Goal: Task Accomplishment & Management: Manage account settings

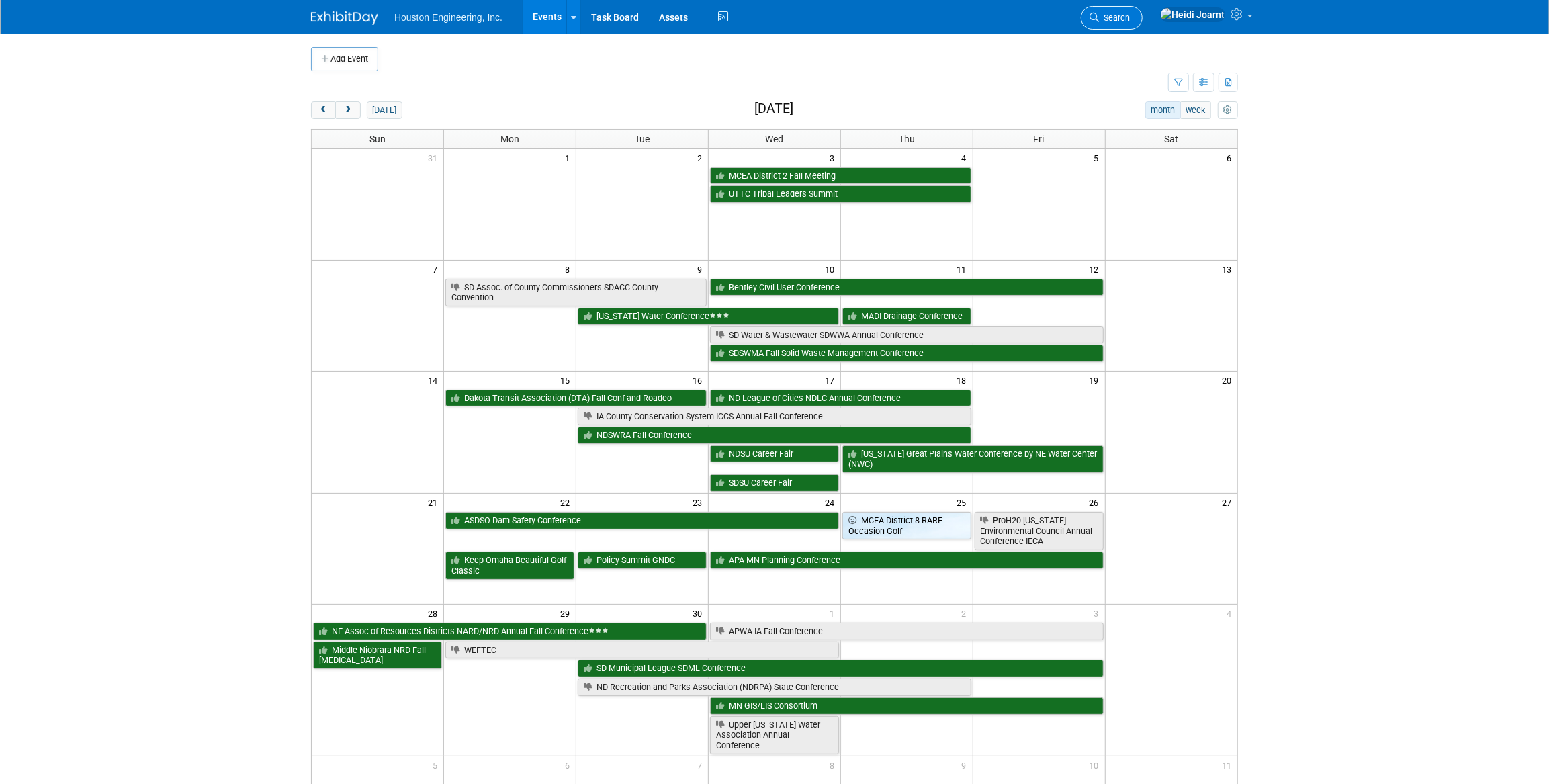
click at [1130, 19] on span "Search" at bounding box center [1114, 17] width 31 height 10
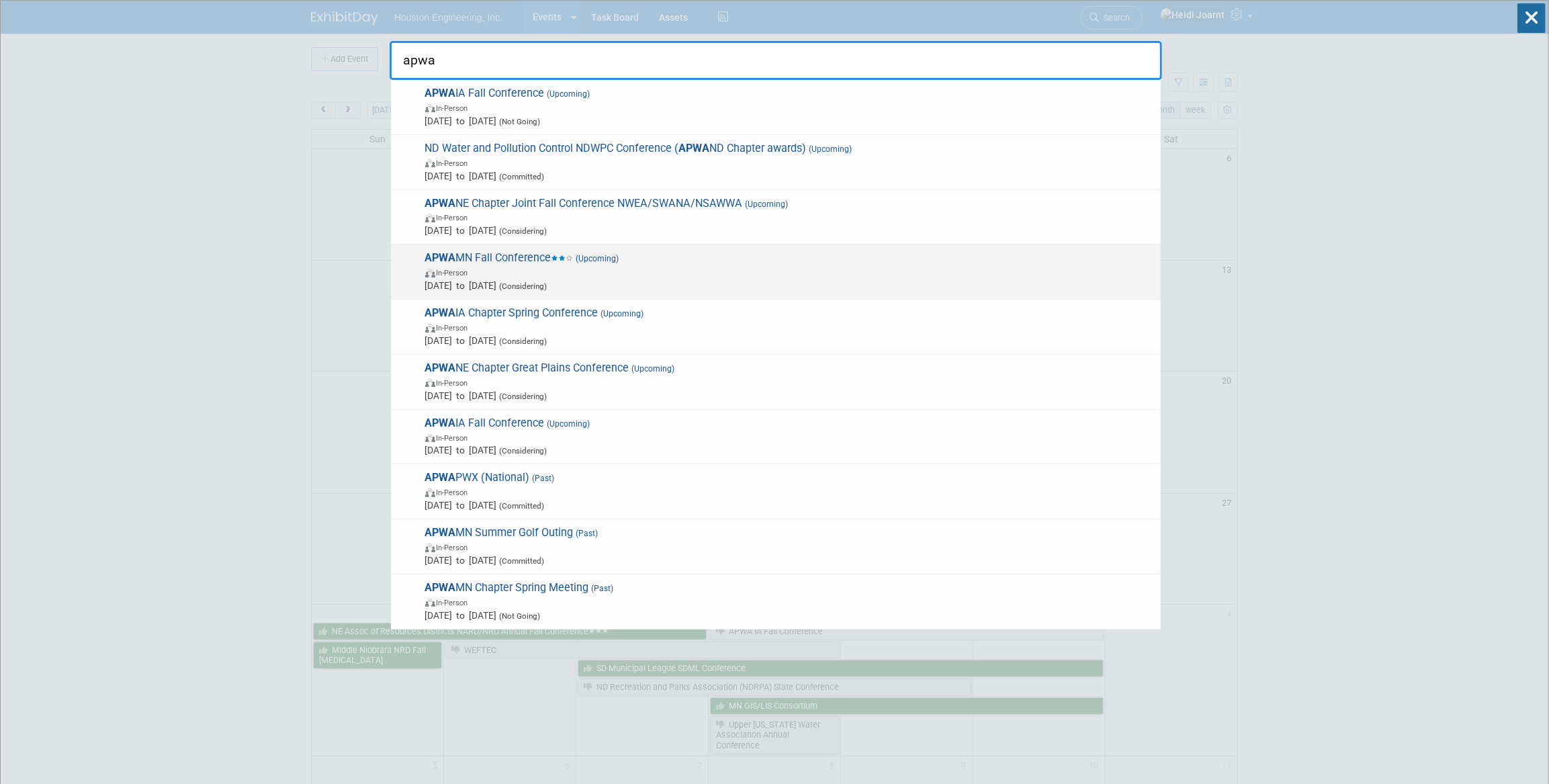
type input "apwa"
click at [563, 272] on span "In-Person" at bounding box center [789, 272] width 728 height 14
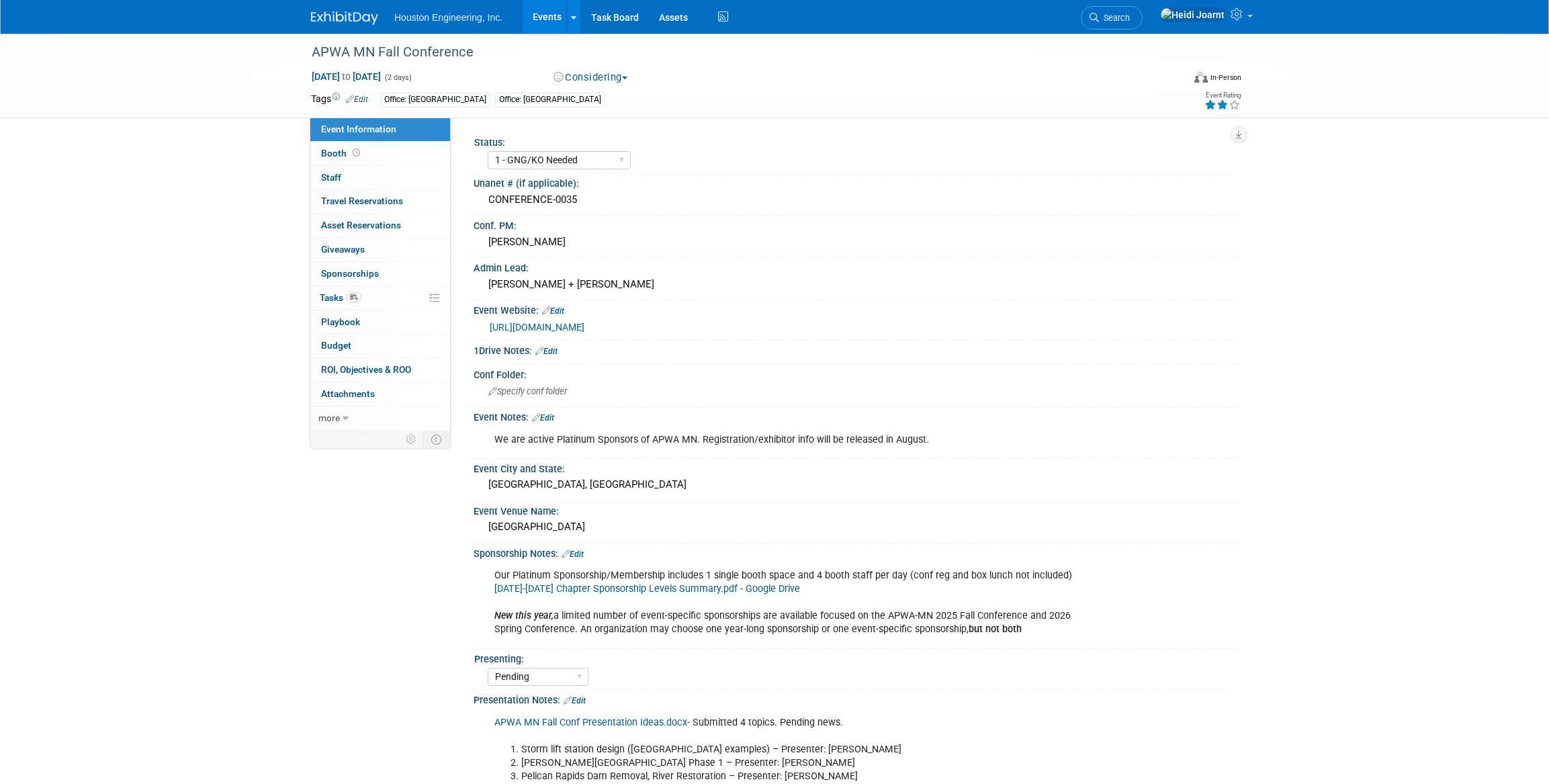
select select "1 - GNG/KO Needed"
select select "Pending"
select select "Multi-sector/Any/All"
click at [371, 302] on link "8% Tasks 8%" at bounding box center [379, 298] width 139 height 24
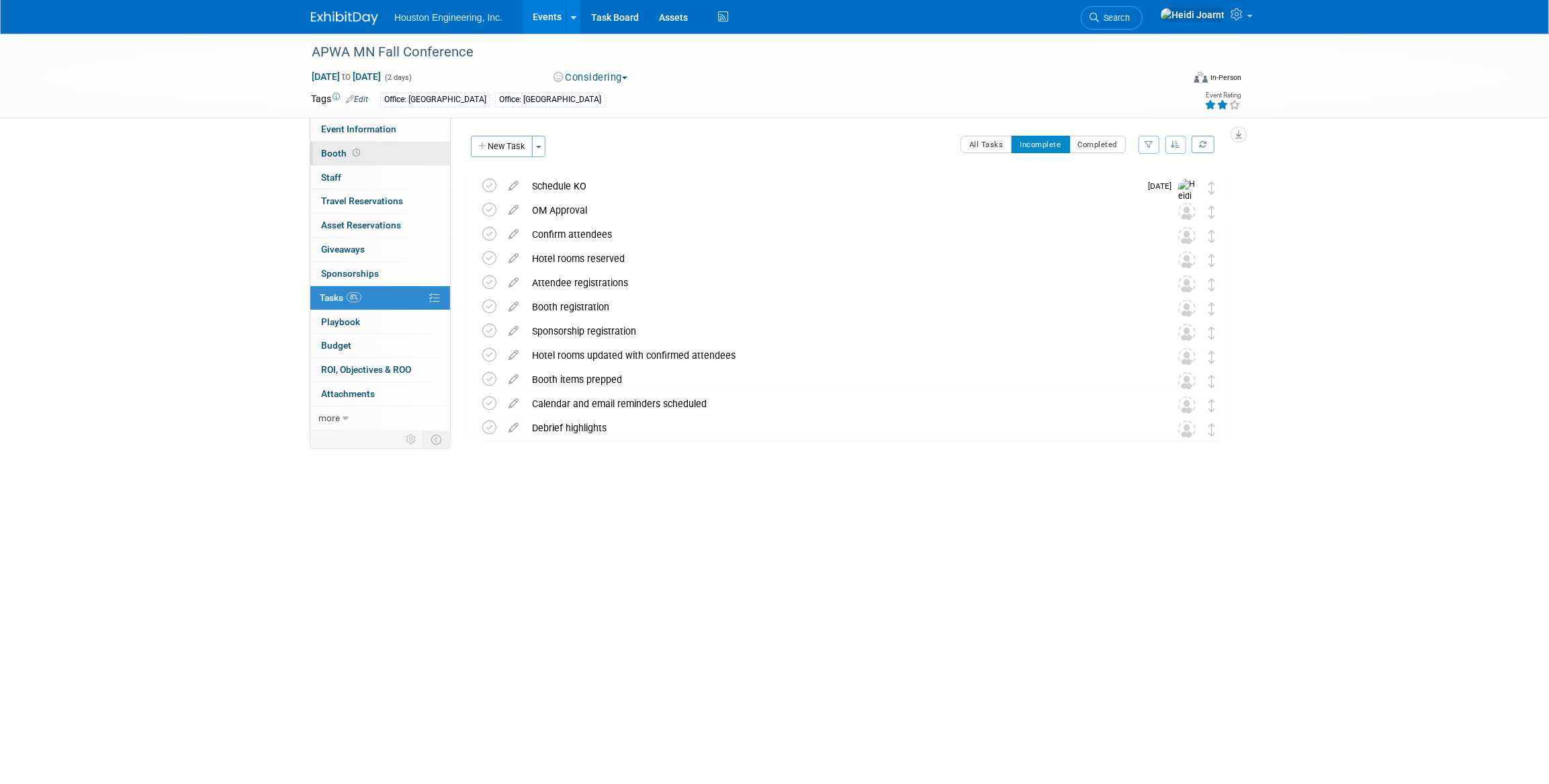
click at [394, 149] on link "Booth" at bounding box center [379, 153] width 139 height 24
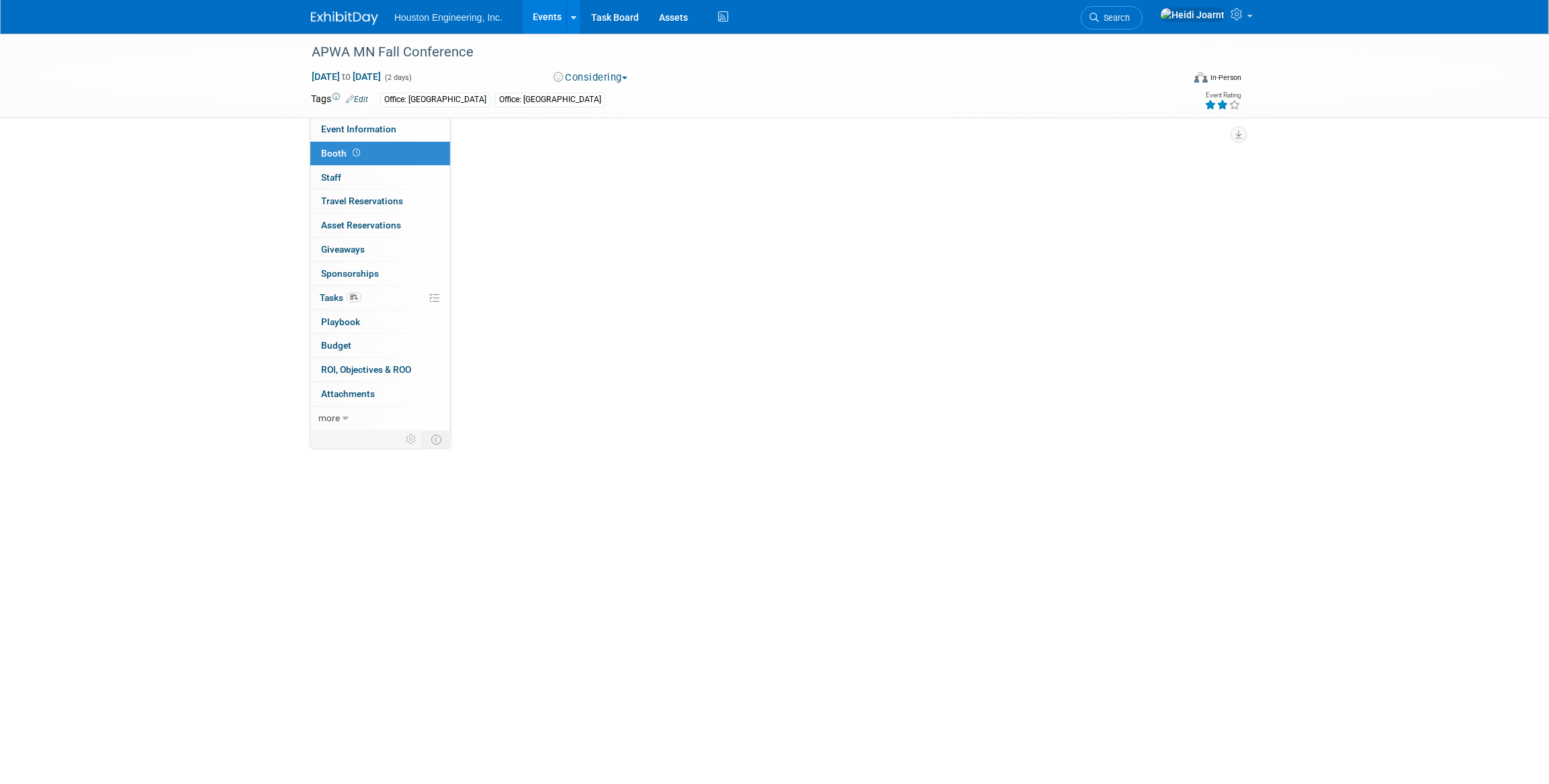
select select "Yes"
select select "[GEOGRAPHIC_DATA]"
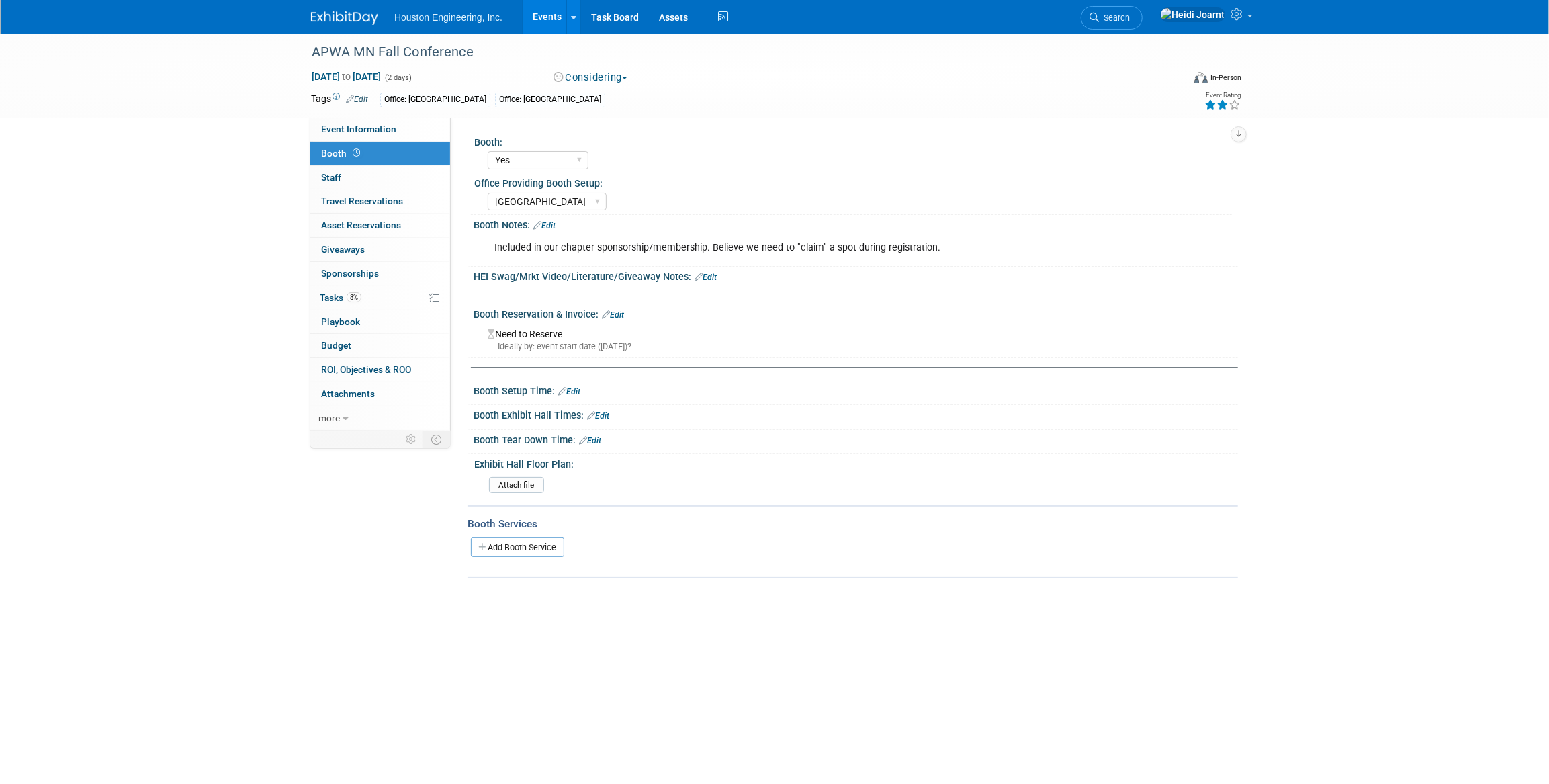
click at [555, 222] on link "Edit" at bounding box center [544, 225] width 22 height 9
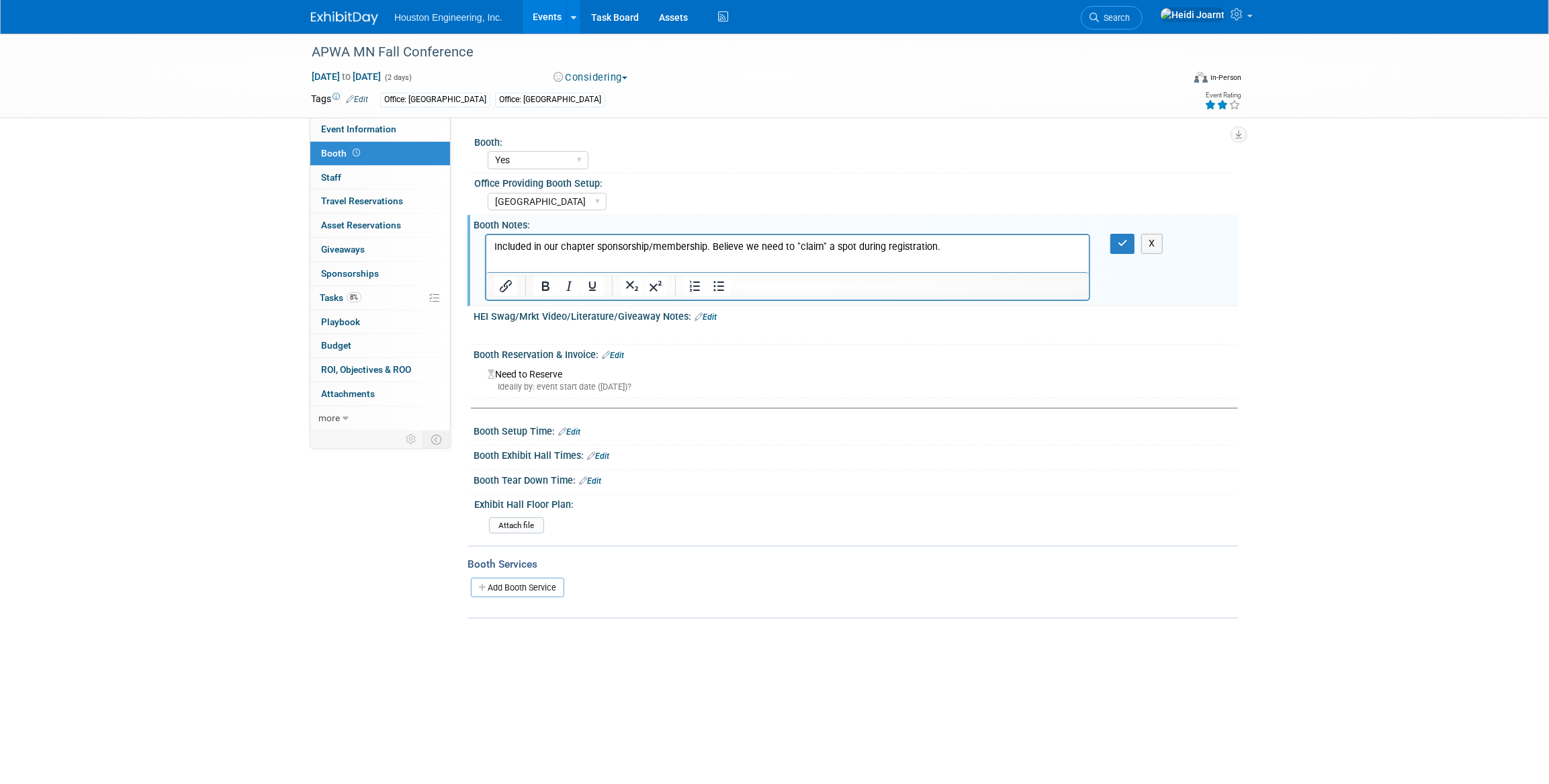
click at [631, 248] on p "Included in our chapter sponsorship/membership. Believe we need to "claim" a sp…" at bounding box center [787, 247] width 587 height 14
click at [725, 292] on icon "Bullet list" at bounding box center [718, 286] width 16 height 16
click at [977, 243] on li "Included in our chapter sponsorship/membership. Believe we need to "claim" a sp…" at bounding box center [800, 247] width 560 height 14
click at [758, 248] on li "Included in our chapter sponsorship/membership. Believe we need to "claim" a sp…" at bounding box center [800, 247] width 560 height 14
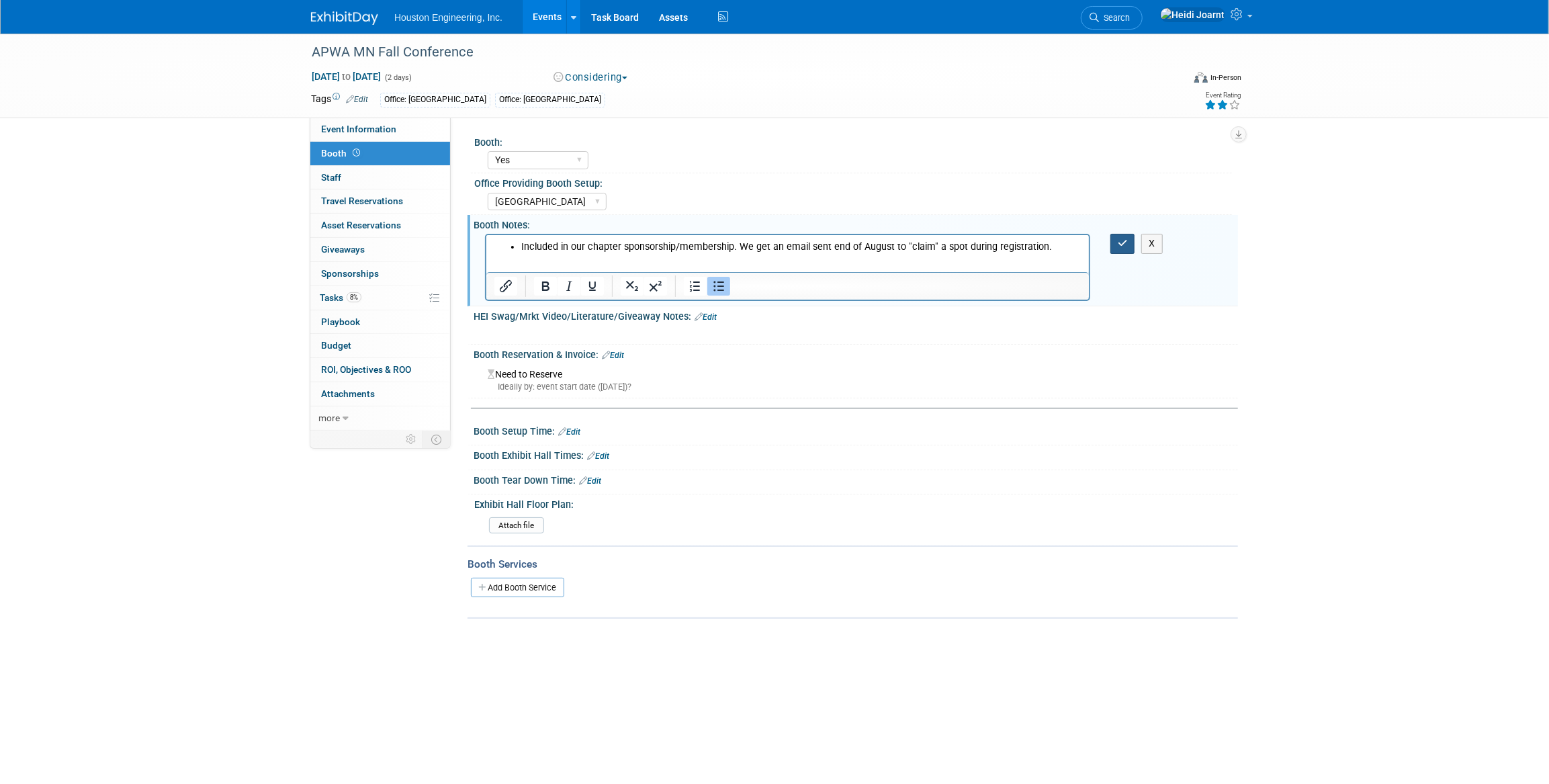
click at [1126, 242] on icon "button" at bounding box center [1122, 243] width 10 height 9
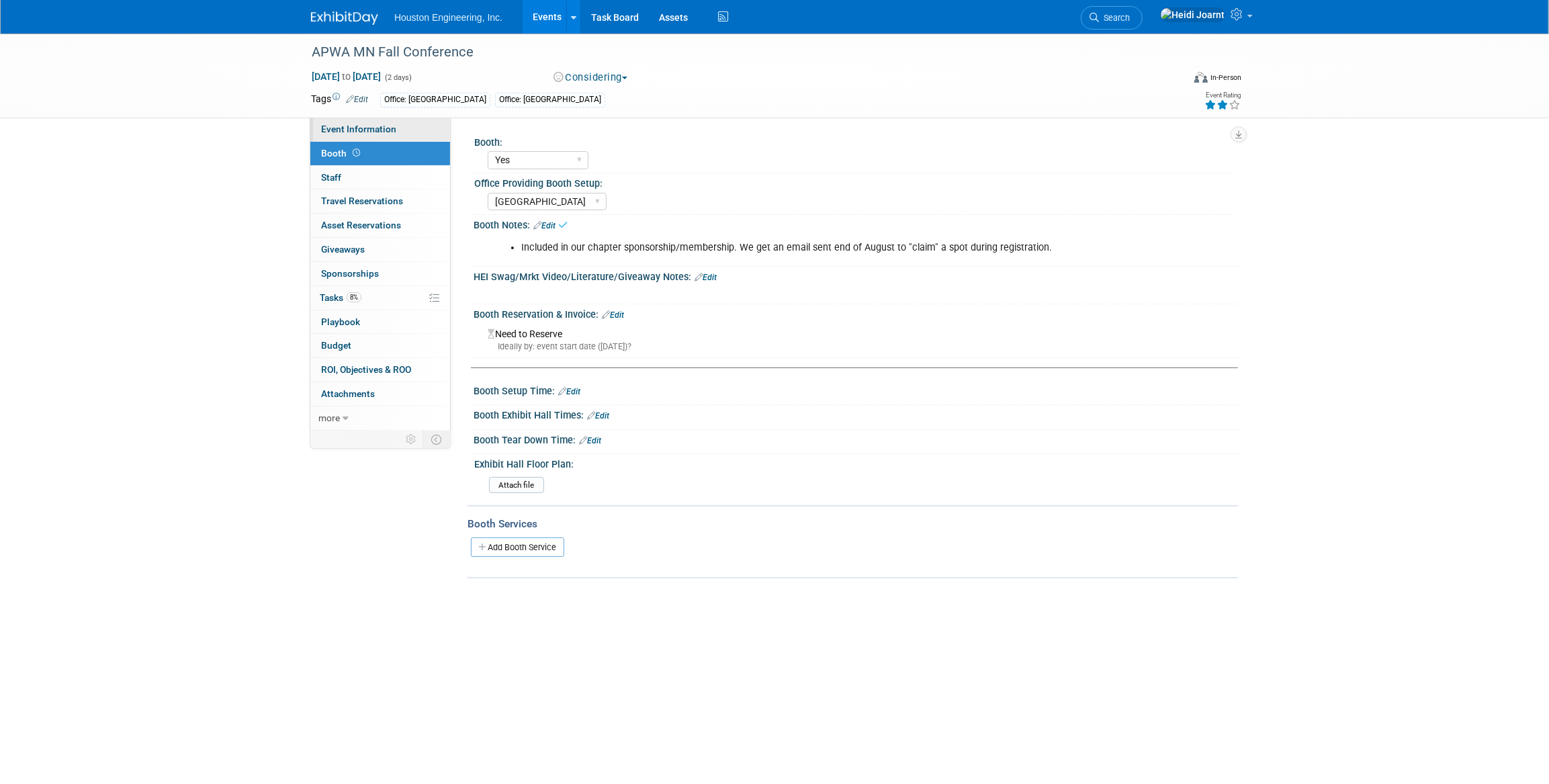
click at [394, 137] on link "Event Information" at bounding box center [379, 129] width 139 height 24
select select "1 - GNG/KO Needed"
select select "Pending"
select select "Multi-sector/Any/All"
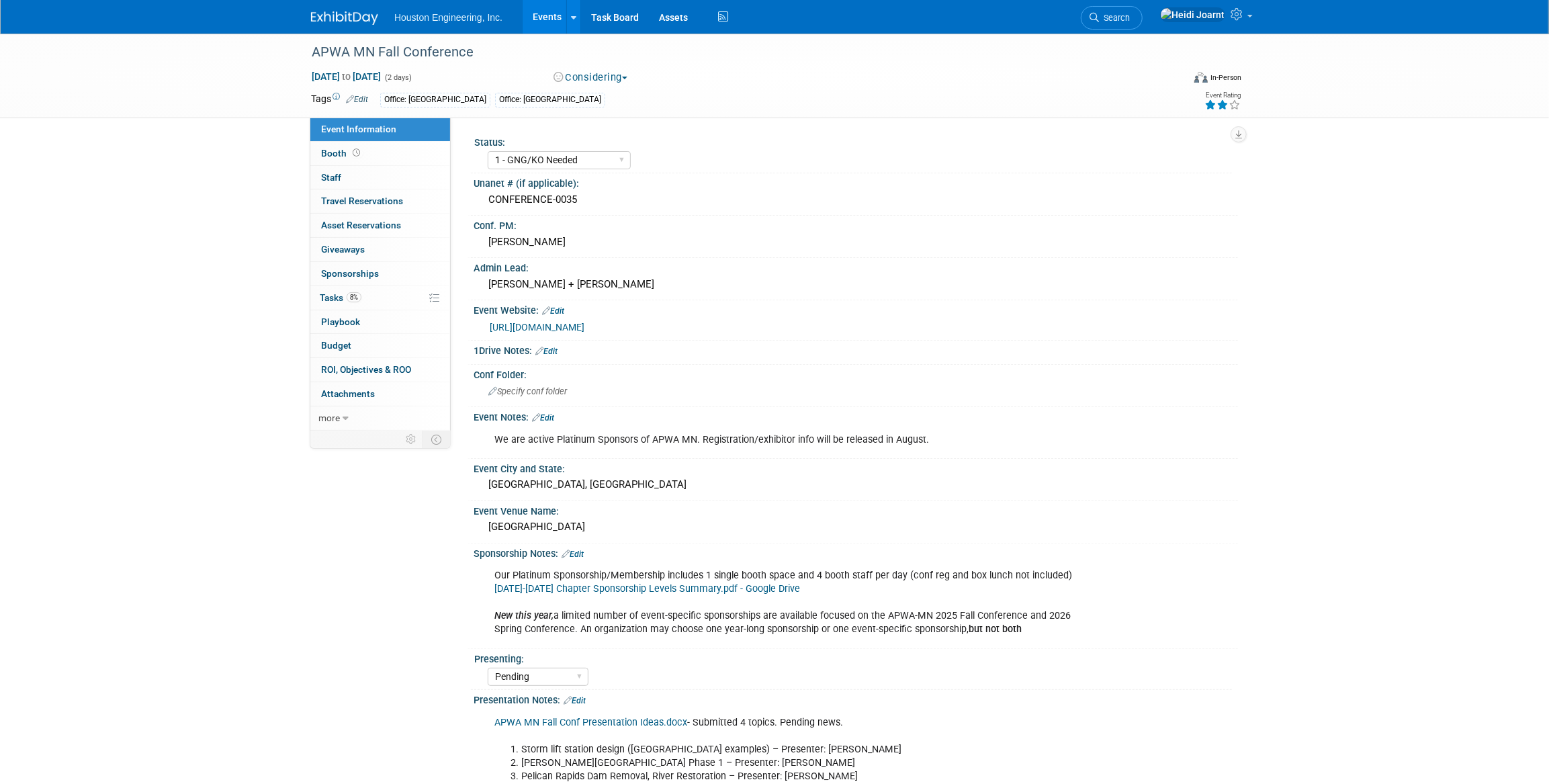
click at [580, 551] on link "Edit" at bounding box center [573, 554] width 22 height 9
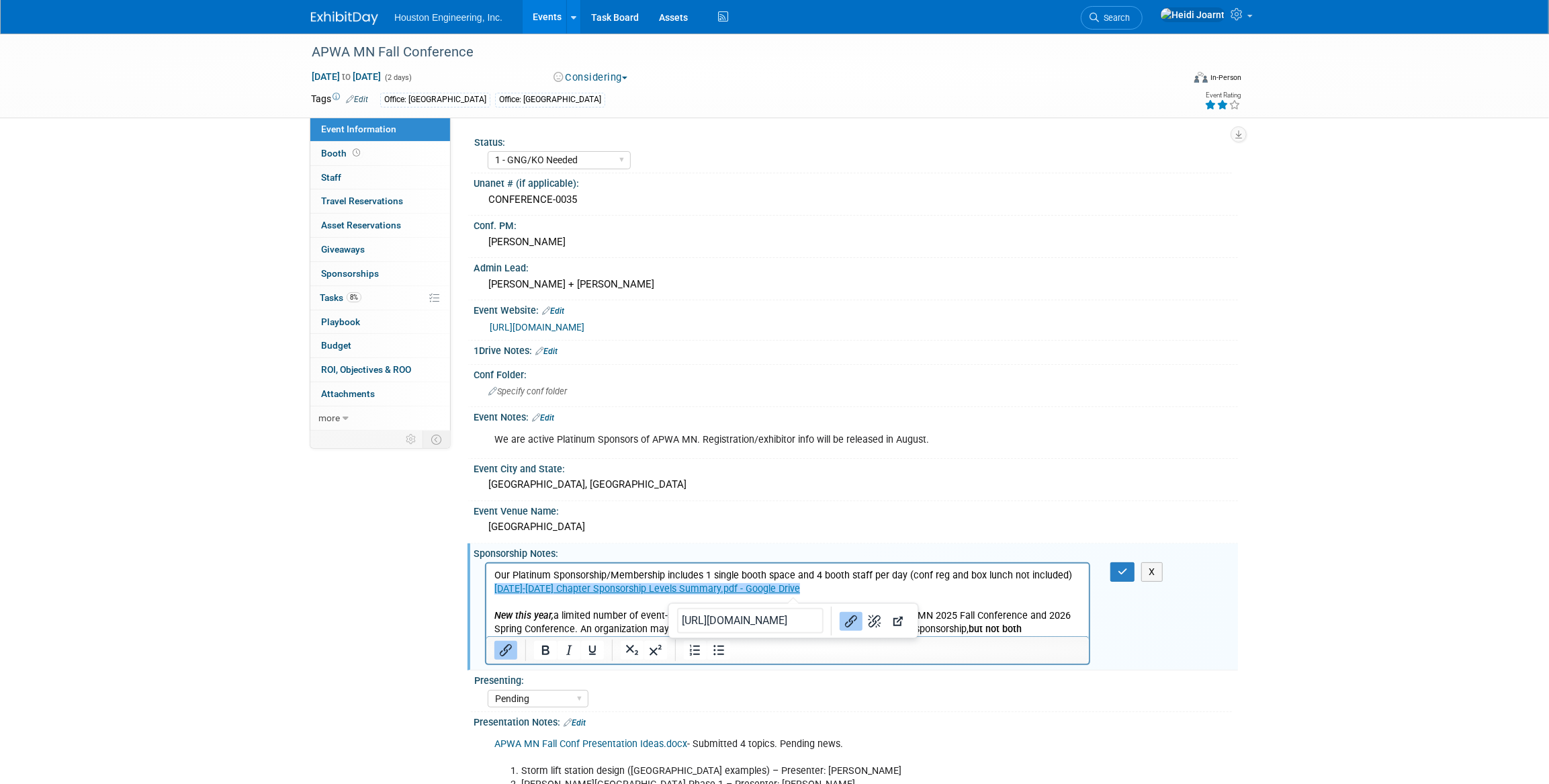
click at [823, 592] on p "Our Platinum Sponsorship/Membership includes 1 single booth space and 4 booth s…" at bounding box center [787, 602] width 587 height 67
click at [838, 582] on p "Our Platinum Sponsorship/Membership includes 1 single booth space and 4 booth s…" at bounding box center [787, 602] width 587 height 67
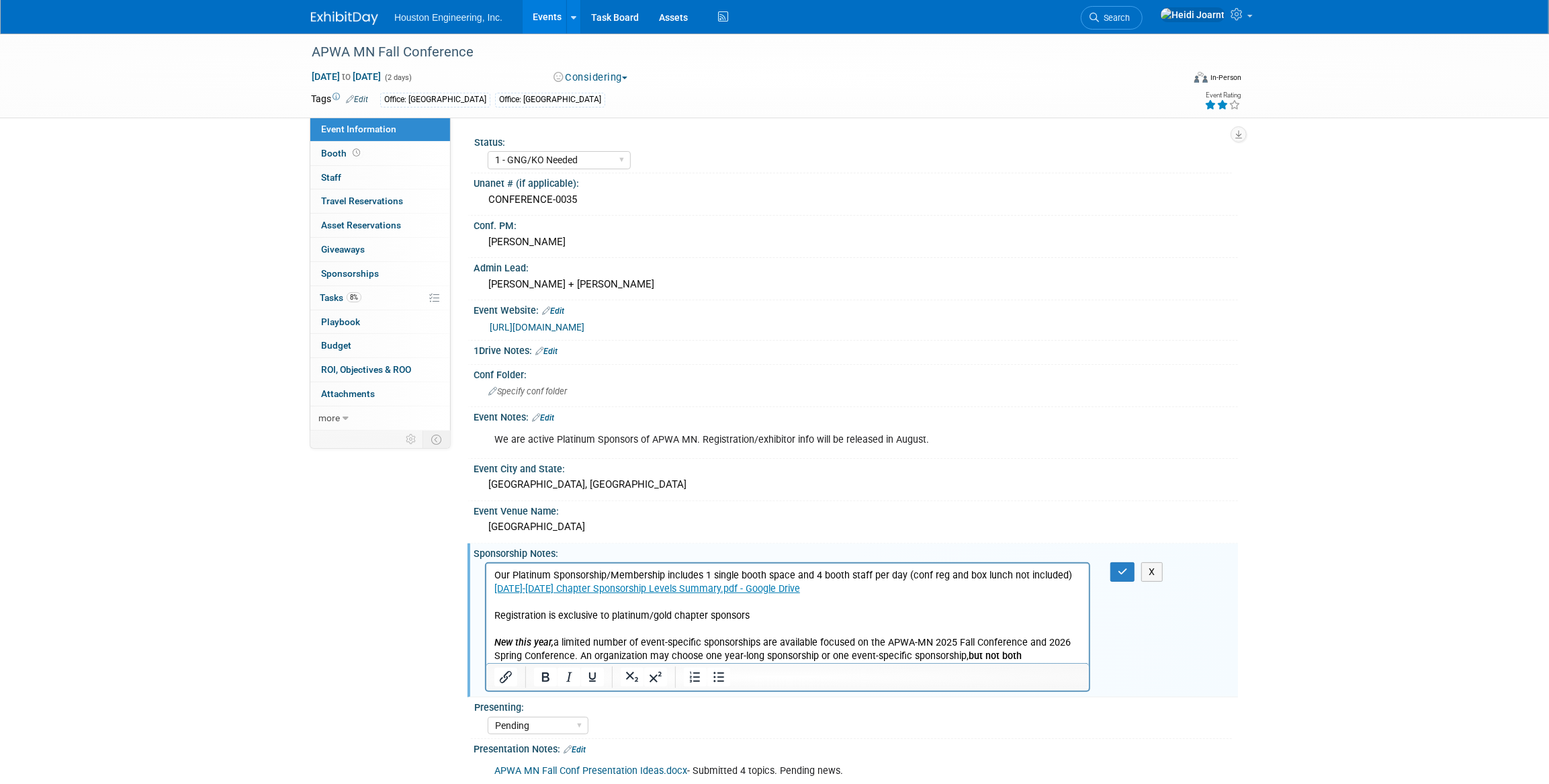
click at [685, 591] on link "2025-2026 Chapter Sponsorship Levels Summary.pdf - Google Drive" at bounding box center [645, 588] width 305 height 12
click at [805, 588] on p "Our Platinum Sponsorship/Membership includes 1 single booth space and 4 booth s…" at bounding box center [787, 581] width 587 height 26
click at [532, 577] on p "Our Platinum Sponsorship/Membership includes 1 single booth space and 4 booth s…" at bounding box center [787, 581] width 587 height 26
click at [762, 613] on p "Registration is exclusive to platinum/gold chapter sponsors New this year, a li…" at bounding box center [787, 634] width 587 height 54
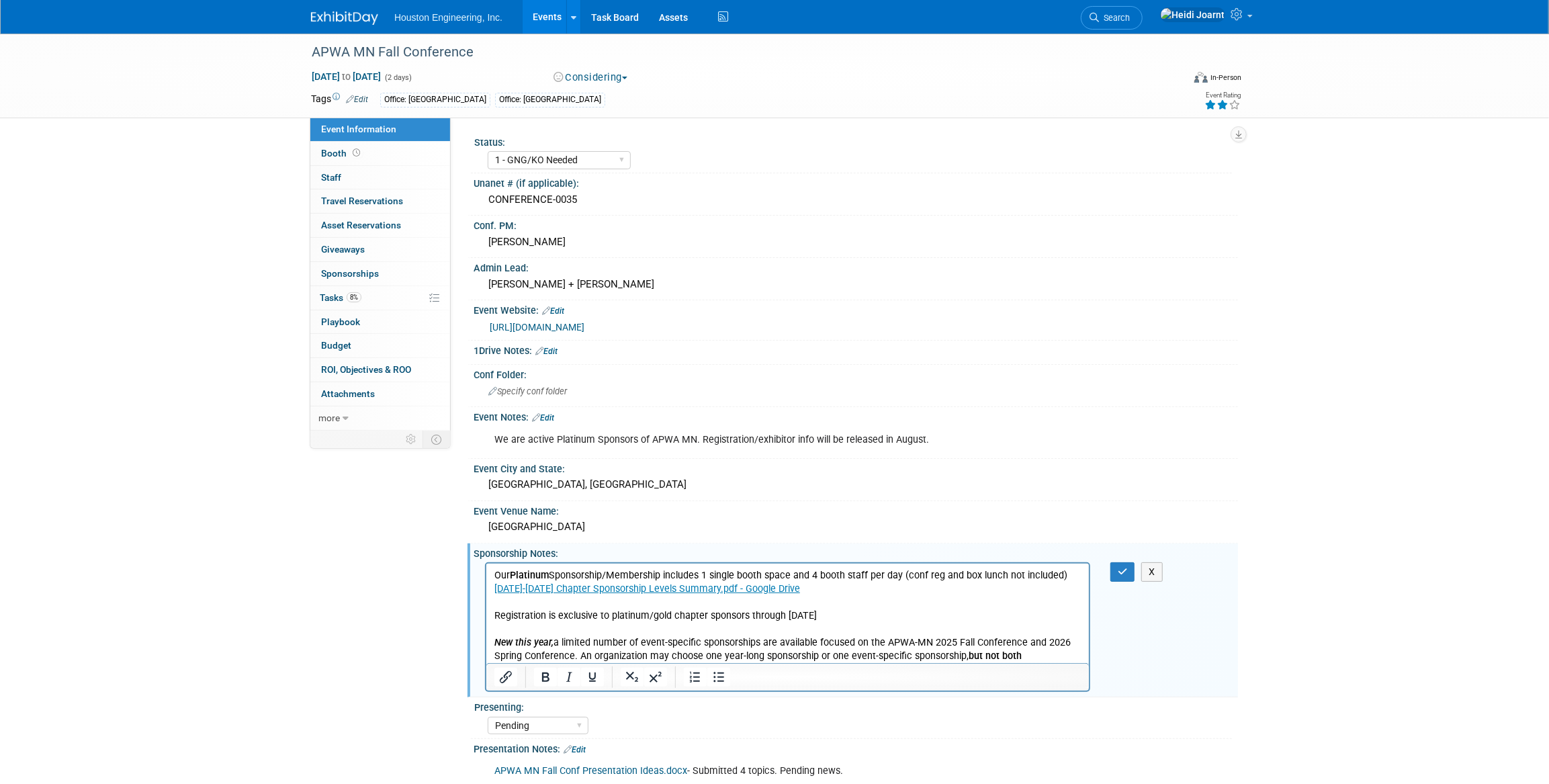
click at [864, 619] on p "Registration is exclusive to platinum/gold chapter sponsors through September 1…" at bounding box center [787, 634] width 587 height 54
click at [1127, 579] on div "Our Platinum Sponsorship/Membership includes 1 single booth space and 4 booth s…" at bounding box center [855, 625] width 764 height 134
click at [1113, 573] on button "button" at bounding box center [1122, 572] width 25 height 19
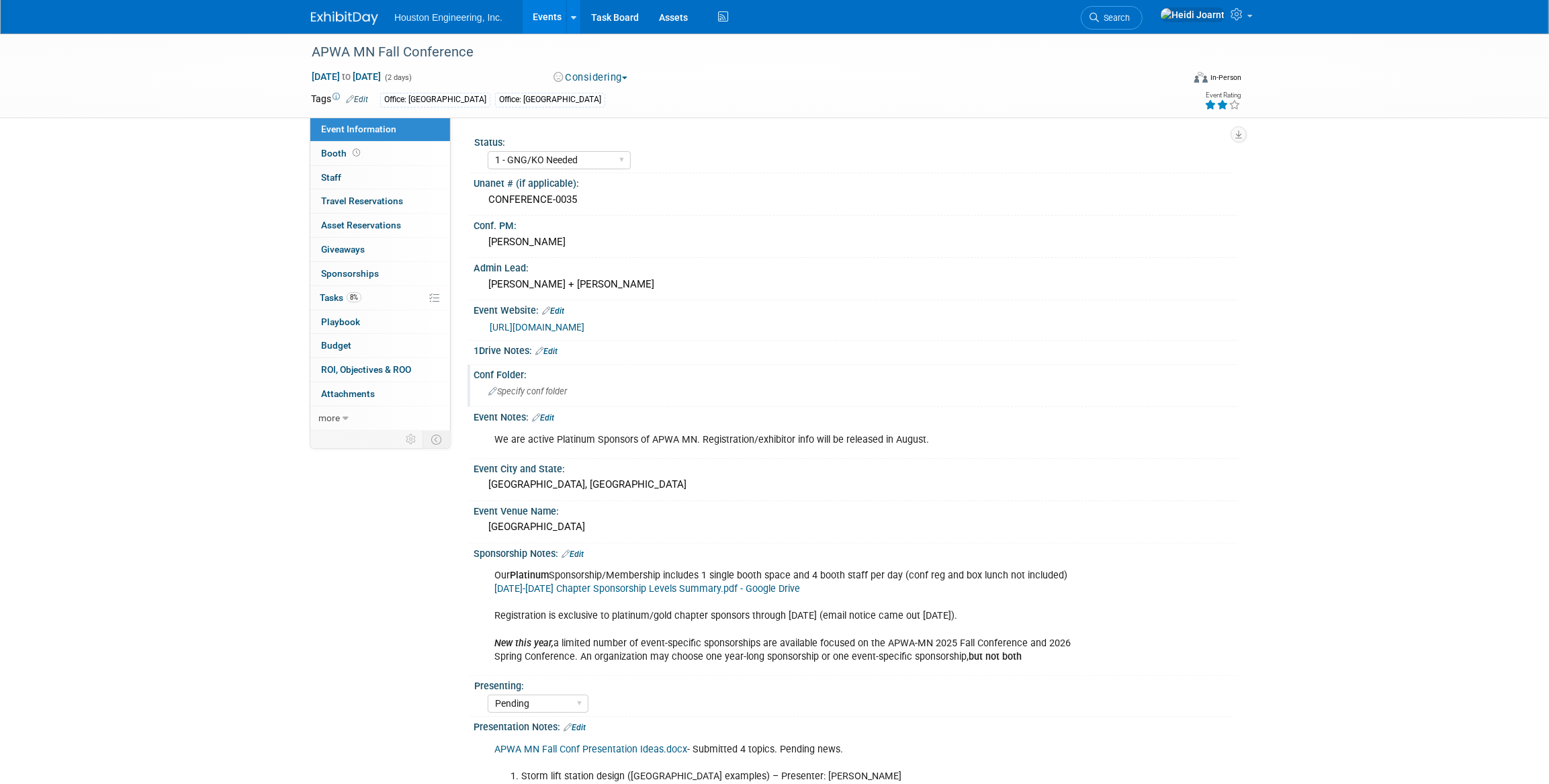
click at [537, 388] on span "Specify conf folder" at bounding box center [528, 391] width 78 height 10
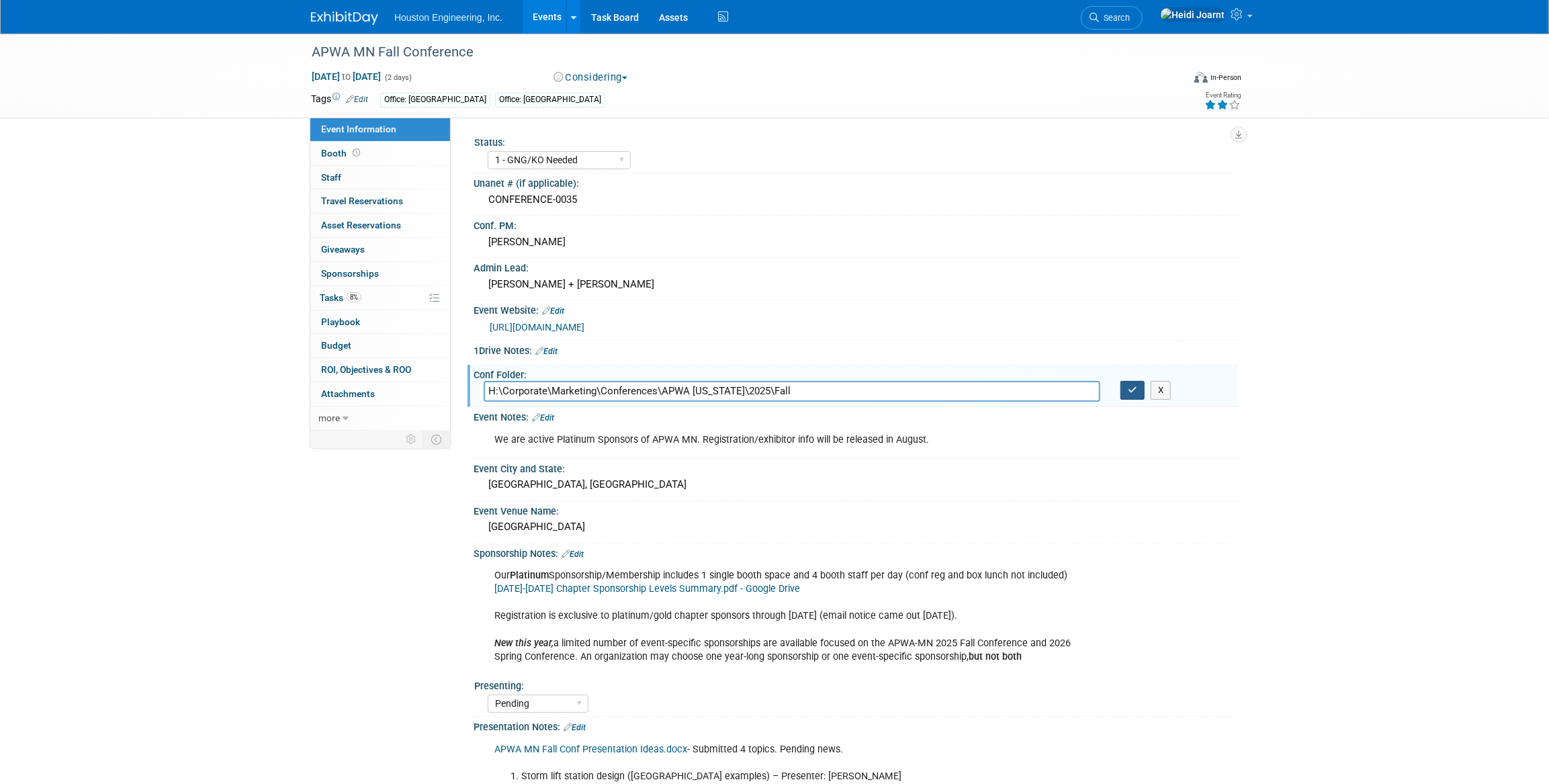
type input "H:\Corporate\Marketing\Conferences\APWA Minnesota\2025\Fall"
click at [1130, 386] on icon "button" at bounding box center [1132, 390] width 9 height 9
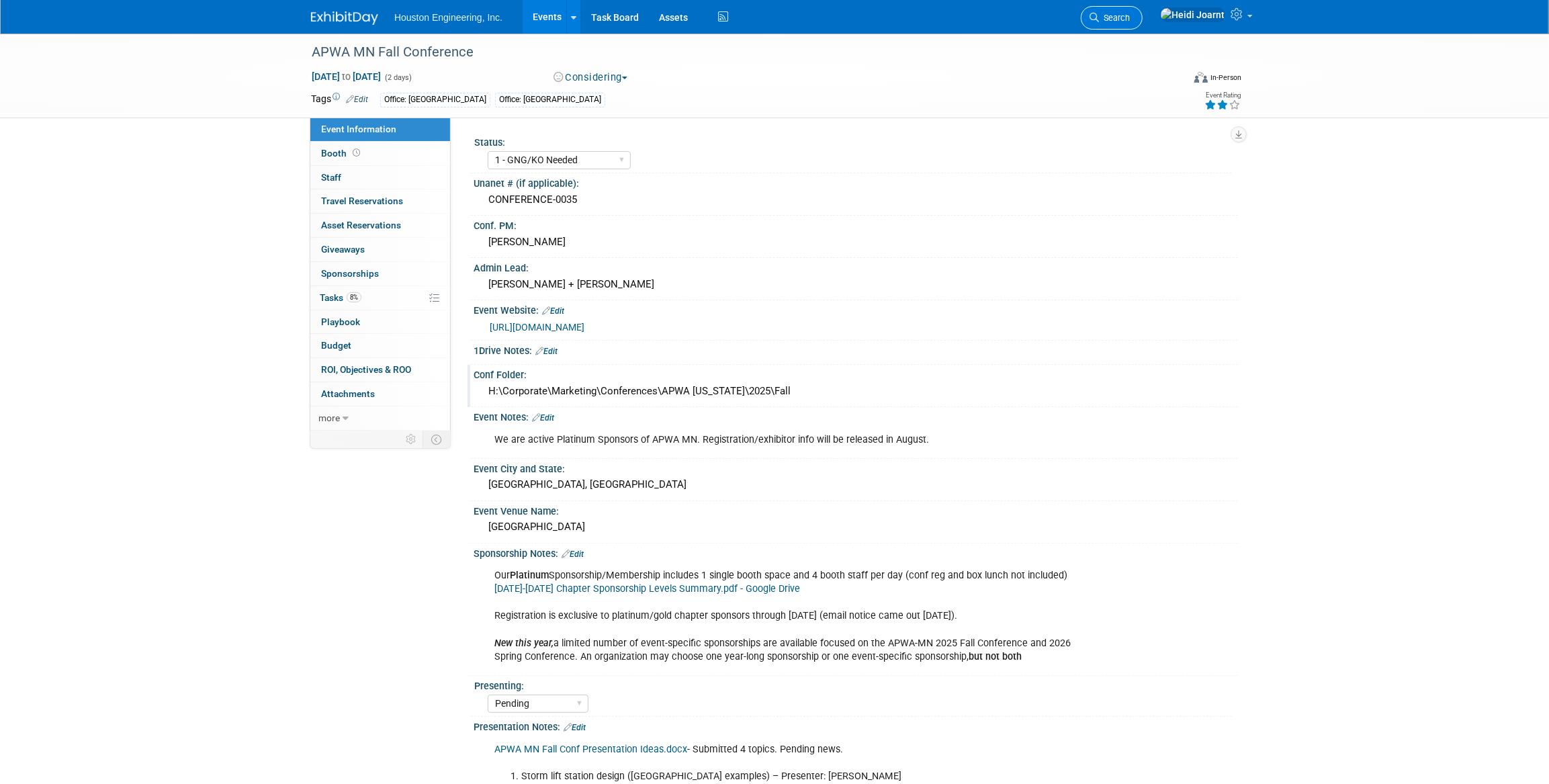
click at [1142, 26] on link "Search" at bounding box center [1111, 18] width 62 height 24
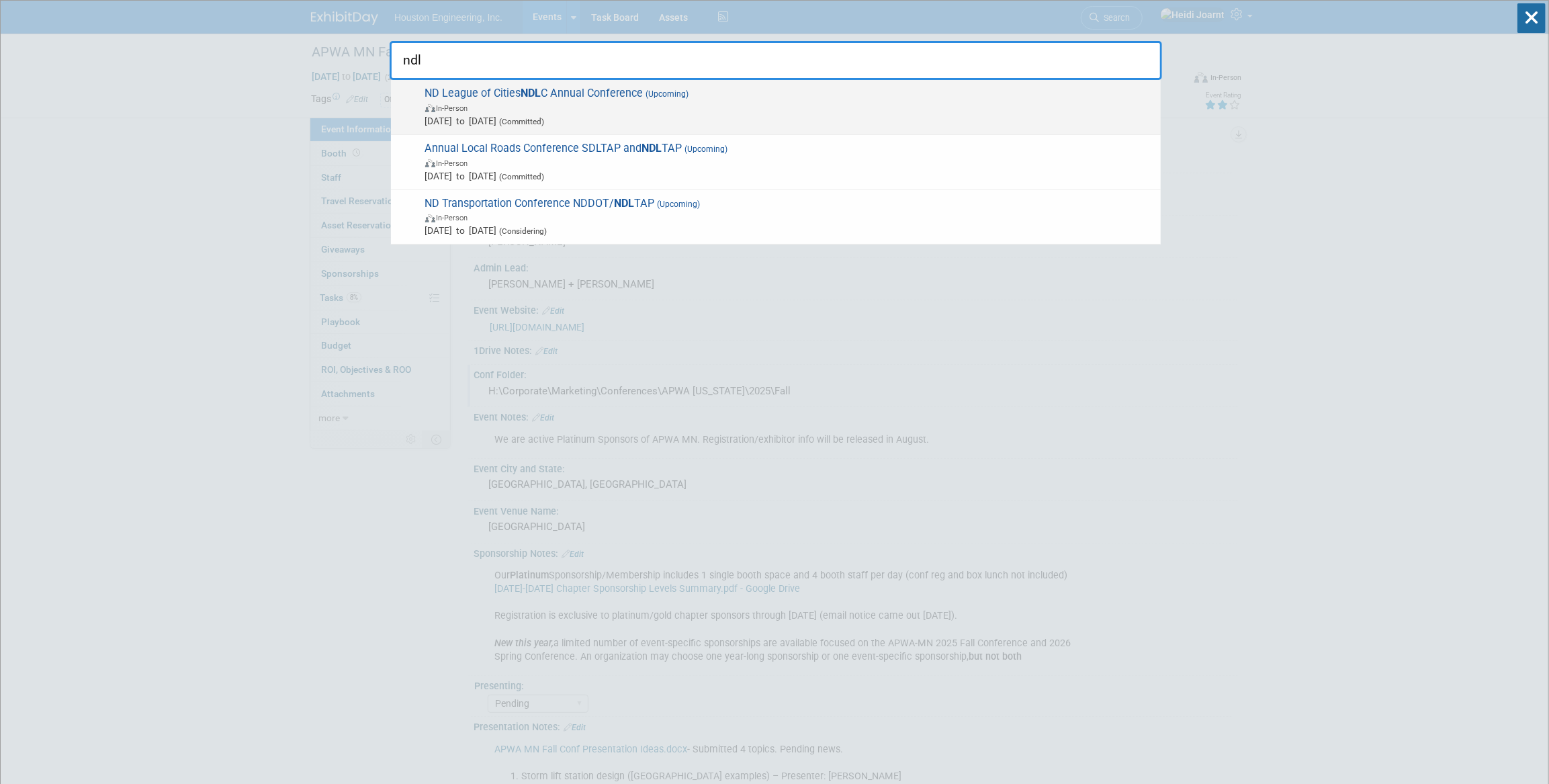
type input "ndl"
click at [790, 106] on span "In-Person" at bounding box center [789, 107] width 728 height 14
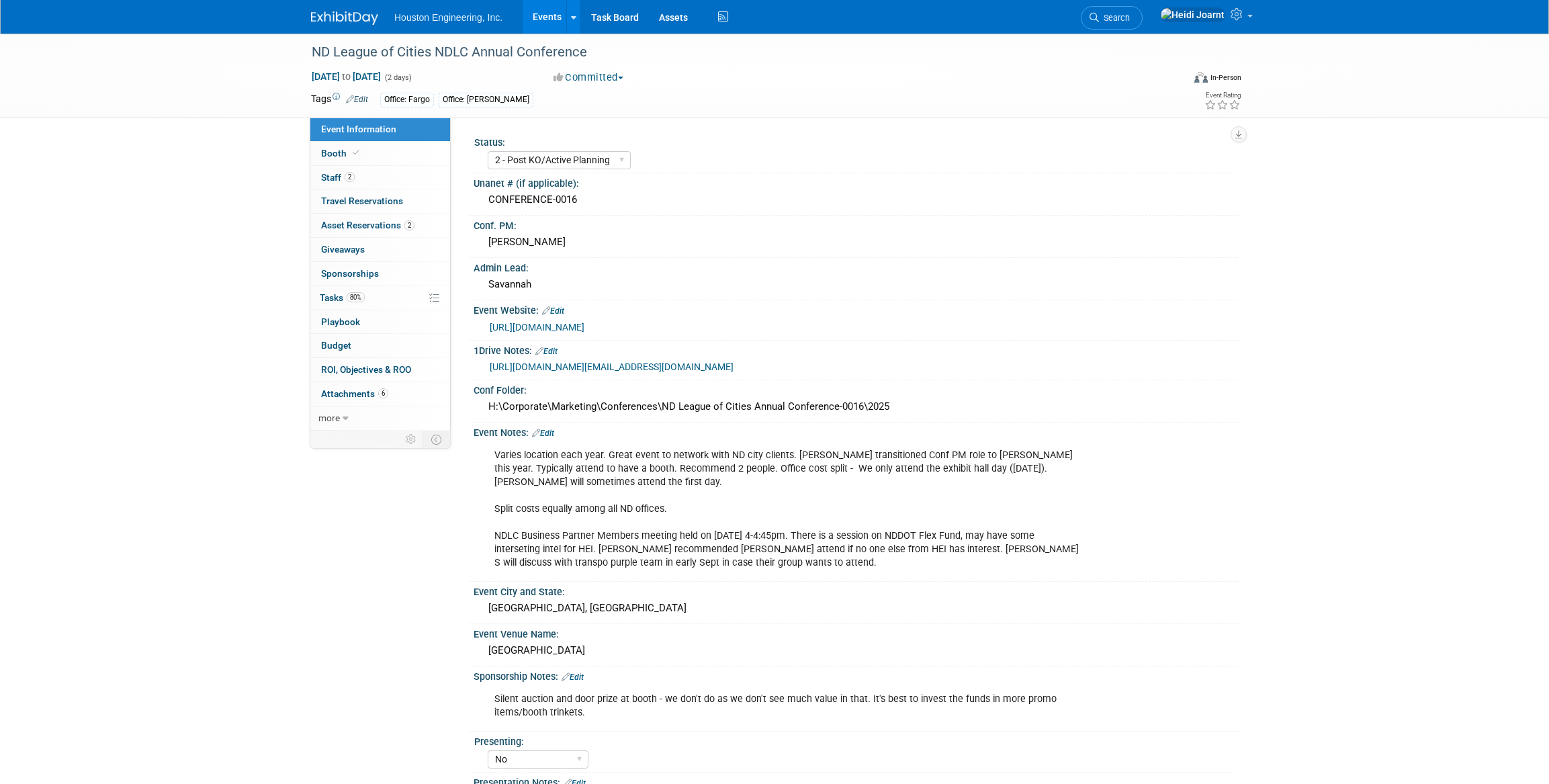
select select "2 - Post KO/Active Planning"
select select "No"
select select "Mun. Infrastructure"
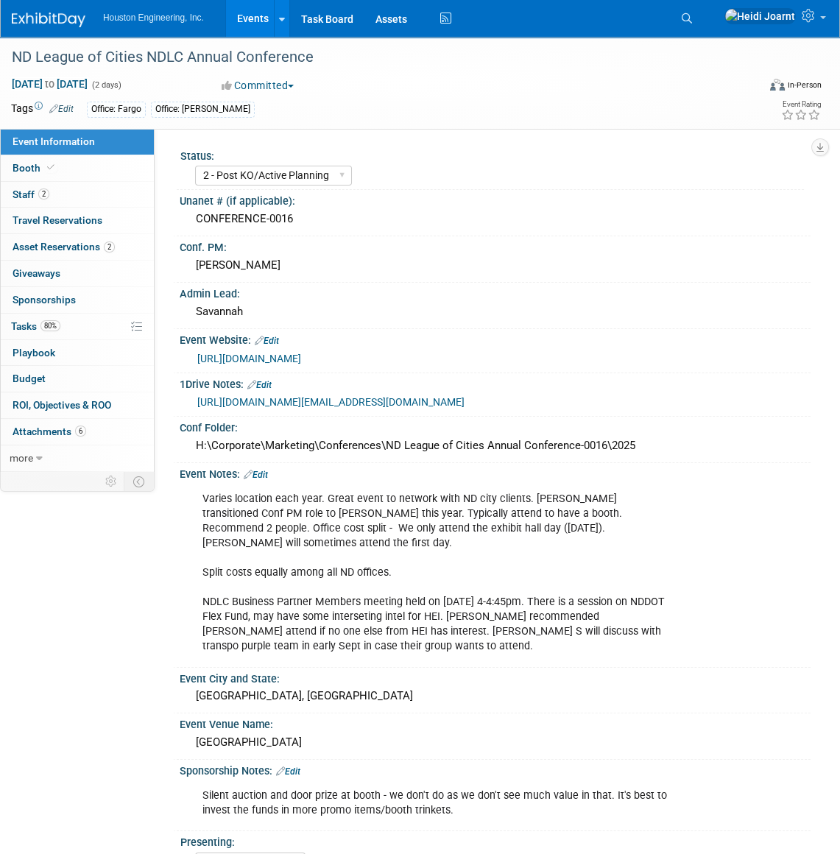
click at [338, 522] on div "Varies location each year. Great event to network with ND city clients. [PERSON…" at bounding box center [437, 574] width 491 height 178
click at [265, 480] on link "Edit" at bounding box center [256, 475] width 24 height 10
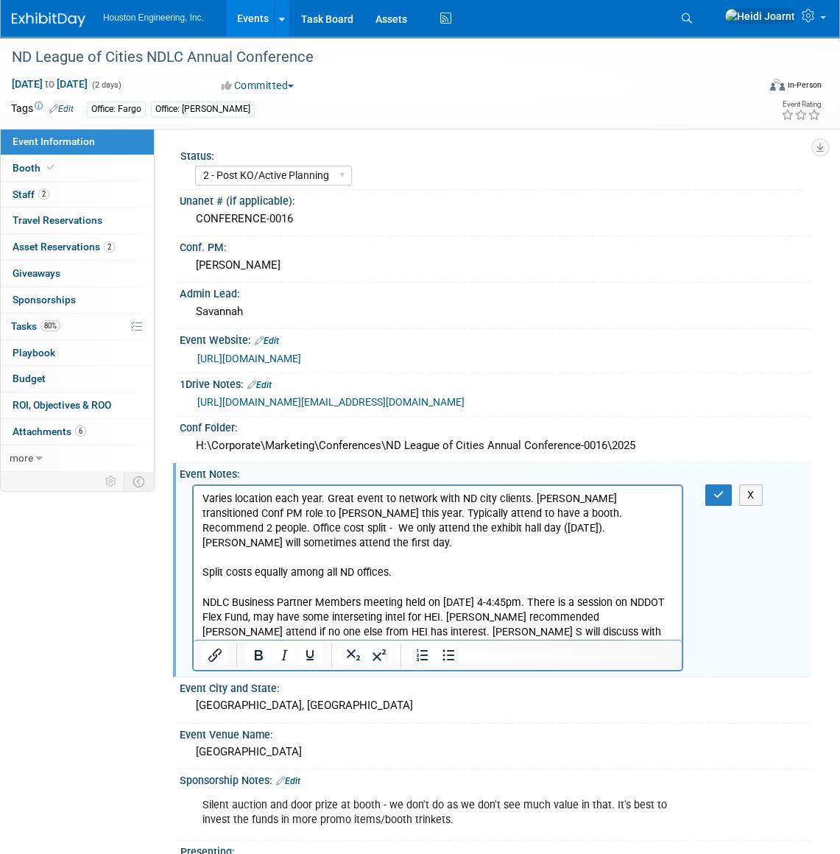
click at [528, 497] on p "Varies location each year. Great event to network with ND city clients. [PERSON…" at bounding box center [438, 572] width 471 height 163
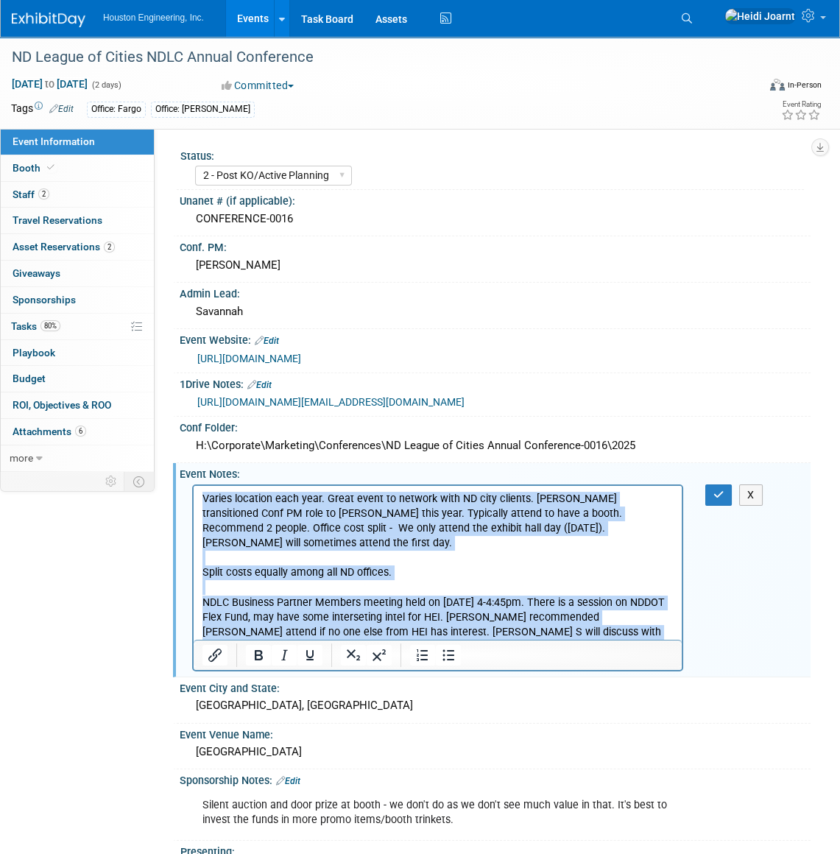
drag, startPoint x: 361, startPoint y: 629, endPoint x: 200, endPoint y: 495, distance: 209.2
click at [200, 495] on html "Varies location each year. Great event to network with ND city clients. Sherwin…" at bounding box center [438, 569] width 488 height 169
click at [424, 664] on icon "Numbered list" at bounding box center [423, 656] width 18 height 18
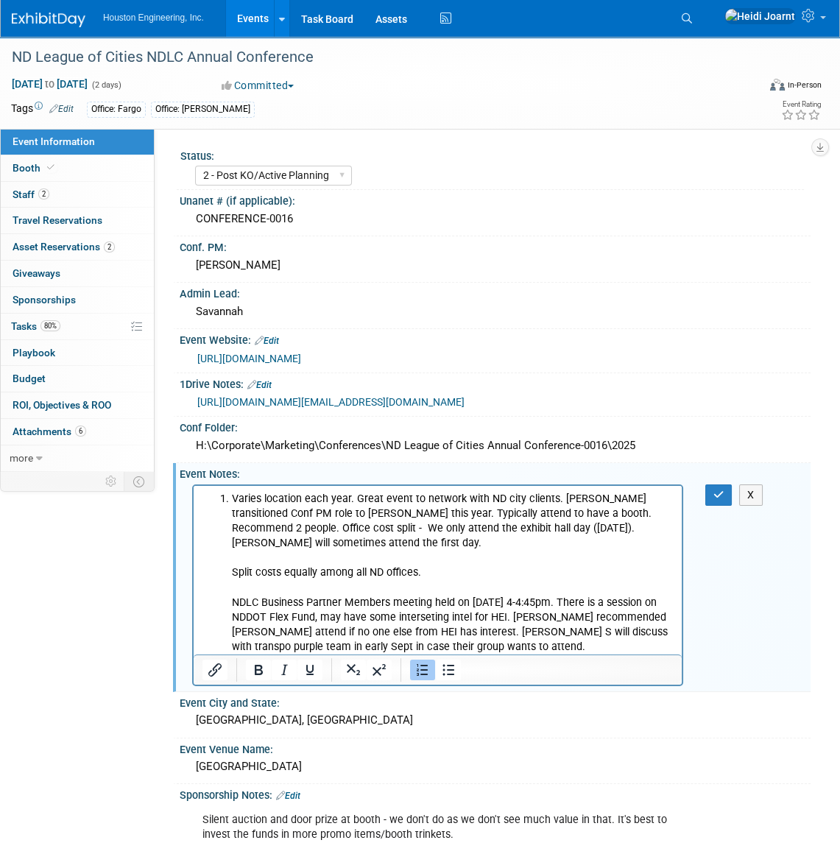
click at [323, 536] on li "Varies location each year. Great event to network with ND city clients. Sherwin…" at bounding box center [453, 572] width 442 height 163
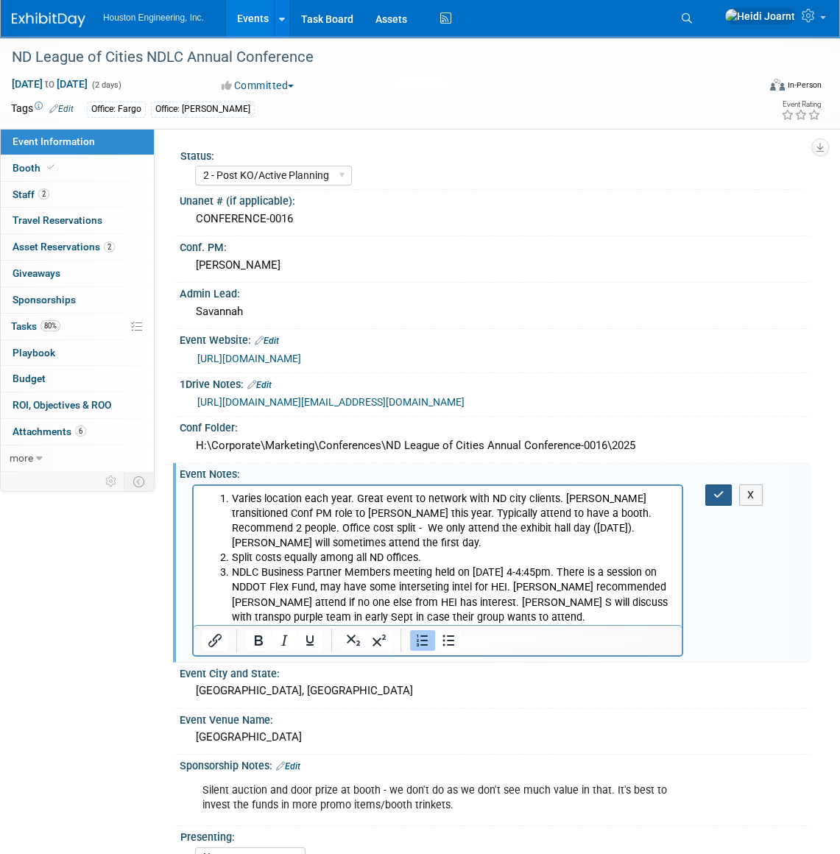
click at [723, 500] on icon "button" at bounding box center [719, 495] width 11 height 10
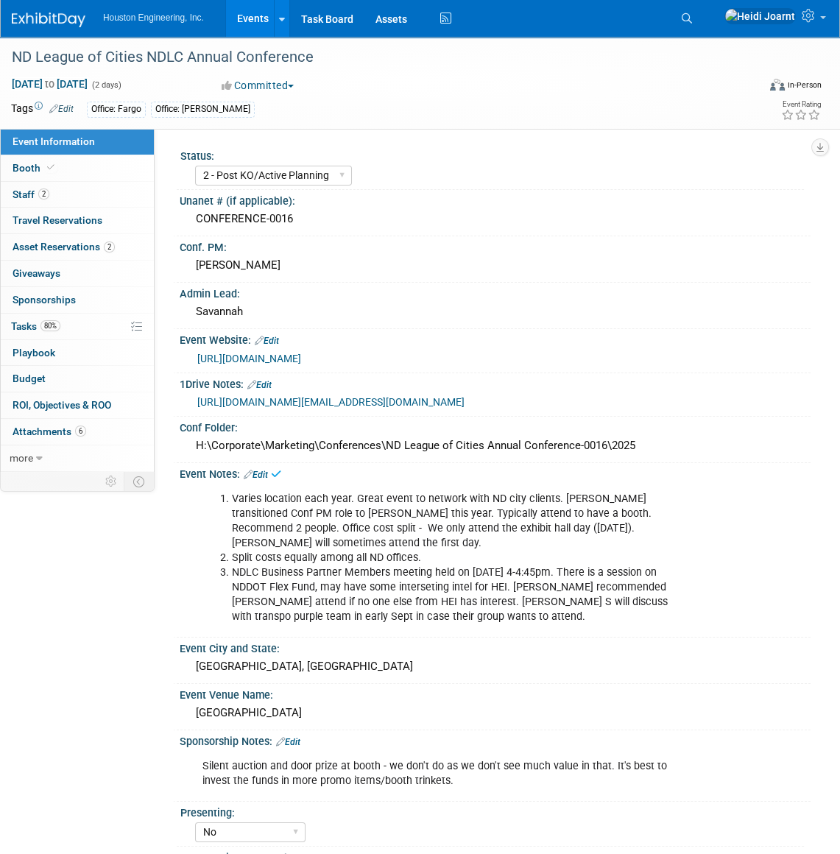
click at [265, 480] on link "Edit" at bounding box center [256, 475] width 24 height 10
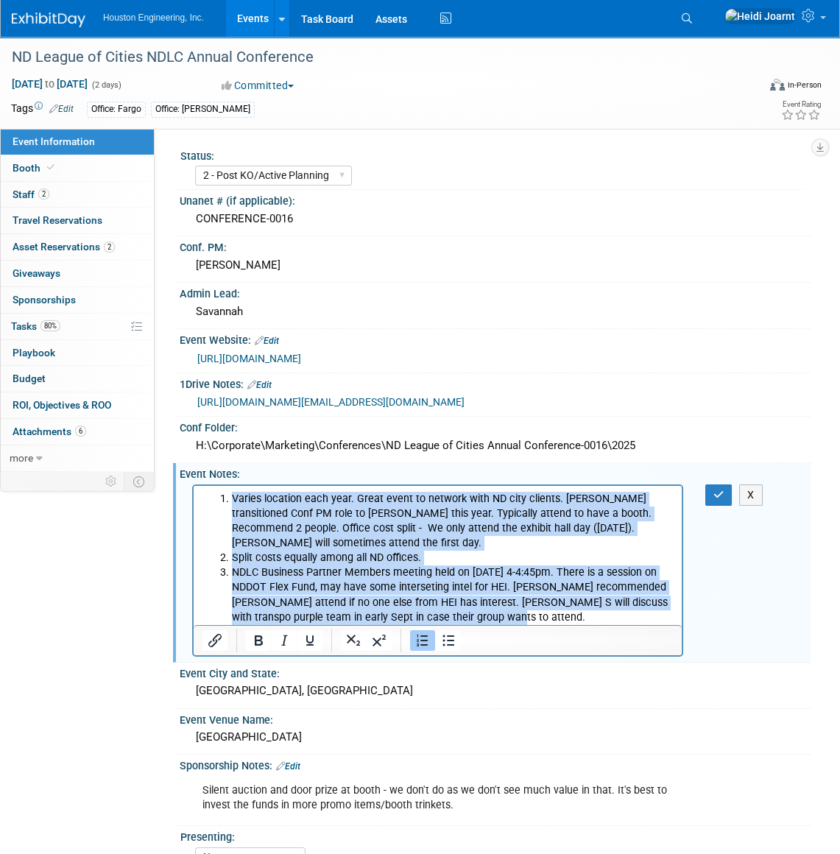
drag, startPoint x: 469, startPoint y: 614, endPoint x: 212, endPoint y: 485, distance: 287.9
click at [212, 485] on html "Varies location each year. Great event to network with ND city clients. Sherwin…" at bounding box center [438, 554] width 488 height 139
click at [426, 647] on icon "Numbered list" at bounding box center [422, 641] width 11 height 12
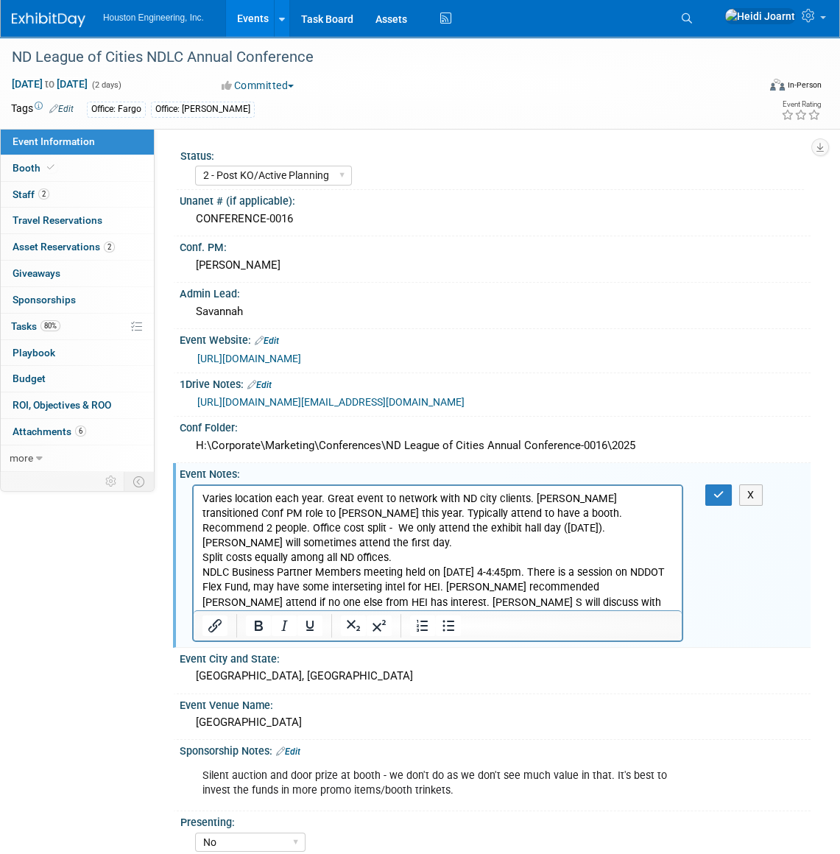
click at [431, 524] on p "Varies location each year. Great event to network with ND city clients. Sherwin…" at bounding box center [438, 520] width 471 height 59
click at [627, 528] on p "Varies location each year. Great event to network with ND city clients. Sherwin…" at bounding box center [438, 520] width 471 height 59
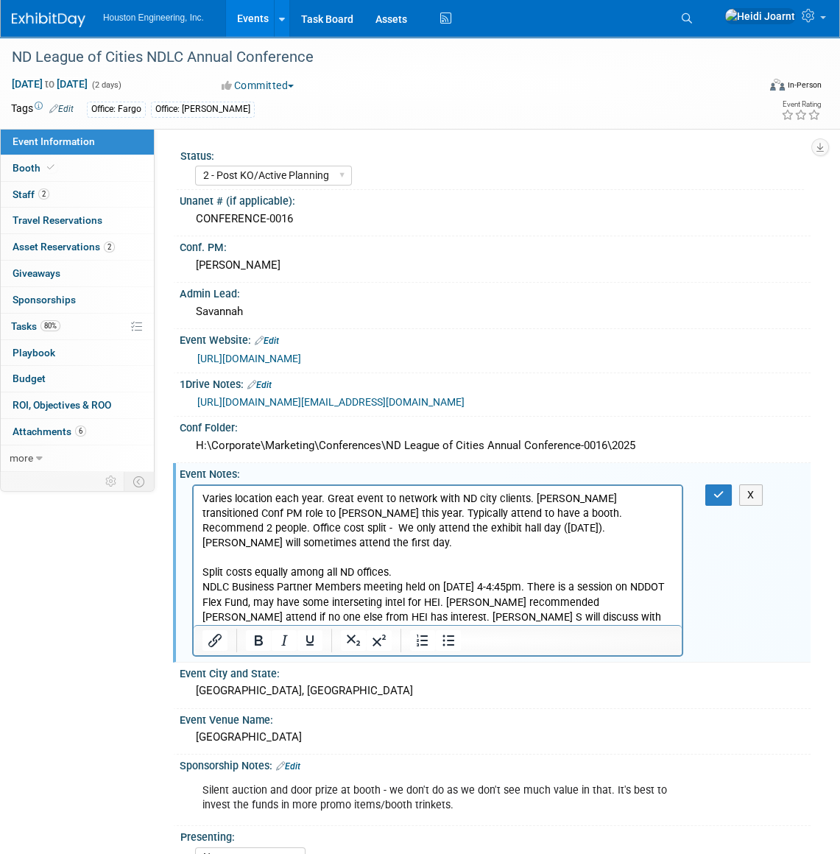
click at [417, 565] on p "Split costs equally among all ND offices." at bounding box center [438, 572] width 471 height 15
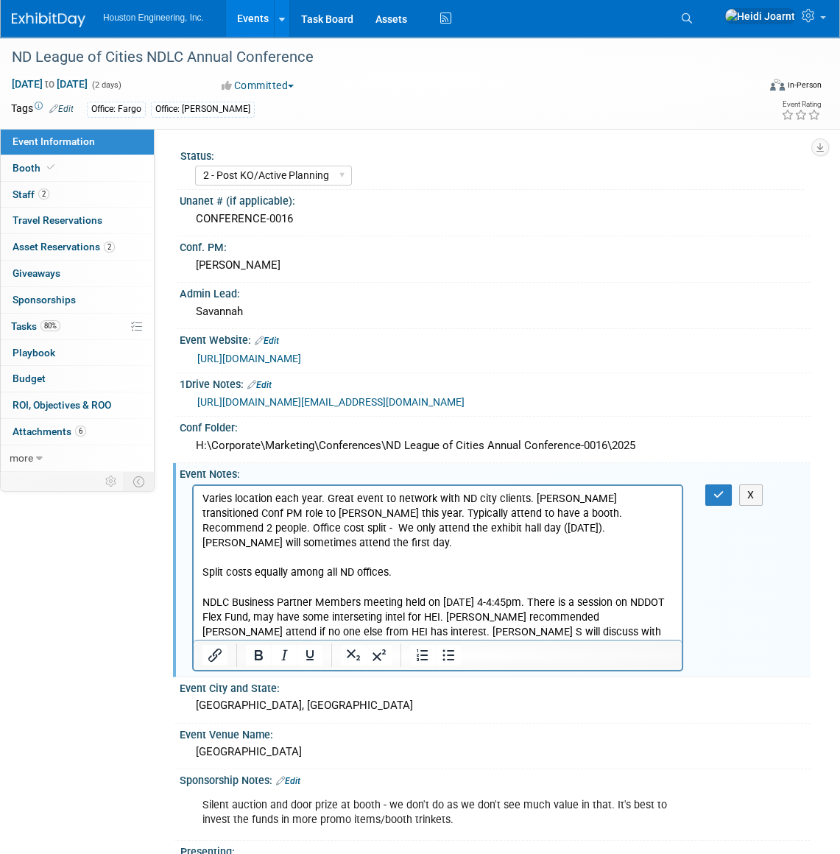
click at [380, 625] on p "NDLC Business Partner Members meeting held on Sept. 17 from 4-4:45pm. There is …" at bounding box center [438, 624] width 471 height 59
drag, startPoint x: 380, startPoint y: 625, endPoint x: 364, endPoint y: 614, distance: 19.6
click at [364, 614] on p "NDLC Business Partner Members meeting held on Sept. 17 from 4-4:45pm. There is …" at bounding box center [438, 624] width 471 height 59
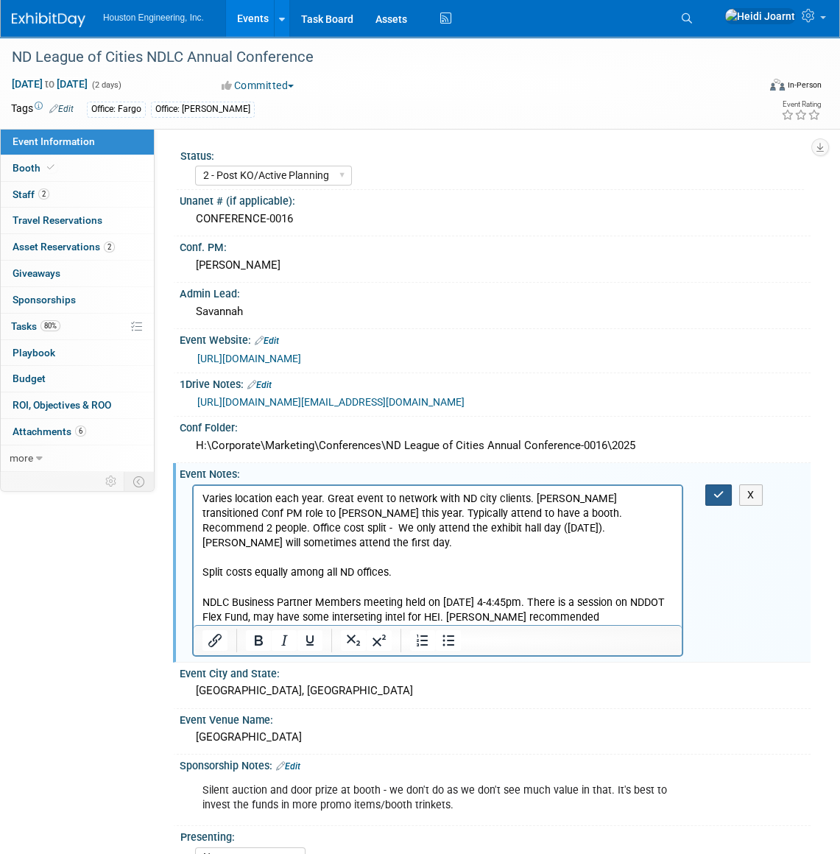
click at [715, 500] on icon "button" at bounding box center [719, 495] width 11 height 10
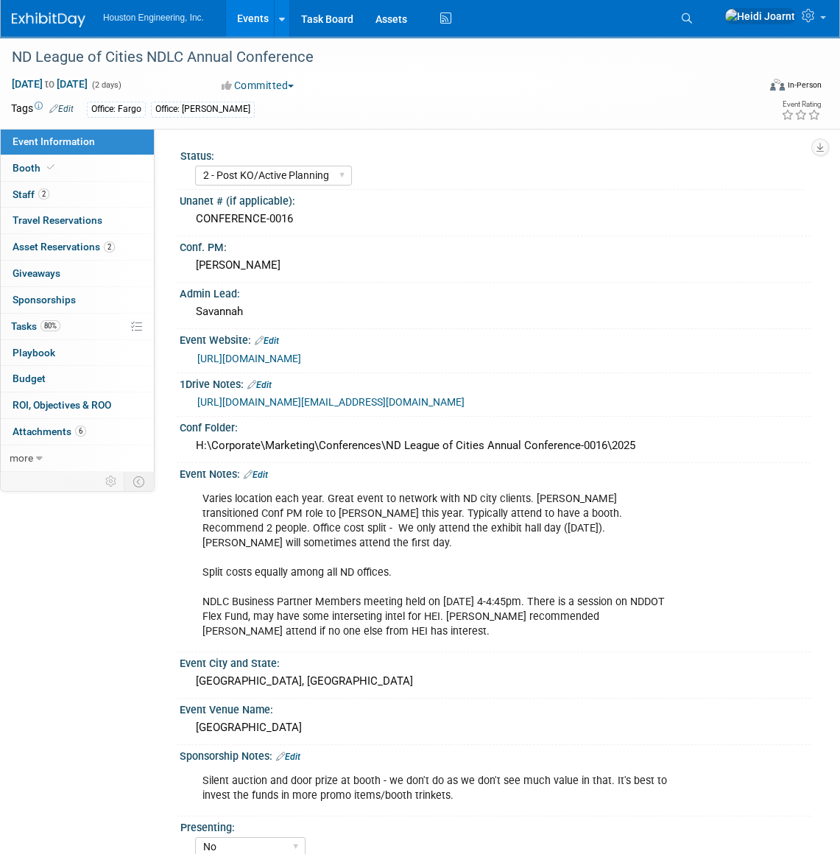
click at [465, 399] on link "https://houstoneng-my.sharepoint.com/:x:/p/hjoarnt/ER6SmPqAVU5PkXXN_nHxEHYBLbZy…" at bounding box center [330, 402] width 267 height 12
click at [104, 254] on link "2 Asset Reservations 2" at bounding box center [77, 247] width 153 height 26
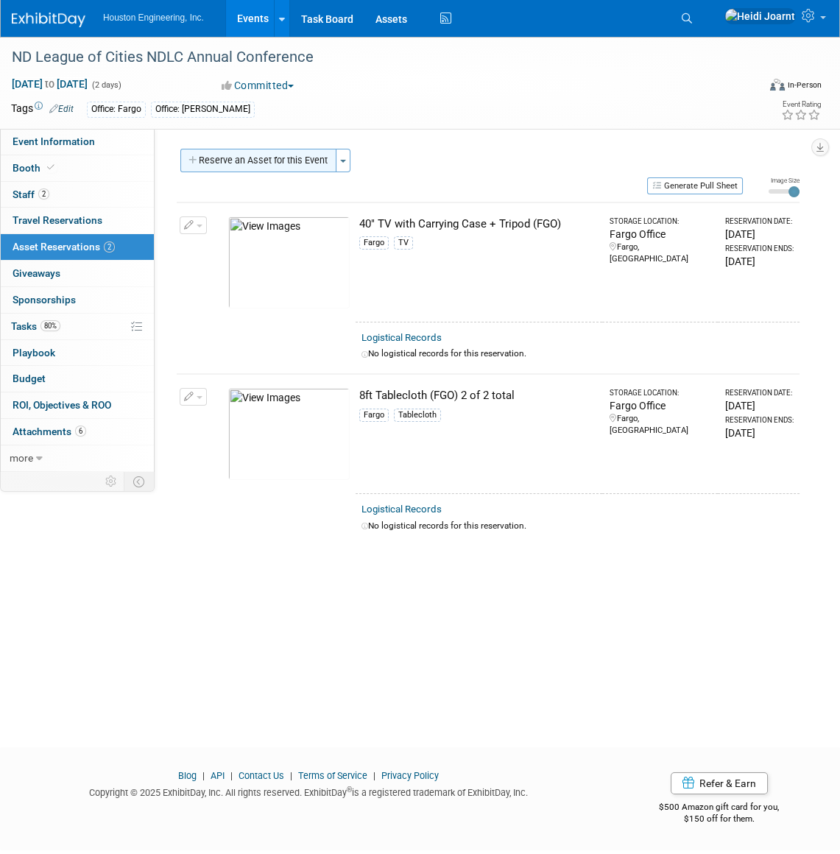
click at [223, 166] on button "Reserve an Asset for this Event" at bounding box center [258, 161] width 156 height 24
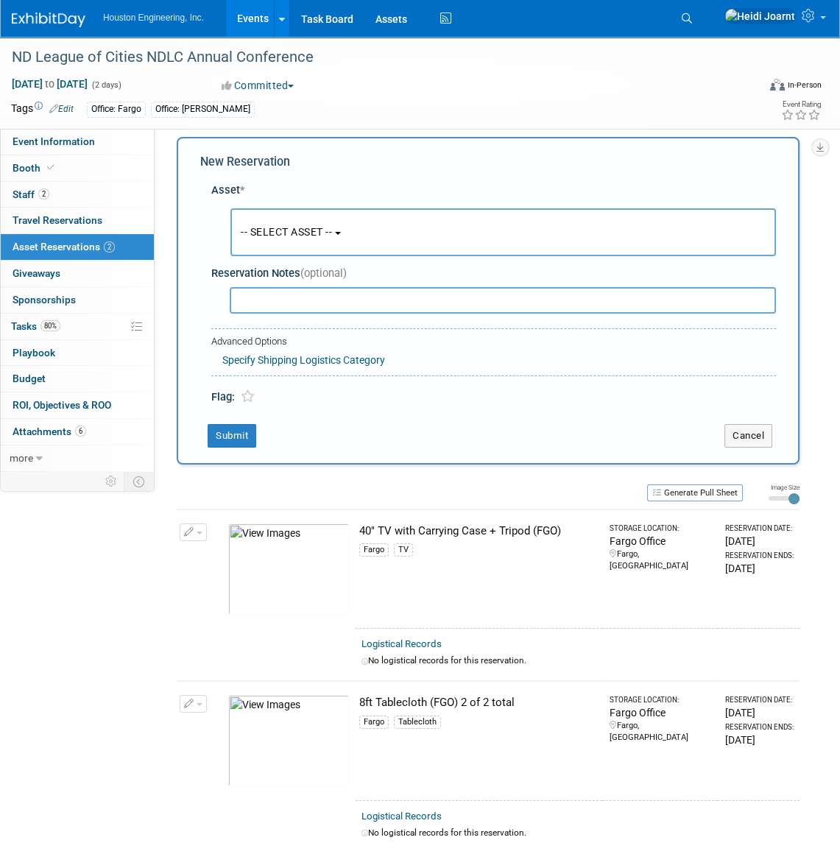
scroll to position [14, 0]
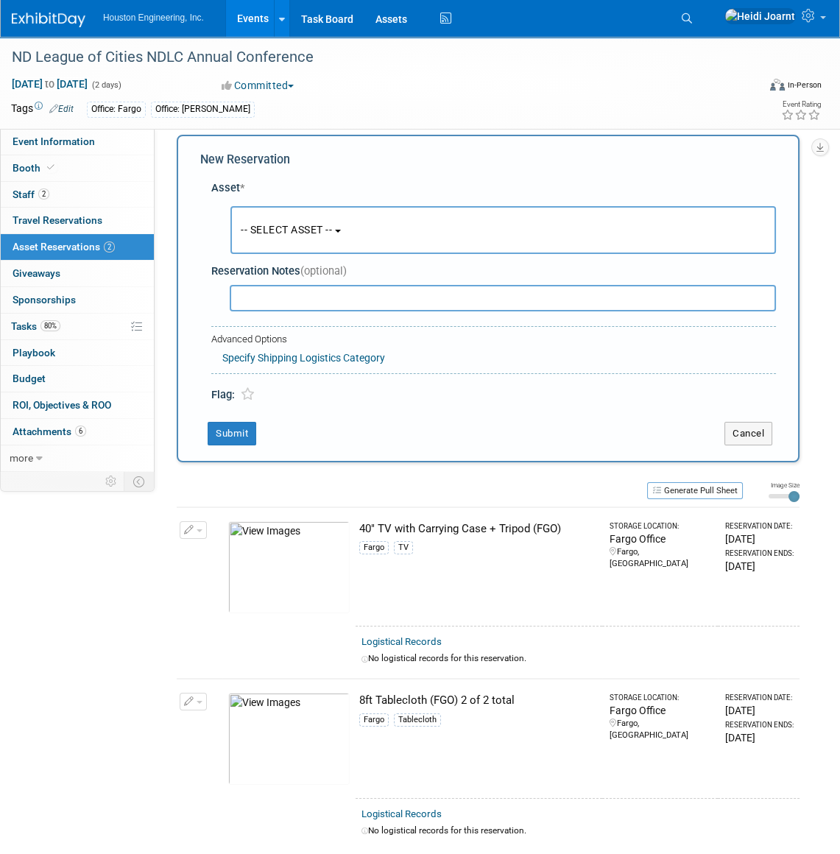
click at [319, 233] on span "-- SELECT ASSET --" at bounding box center [286, 230] width 91 height 12
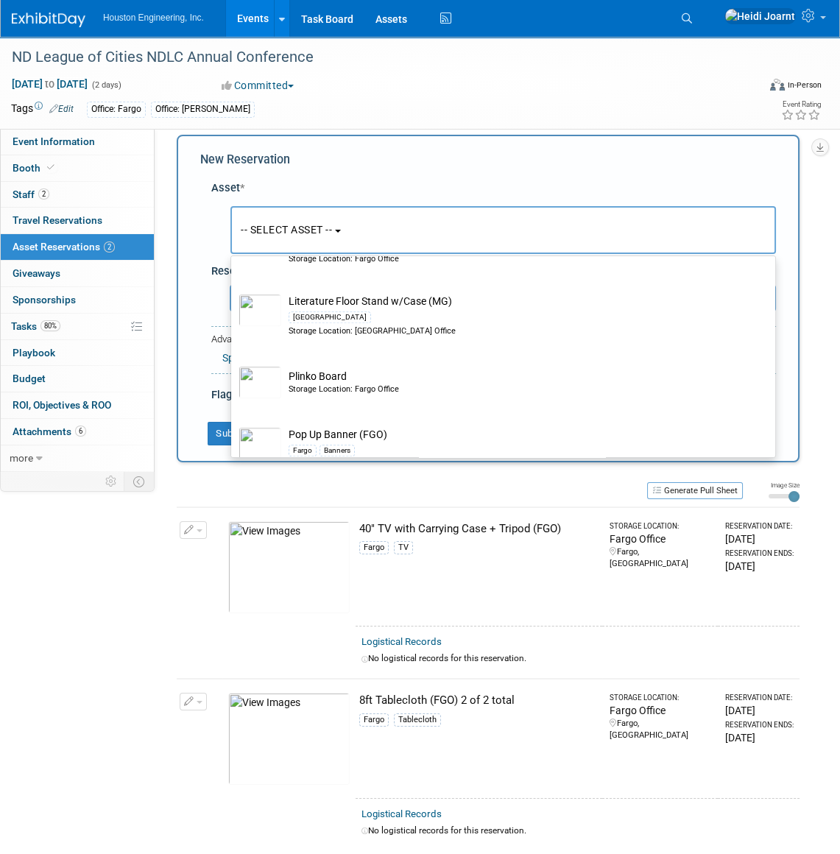
scroll to position [2544, 0]
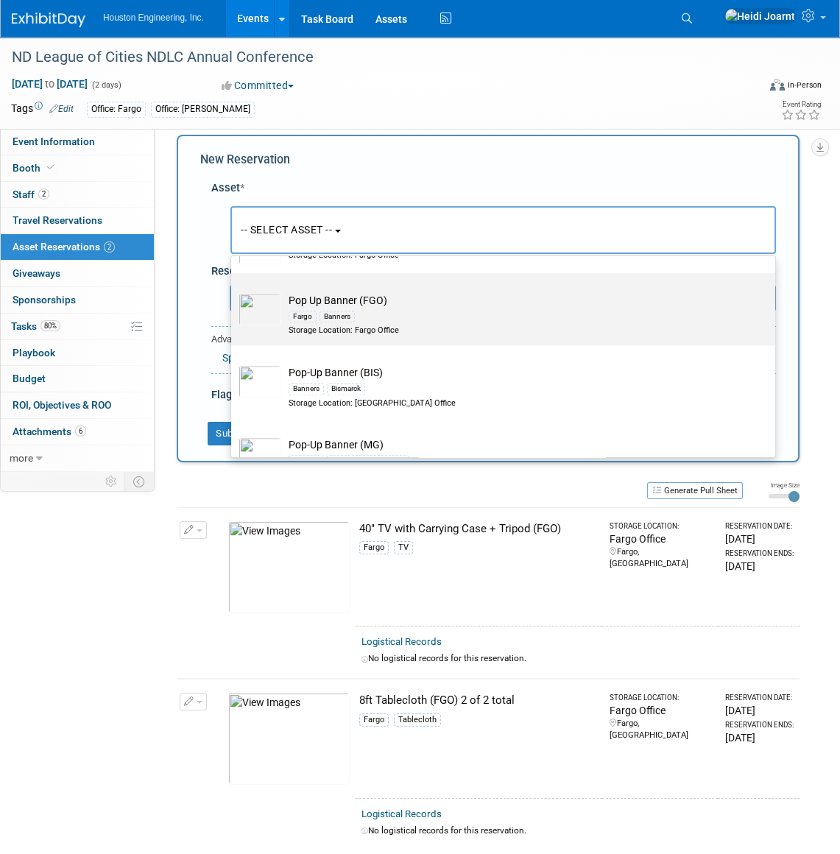
click at [381, 296] on td "Pop Up Banner (FGO) Fargo Banners Storage Location: Fargo Office" at bounding box center [513, 314] width 465 height 43
click at [234, 291] on input "Pop Up Banner (FGO) Fargo Banners Storage Location: Fargo Office" at bounding box center [229, 286] width 10 height 10
select select "10729150"
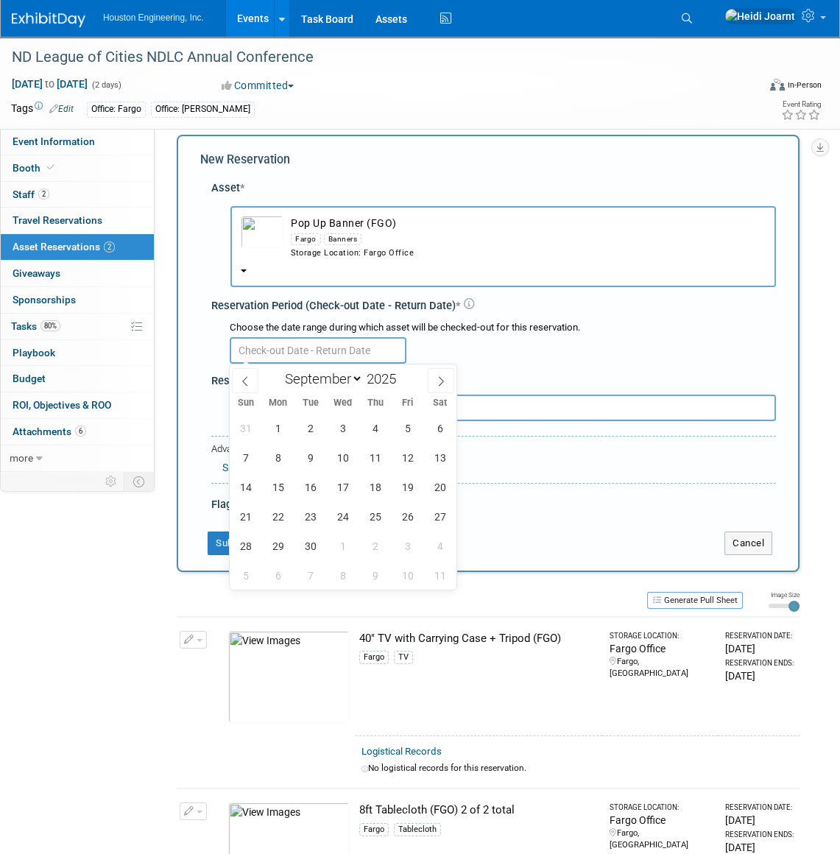
click at [343, 340] on input "text" at bounding box center [318, 350] width 177 height 27
click at [312, 482] on span "16" at bounding box center [310, 487] width 29 height 29
click at [413, 486] on span "19" at bounding box center [407, 487] width 29 height 29
type input "Sep 16, 2025 to Sep 19, 2025"
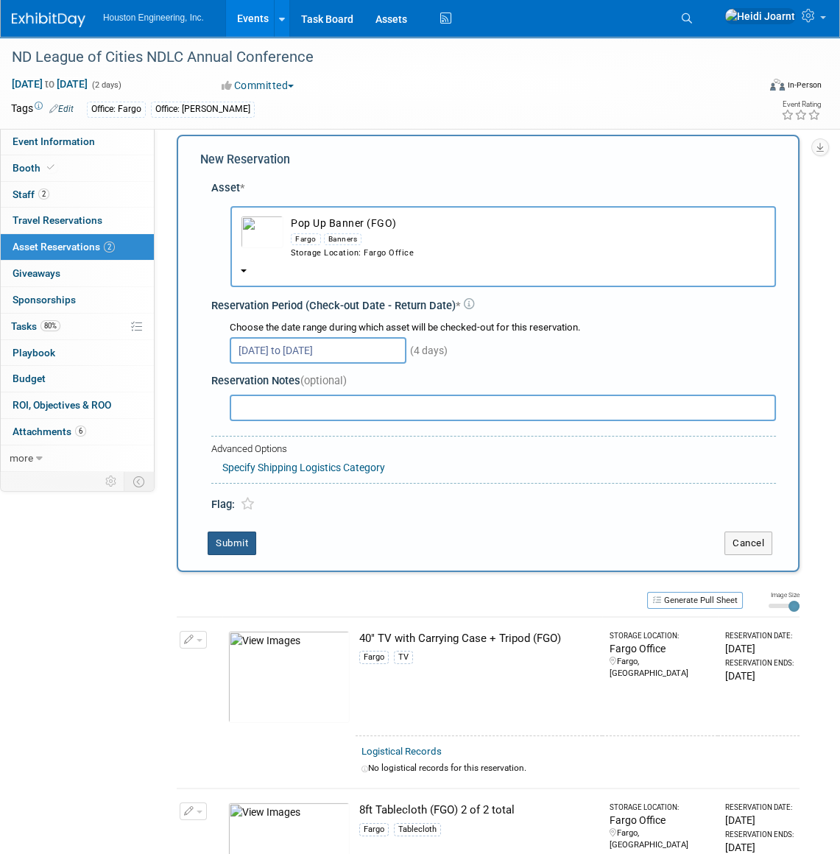
click at [243, 543] on button "Submit" at bounding box center [232, 544] width 49 height 24
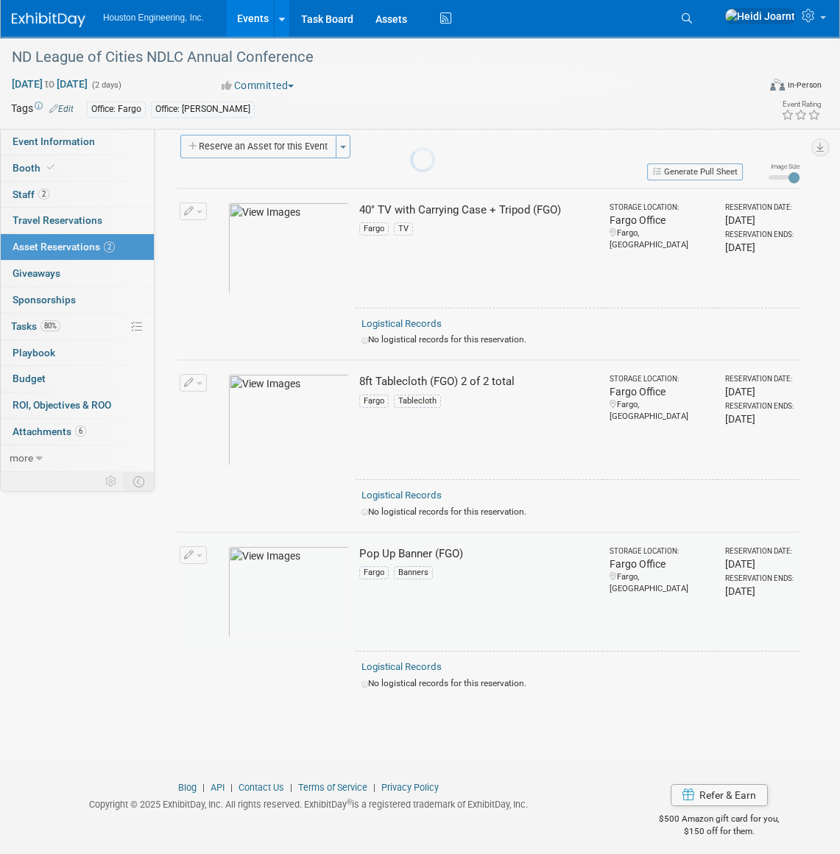
scroll to position [19, 0]
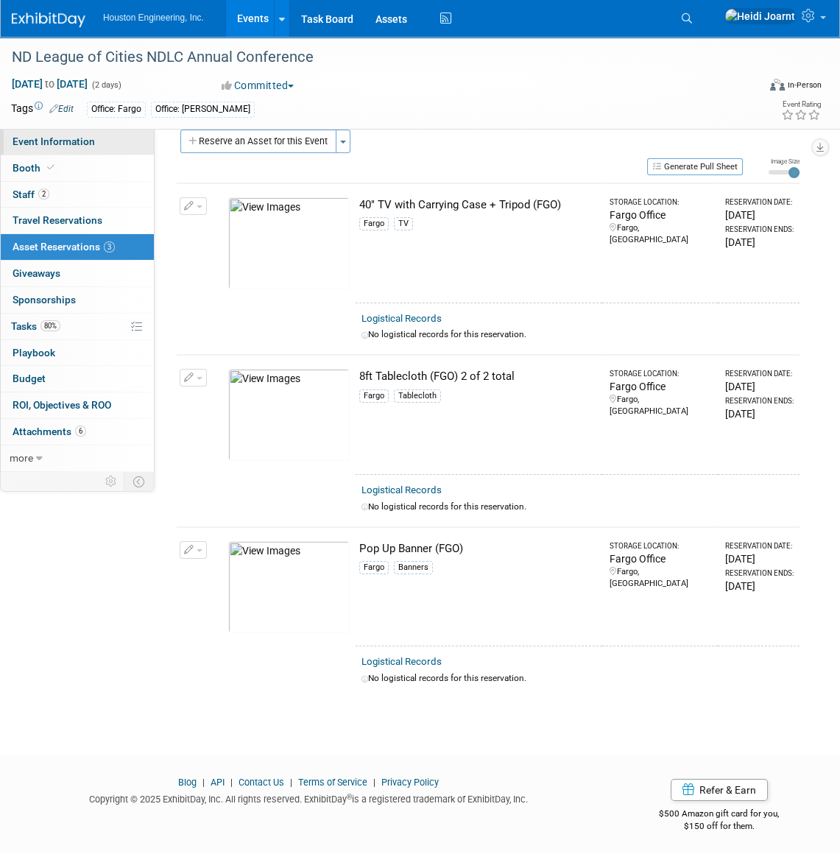
click at [78, 140] on span "Event Information" at bounding box center [54, 142] width 83 height 12
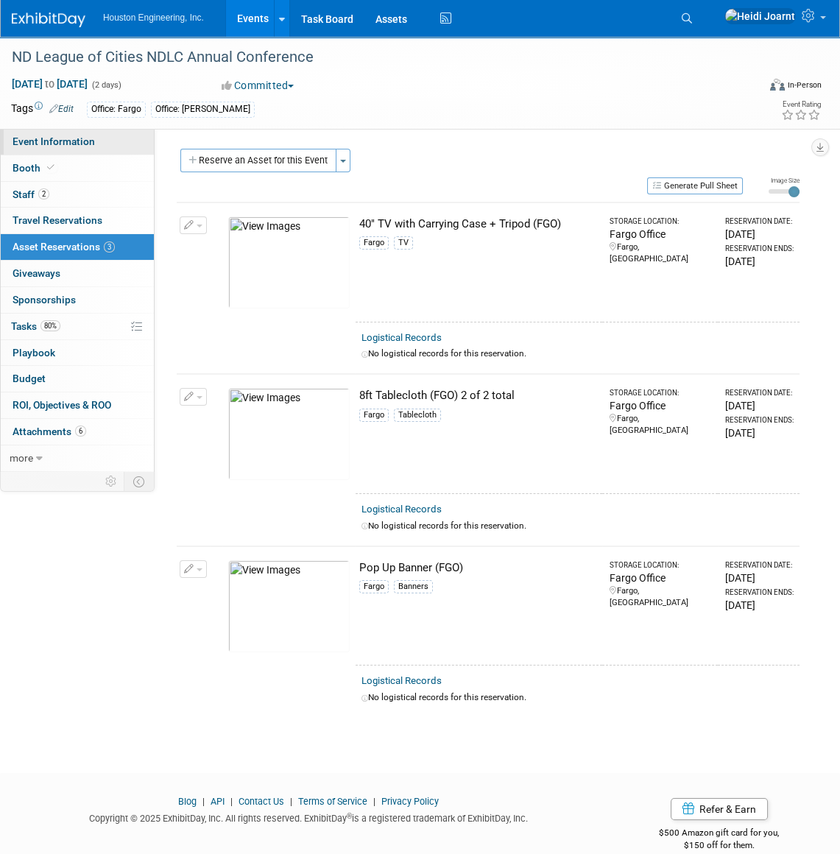
select select "2 - Post KO/Active Planning"
select select "No"
select select "Mun. Infrastructure"
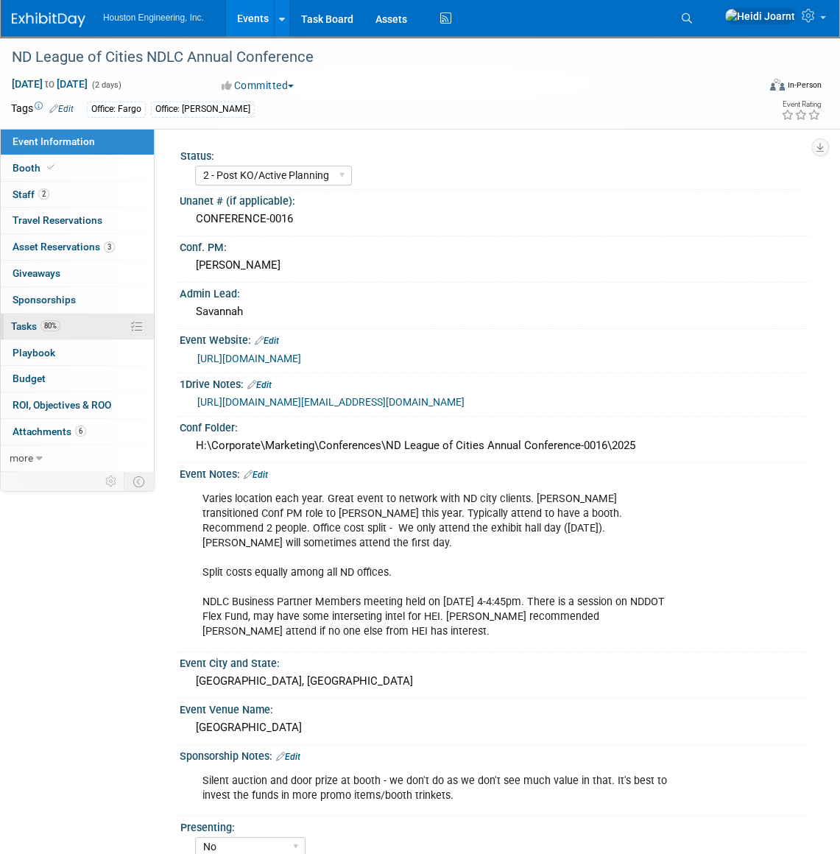
click at [87, 327] on link "80% Tasks 80%" at bounding box center [77, 327] width 153 height 26
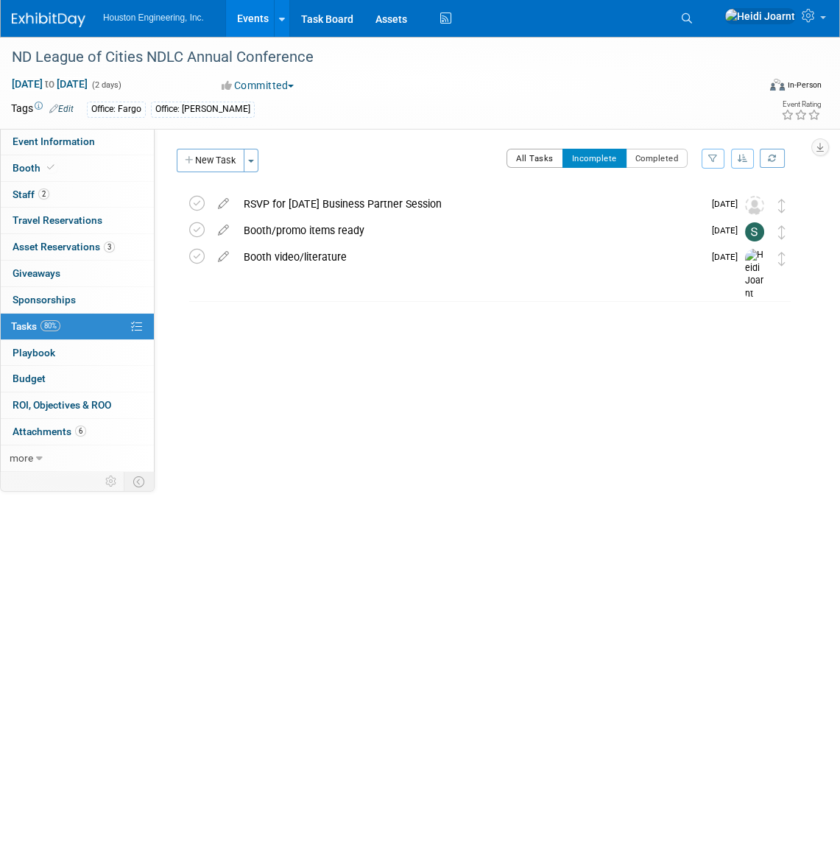
click at [538, 155] on button "All Tasks" at bounding box center [535, 158] width 57 height 19
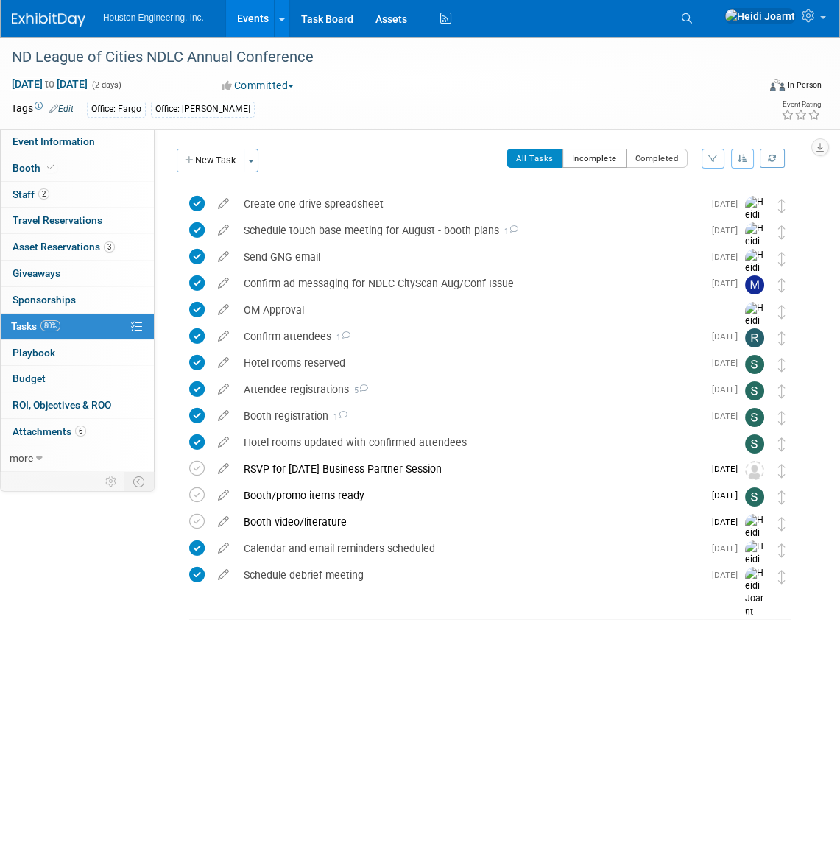
click at [613, 166] on button "Incomplete" at bounding box center [595, 158] width 64 height 19
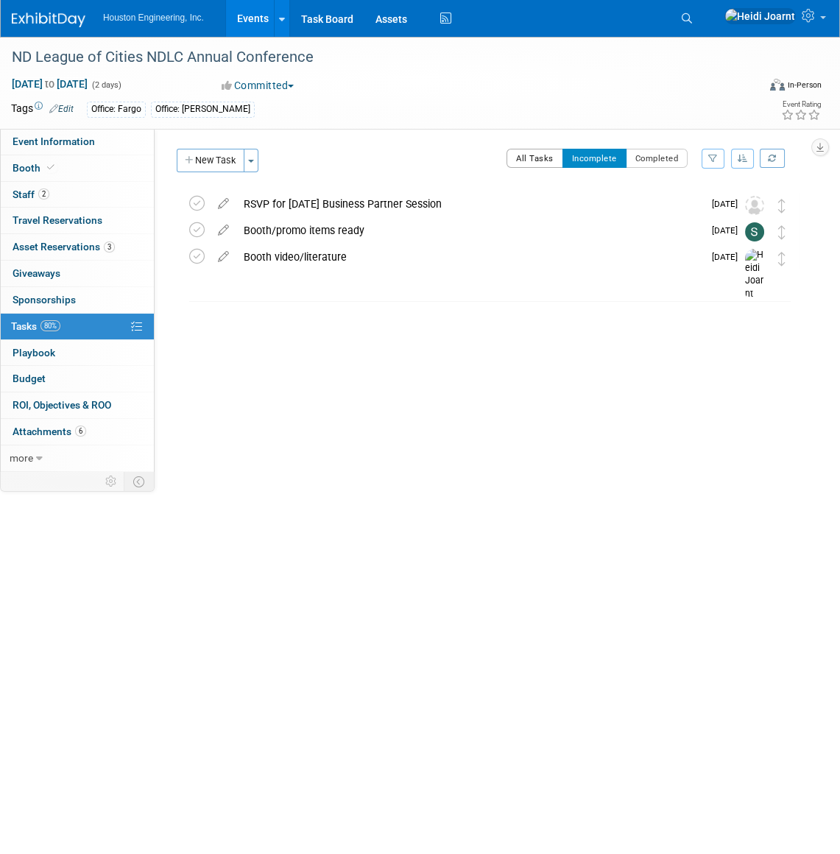
click at [530, 160] on button "All Tasks" at bounding box center [535, 158] width 57 height 19
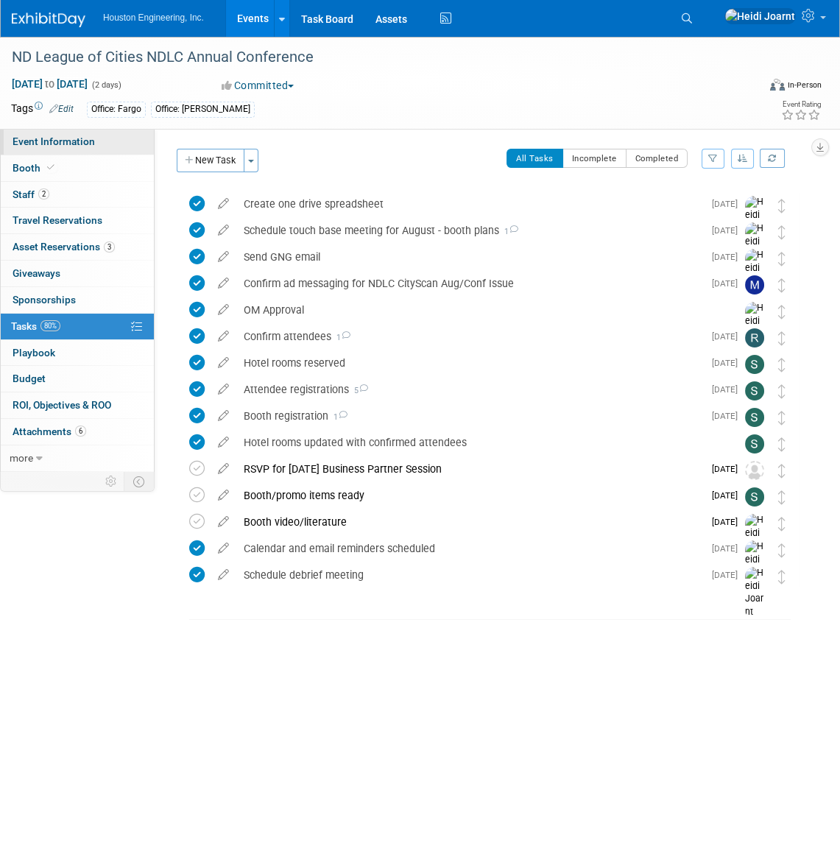
click at [77, 139] on span "Event Information" at bounding box center [54, 142] width 83 height 12
select select "2 - Post KO/Active Planning"
select select "No"
select select "Mun. Infrastructure"
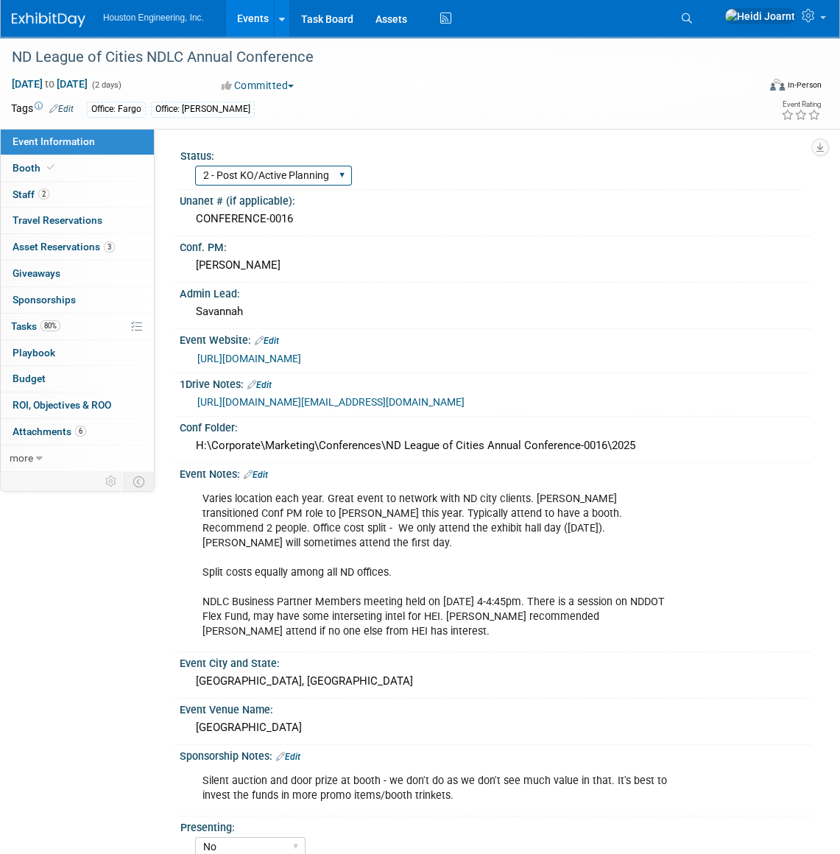
click at [279, 180] on select "1 - GNG/KO Needed 2 - Post KO/Active Planning 3 - Reg/Prep Done" at bounding box center [273, 176] width 157 height 20
click at [195, 166] on select "1 - GNG/KO Needed 2 - Post KO/Active Planning 3 - Reg/Prep Done" at bounding box center [273, 176] width 157 height 20
click at [265, 172] on select "1 - GNG/KO Needed 2 - Post KO/Active Planning 3 - Reg/Prep Done" at bounding box center [273, 176] width 157 height 20
select select "3 - Reg/Prep Done"
click at [195, 166] on select "1 - GNG/KO Needed 2 - Post KO/Active Planning 3 - Reg/Prep Done" at bounding box center [273, 176] width 157 height 20
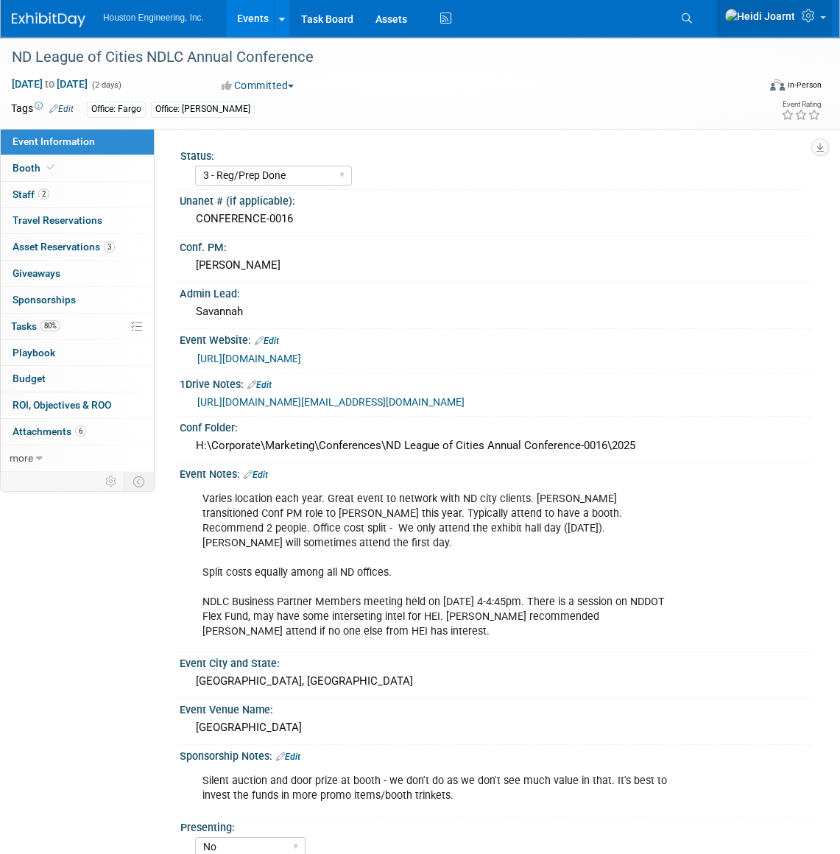
click at [818, 15] on icon at bounding box center [810, 15] width 17 height 13
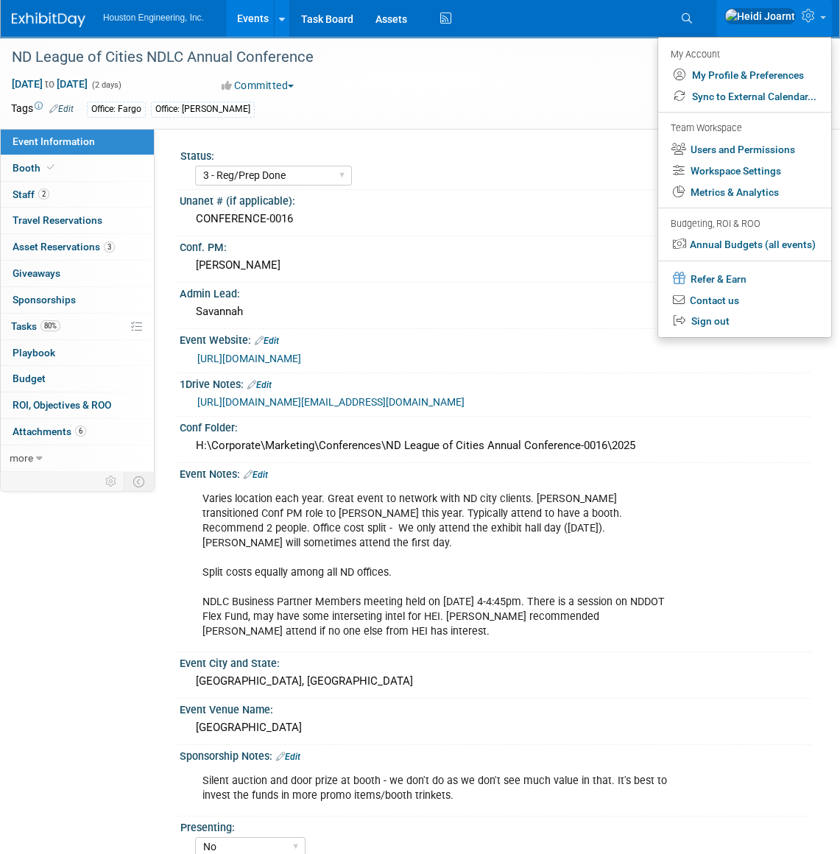
click at [543, 99] on div "Tags Edit Office: Fargo Office: Dickinson" at bounding box center [342, 110] width 663 height 22
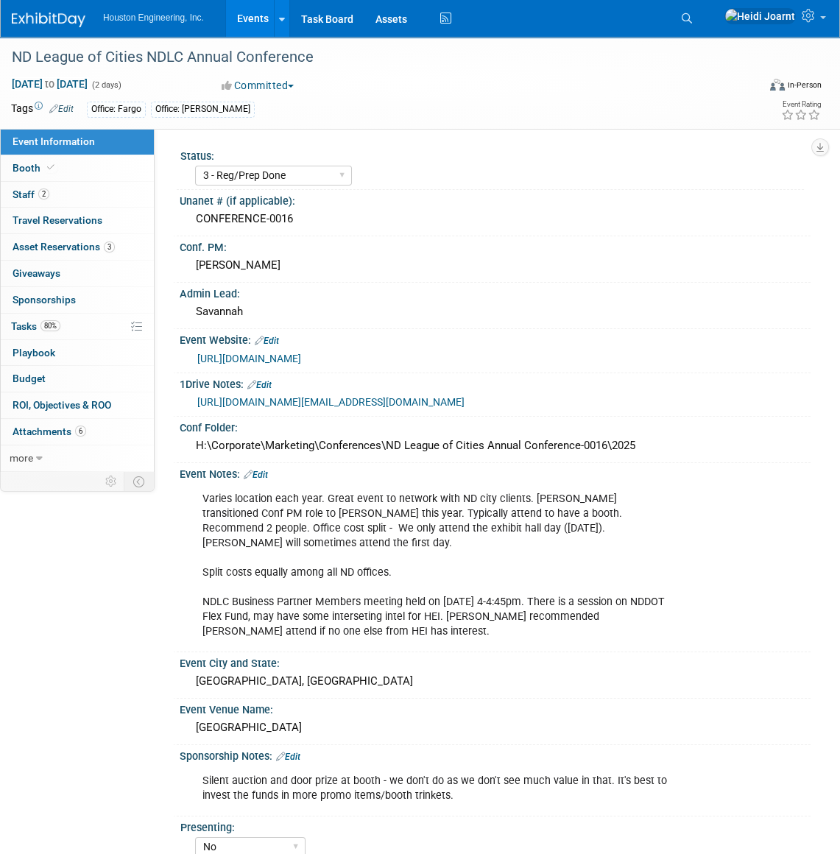
click at [301, 357] on link "https://ndlc.org/223/Annual-Conference" at bounding box center [249, 359] width 104 height 12
click at [264, 19] on link "Events" at bounding box center [253, 18] width 54 height 37
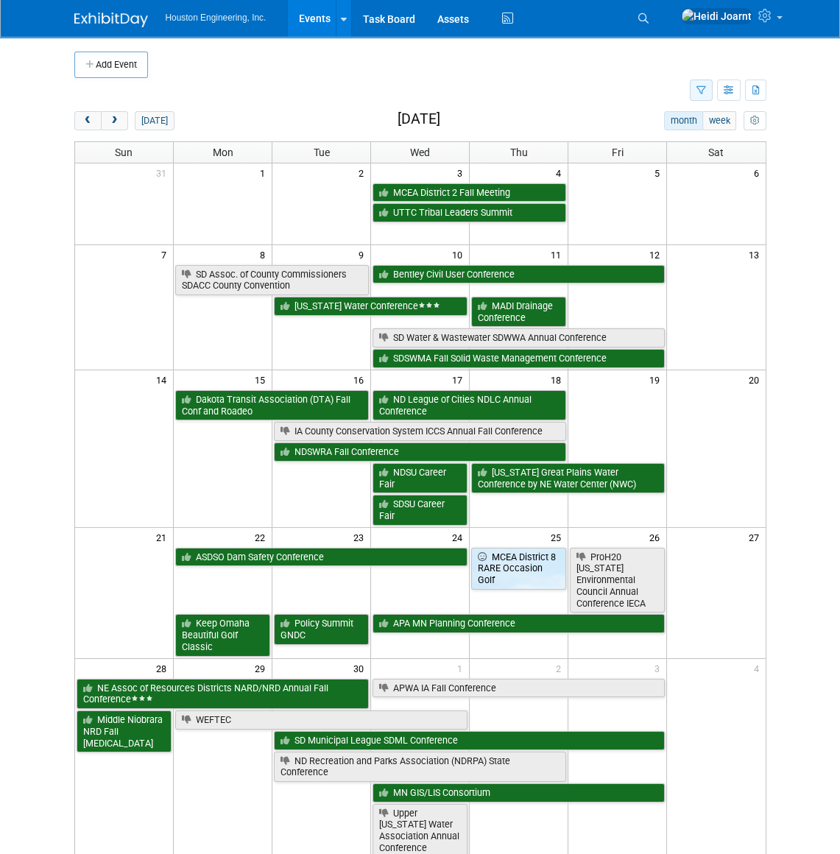
click at [697, 94] on icon "button" at bounding box center [702, 91] width 10 height 10
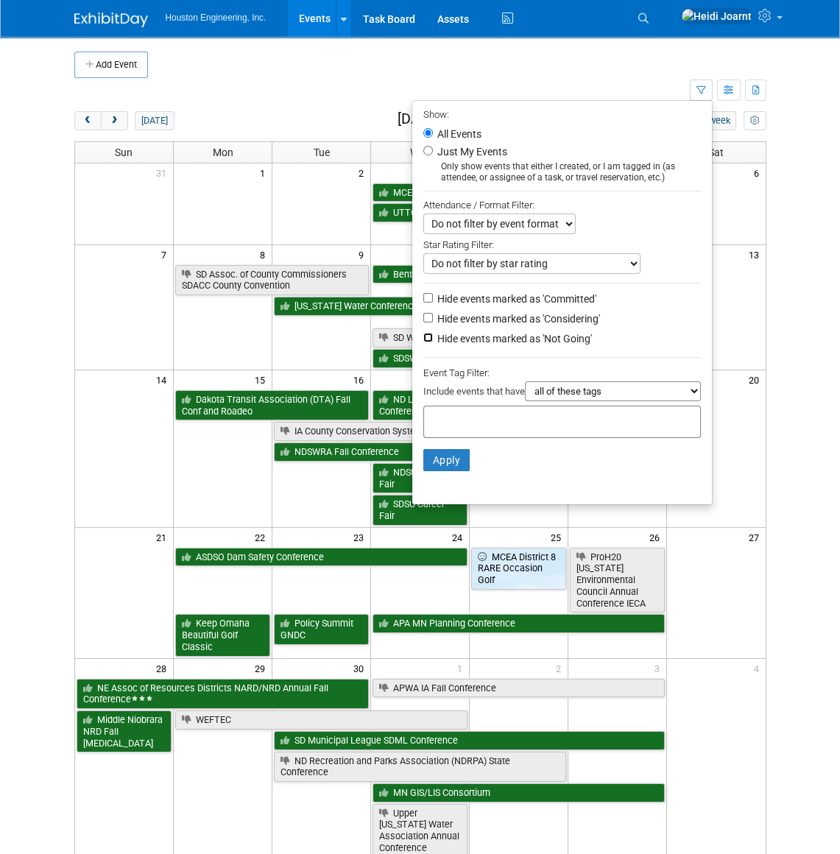
click at [424, 338] on input "Hide events marked as 'Not Going'" at bounding box center [429, 338] width 10 height 10
checkbox input "true"
click at [444, 464] on button "Apply" at bounding box center [447, 460] width 47 height 22
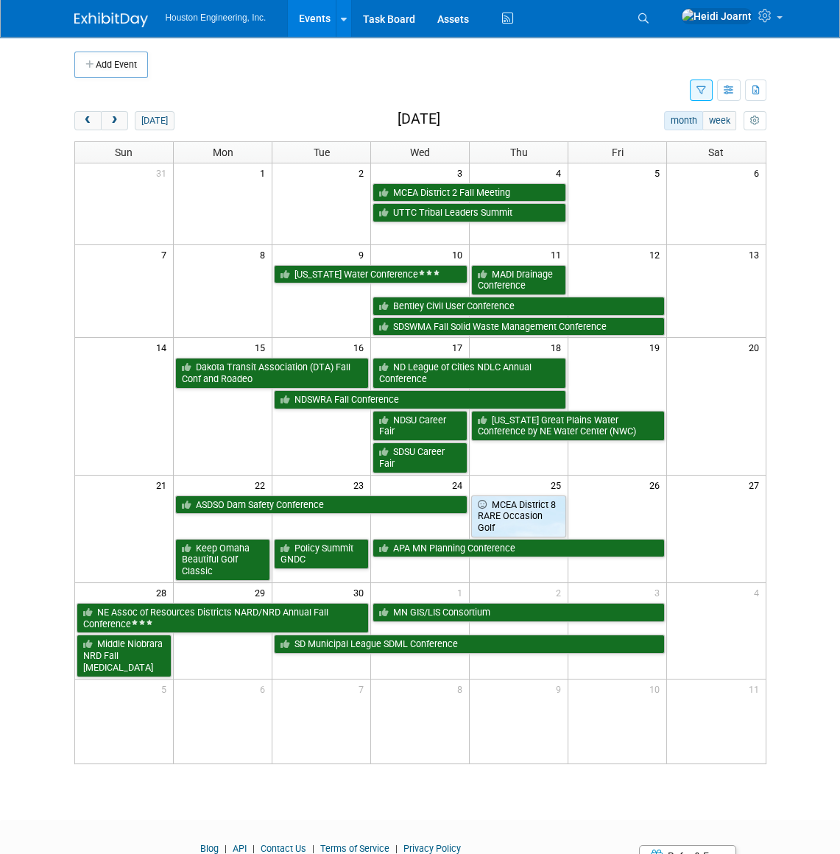
click at [336, 83] on td at bounding box center [382, 91] width 616 height 26
click at [110, 124] on span "next" at bounding box center [114, 121] width 11 height 10
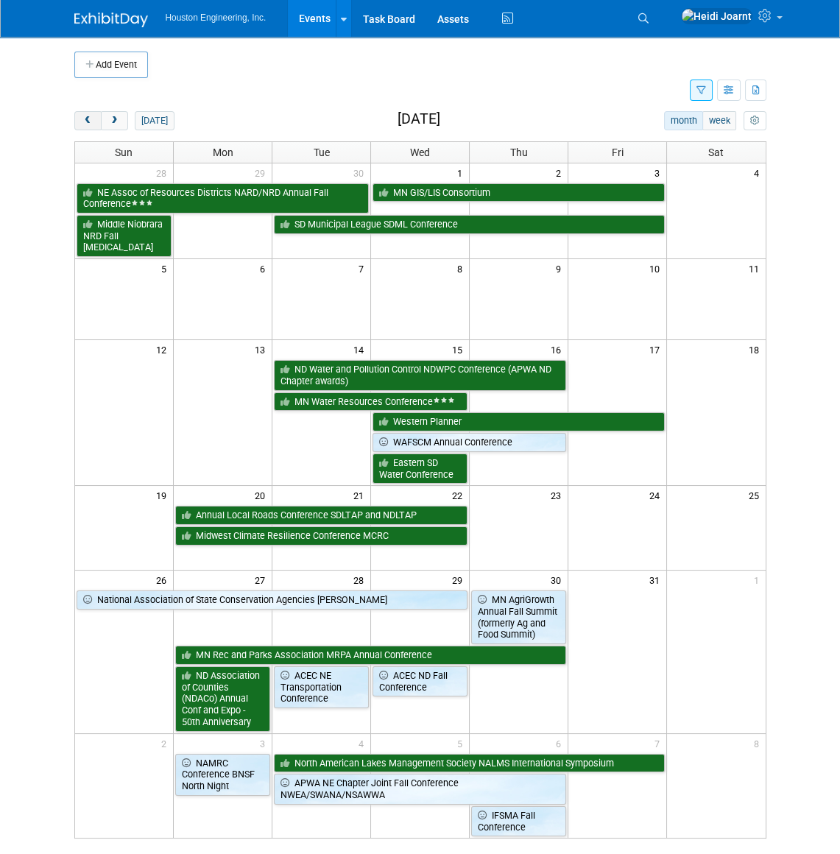
click at [83, 119] on span "prev" at bounding box center [88, 121] width 11 height 10
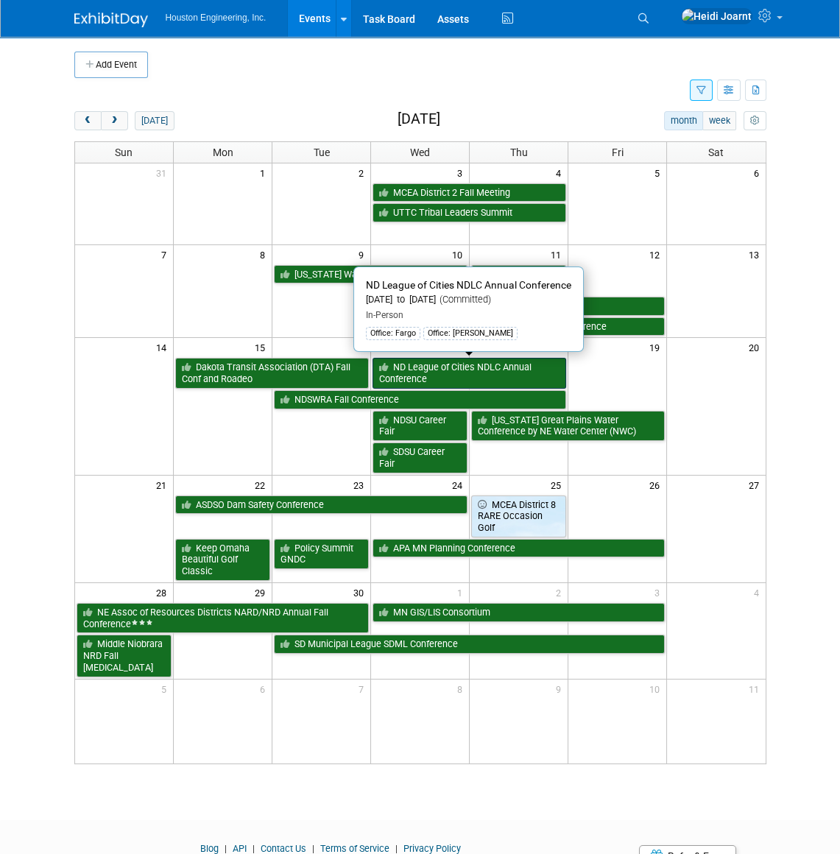
click at [508, 373] on link "ND League of Cities NDLC Annual Conference" at bounding box center [470, 373] width 194 height 30
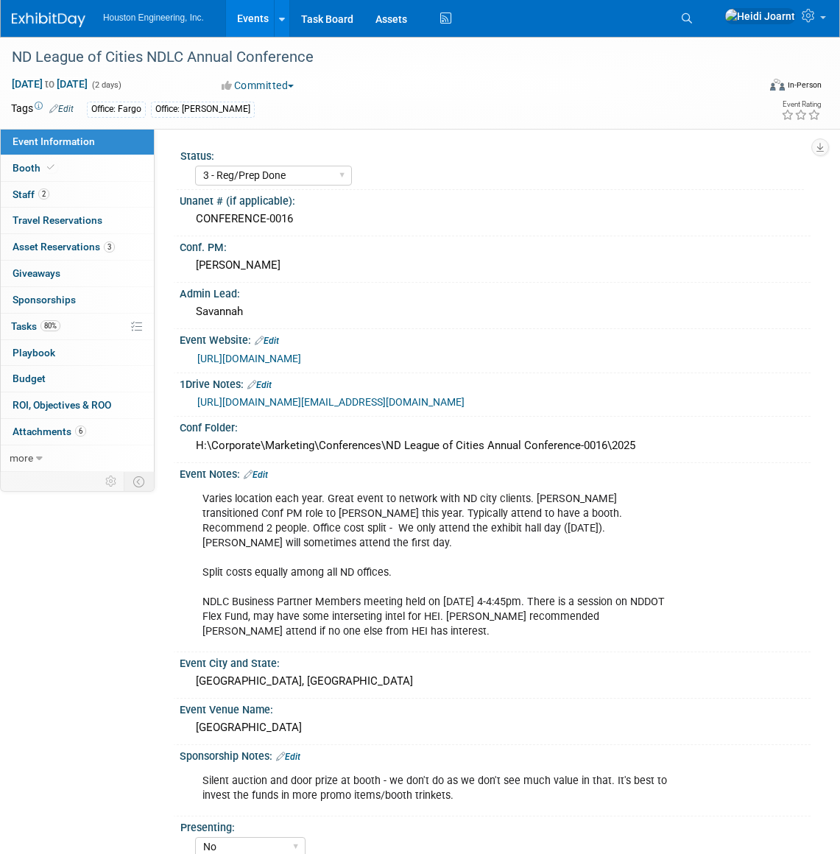
select select "3 - Reg/Prep Done"
select select "No"
select select "Mun. Infrastructure"
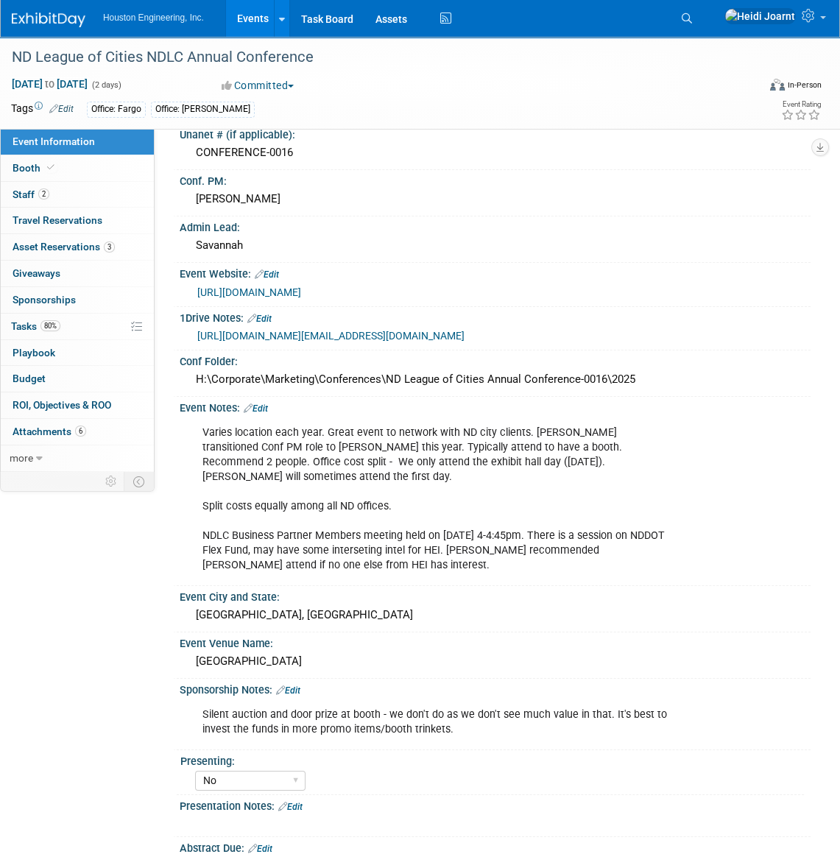
scroll to position [200, 0]
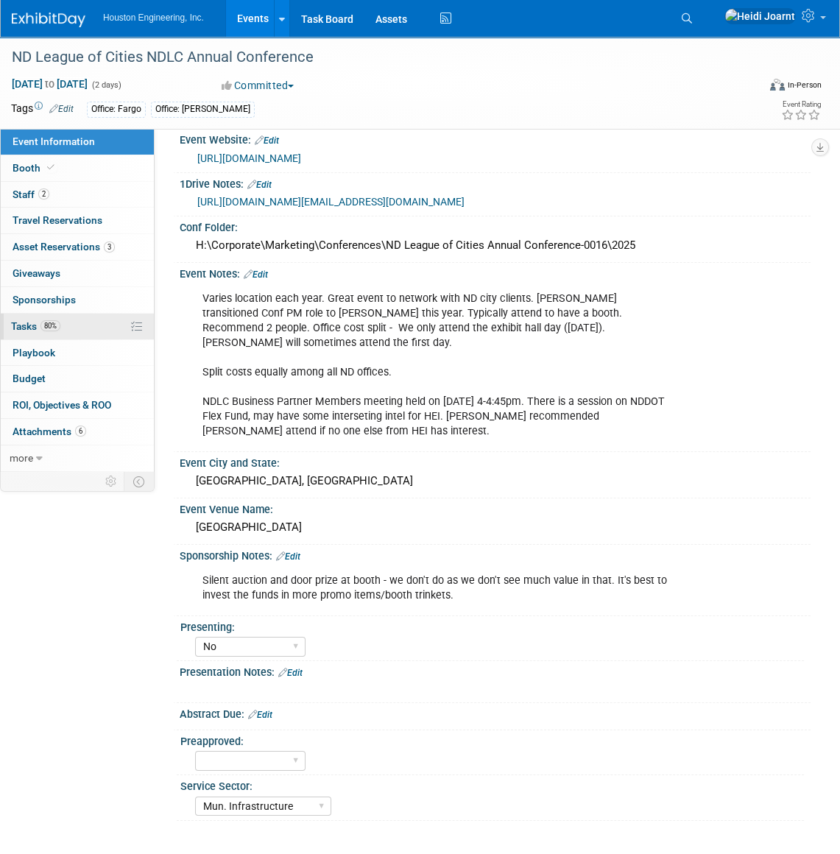
click at [84, 321] on link "80% Tasks 80%" at bounding box center [77, 327] width 153 height 26
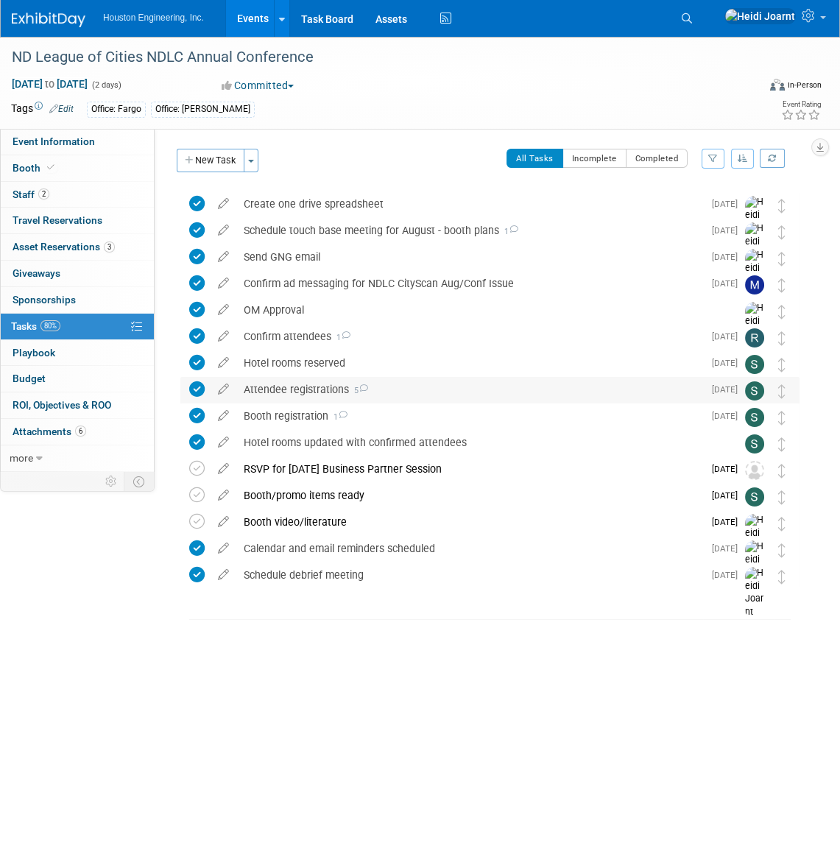
click at [404, 387] on div "Attendee registrations 5" at bounding box center [469, 389] width 467 height 25
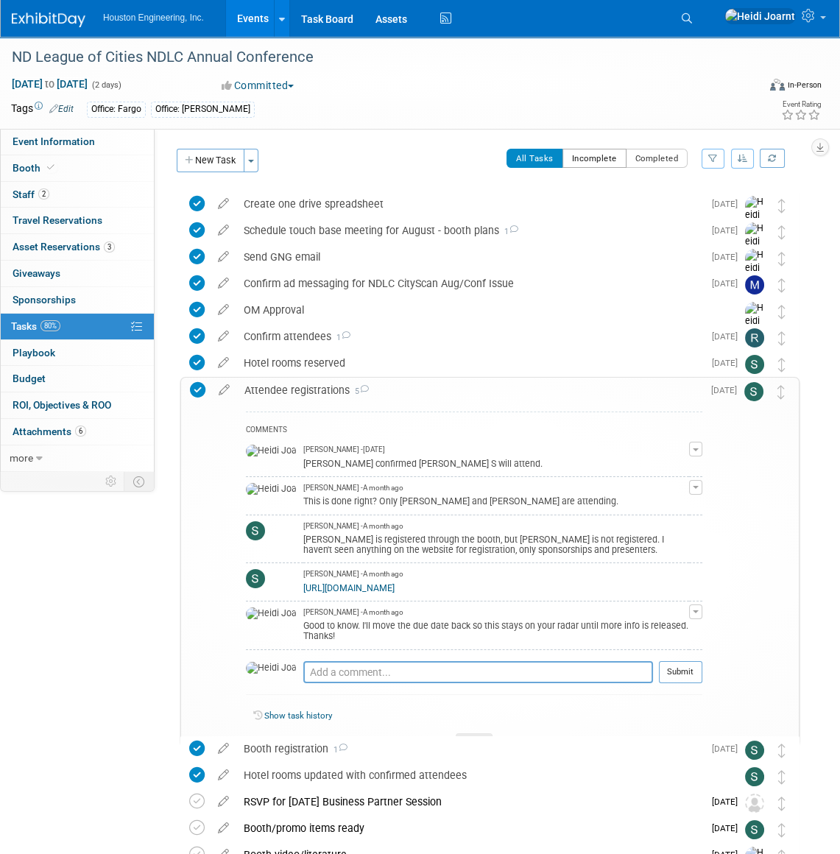
click at [600, 164] on button "Incomplete" at bounding box center [595, 158] width 64 height 19
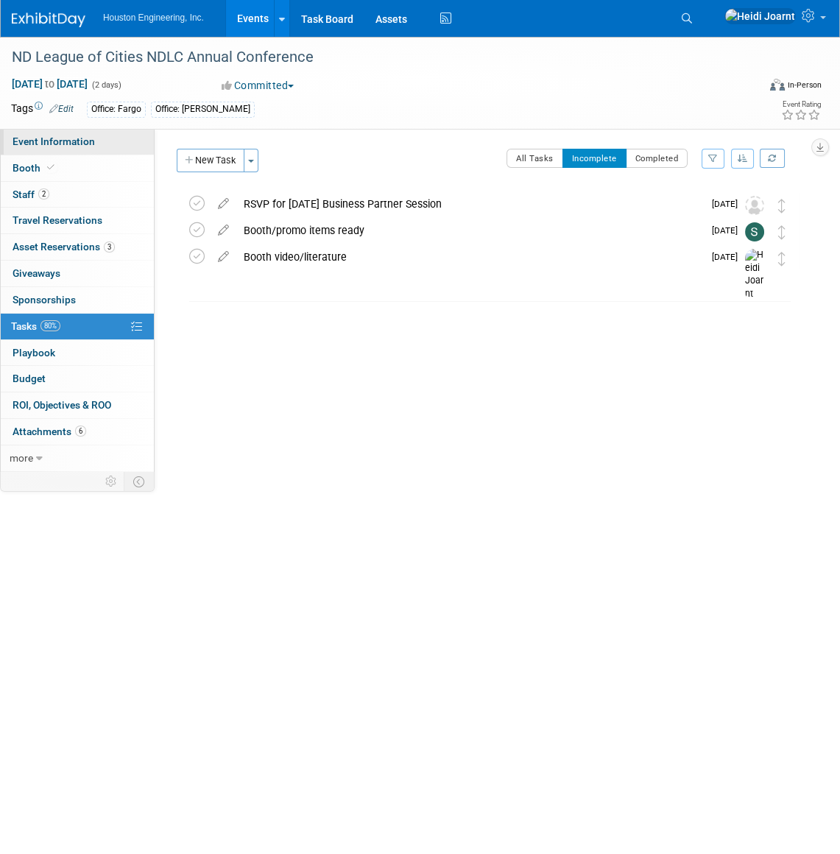
click at [43, 145] on span "Event Information" at bounding box center [54, 142] width 83 height 12
select select "3 - Reg/Prep Done"
select select "No"
select select "Mun. Infrastructure"
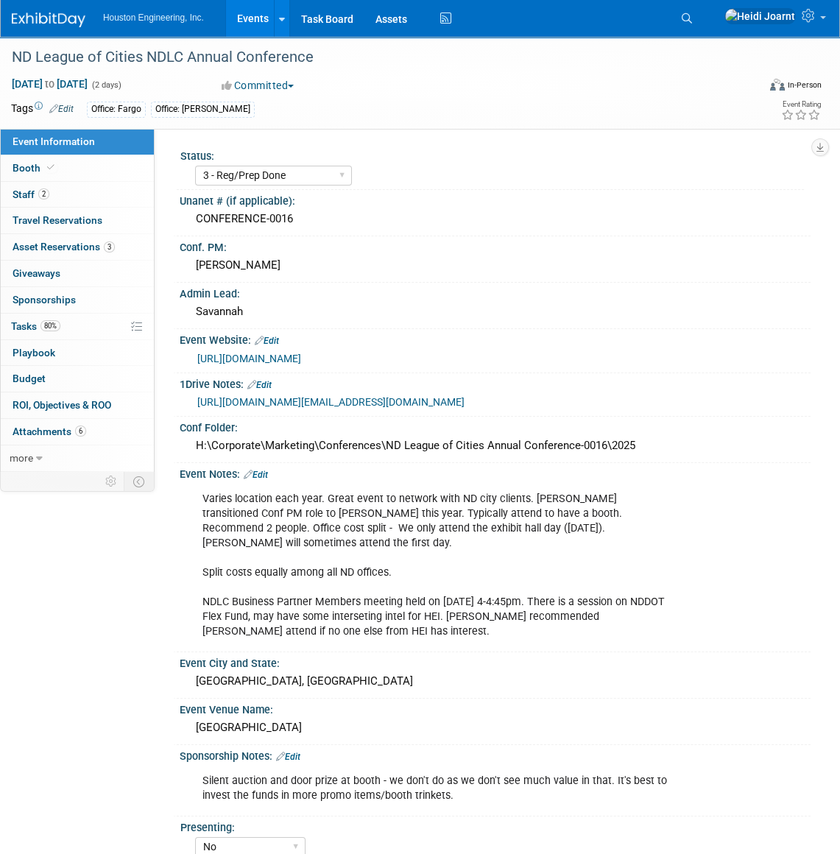
scroll to position [192, 0]
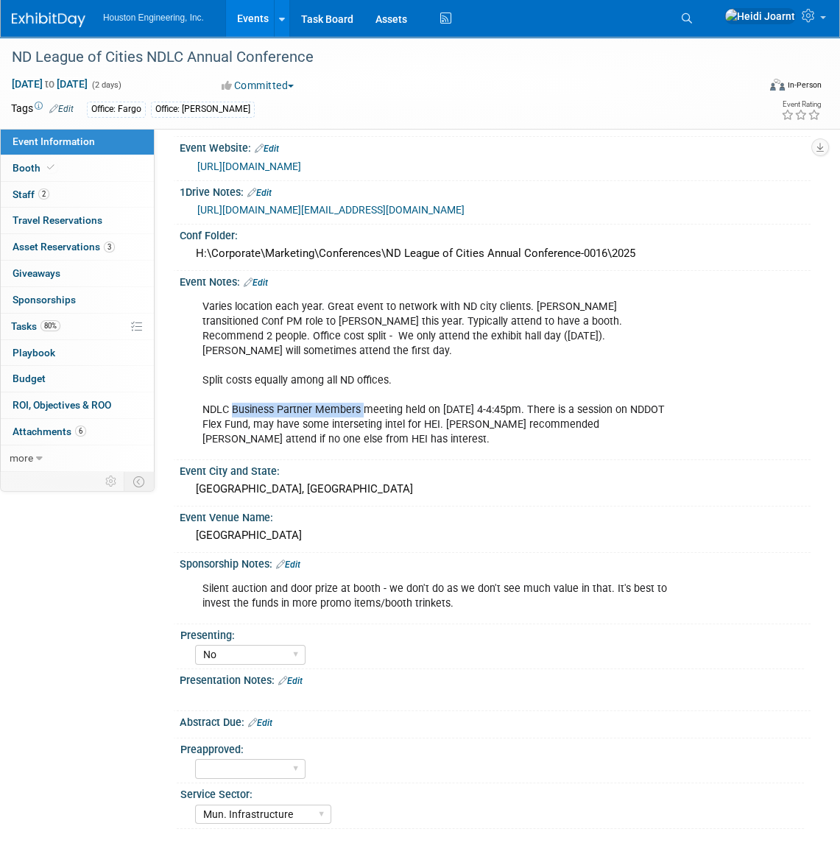
drag, startPoint x: 232, startPoint y: 409, endPoint x: 362, endPoint y: 407, distance: 130.4
click at [362, 407] on div "Varies location each year. Great event to network with ND city clients. Sherwin…" at bounding box center [437, 373] width 491 height 163
click at [473, 420] on div "Varies location each year. Great event to network with ND city clients. Sherwin…" at bounding box center [437, 373] width 491 height 163
click at [692, 23] on icon at bounding box center [687, 18] width 10 height 10
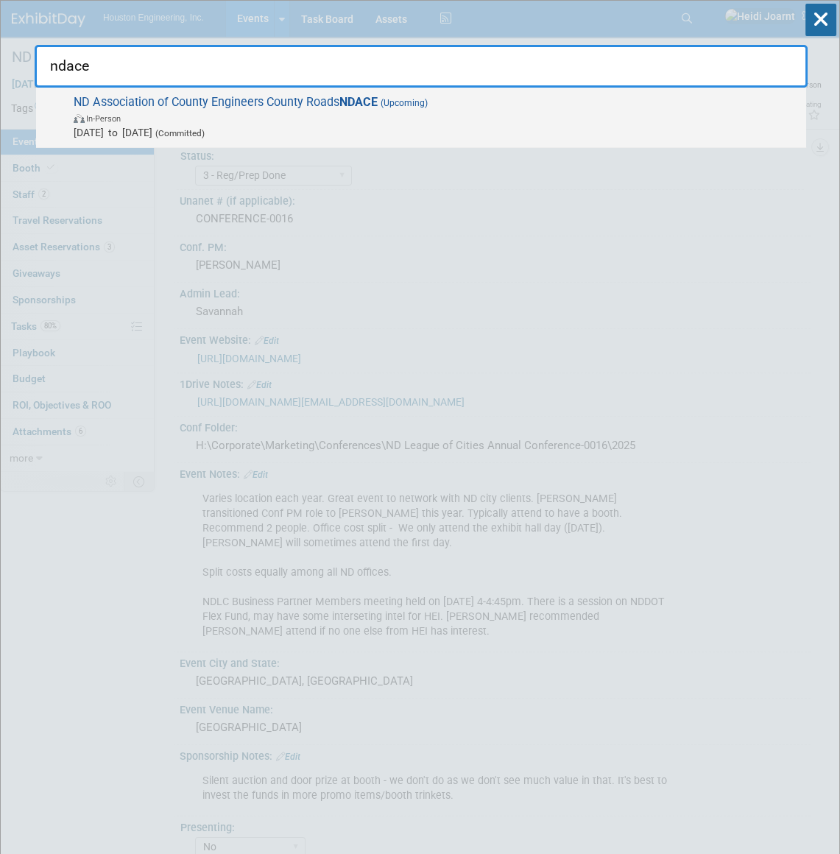
type input "ndace"
click at [288, 114] on span "In-Person" at bounding box center [437, 117] width 726 height 15
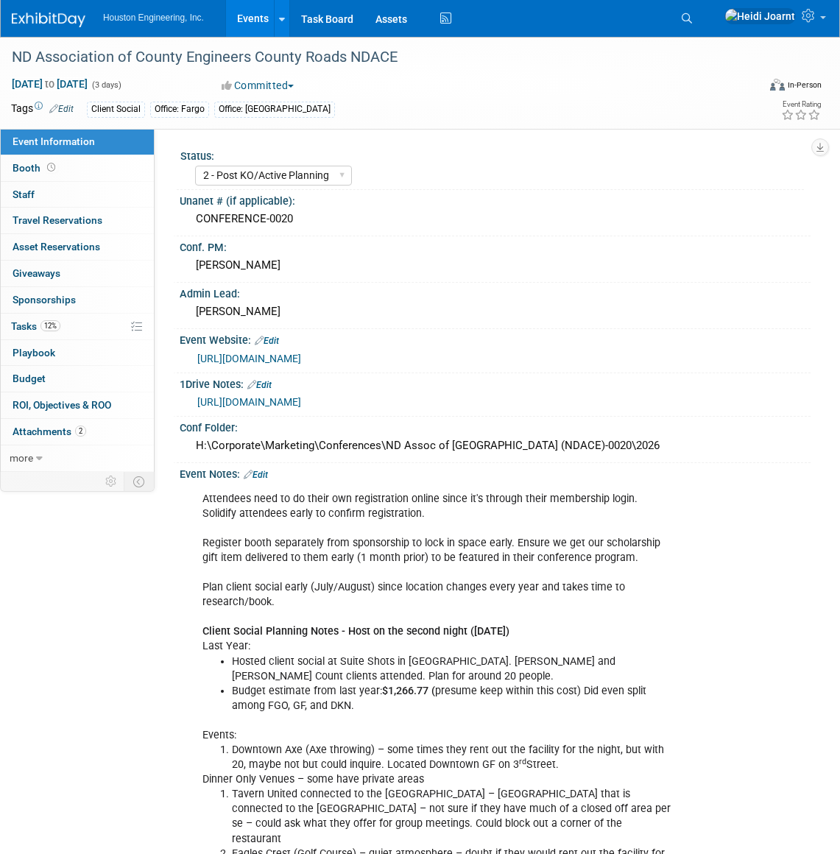
select select "2 - Post KO/Active Planning"
select select "Transportation"
click at [692, 15] on icon at bounding box center [687, 18] width 10 height 10
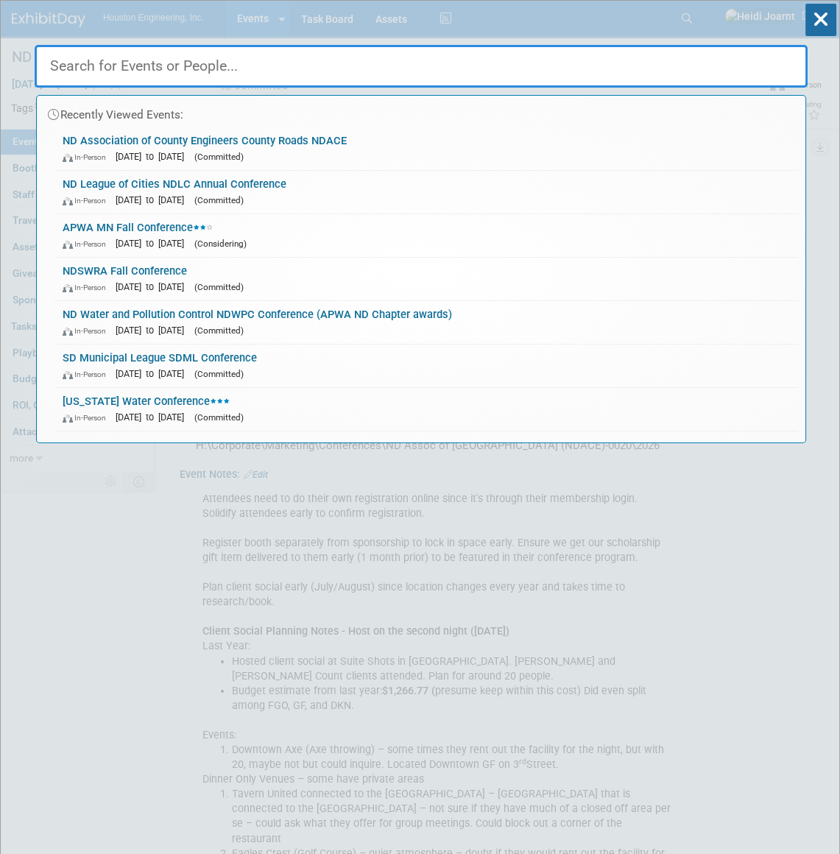
click at [671, 64] on input "text" at bounding box center [421, 66] width 773 height 43
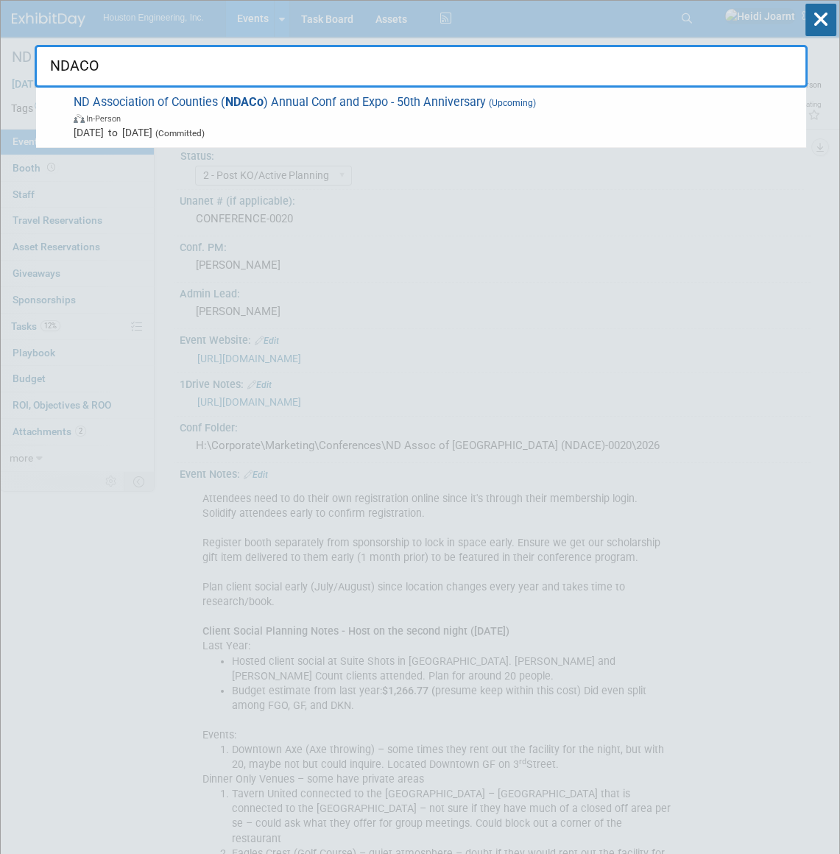
type input "NDACO"
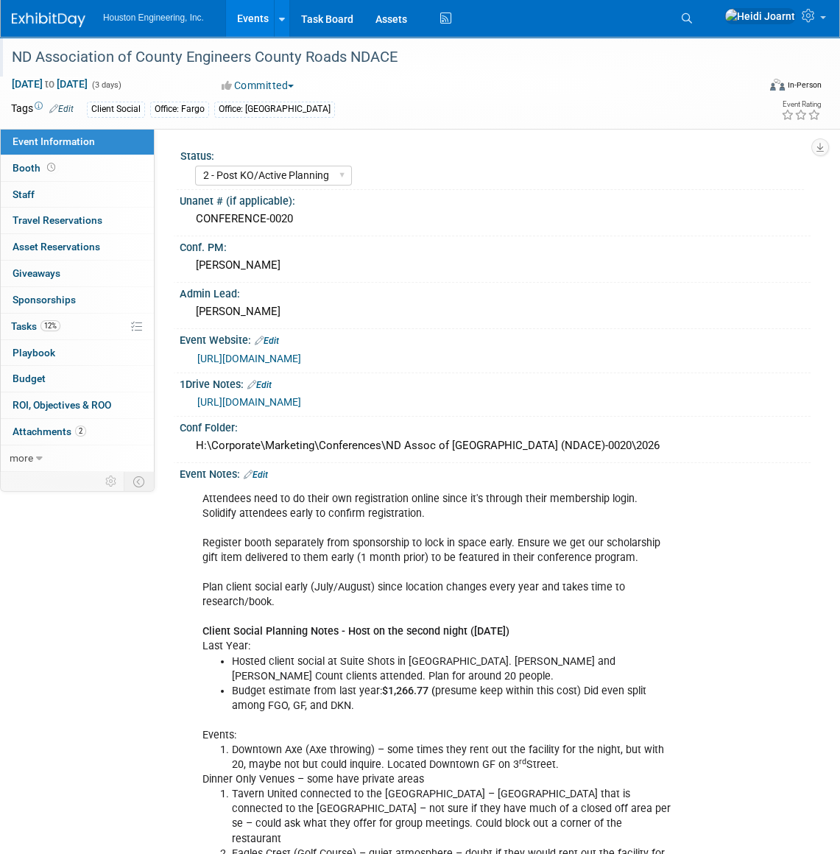
click at [478, 70] on div "ND Association of County Engineers County Roads NDACE" at bounding box center [375, 57] width 736 height 27
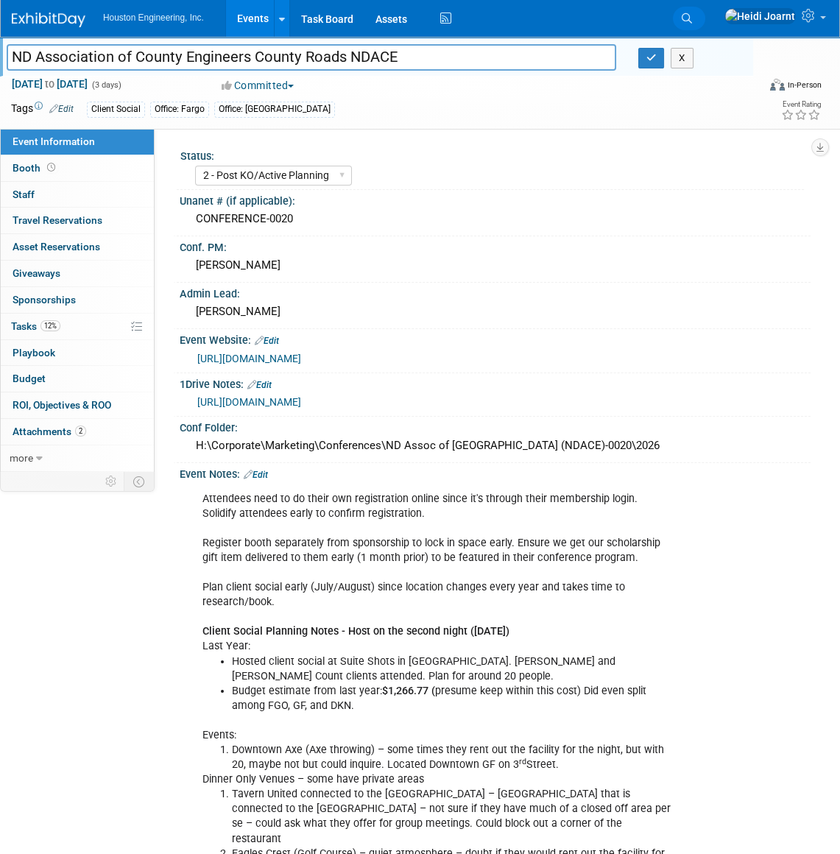
click at [706, 24] on link "Search" at bounding box center [689, 19] width 32 height 24
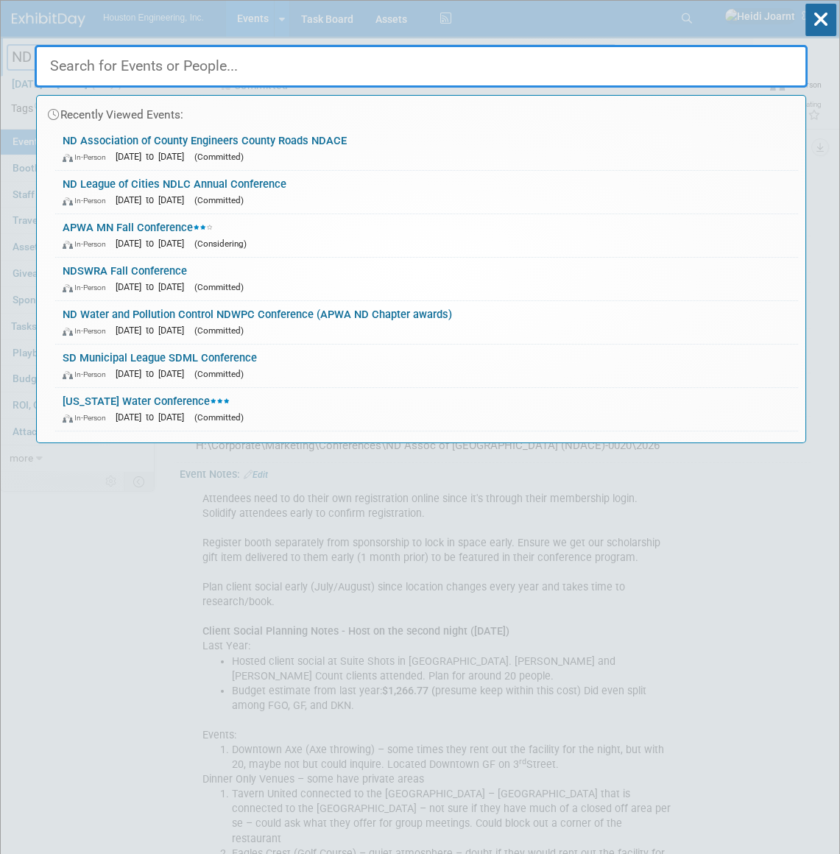
click at [625, 68] on input "text" at bounding box center [421, 66] width 773 height 43
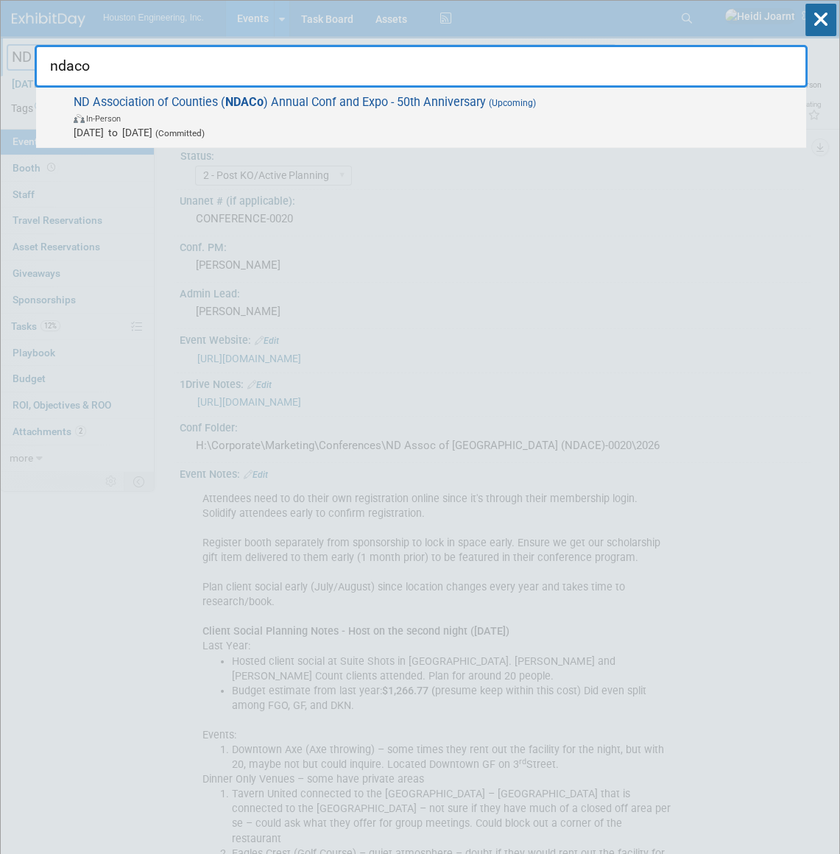
type input "ndaco"
click at [511, 135] on span "[DATE] to [DATE] (Committed)" at bounding box center [437, 132] width 726 height 15
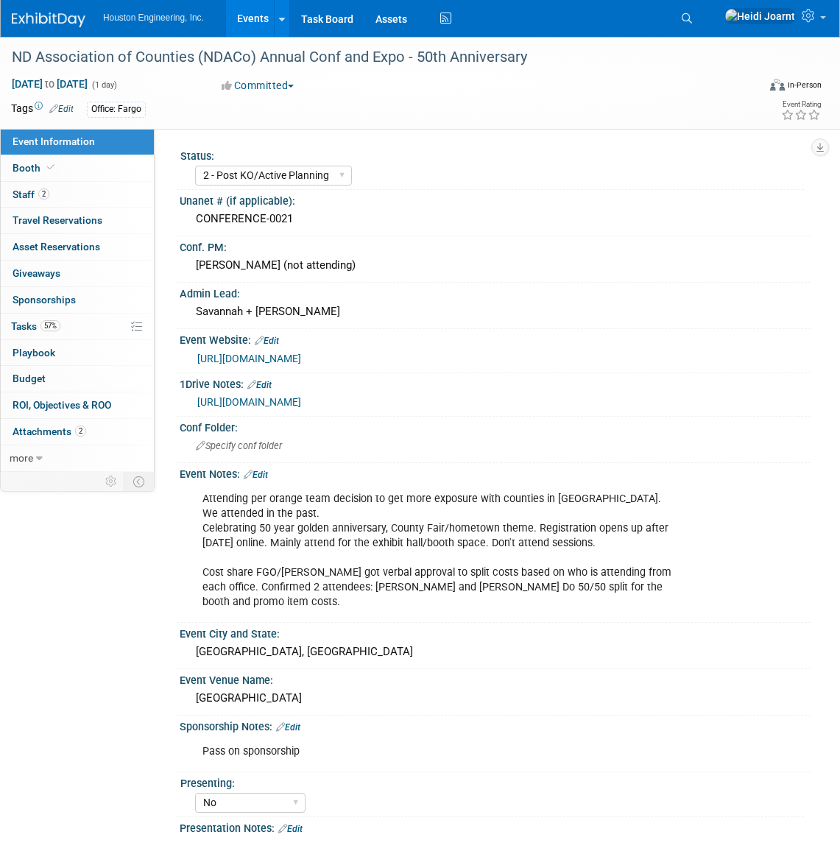
select select "2 - Post KO/Active Planning"
select select "No"
select select "Transportation"
click at [331, 28] on link "Task Board" at bounding box center [327, 18] width 74 height 37
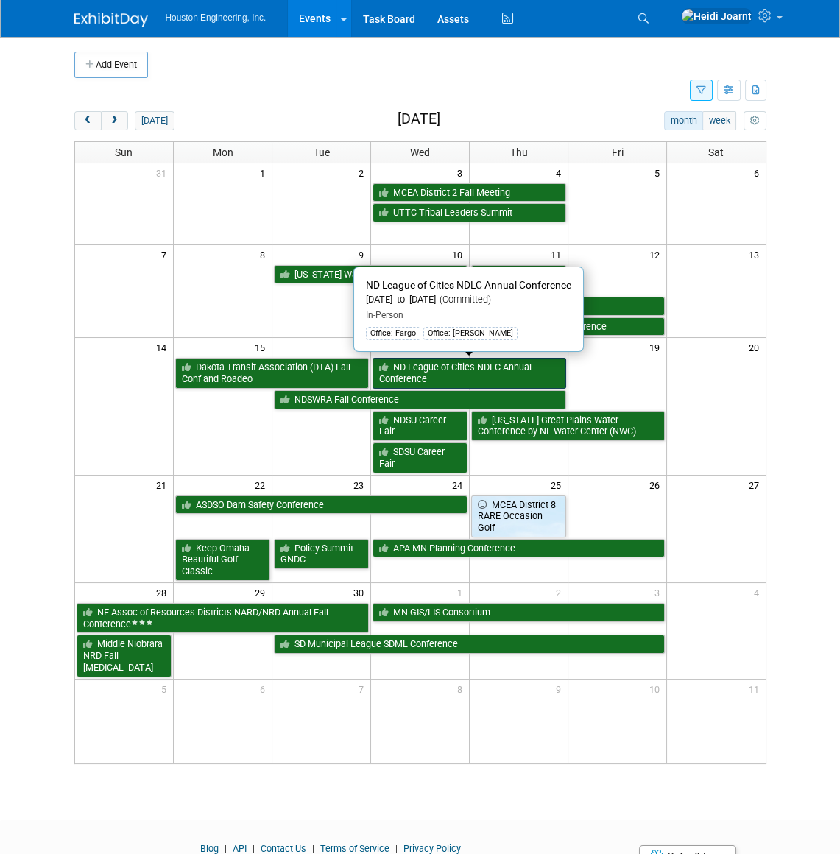
click at [438, 371] on link "ND League of Cities NDLC Annual Conference" at bounding box center [470, 373] width 194 height 30
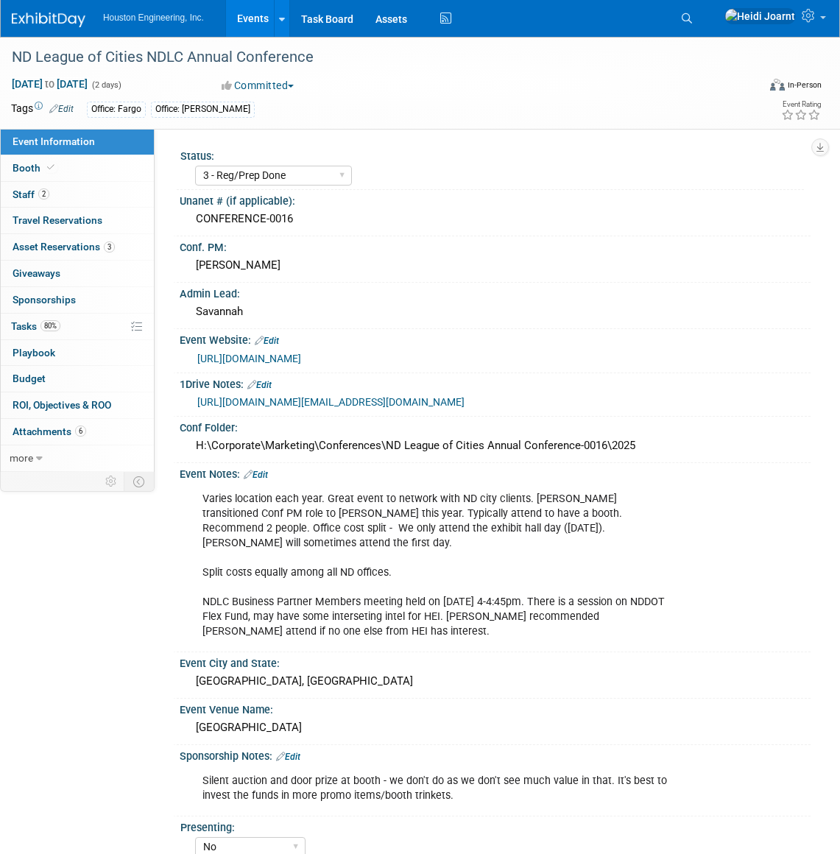
select select "3 - Reg/Prep Done"
select select "No"
select select "Mun. Infrastructure"
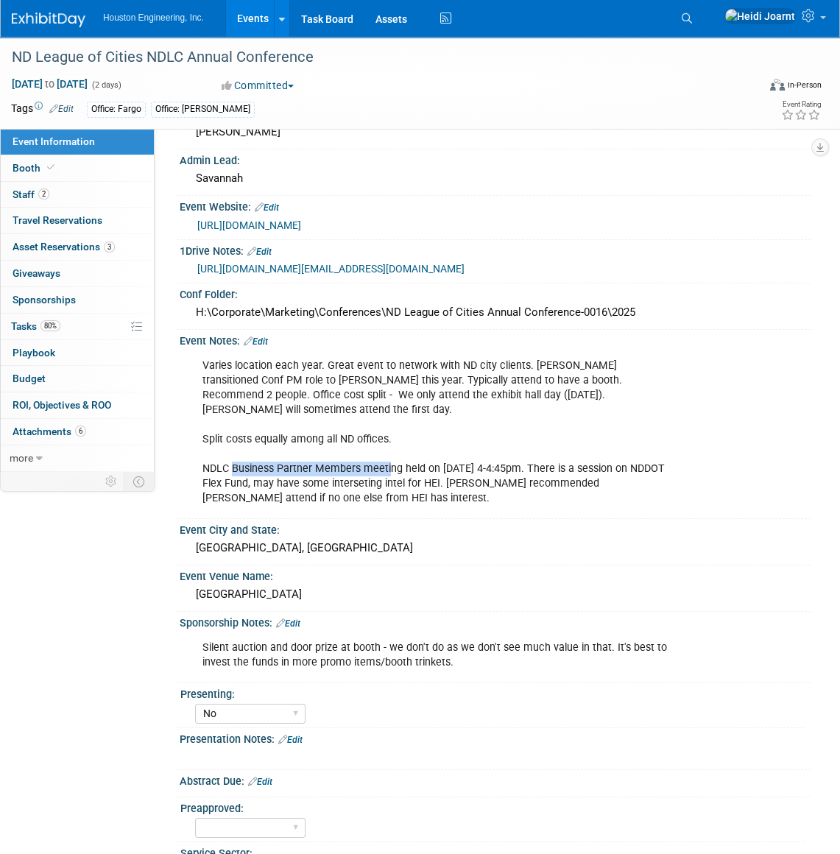
drag, startPoint x: 234, startPoint y: 466, endPoint x: 390, endPoint y: 460, distance: 156.3
click at [390, 460] on div "Varies location each year. Great event to network with ND city clients. Sherwin…" at bounding box center [437, 432] width 491 height 163
drag, startPoint x: 390, startPoint y: 460, endPoint x: 374, endPoint y: 488, distance: 32.6
click at [374, 488] on div "Varies location each year. Great event to network with ND city clients. Sherwin…" at bounding box center [437, 432] width 491 height 163
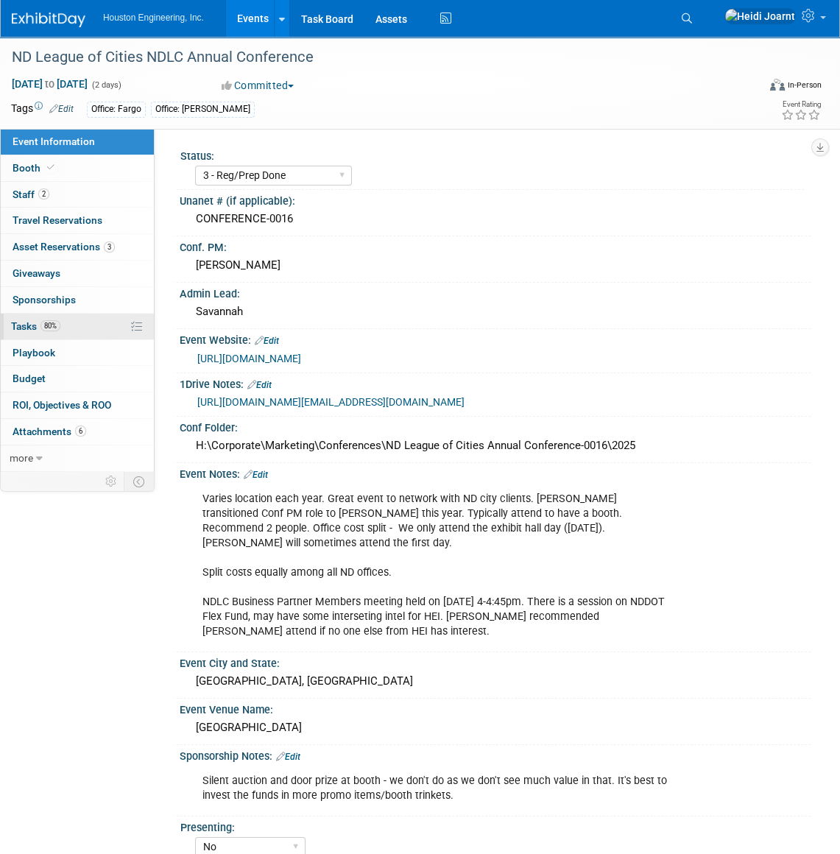
click at [65, 322] on link "80% Tasks 80%" at bounding box center [77, 327] width 153 height 26
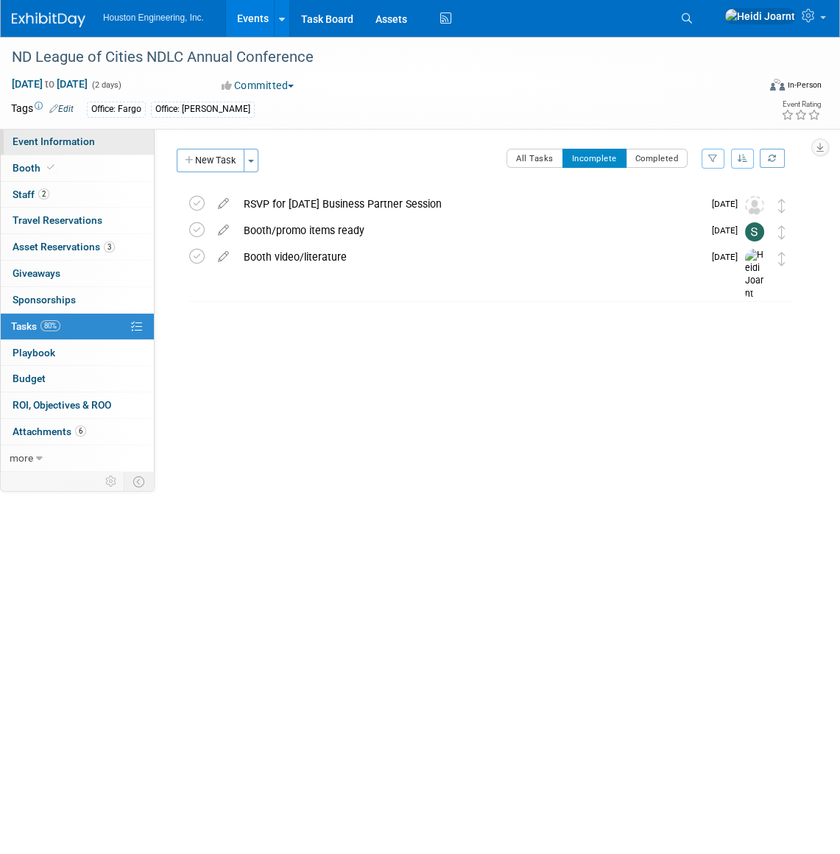
click at [101, 144] on link "Event Information" at bounding box center [77, 142] width 153 height 26
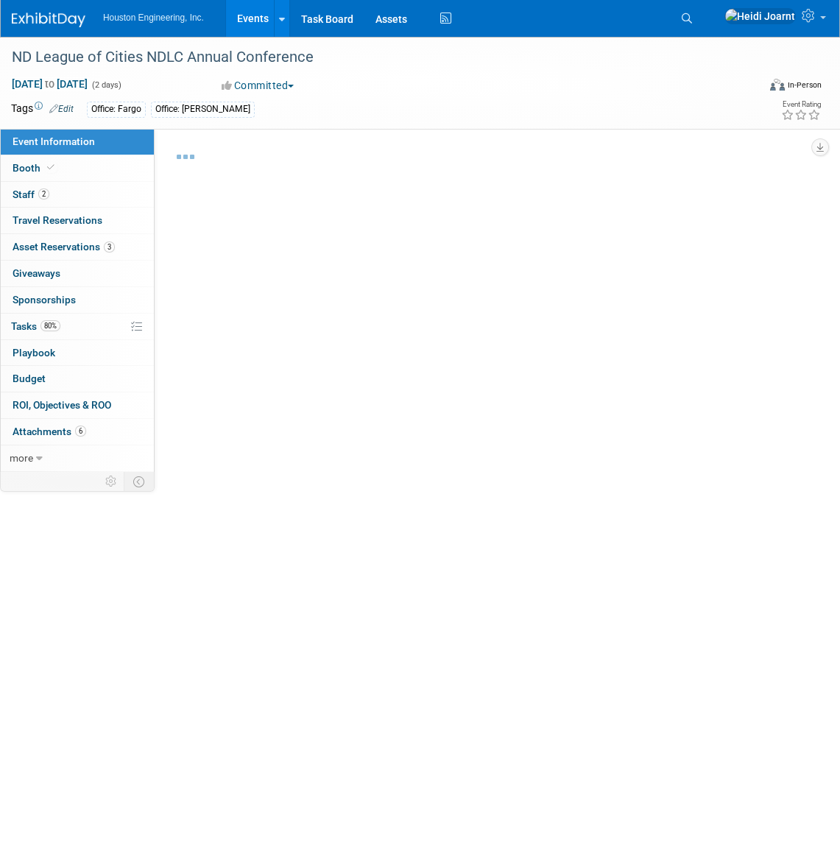
select select "3 - Reg/Prep Done"
select select "No"
select select "Mun. Infrastructure"
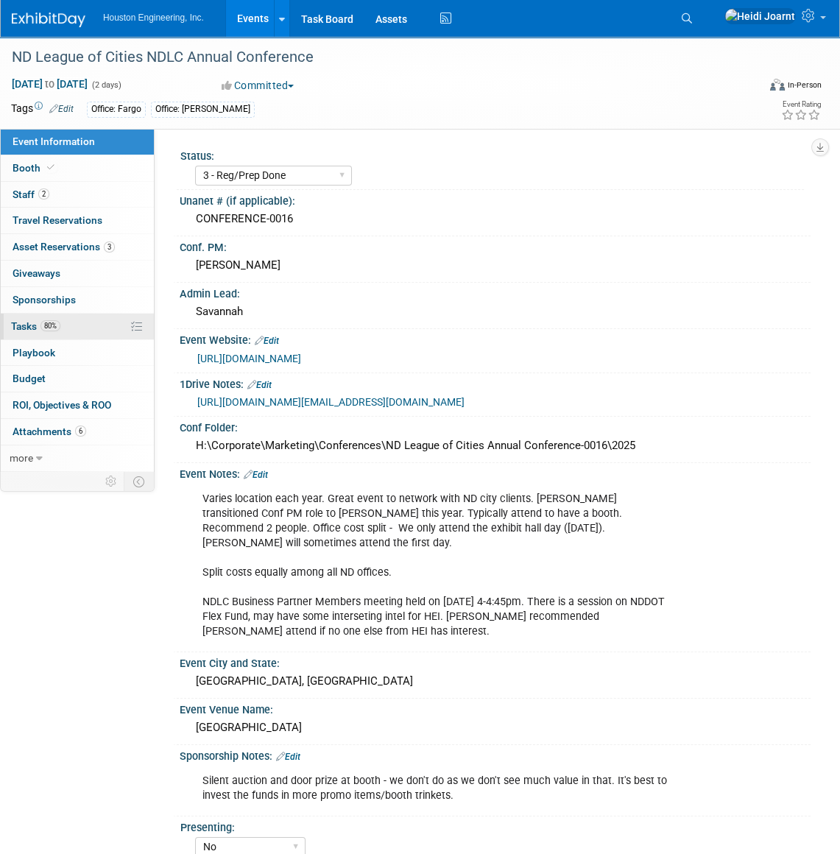
click at [74, 329] on link "80% Tasks 80%" at bounding box center [77, 327] width 153 height 26
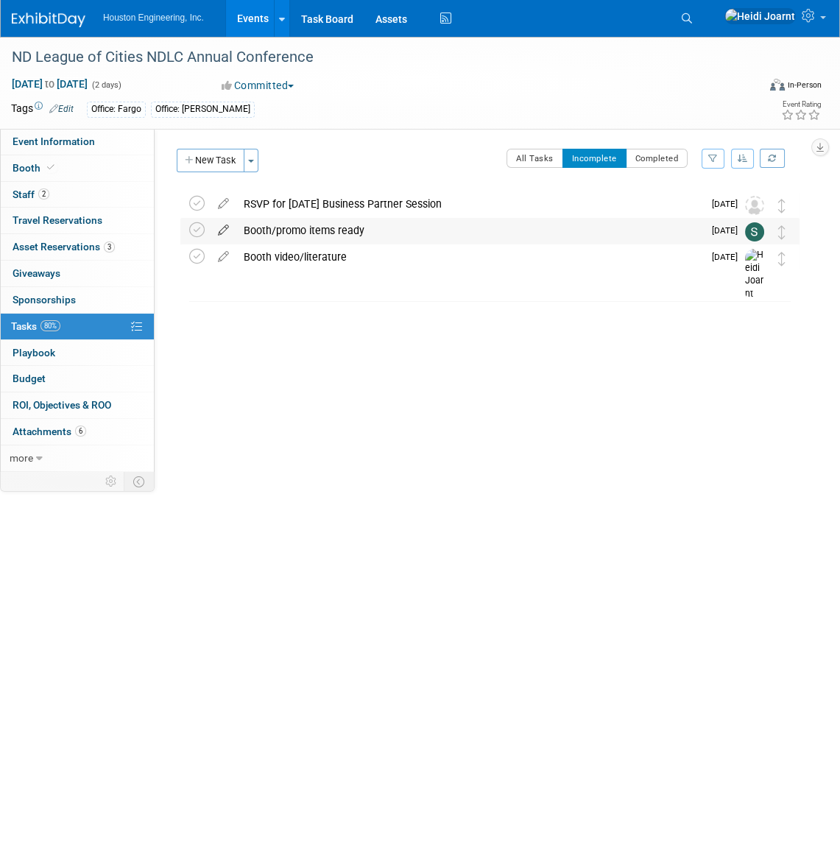
click at [226, 232] on icon at bounding box center [224, 227] width 26 height 18
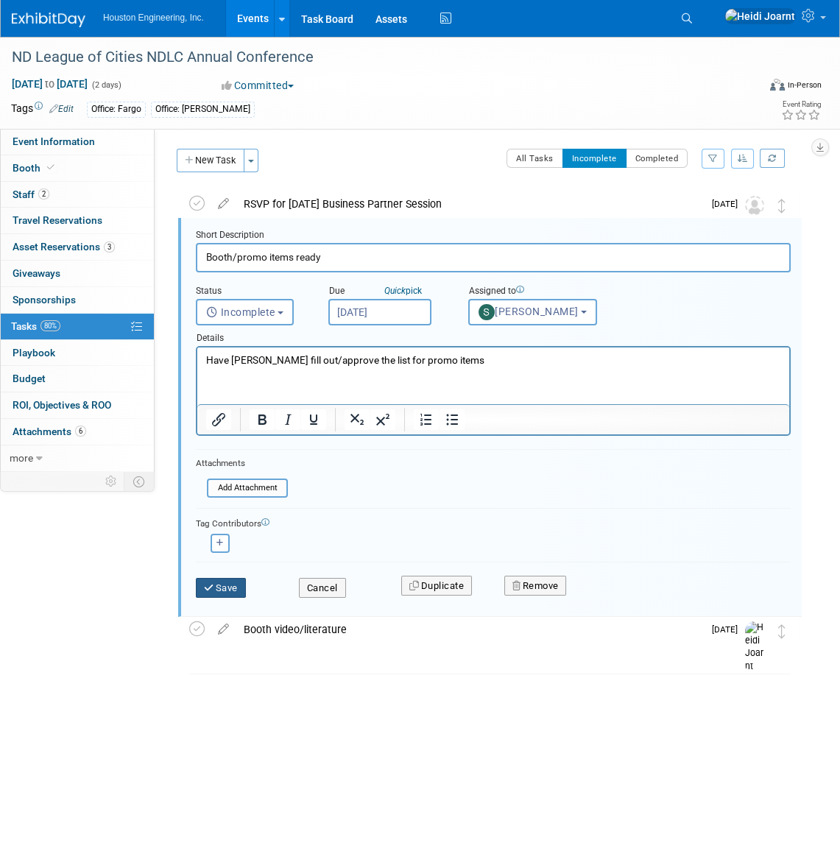
click at [222, 593] on button "Save" at bounding box center [221, 588] width 50 height 21
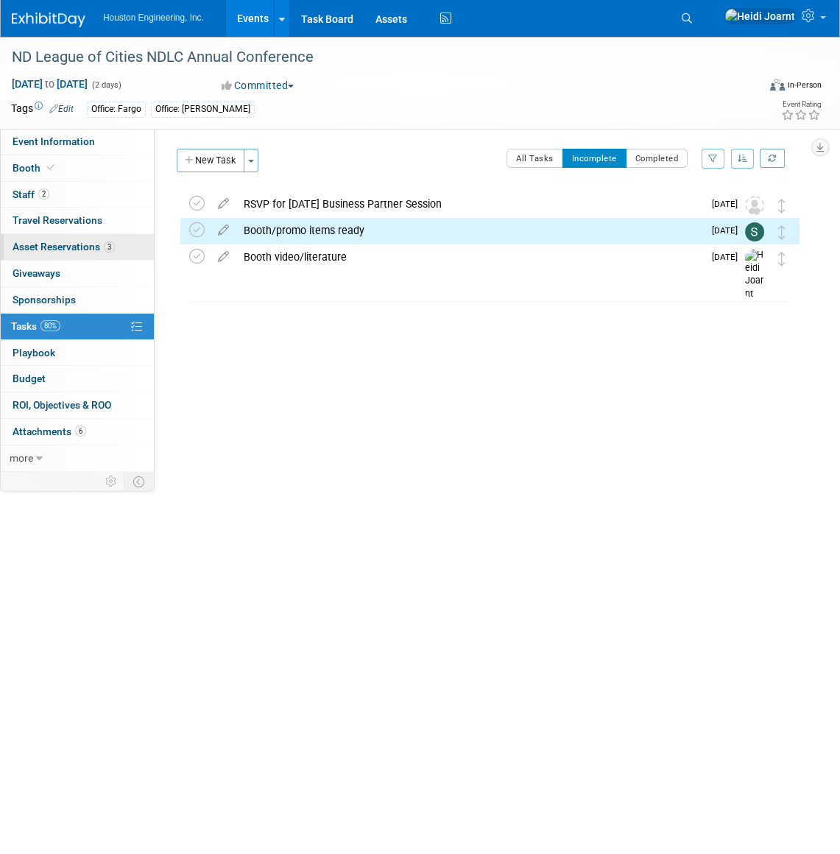
click at [85, 253] on link "3 Asset Reservations 3" at bounding box center [77, 247] width 153 height 26
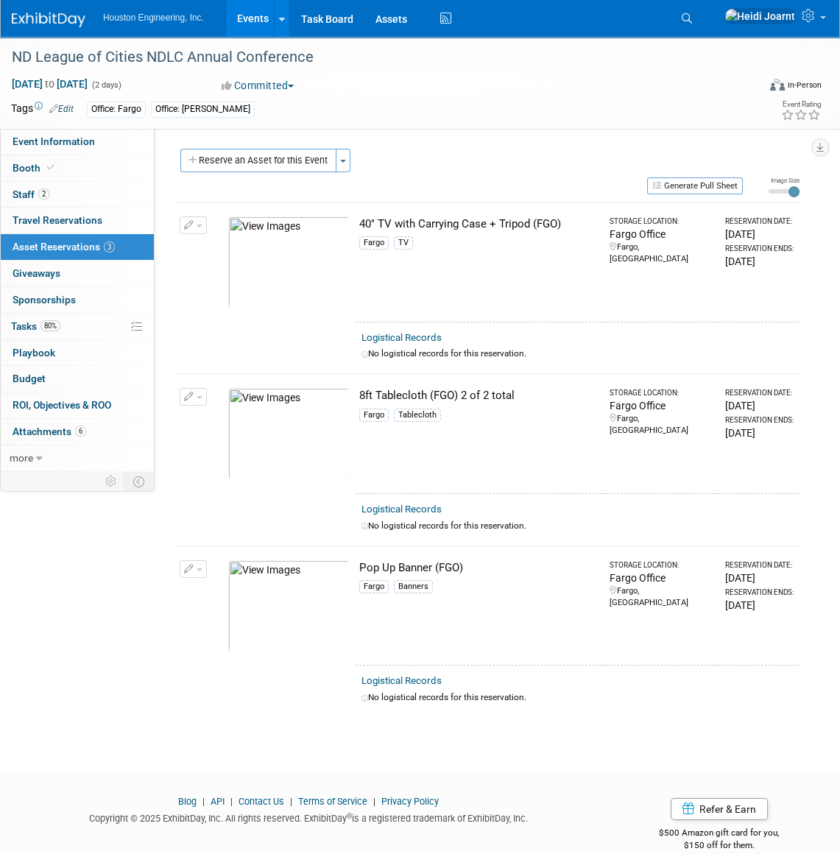
click at [288, 608] on img at bounding box center [289, 607] width 122 height 92
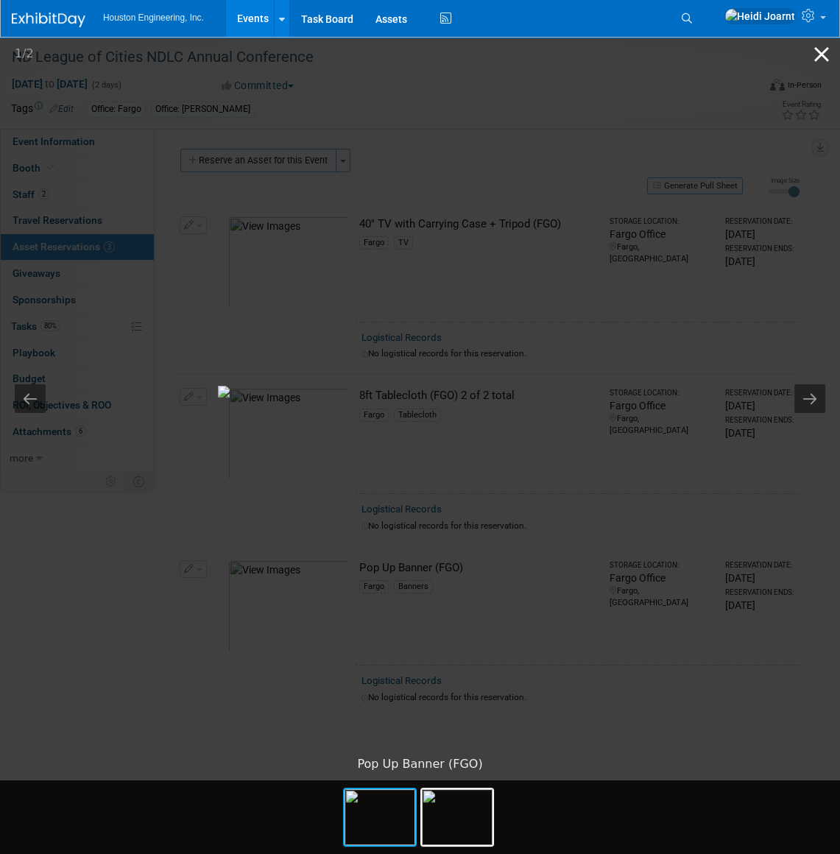
click at [826, 58] on button "Close gallery" at bounding box center [822, 54] width 37 height 35
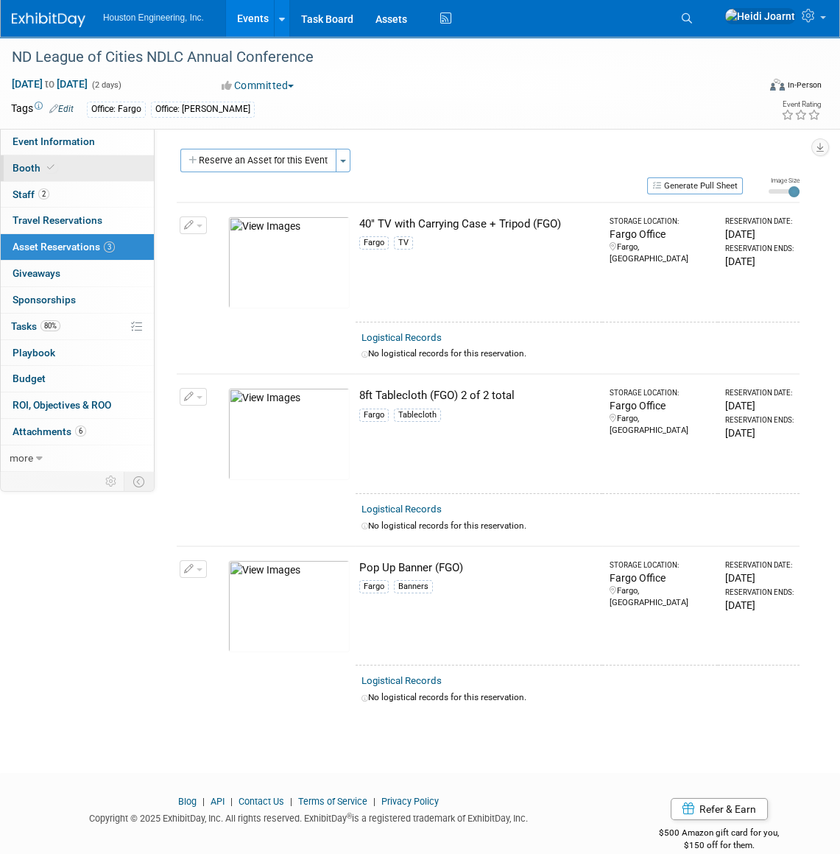
click at [65, 174] on link "Booth" at bounding box center [77, 168] width 153 height 26
select select "Yes"
select select "Fargo"
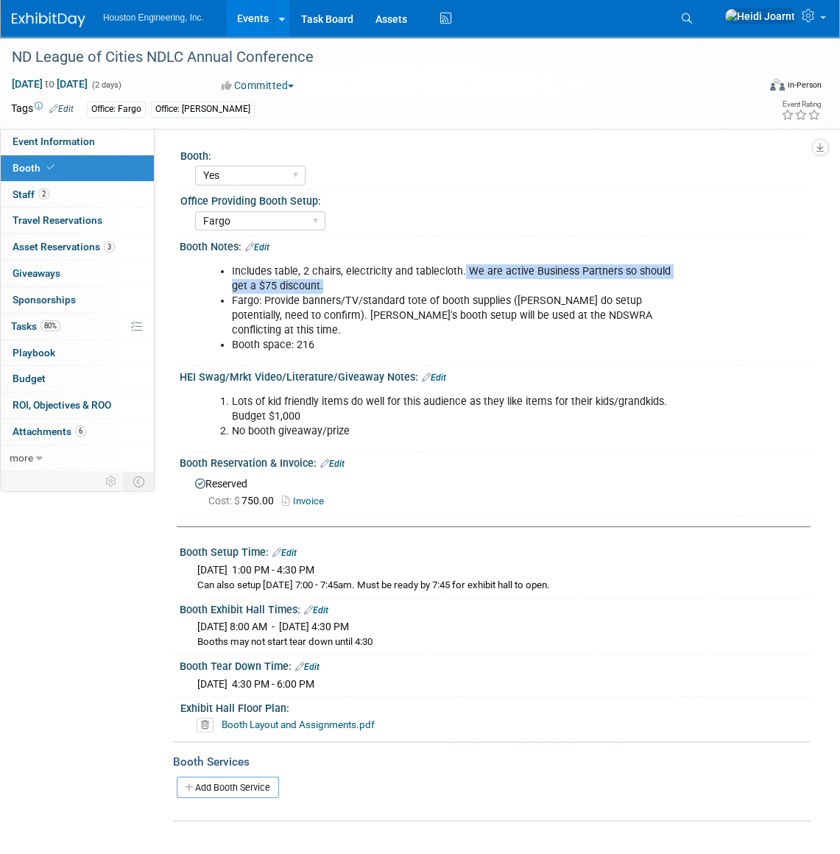
drag, startPoint x: 331, startPoint y: 284, endPoint x: 462, endPoint y: 263, distance: 132.7
click at [462, 264] on li "Includes table, 2 chairs, electricity and tablecloth. We are active Business Pa…" at bounding box center [453, 278] width 443 height 29
click at [339, 278] on li "Includes table, 2 chairs, electricity and tablecloth. We are active Business Pa…" at bounding box center [453, 278] width 443 height 29
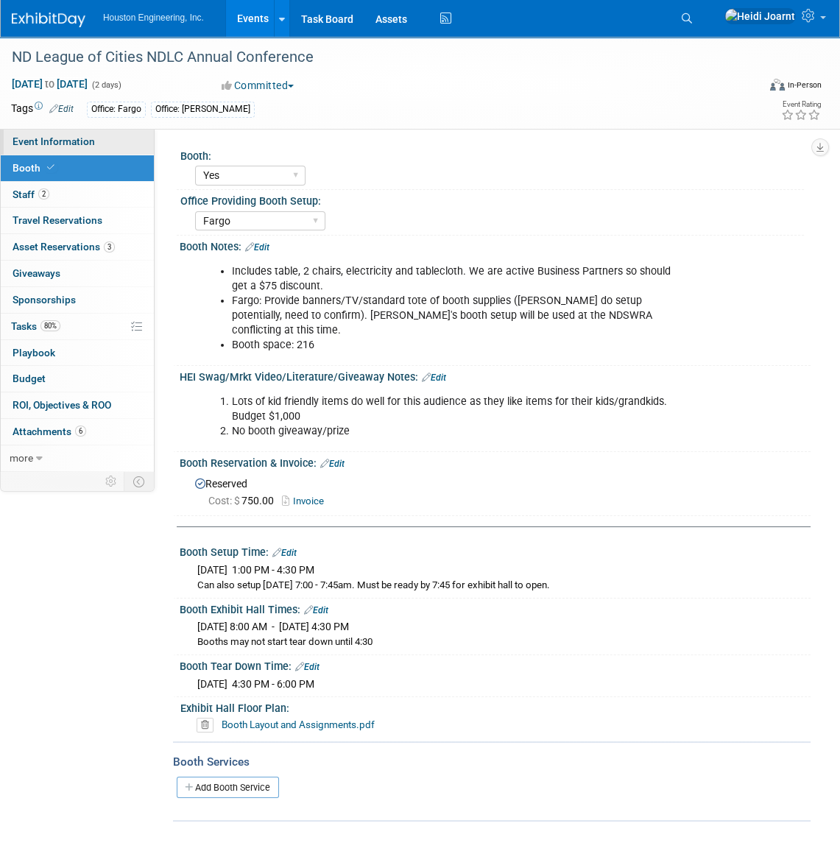
click at [74, 140] on span "Event Information" at bounding box center [54, 142] width 83 height 12
select select "3 - Reg/Prep Done"
select select "No"
select select "Mun. Infrastructure"
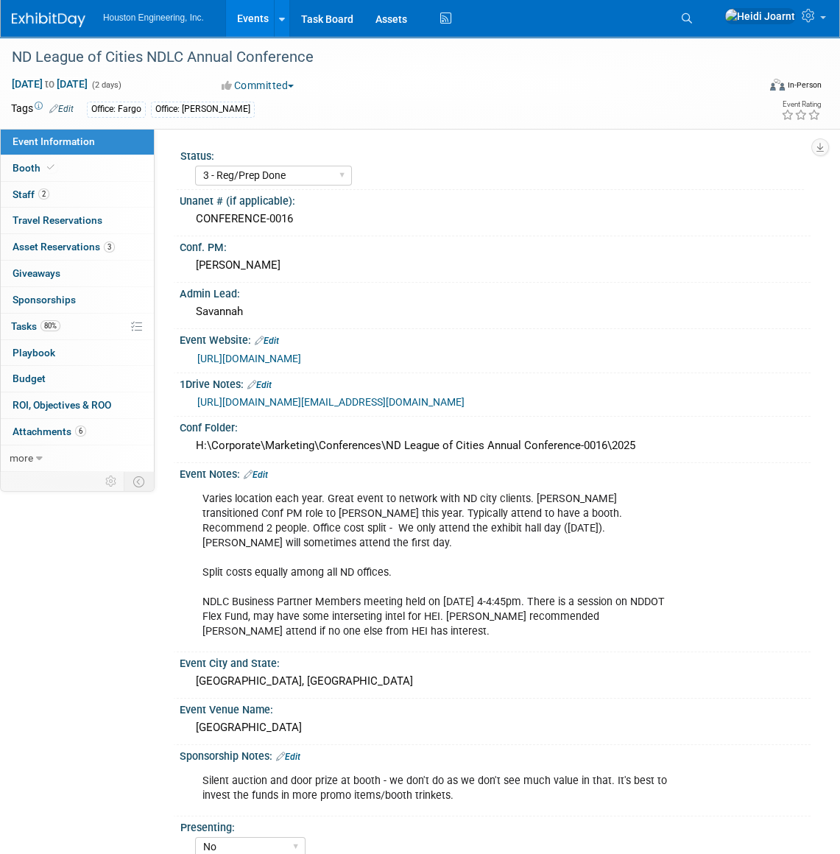
click at [256, 480] on link "Edit" at bounding box center [256, 475] width 24 height 10
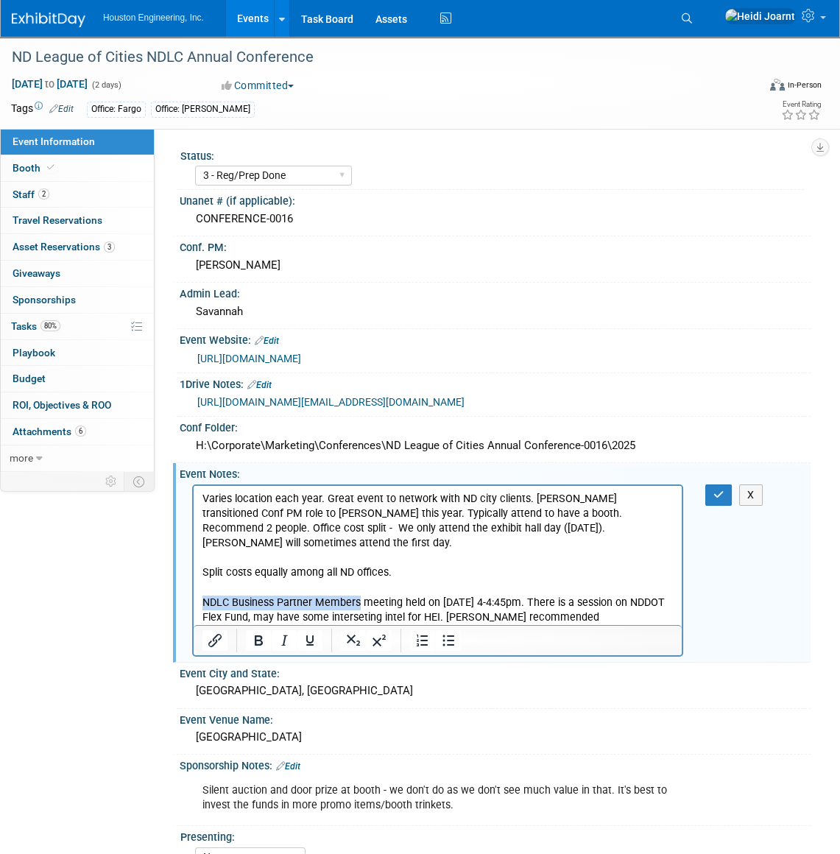
drag, startPoint x: 359, startPoint y: 589, endPoint x: 385, endPoint y: 1089, distance: 501.6
click at [194, 591] on html "Varies location each year. Great event to network with ND city clients. Sherwin…" at bounding box center [438, 562] width 488 height 154
click at [406, 560] on p "Varies location each year. Great event to network with ND city clients. Sherwin…" at bounding box center [438, 565] width 471 height 148
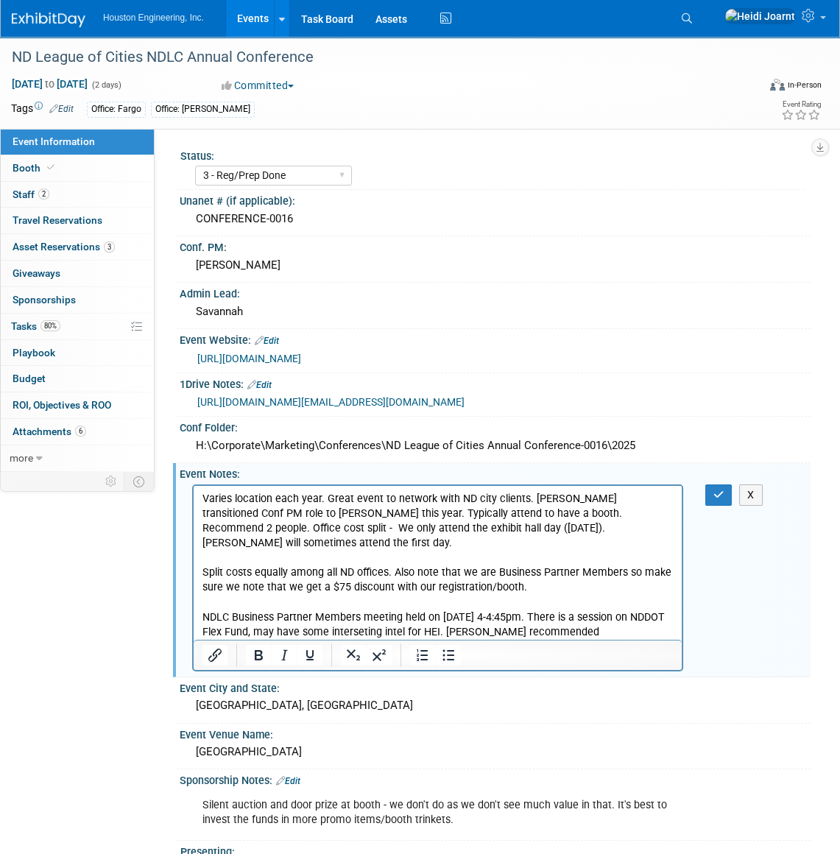
click at [726, 519] on div "Varies location each year. Great event to network with ND city clients. Sherwin…" at bounding box center [495, 577] width 631 height 192
click at [726, 506] on button "button" at bounding box center [719, 495] width 27 height 21
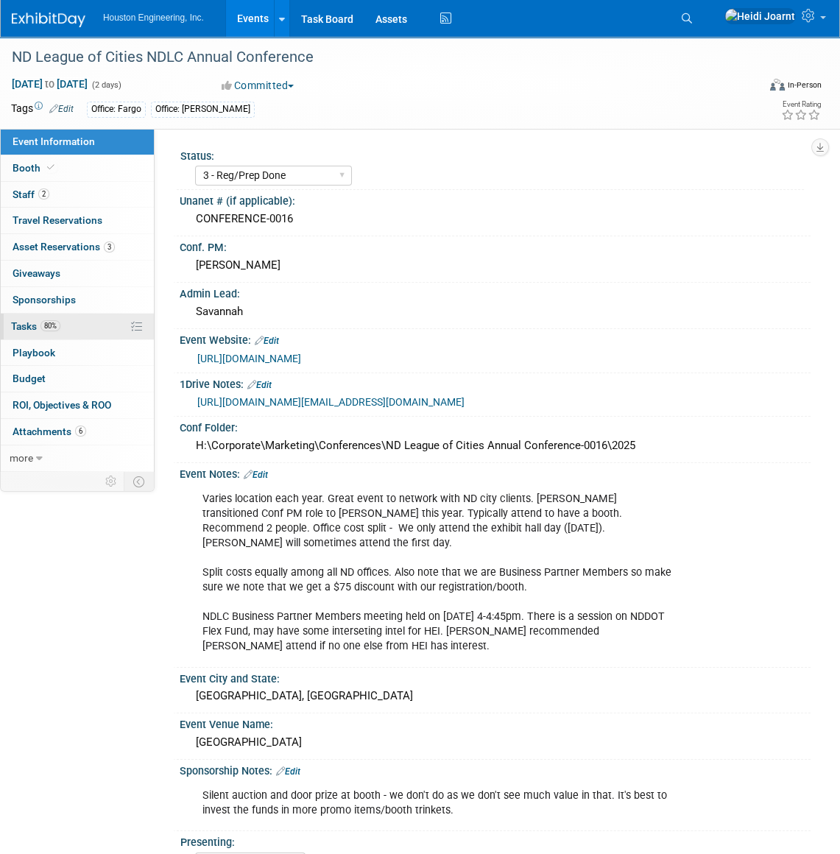
click at [65, 331] on link "80% Tasks 80%" at bounding box center [77, 327] width 153 height 26
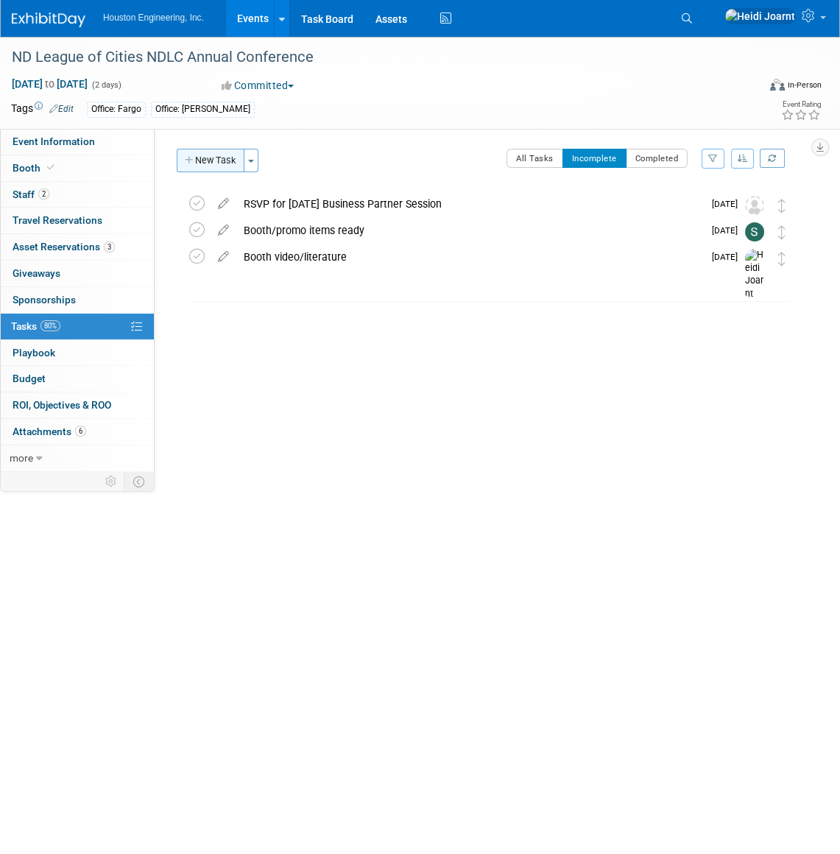
click at [224, 161] on button "New Task" at bounding box center [211, 161] width 68 height 24
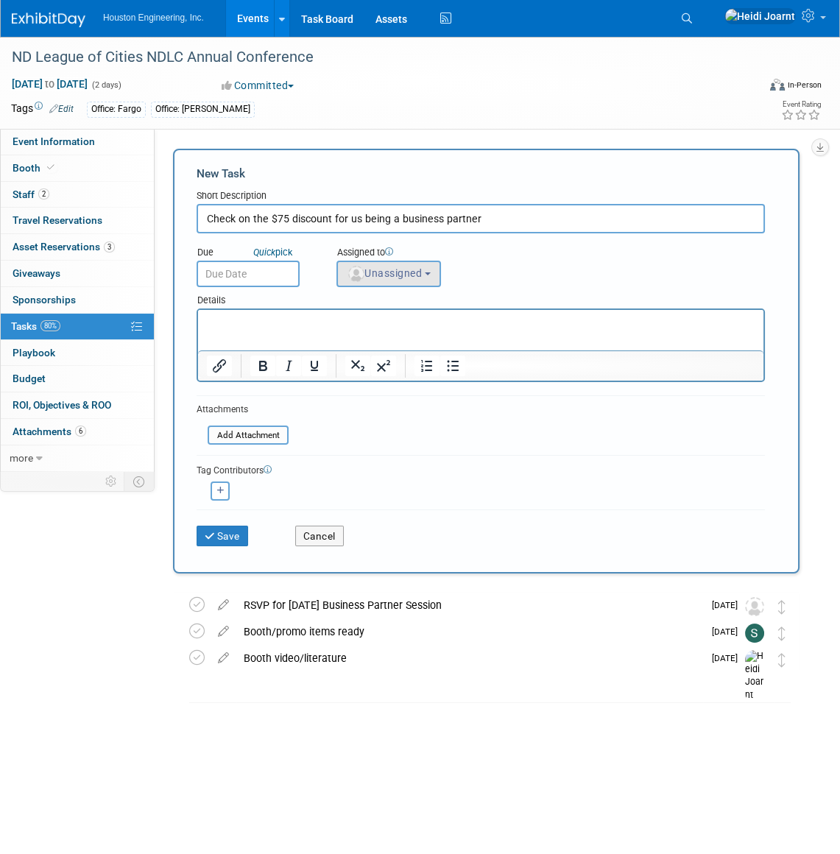
type input "Check on the $75 discount for us being a business partner"
click at [368, 279] on button "Unassigned" at bounding box center [389, 274] width 105 height 27
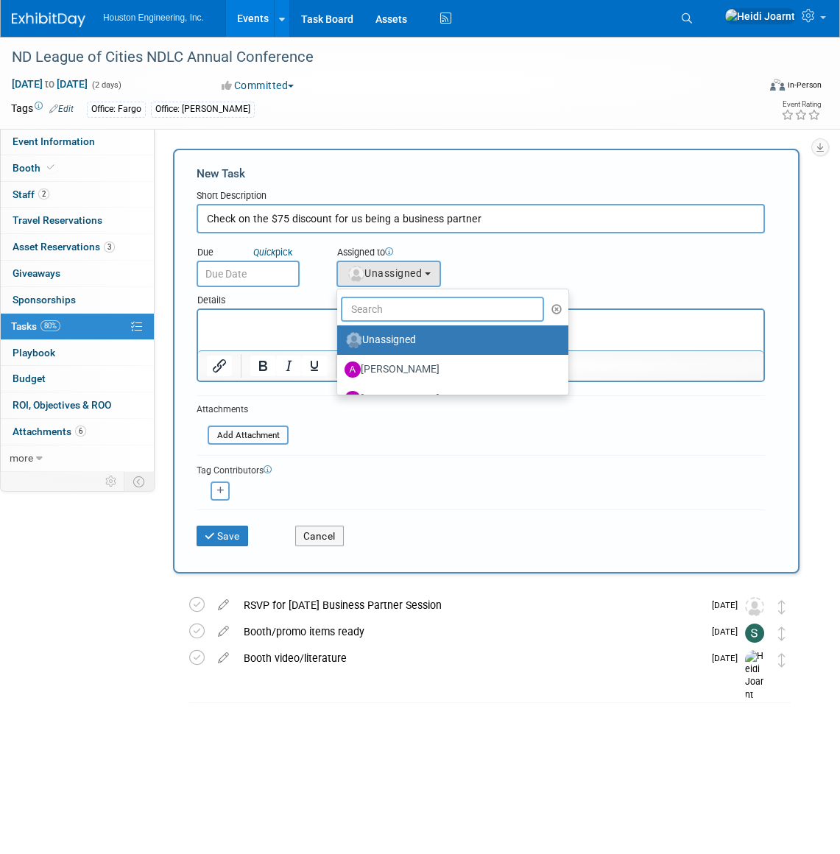
click at [385, 303] on input "text" at bounding box center [442, 309] width 203 height 25
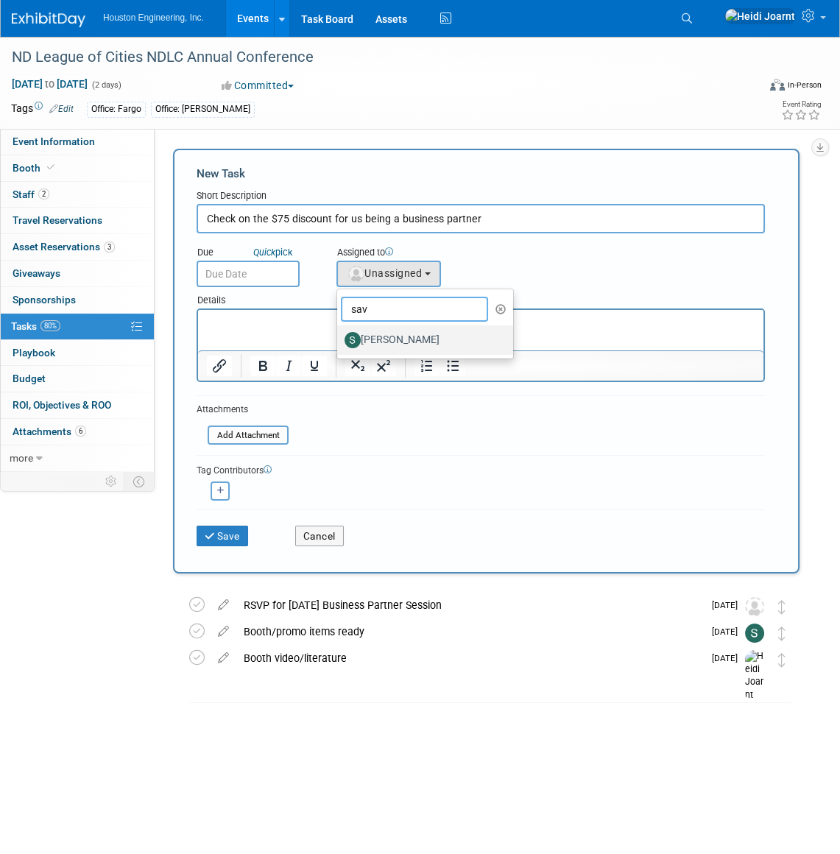
type input "sav"
click at [398, 344] on label "[PERSON_NAME]" at bounding box center [422, 341] width 154 height 24
click at [340, 343] on input "[PERSON_NAME]" at bounding box center [335, 339] width 10 height 10
select select "c702a704-28dd-4af3-9315-4f34ebeeff3e"
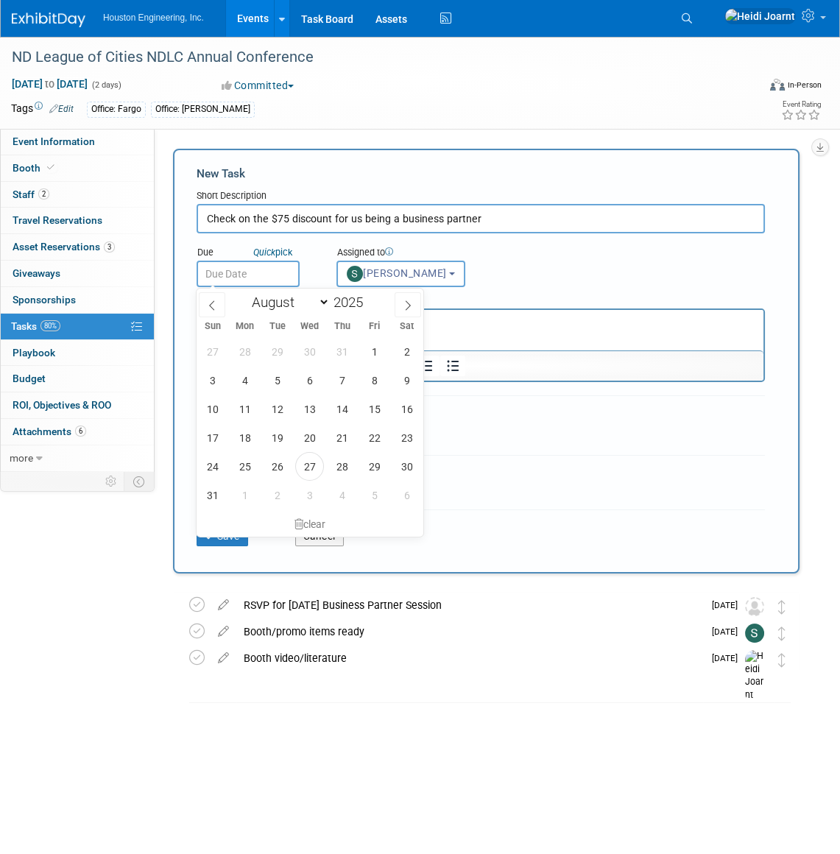
click at [268, 278] on input "text" at bounding box center [248, 274] width 103 height 27
click at [334, 465] on span "28" at bounding box center [342, 466] width 29 height 29
type input "Aug 28, 2025"
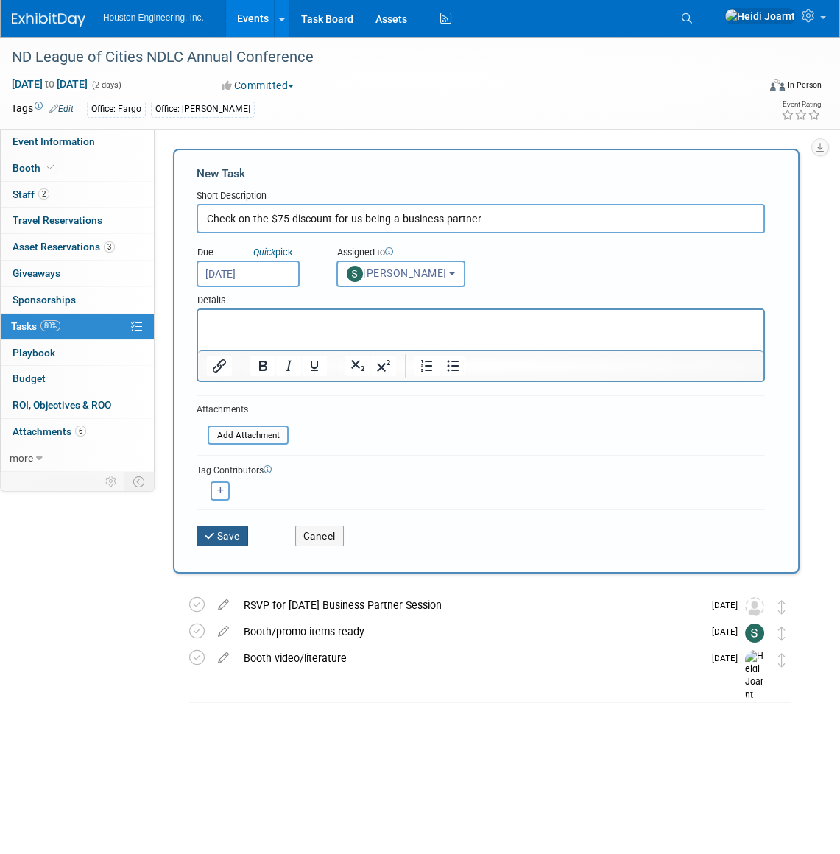
click at [241, 540] on button "Save" at bounding box center [223, 536] width 52 height 21
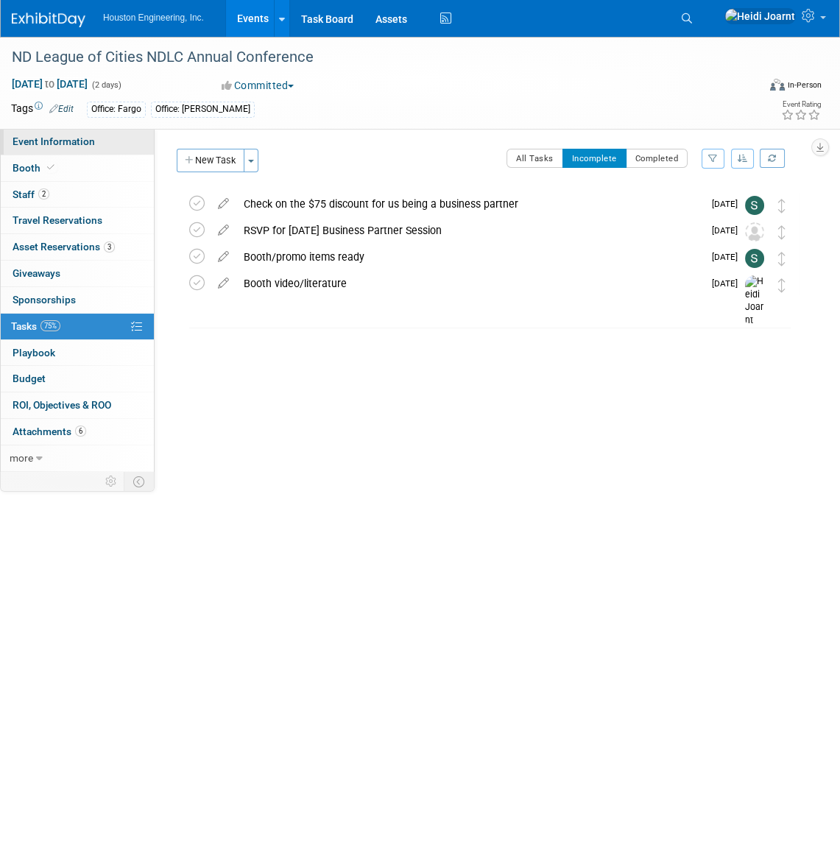
click at [80, 141] on span "Event Information" at bounding box center [54, 142] width 83 height 12
select select "3 - Reg/Prep Done"
select select "No"
select select "Mun. Infrastructure"
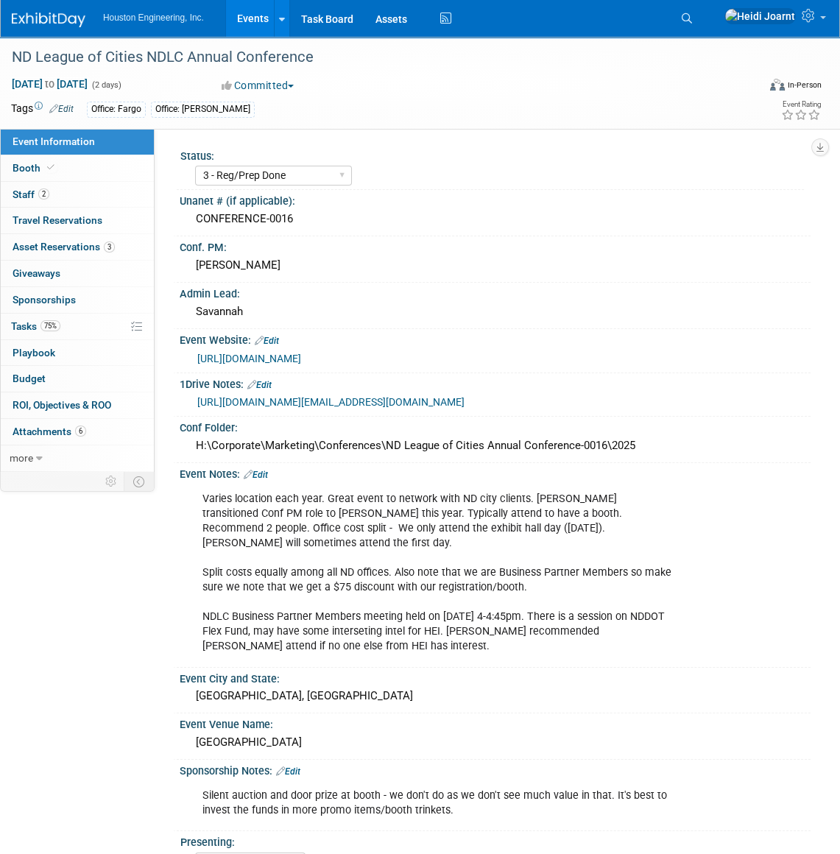
click at [335, 558] on div "Varies location each year. Great event to network with ND city clients. Sherwin…" at bounding box center [437, 574] width 491 height 178
click at [260, 480] on link "Edit" at bounding box center [256, 475] width 24 height 10
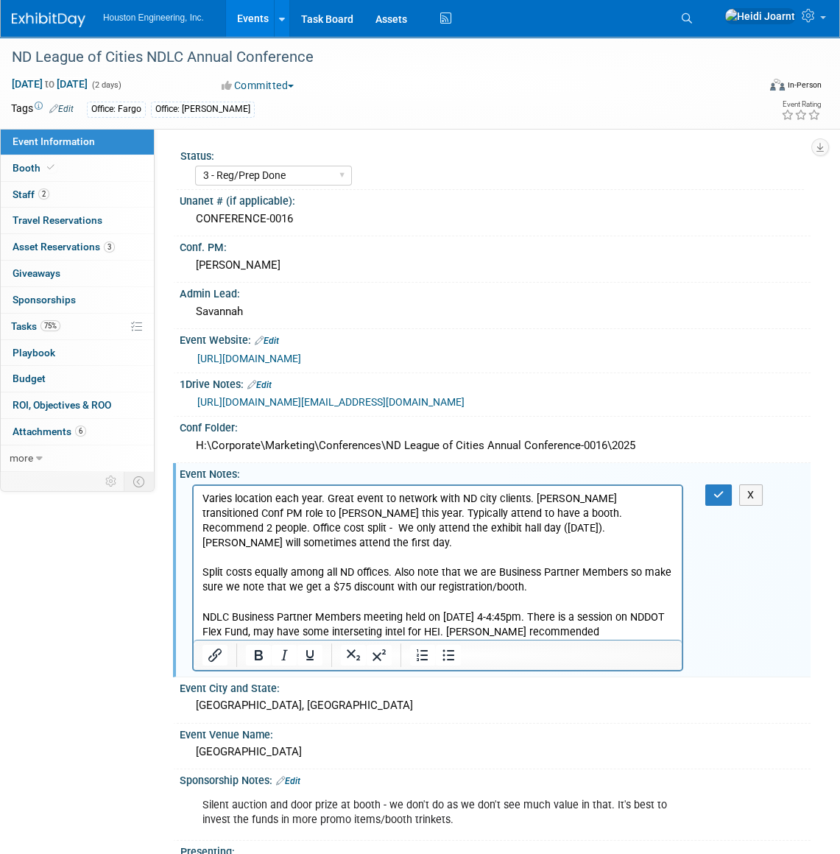
click at [396, 633] on p "Varies location each year. Great event to network with ND city clients. Sherwin…" at bounding box center [438, 572] width 471 height 163
click at [79, 355] on link "0 Playbook 0" at bounding box center [77, 353] width 153 height 26
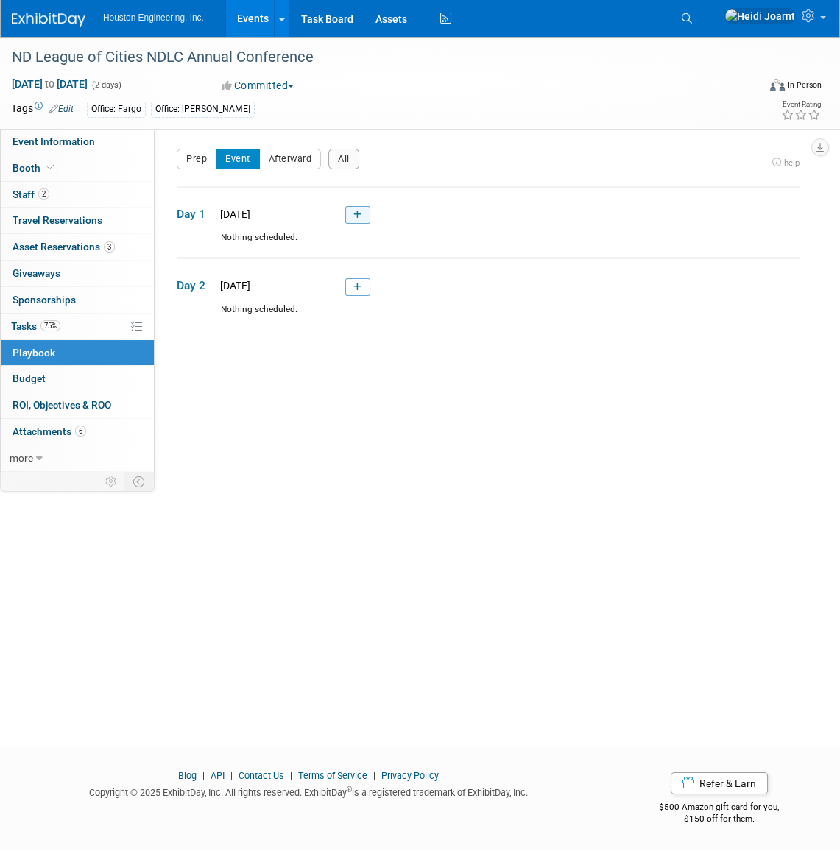
click at [359, 219] on icon at bounding box center [358, 215] width 8 height 9
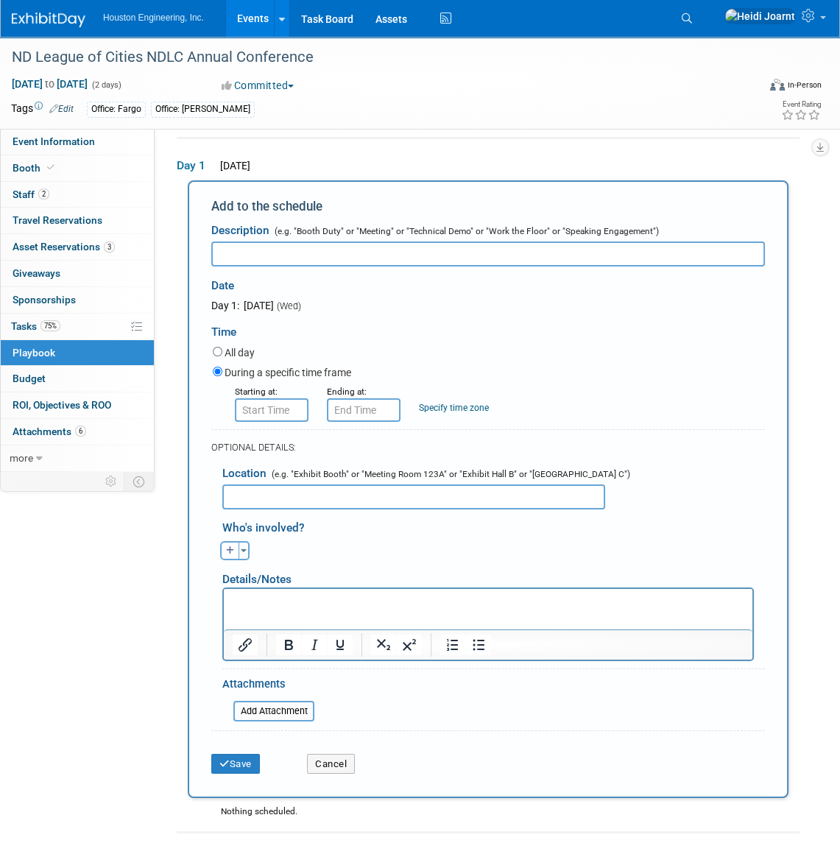
click at [356, 254] on input "text" at bounding box center [488, 254] width 554 height 25
type input "Booth setup"
type input "8:00 AM"
click at [267, 415] on input "8:00 AM" at bounding box center [272, 411] width 74 height 24
click at [462, 372] on div "During a specific time frame" at bounding box center [489, 374] width 552 height 20
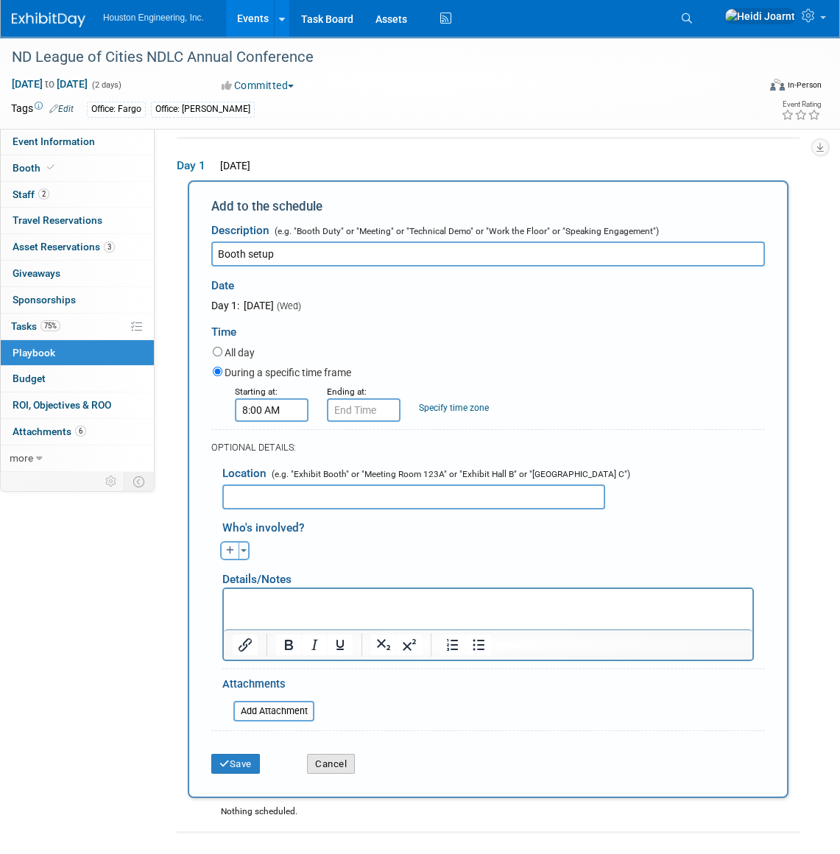
click at [331, 762] on button "Cancel" at bounding box center [331, 764] width 48 height 21
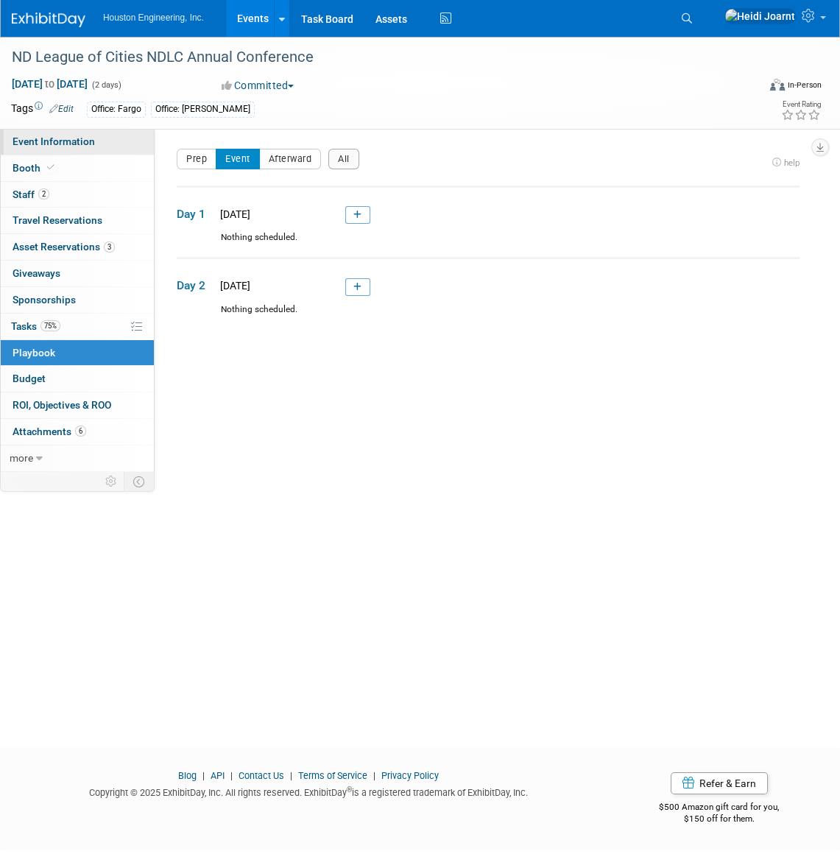
click at [58, 133] on link "Event Information" at bounding box center [77, 142] width 153 height 26
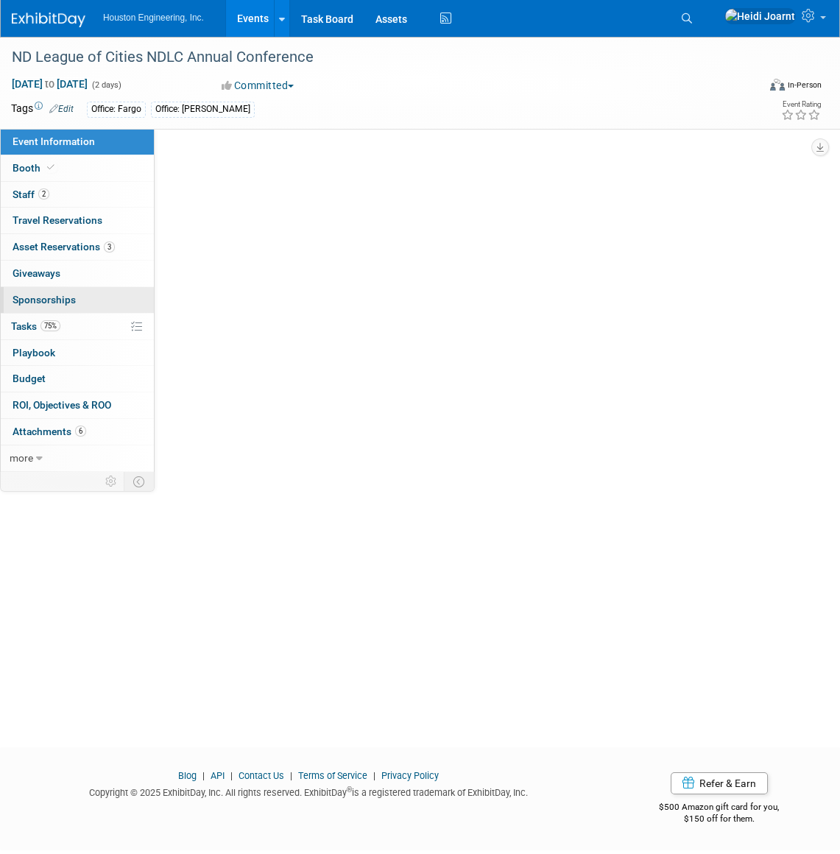
select select "3 - Reg/Prep Done"
select select "No"
select select "Mun. Infrastructure"
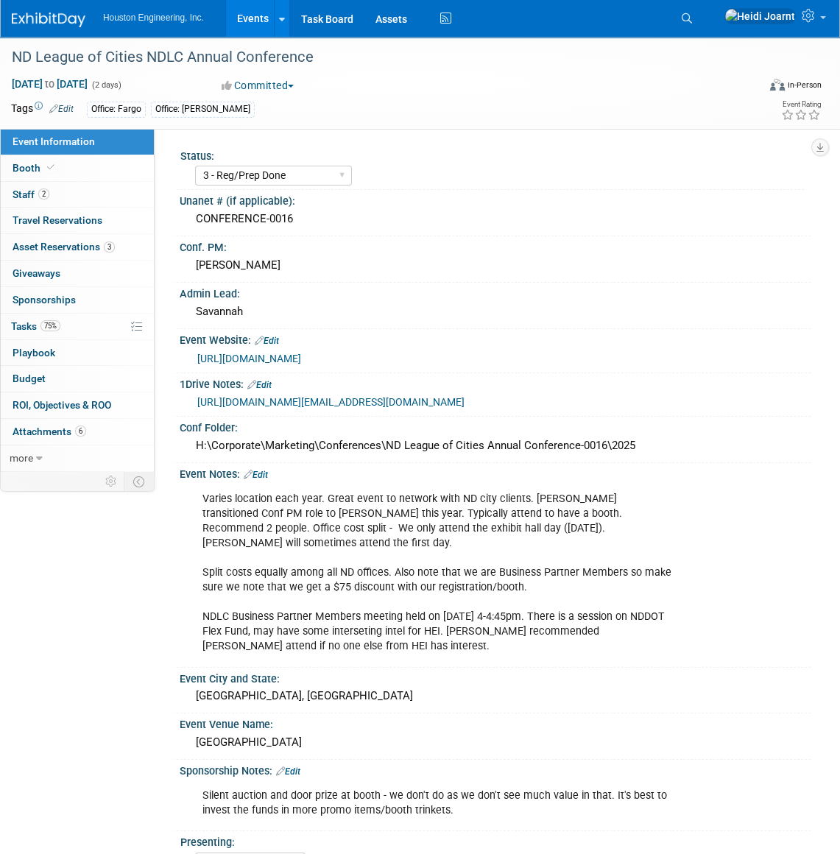
click at [266, 480] on link "Edit" at bounding box center [256, 475] width 24 height 10
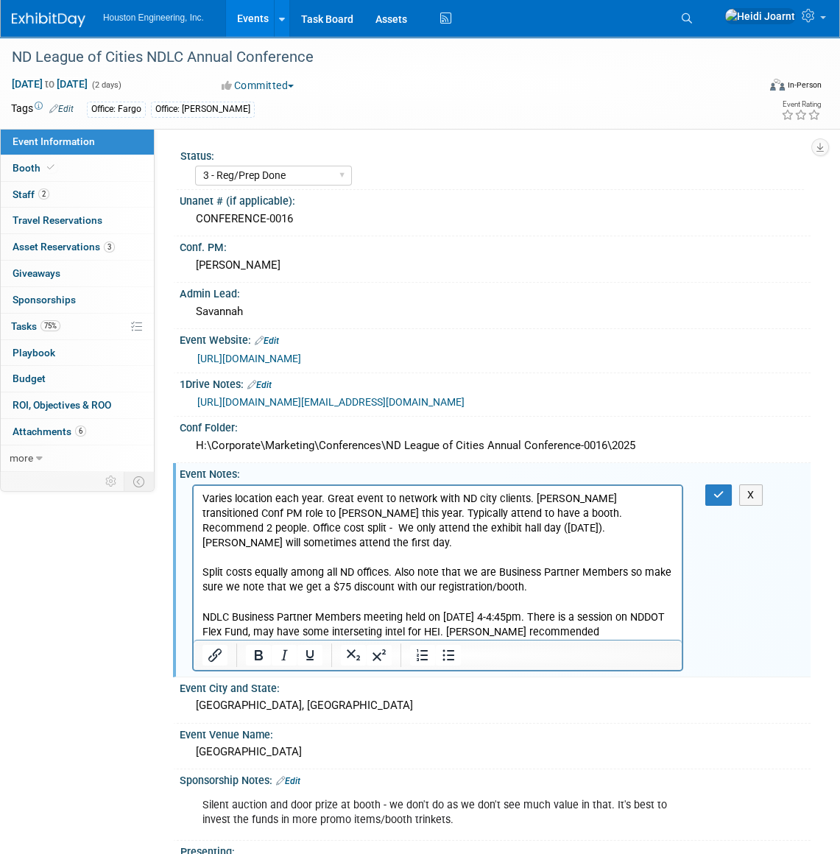
click at [370, 626] on p "Varies location each year. Great event to network with ND city clients. Sherwin…" at bounding box center [438, 572] width 471 height 163
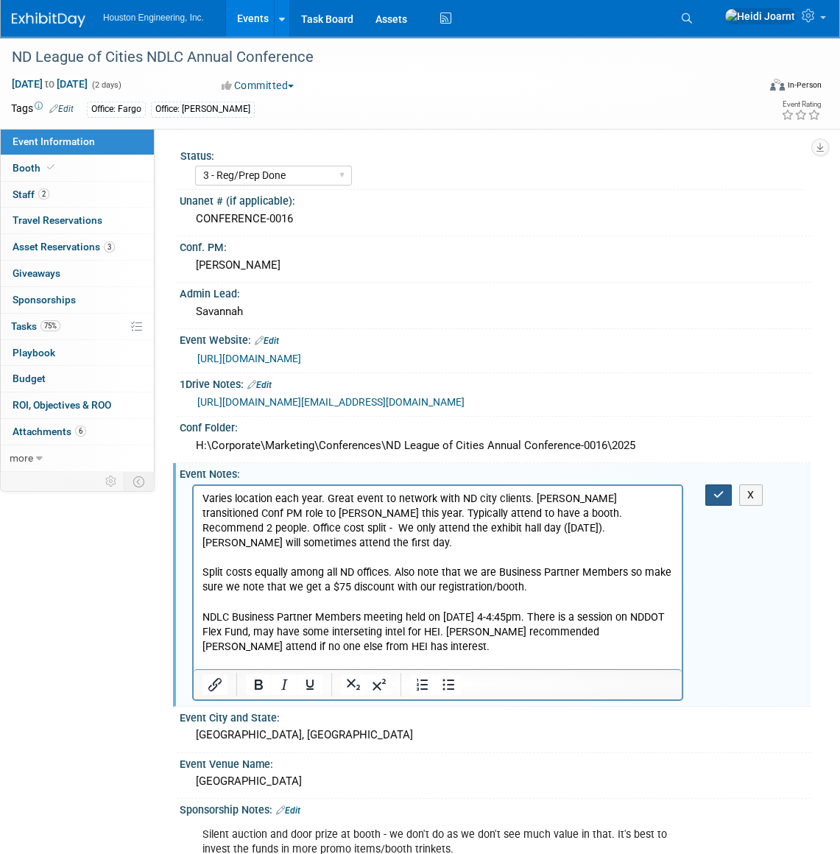
click at [730, 506] on button "button" at bounding box center [719, 495] width 27 height 21
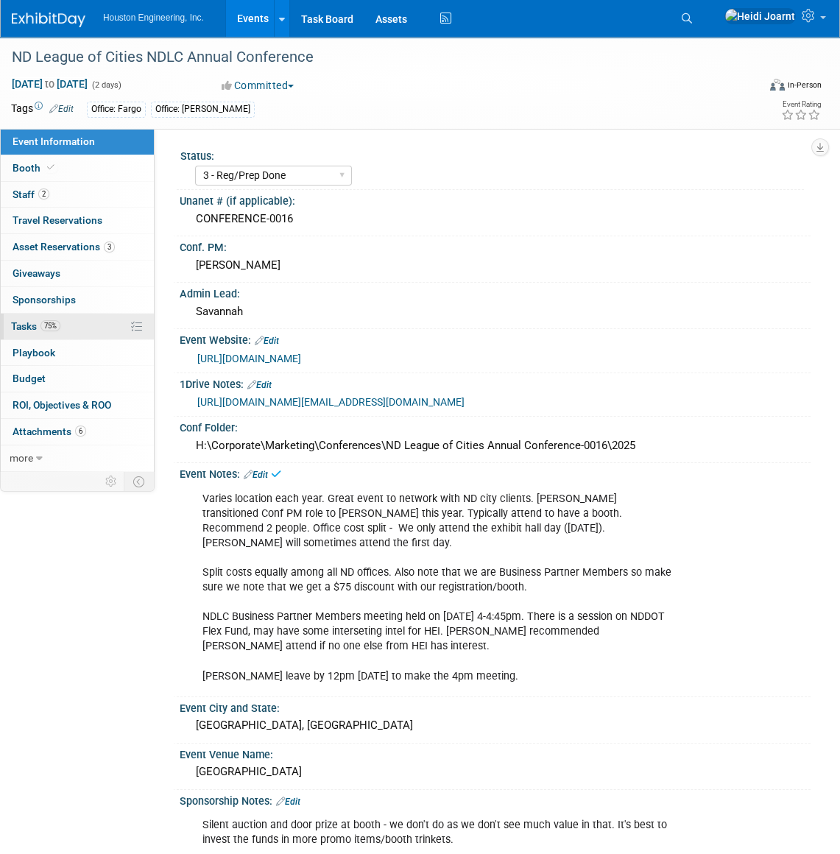
click at [71, 323] on link "75% Tasks 75%" at bounding box center [77, 327] width 153 height 26
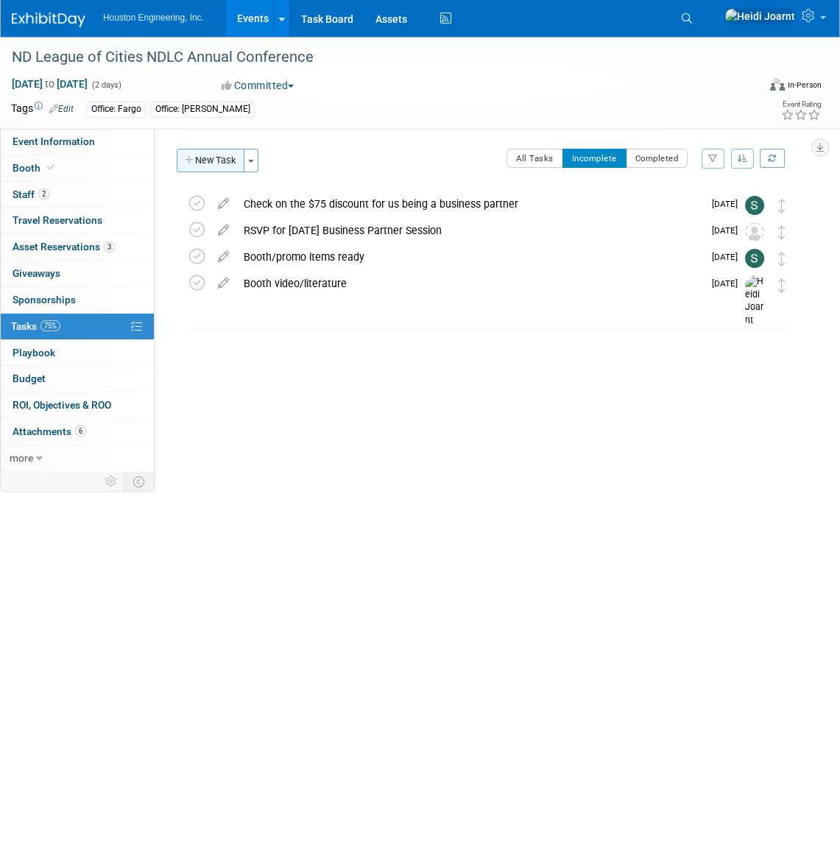
click at [203, 155] on button "New Task" at bounding box center [211, 161] width 68 height 24
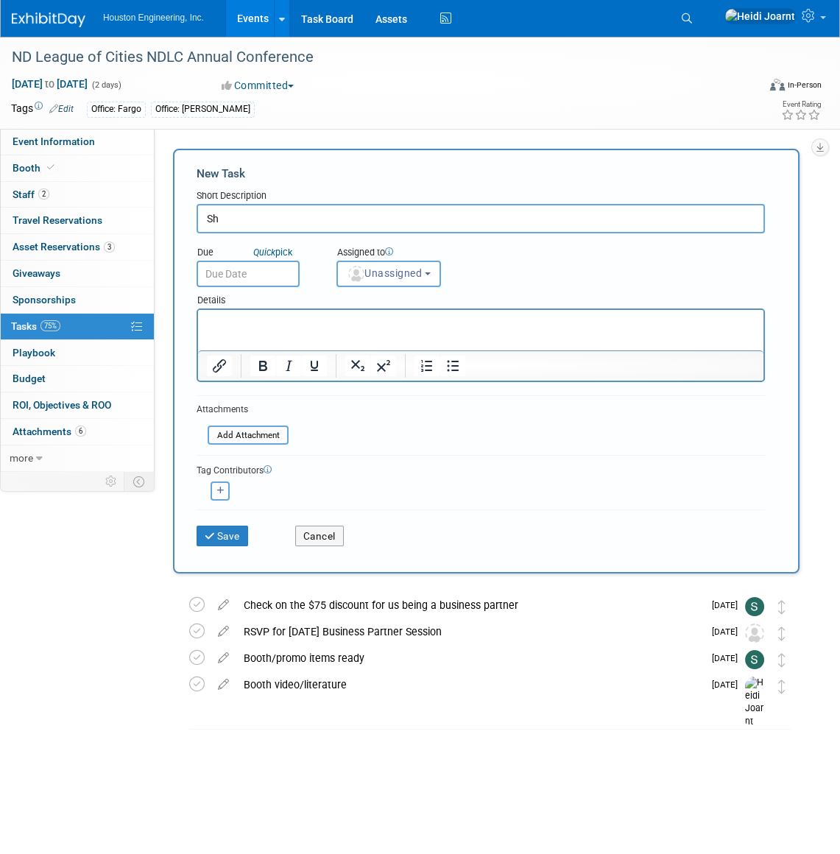
type input "S"
type input "H"
type input "Visit booth, take photos"
click at [400, 274] on span "Unassigned" at bounding box center [384, 273] width 75 height 12
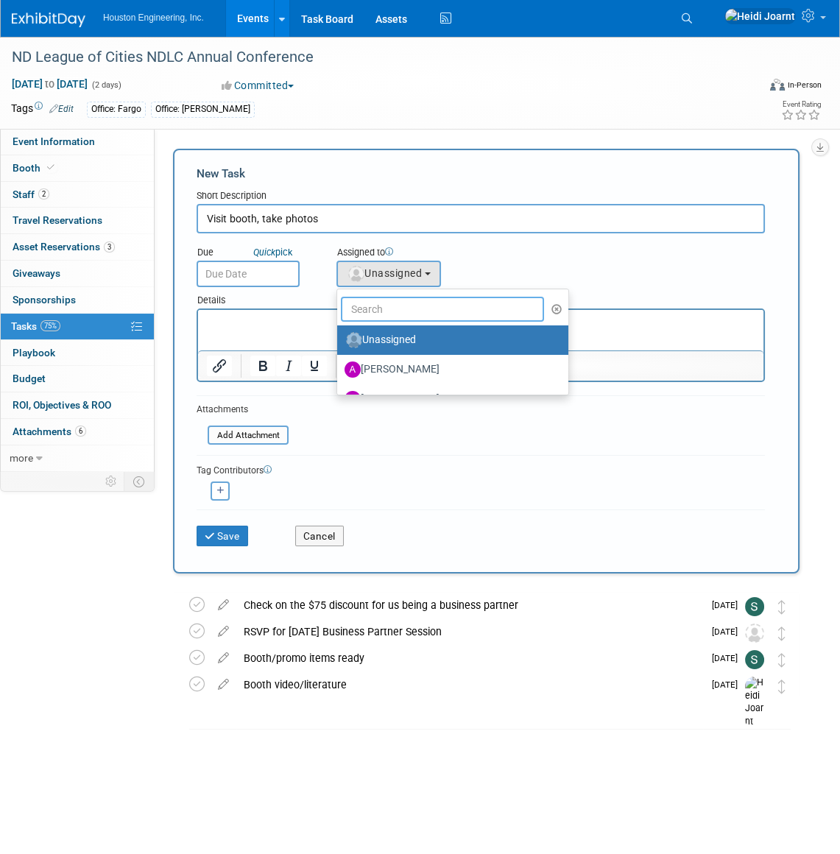
click at [418, 301] on input "text" at bounding box center [442, 309] width 203 height 25
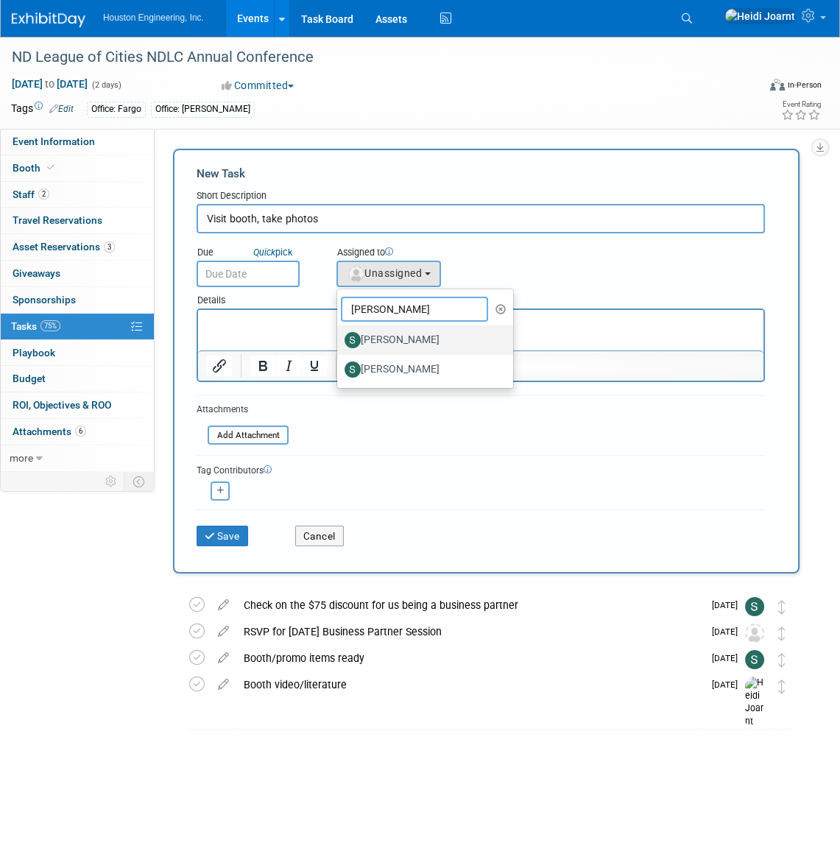
type input "shawn"
drag, startPoint x: 413, startPoint y: 336, endPoint x: 142, endPoint y: 0, distance: 431.6
click at [413, 336] on label "[PERSON_NAME]" at bounding box center [422, 341] width 154 height 24
click at [340, 336] on input "[PERSON_NAME]" at bounding box center [335, 339] width 10 height 10
select select "a959374d-91c4-4fac-b647-c63e43f51f1b"
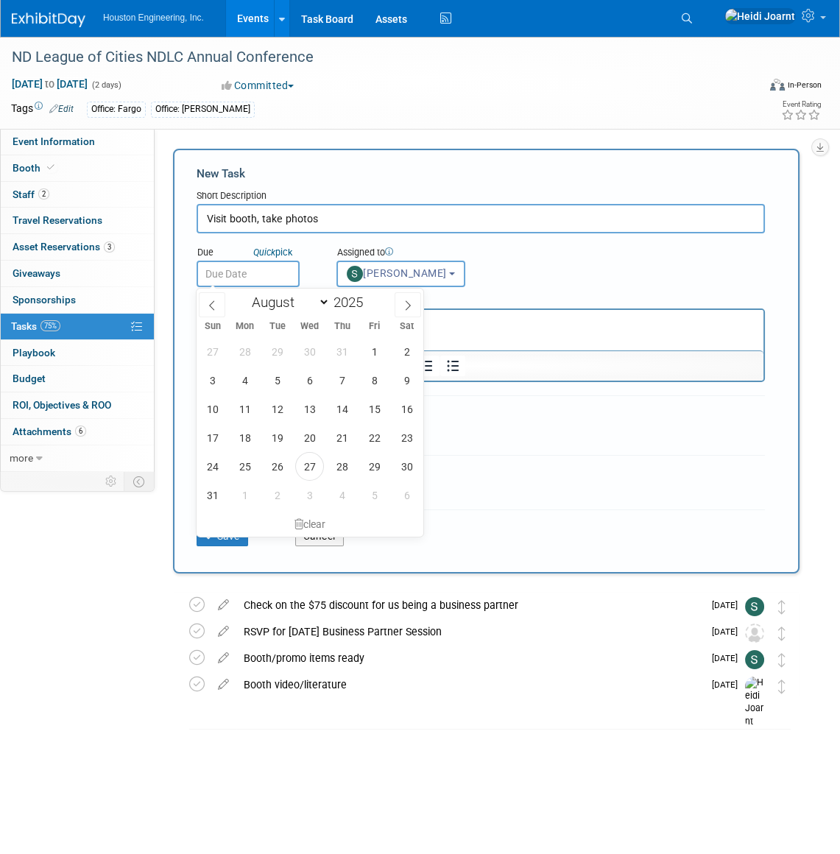
click at [280, 280] on input "text" at bounding box center [248, 274] width 103 height 27
click at [407, 308] on icon at bounding box center [408, 306] width 5 height 10
select select "8"
click at [334, 404] on span "18" at bounding box center [342, 409] width 29 height 29
type input "Sep 18, 2025"
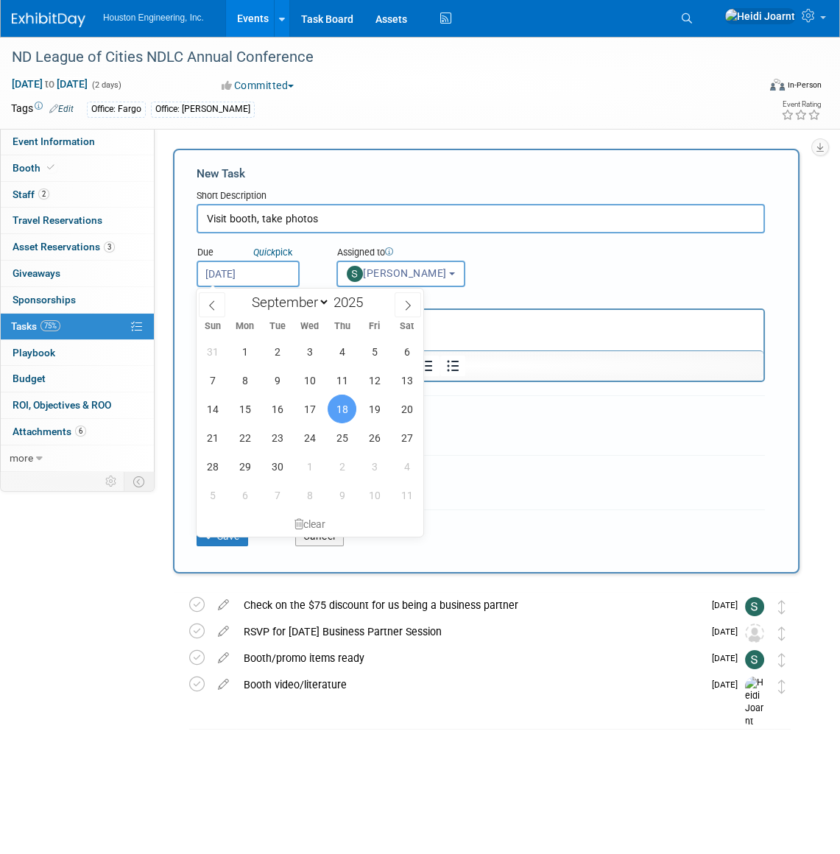
click at [545, 325] on p "Rich Text Area. Press ALT-0 for help." at bounding box center [481, 323] width 549 height 15
click at [530, 325] on p "Rich Text Area. Press ALT-0 for help." at bounding box center [481, 323] width 549 height 15
click at [335, 413] on span "18" at bounding box center [342, 409] width 29 height 29
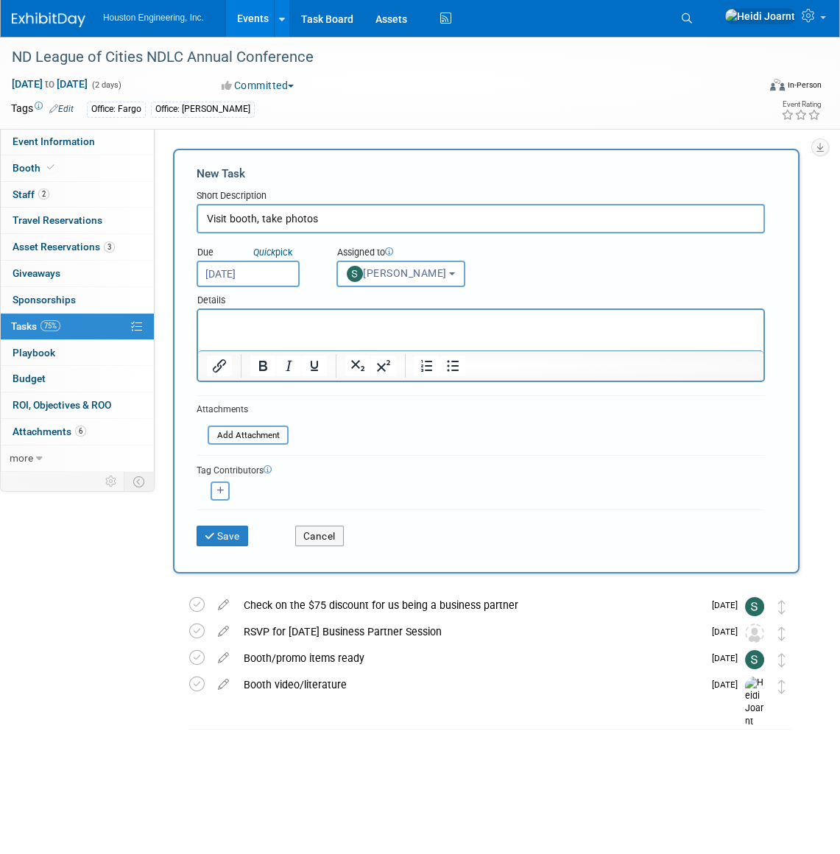
click at [317, 331] on html at bounding box center [481, 320] width 566 height 21
click at [238, 533] on button "Save" at bounding box center [223, 536] width 52 height 21
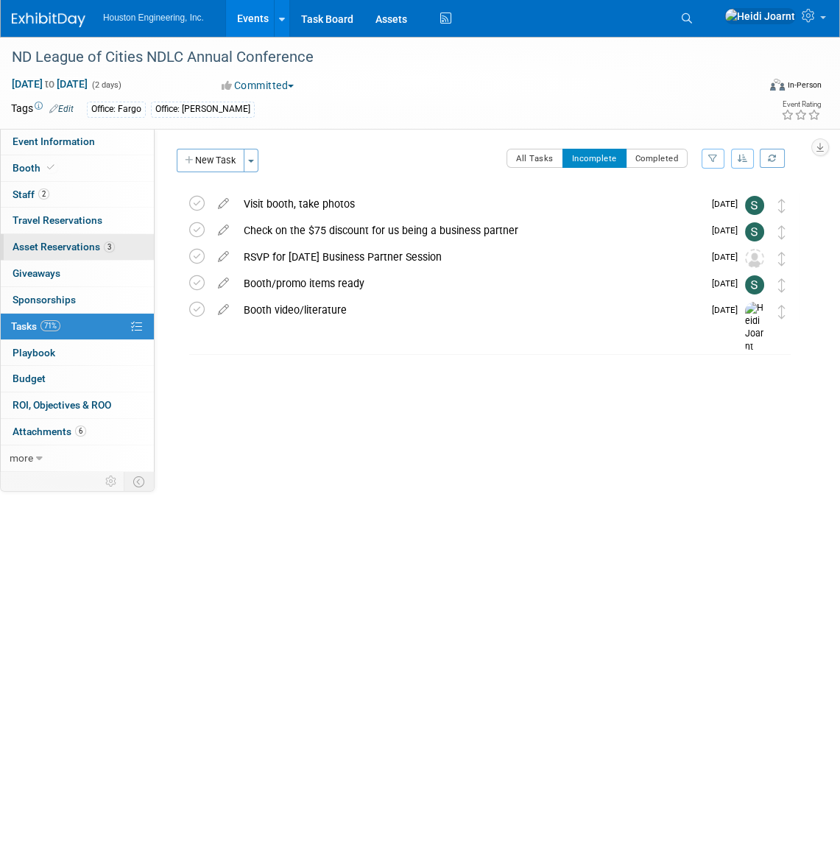
click at [110, 255] on link "3 Asset Reservations 3" at bounding box center [77, 247] width 153 height 26
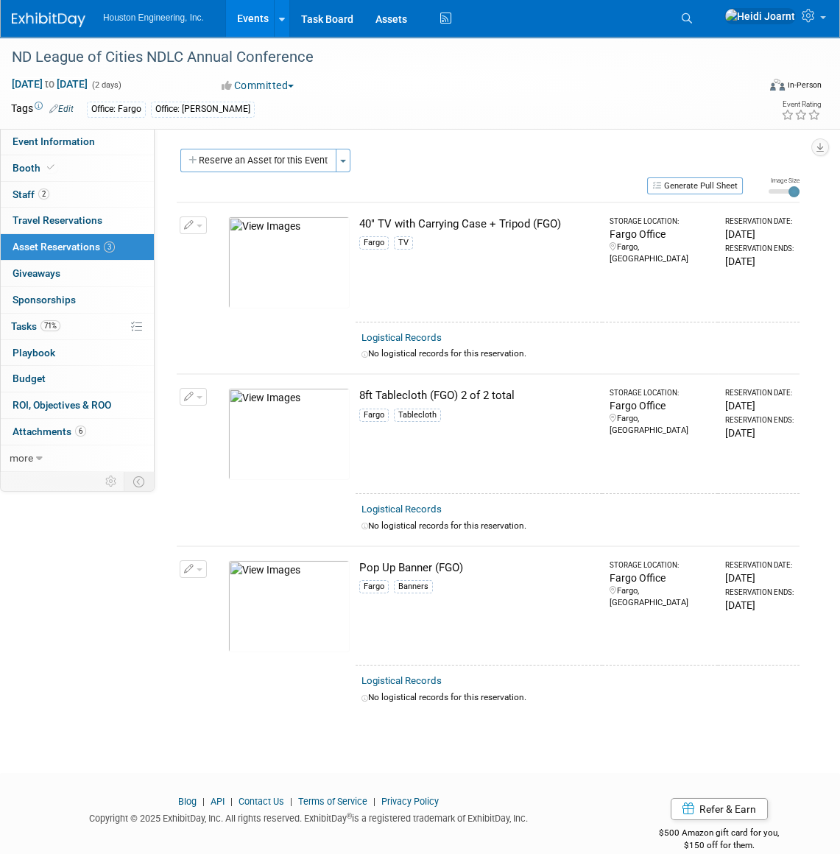
click at [315, 600] on img at bounding box center [289, 607] width 122 height 92
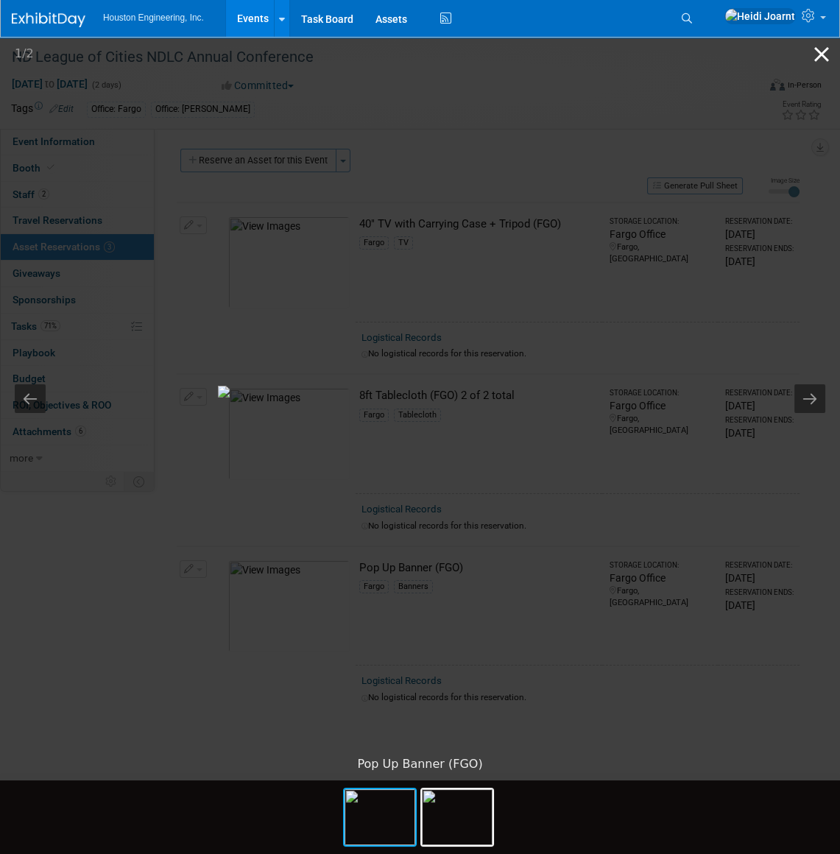
click at [832, 58] on button "Close gallery" at bounding box center [822, 54] width 37 height 35
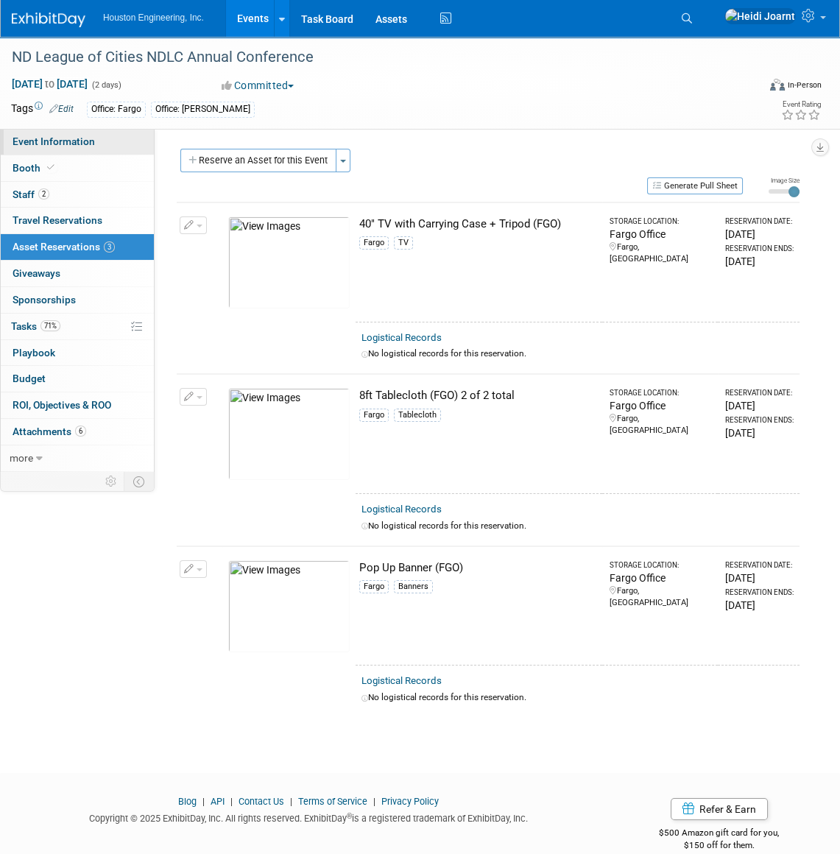
click at [79, 131] on link "Event Information" at bounding box center [77, 142] width 153 height 26
select select "3 - Reg/Prep Done"
select select "No"
select select "Mun. Infrastructure"
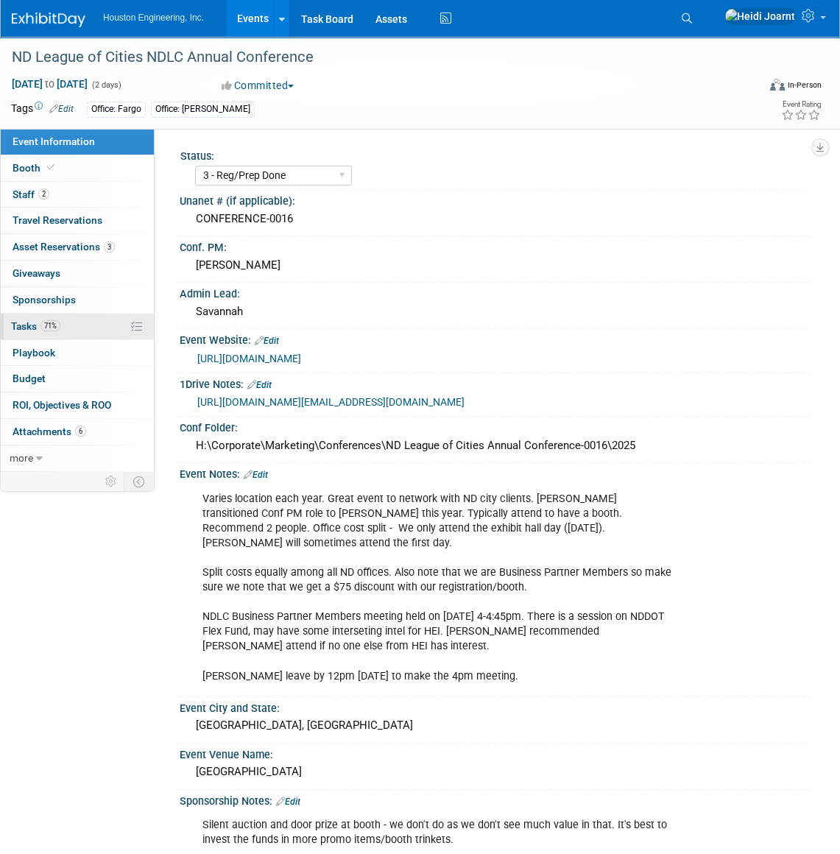
click at [80, 326] on link "71% Tasks 71%" at bounding box center [77, 327] width 153 height 26
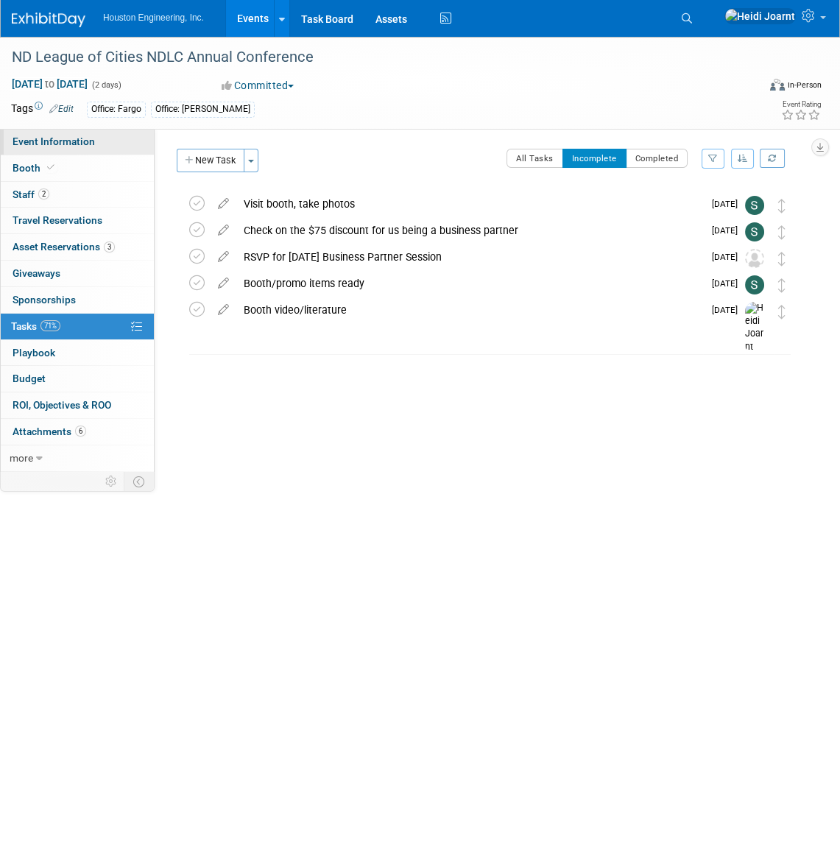
click at [93, 138] on link "Event Information" at bounding box center [77, 142] width 153 height 26
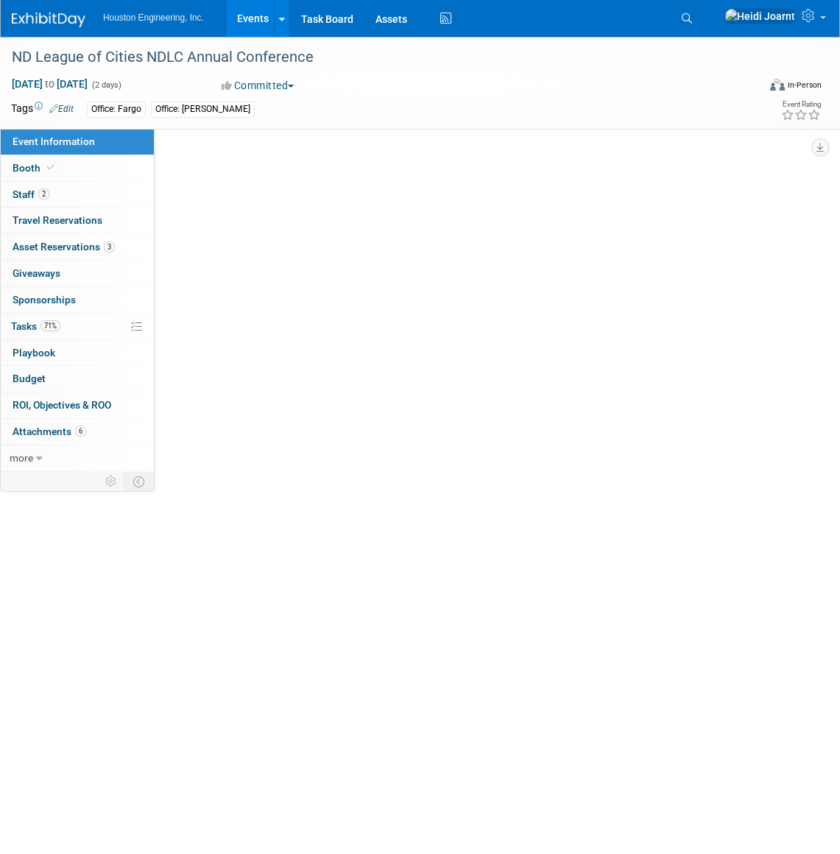
select select "3 - Reg/Prep Done"
select select "No"
select select "Mun. Infrastructure"
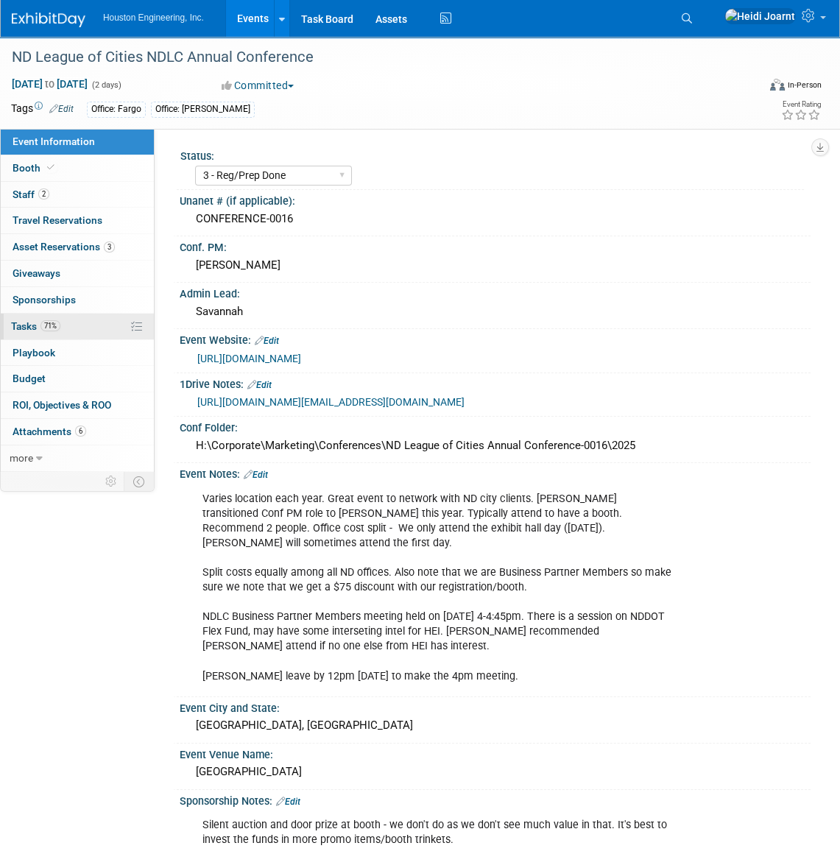
click at [75, 331] on link "71% Tasks 71%" at bounding box center [77, 327] width 153 height 26
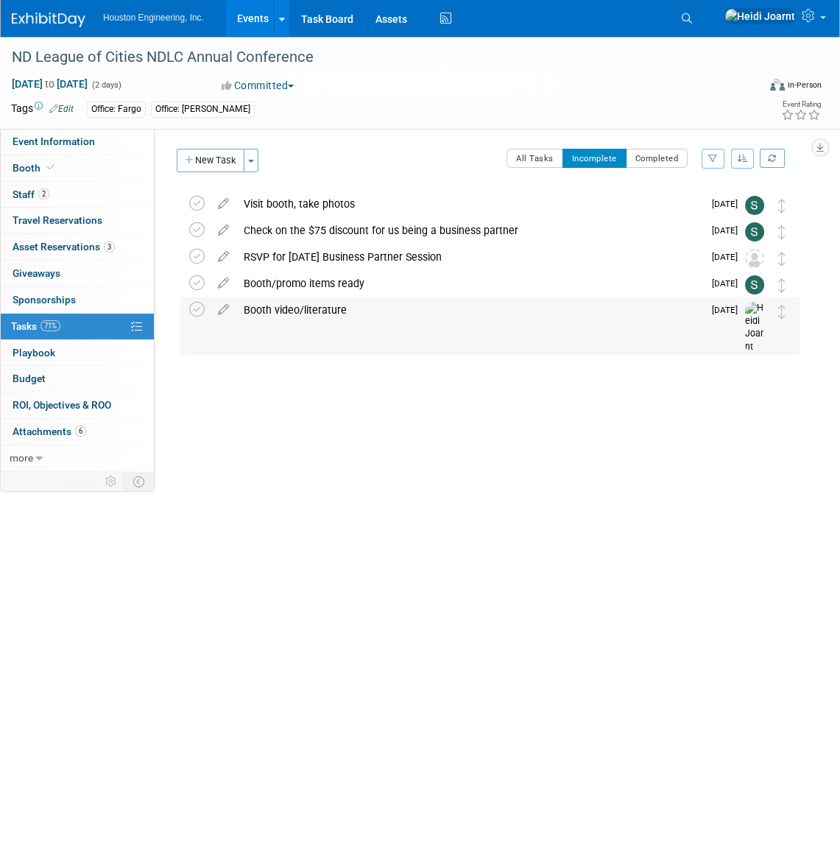
click at [734, 314] on span "Sep 5" at bounding box center [728, 310] width 33 height 10
click at [217, 158] on button "New Task" at bounding box center [211, 161] width 68 height 24
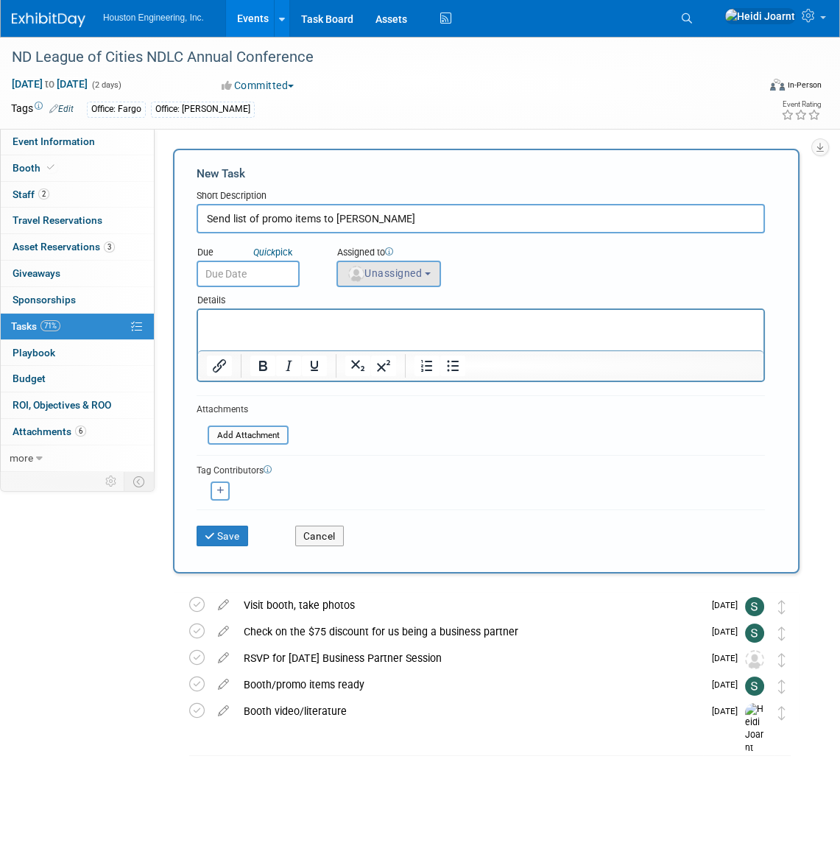
type input "Send list of promo items to Randy"
click at [370, 267] on span "Unassigned" at bounding box center [384, 273] width 75 height 12
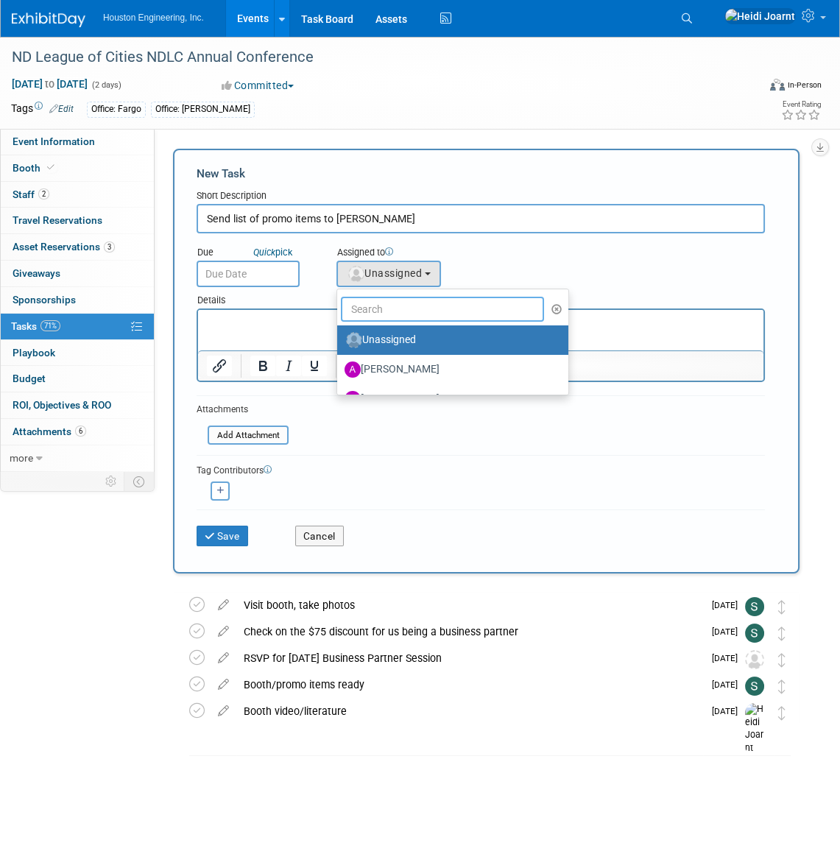
click at [420, 300] on input "text" at bounding box center [442, 309] width 203 height 25
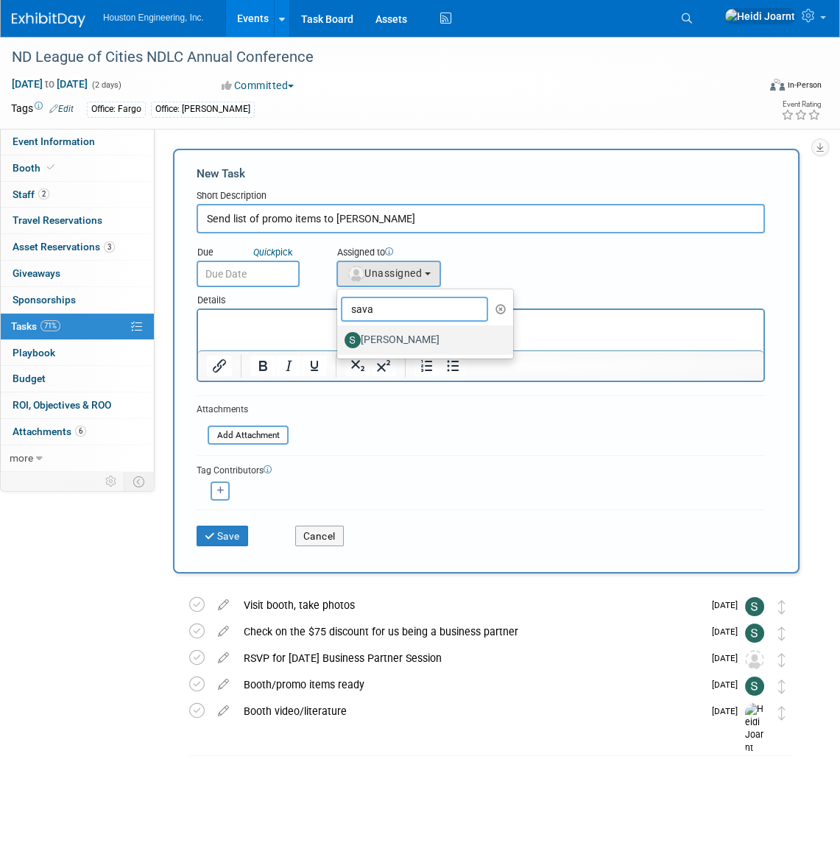
type input "sava"
click at [424, 353] on link "[PERSON_NAME]" at bounding box center [425, 340] width 176 height 29
click at [420, 343] on label "[PERSON_NAME]" at bounding box center [422, 341] width 154 height 24
click at [340, 343] on input "[PERSON_NAME]" at bounding box center [335, 339] width 10 height 10
select select "c702a704-28dd-4af3-9315-4f34ebeeff3e"
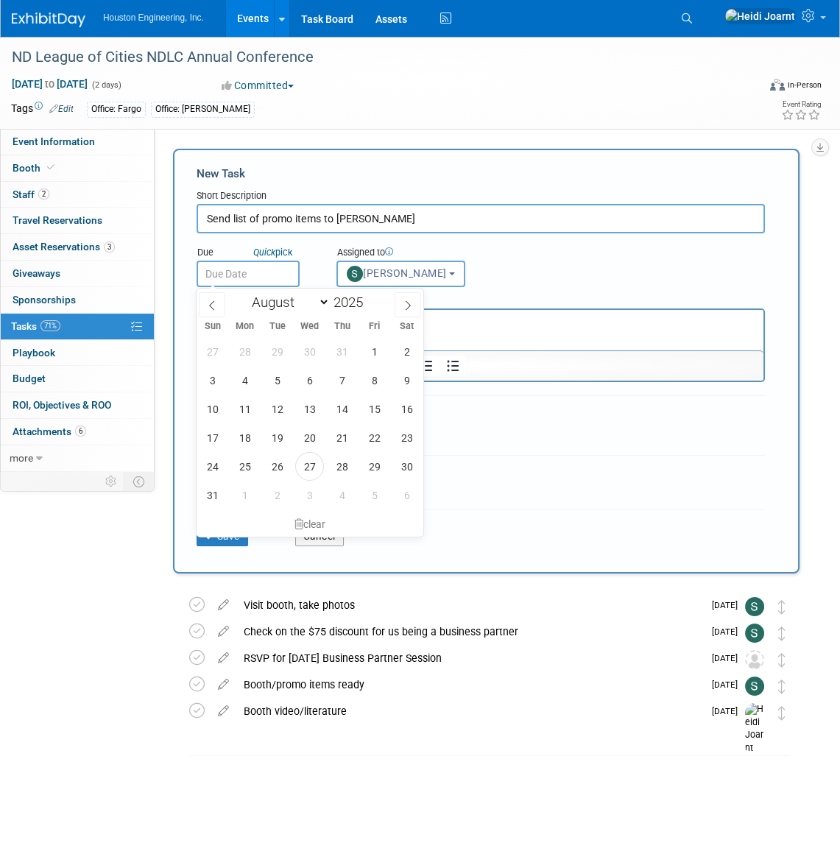
click at [270, 277] on input "text" at bounding box center [248, 274] width 103 height 27
click at [369, 456] on span "29" at bounding box center [374, 466] width 29 height 29
type input "Aug 29, 2025"
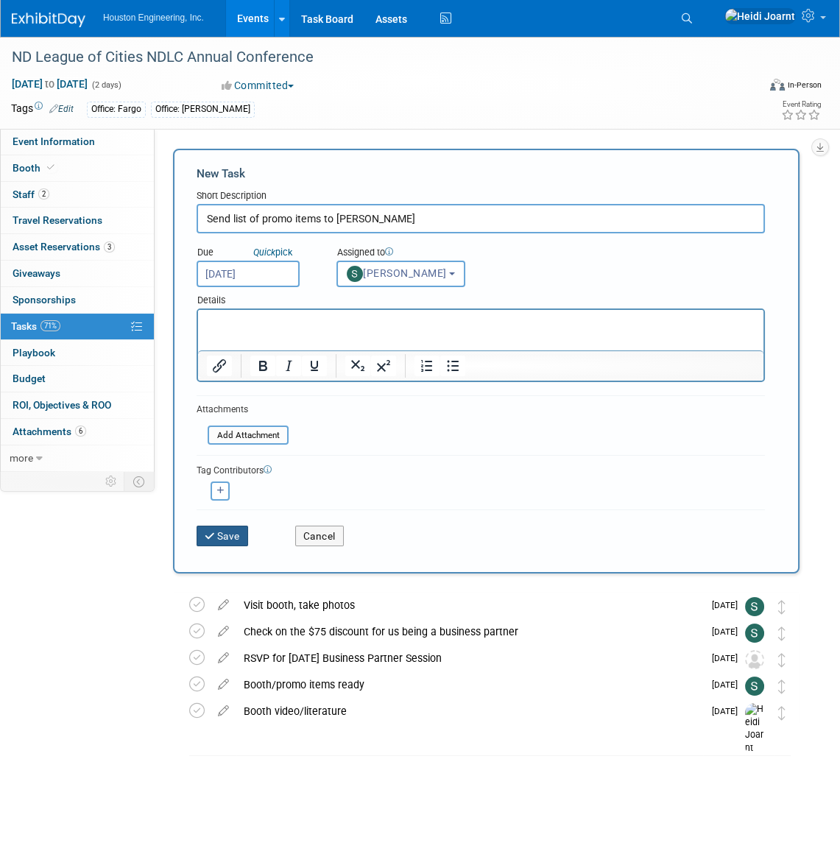
click at [228, 538] on button "Save" at bounding box center [223, 536] width 52 height 21
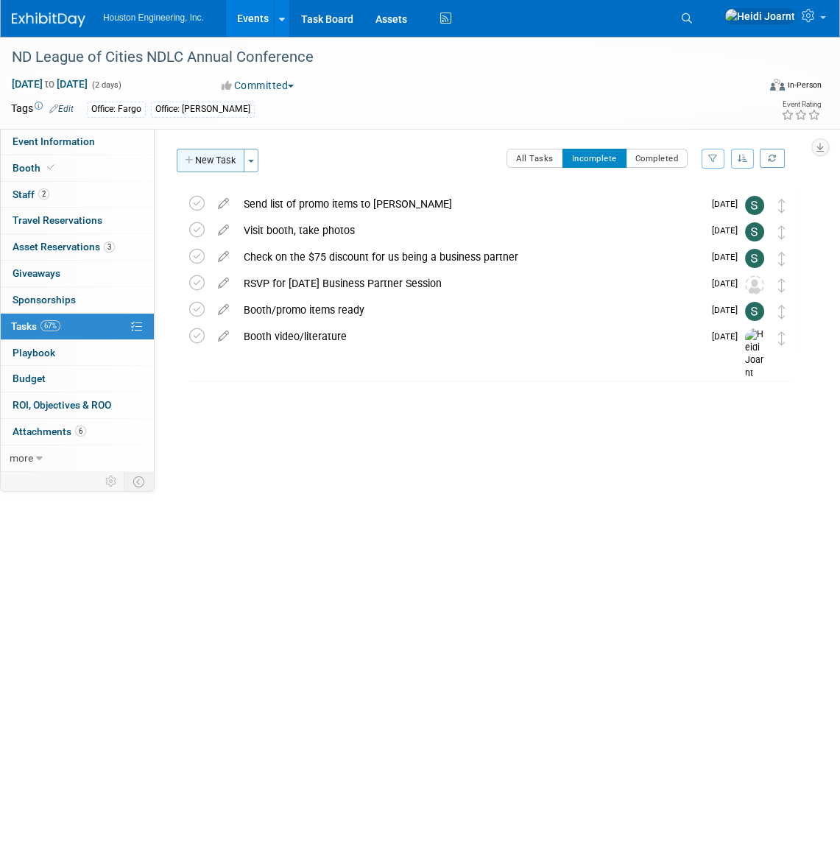
click at [192, 152] on button "New Task" at bounding box center [211, 161] width 68 height 24
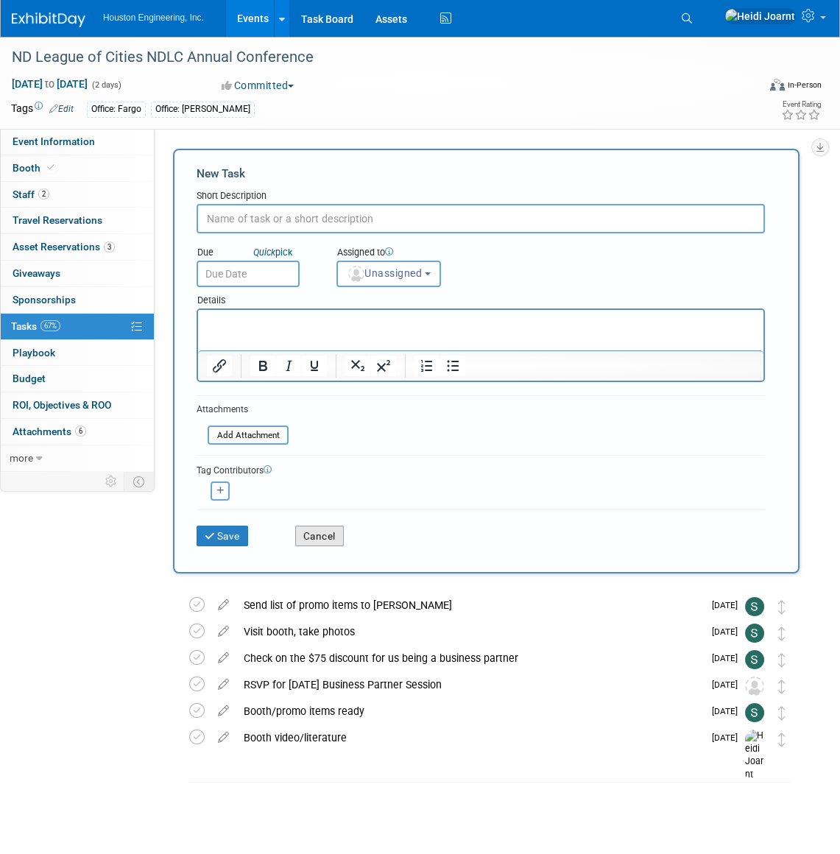
click at [331, 532] on button "Cancel" at bounding box center [319, 536] width 49 height 21
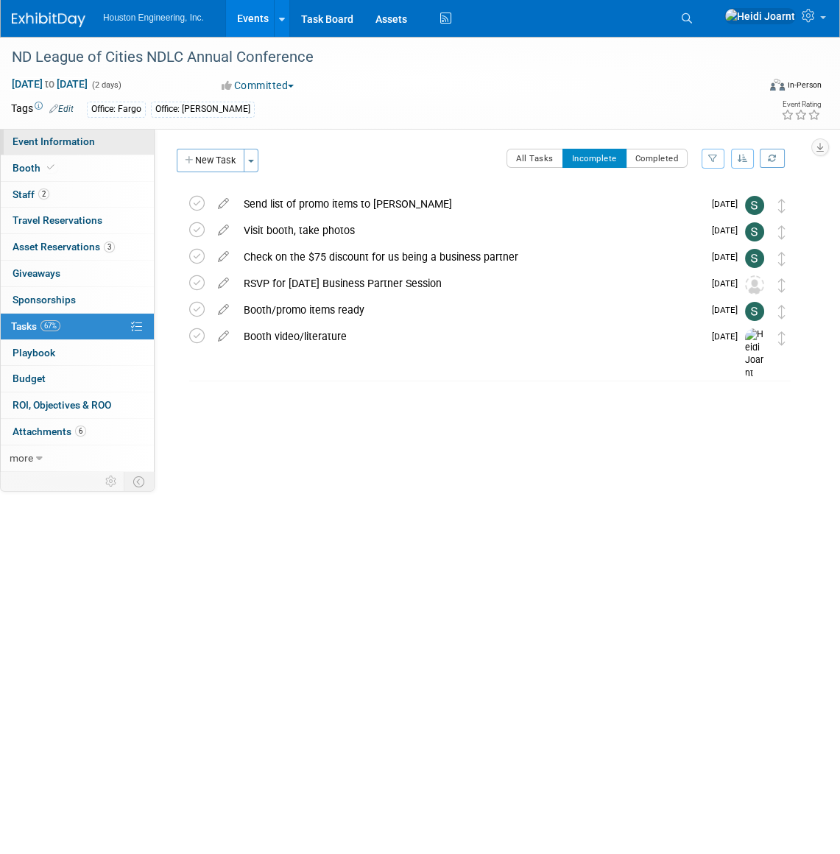
click at [81, 141] on span "Event Information" at bounding box center [54, 142] width 83 height 12
select select "3 - Reg/Prep Done"
select select "No"
select select "Mun. Infrastructure"
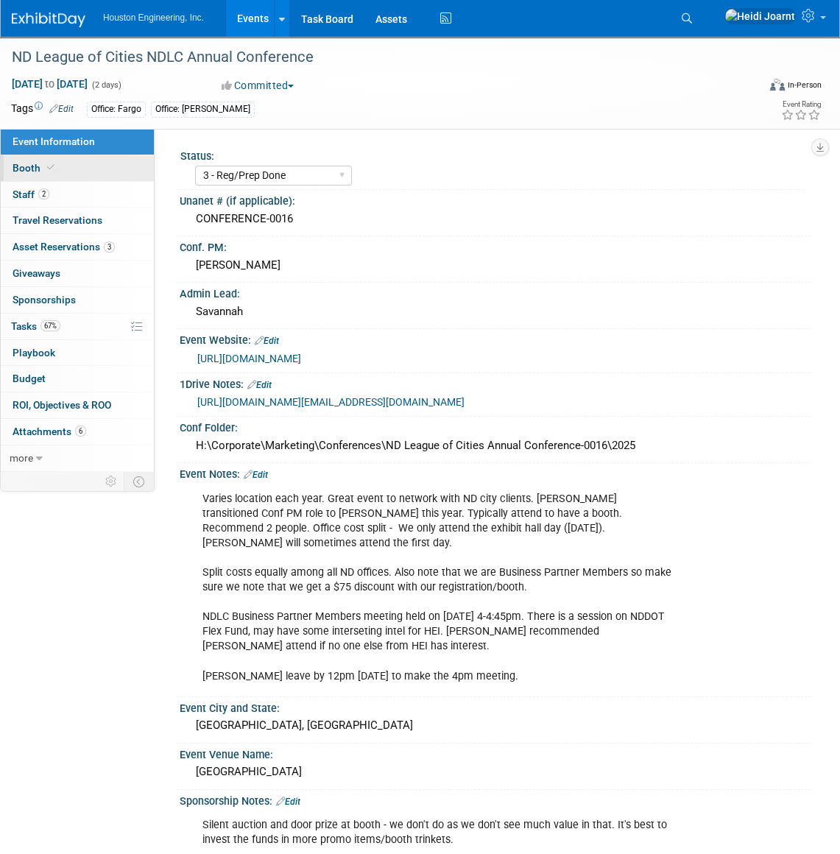
click at [57, 175] on link "Booth" at bounding box center [77, 168] width 153 height 26
select select "Yes"
select select "Fargo"
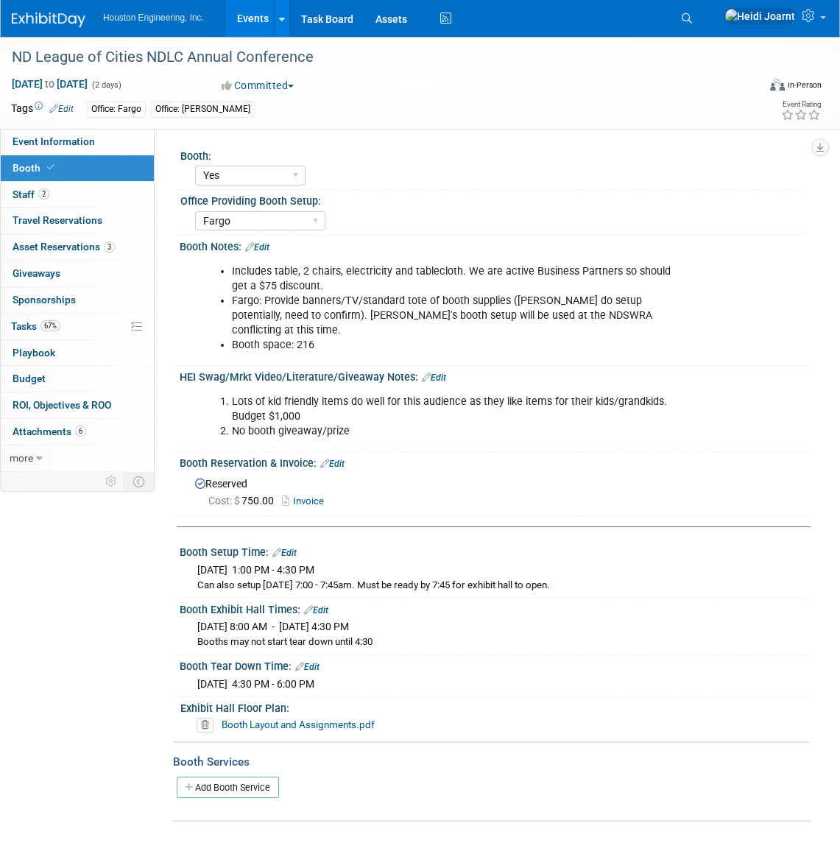
click at [437, 373] on link "Edit" at bounding box center [434, 378] width 24 height 10
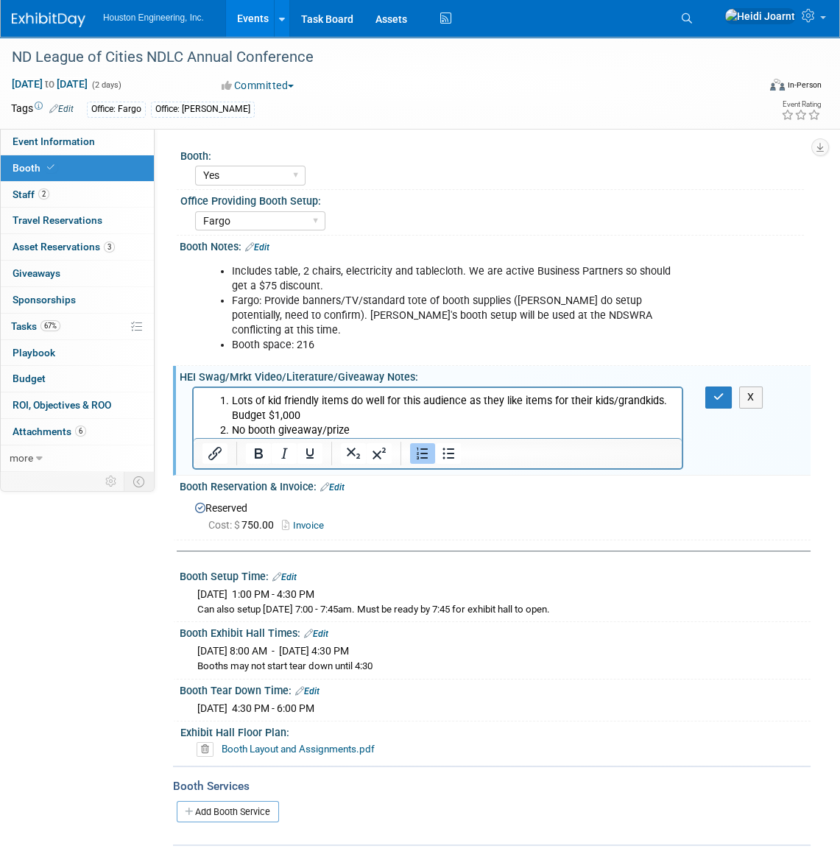
click at [368, 433] on li "No booth giveaway/prize" at bounding box center [453, 431] width 442 height 15
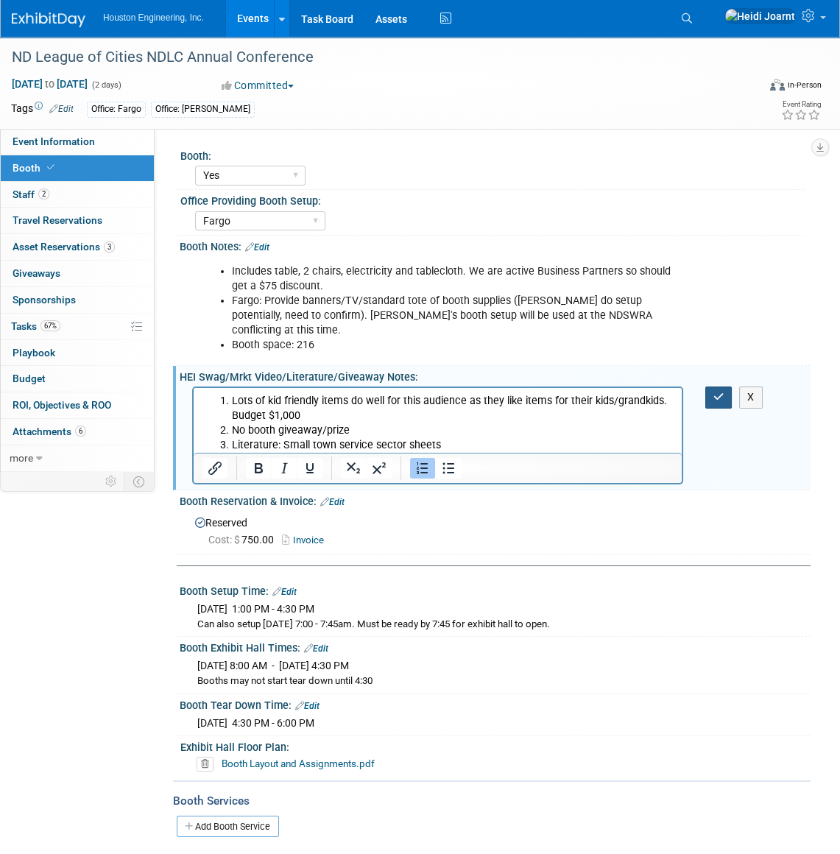
click at [718, 392] on icon "button" at bounding box center [719, 397] width 11 height 10
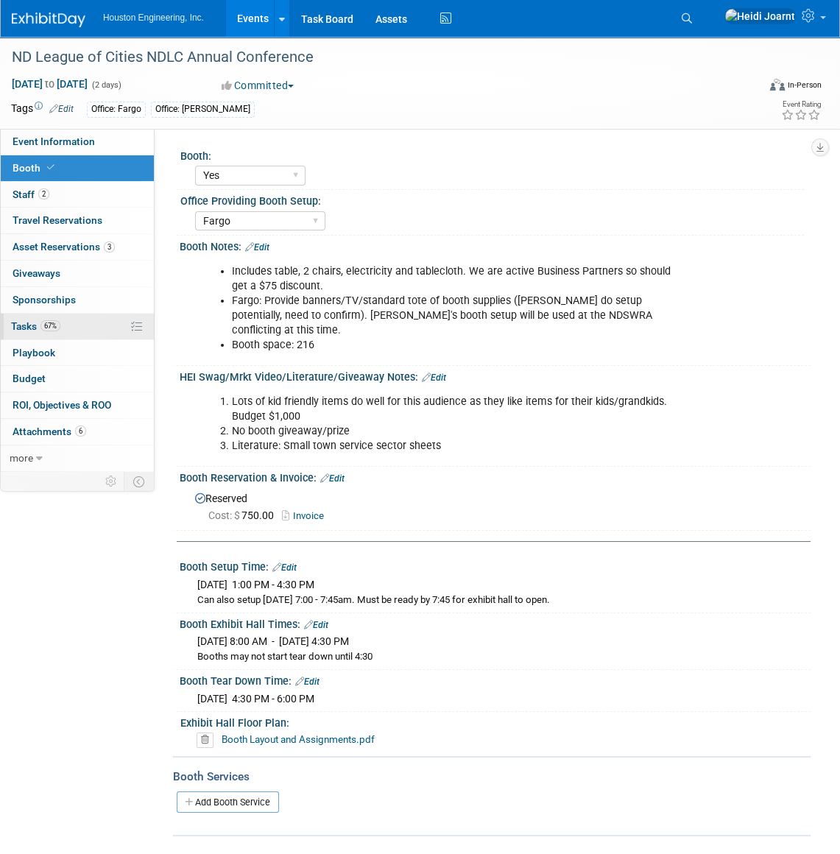
click at [38, 335] on link "67% Tasks 67%" at bounding box center [77, 327] width 153 height 26
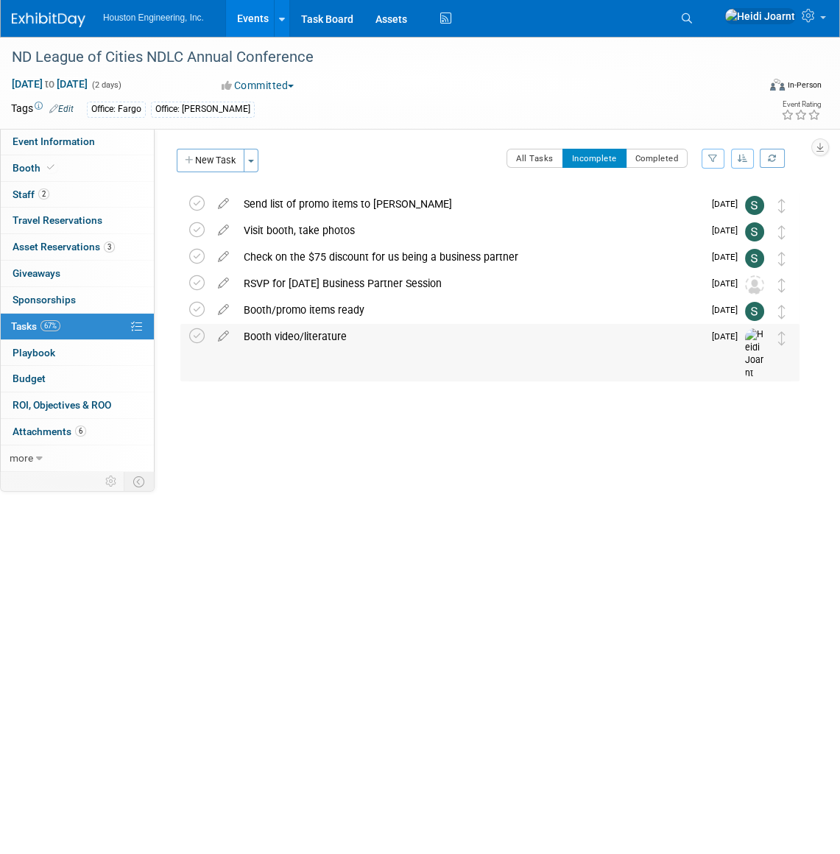
click at [359, 339] on div "Booth video/literature" at bounding box center [469, 336] width 467 height 25
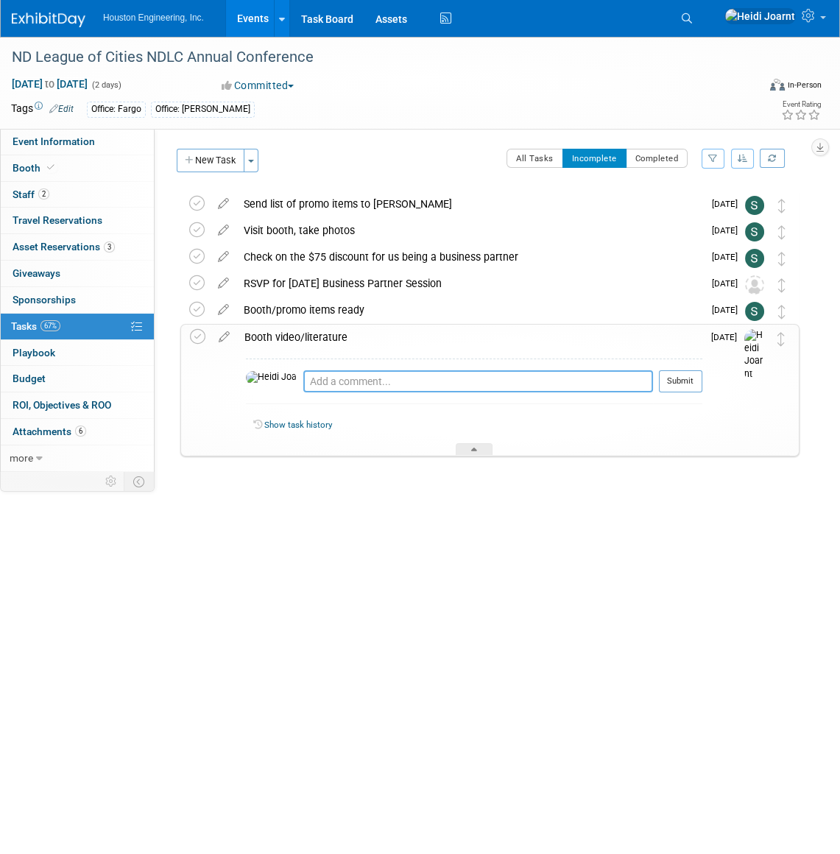
click at [353, 387] on textarea at bounding box center [478, 382] width 350 height 22
type textarea "Use the municipal sheet"
click at [697, 384] on button "Submit" at bounding box center [680, 382] width 43 height 22
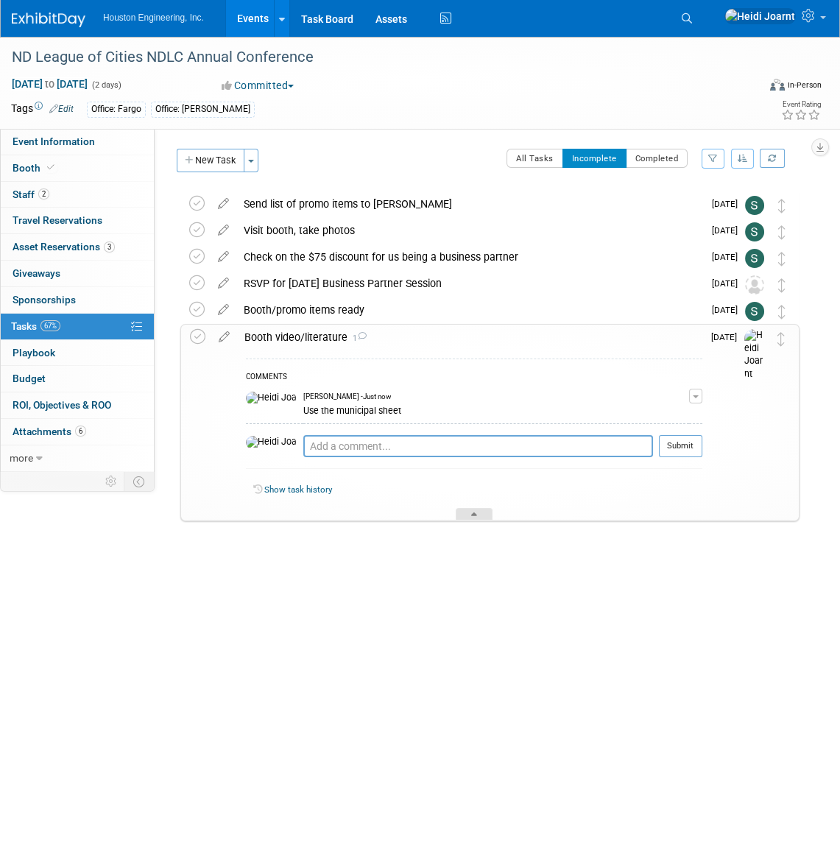
click at [467, 508] on div at bounding box center [474, 514] width 37 height 13
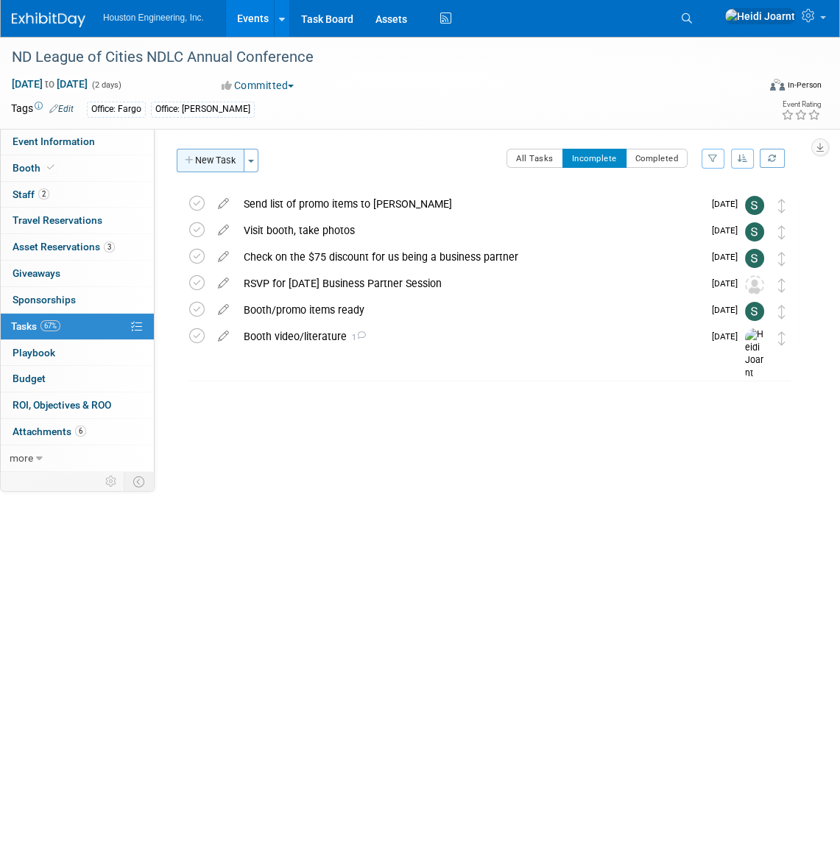
click at [214, 162] on button "New Task" at bounding box center [211, 161] width 68 height 24
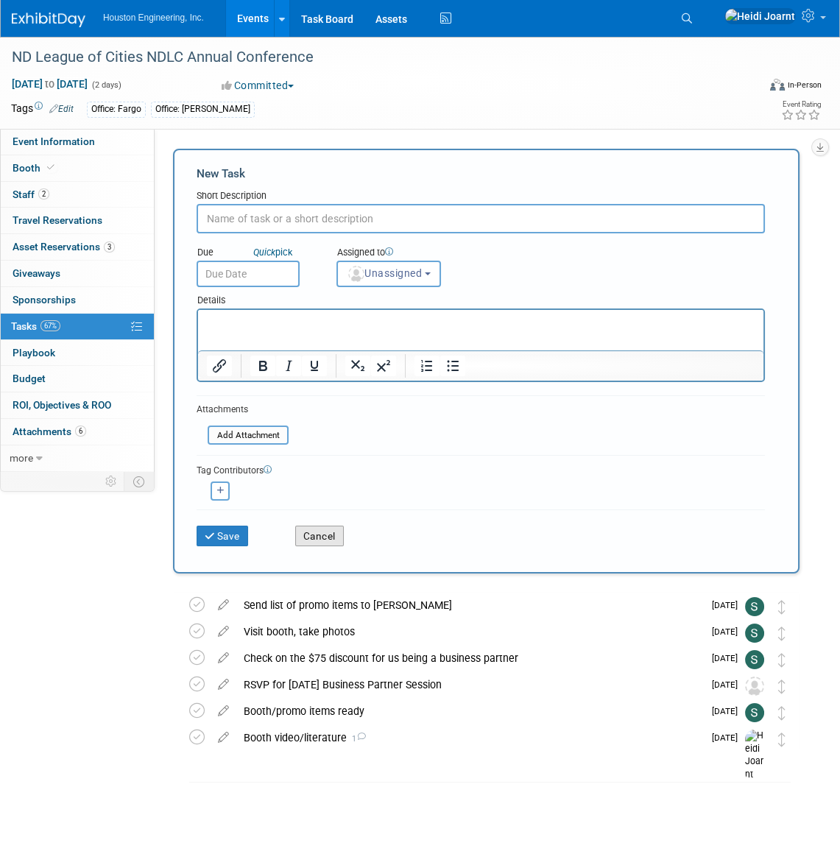
click at [329, 544] on button "Cancel" at bounding box center [319, 536] width 49 height 21
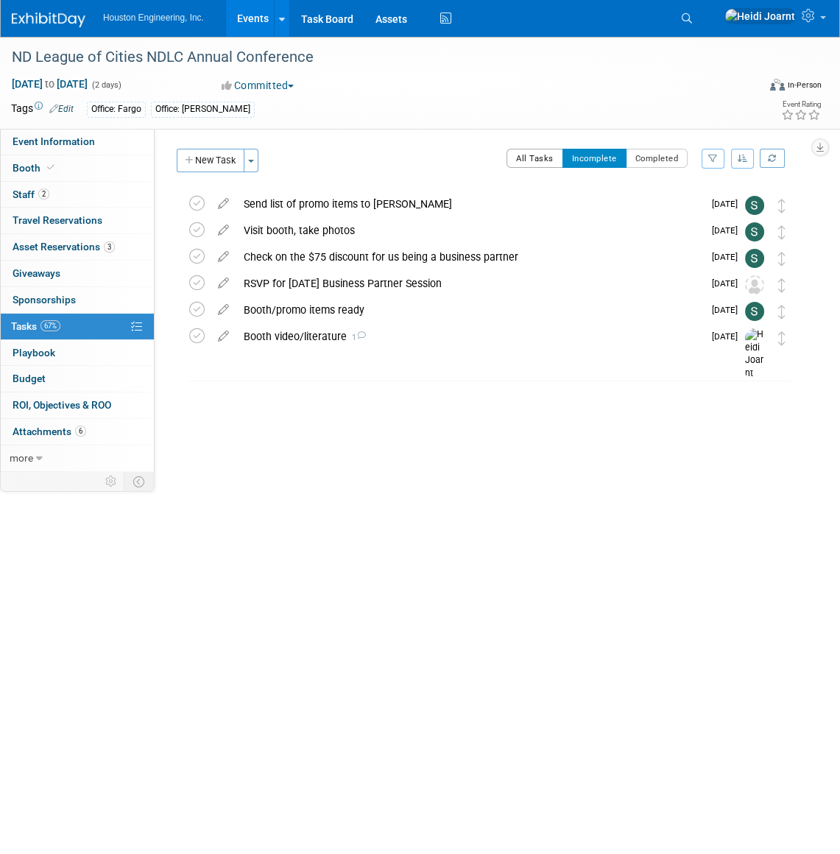
click at [527, 166] on button "All Tasks" at bounding box center [535, 158] width 57 height 19
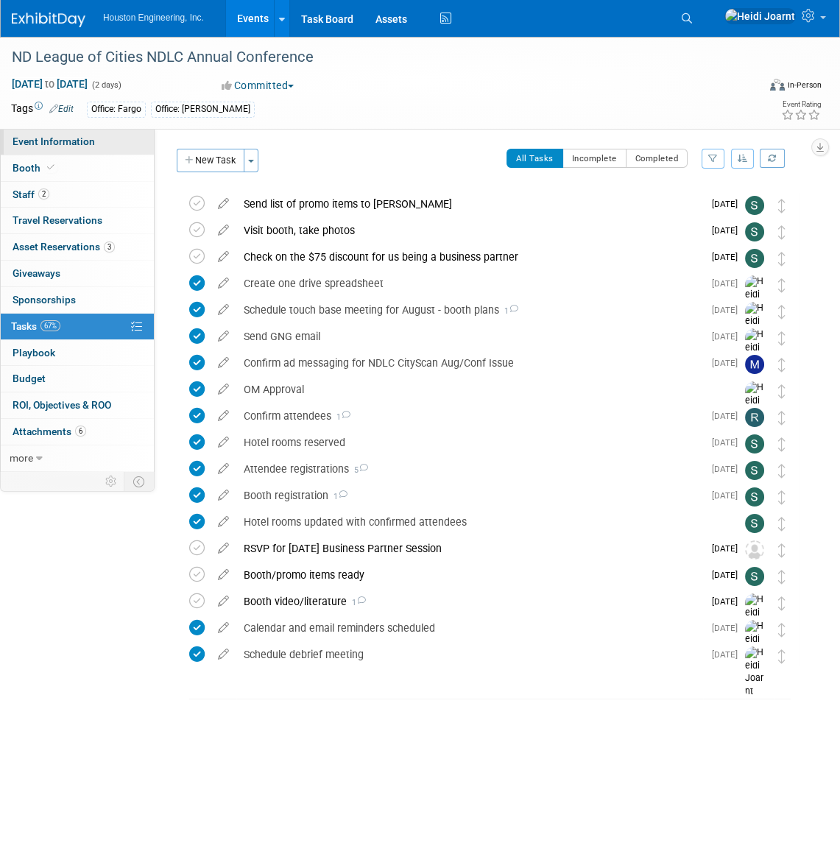
click at [95, 141] on link "Event Information" at bounding box center [77, 142] width 153 height 26
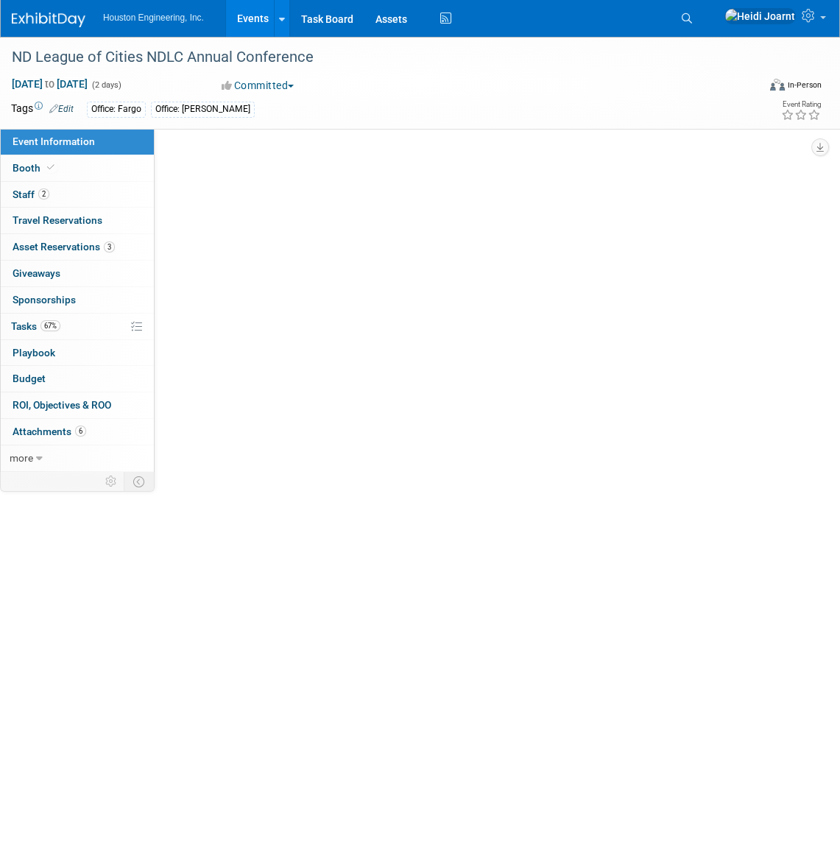
select select "3 - Reg/Prep Done"
select select "No"
select select "Mun. Infrastructure"
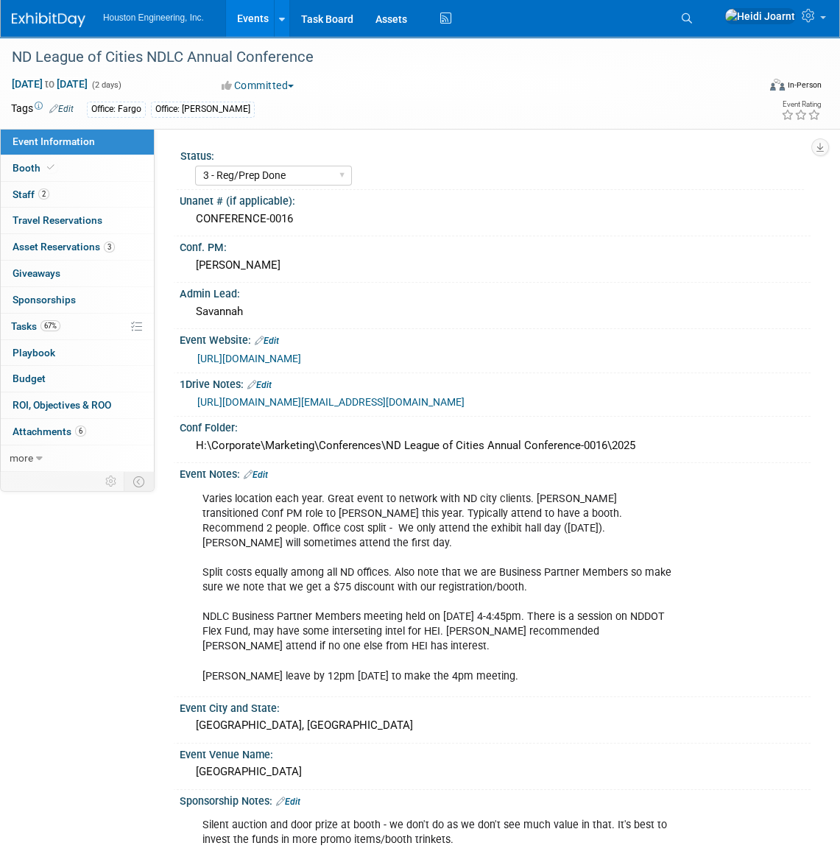
click at [236, 26] on link "Events" at bounding box center [253, 18] width 54 height 37
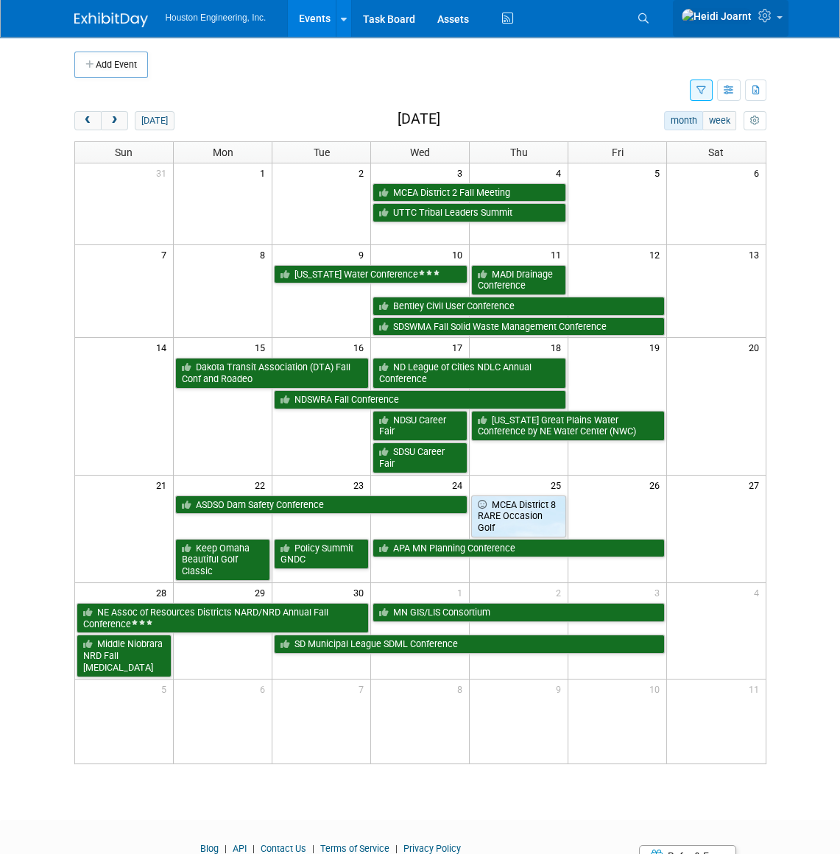
click at [769, 21] on icon at bounding box center [767, 15] width 17 height 13
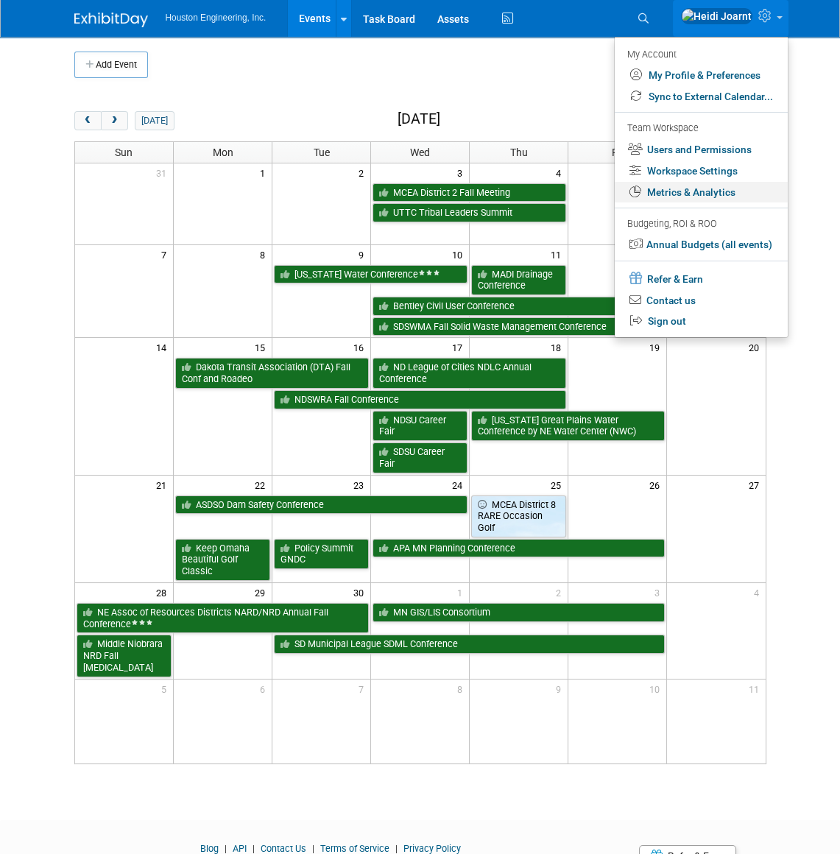
click at [730, 192] on link "Metrics & Analytics" at bounding box center [701, 192] width 173 height 21
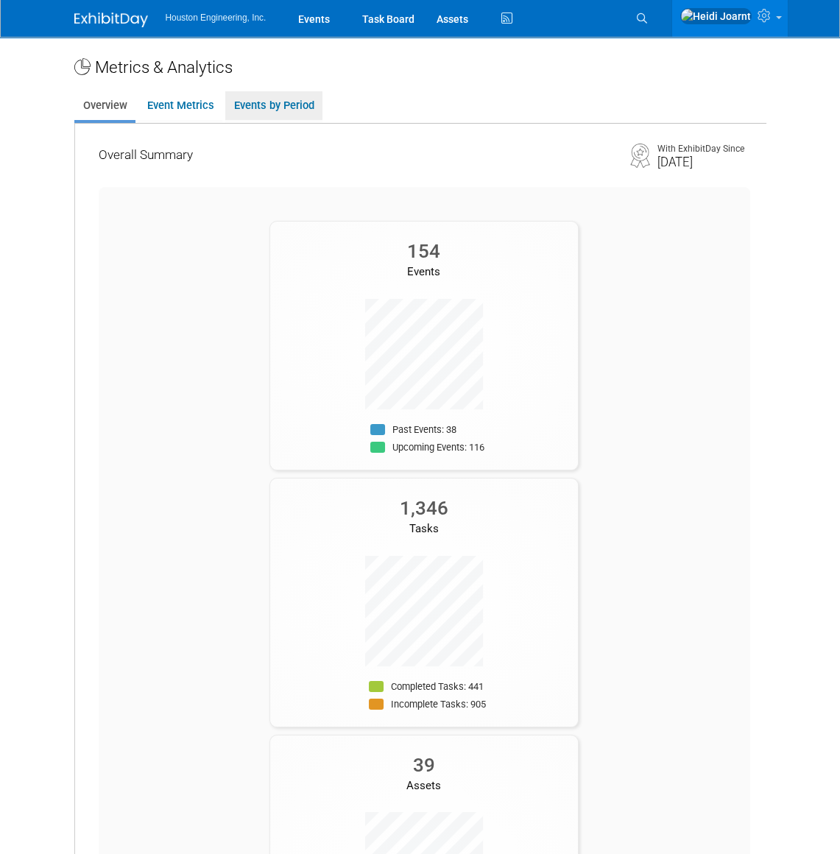
click at [273, 104] on link "Events by Period" at bounding box center [273, 105] width 97 height 29
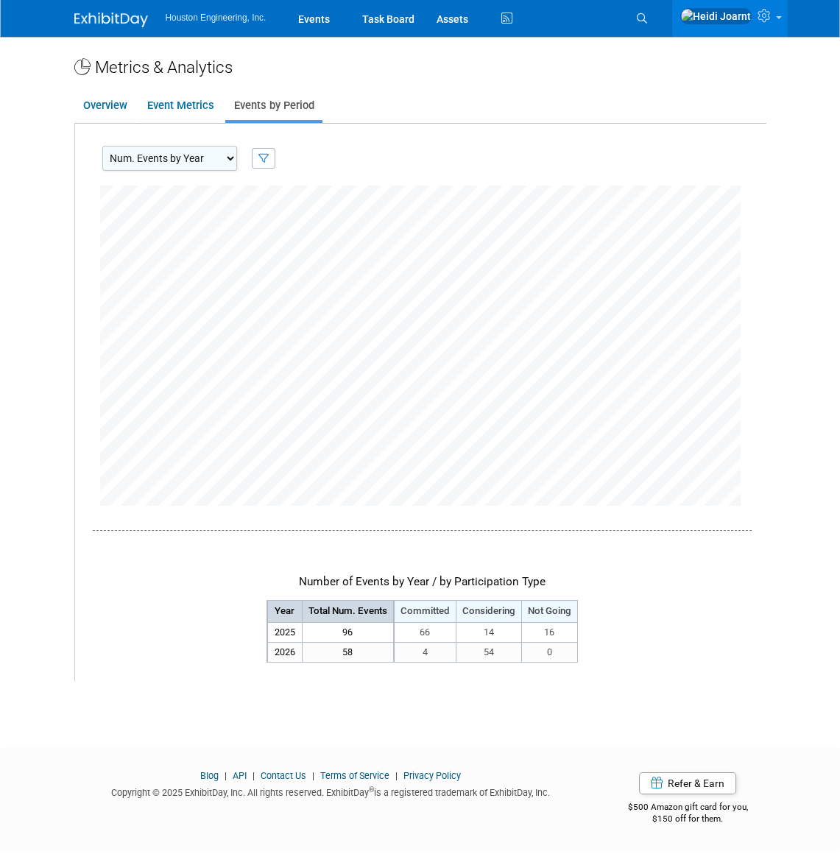
click at [237, 166] on td "Include events marked as: Committed Considering Not Going Ok" at bounding box center [256, 158] width 39 height 25
click at [224, 163] on select "Num. Events by Year Num. Events by Quarter Num. Events by Month" at bounding box center [169, 158] width 135 height 25
select select "EventsByMonth"
click at [102, 146] on select "Num. Events by Year Num. Events by Quarter Num. Events by Month" at bounding box center [169, 158] width 135 height 25
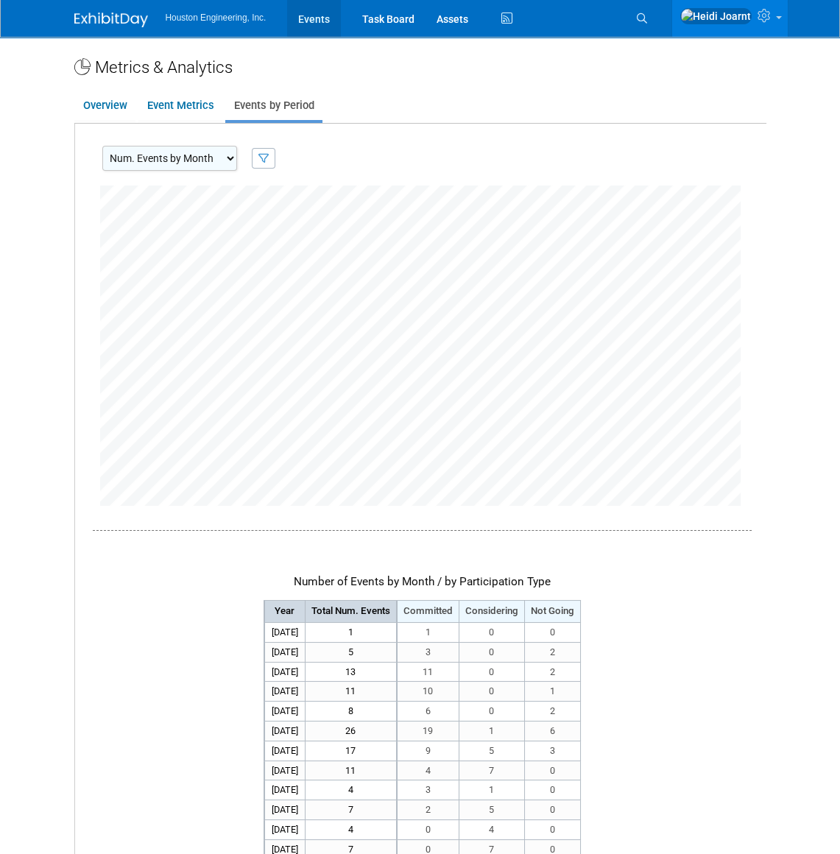
click at [318, 17] on link "Events" at bounding box center [314, 18] width 54 height 37
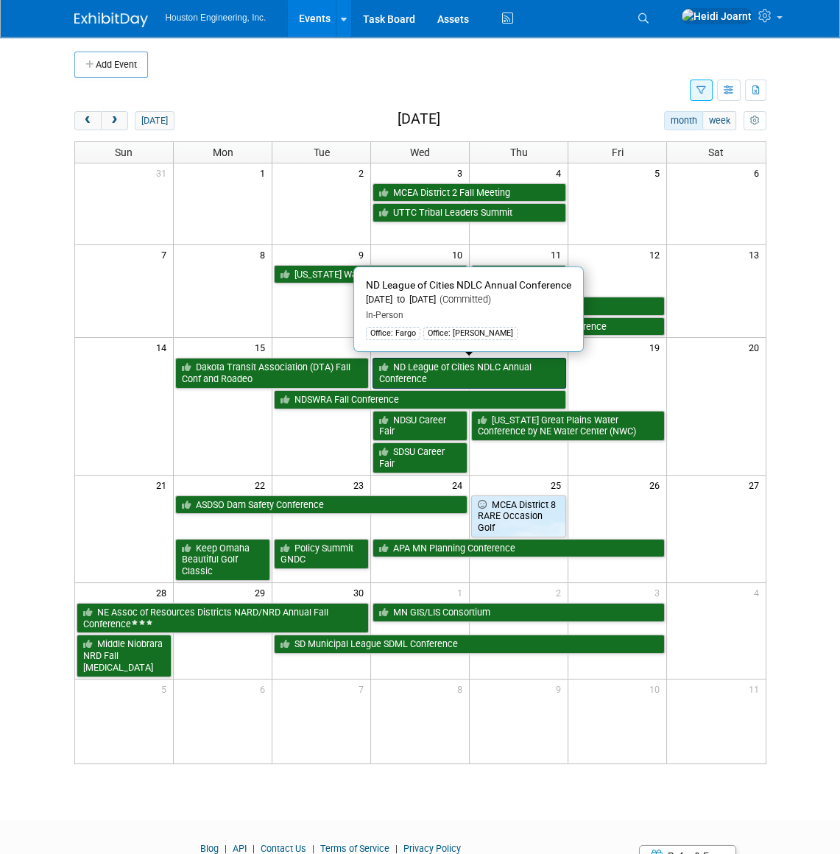
click at [458, 376] on link "ND League of Cities NDLC Annual Conference" at bounding box center [470, 373] width 194 height 30
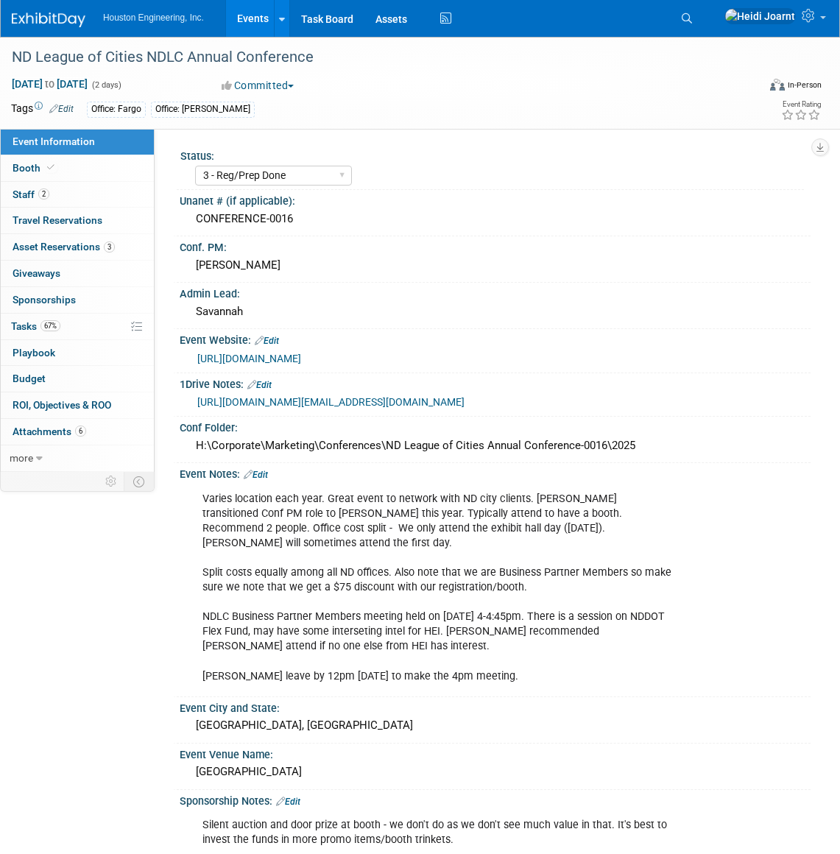
select select "3 - Reg/Prep Done"
select select "No"
select select "Mun. Infrastructure"
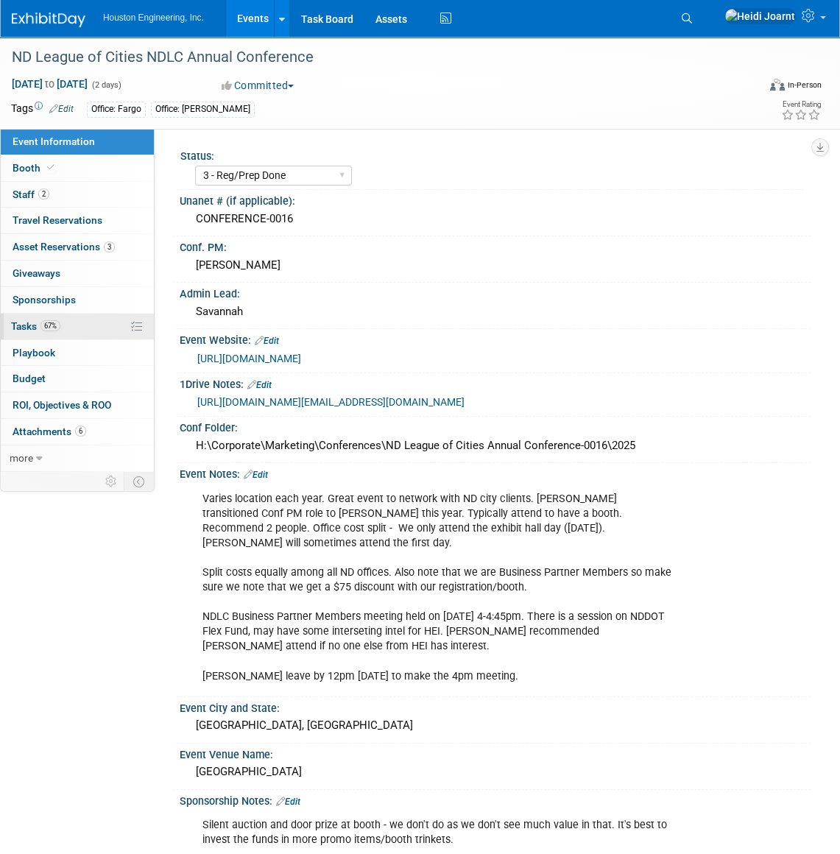
click at [83, 326] on link "67% Tasks 67%" at bounding box center [77, 327] width 153 height 26
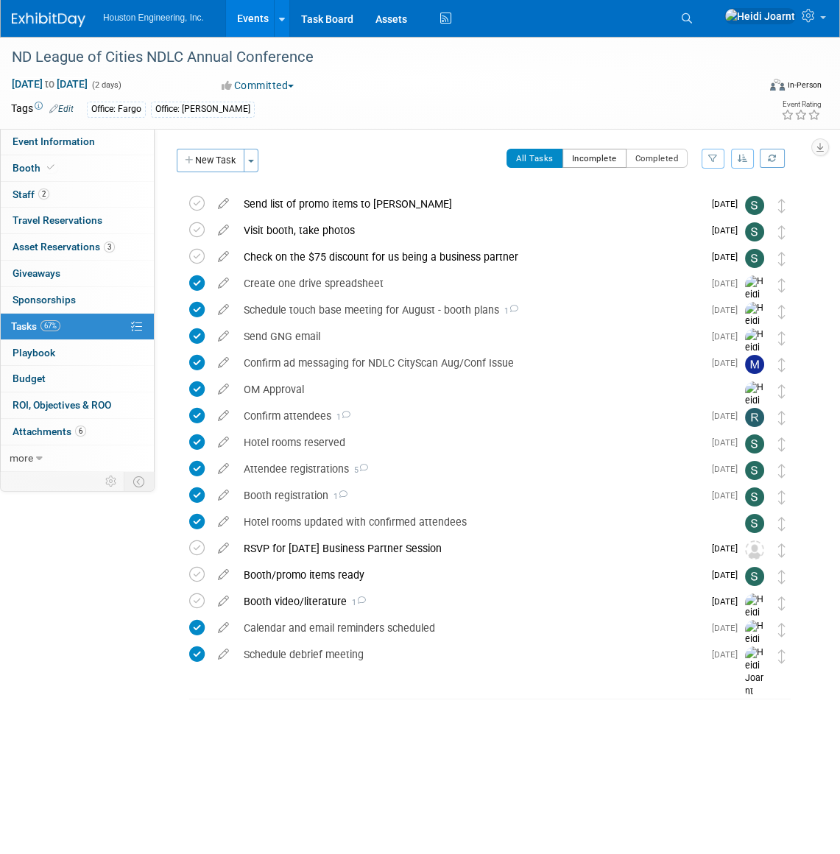
click at [596, 161] on button "Incomplete" at bounding box center [595, 158] width 64 height 19
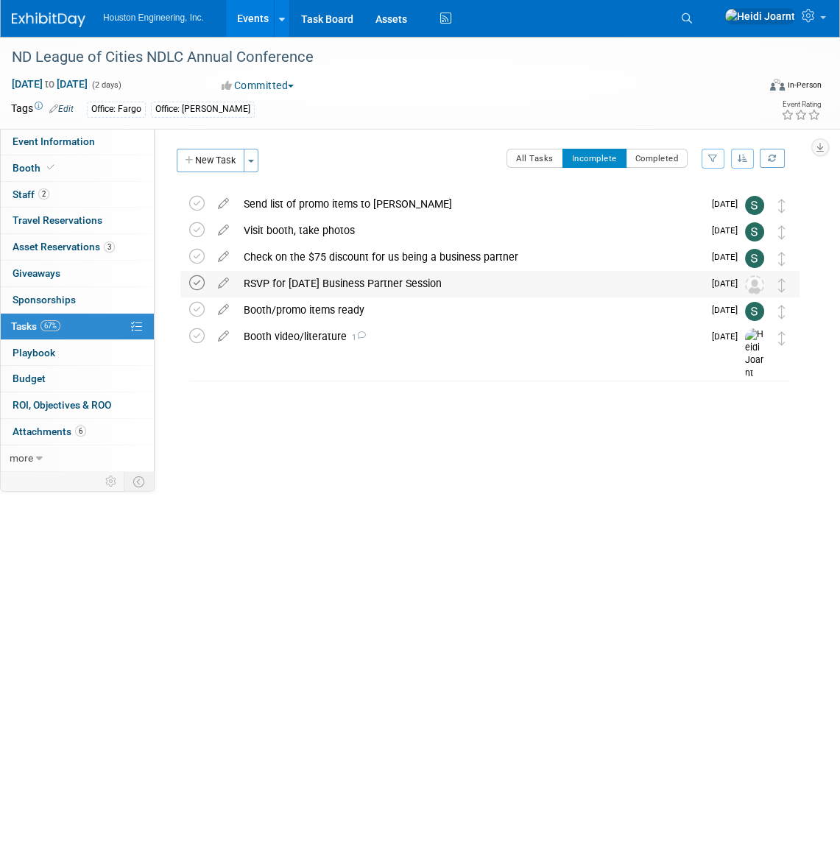
click at [200, 281] on icon at bounding box center [196, 282] width 15 height 15
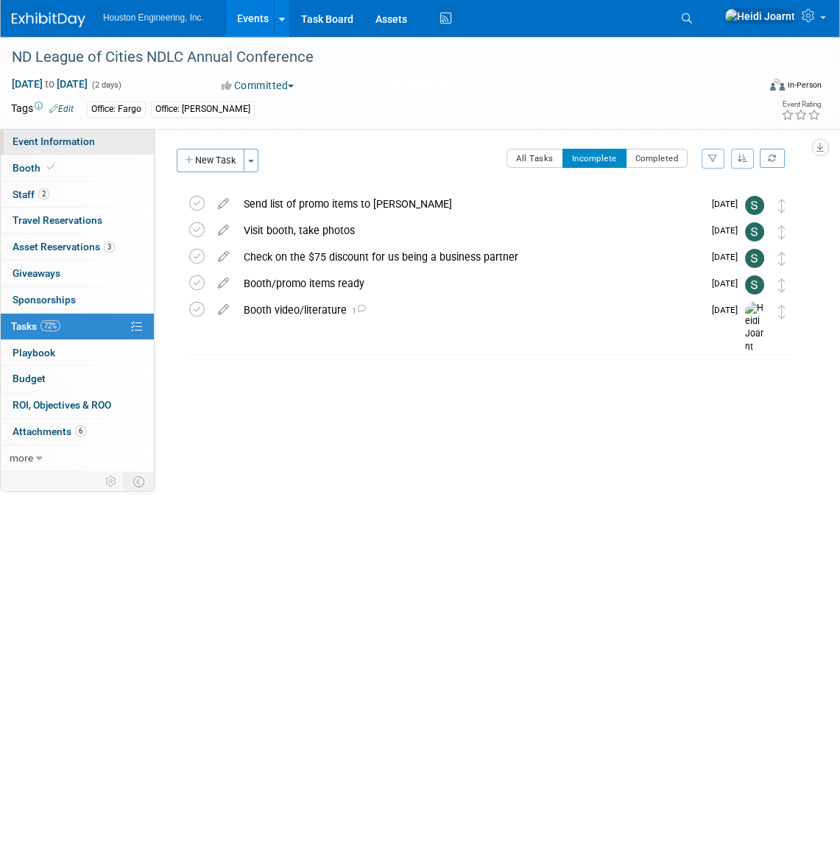
click at [105, 148] on link "Event Information" at bounding box center [77, 142] width 153 height 26
select select "3 - Reg/Prep Done"
select select "No"
select select "Mun. Infrastructure"
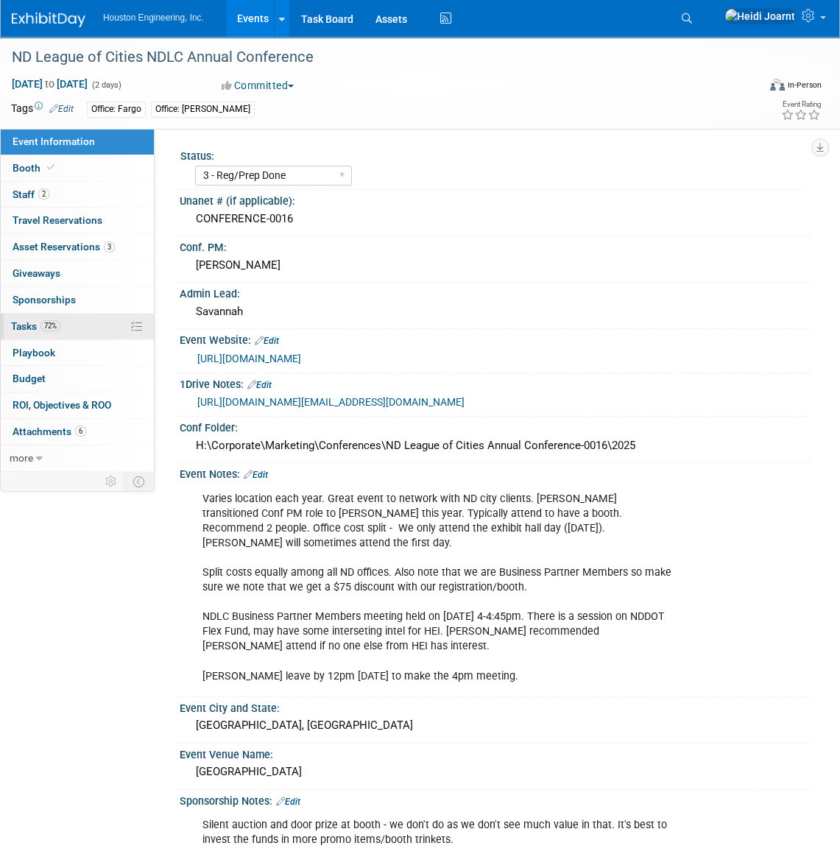
click at [74, 331] on link "72% Tasks 72%" at bounding box center [77, 327] width 153 height 26
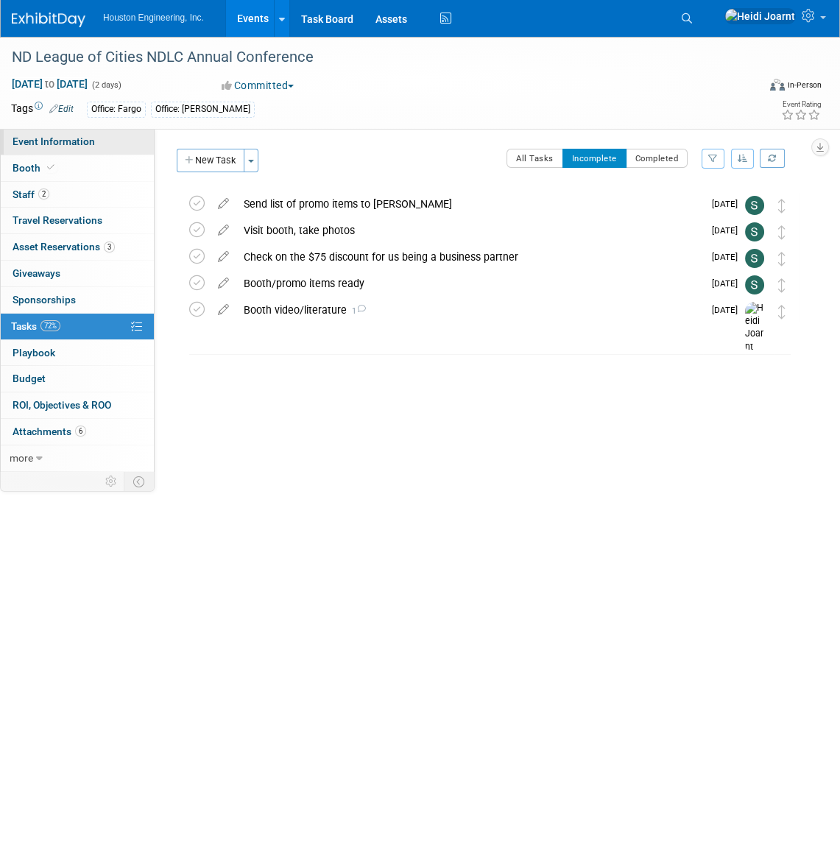
click at [71, 138] on span "Event Information" at bounding box center [54, 142] width 83 height 12
select select "3 - Reg/Prep Done"
select select "No"
select select "Mun. Infrastructure"
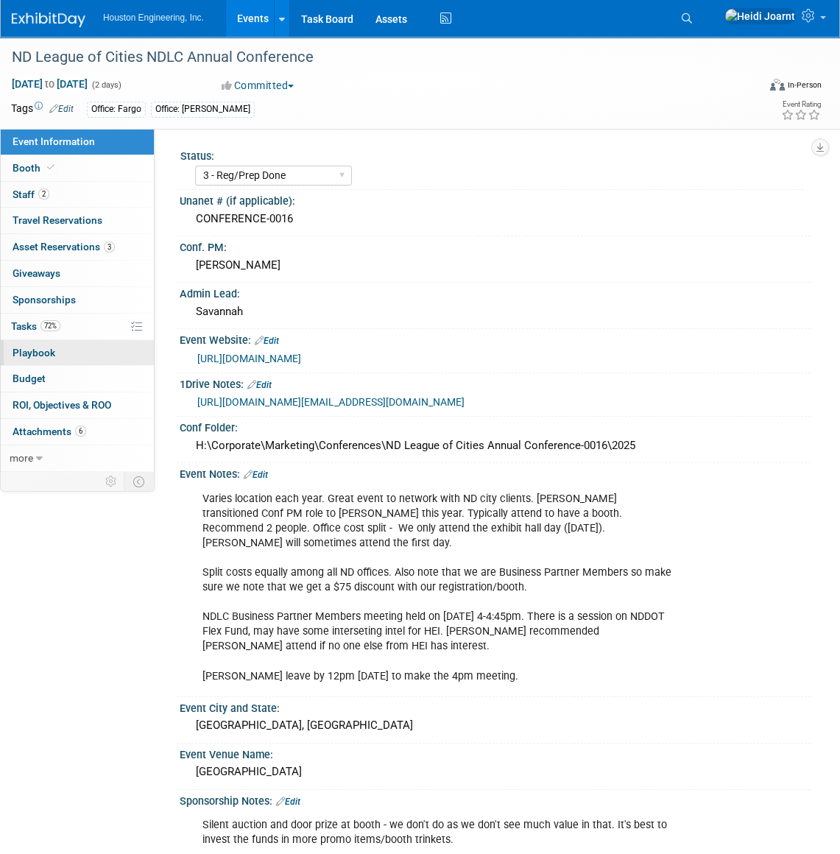
click at [63, 363] on link "0 Playbook 0" at bounding box center [77, 353] width 153 height 26
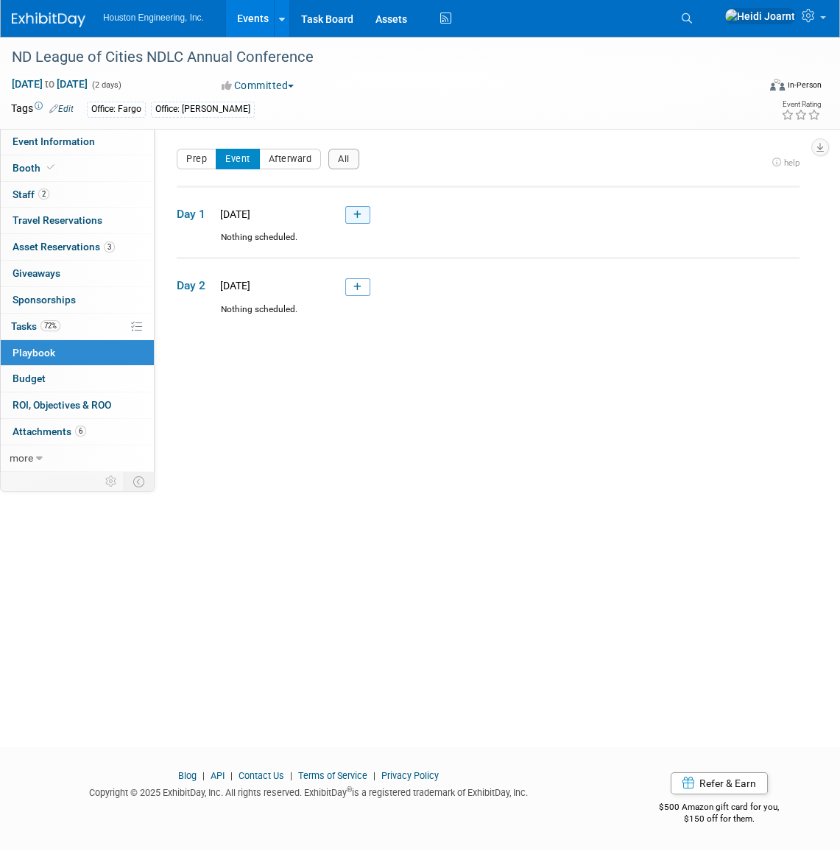
click at [357, 219] on icon at bounding box center [358, 215] width 8 height 9
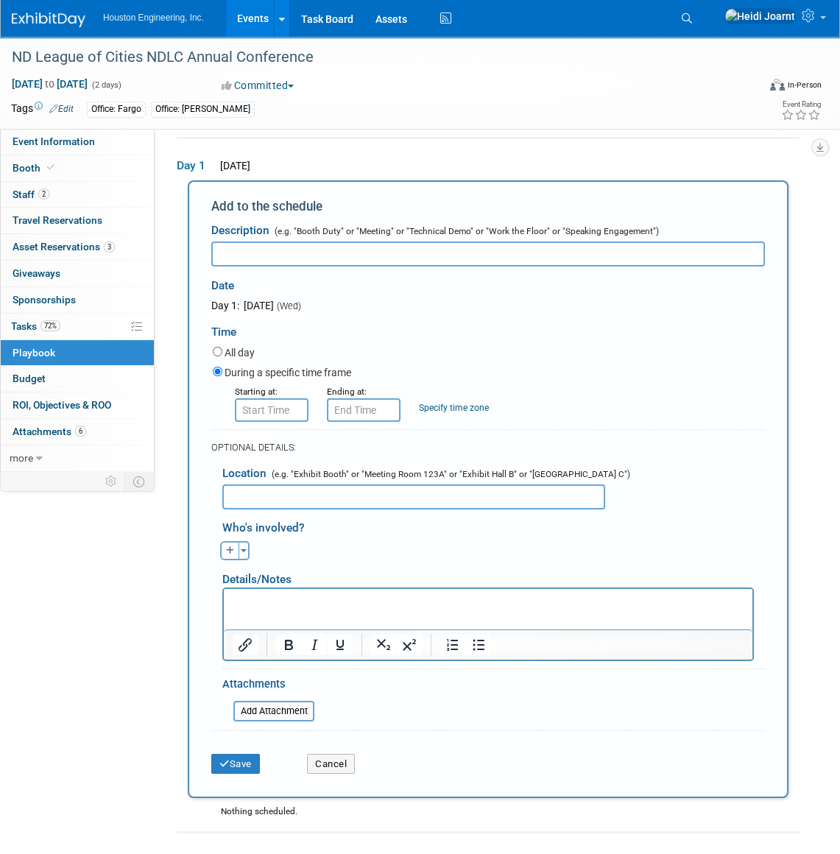
click at [336, 253] on input "text" at bounding box center [488, 254] width 554 height 25
type input "B"
type input "Attend Business Partner Meeting"
click at [260, 416] on input "8:00 AM" at bounding box center [272, 411] width 74 height 24
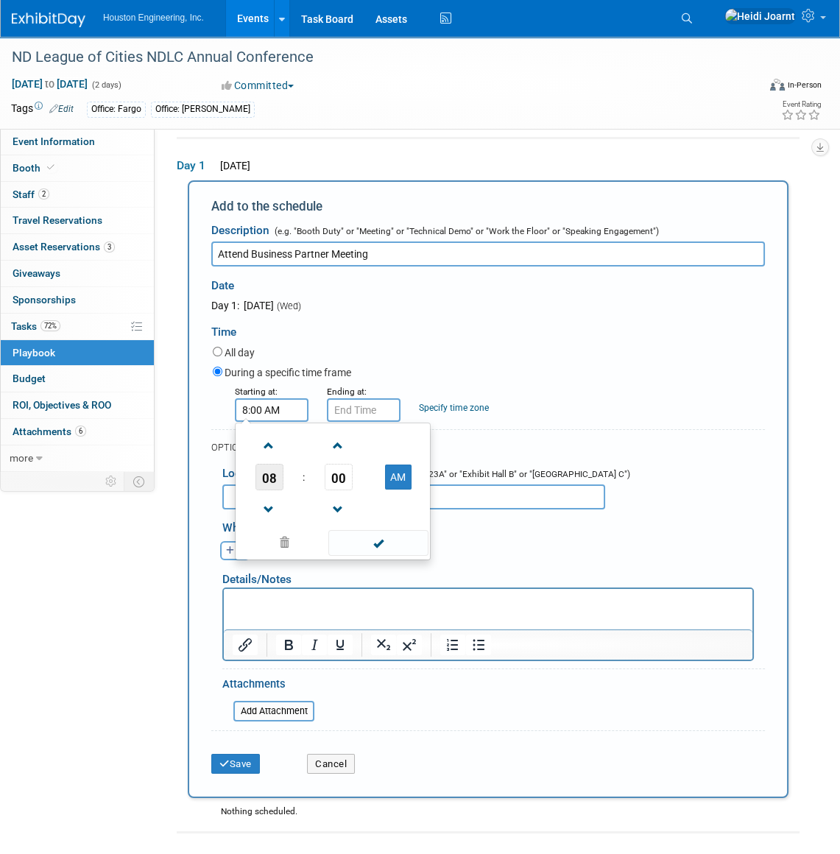
click at [269, 483] on span "08" at bounding box center [270, 477] width 28 height 27
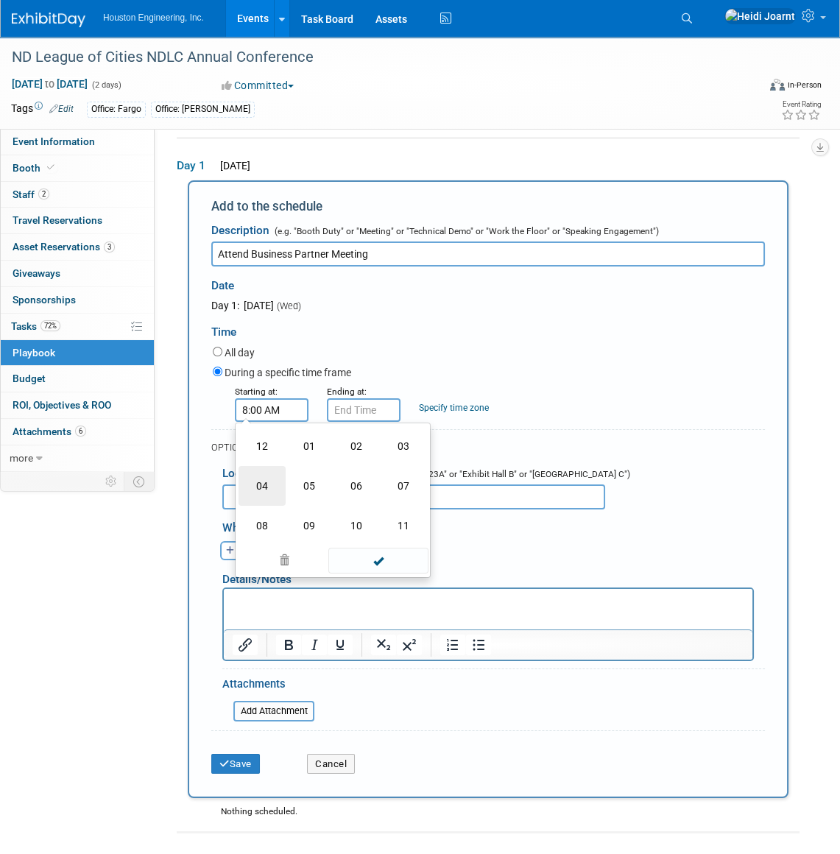
click at [269, 481] on td "04" at bounding box center [262, 486] width 47 height 40
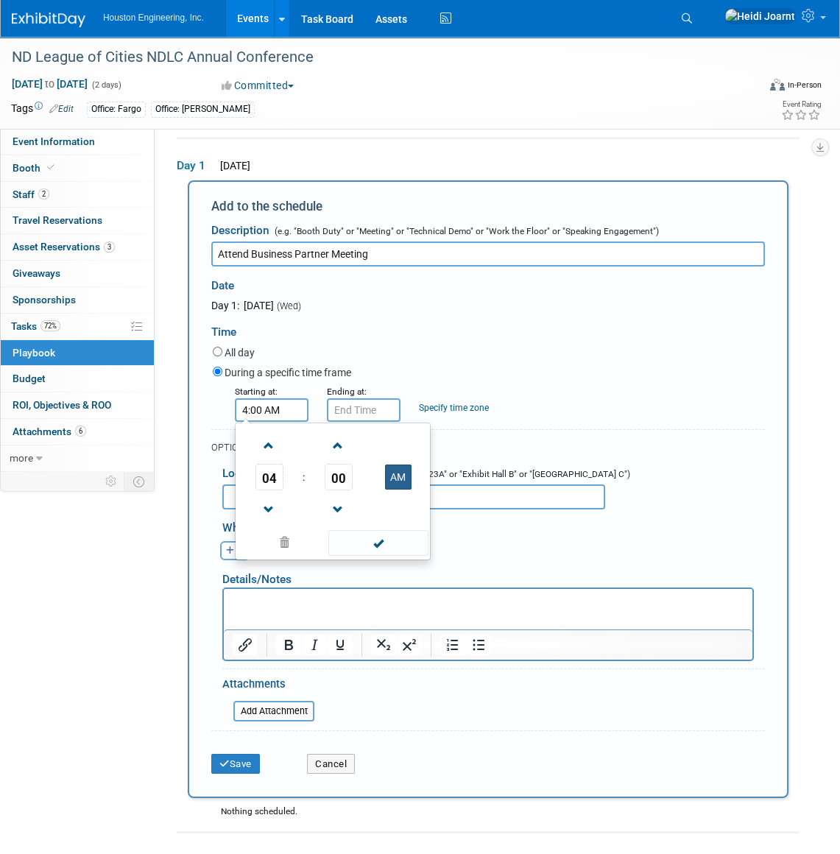
click at [400, 477] on button "AM" at bounding box center [398, 477] width 27 height 25
type input "4:00 PM"
click at [383, 541] on span at bounding box center [378, 543] width 99 height 26
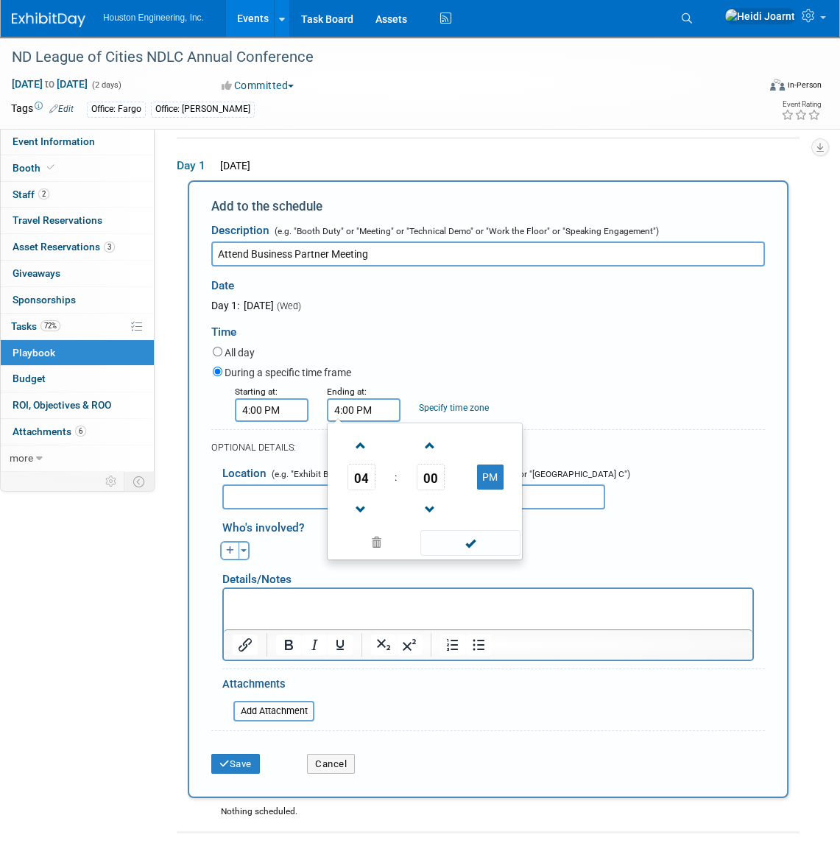
click at [365, 413] on input "4:00 PM" at bounding box center [364, 411] width 74 height 24
click at [440, 478] on span "00" at bounding box center [431, 477] width 28 height 27
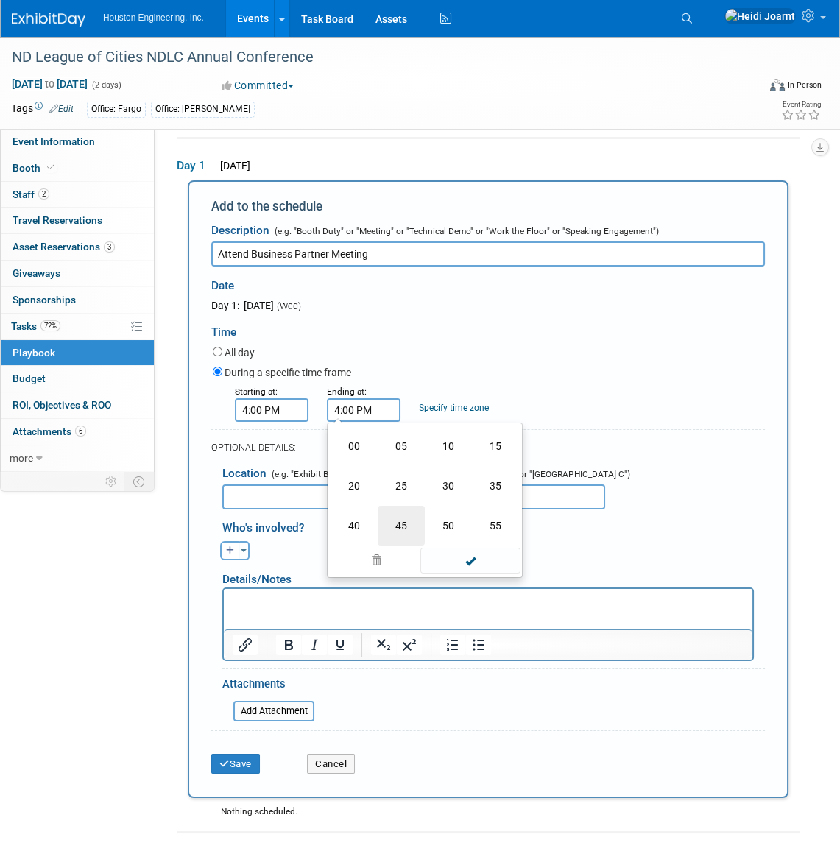
click at [404, 521] on td "45" at bounding box center [401, 526] width 47 height 40
type input "4:45 PM"
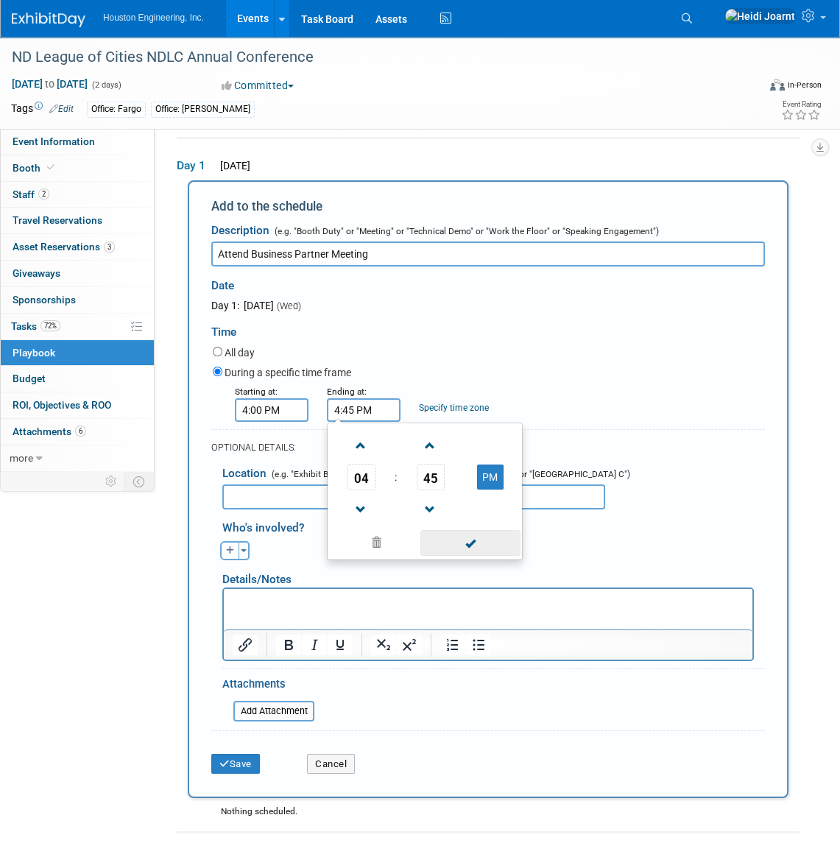
click at [483, 552] on span at bounding box center [470, 543] width 99 height 26
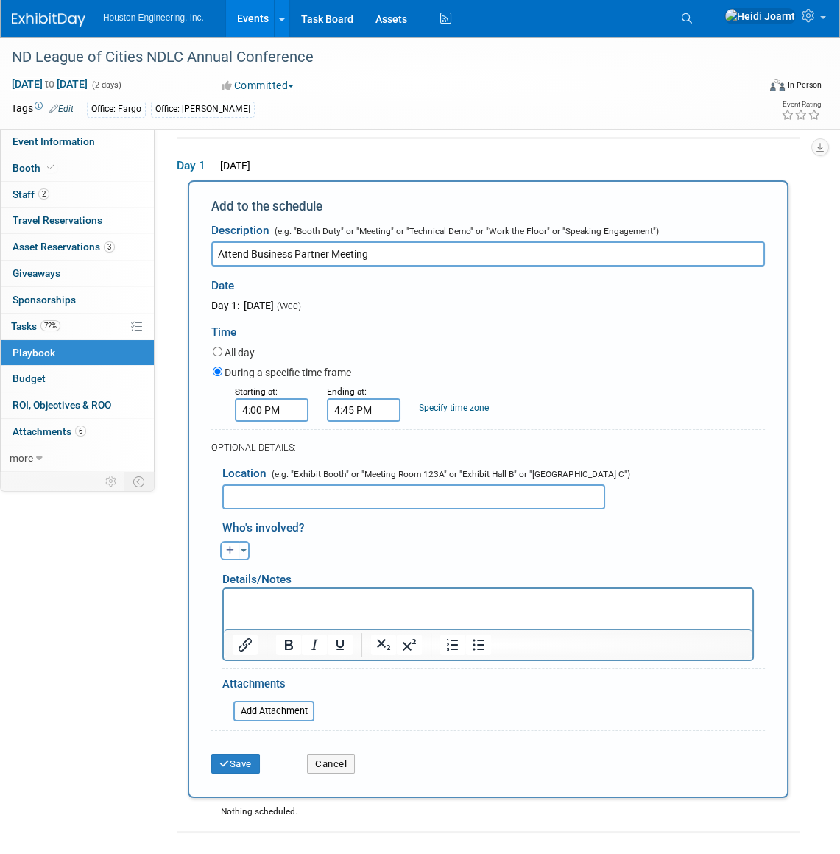
click at [407, 502] on input "text" at bounding box center [413, 497] width 383 height 25
type input "Bismarck Event Center Room 101"
click at [225, 550] on button "button" at bounding box center [229, 550] width 19 height 19
select select
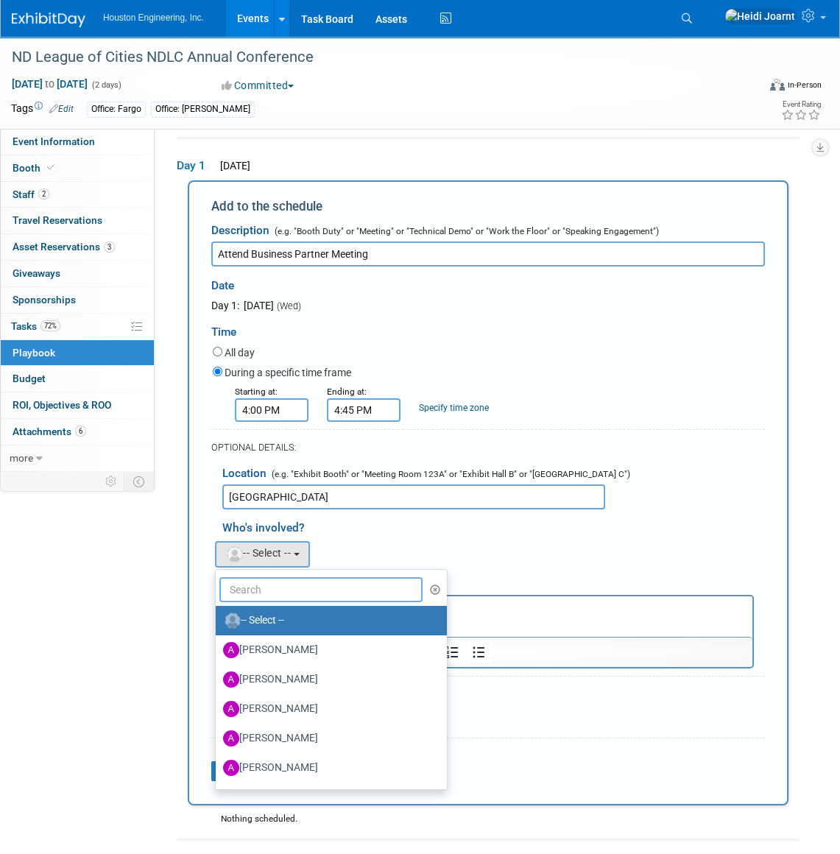
click at [263, 583] on input "text" at bounding box center [321, 590] width 203 height 25
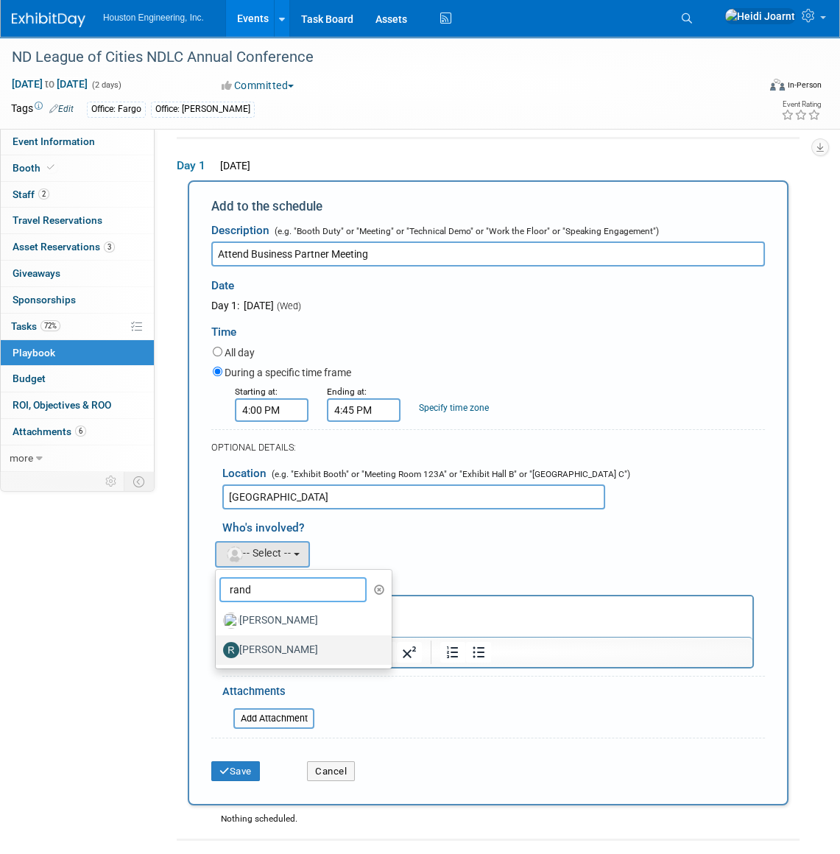
type input "rand"
click at [290, 647] on label "[PERSON_NAME]" at bounding box center [300, 651] width 154 height 24
click at [218, 647] on input "[PERSON_NAME]" at bounding box center [213, 649] width 10 height 10
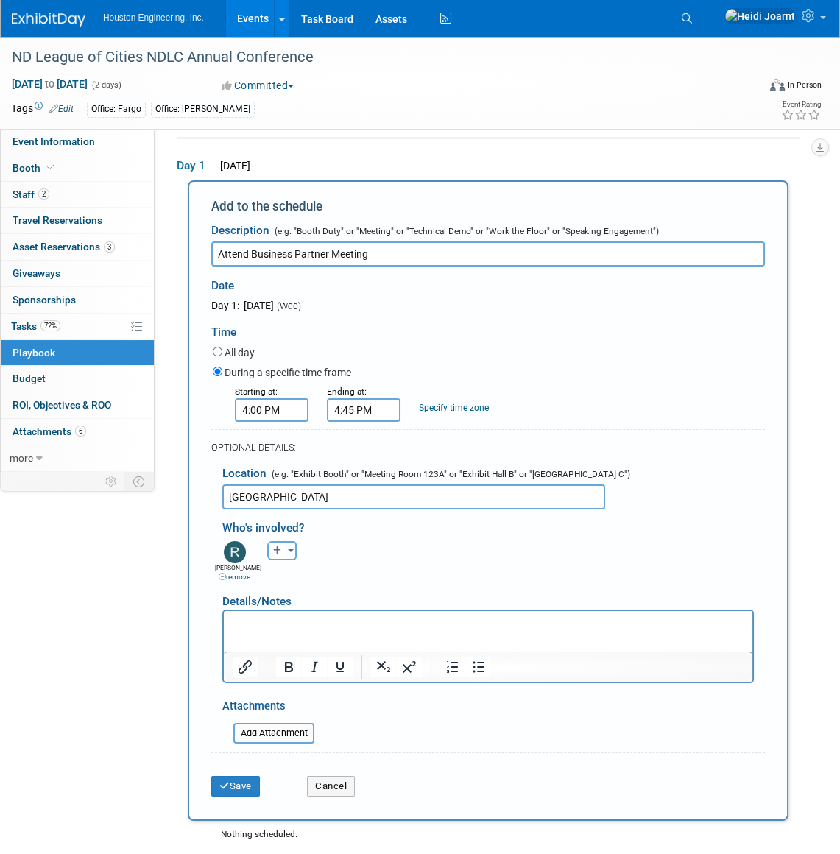
click at [297, 626] on p "Rich Text Area. Press ALT-0 for help." at bounding box center [489, 624] width 512 height 15
click at [364, 631] on p "Rich Text Area. Press ALT-0 for help." at bounding box center [489, 624] width 512 height 15
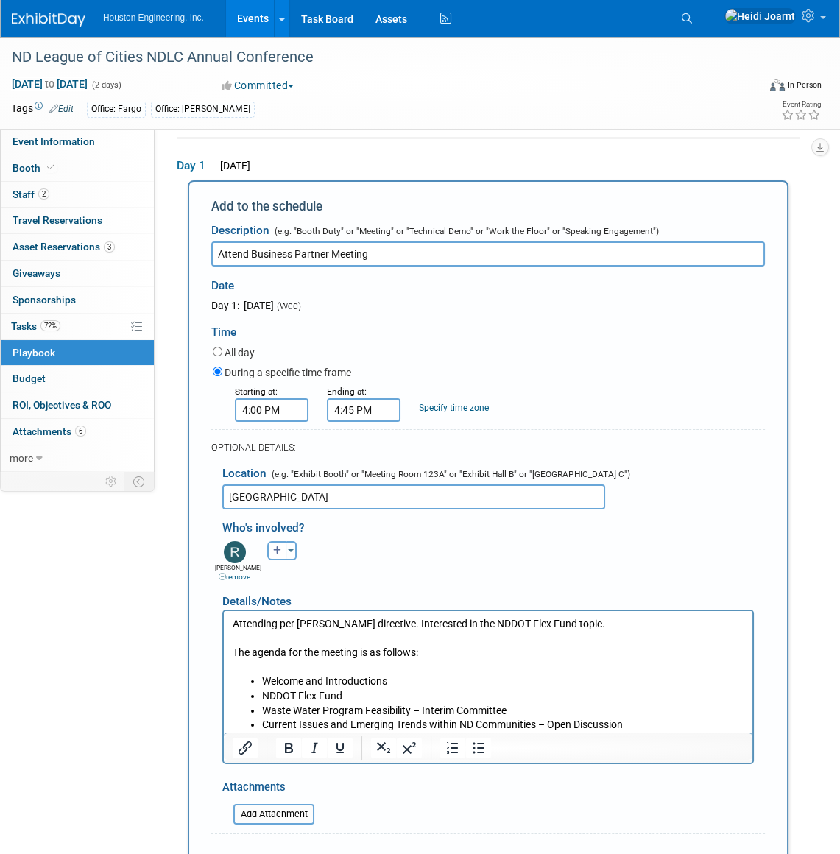
click at [569, 623] on p "Attending per Sherwin's directive. Interested in the NDDOT Flex Fund topic." at bounding box center [489, 624] width 512 height 15
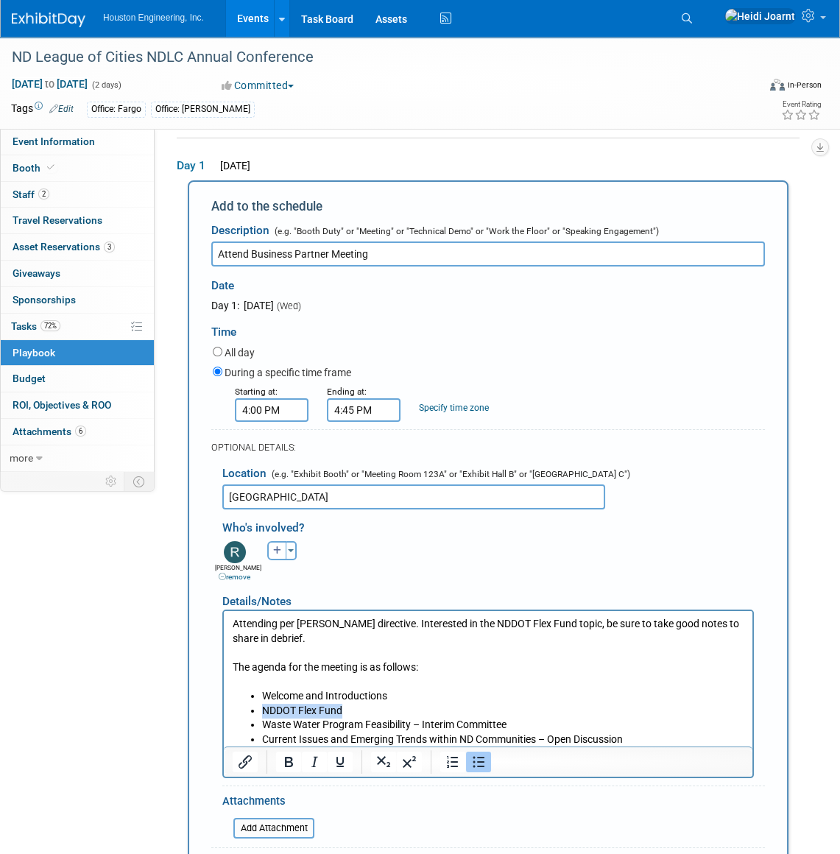
drag, startPoint x: 376, startPoint y: 709, endPoint x: 236, endPoint y: 715, distance: 140.1
click at [236, 715] on ul "Welcome and Introductions NDDOT Flex Fund Waste Water Program Feasibility – Int…" at bounding box center [489, 717] width 512 height 57
click at [393, 675] on p "Rich Text Area. Press ALT-0 for help." at bounding box center [489, 682] width 512 height 15
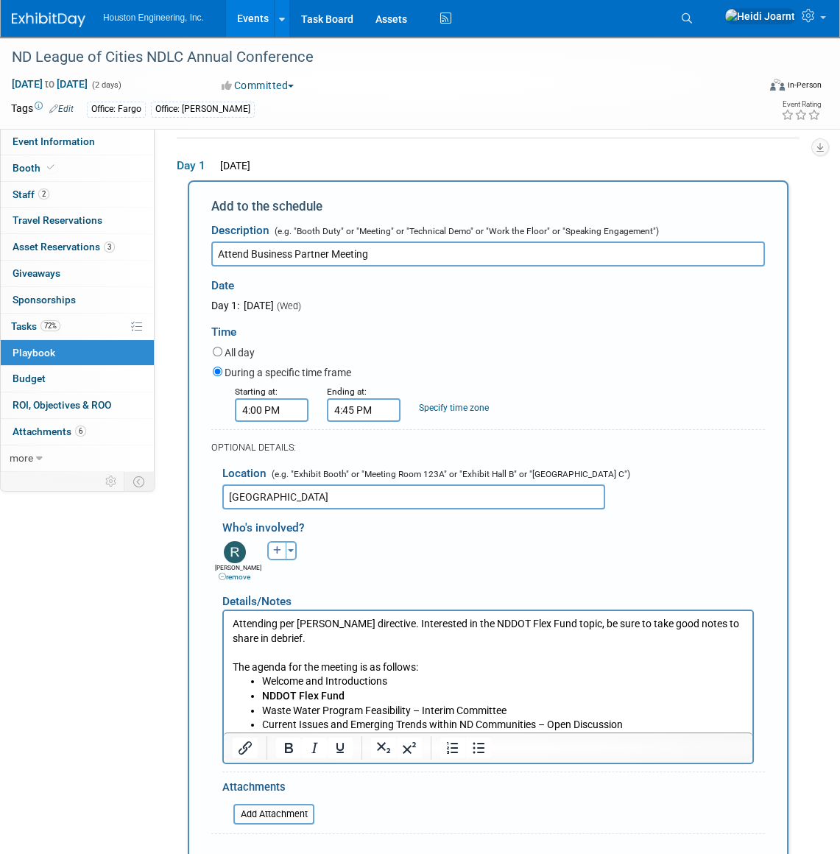
scroll to position [317, 0]
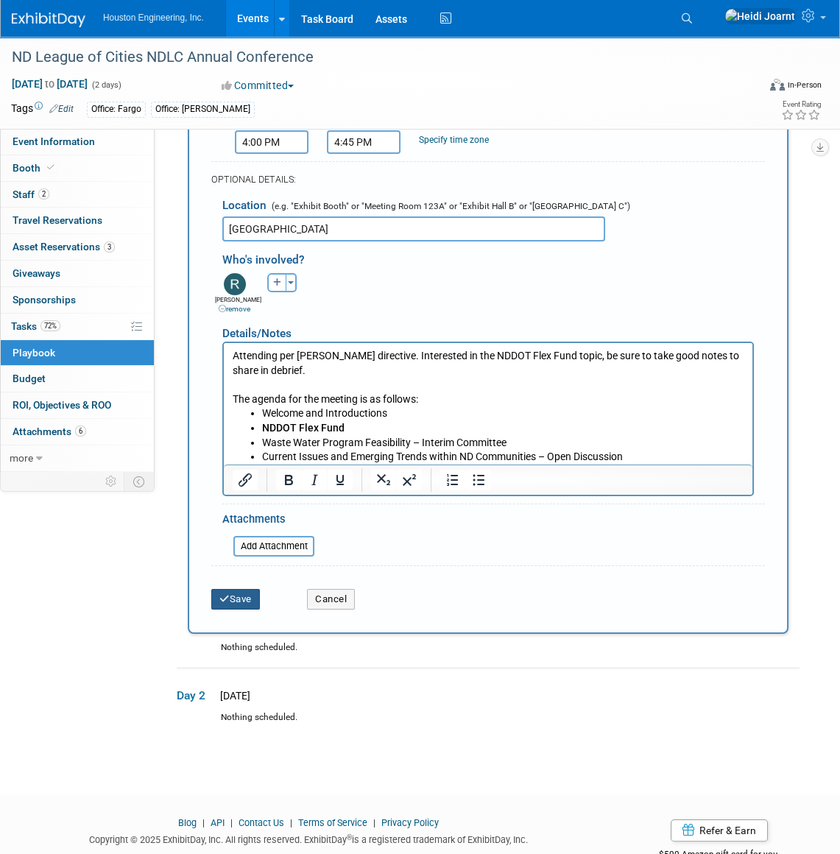
click at [249, 600] on button "Save" at bounding box center [235, 599] width 49 height 21
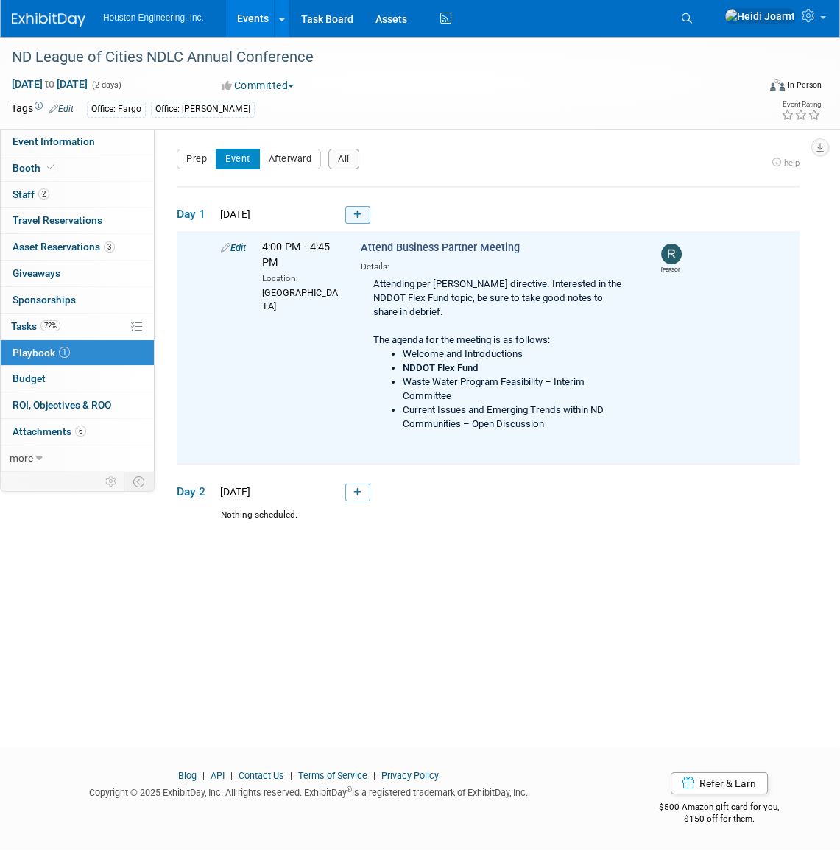
click at [364, 217] on link at bounding box center [357, 215] width 25 height 18
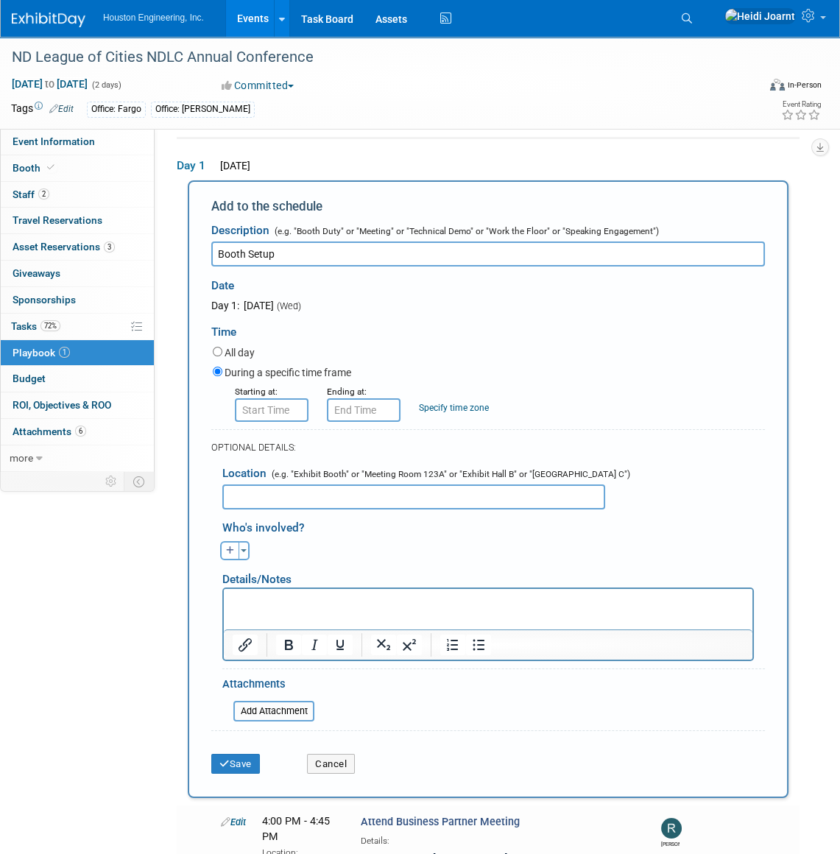
type input "Booth Setup"
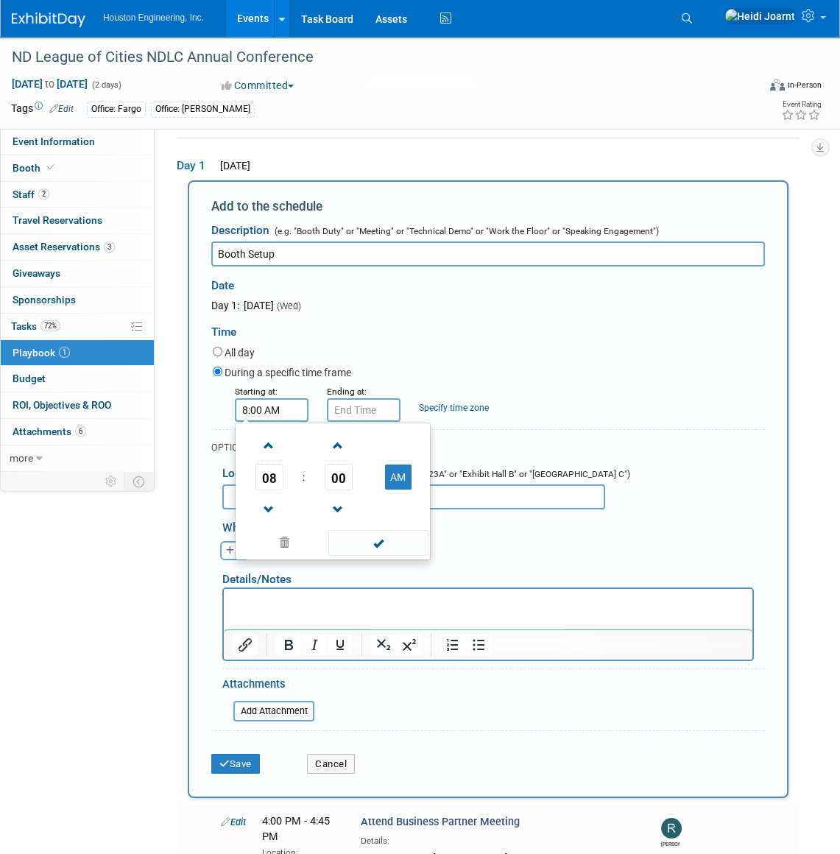
click at [282, 406] on input "8:00 AM" at bounding box center [272, 411] width 74 height 24
click at [265, 513] on span at bounding box center [269, 510] width 26 height 26
click at [274, 480] on span "07" at bounding box center [270, 477] width 28 height 27
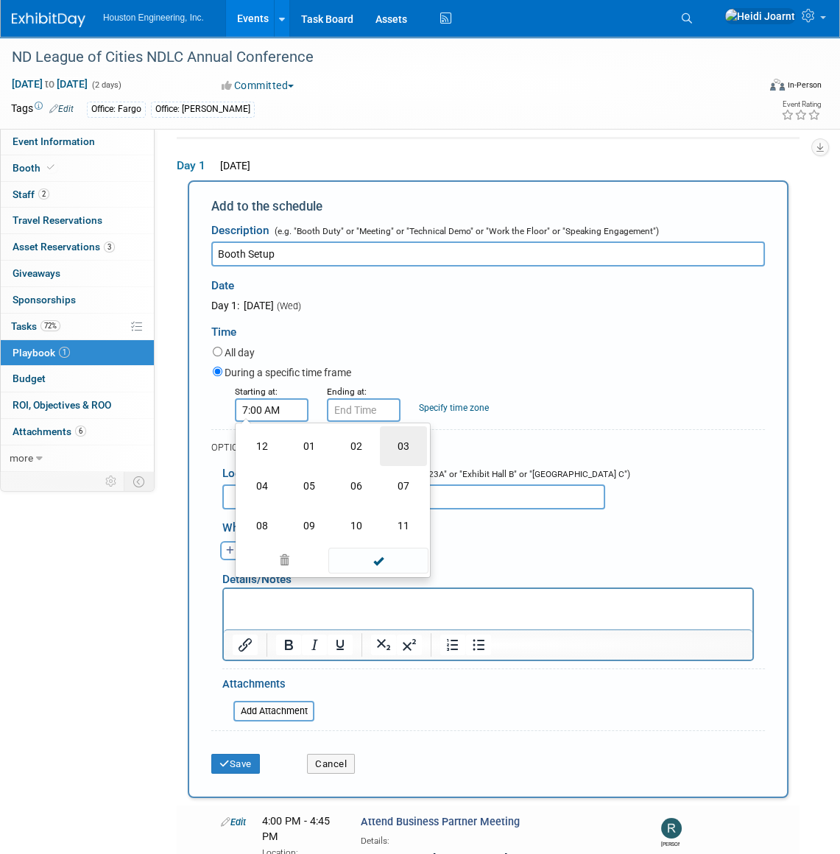
click at [401, 445] on td "03" at bounding box center [403, 447] width 47 height 40
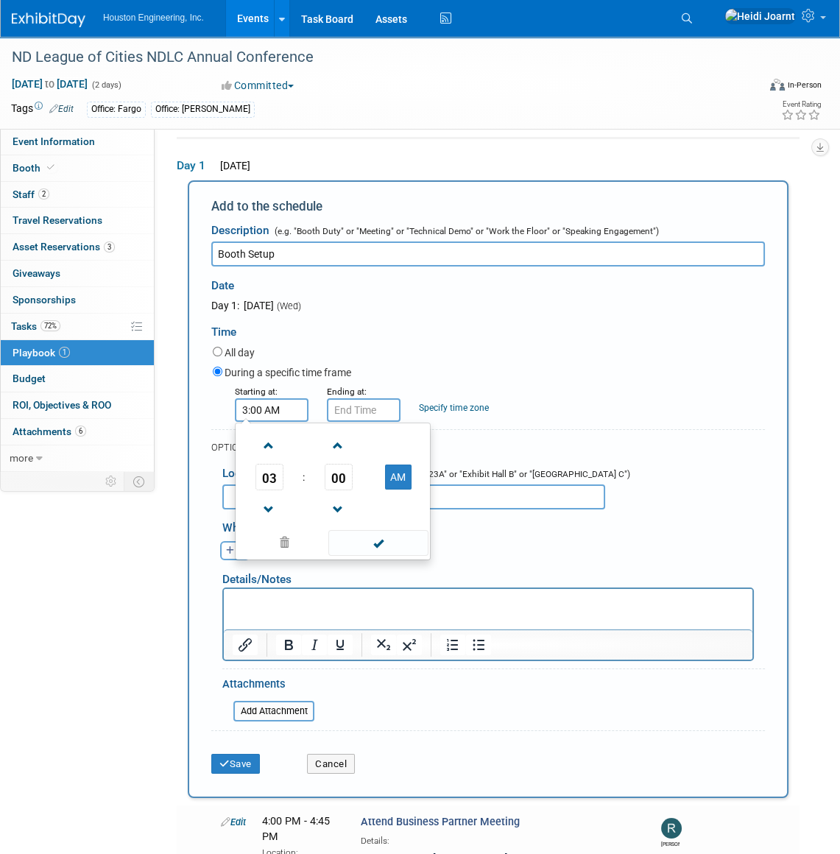
click at [401, 491] on td at bounding box center [398, 510] width 58 height 38
click at [401, 482] on button "AM" at bounding box center [398, 477] width 27 height 25
type input "3:00 PM"
click at [393, 545] on span at bounding box center [378, 543] width 99 height 26
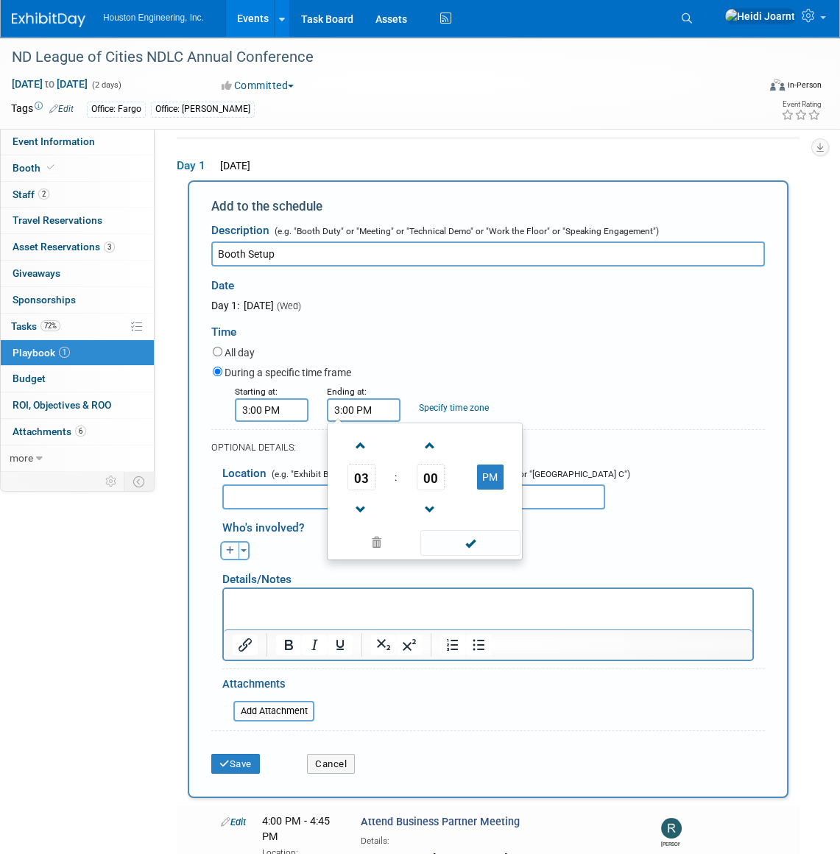
click at [353, 399] on input "3:00 PM" at bounding box center [364, 411] width 74 height 24
click at [366, 475] on span "03" at bounding box center [362, 477] width 28 height 27
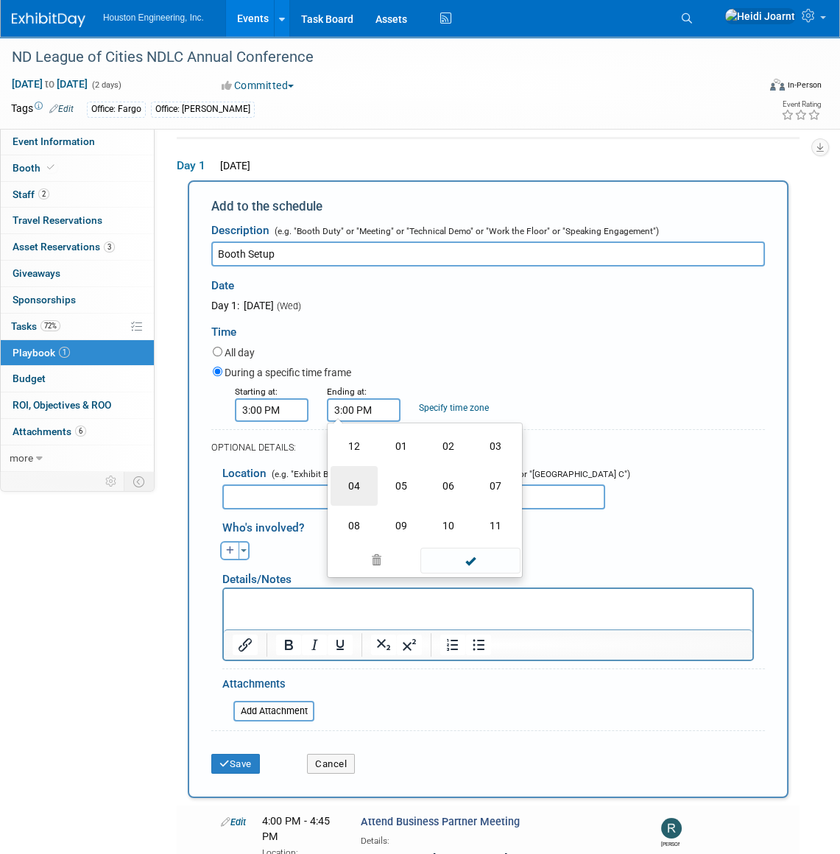
click at [342, 484] on td "04" at bounding box center [354, 486] width 47 height 40
type input "4:00 PM"
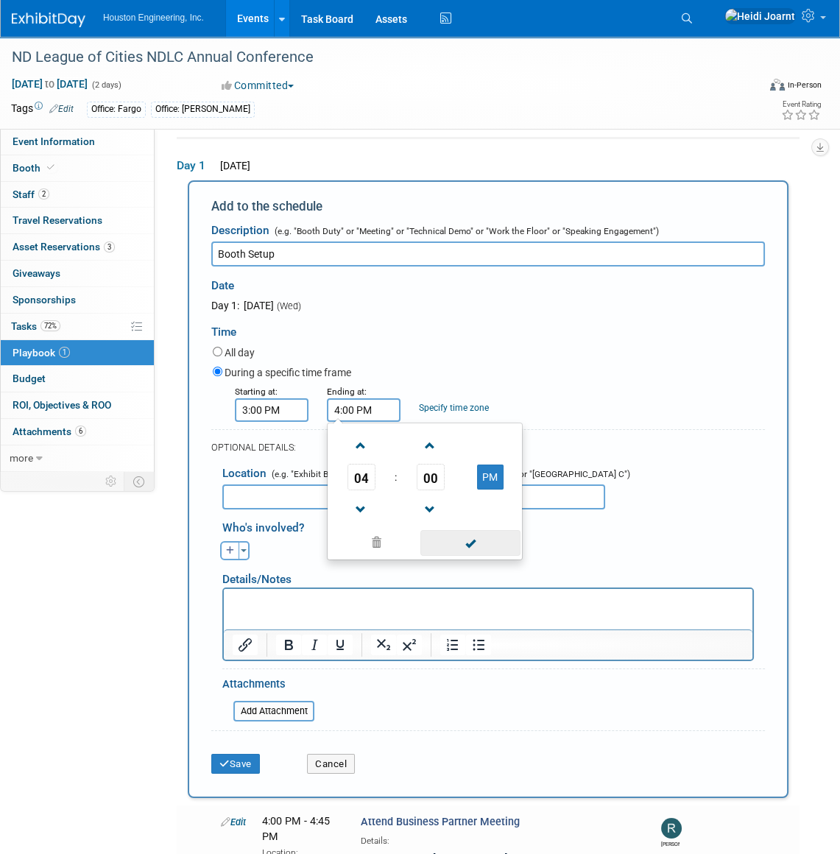
click at [477, 551] on span at bounding box center [470, 543] width 99 height 26
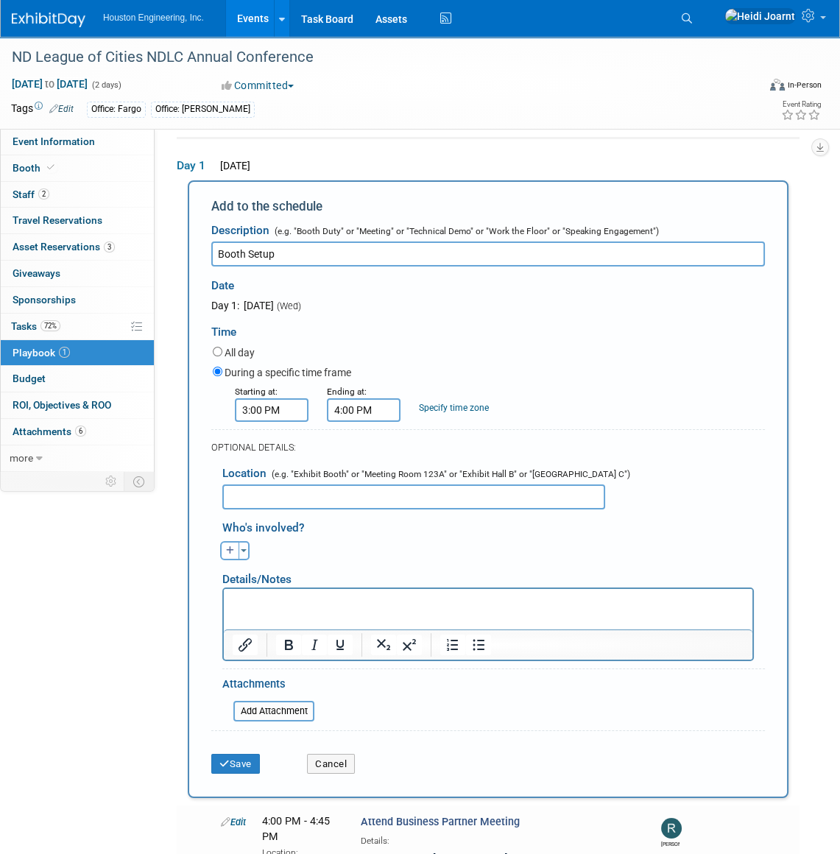
click at [371, 489] on input "text" at bounding box center [413, 497] width 383 height 25
click at [274, 715] on input "file" at bounding box center [225, 712] width 175 height 18
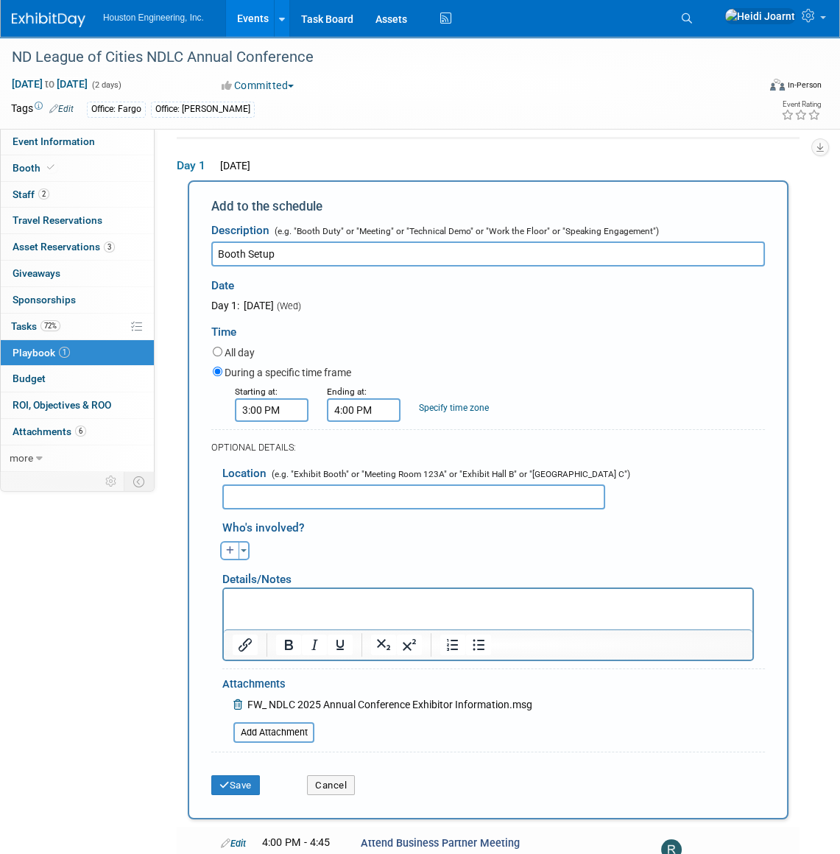
click at [340, 590] on html at bounding box center [488, 599] width 529 height 21
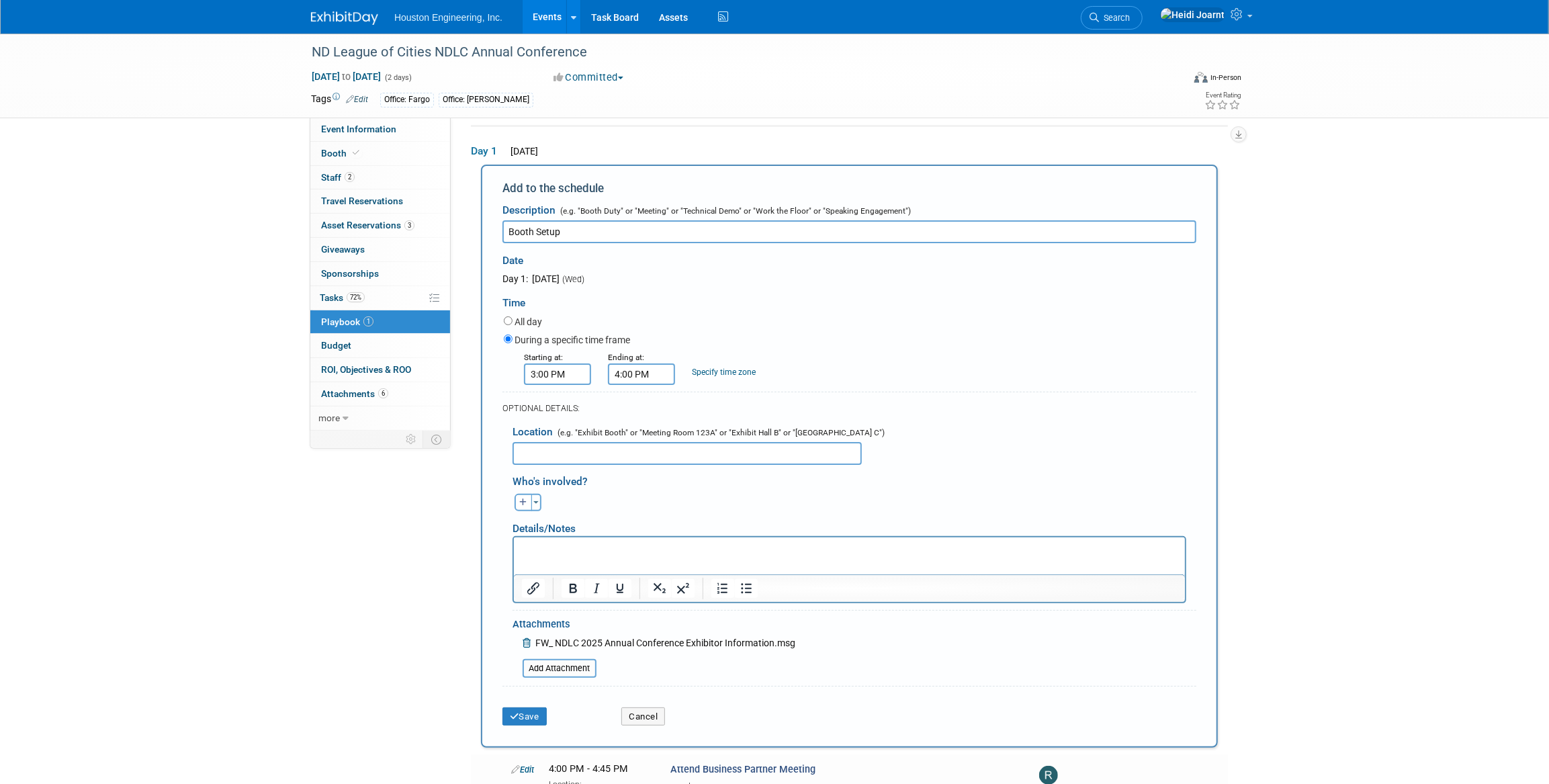
click at [742, 542] on p "Rich Text Area. Press ALT-0 for help." at bounding box center [849, 548] width 656 height 14
click at [658, 555] on html at bounding box center [849, 546] width 671 height 19
click at [587, 458] on input "text" at bounding box center [687, 453] width 349 height 23
click at [578, 453] on input "text" at bounding box center [687, 453] width 349 height 23
type input "Please use entrance E42 on west side of building of Event Center"
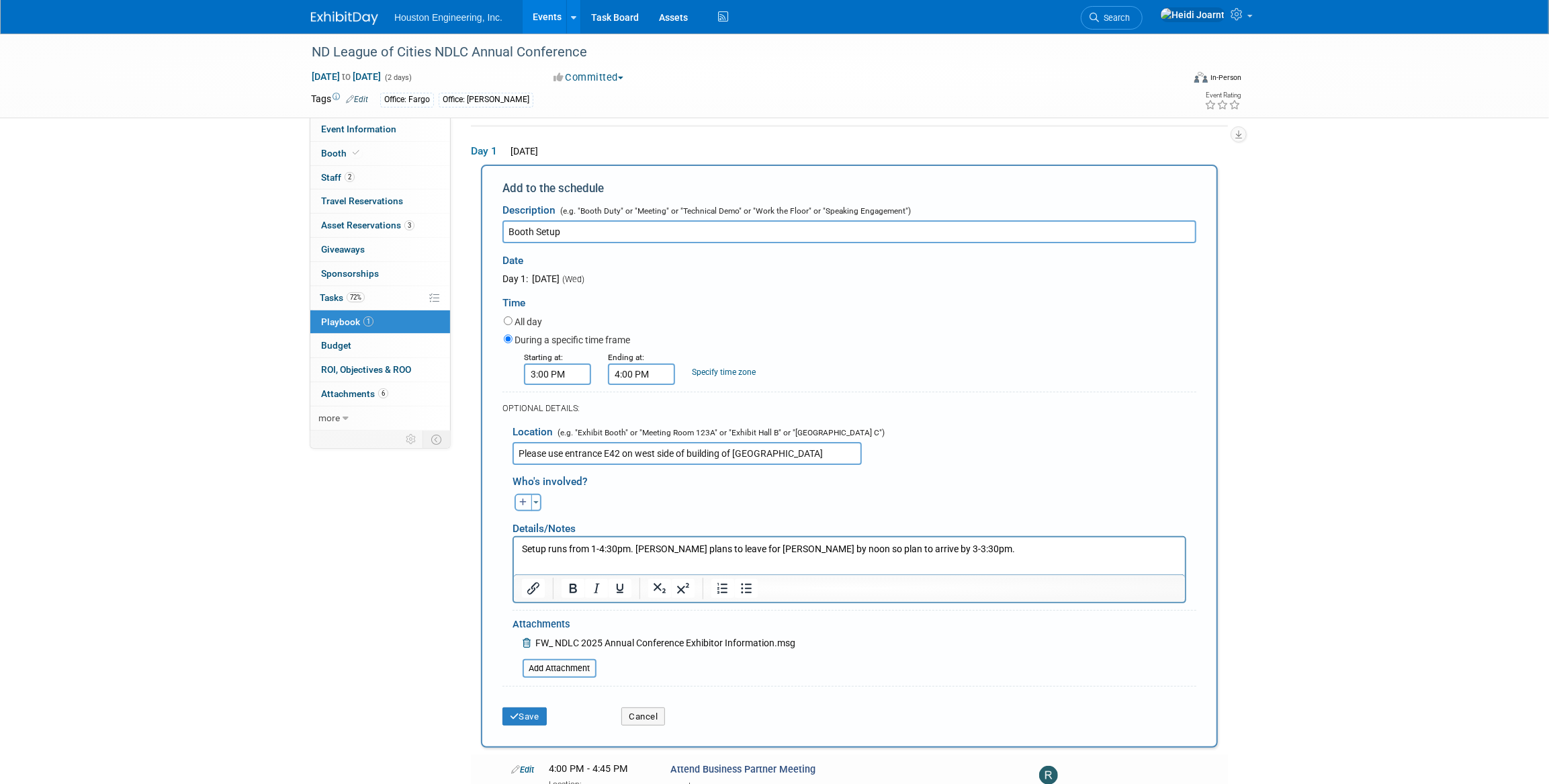
click at [521, 502] on icon "button" at bounding box center [522, 502] width 8 height 8
select select
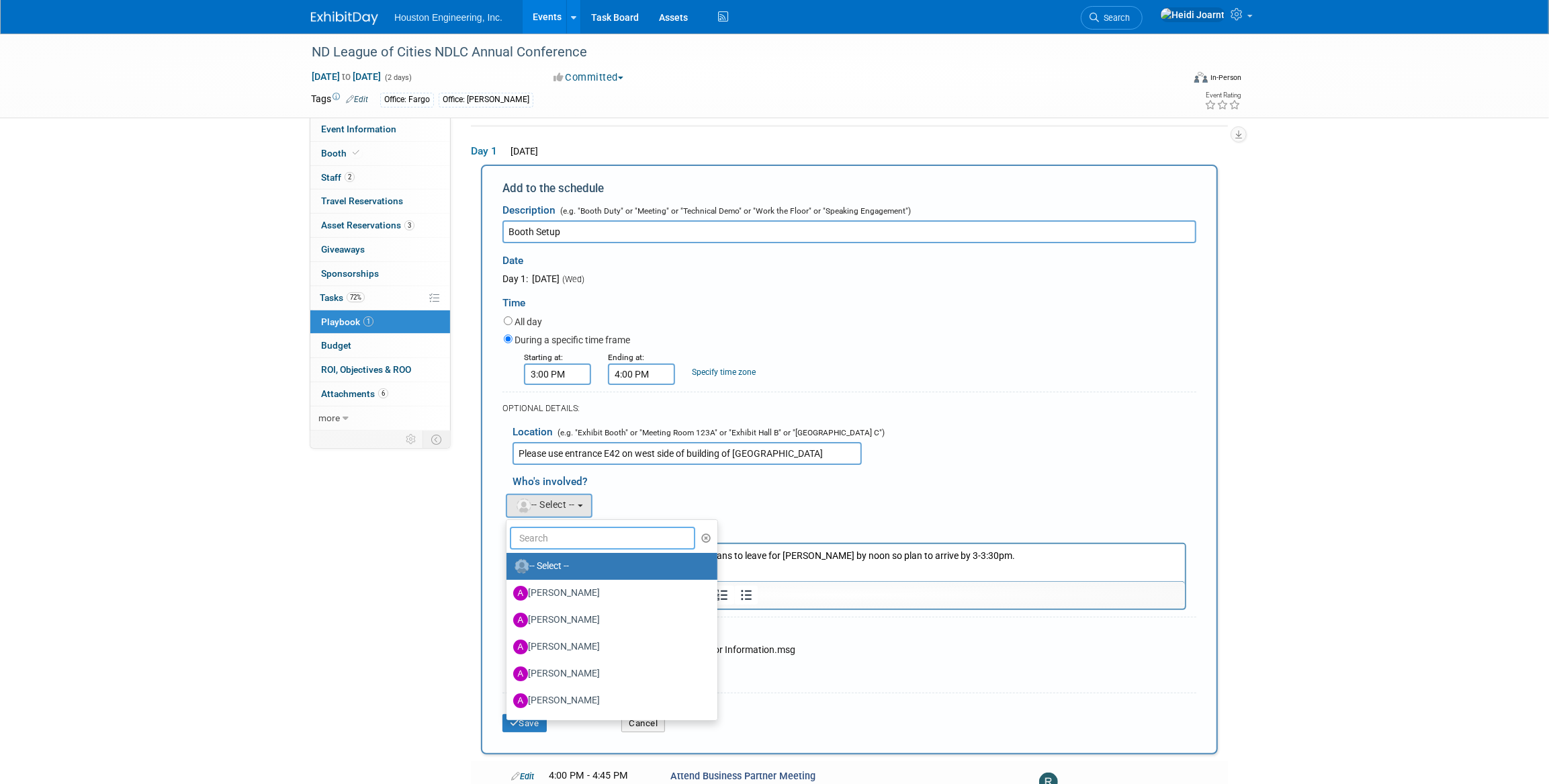
click at [557, 533] on input "text" at bounding box center [602, 538] width 185 height 23
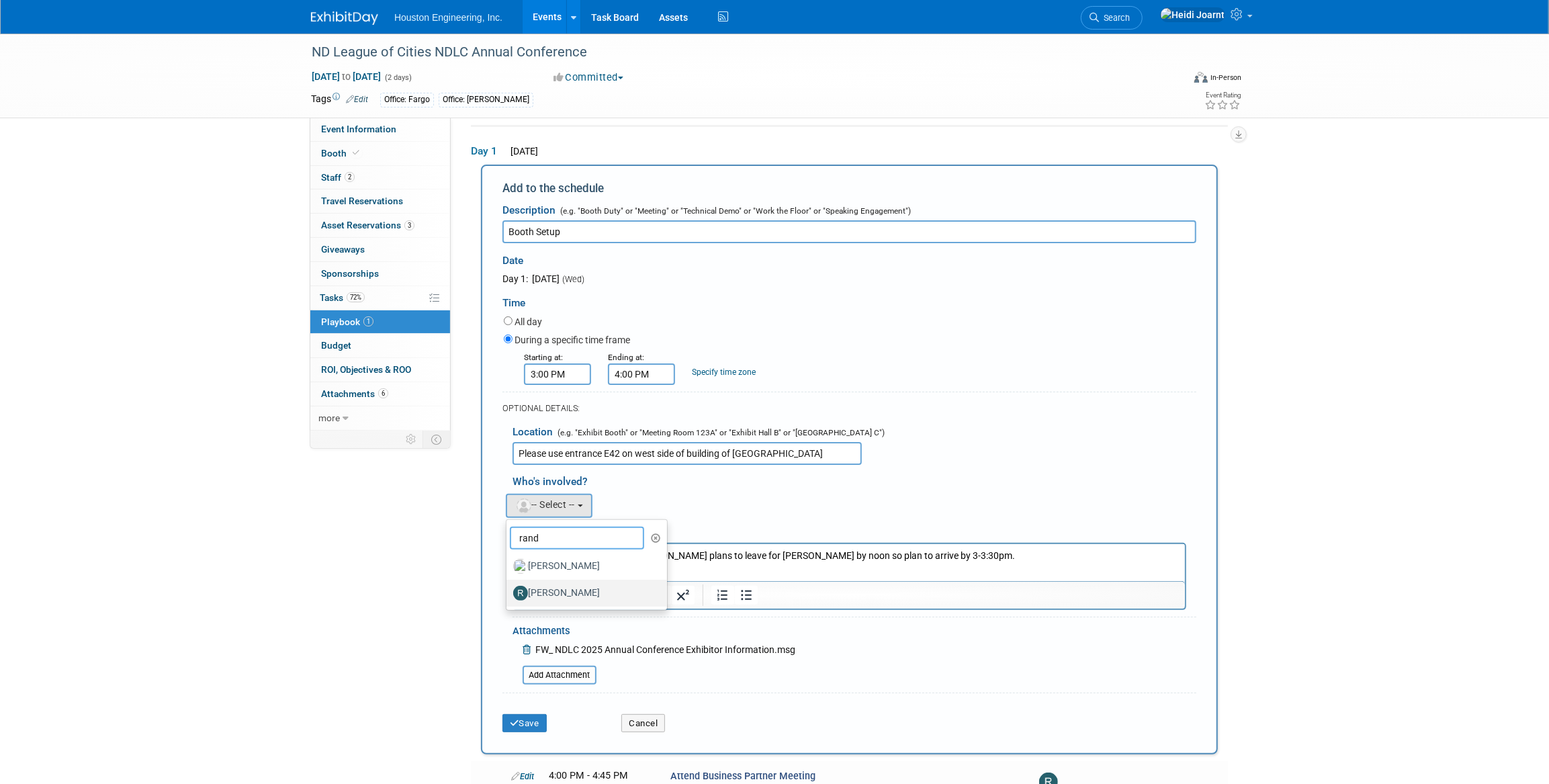
type input "rand"
click at [581, 583] on label "[PERSON_NAME]" at bounding box center [583, 593] width 140 height 22
click at [509, 587] on input "[PERSON_NAME]" at bounding box center [504, 592] width 9 height 9
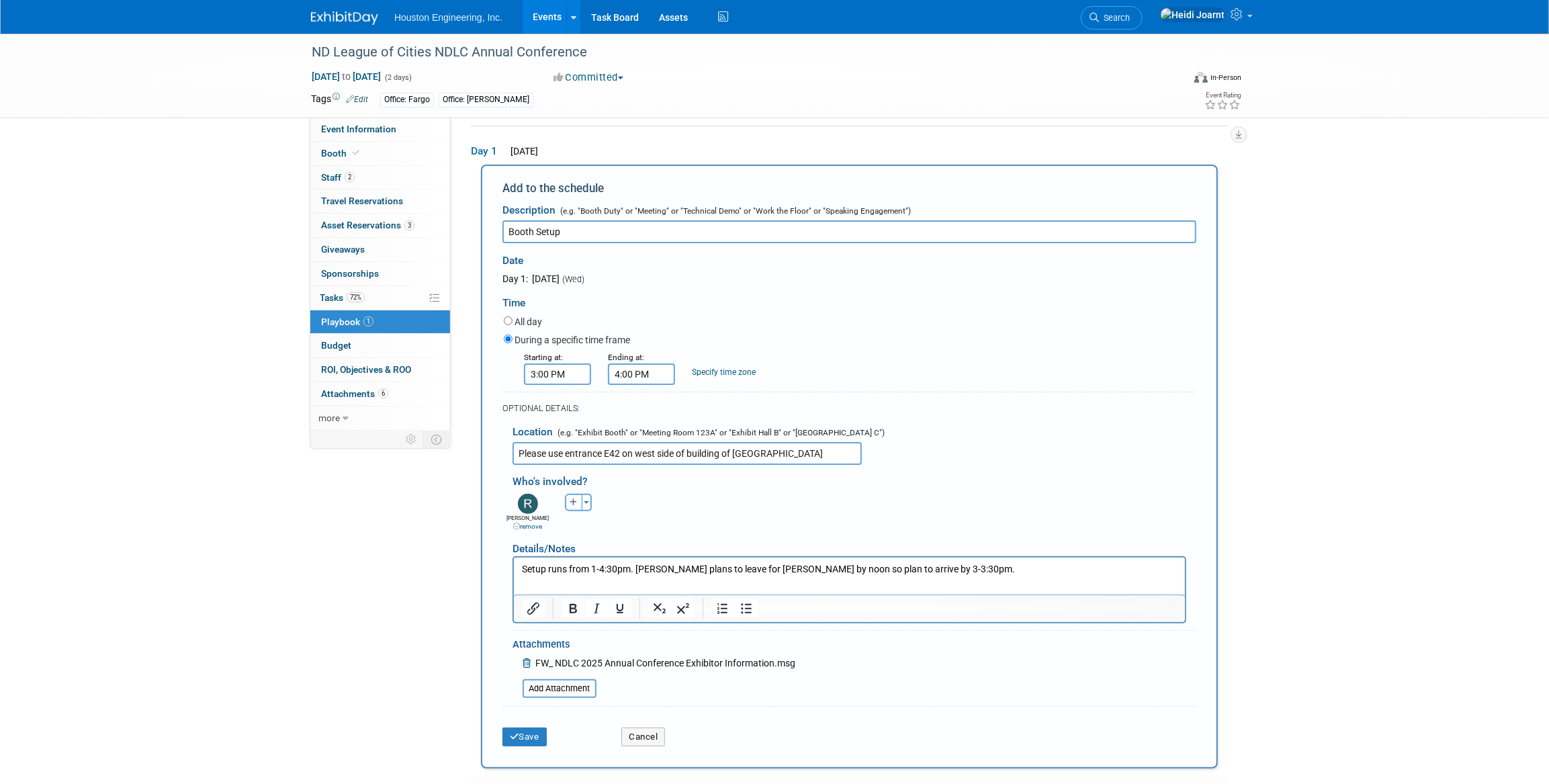
click at [766, 454] on input "Please use entrance E42 on west side of building of Event Center" at bounding box center [687, 453] width 349 height 23
type input "Please use entrance E42 on west side of building of Event Center. Setup in Hall…"
click at [536, 738] on button "Save" at bounding box center [524, 737] width 45 height 19
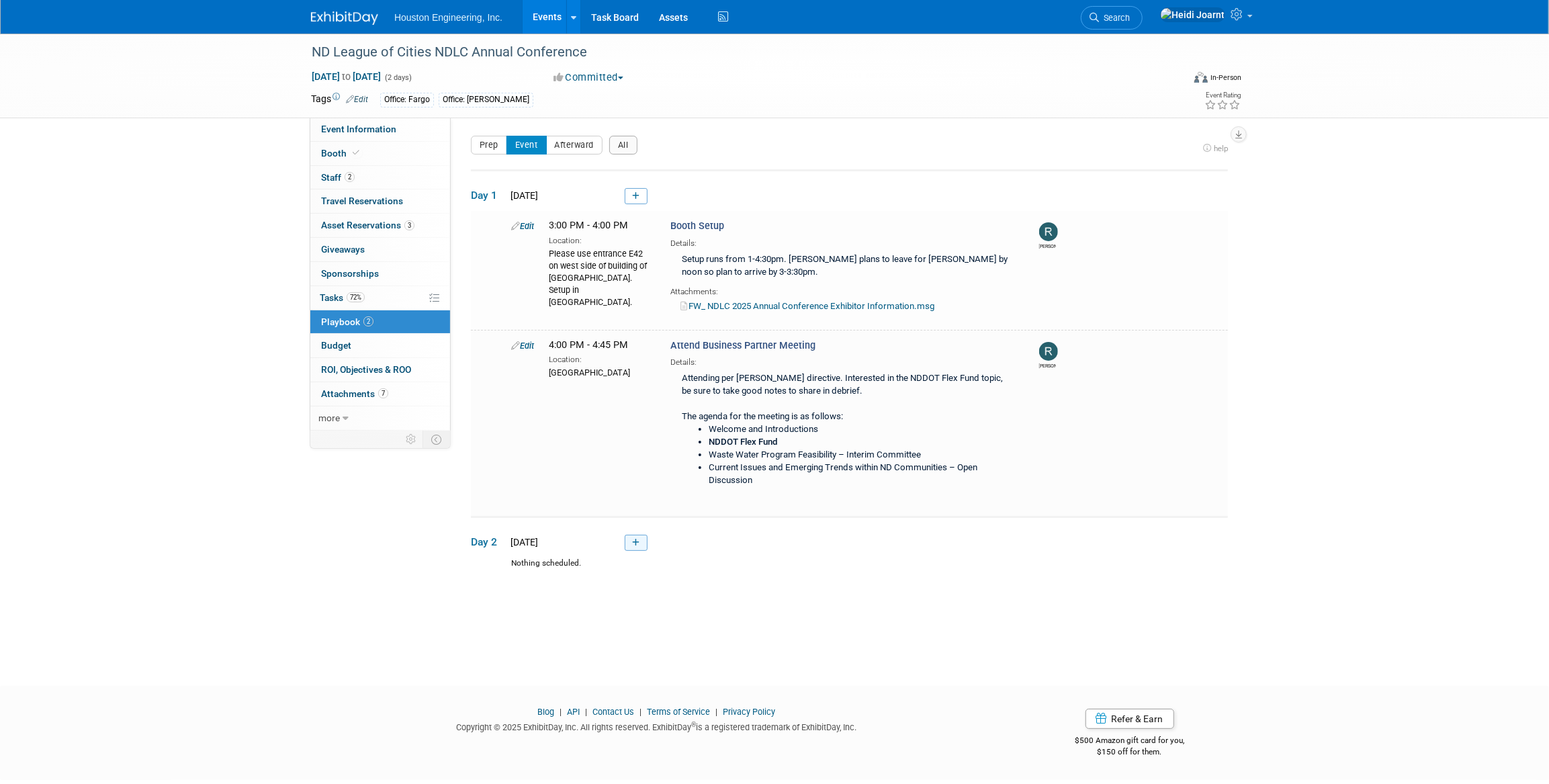
click at [629, 542] on link at bounding box center [635, 542] width 23 height 16
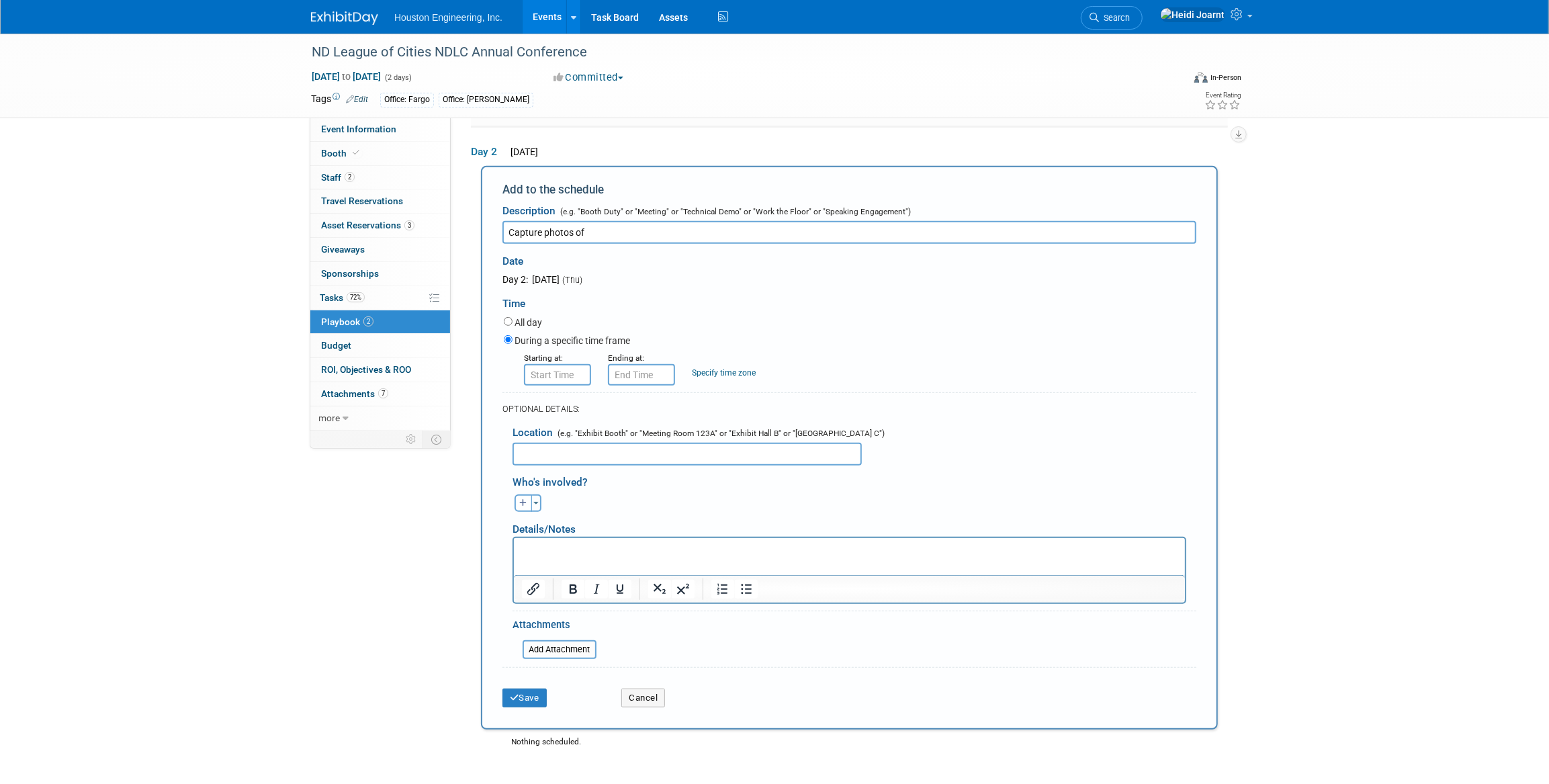
click at [634, 221] on input "Capture photos of" at bounding box center [849, 232] width 694 height 23
type input "Capture photos"
click at [632, 554] on p "Rich Text Area. Press ALT-0 for help." at bounding box center [849, 549] width 656 height 14
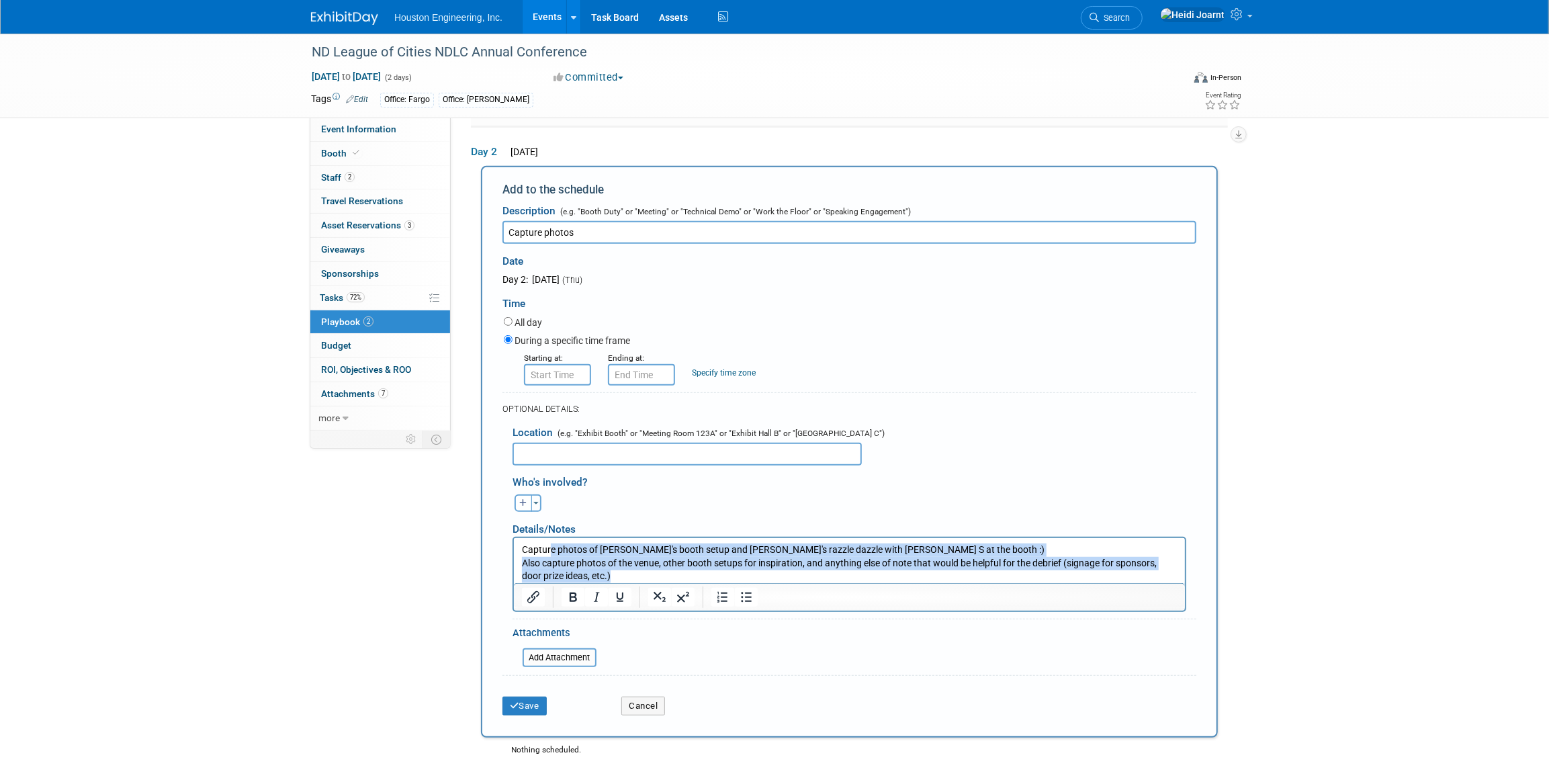
drag, startPoint x: 615, startPoint y: 573, endPoint x: 548, endPoint y: 545, distance: 72.6
click at [548, 545] on body "Capture photos of HEI's booth setup and Randy's razzle dazzle with Shawn S at t…" at bounding box center [849, 562] width 656 height 39
click at [746, 595] on icon "Bullet list" at bounding box center [747, 597] width 16 height 16
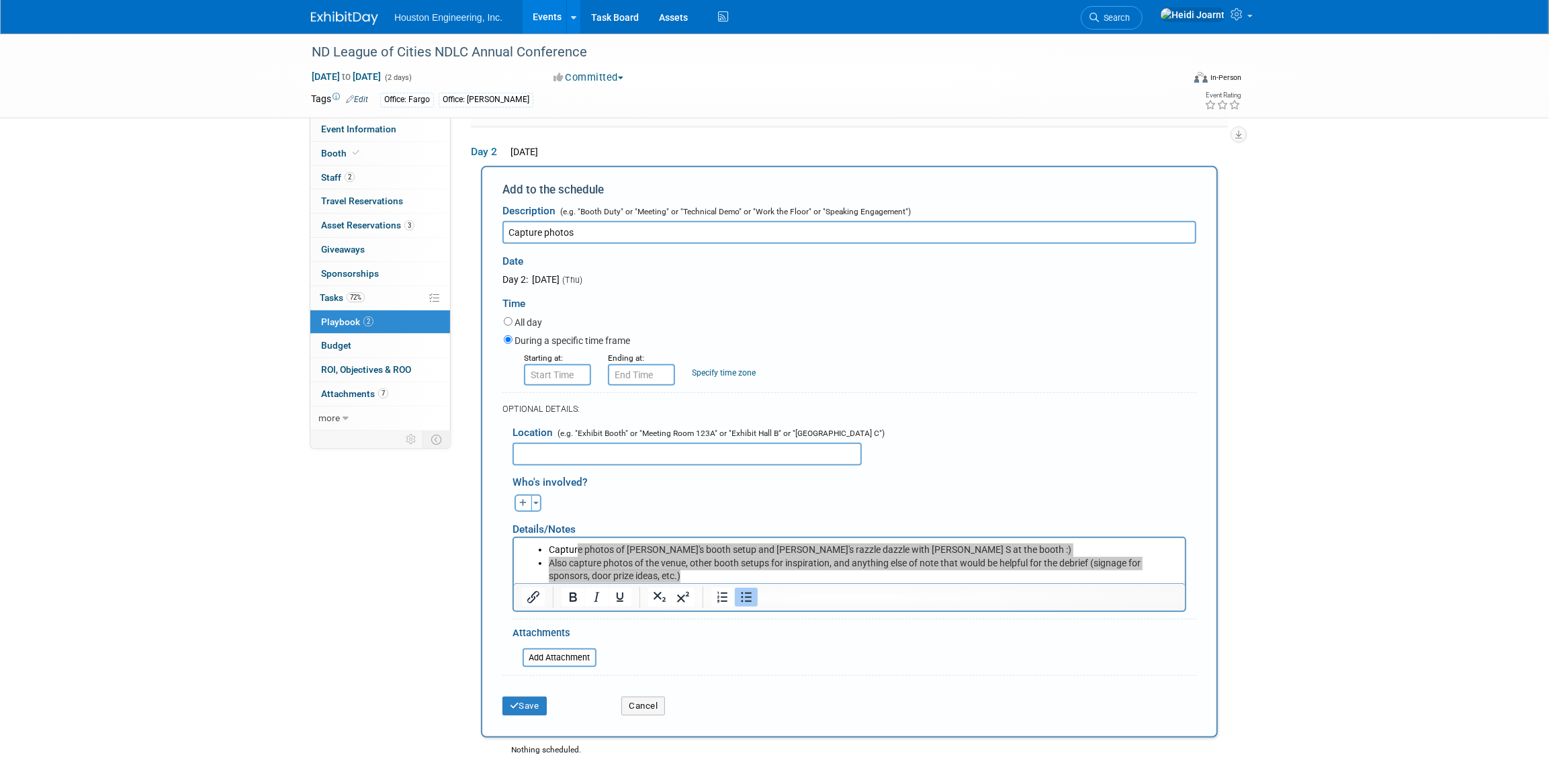
click at [616, 450] on input "text" at bounding box center [687, 453] width 349 height 23
type input "8:00 AM"
click at [555, 368] on input "8:00 AM" at bounding box center [558, 375] width 67 height 22
click at [618, 366] on input "8:00 AM" at bounding box center [642, 375] width 67 height 22
click at [648, 429] on span "08" at bounding box center [639, 436] width 26 height 25
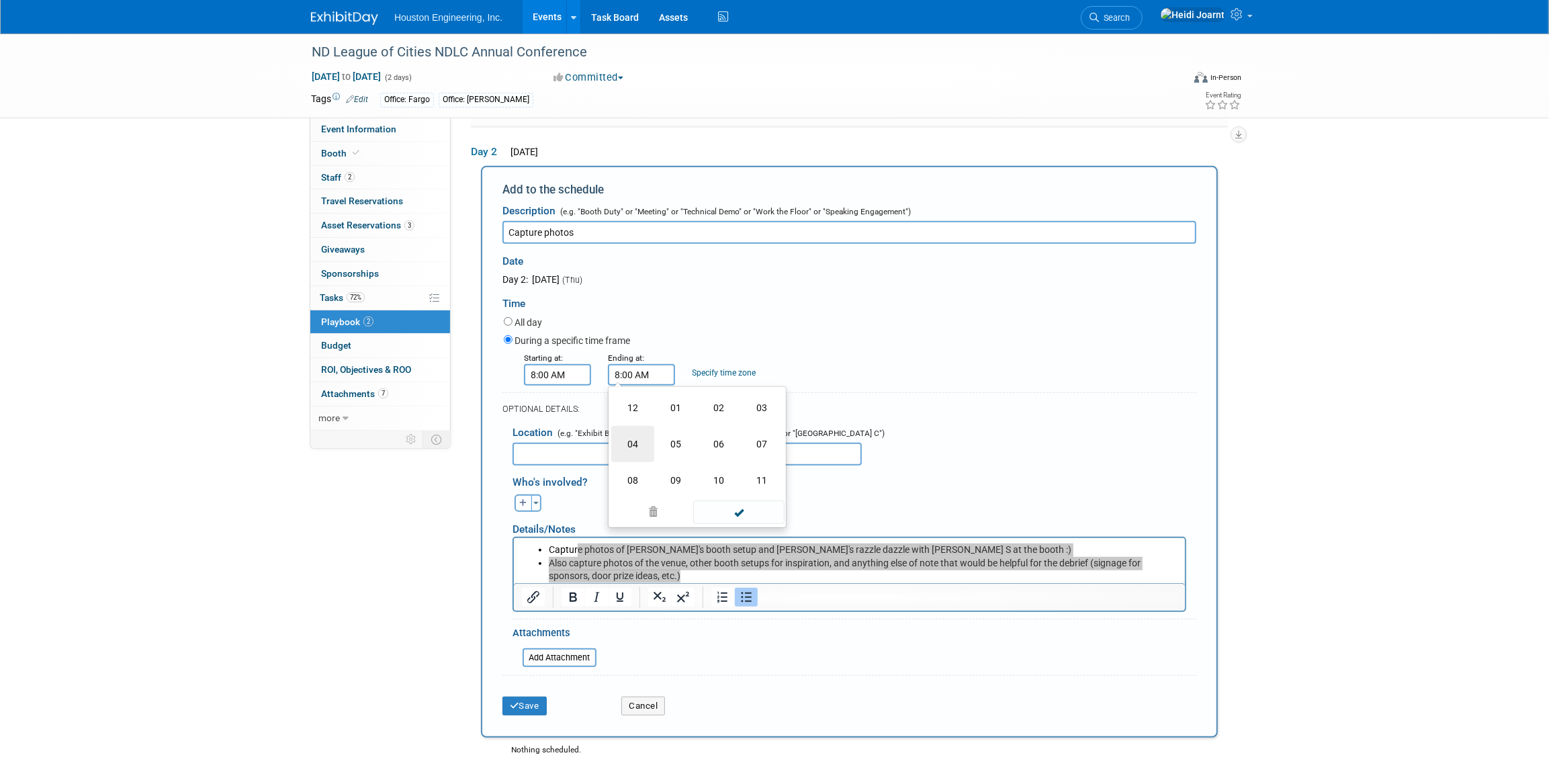
click at [635, 442] on td "04" at bounding box center [632, 444] width 43 height 36
click at [754, 431] on button "AM" at bounding box center [757, 436] width 25 height 23
type input "4:00 PM"
click at [752, 493] on span at bounding box center [738, 496] width 90 height 24
click at [614, 448] on input "text" at bounding box center [687, 453] width 349 height 23
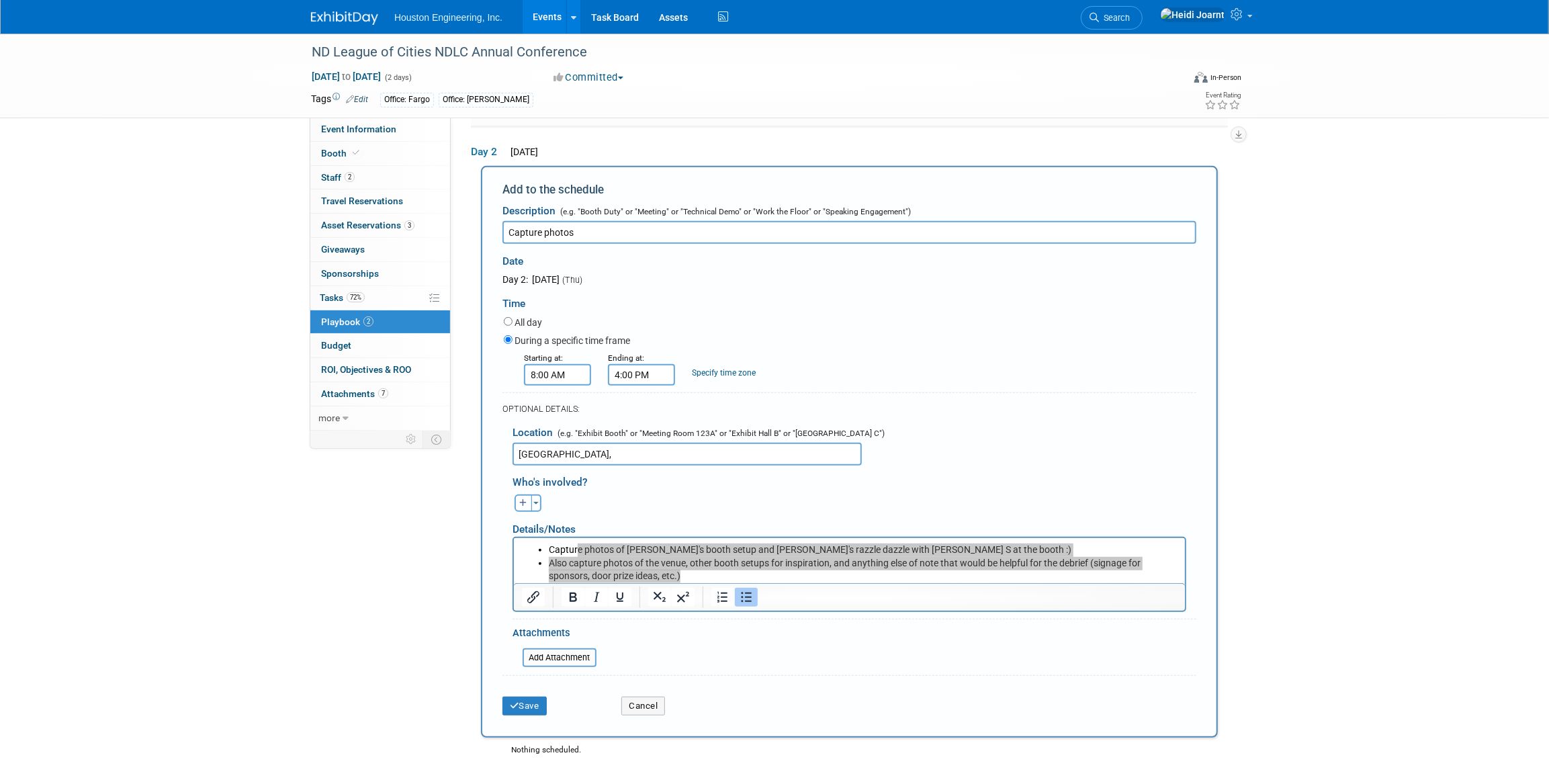
type input "Bismarck Event Center,"
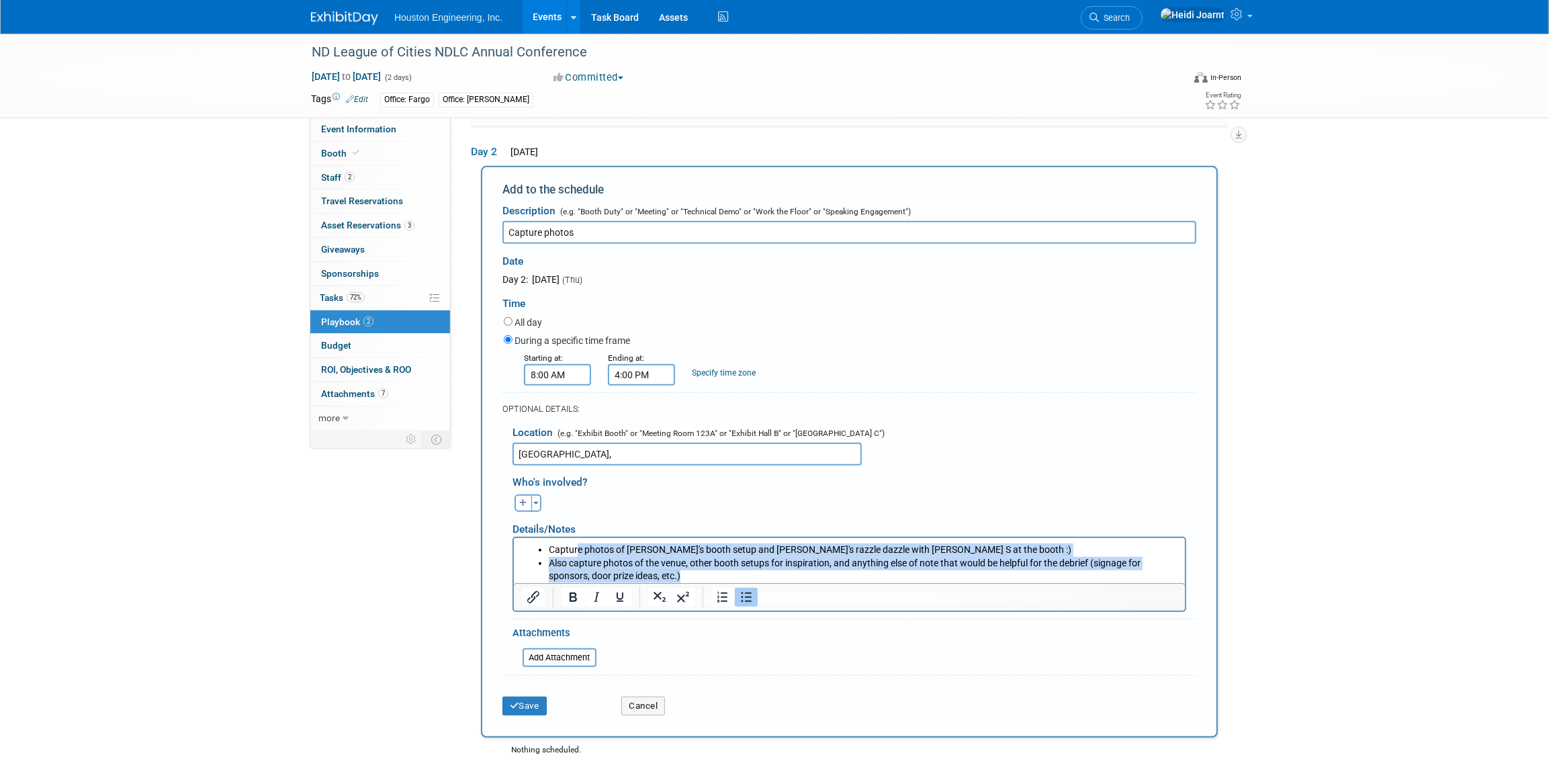
click at [619, 552] on li "Capture photos of HEI's booth setup and Randy's razzle dazzle with Shawn S at t…" at bounding box center [862, 549] width 628 height 14
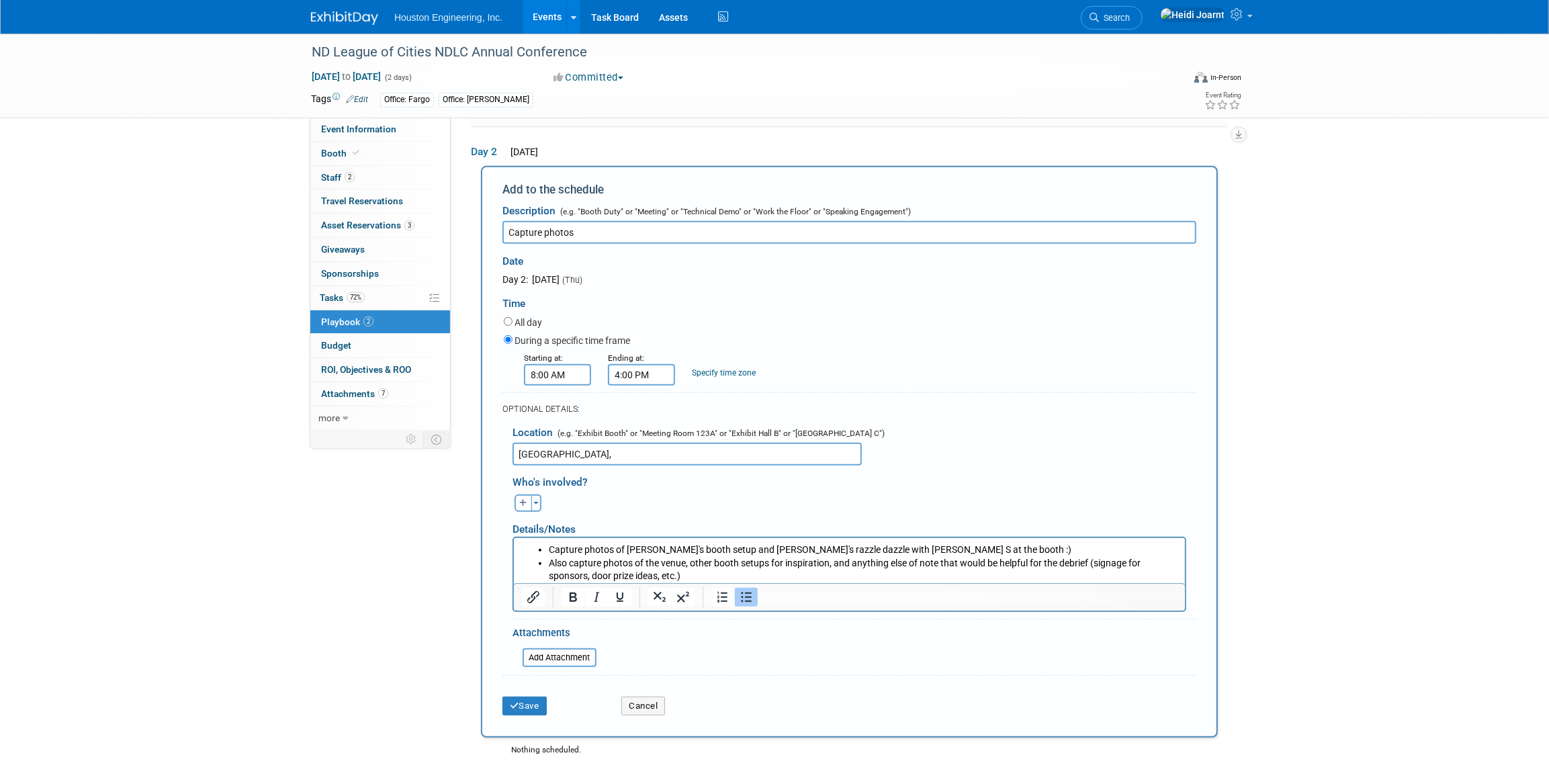
click at [766, 548] on li "Capture photos of HEI's booth setup and Randy's razzle dazzle with Shawn S at t…" at bounding box center [862, 549] width 628 height 14
click at [528, 500] on button "button" at bounding box center [522, 502] width 17 height 17
select select
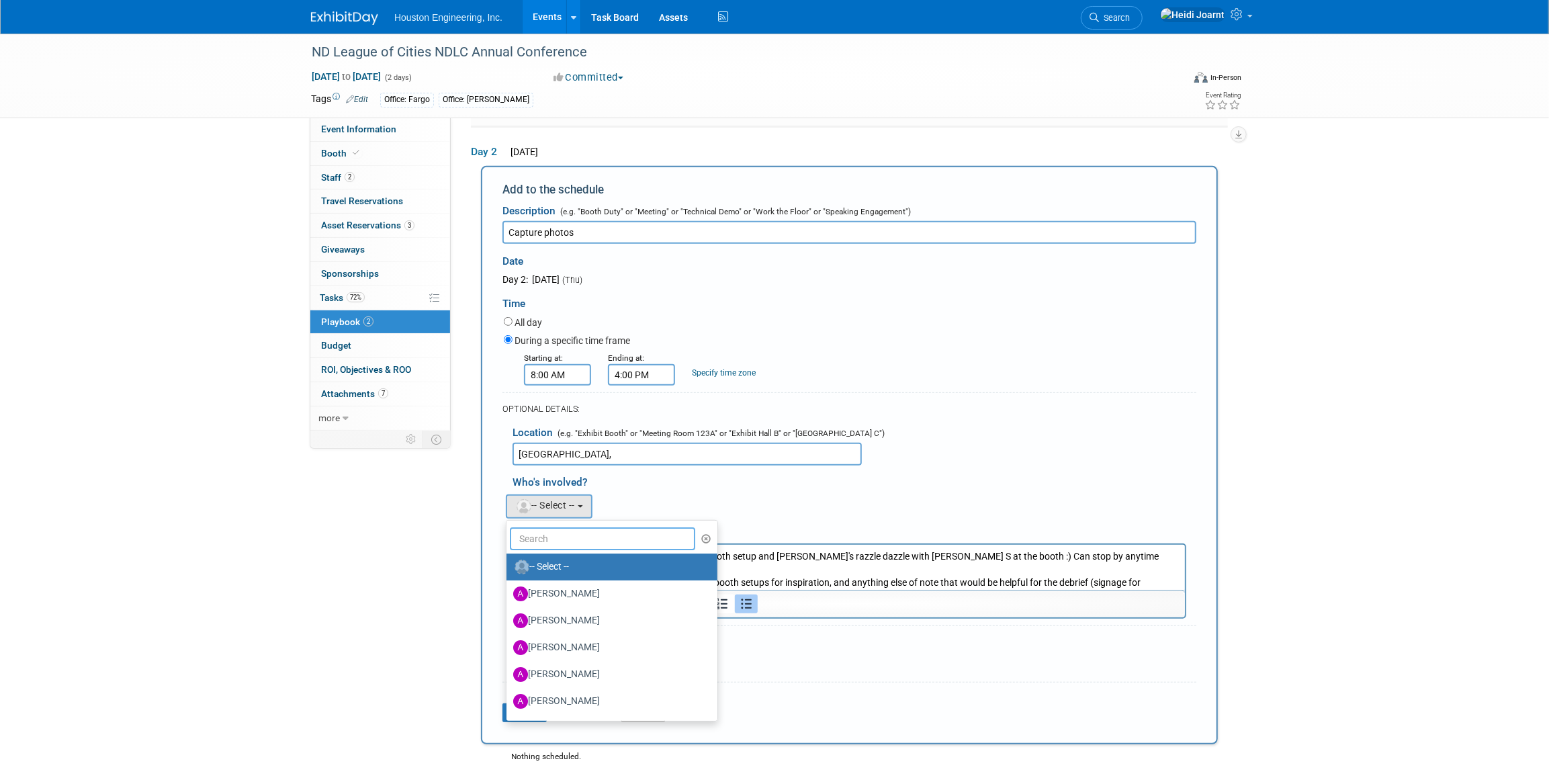
click at [549, 543] on input "text" at bounding box center [602, 538] width 185 height 23
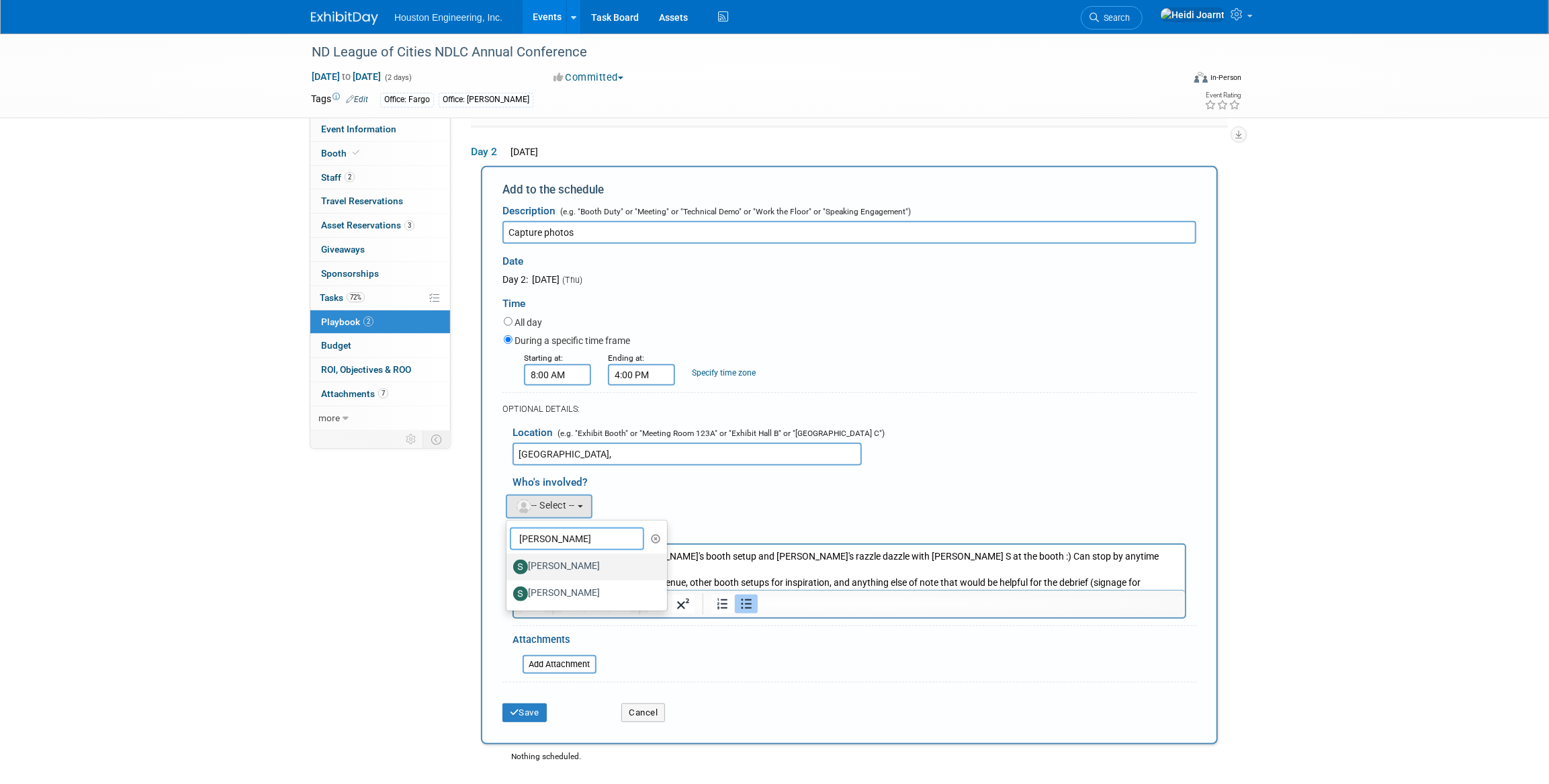
type input "shaw"
click at [560, 562] on label "Shawn Mistelski" at bounding box center [583, 567] width 140 height 22
click at [509, 562] on input "Shawn Mistelski" at bounding box center [504, 565] width 9 height 9
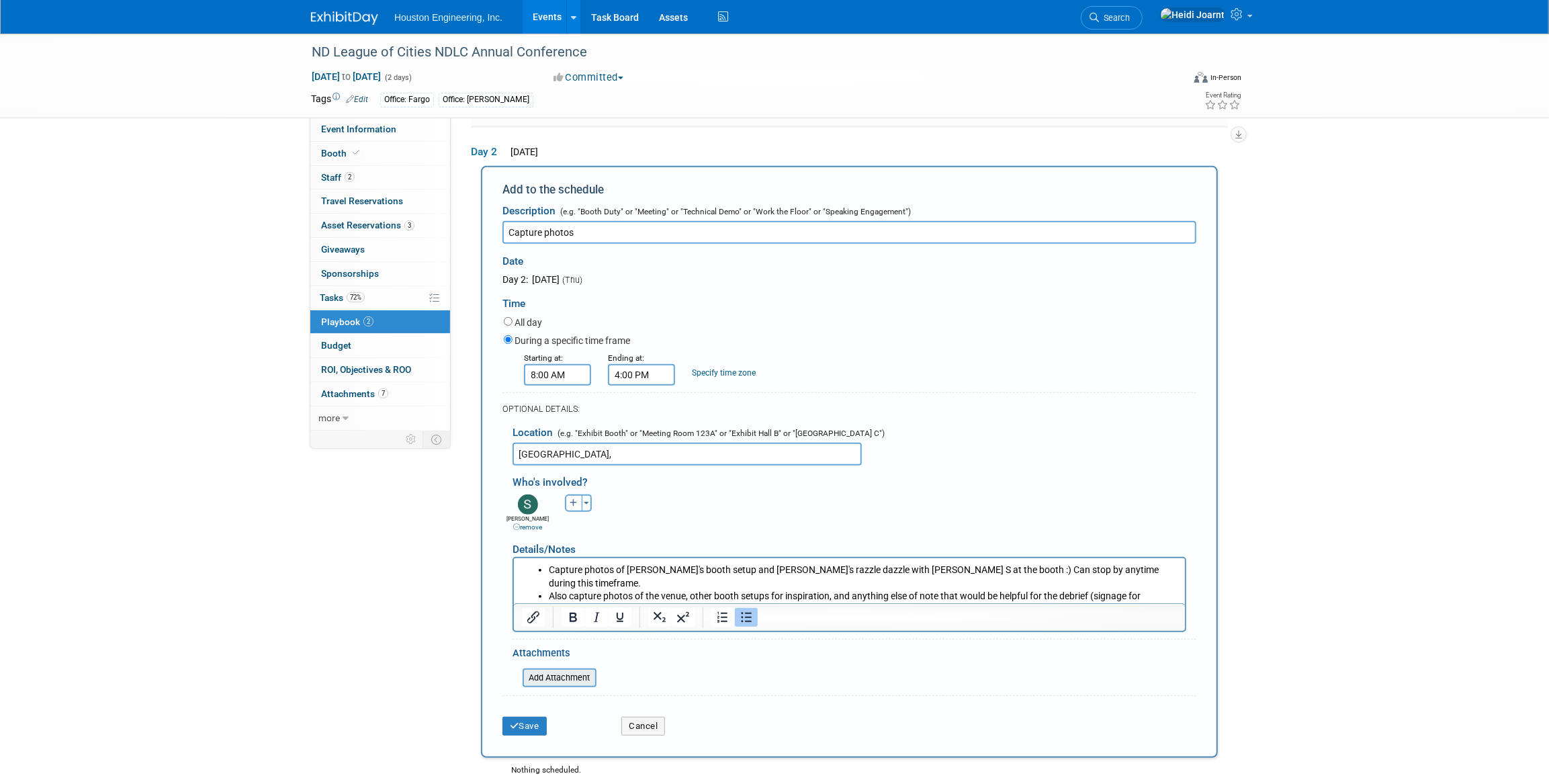
click at [557, 675] on input "file" at bounding box center [514, 677] width 160 height 16
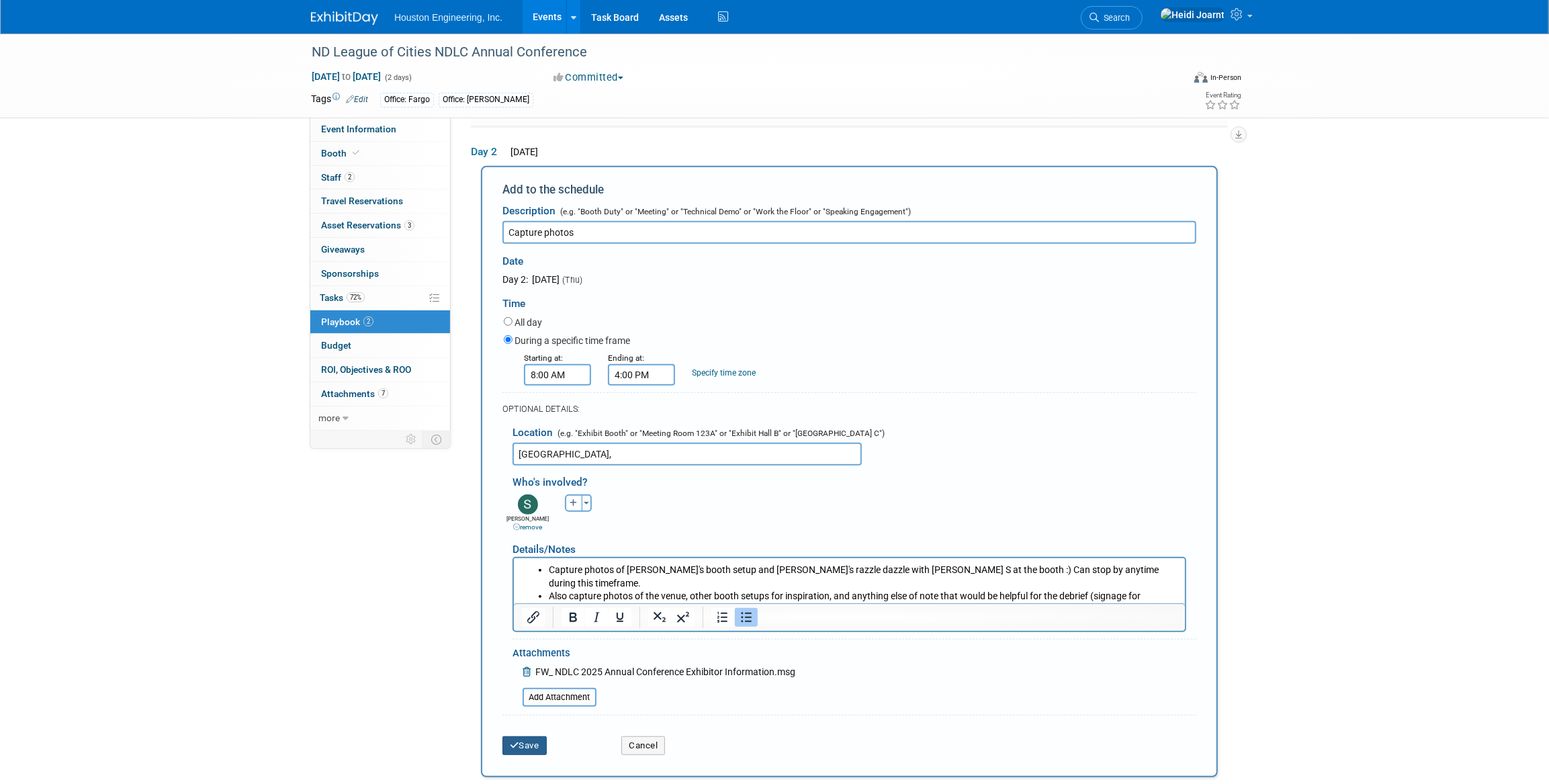
click at [532, 743] on button "Save" at bounding box center [524, 745] width 45 height 19
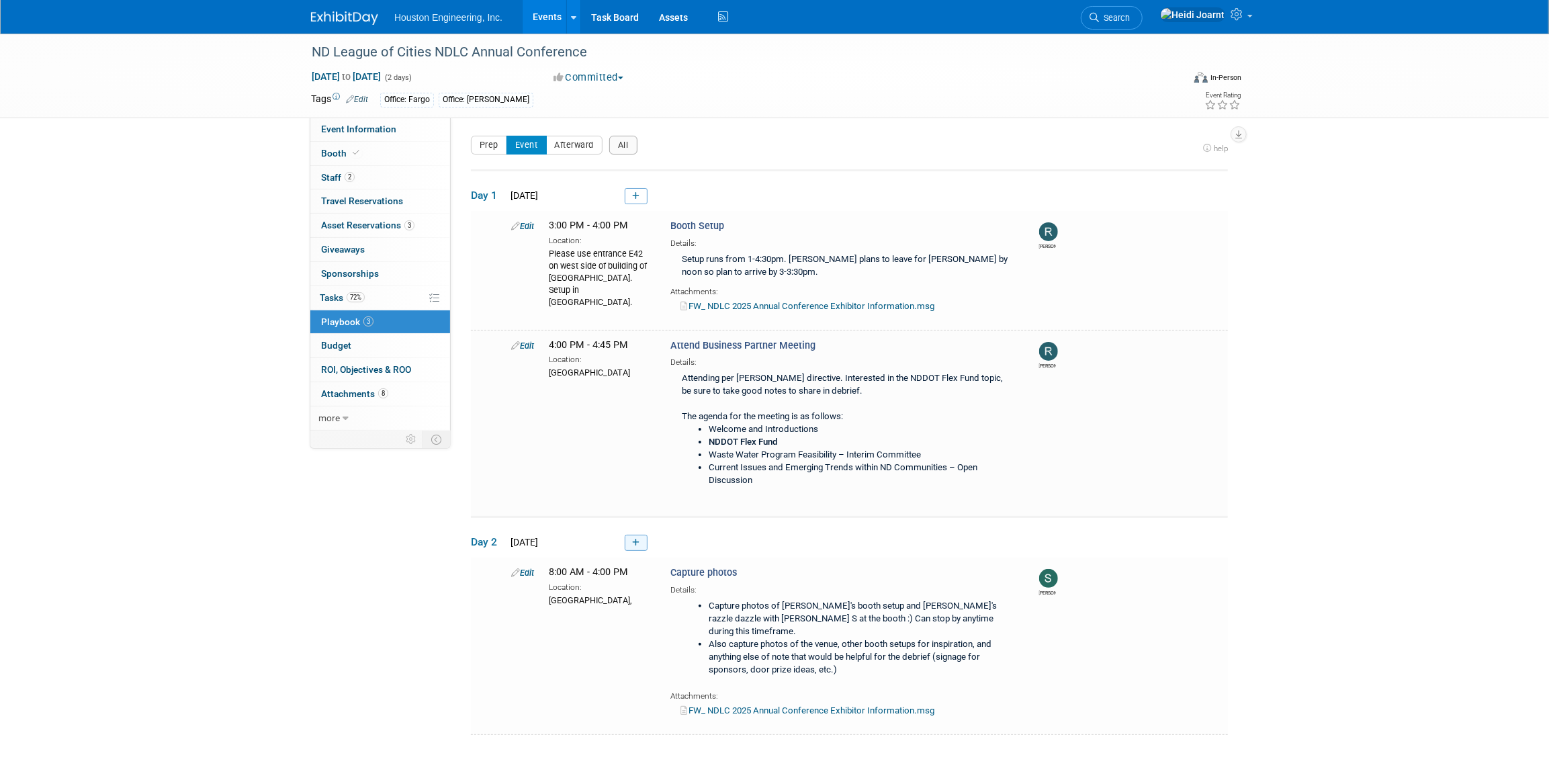
click at [644, 543] on link at bounding box center [635, 542] width 23 height 16
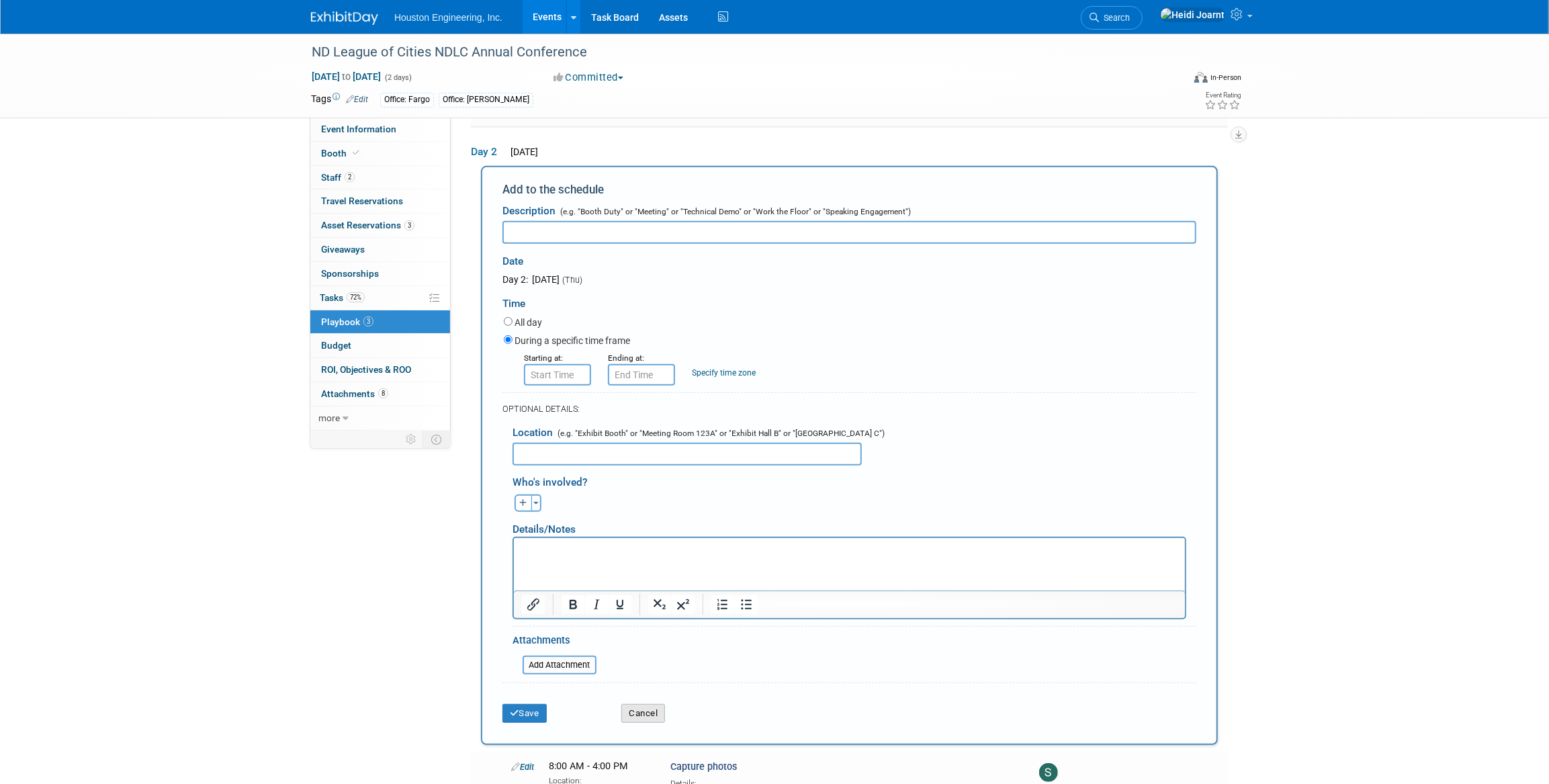
click at [638, 711] on button "Cancel" at bounding box center [643, 713] width 44 height 19
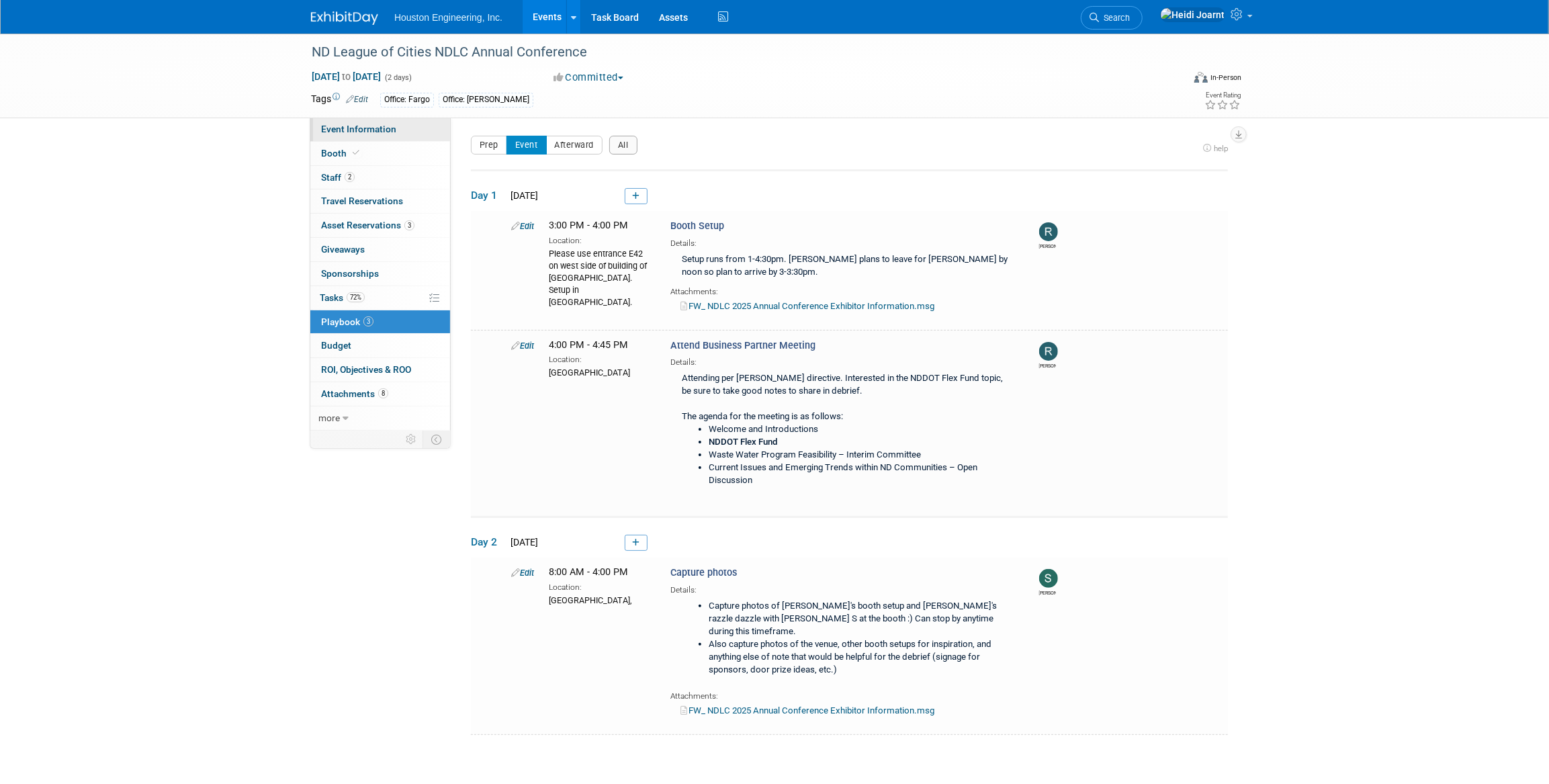
click at [381, 134] on span "Event Information" at bounding box center [358, 129] width 76 height 11
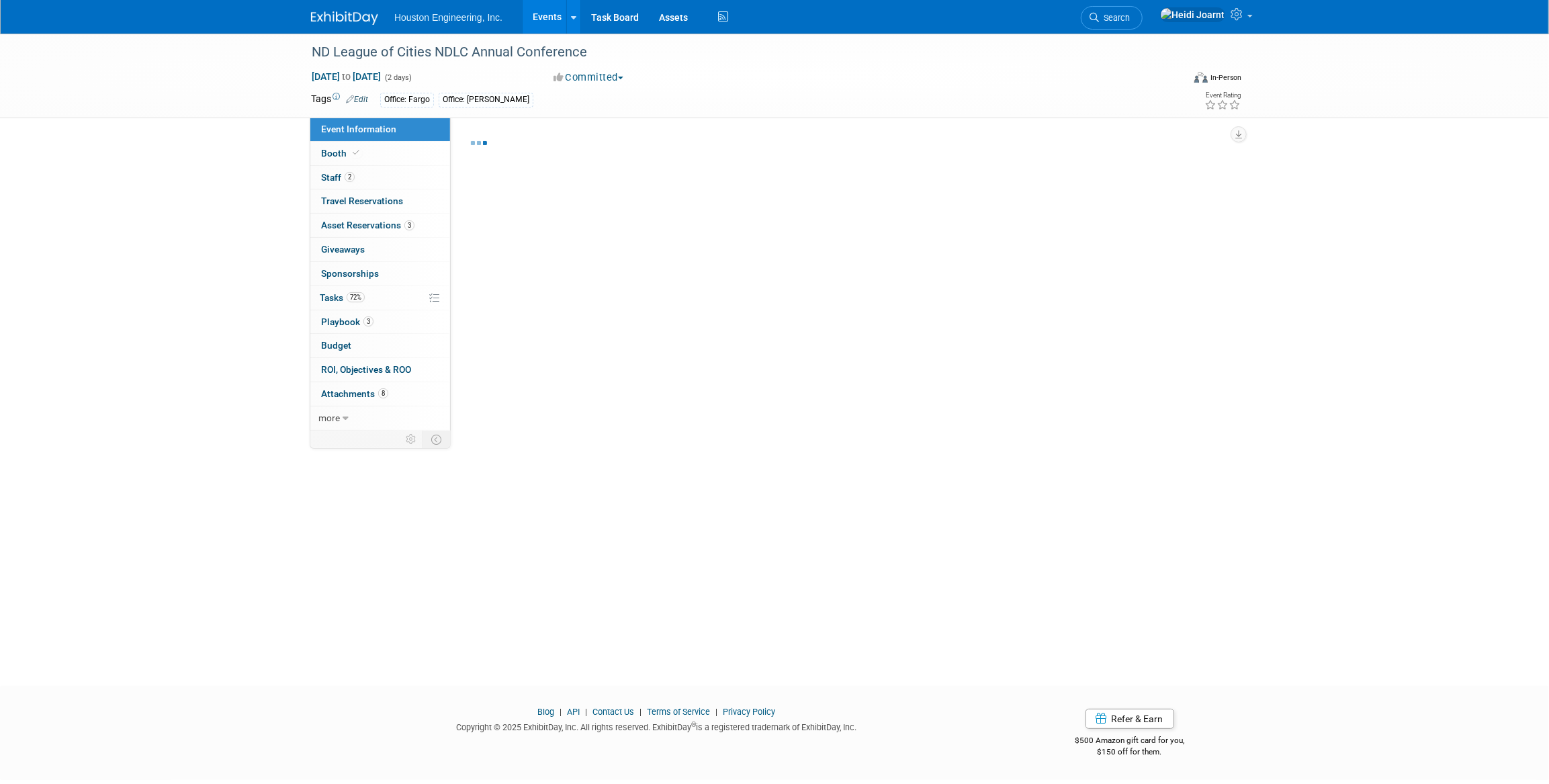
select select "3 - Reg/Prep Done"
select select "No"
select select "Mun. Infrastructure"
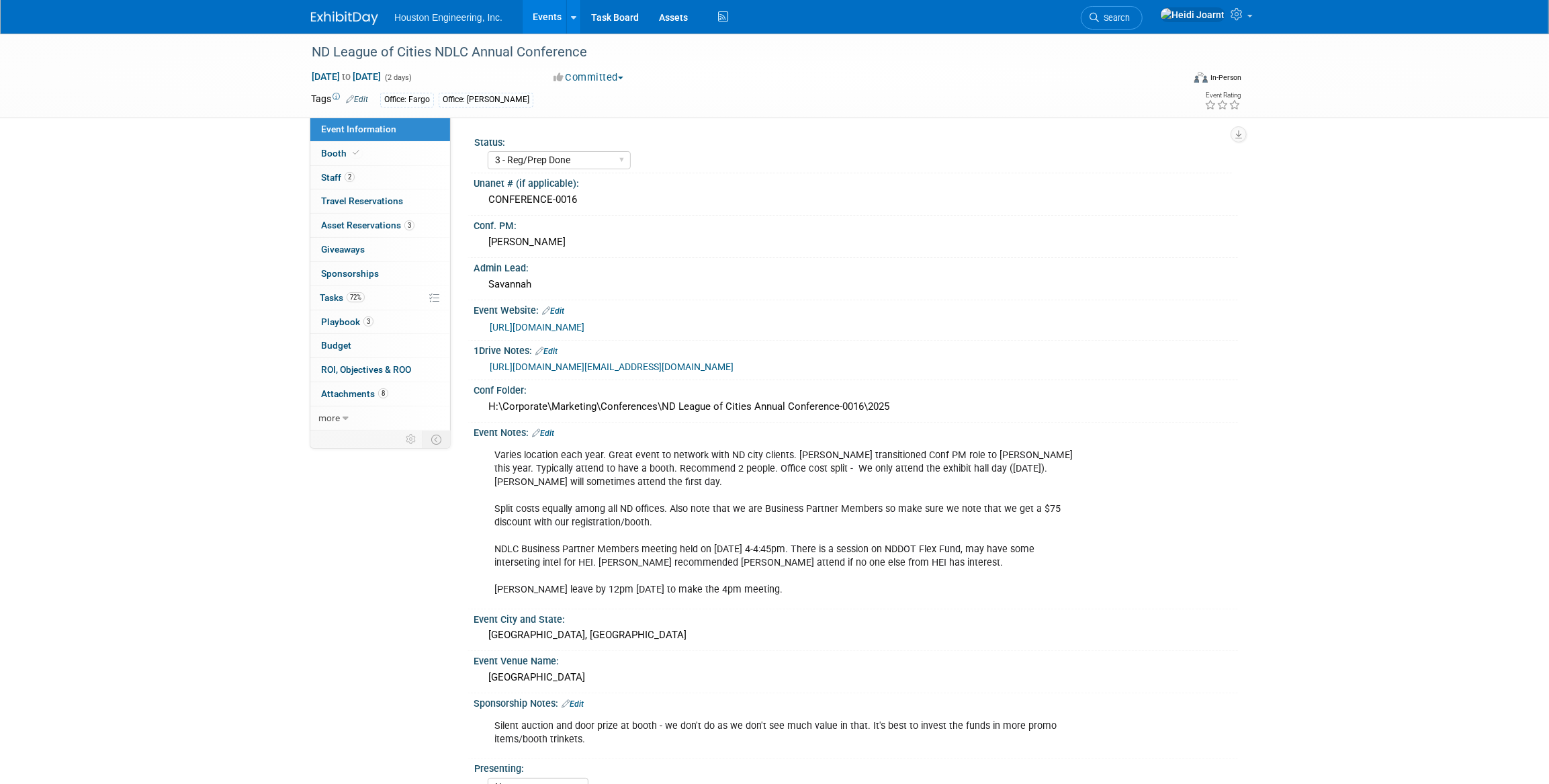
scroll to position [121, 0]
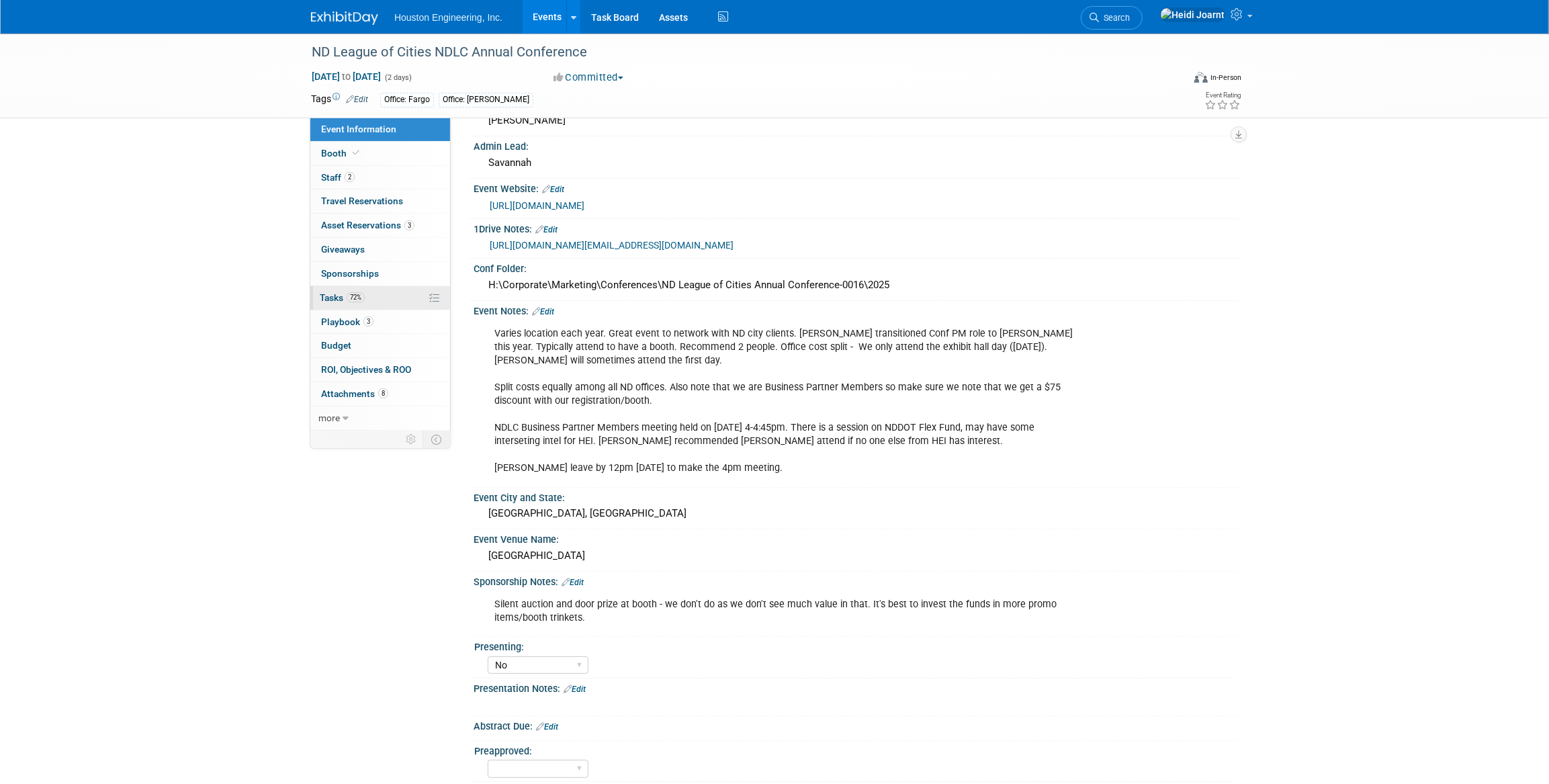
click at [371, 289] on link "72% Tasks 72%" at bounding box center [379, 298] width 139 height 24
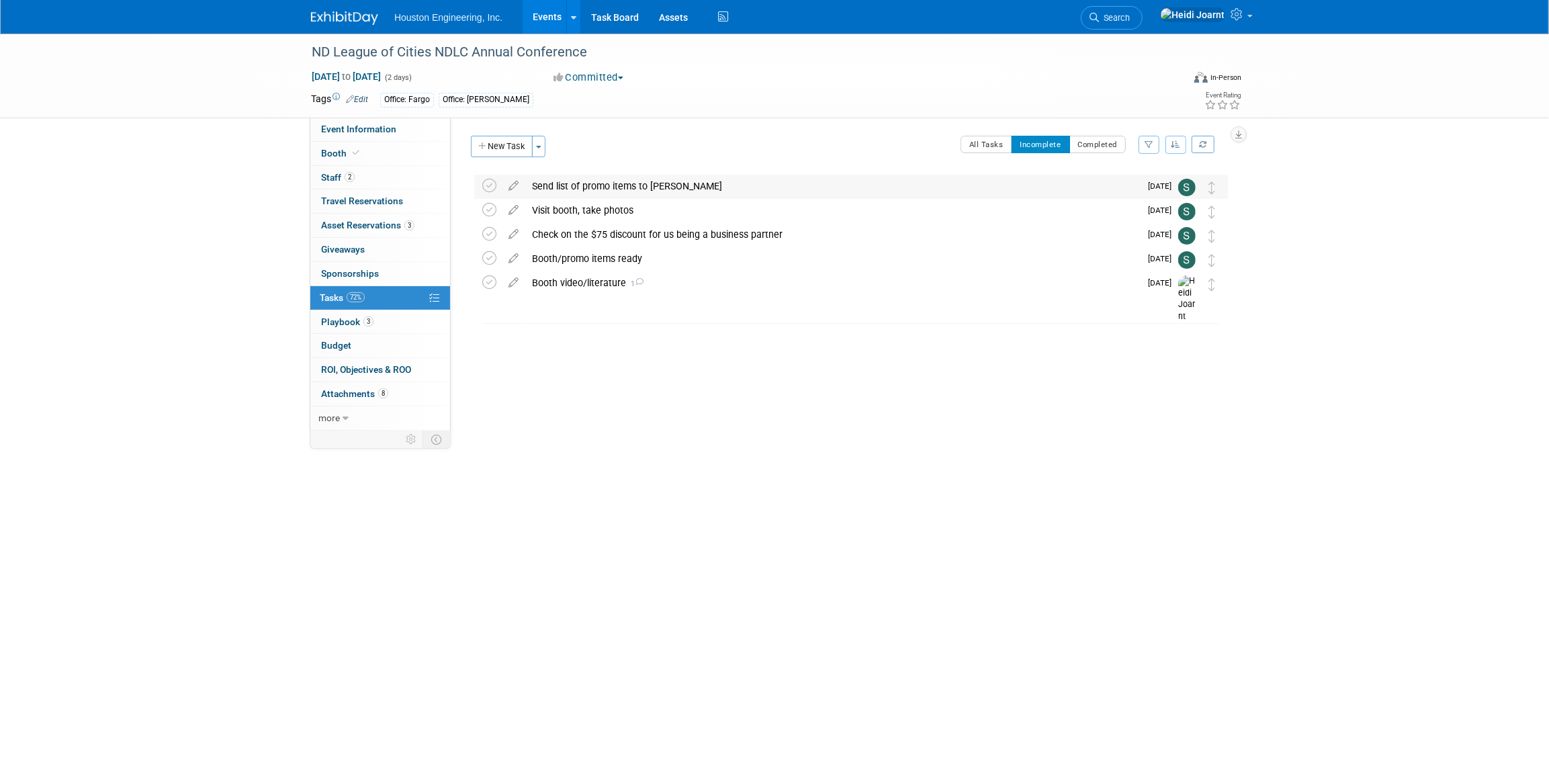
click at [766, 192] on div "Send list of promo items to Randy" at bounding box center [832, 186] width 614 height 23
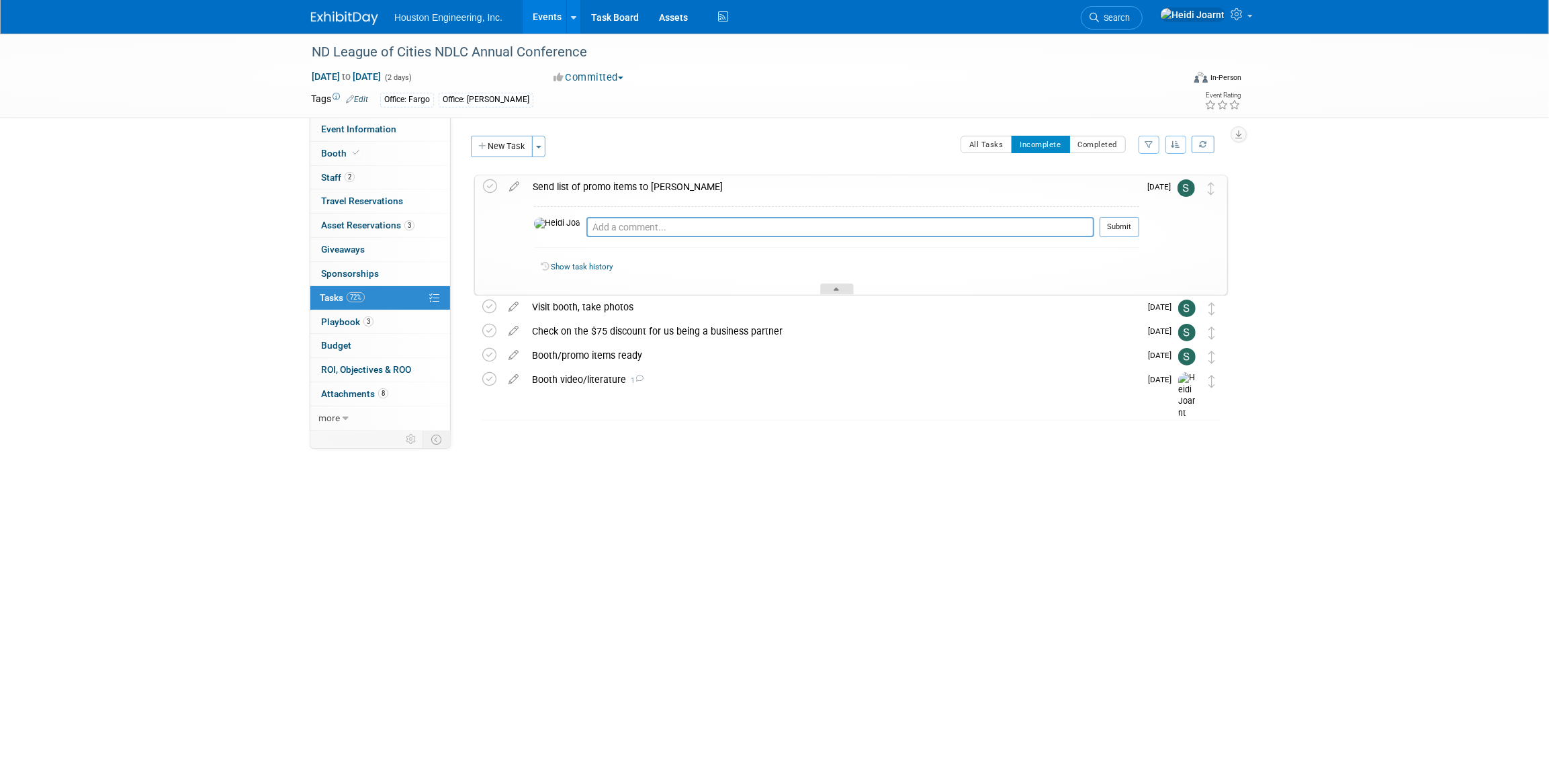
click at [766, 287] on div at bounding box center [836, 289] width 34 height 12
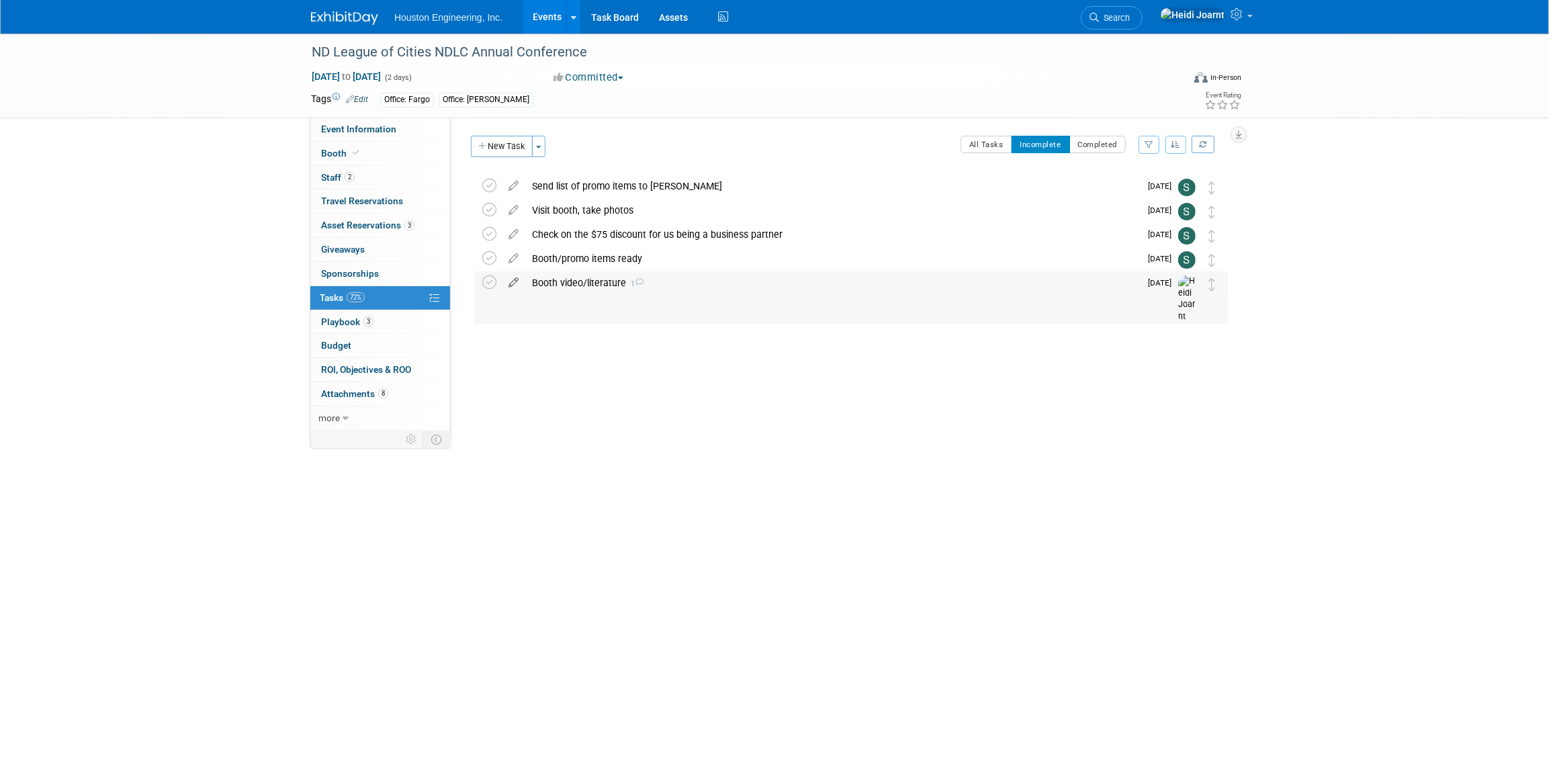
click at [516, 285] on icon at bounding box center [513, 280] width 24 height 16
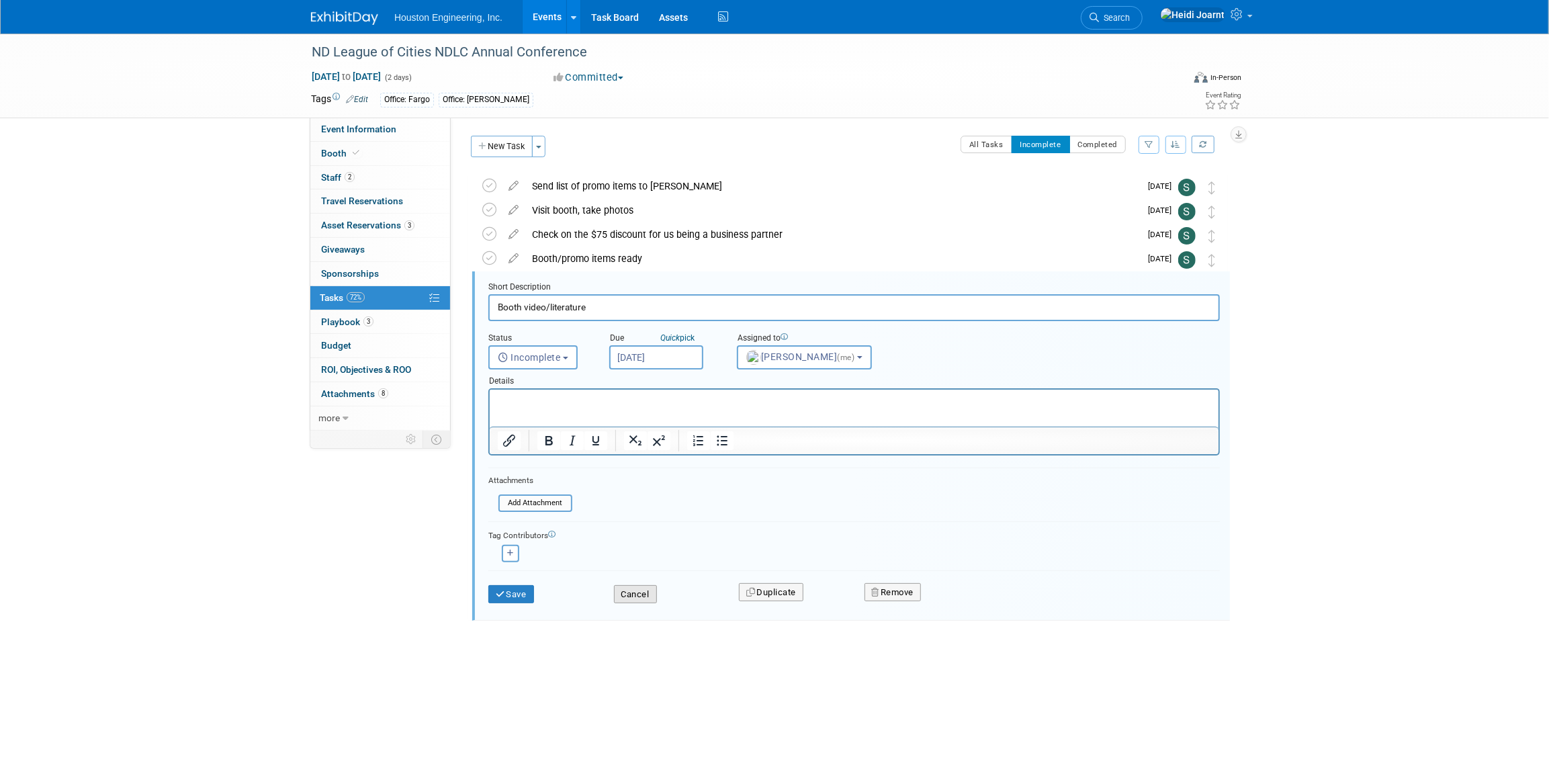
click at [652, 593] on button "Cancel" at bounding box center [635, 594] width 43 height 19
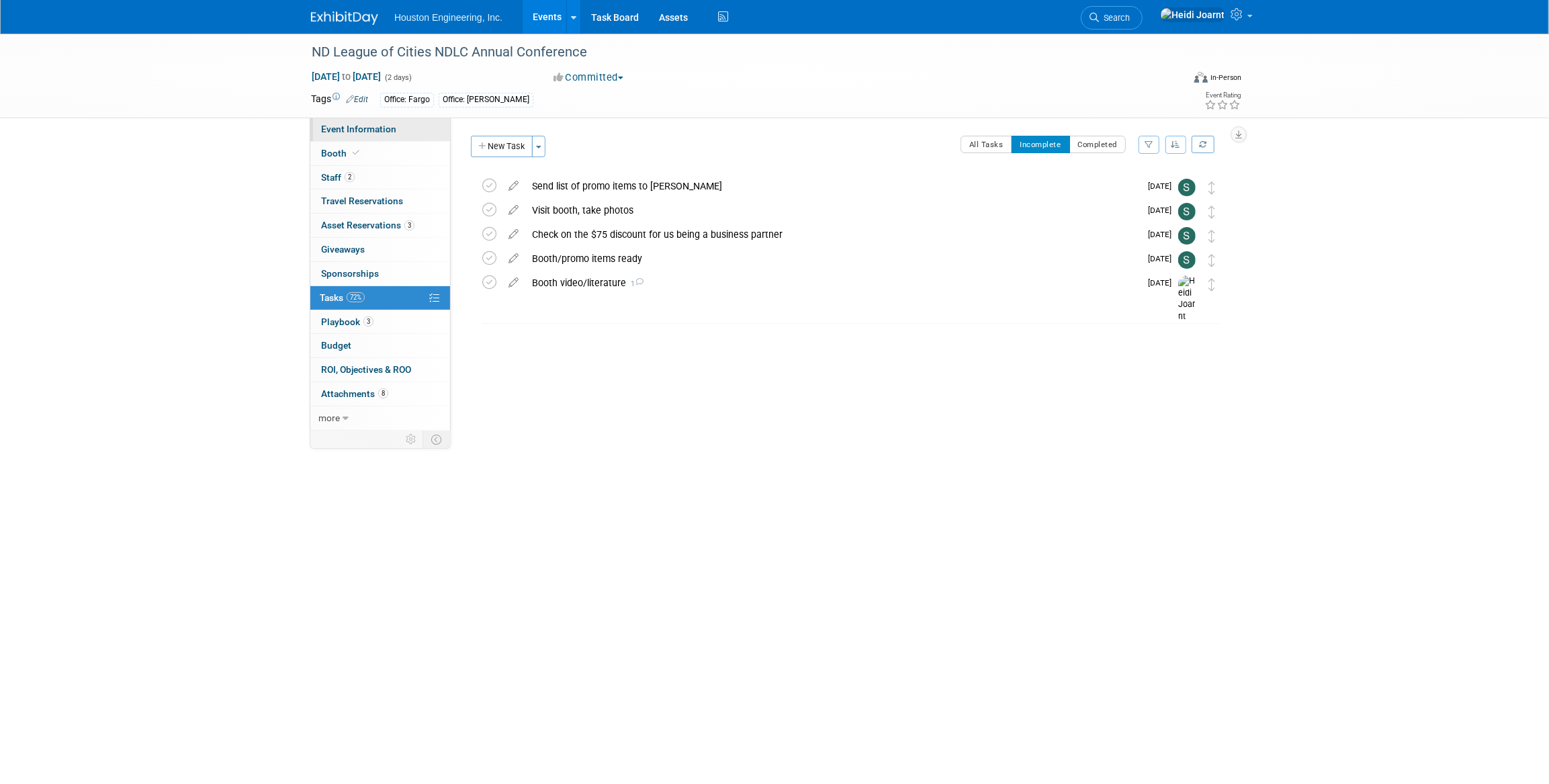
click at [389, 133] on span "Event Information" at bounding box center [358, 129] width 76 height 11
select select "3 - Reg/Prep Done"
select select "No"
select select "Mun. Infrastructure"
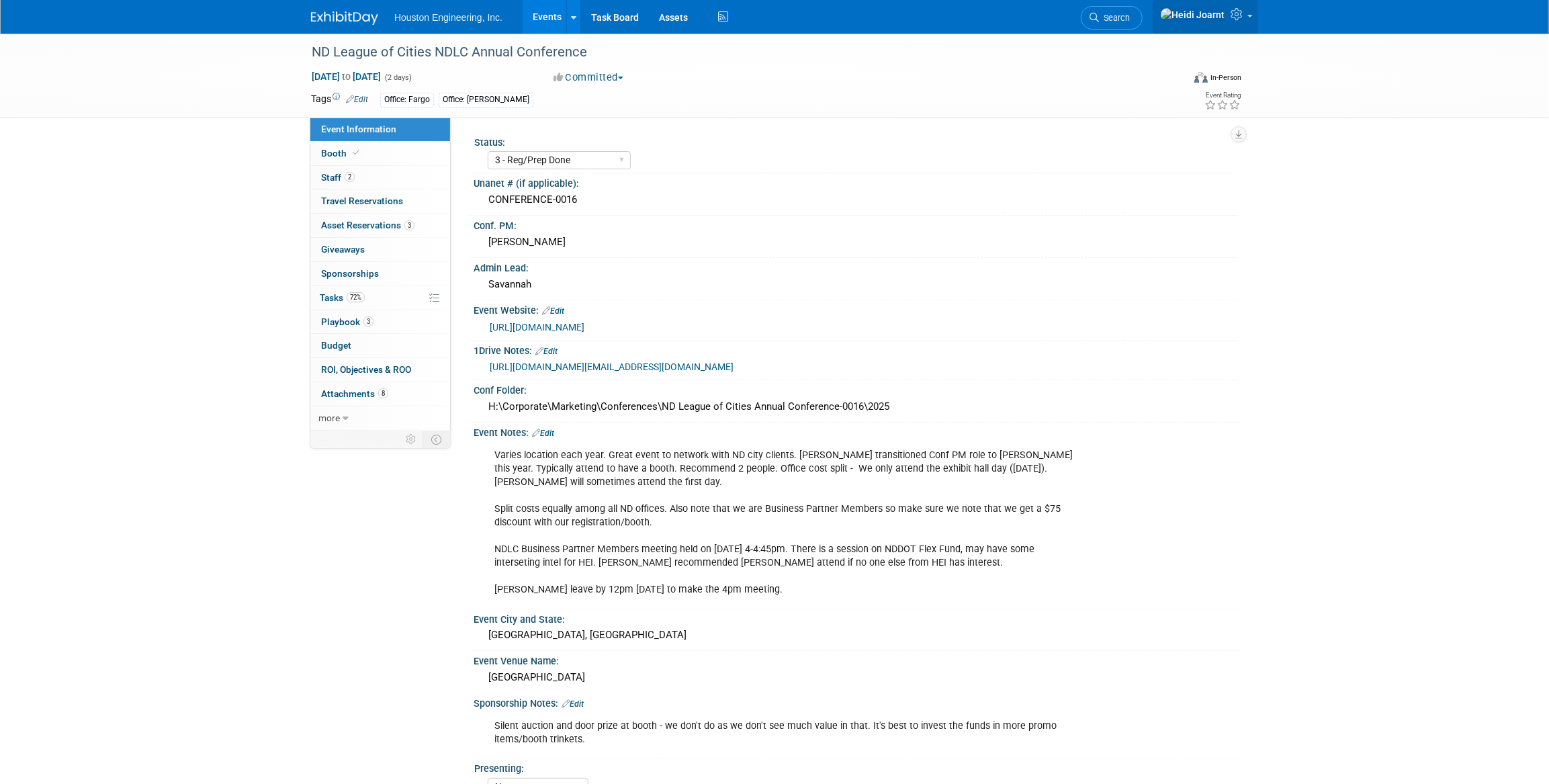
click at [766, 20] on icon at bounding box center [1237, 14] width 15 height 12
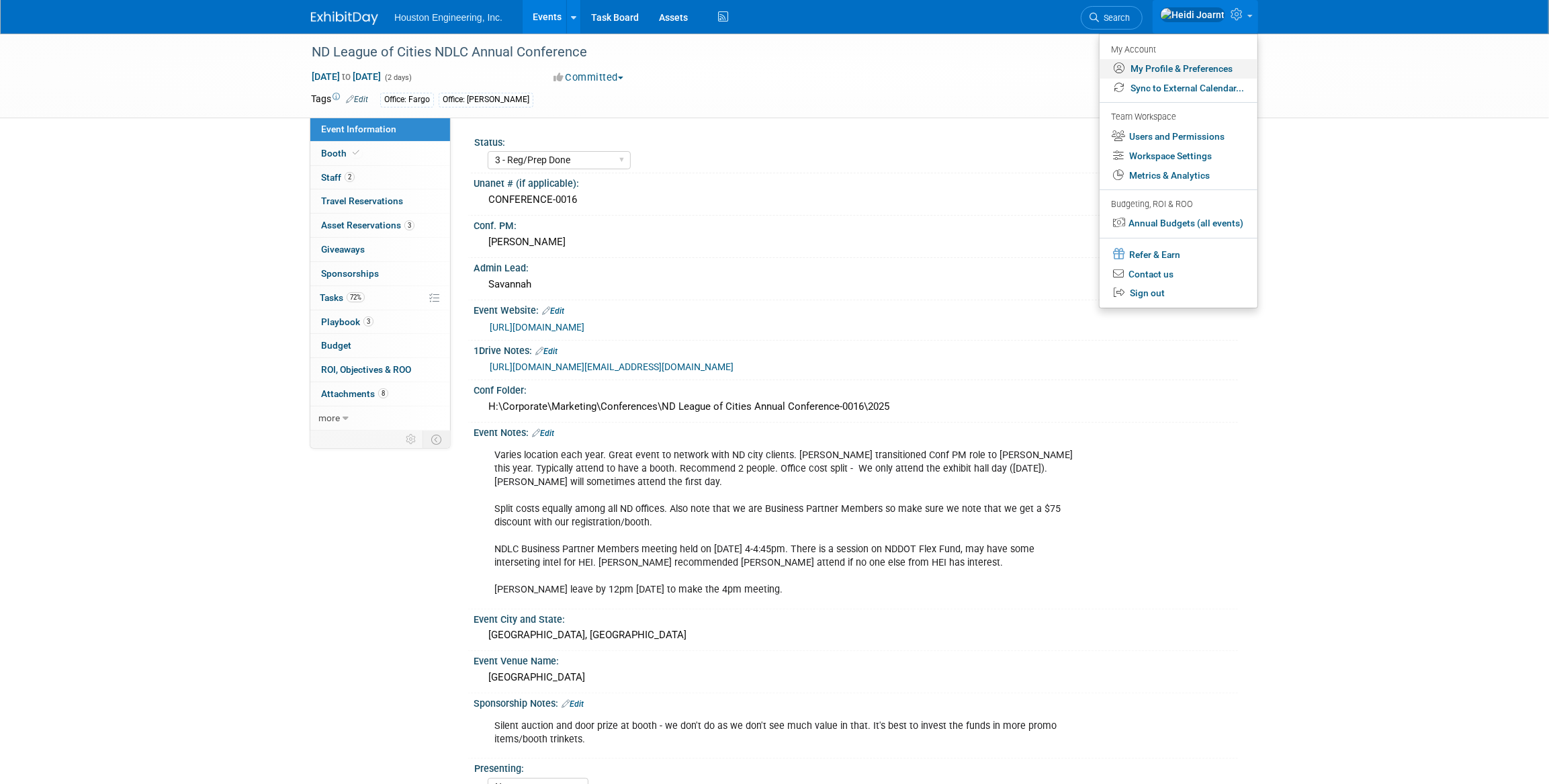
click at [766, 69] on link "My Profile & Preferences" at bounding box center [1178, 68] width 158 height 19
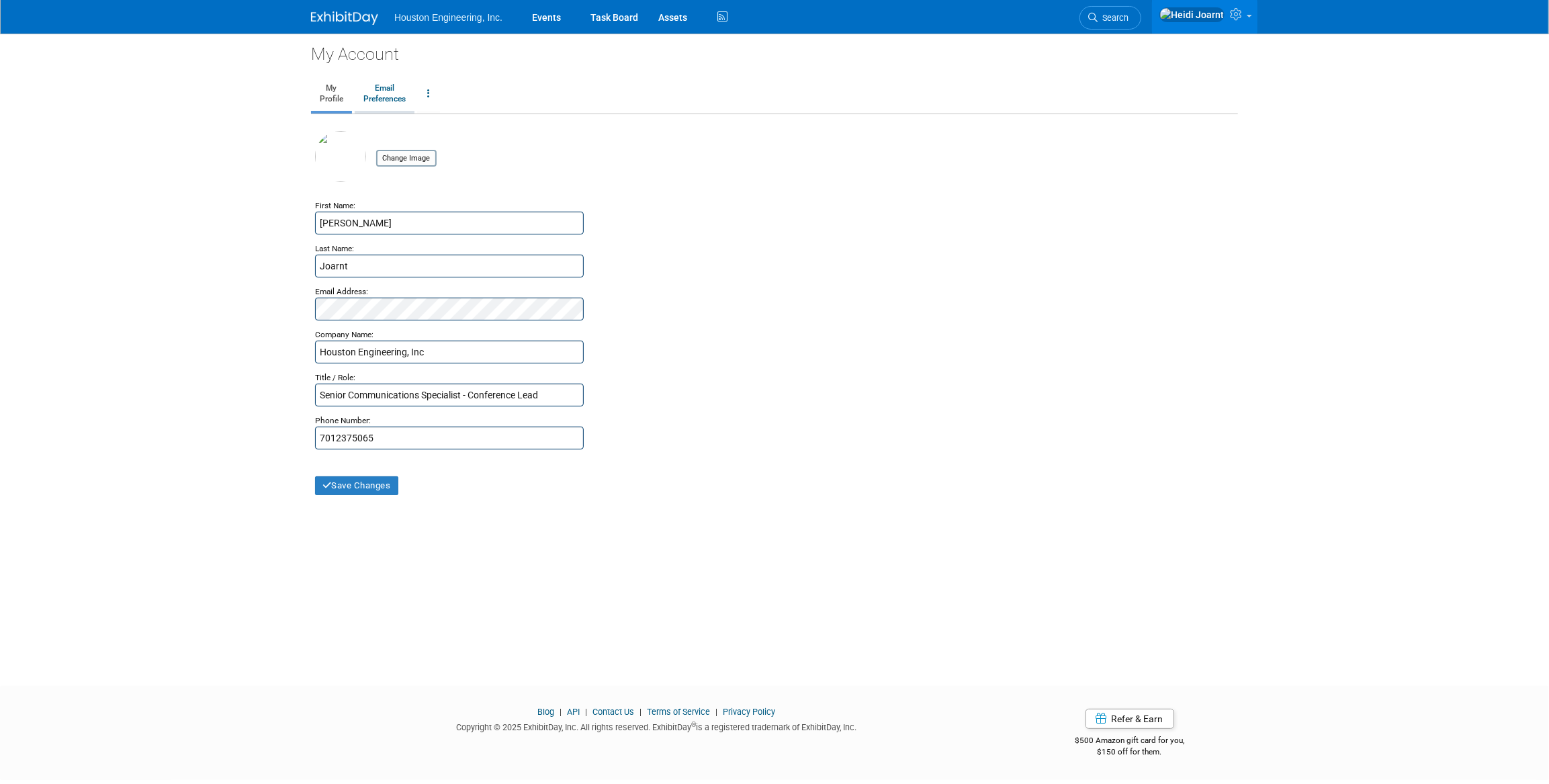
click at [395, 100] on link "Email Preferences" at bounding box center [385, 94] width 60 height 34
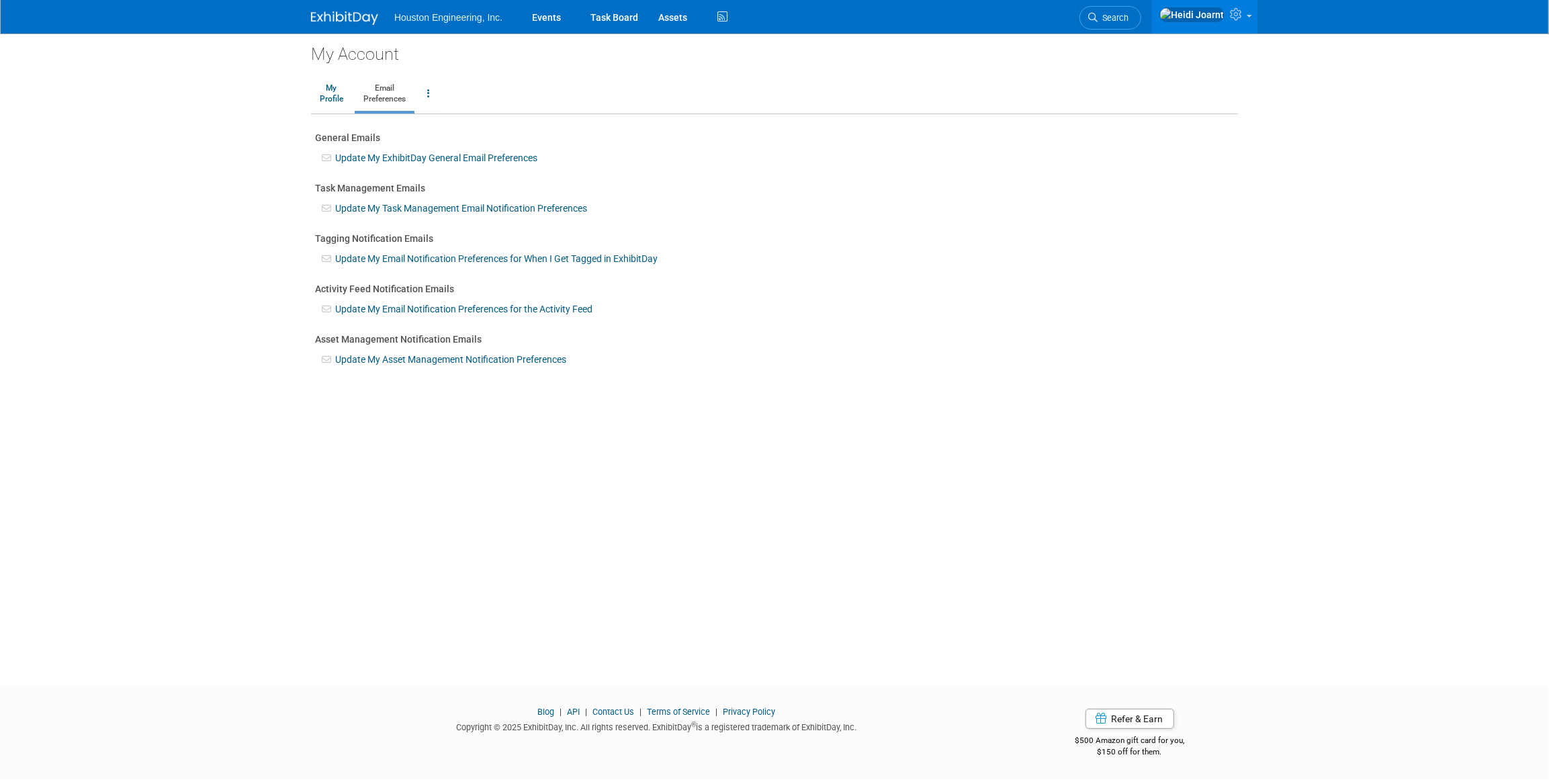
click at [437, 204] on link "Update My Task Management Email Notification Preferences" at bounding box center [461, 208] width 252 height 11
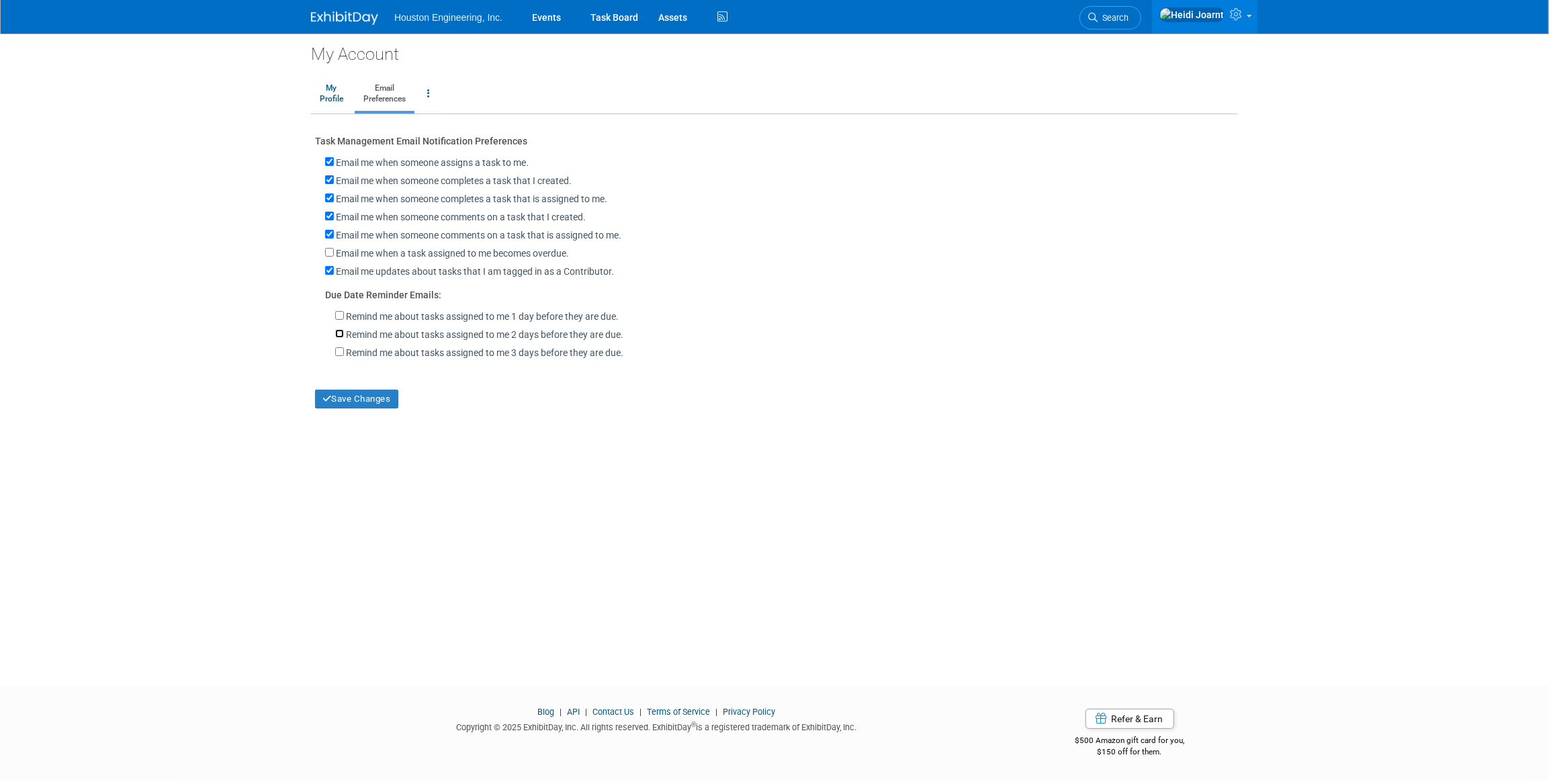
click at [336, 337] on input "Remind me about tasks assigned to me 2 days before they are due." at bounding box center [340, 334] width 9 height 9
checkbox input "true"
click at [332, 249] on input "Email me when a task assigned to me becomes overdue." at bounding box center [330, 253] width 9 height 9
checkbox input "true"
click at [367, 404] on button "Save Changes" at bounding box center [356, 398] width 83 height 19
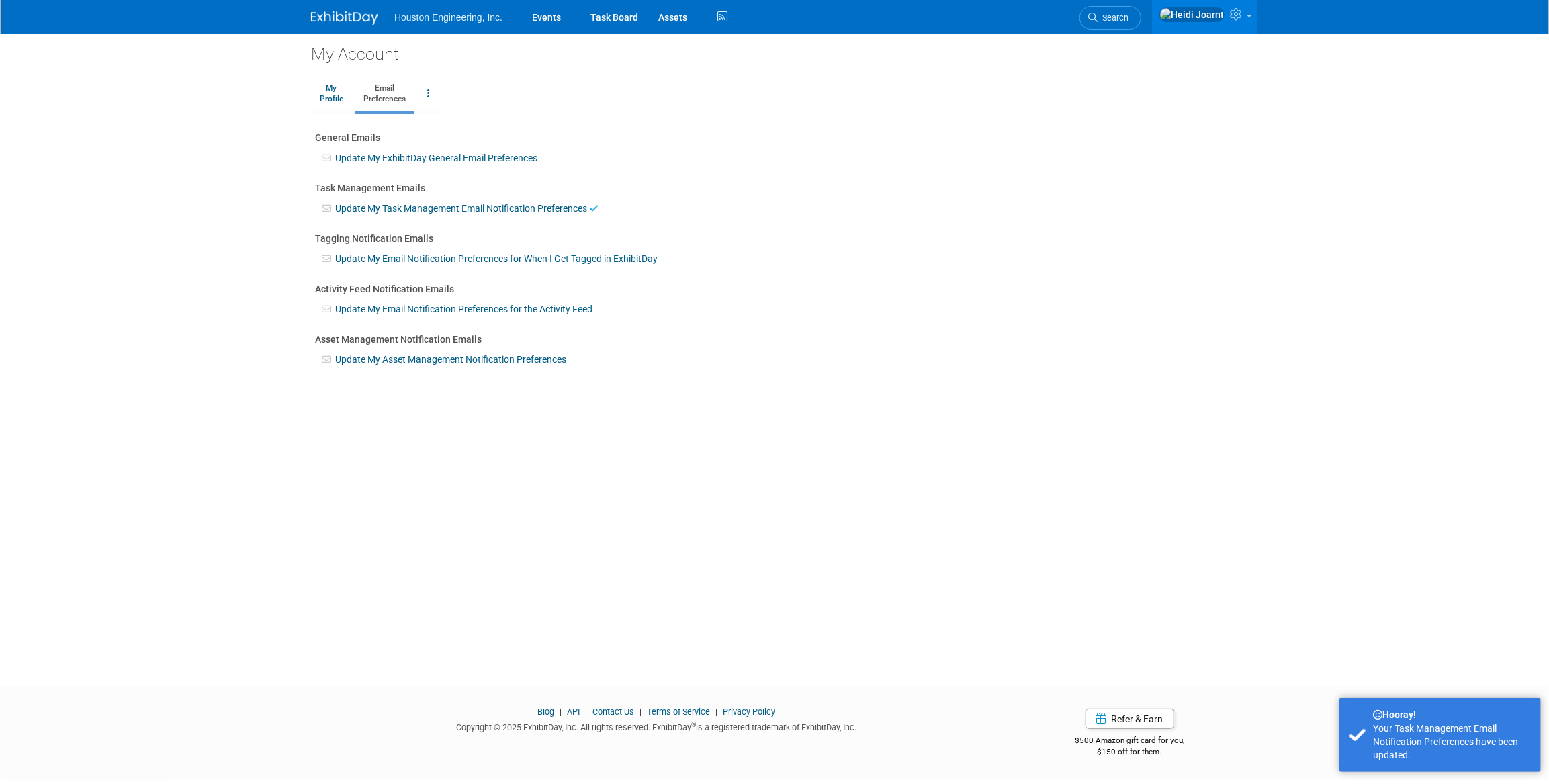
click at [404, 256] on link "Update My Email Notification Preferences for When I Get Tagged in ExhibitDay" at bounding box center [497, 259] width 323 height 11
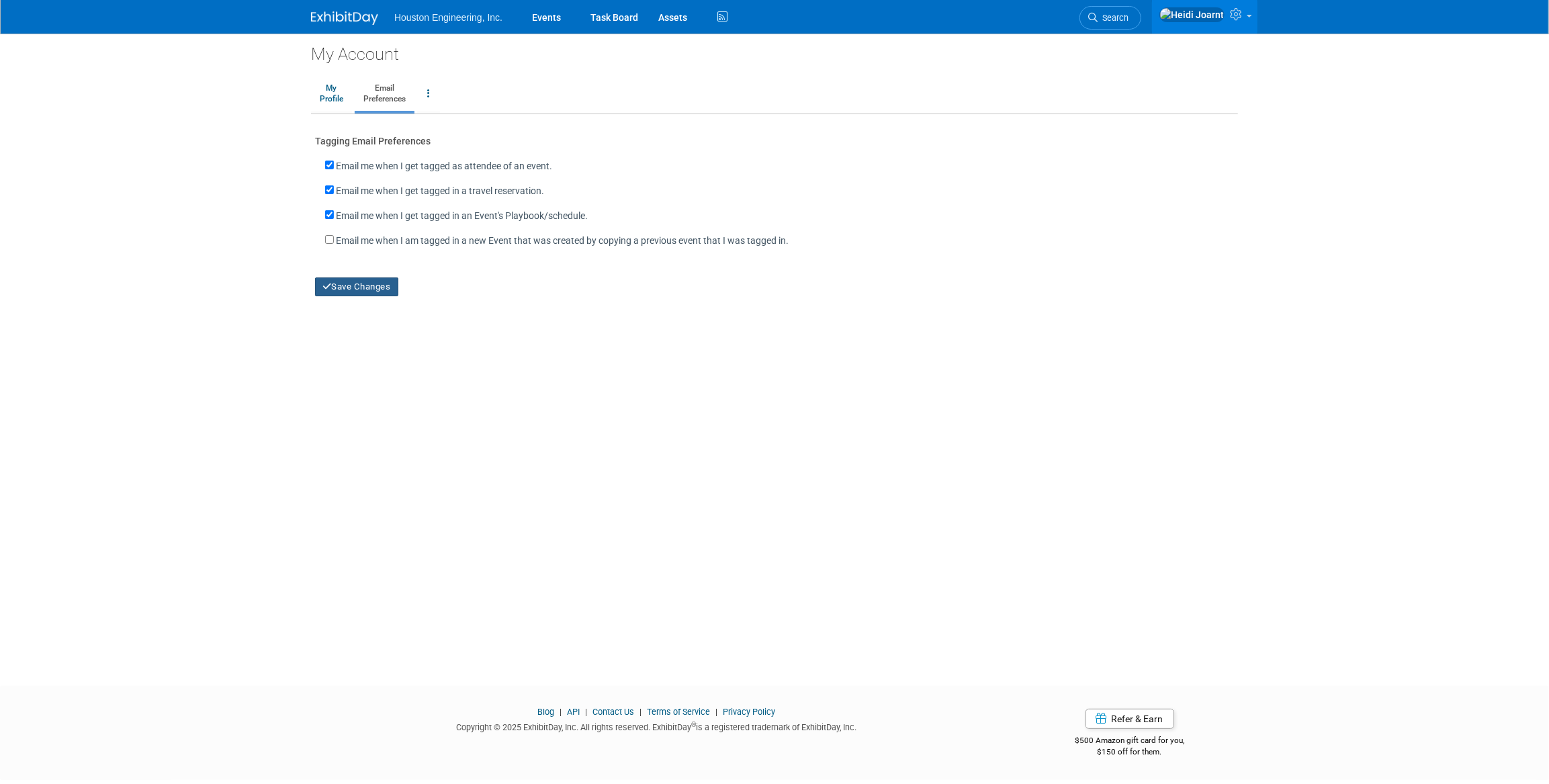
click at [371, 288] on button "Save Changes" at bounding box center [356, 286] width 83 height 19
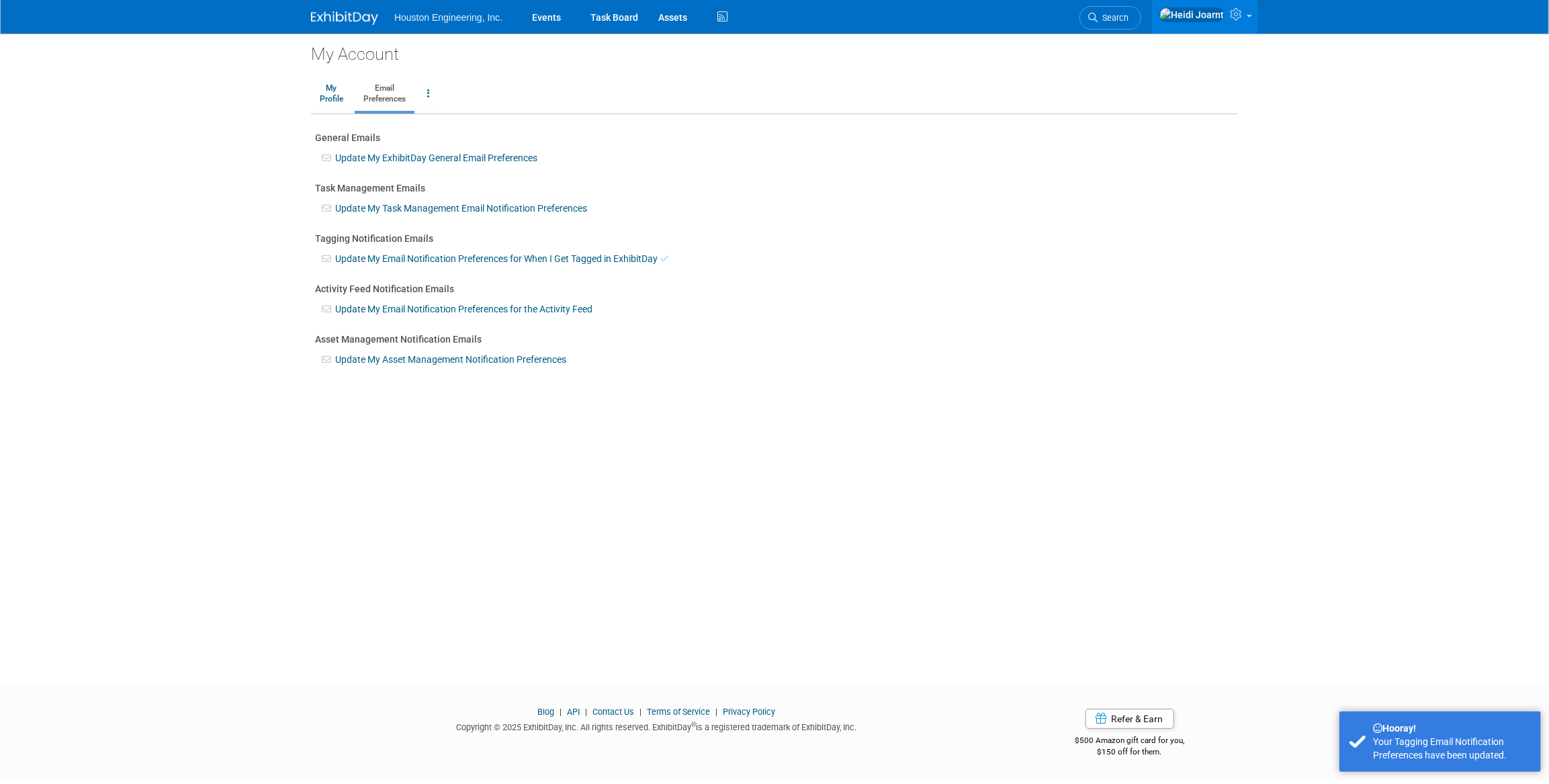
click at [400, 308] on link "Update My Email Notification Preferences for the Activity Feed" at bounding box center [464, 309] width 257 height 11
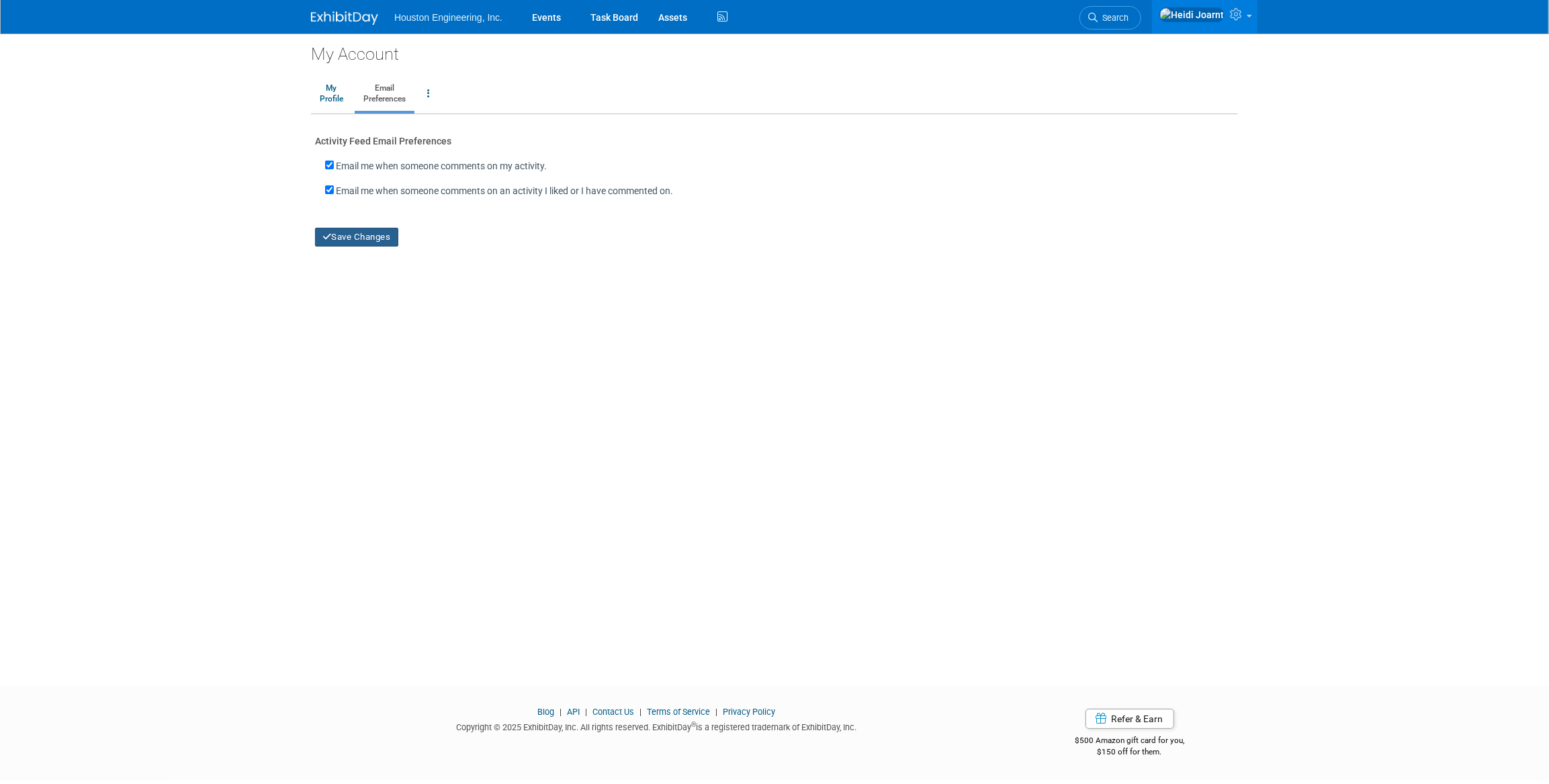
click at [368, 237] on button "Save Changes" at bounding box center [356, 237] width 83 height 19
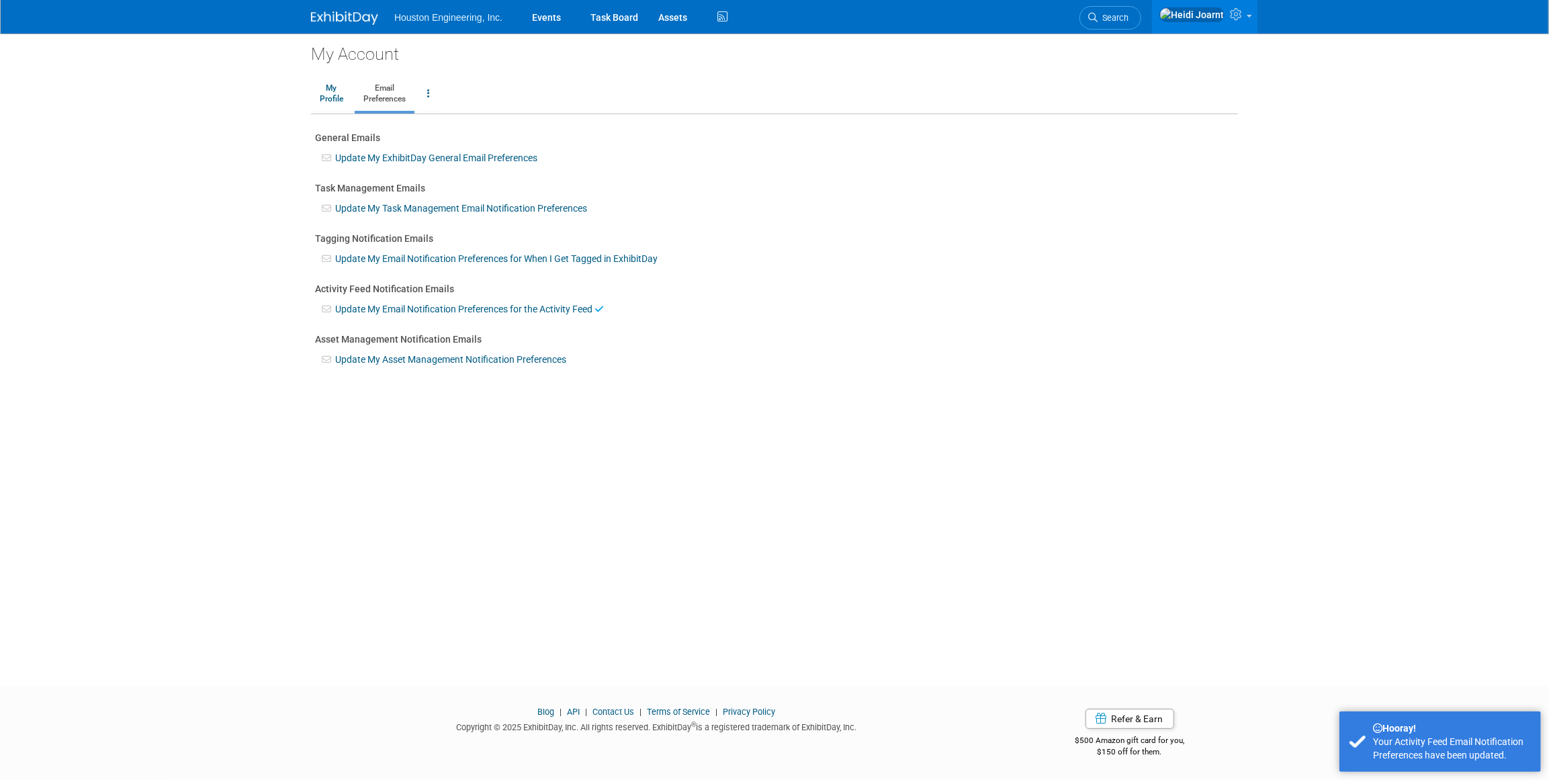
click at [400, 356] on link "Update My Asset Management Notification Preferences" at bounding box center [450, 359] width 231 height 11
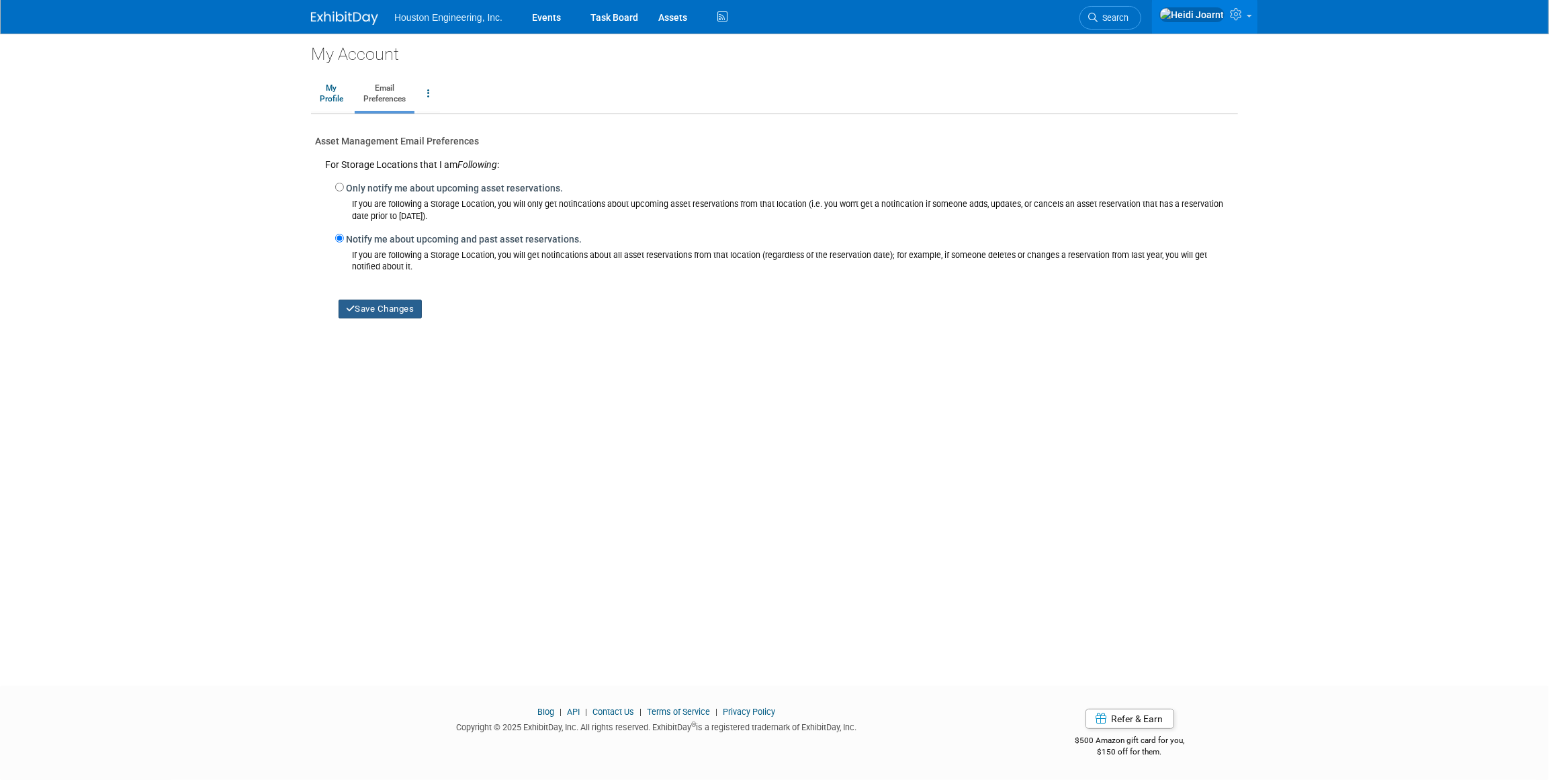
click at [397, 314] on button "Save Changes" at bounding box center [379, 309] width 83 height 19
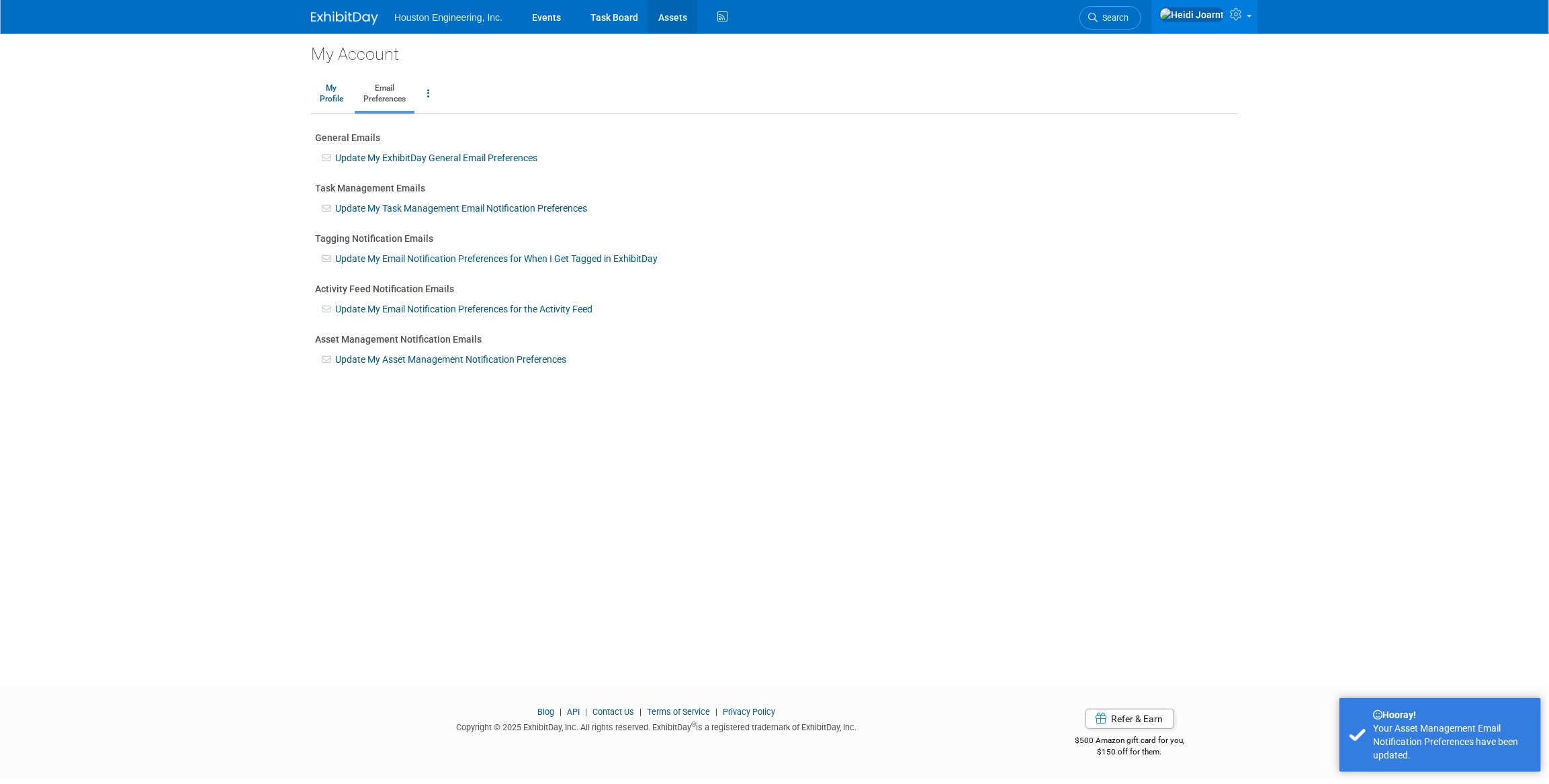
click at [676, 15] on link "Assets" at bounding box center [673, 16] width 49 height 34
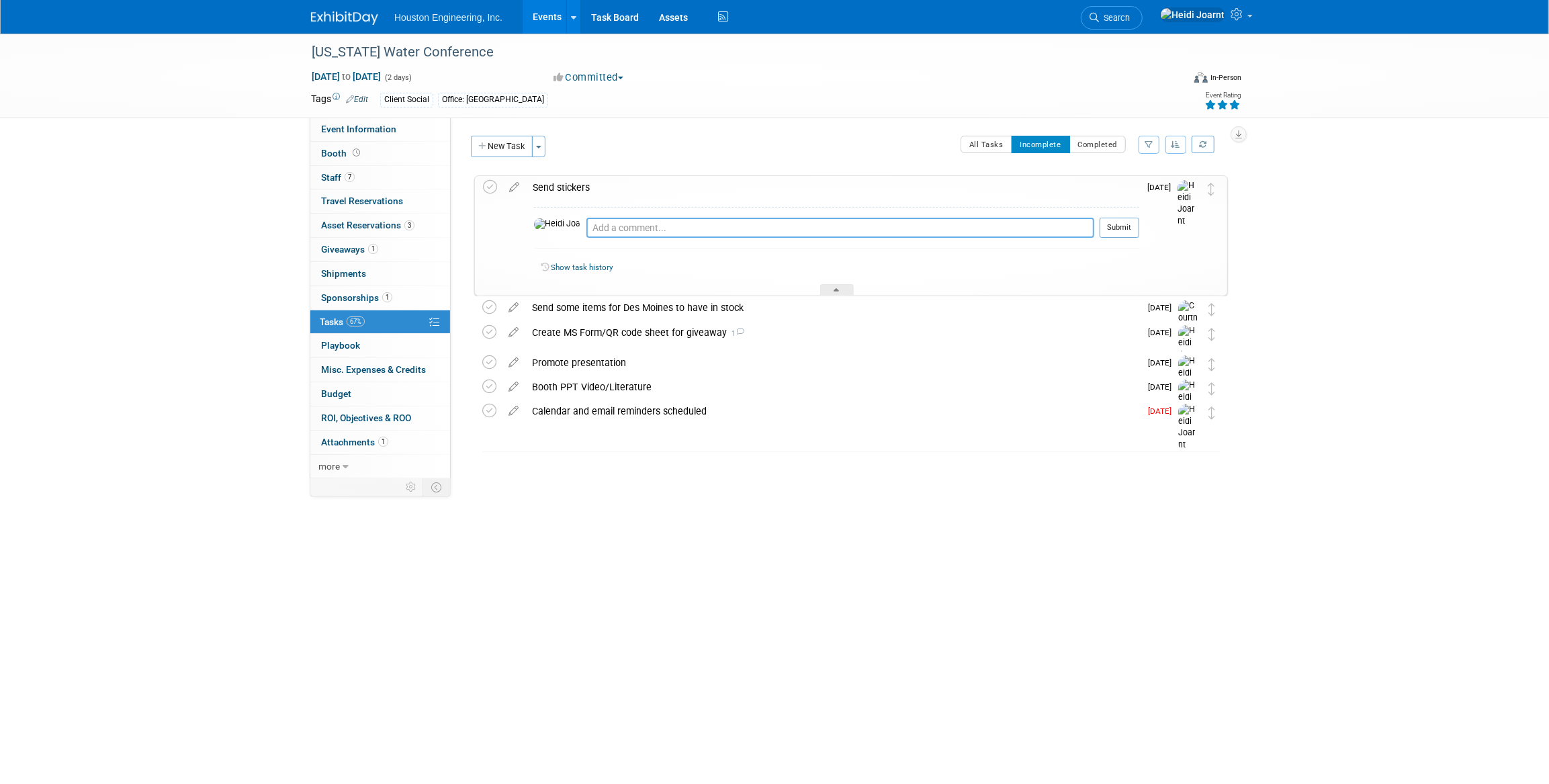
click at [672, 227] on textarea at bounding box center [840, 228] width 508 height 20
type textarea "Sent 100 total stickers, 50 each of the 2 otter designs"
click at [1134, 228] on button "Submit" at bounding box center [1119, 228] width 39 height 20
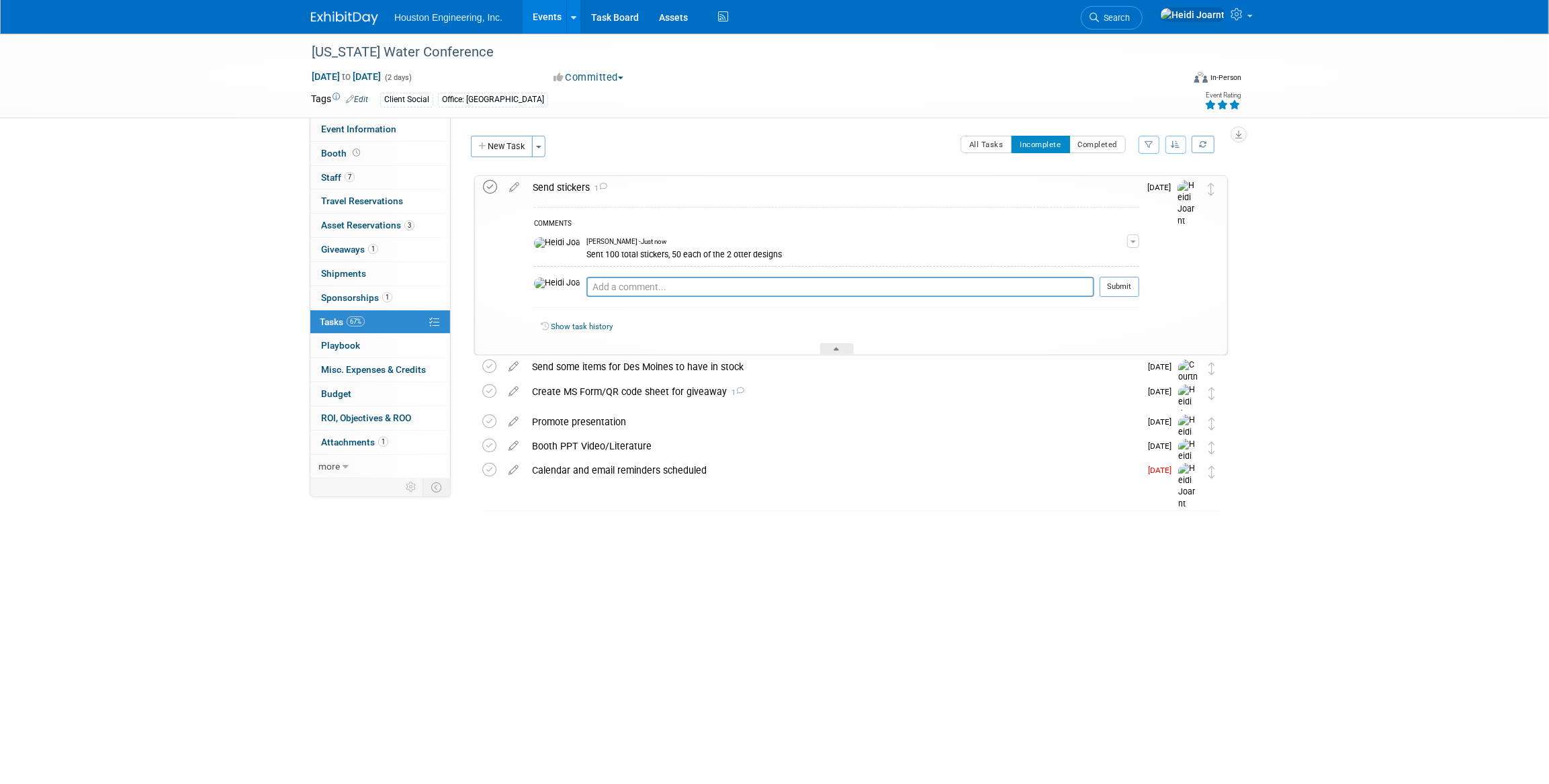
click at [492, 184] on icon at bounding box center [490, 186] width 14 height 14
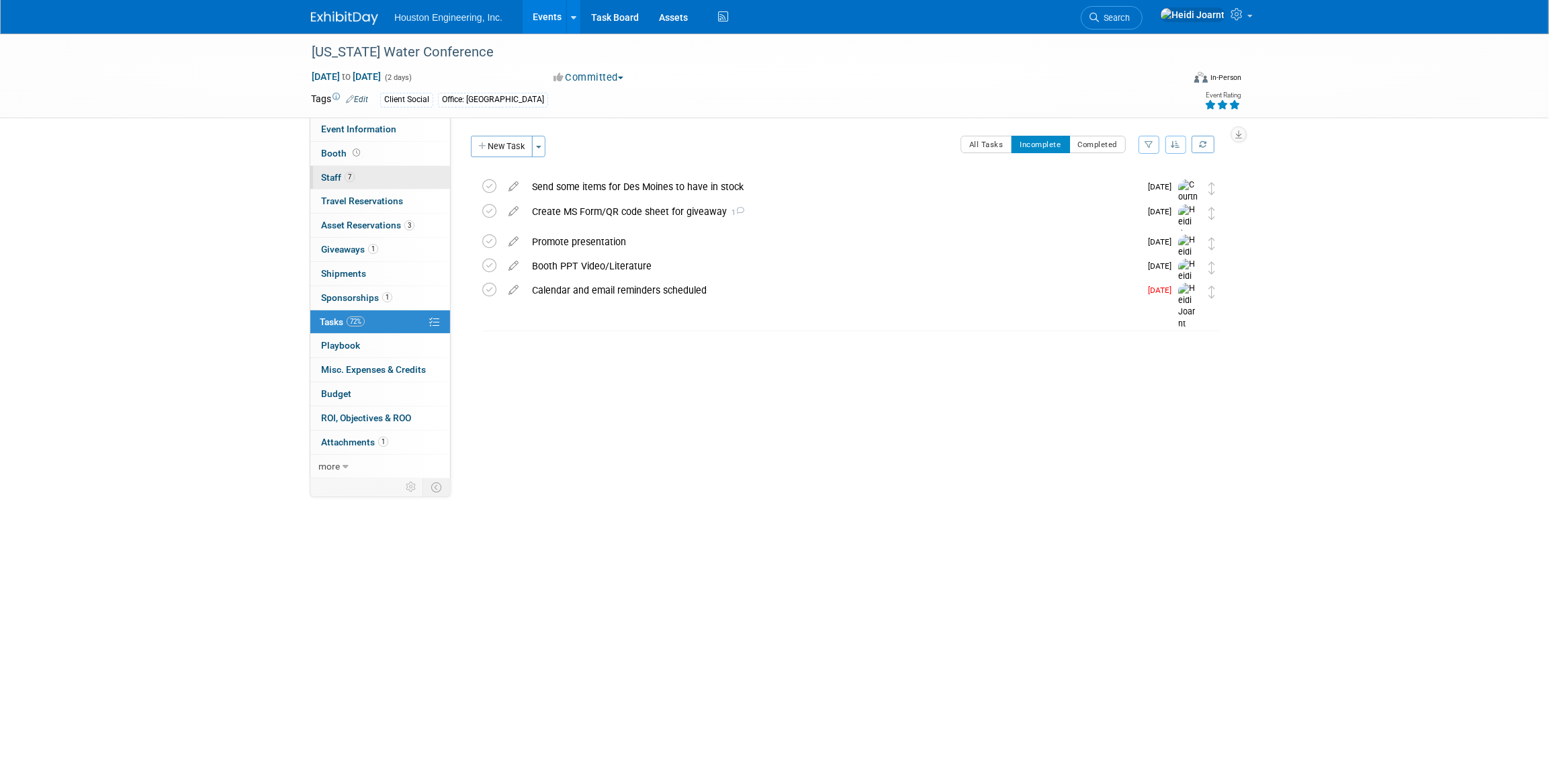
click at [365, 180] on link "7 Staff 7" at bounding box center [379, 178] width 139 height 24
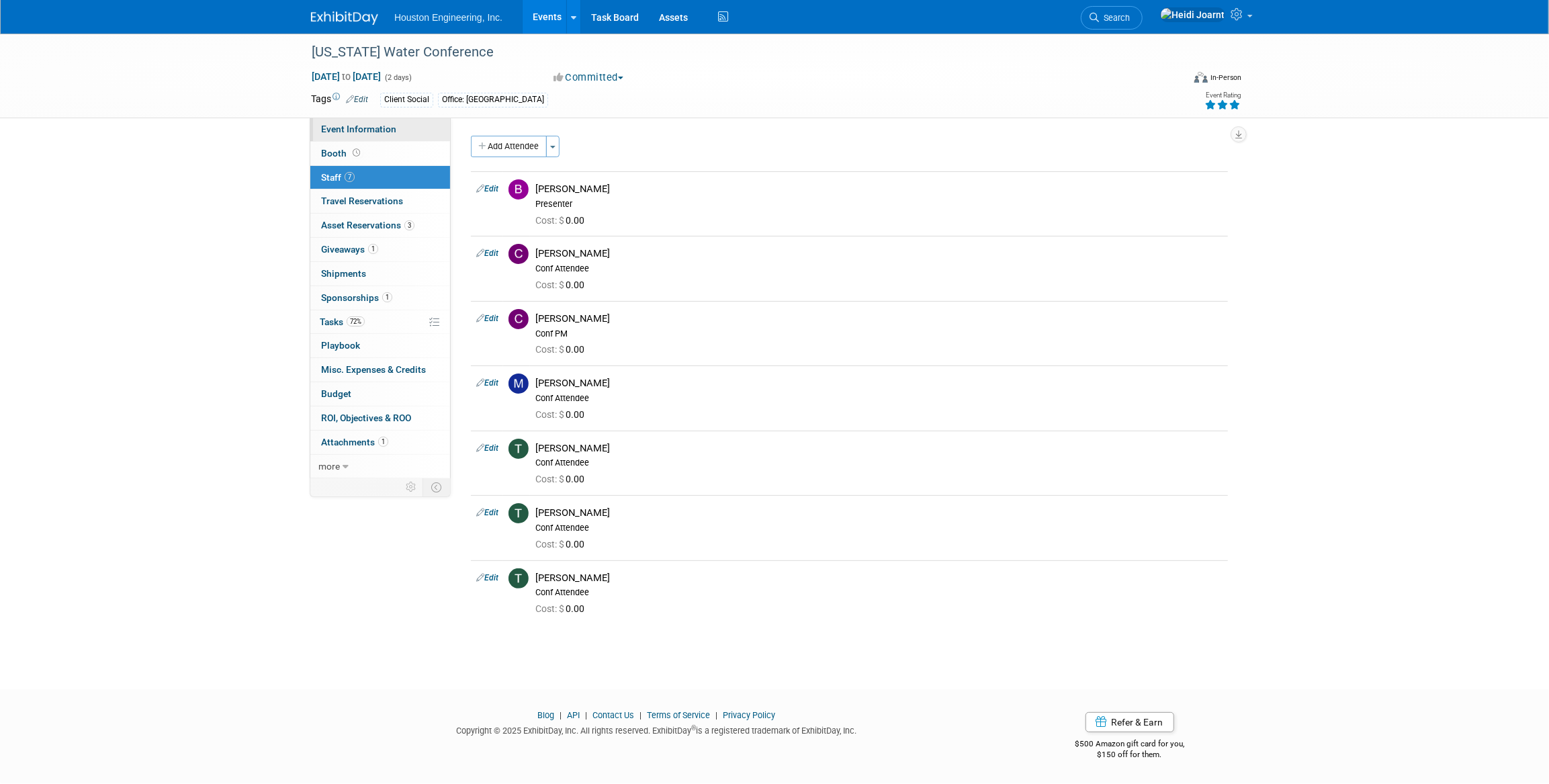
click at [377, 136] on link "Event Information" at bounding box center [379, 129] width 139 height 24
select select "2 - Post KO/Active Planning"
select select "Yes"
select select "Water Resources"
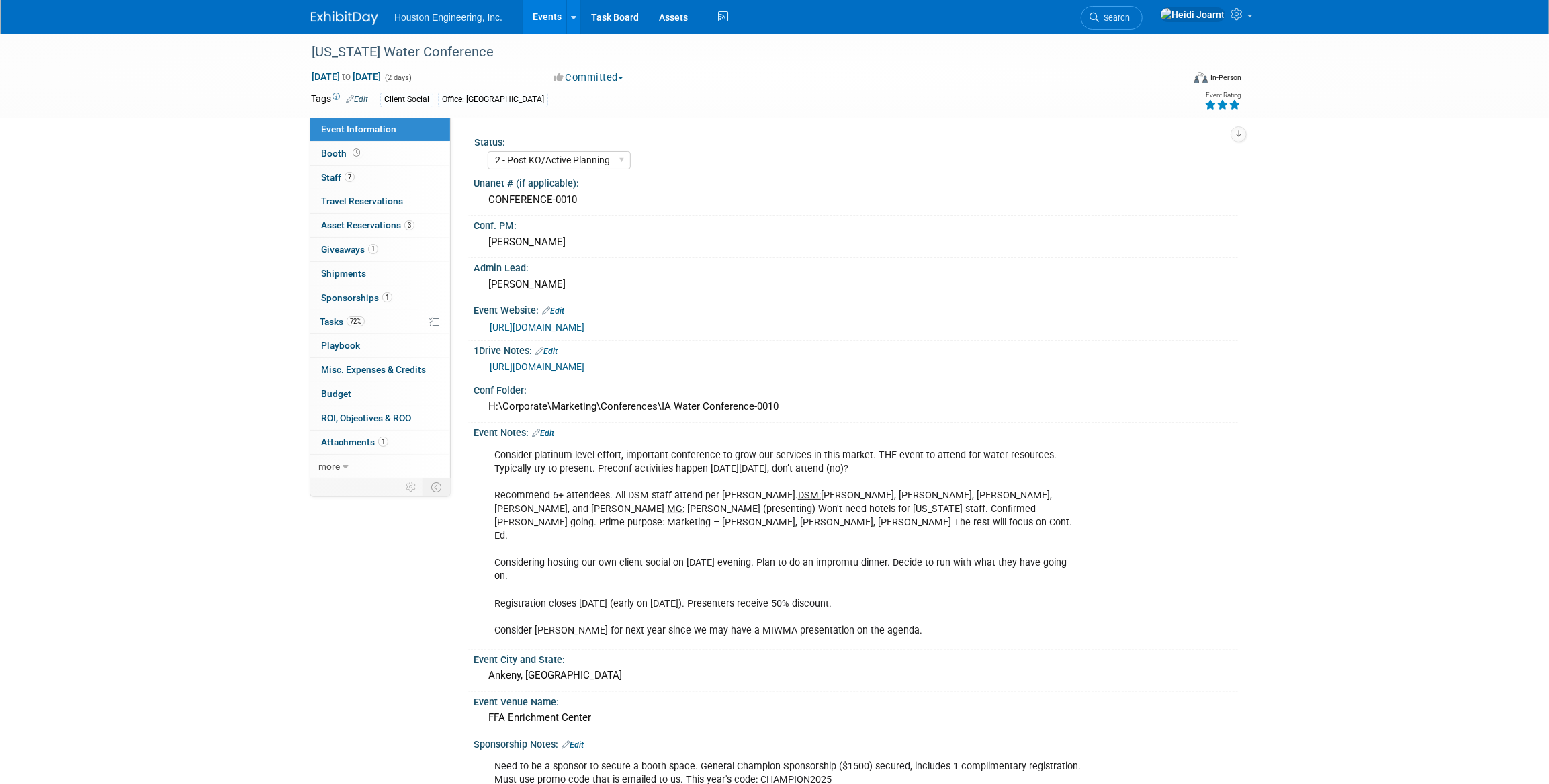
click at [361, 97] on link "Edit" at bounding box center [356, 99] width 22 height 9
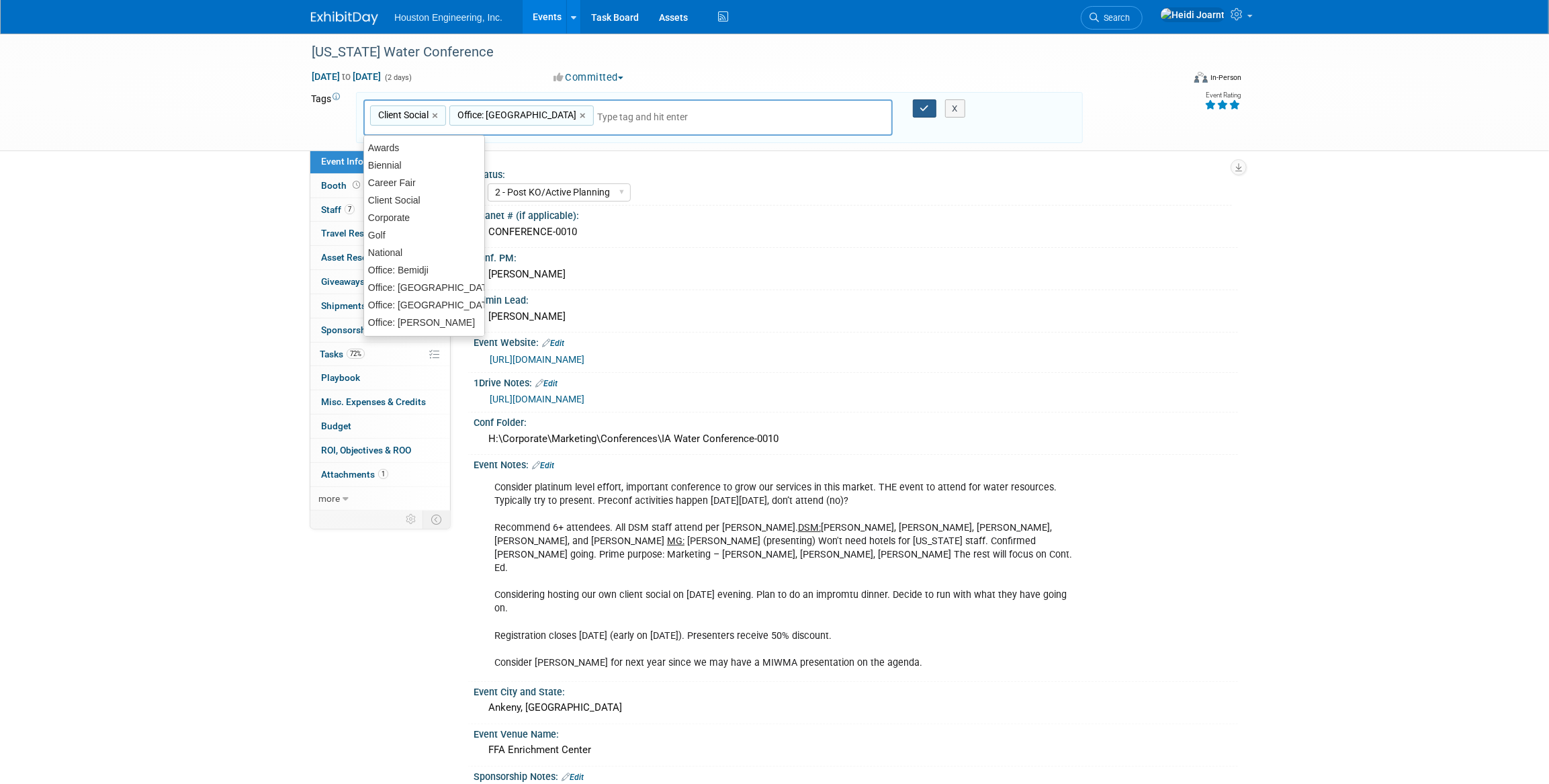
click at [928, 109] on icon "button" at bounding box center [924, 108] width 9 height 9
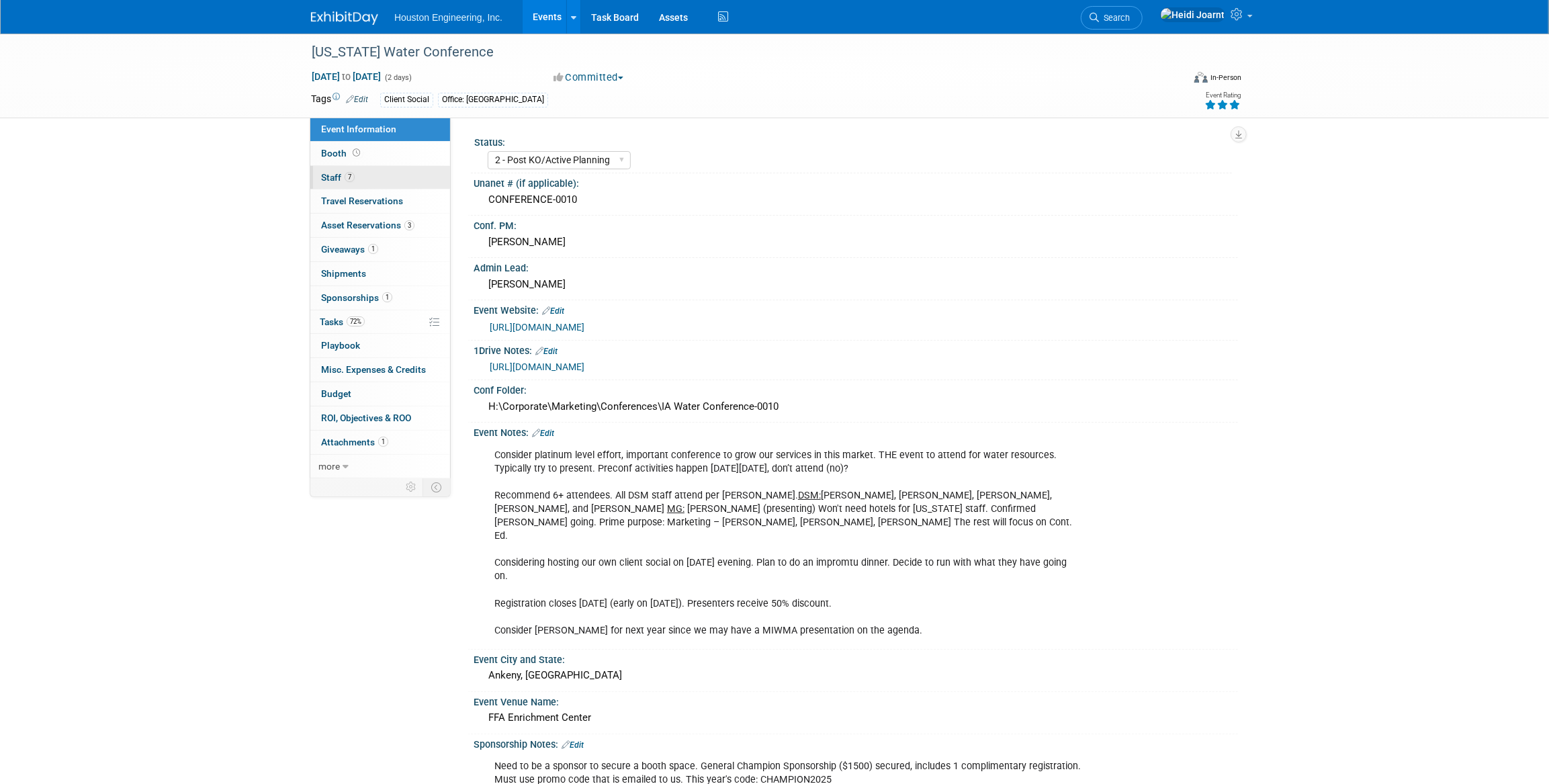
click at [372, 184] on link "7 Staff 7" at bounding box center [379, 178] width 139 height 24
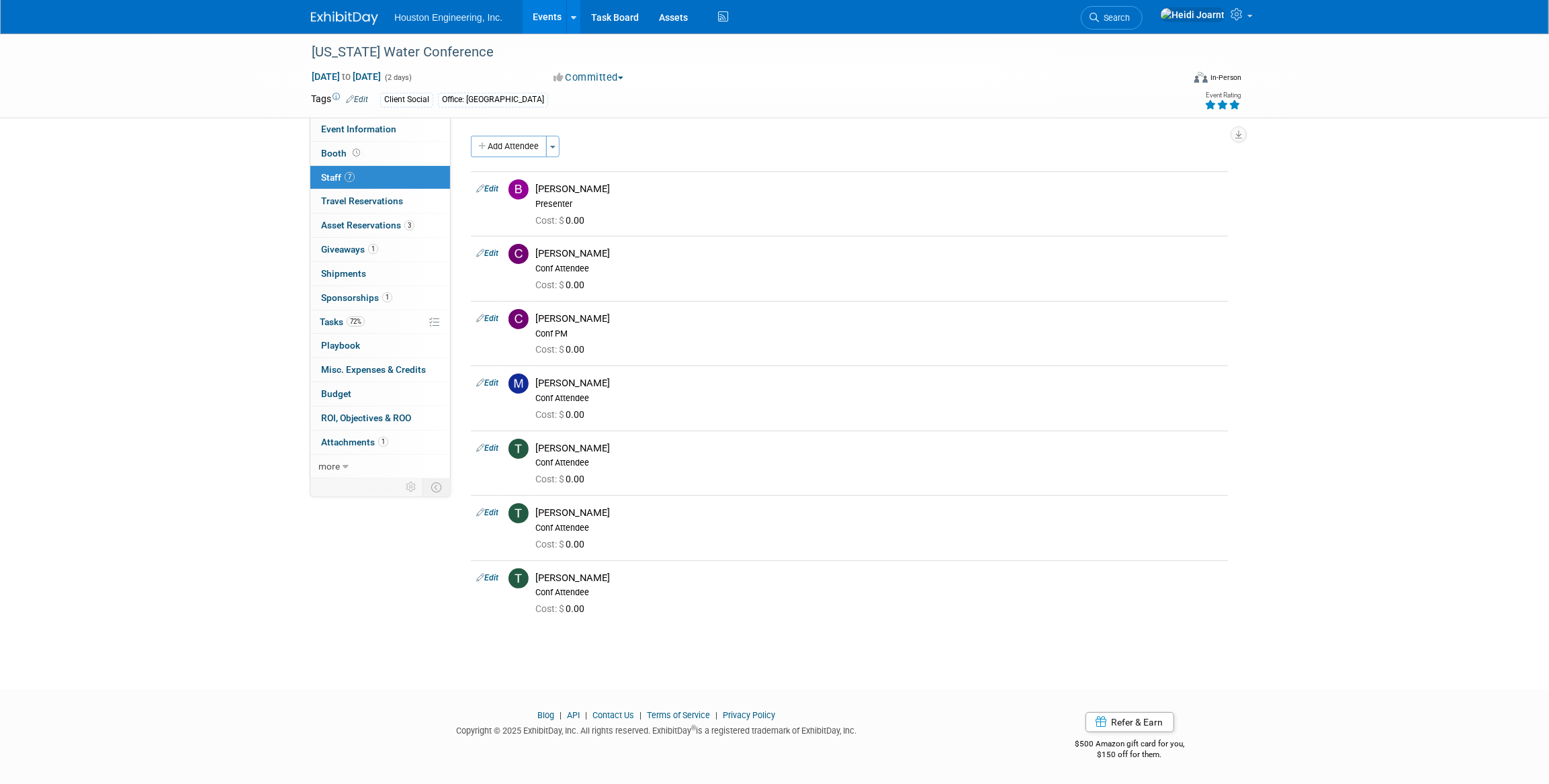
click at [368, 100] on link "Edit" at bounding box center [356, 99] width 22 height 9
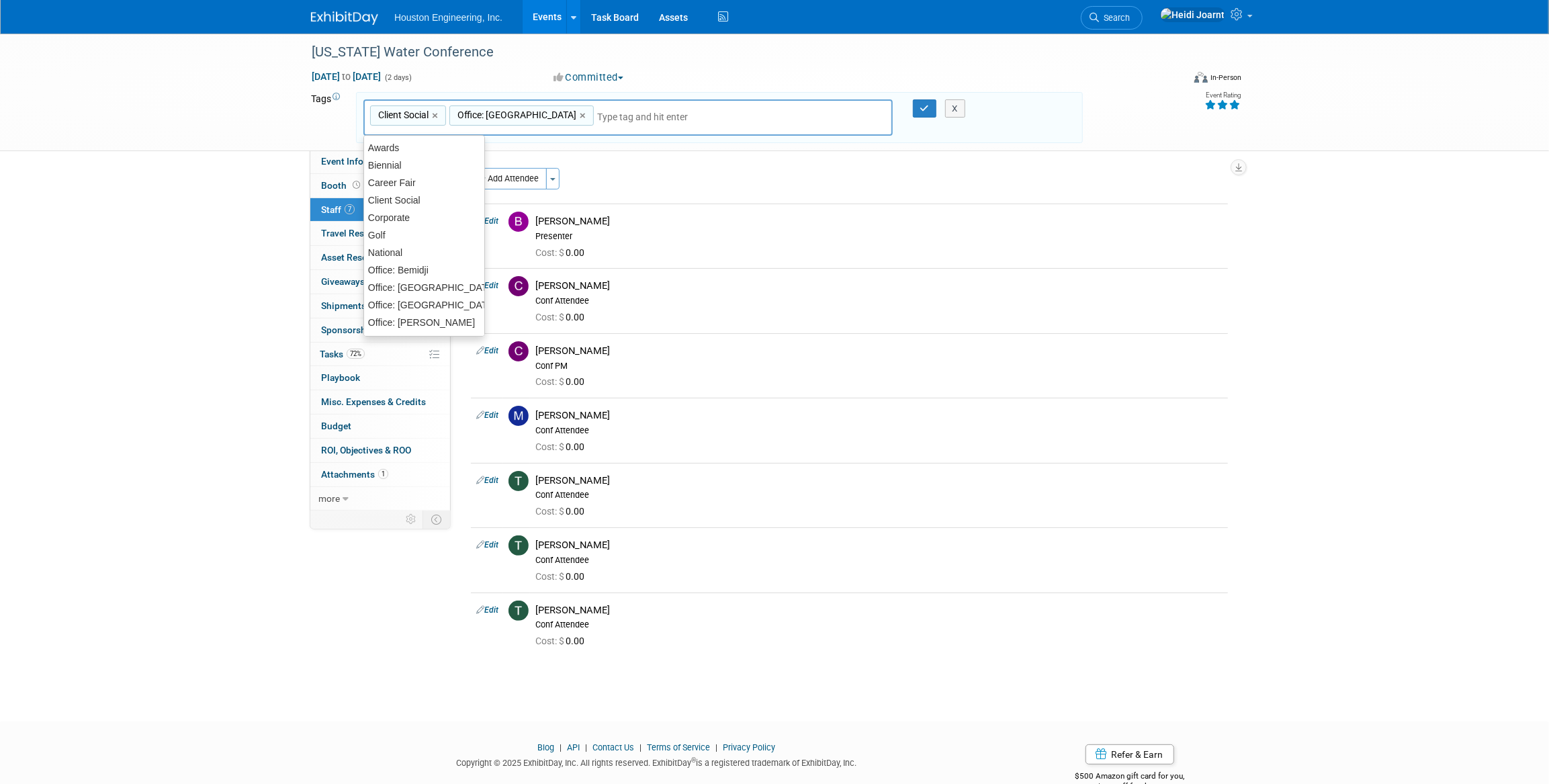
click at [597, 113] on input "text" at bounding box center [651, 117] width 108 height 14
type input "offic"
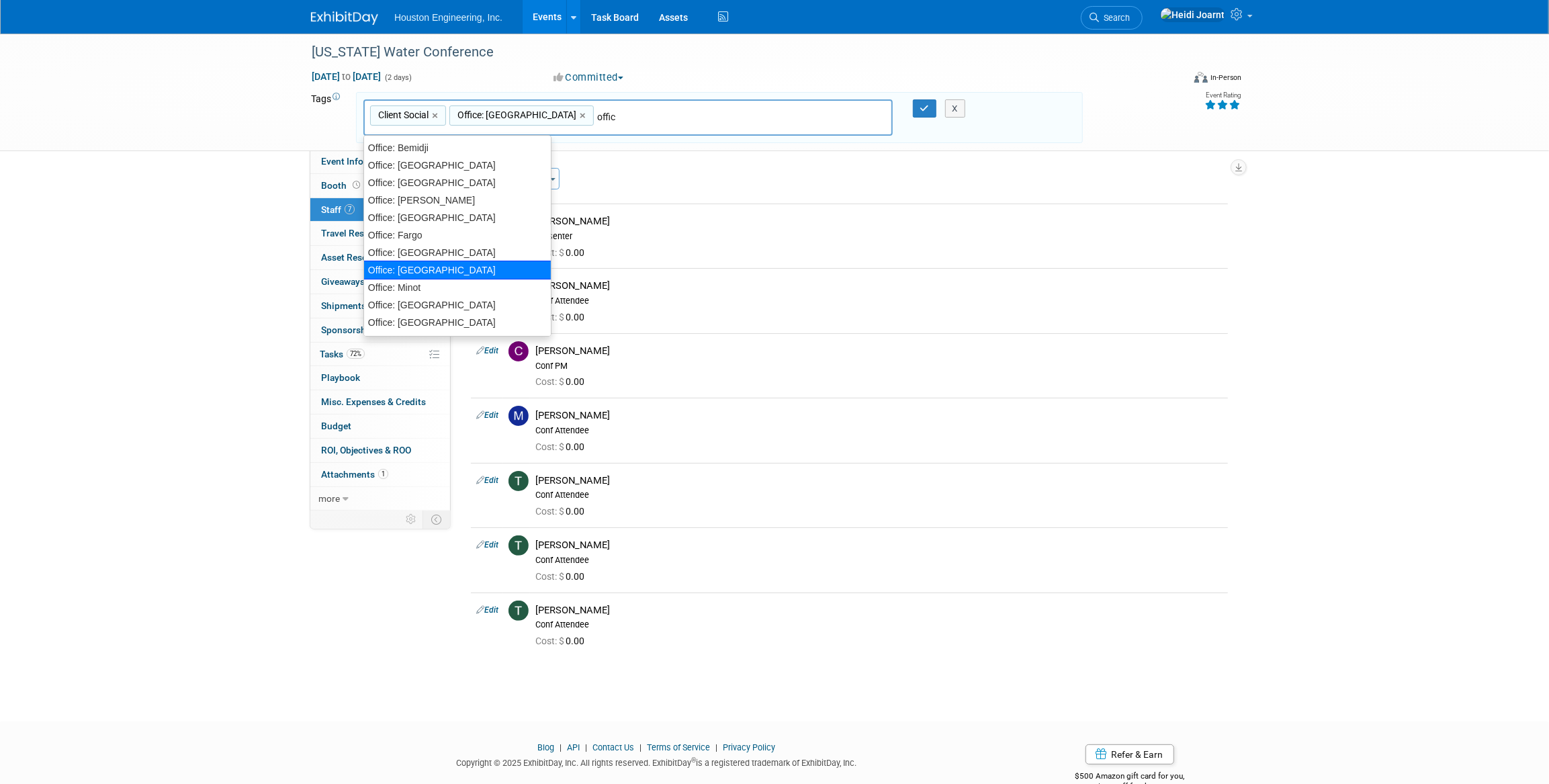
click at [463, 272] on div "Office: Maple Grove" at bounding box center [458, 270] width 188 height 19
type input "Client Social, Office: Des Moines, Office: Maple Grove"
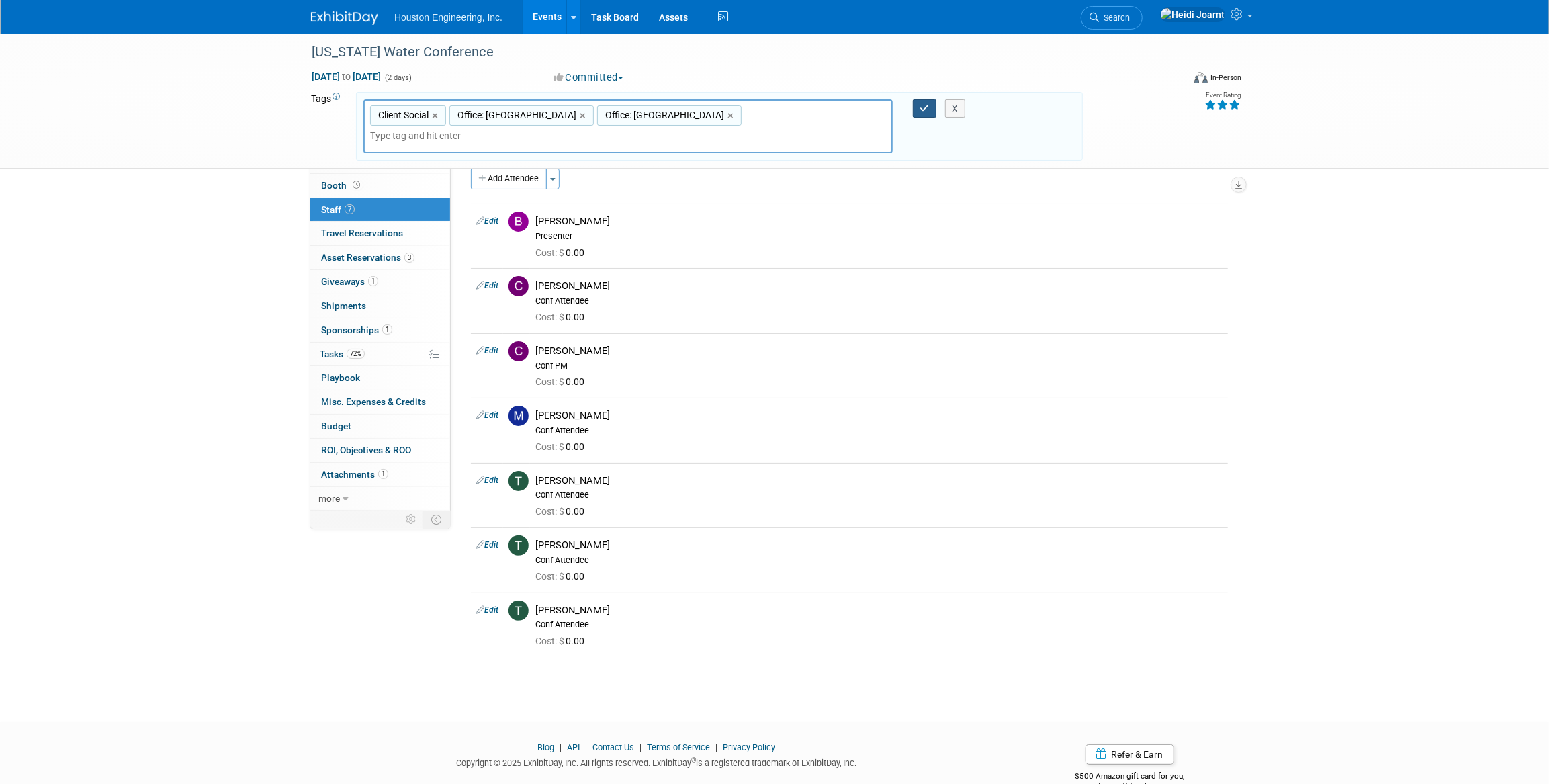
click at [920, 108] on icon "button" at bounding box center [924, 108] width 9 height 9
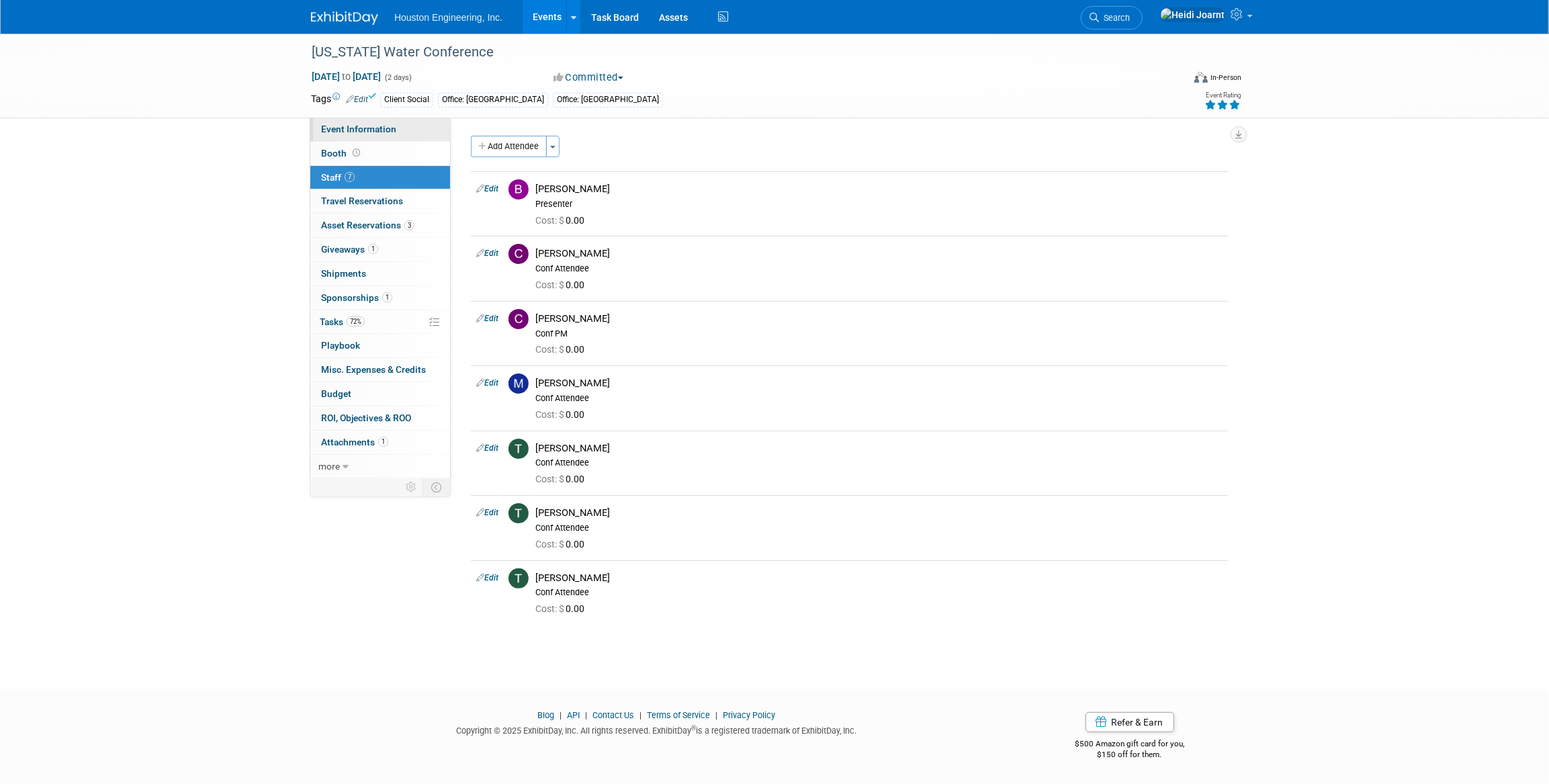
click at [360, 124] on span "Event Information" at bounding box center [358, 129] width 76 height 11
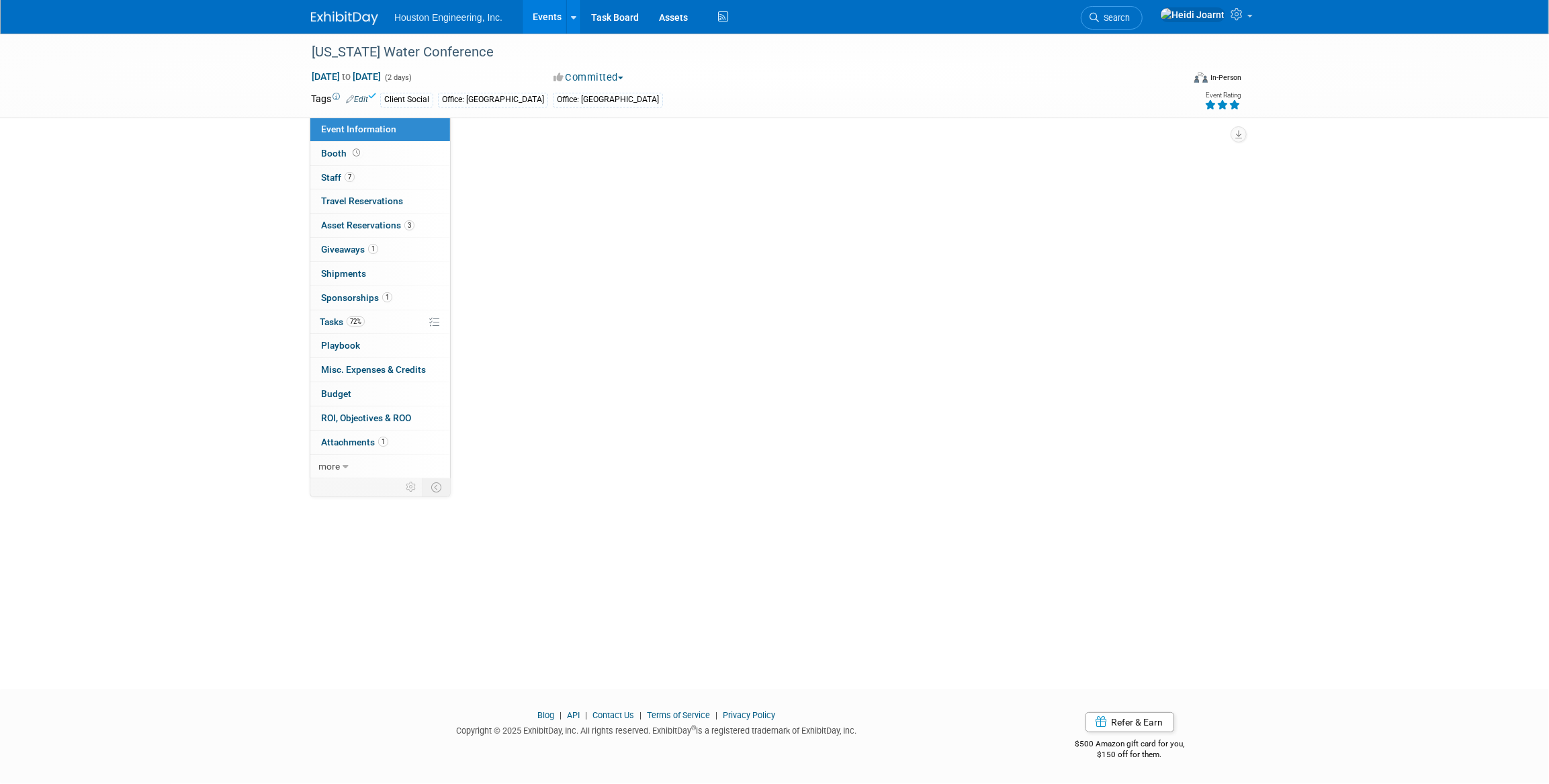
select select "2 - Post KO/Active Planning"
select select "Yes"
select select "Water Resources"
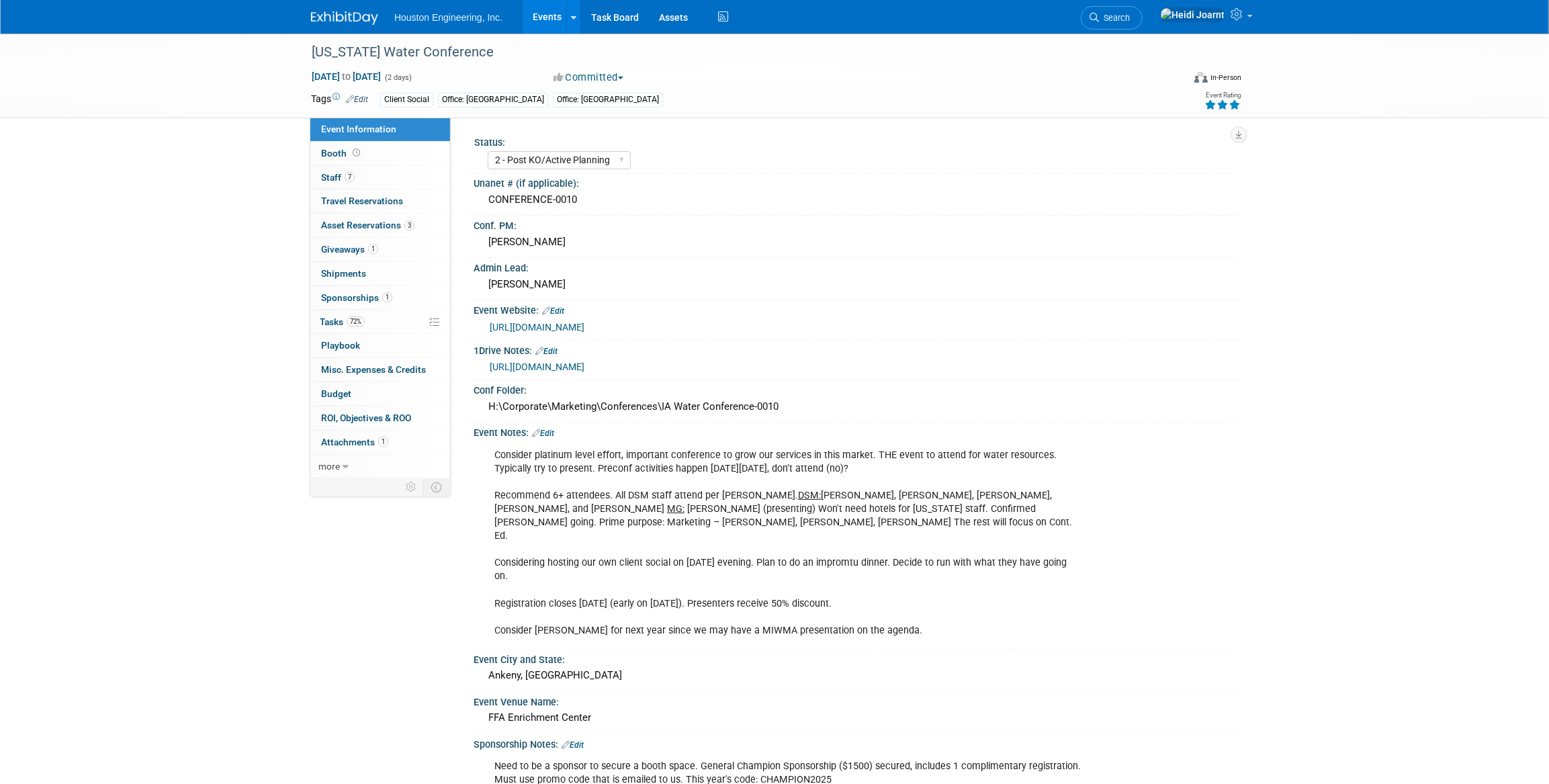
click at [550, 14] on link "Events" at bounding box center [547, 16] width 49 height 34
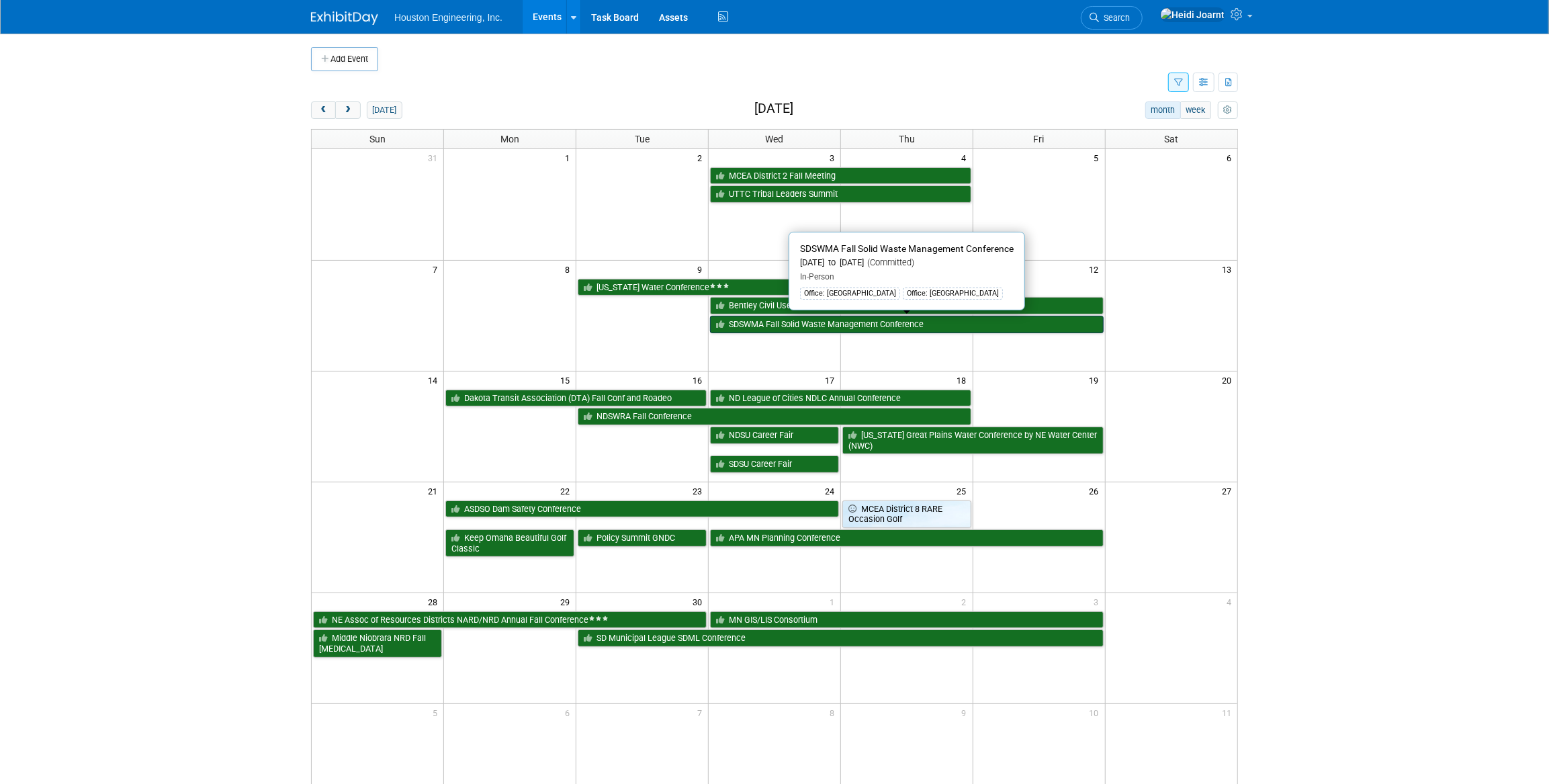
click at [819, 327] on link "SDSWMA Fall Solid Waste Management Conference" at bounding box center [907, 324] width 394 height 17
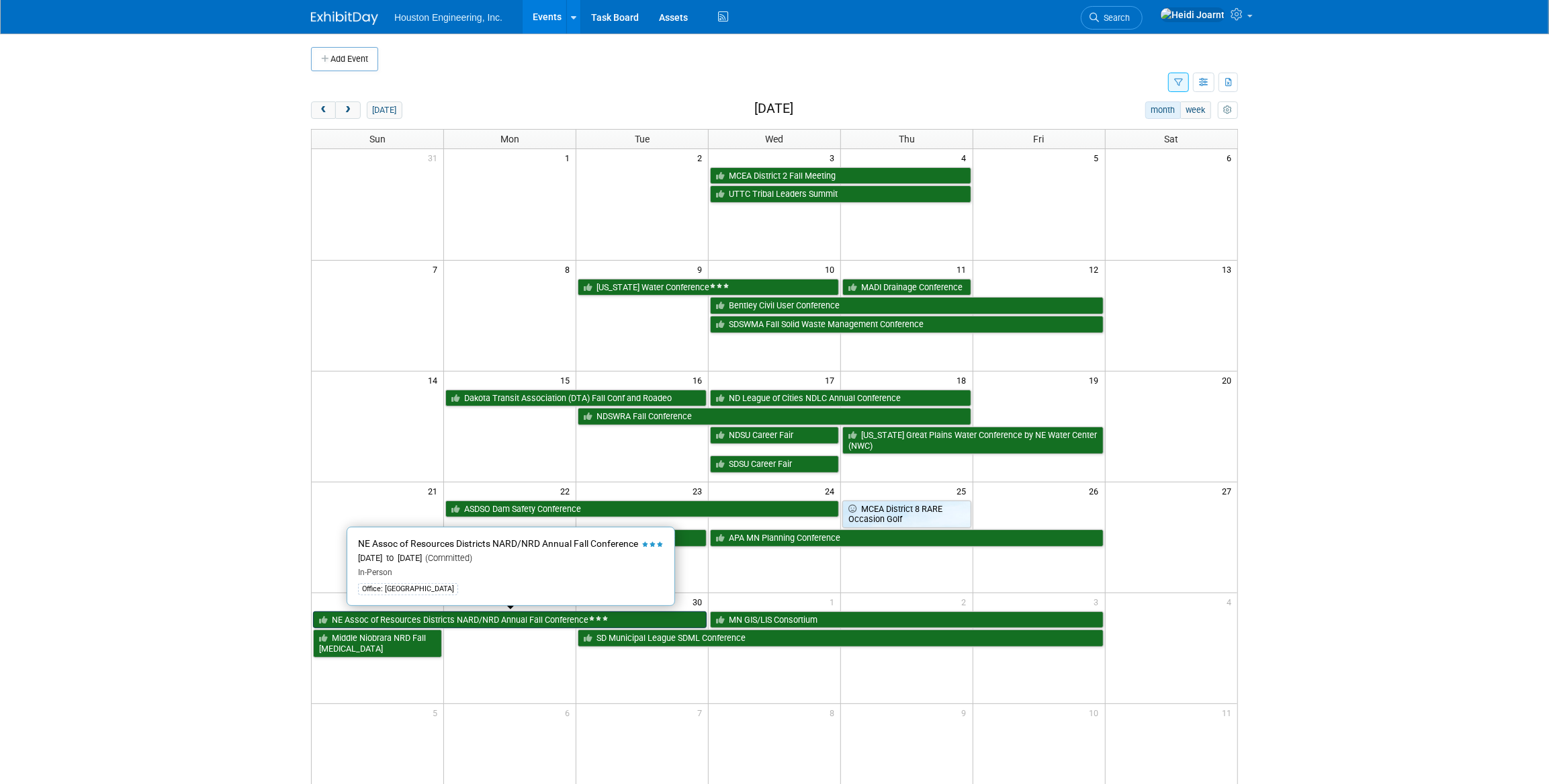
click at [547, 611] on link "NE Assoc of Resources Districts NARD/NRD Annual Fall Conference" at bounding box center [510, 619] width 394 height 17
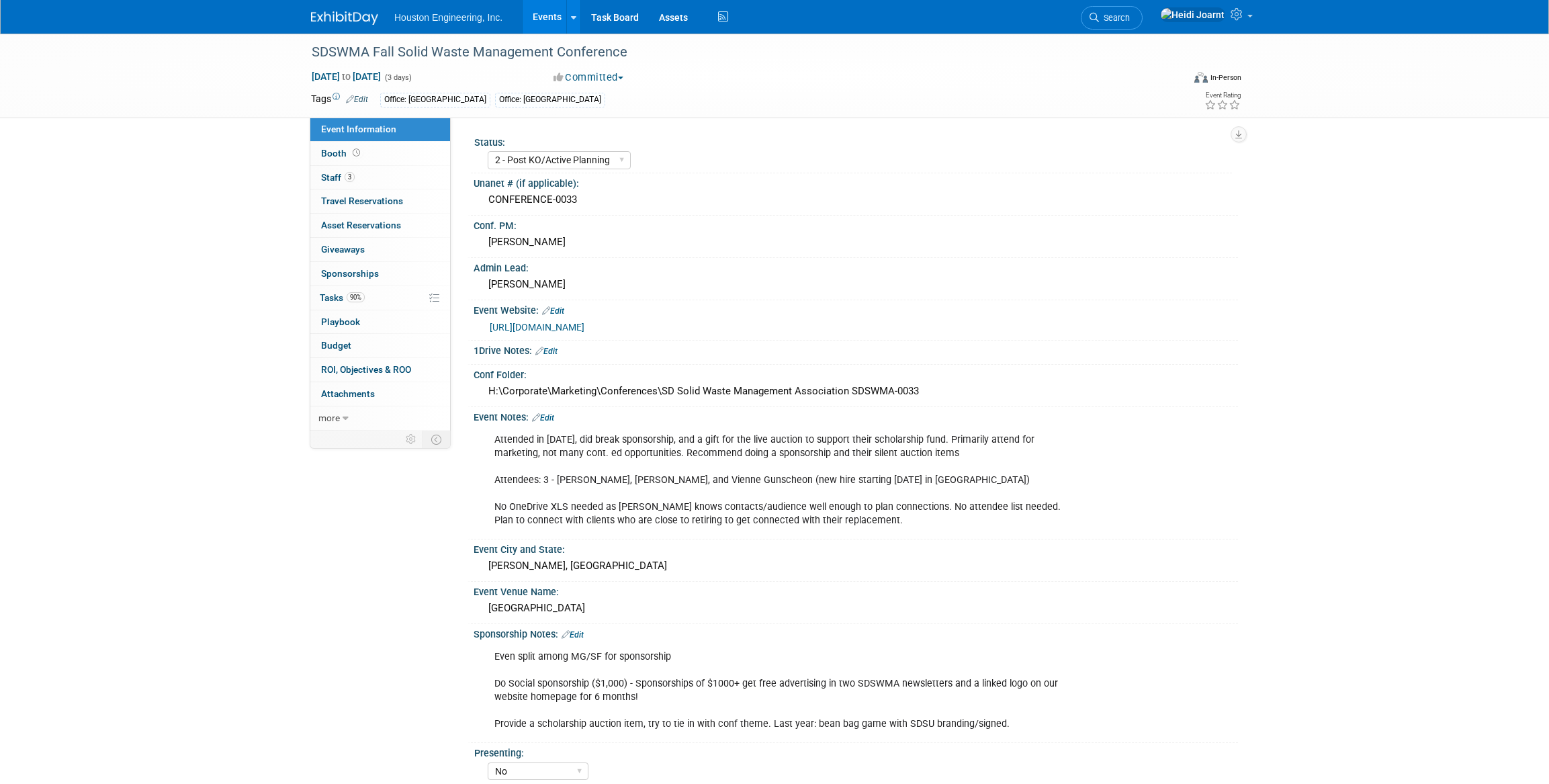
select select "2 - Post KO/Active Planning"
select select "No"
select select "Multi-sector/Any/All"
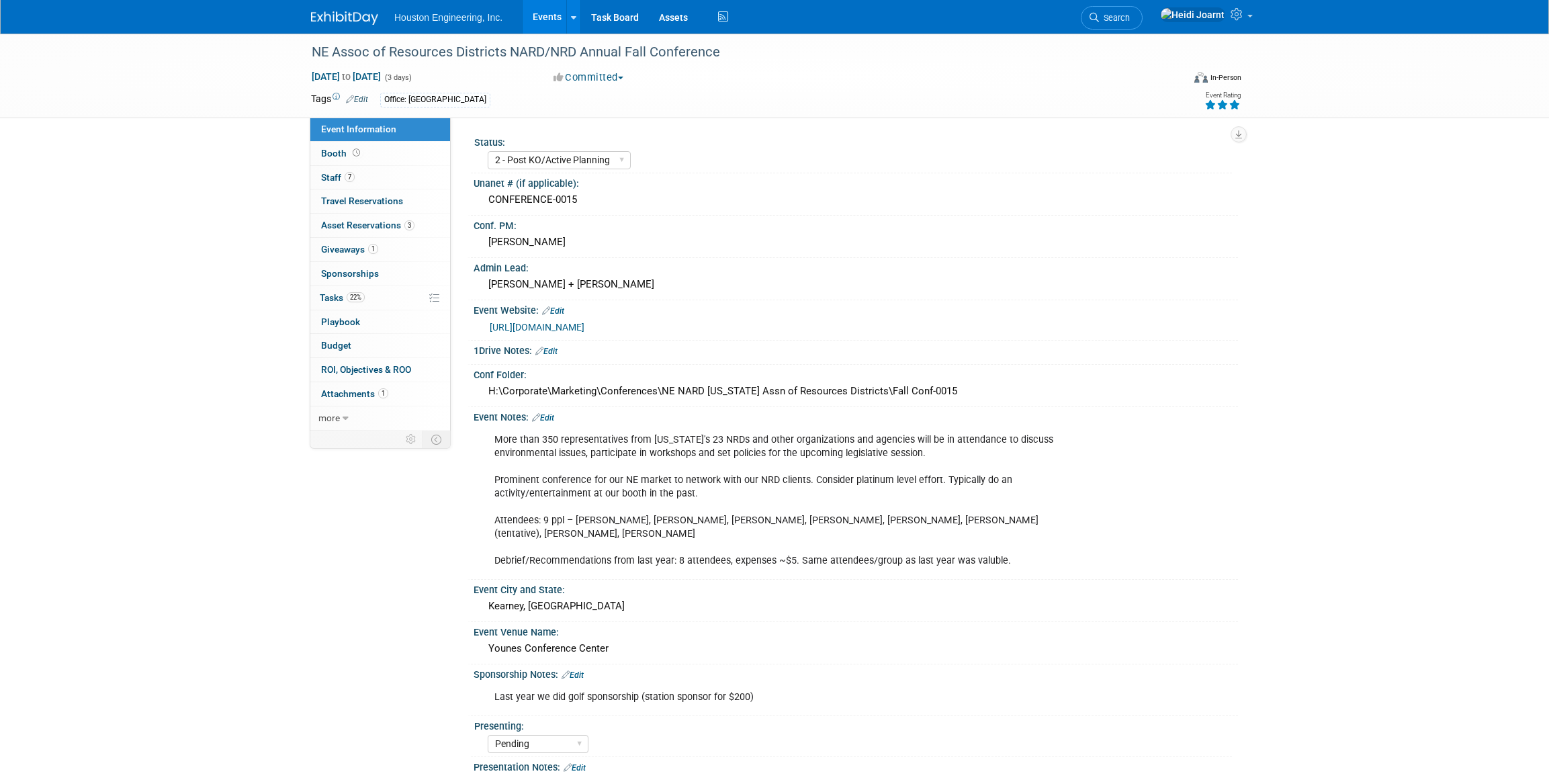
select select "2 - Post KO/Active Planning"
select select "Pending"
select select "Water Resources"
click at [360, 302] on link "22% Tasks 22%" at bounding box center [379, 298] width 139 height 24
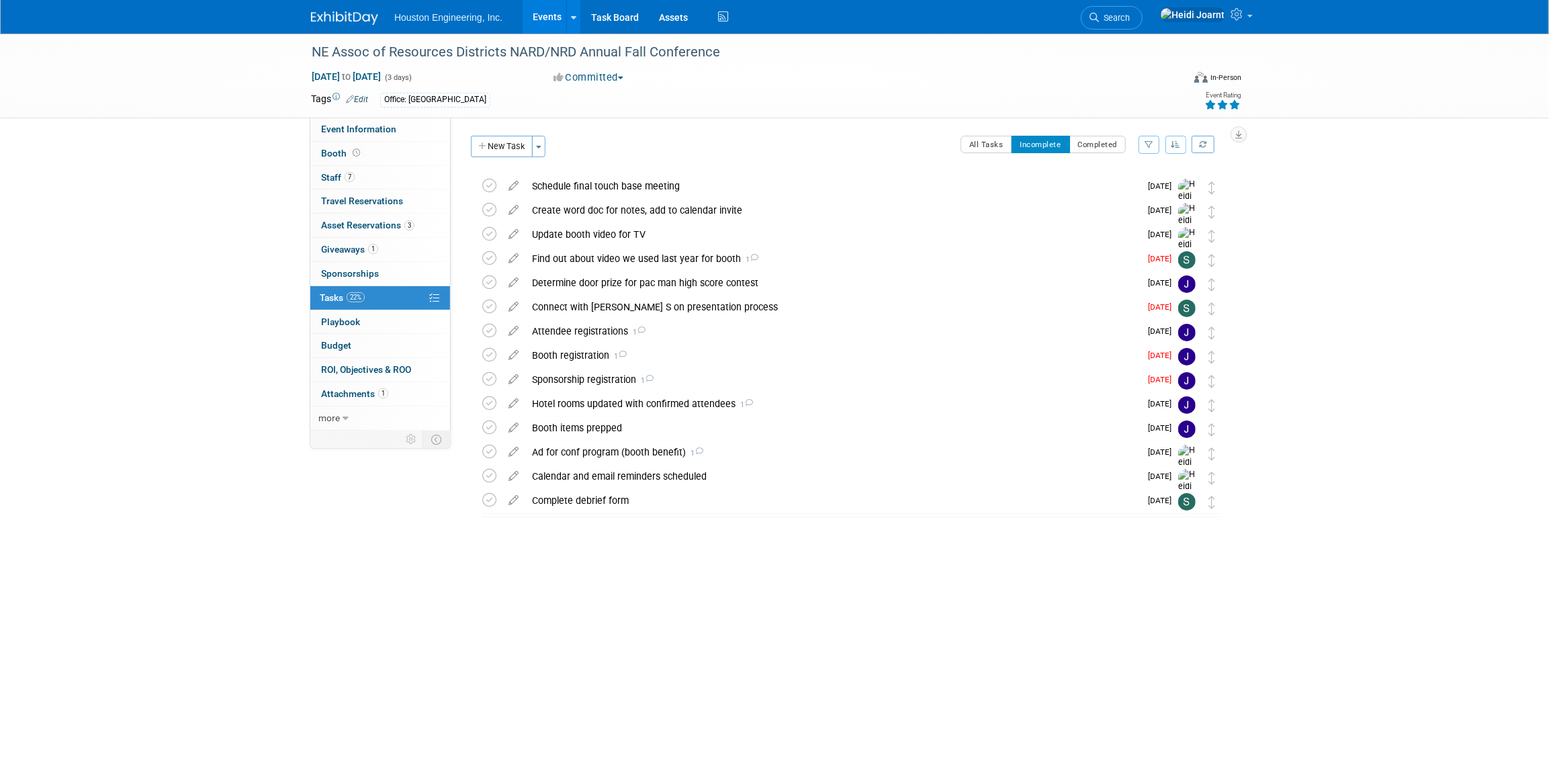
click at [1181, 145] on button "button" at bounding box center [1176, 145] width 22 height 18
click at [1141, 201] on link "By Due Date" at bounding box center [1137, 206] width 96 height 19
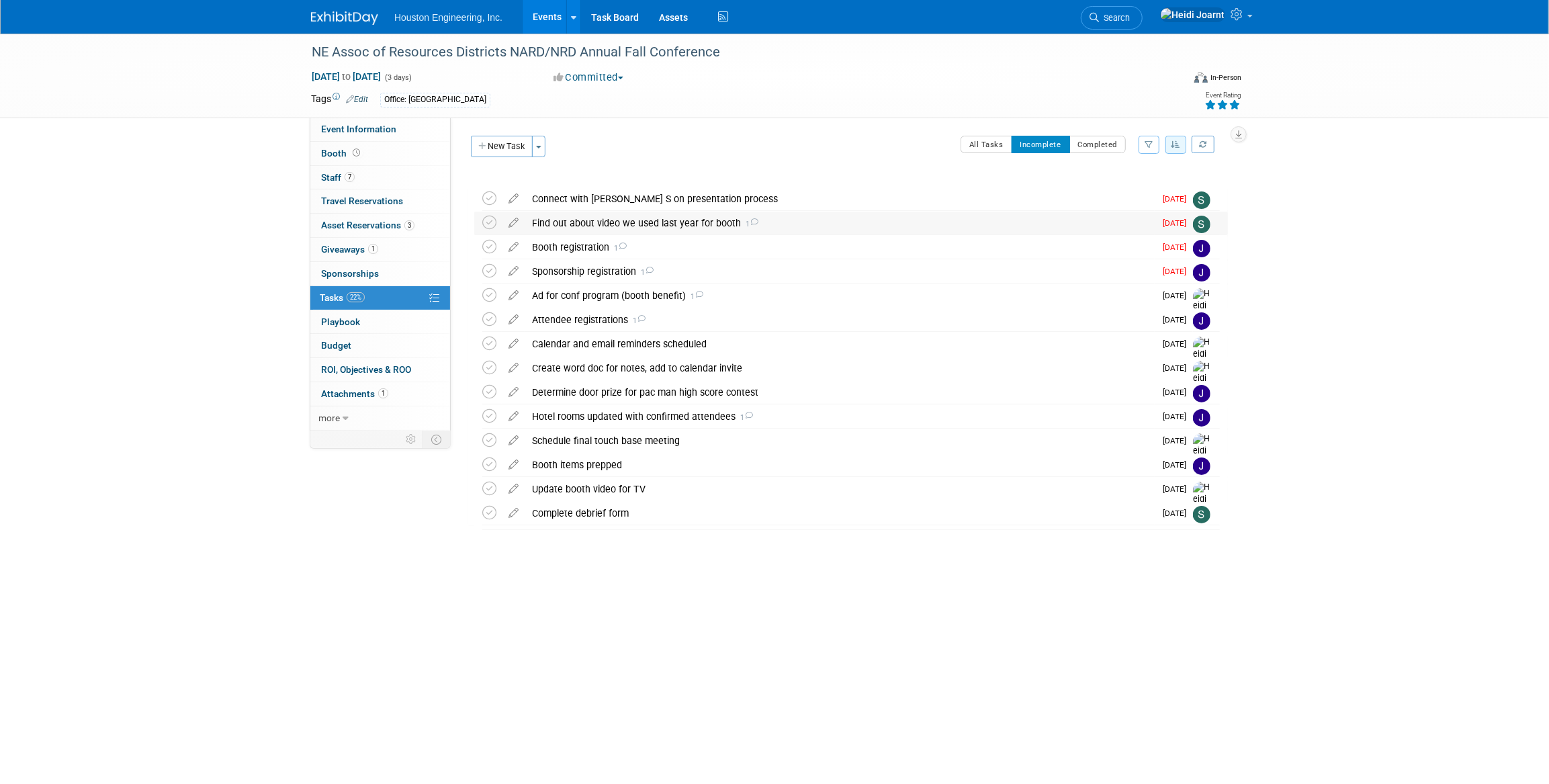
click at [624, 232] on div "Find out about video we used last year for booth 1" at bounding box center [840, 222] width 629 height 23
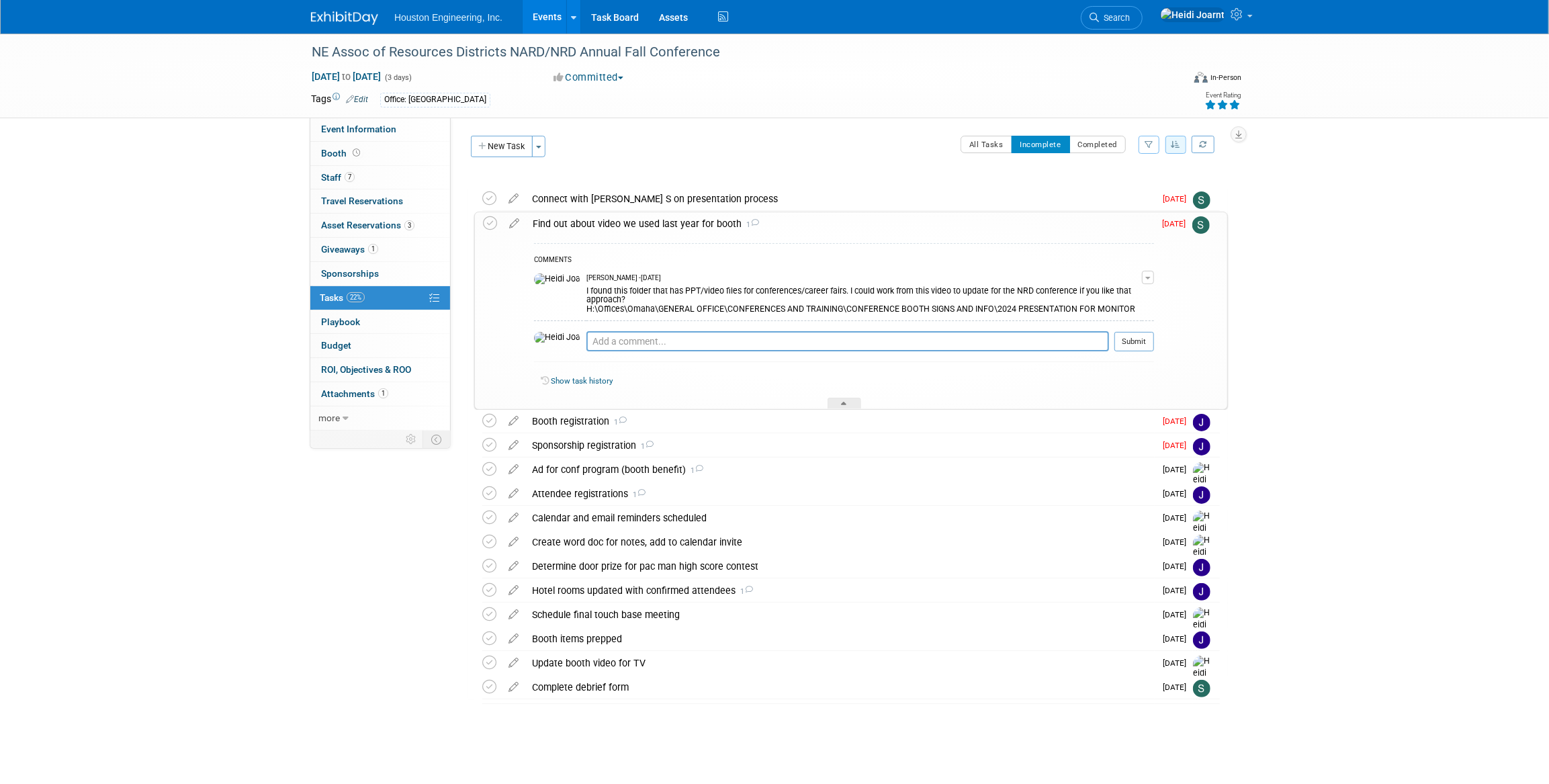
click at [651, 222] on div "Find out about video we used last year for booth 1" at bounding box center [840, 223] width 628 height 23
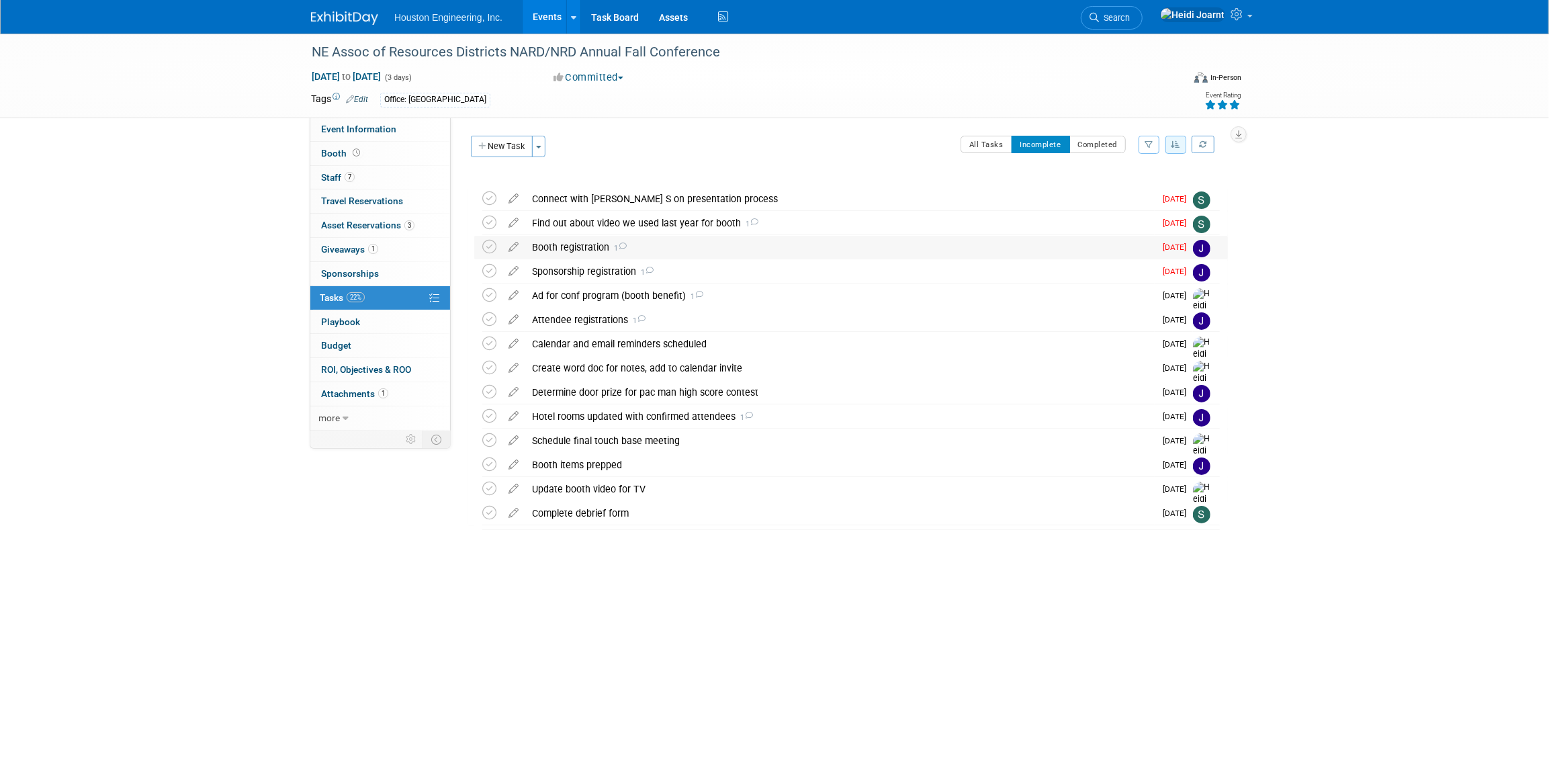
click at [644, 241] on div "Booth registration 1" at bounding box center [840, 247] width 629 height 23
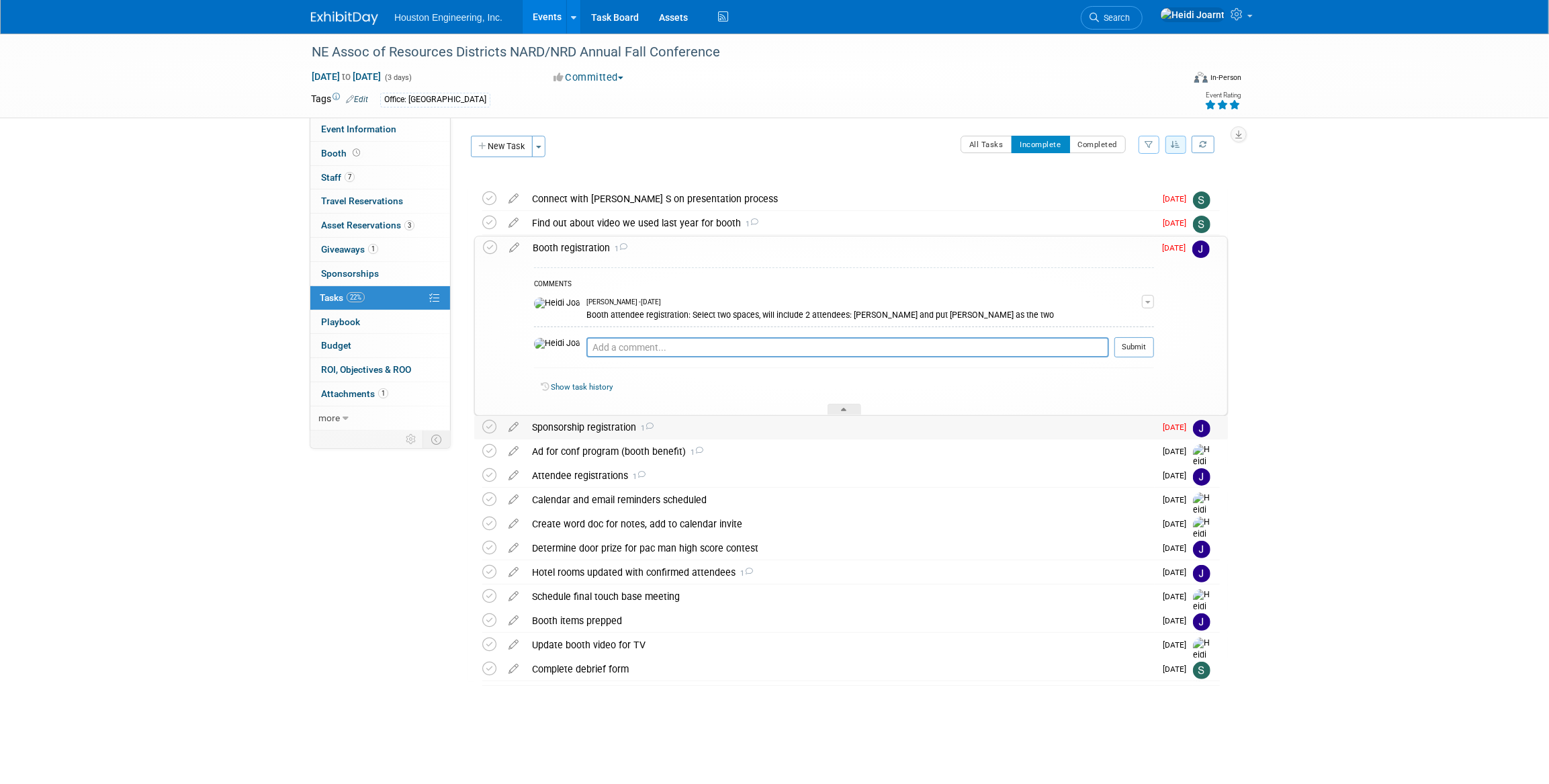
click at [703, 419] on div "Sponsorship registration 1" at bounding box center [840, 427] width 629 height 23
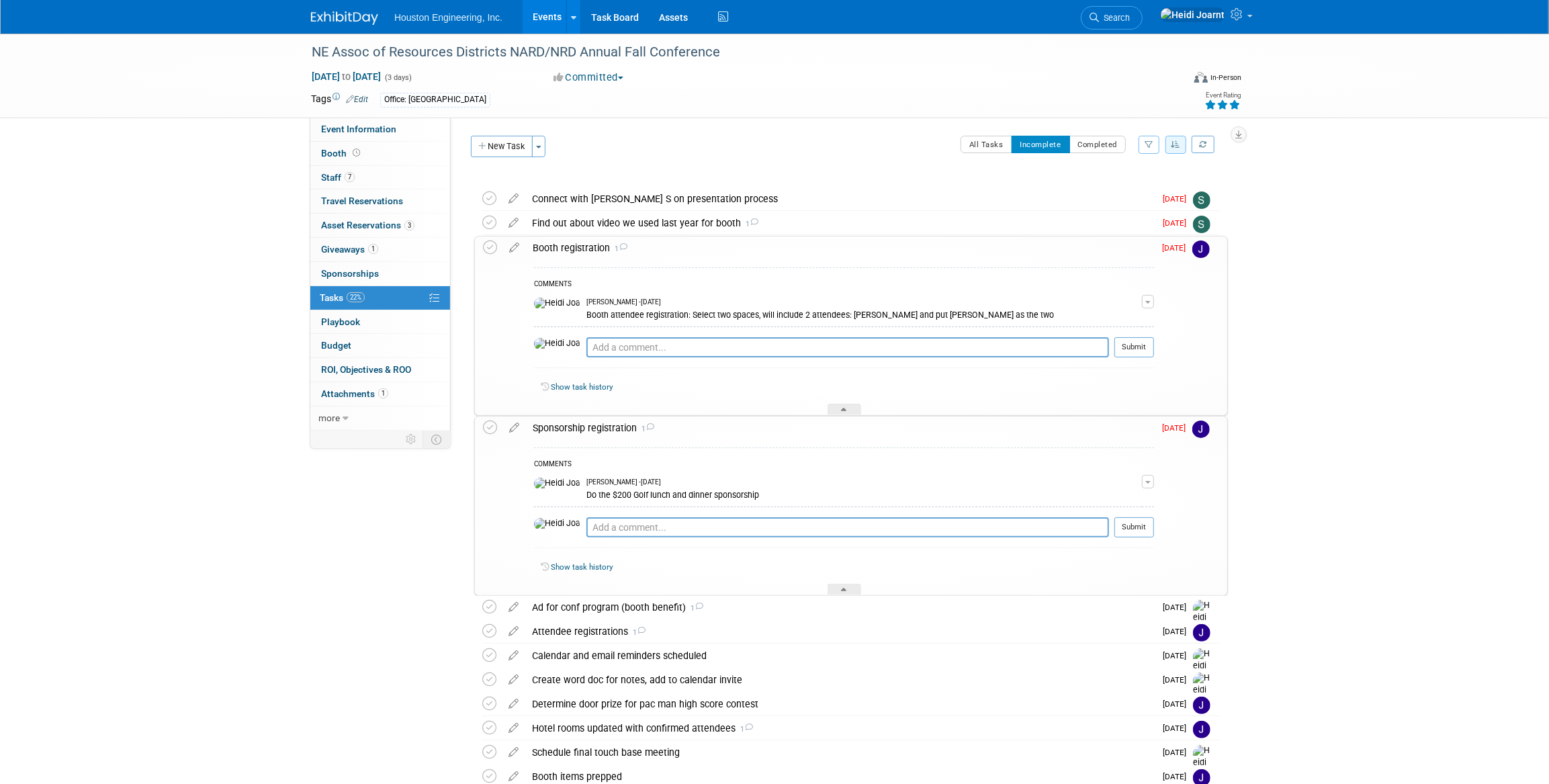
click at [703, 419] on div "Sponsorship registration 1" at bounding box center [840, 428] width 628 height 23
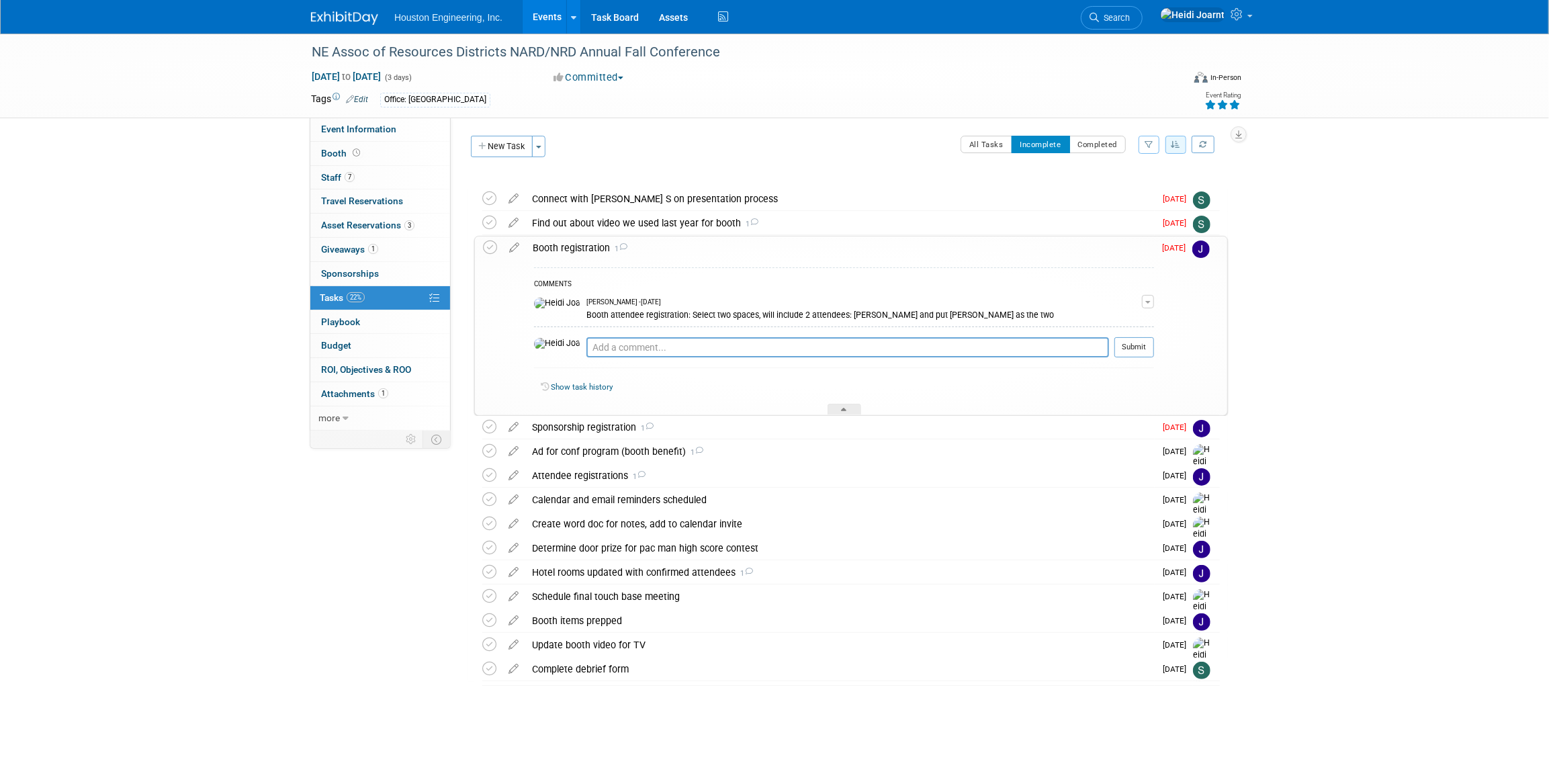
click at [710, 247] on div "Booth registration 1" at bounding box center [840, 247] width 628 height 23
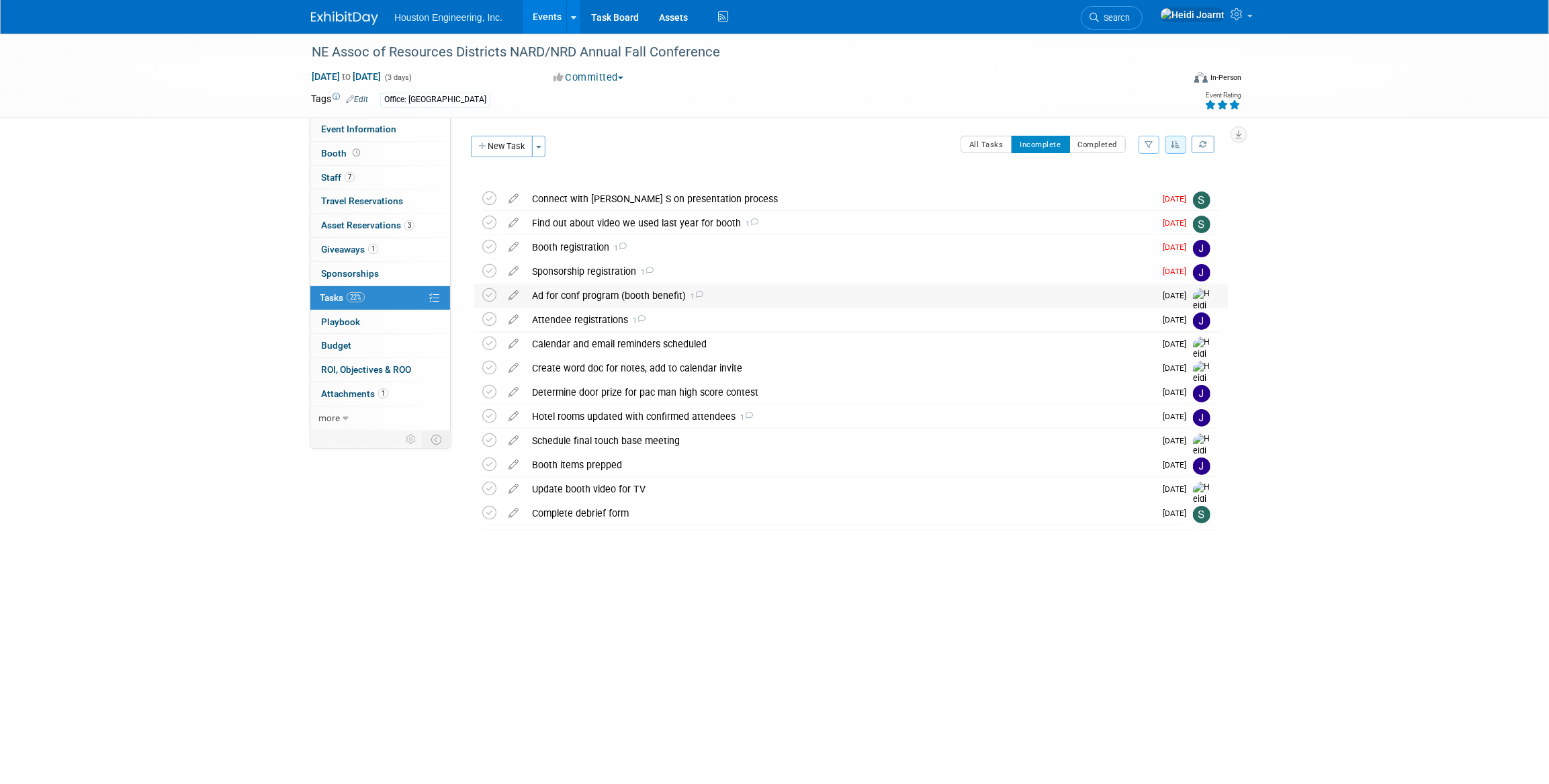
click at [712, 294] on div "Ad for conf program (booth benefit) 1" at bounding box center [840, 295] width 629 height 23
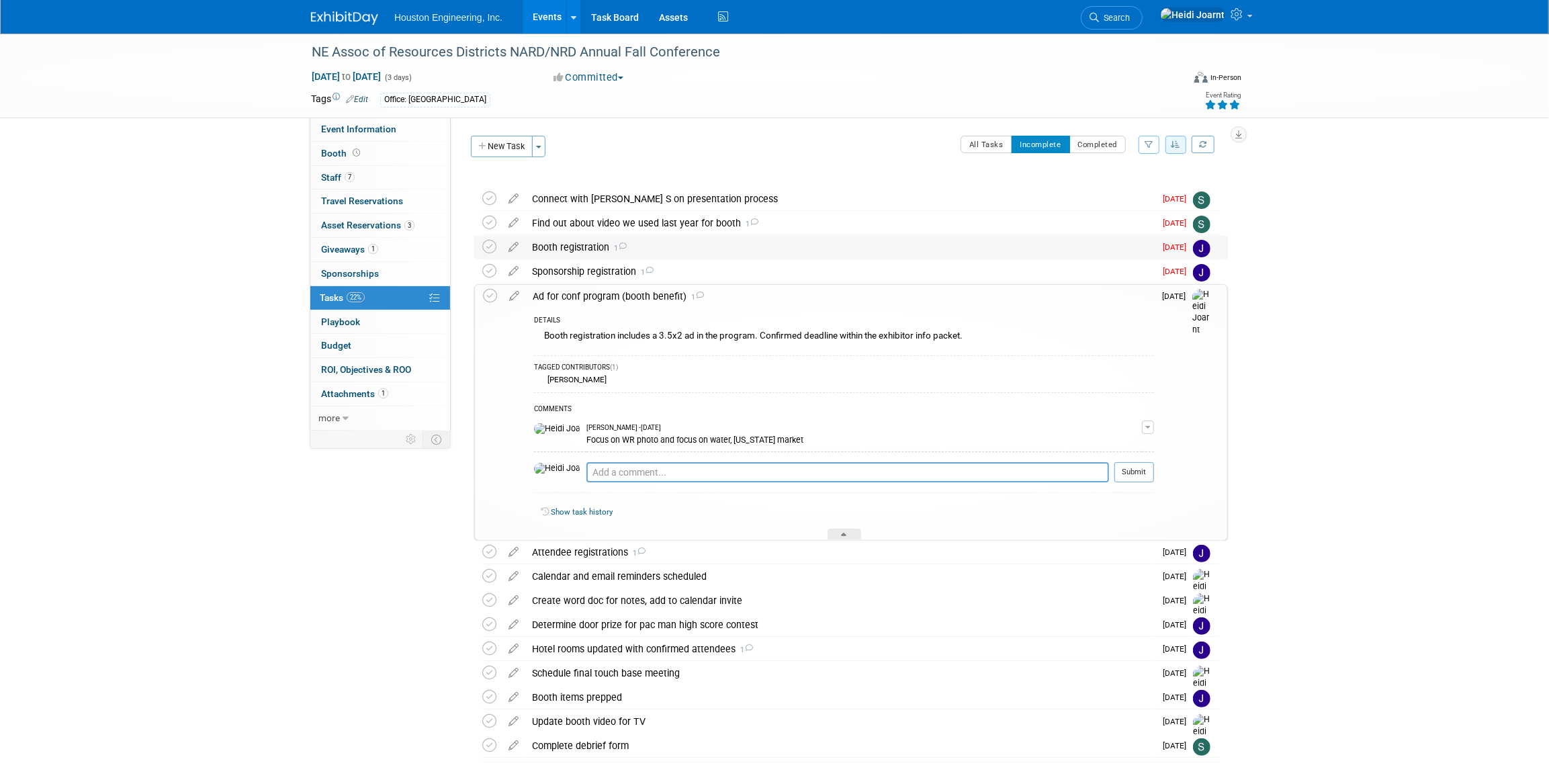
click at [707, 245] on div "Booth registration 1" at bounding box center [840, 247] width 629 height 23
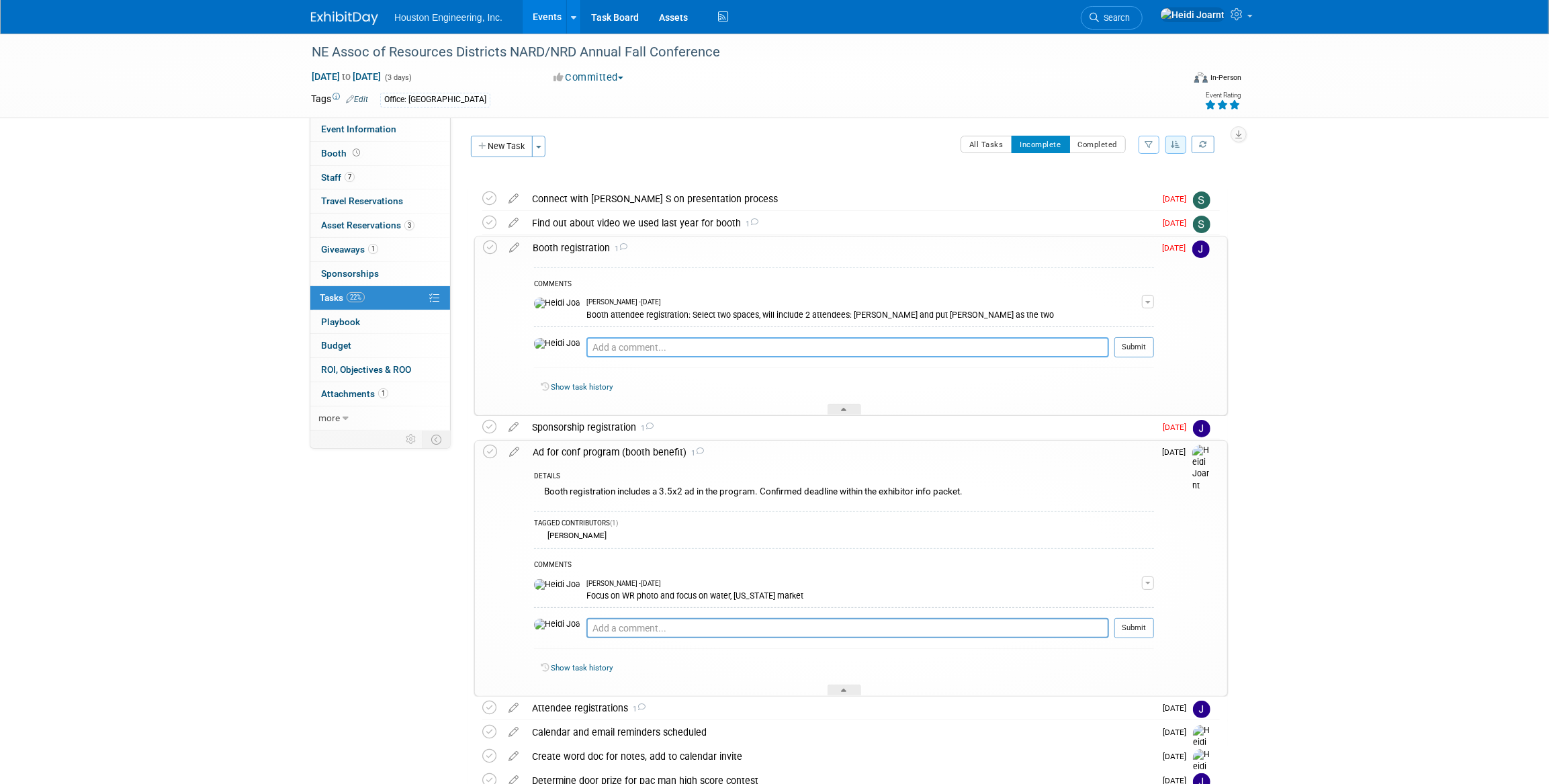
click at [705, 346] on textarea at bounding box center [847, 347] width 522 height 20
click at [575, 252] on div "Booth registration 1" at bounding box center [840, 247] width 628 height 23
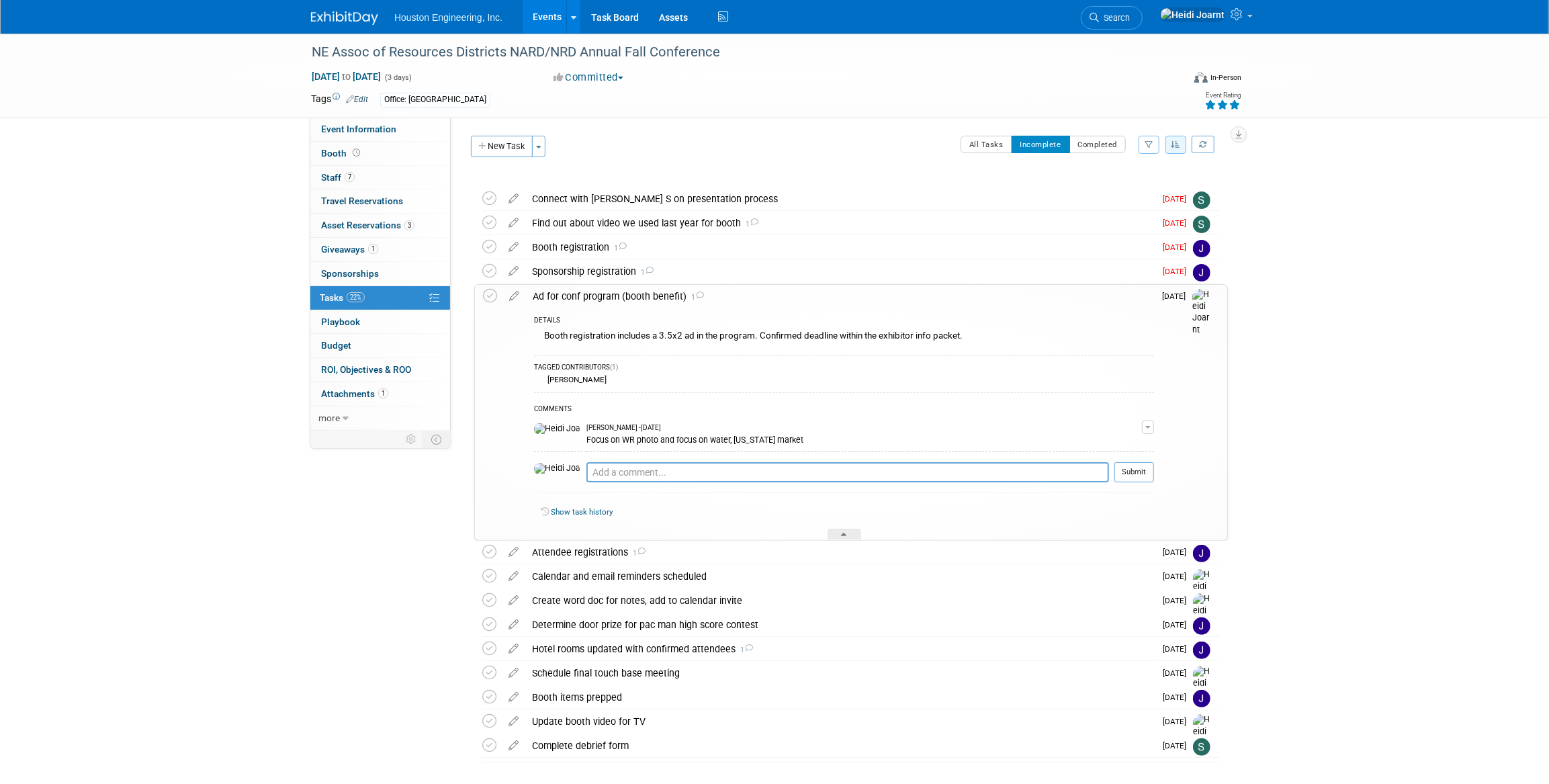
click at [601, 297] on div "Ad for conf program (booth benefit) 1" at bounding box center [840, 295] width 628 height 23
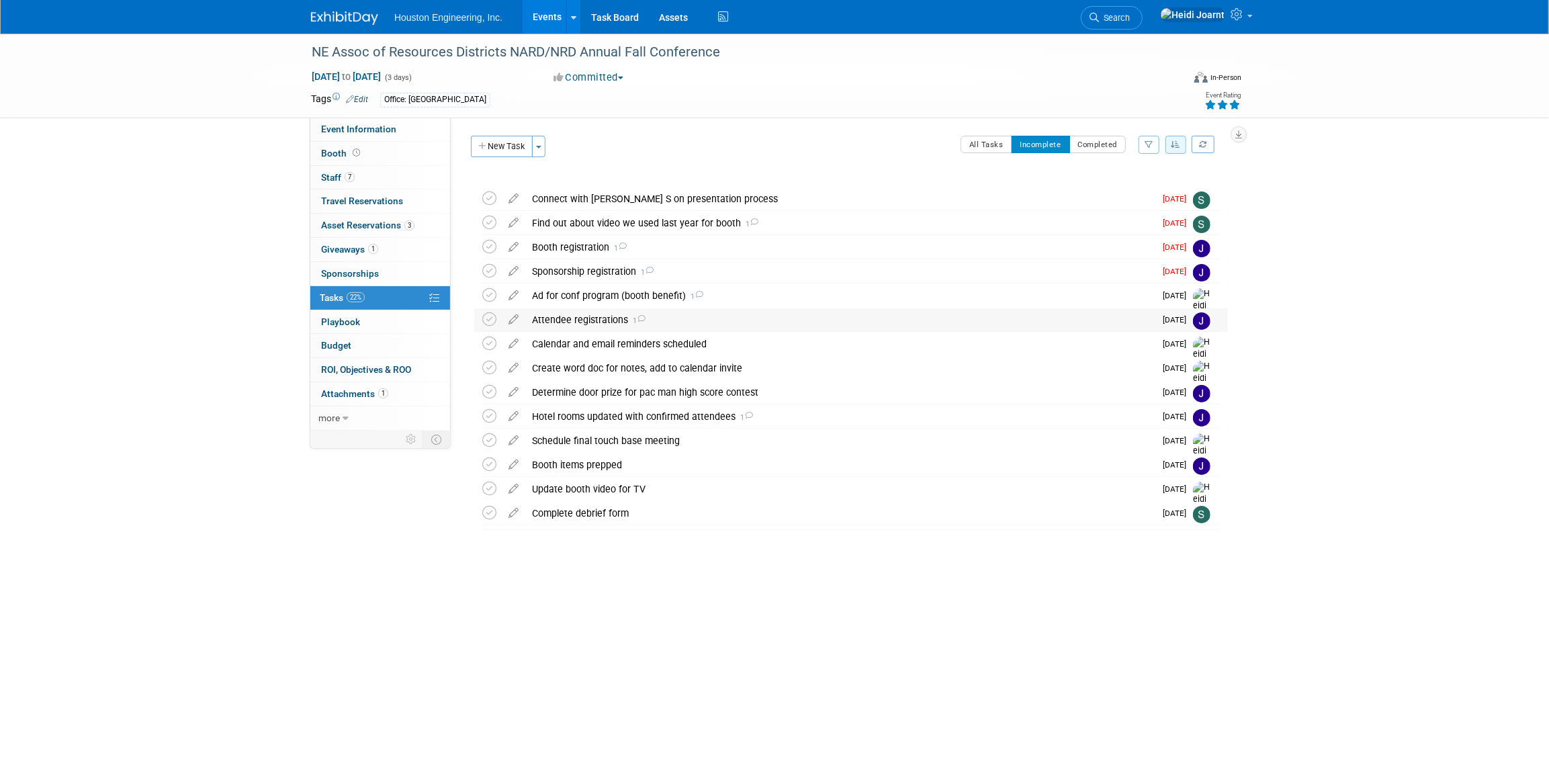
click at [623, 320] on div "Attendee registrations 1" at bounding box center [840, 319] width 629 height 23
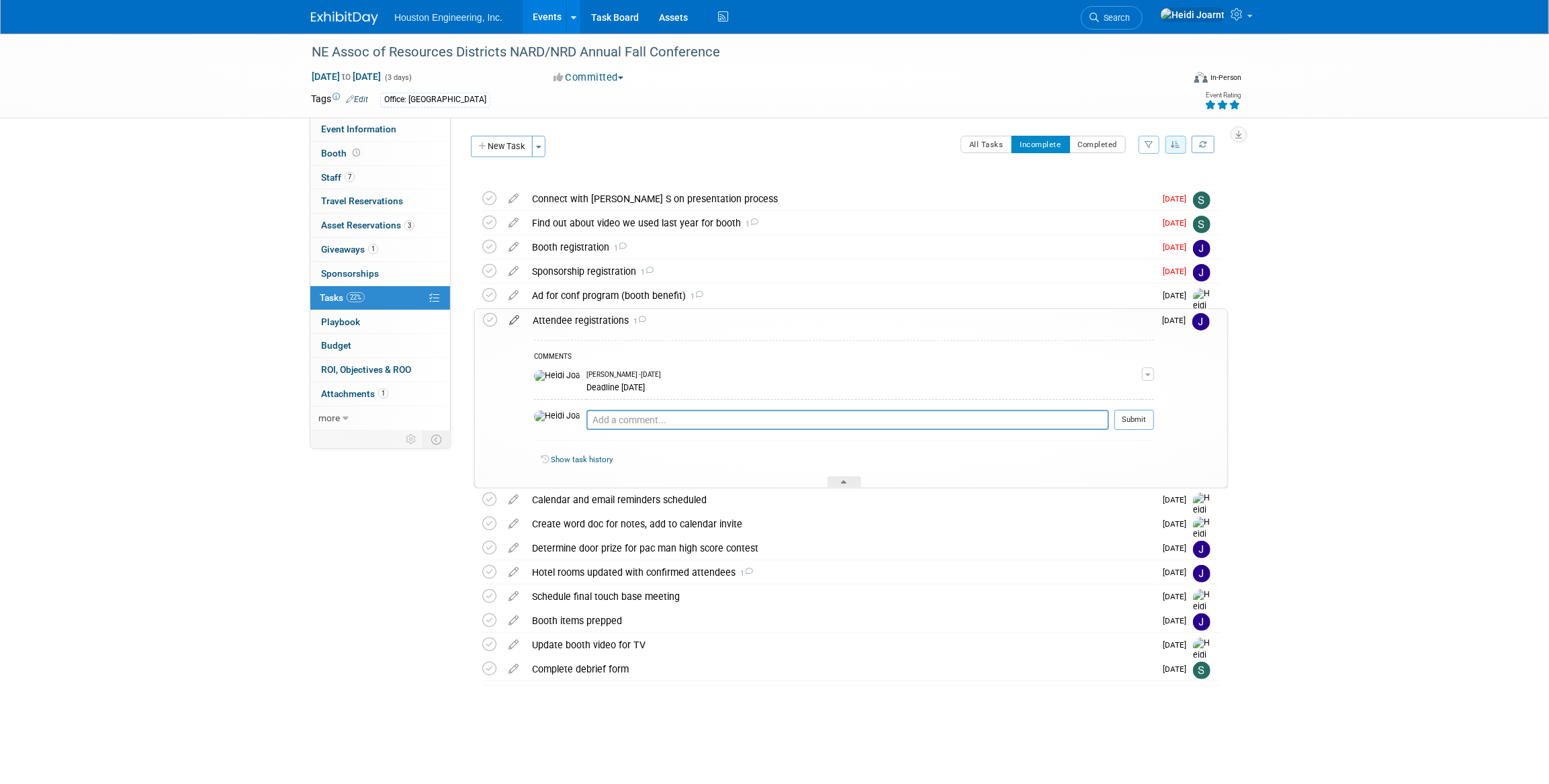
click at [519, 320] on icon at bounding box center [514, 317] width 24 height 16
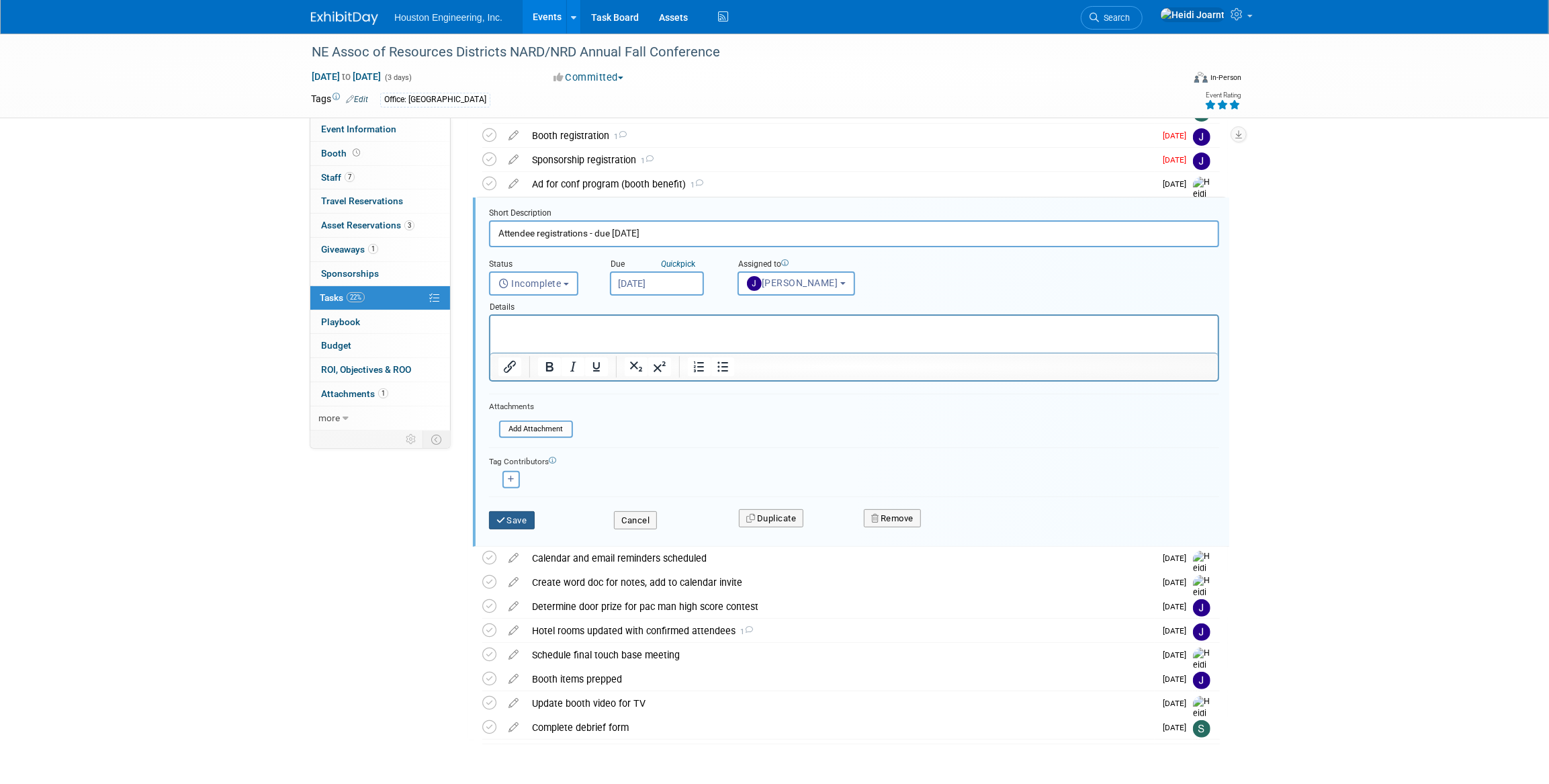
type input "Attendee registrations - due Sept 5"
click at [517, 521] on button "Save" at bounding box center [511, 521] width 46 height 19
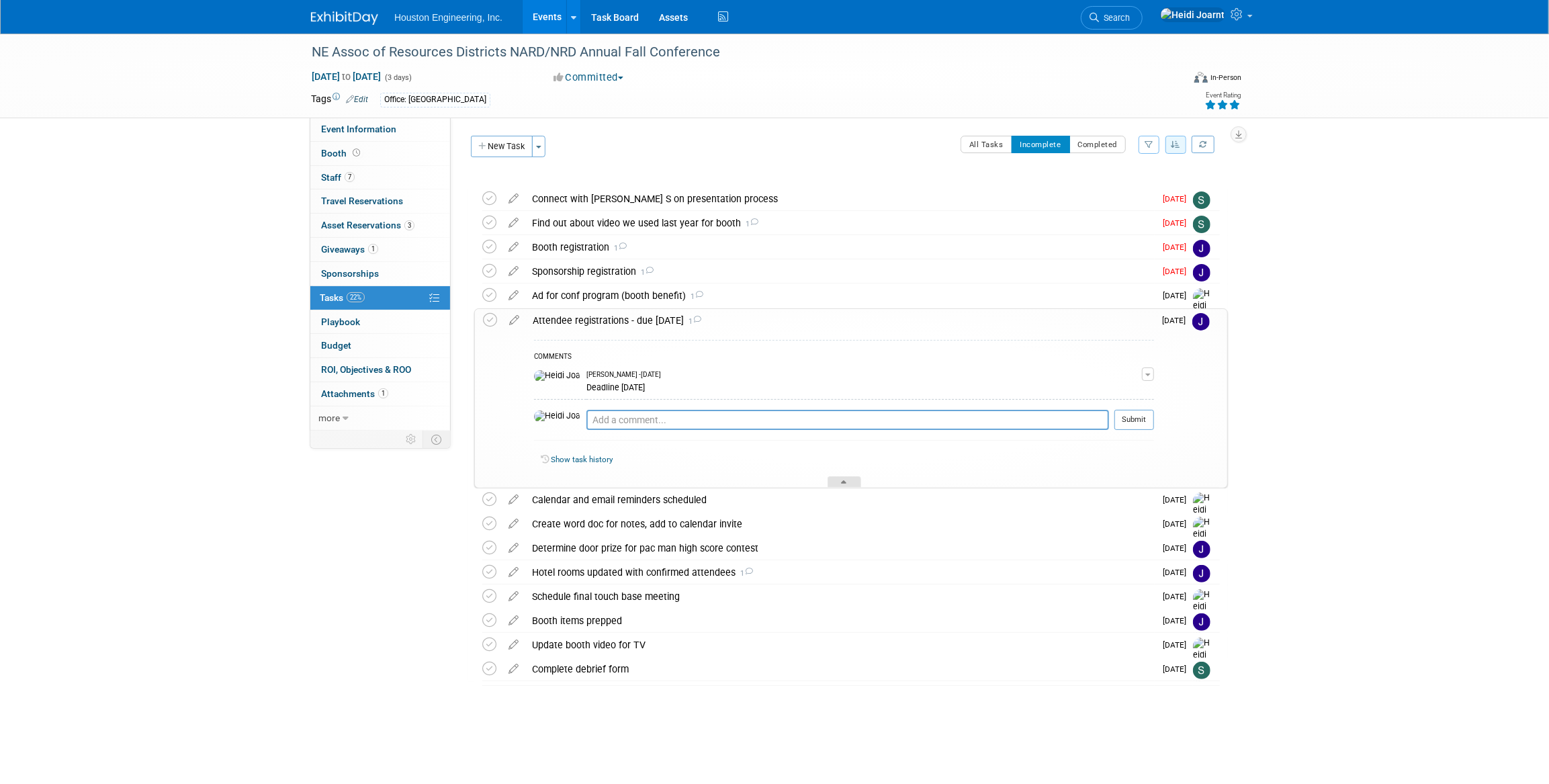
click at [846, 480] on div at bounding box center [844, 481] width 34 height 12
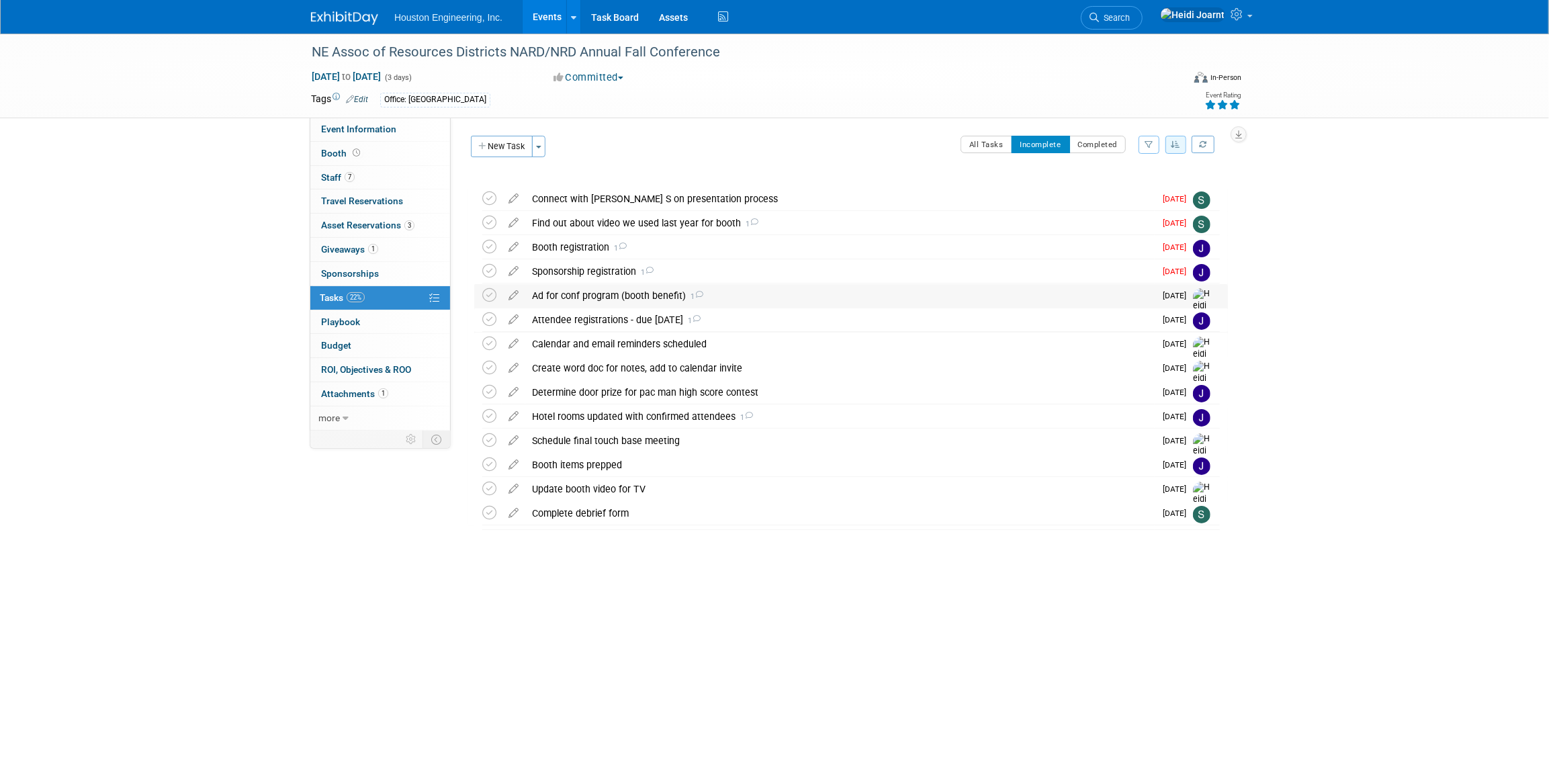
click at [757, 294] on div "Ad for conf program (booth benefit) 1" at bounding box center [840, 295] width 629 height 23
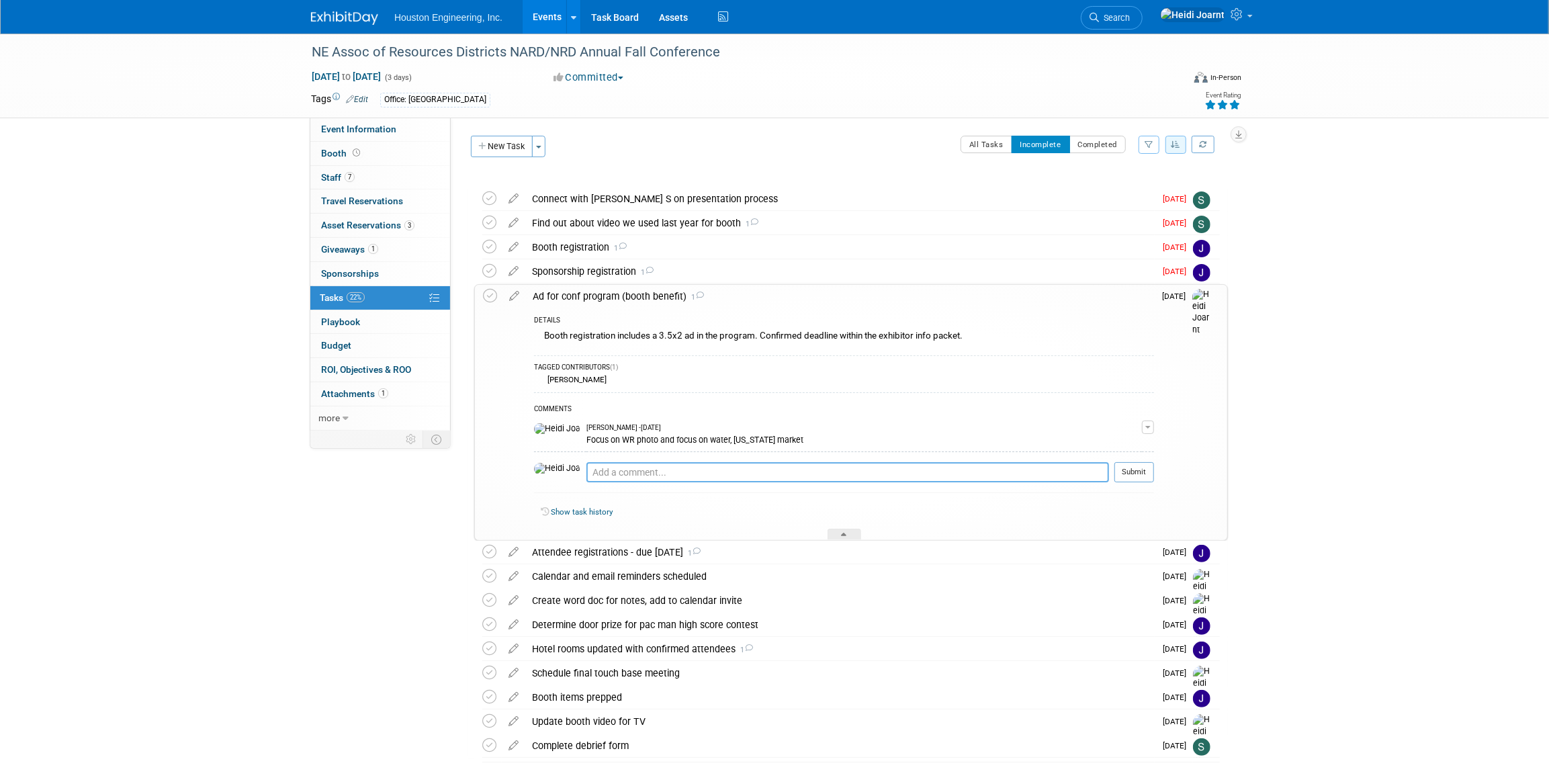
click at [667, 468] on textarea at bounding box center [847, 472] width 522 height 20
click at [687, 469] on textarea "Submitted" at bounding box center [847, 473] width 522 height 20
paste textarea "jdryburgh@nrdnet.org"
type textarea "Submitted to jdryburgh@nrdnet.org"
drag, startPoint x: 822, startPoint y: 465, endPoint x: 501, endPoint y: 468, distance: 321.0
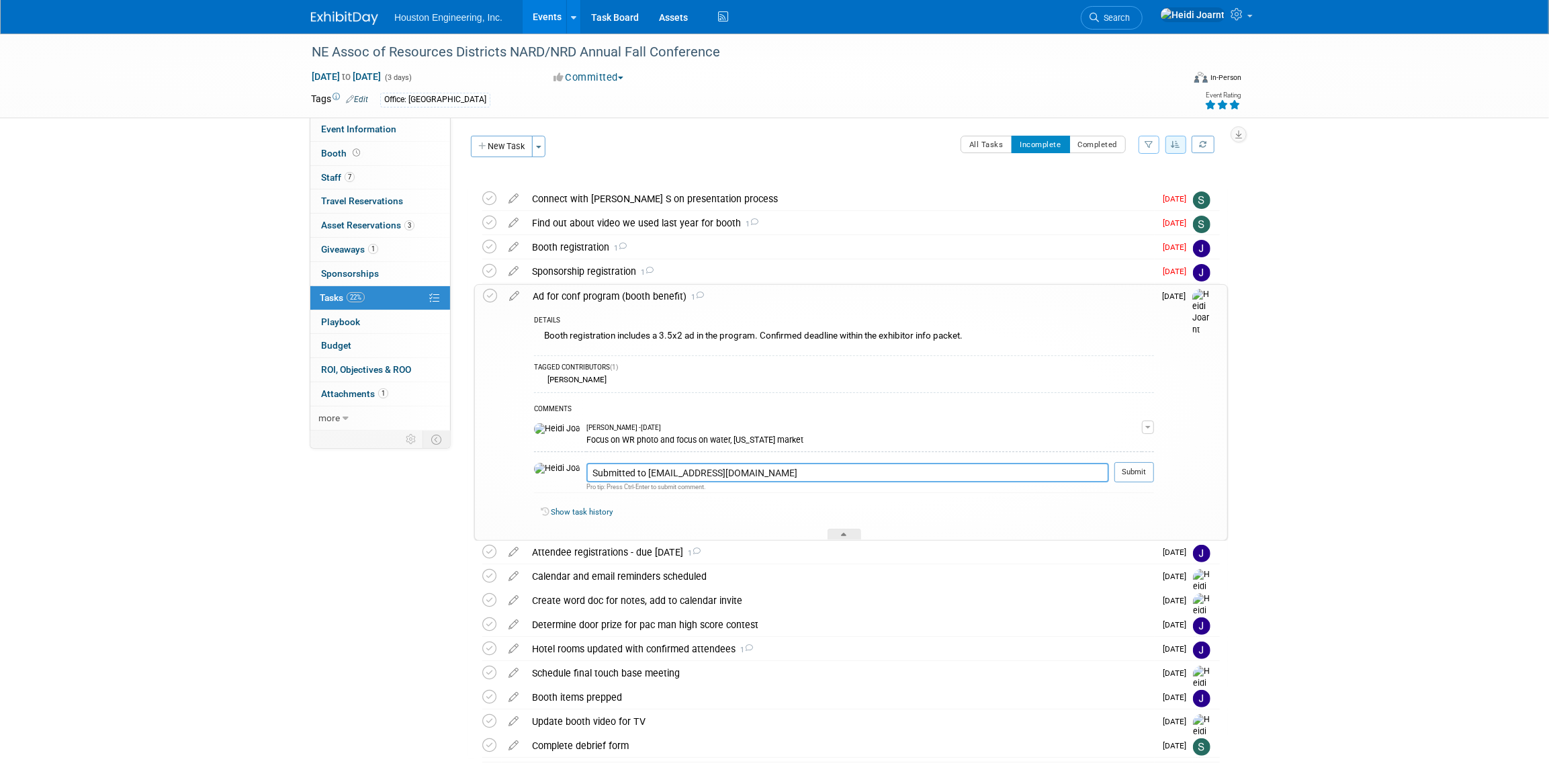
click at [501, 468] on tr "Ad for conf program (booth benefit) 1 DETAILS Booth registration includes a 3.5…" at bounding box center [851, 412] width 736 height 255
click at [519, 297] on icon at bounding box center [514, 293] width 24 height 16
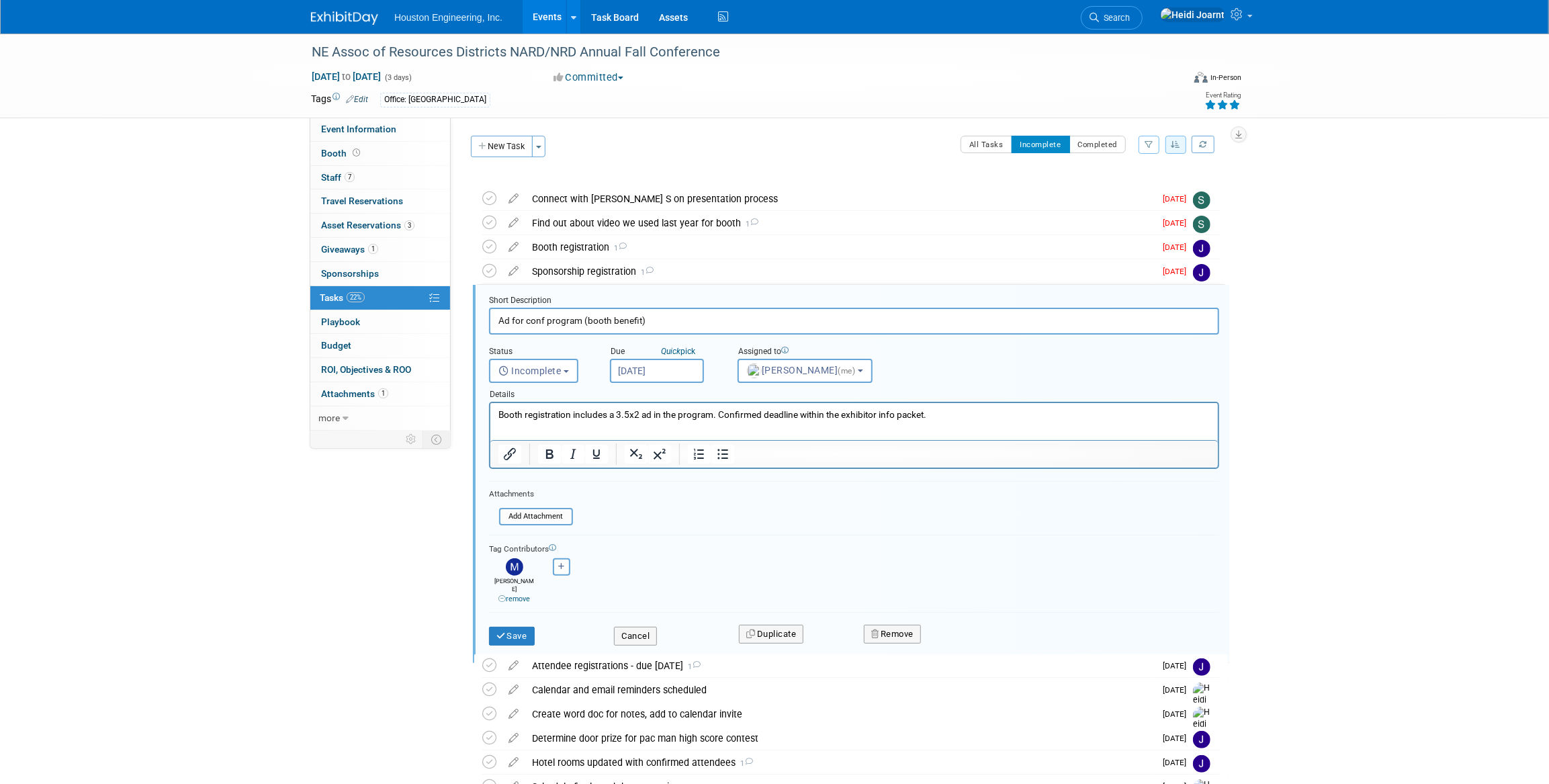
scroll to position [88, 0]
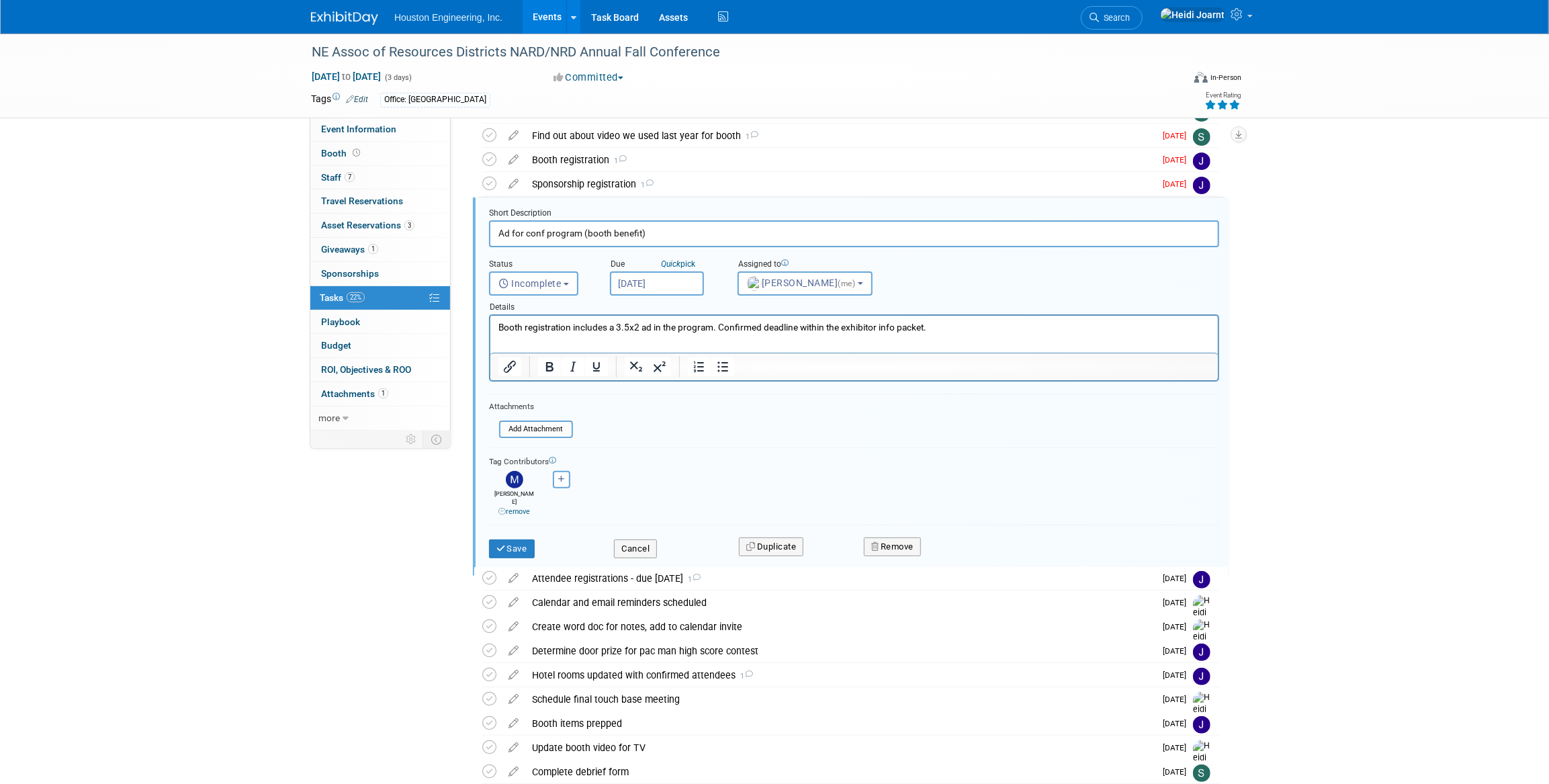
click at [932, 325] on p "Booth registration includes a 3.5x2 ad in the program. Confirmed deadline withi…" at bounding box center [853, 327] width 712 height 13
click at [516, 540] on button "Save" at bounding box center [511, 549] width 46 height 19
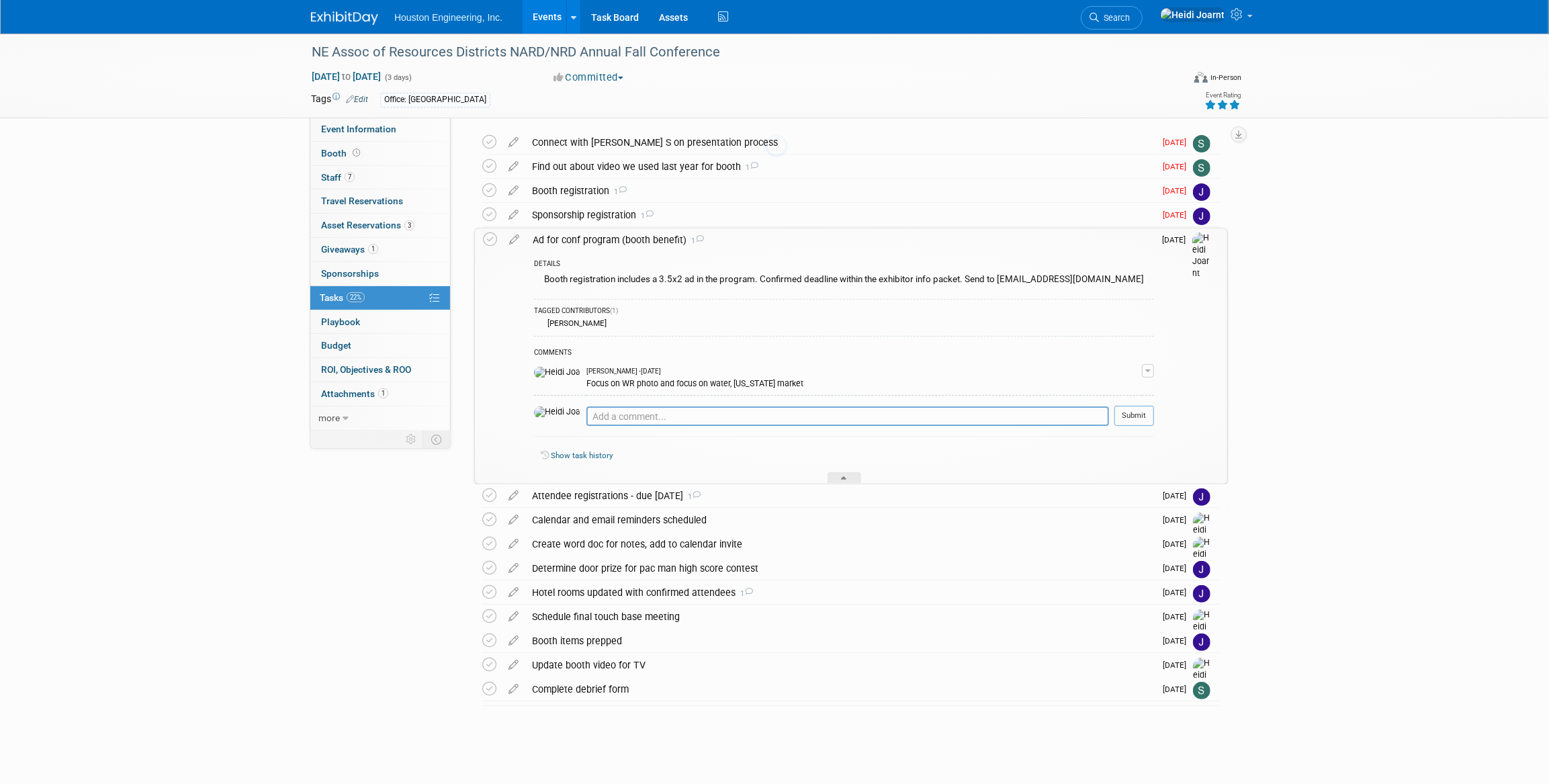
scroll to position [56, 0]
click at [492, 240] on icon at bounding box center [490, 240] width 14 height 14
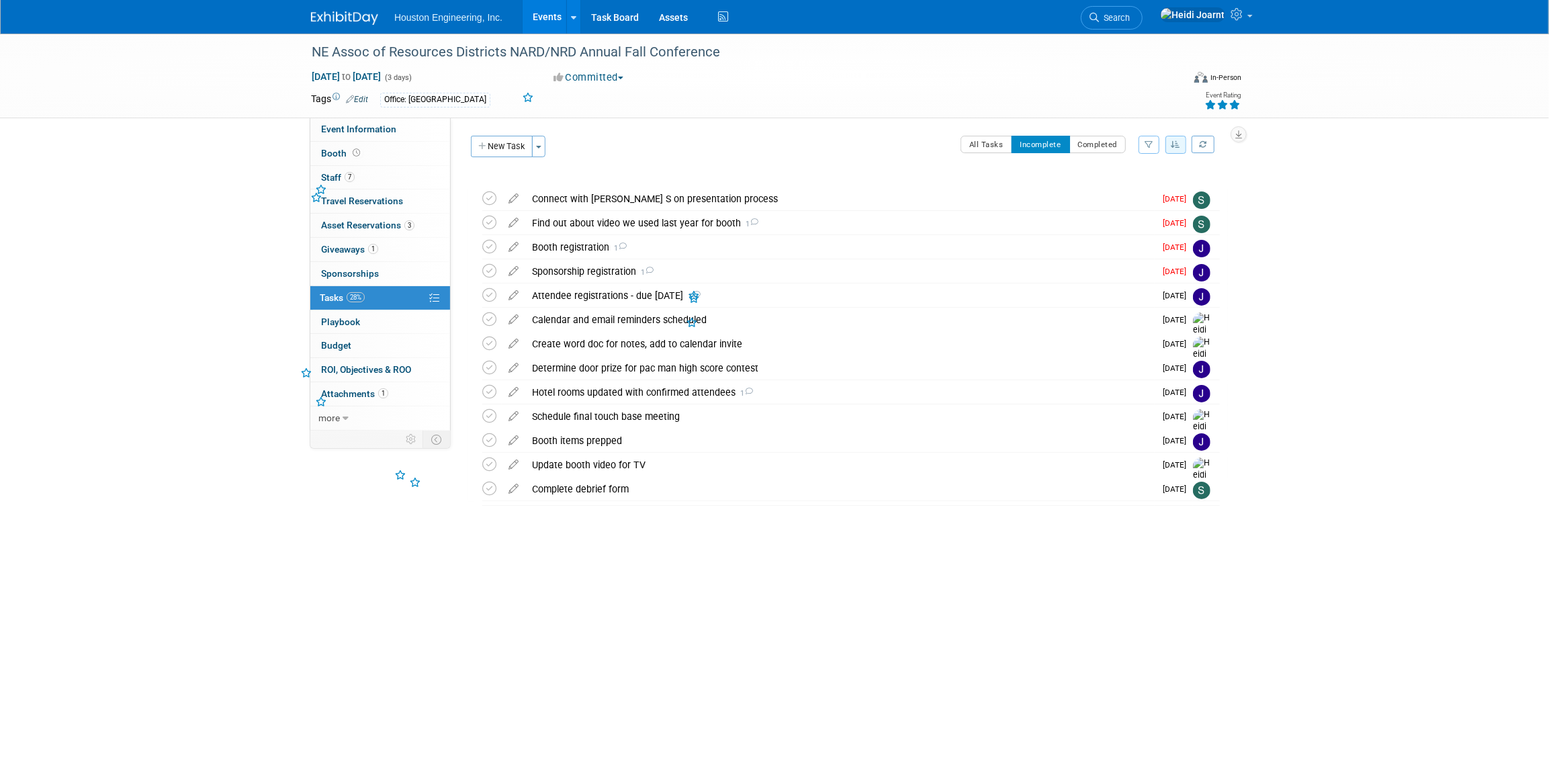
scroll to position [0, 0]
click at [983, 151] on button "All Tasks" at bounding box center [986, 144] width 52 height 17
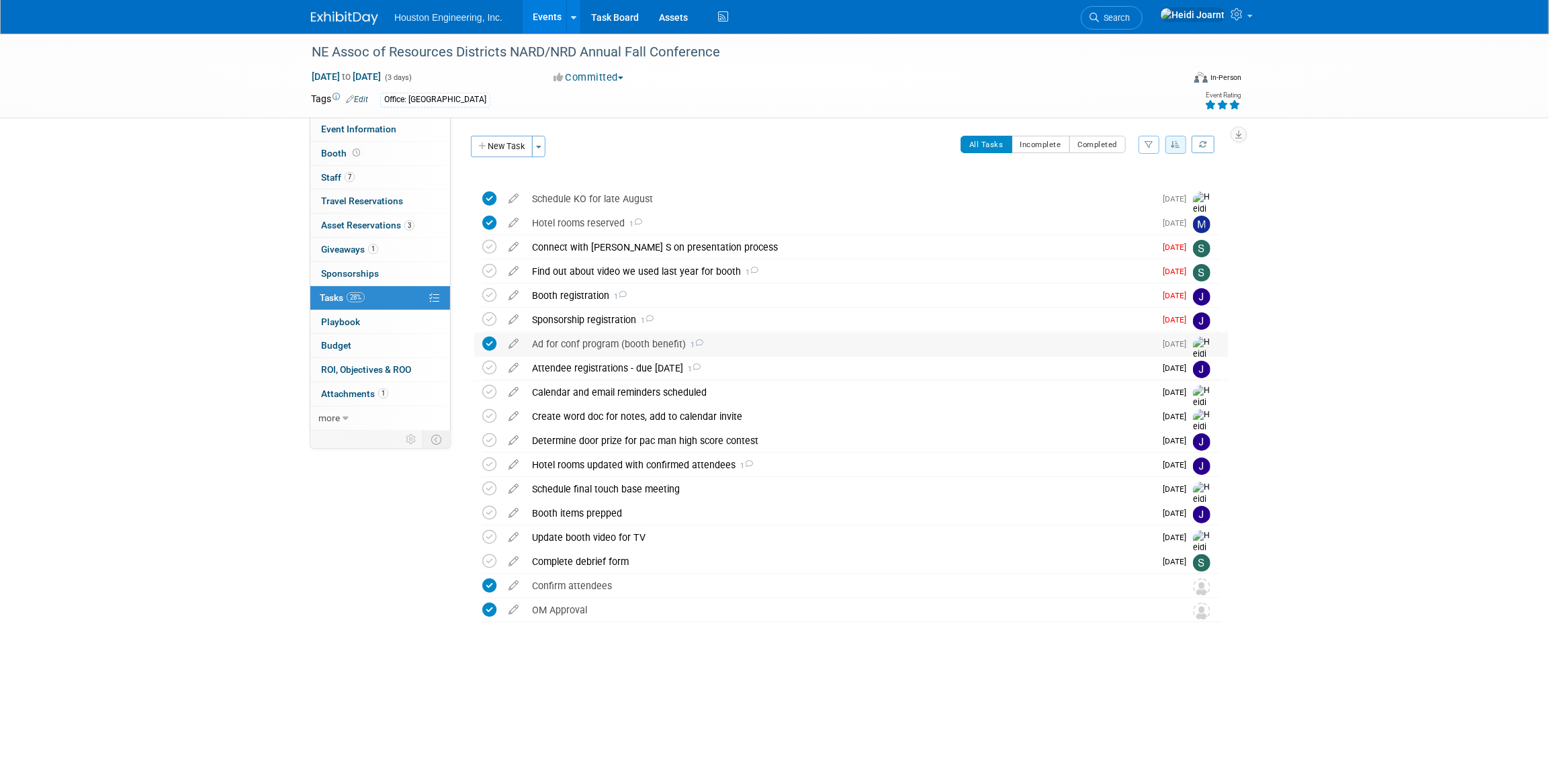
click at [636, 346] on div "Ad for conf program (booth benefit) 1" at bounding box center [840, 344] width 629 height 23
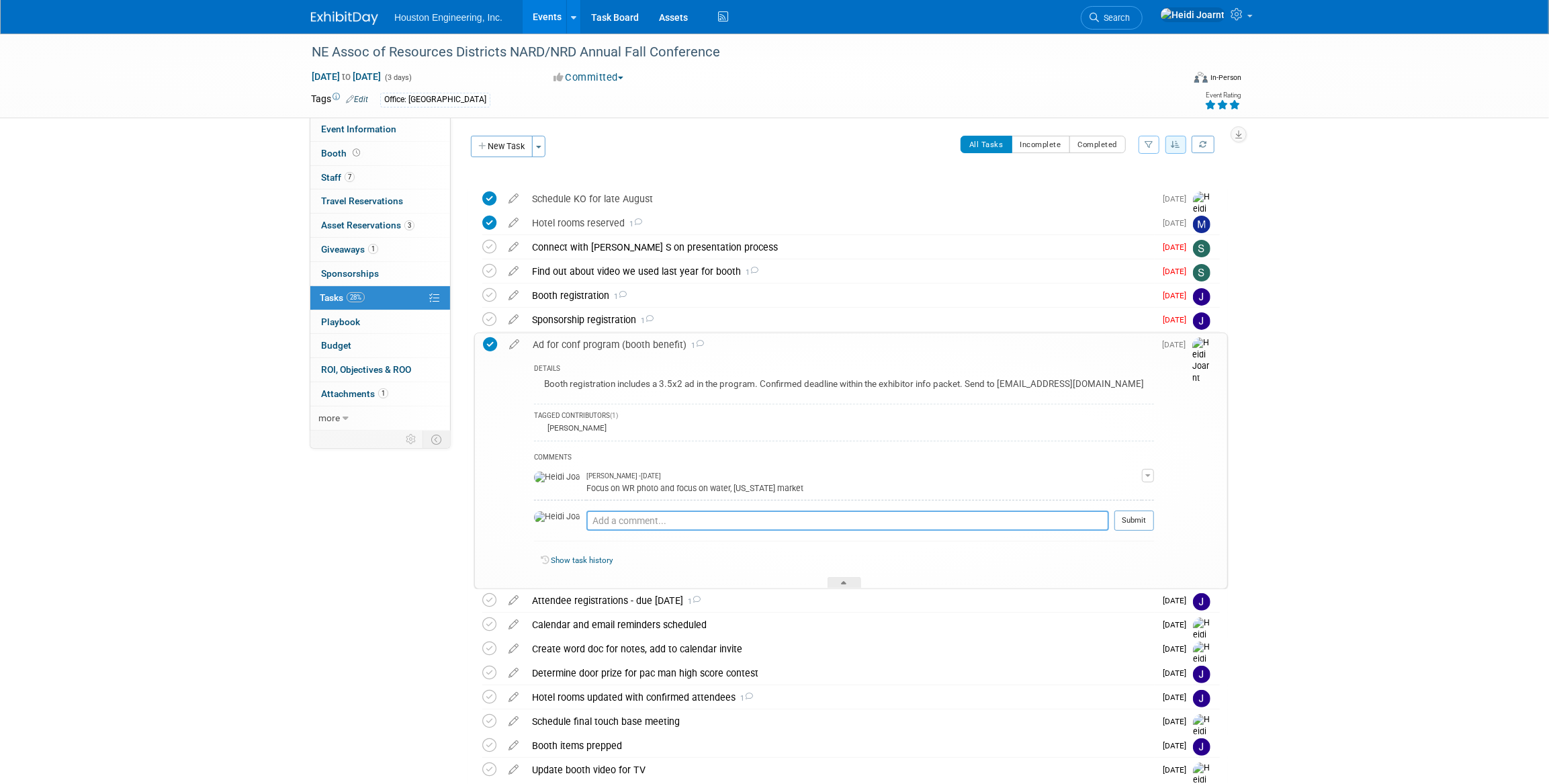
click at [607, 522] on textarea at bounding box center [847, 521] width 522 height 20
type textarea "Submitted on 8/27"
click at [1146, 522] on button "Submit" at bounding box center [1133, 521] width 39 height 20
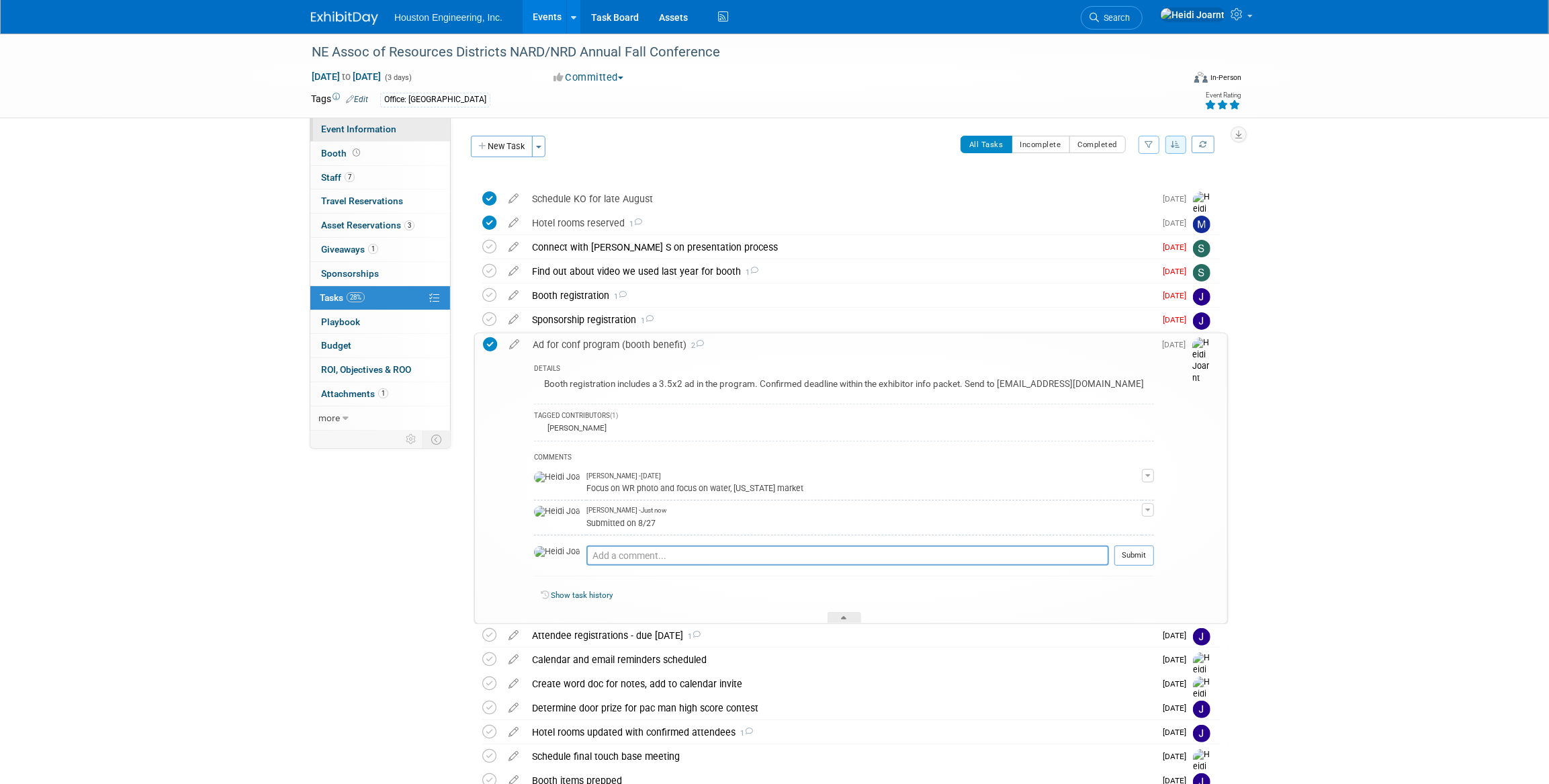
click at [387, 139] on link "Event Information" at bounding box center [379, 129] width 139 height 24
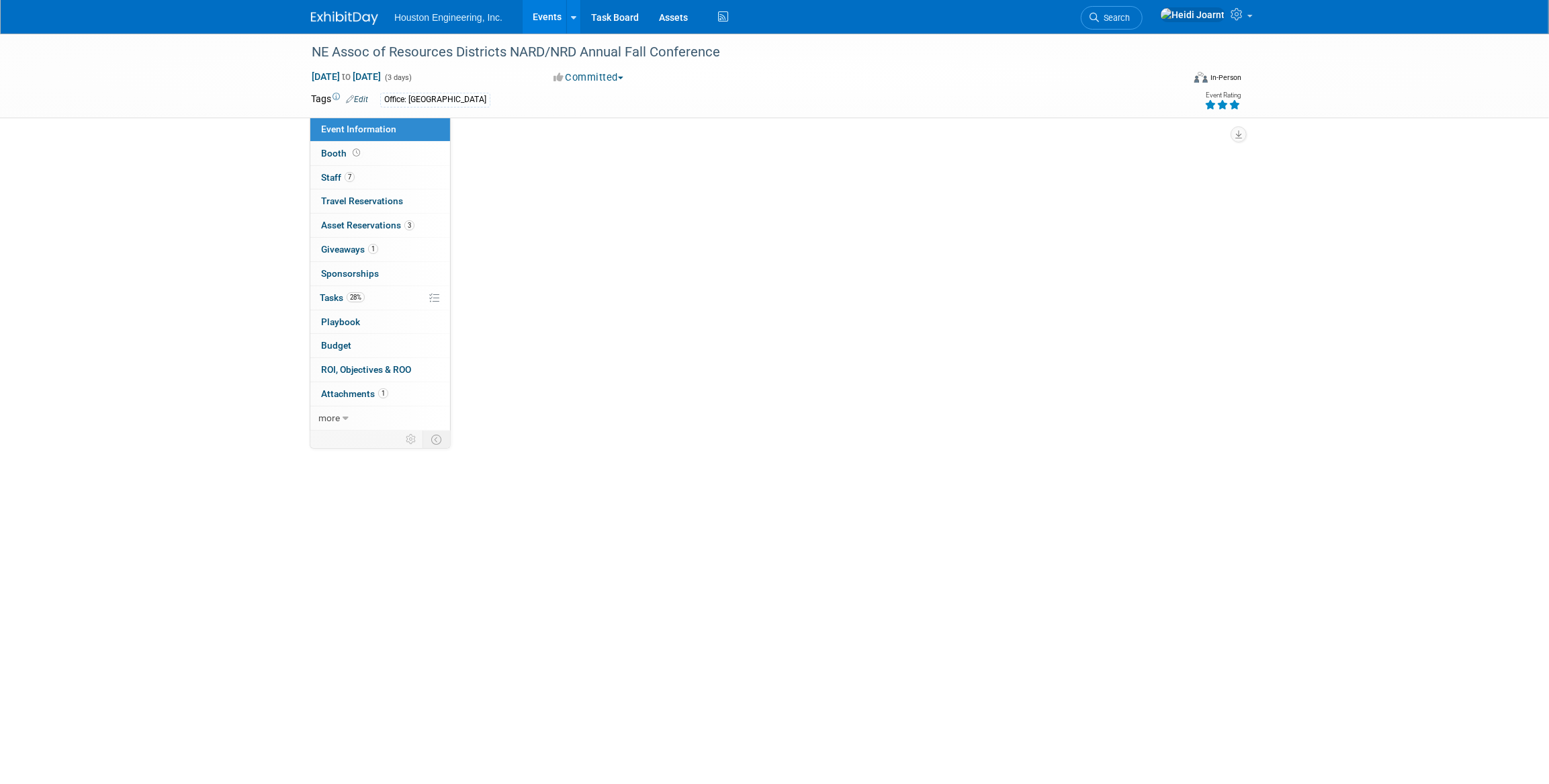
select select "2 - Post KO/Active Planning"
select select "Pending"
select select "Water Resources"
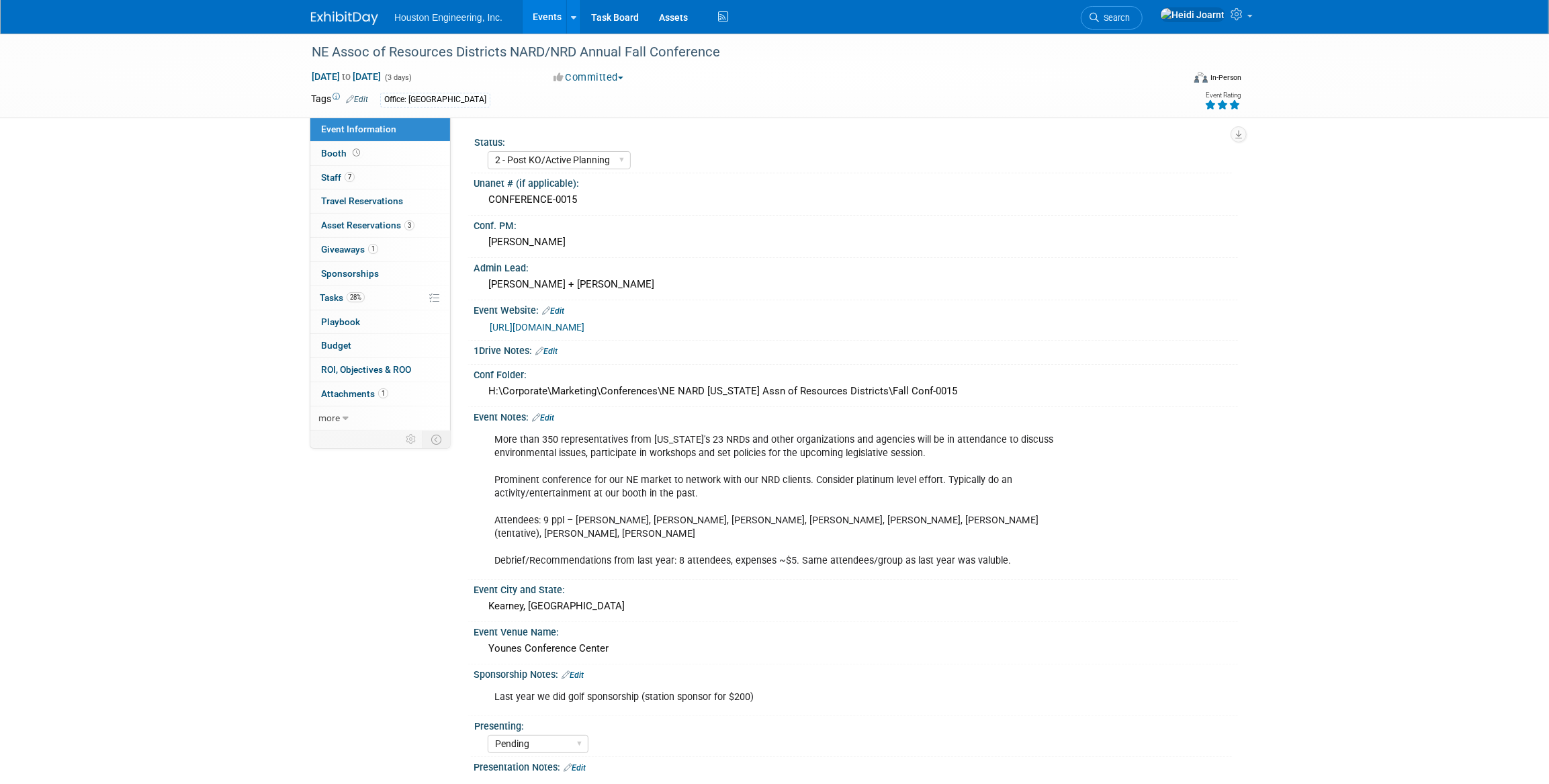
click at [560, 29] on link "Events" at bounding box center [547, 16] width 49 height 34
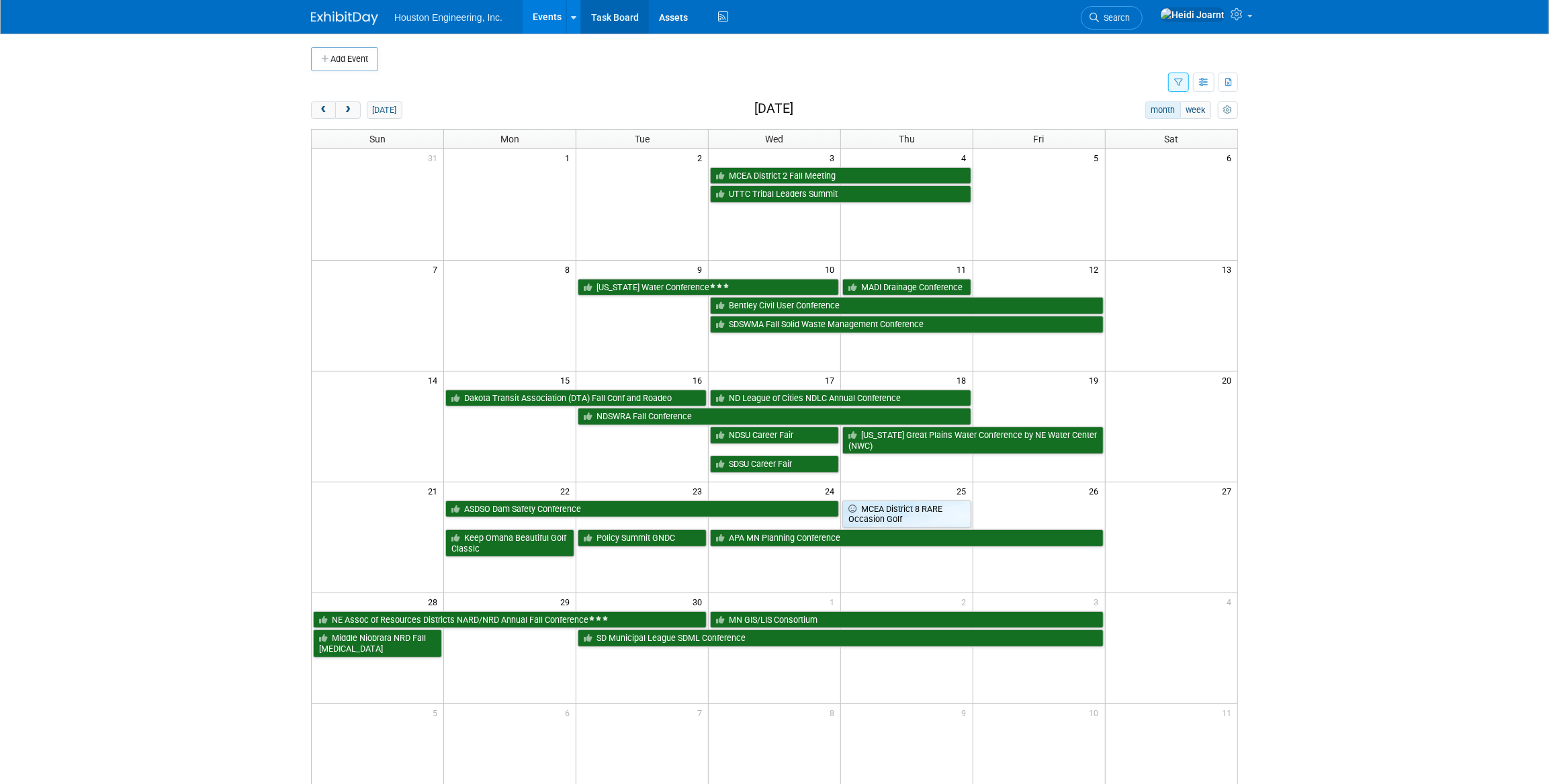
click at [631, 22] on link "Task Board" at bounding box center [614, 16] width 67 height 34
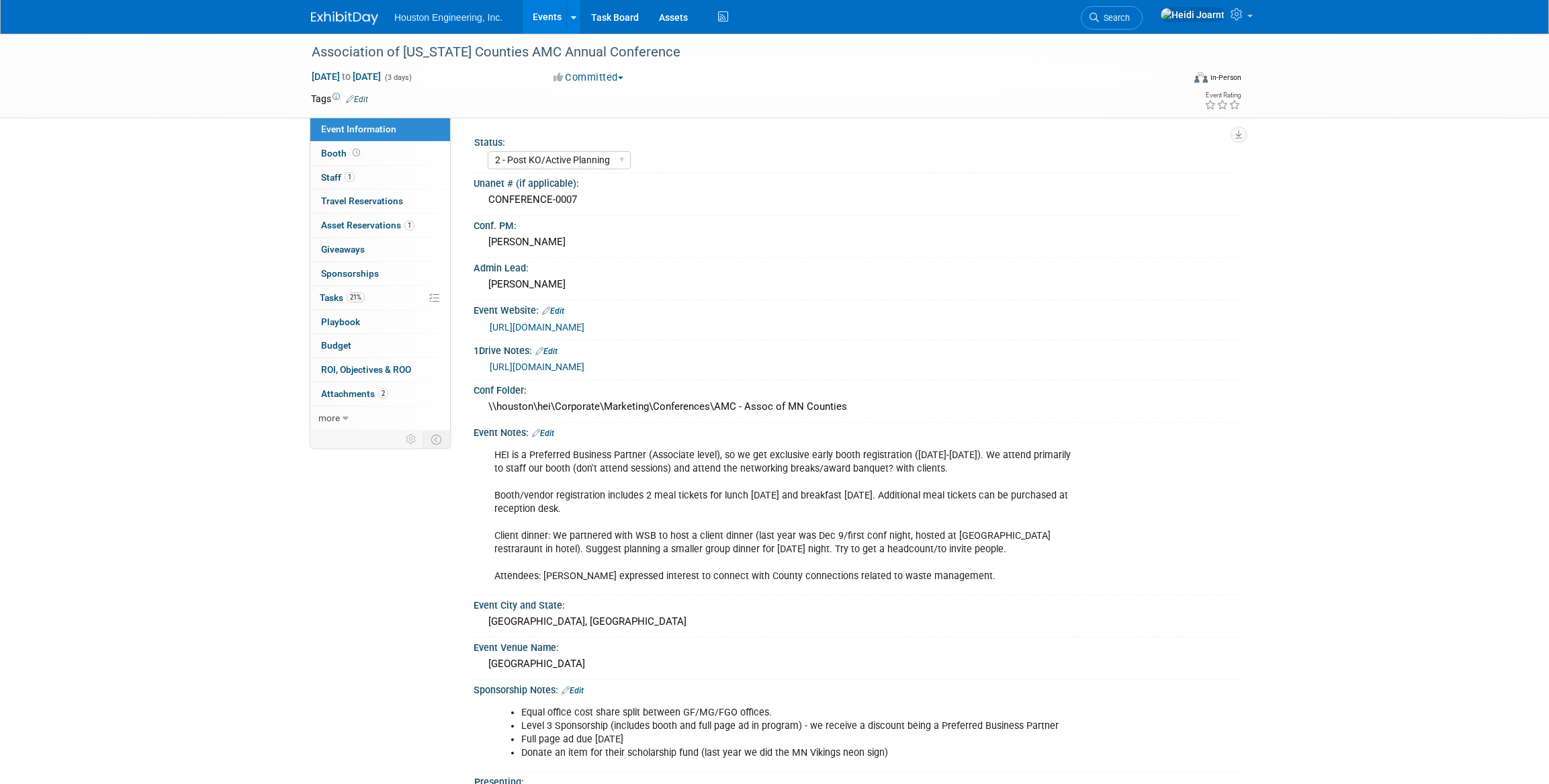
select select "2 - Post KO/Active Planning"
select select "No"
select select "Transportation"
click at [386, 294] on link "21% Tasks 21%" at bounding box center [379, 298] width 139 height 24
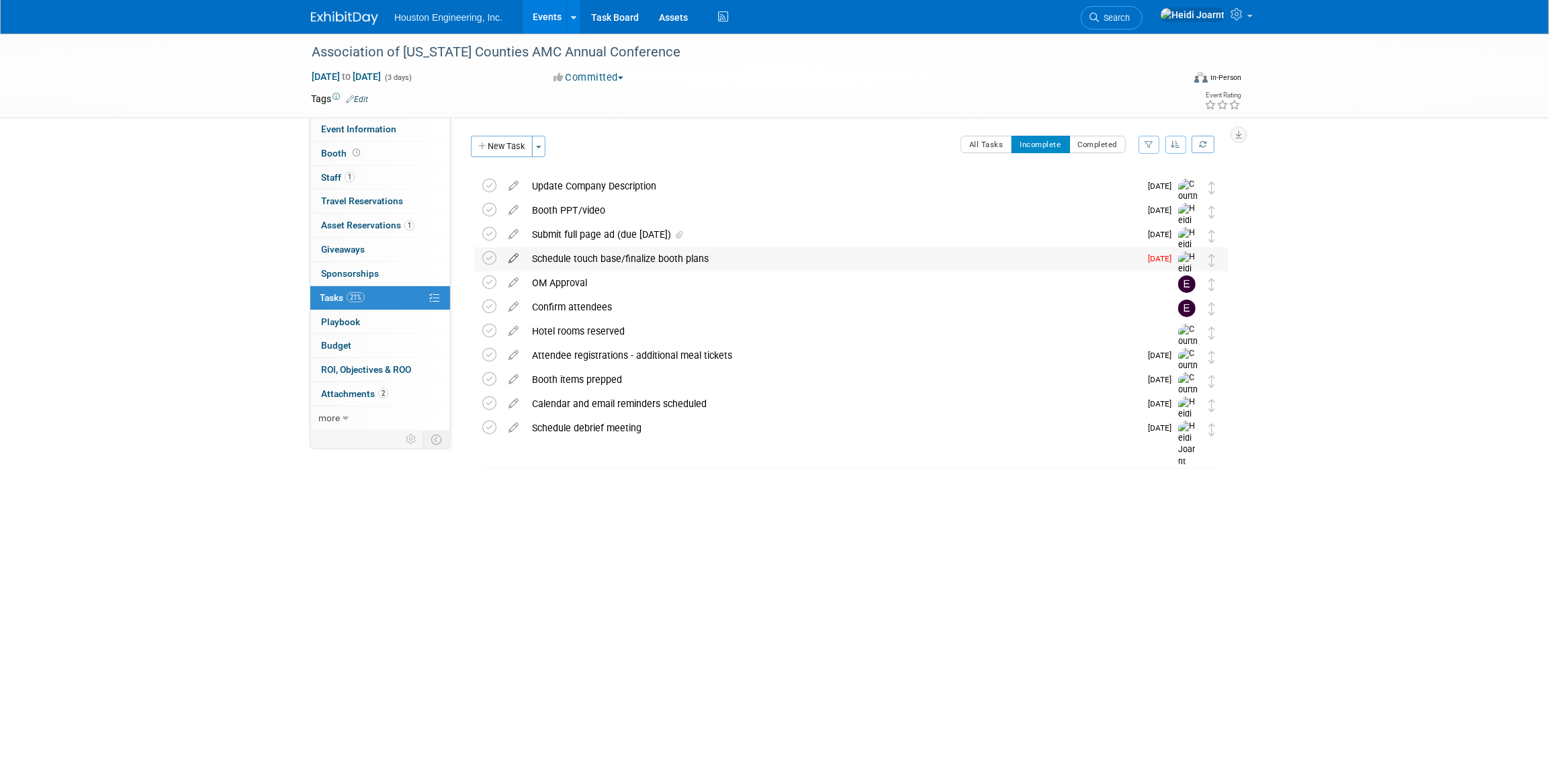
click at [515, 257] on icon at bounding box center [513, 255] width 24 height 16
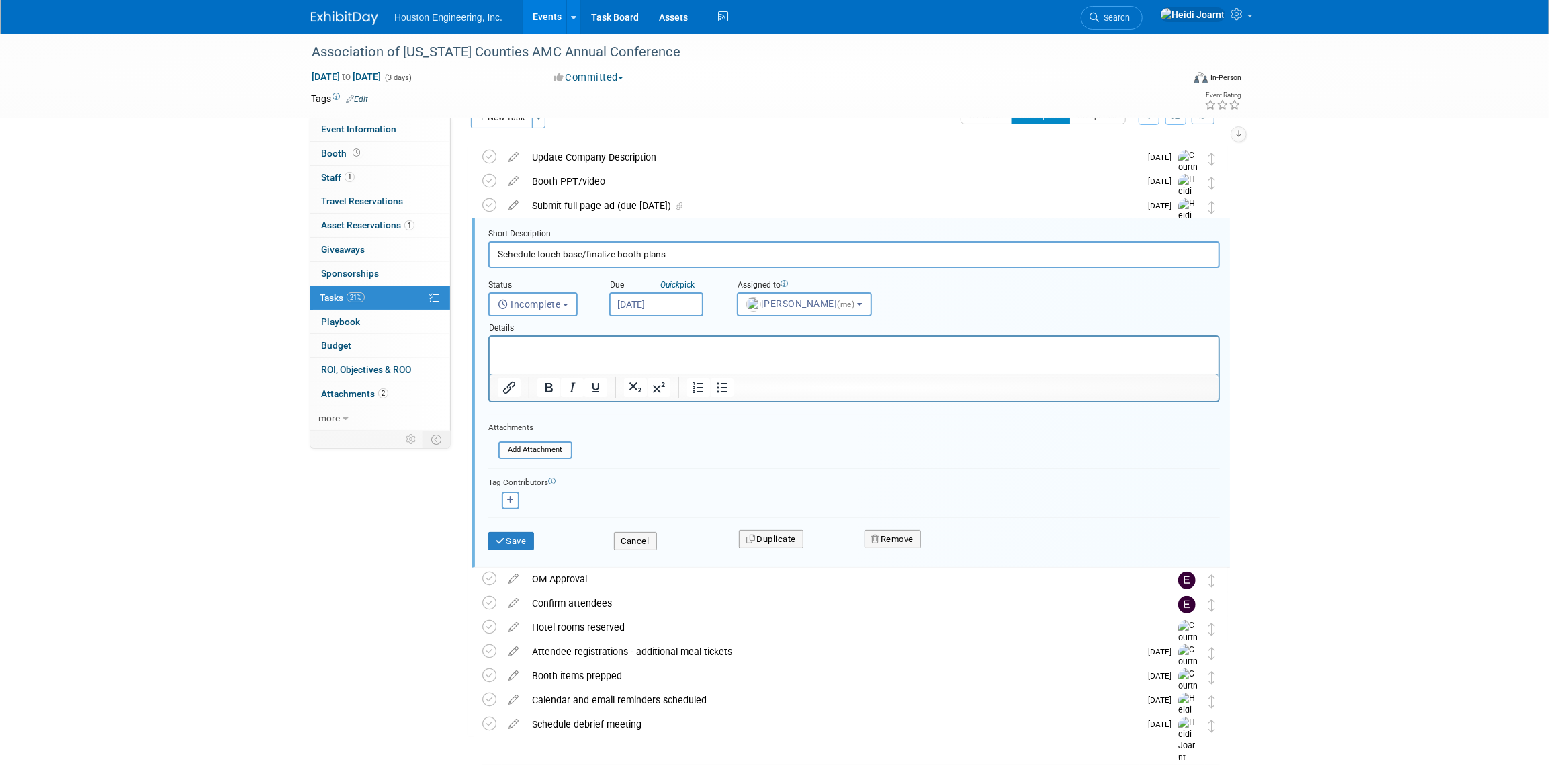
scroll to position [50, 0]
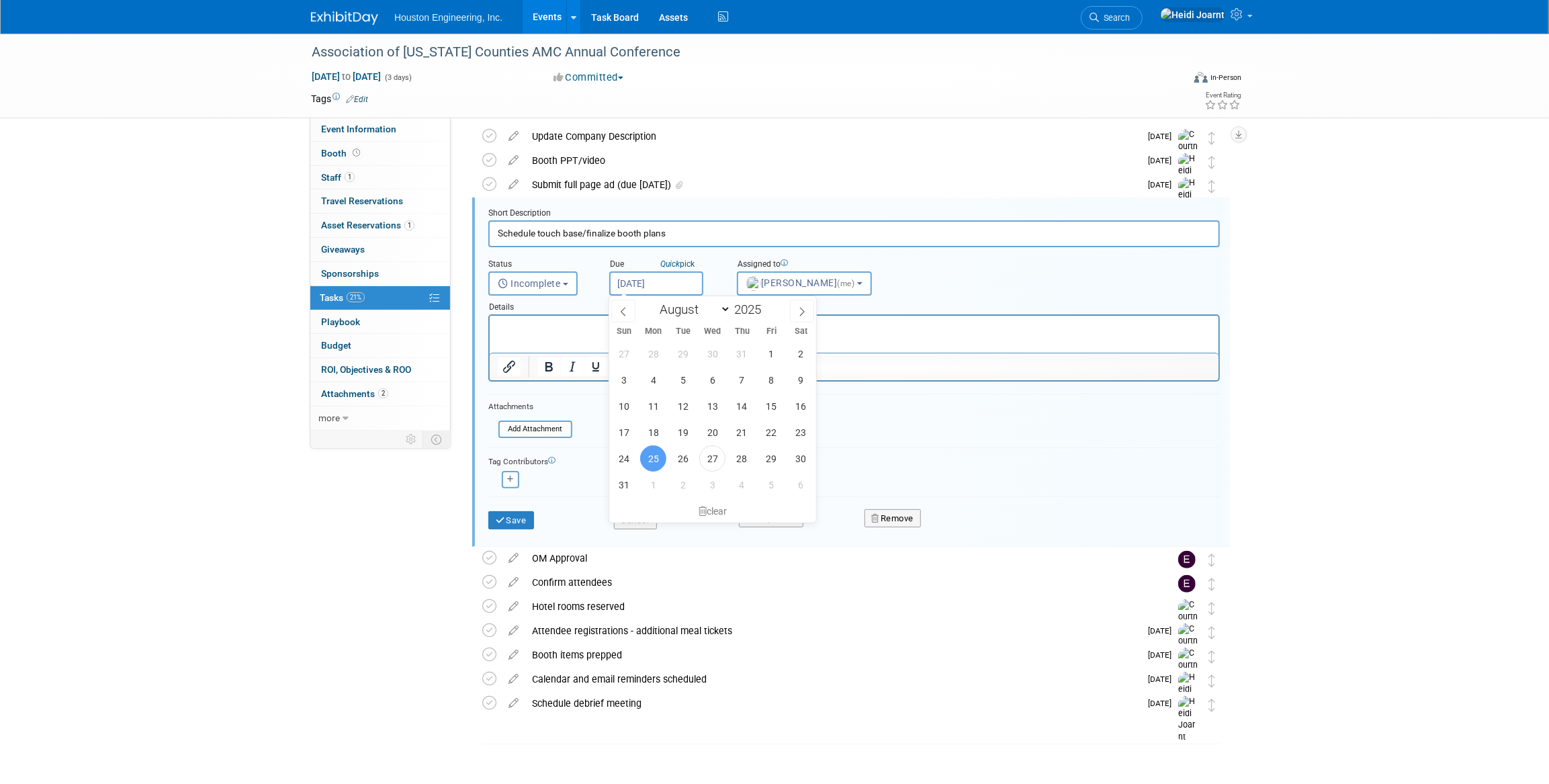
click at [658, 284] on input "[DATE]" at bounding box center [656, 284] width 94 height 25
click at [807, 311] on span at bounding box center [801, 311] width 25 height 23
select select "8"
click at [652, 431] on span "22" at bounding box center [653, 432] width 26 height 26
type input "[DATE]"
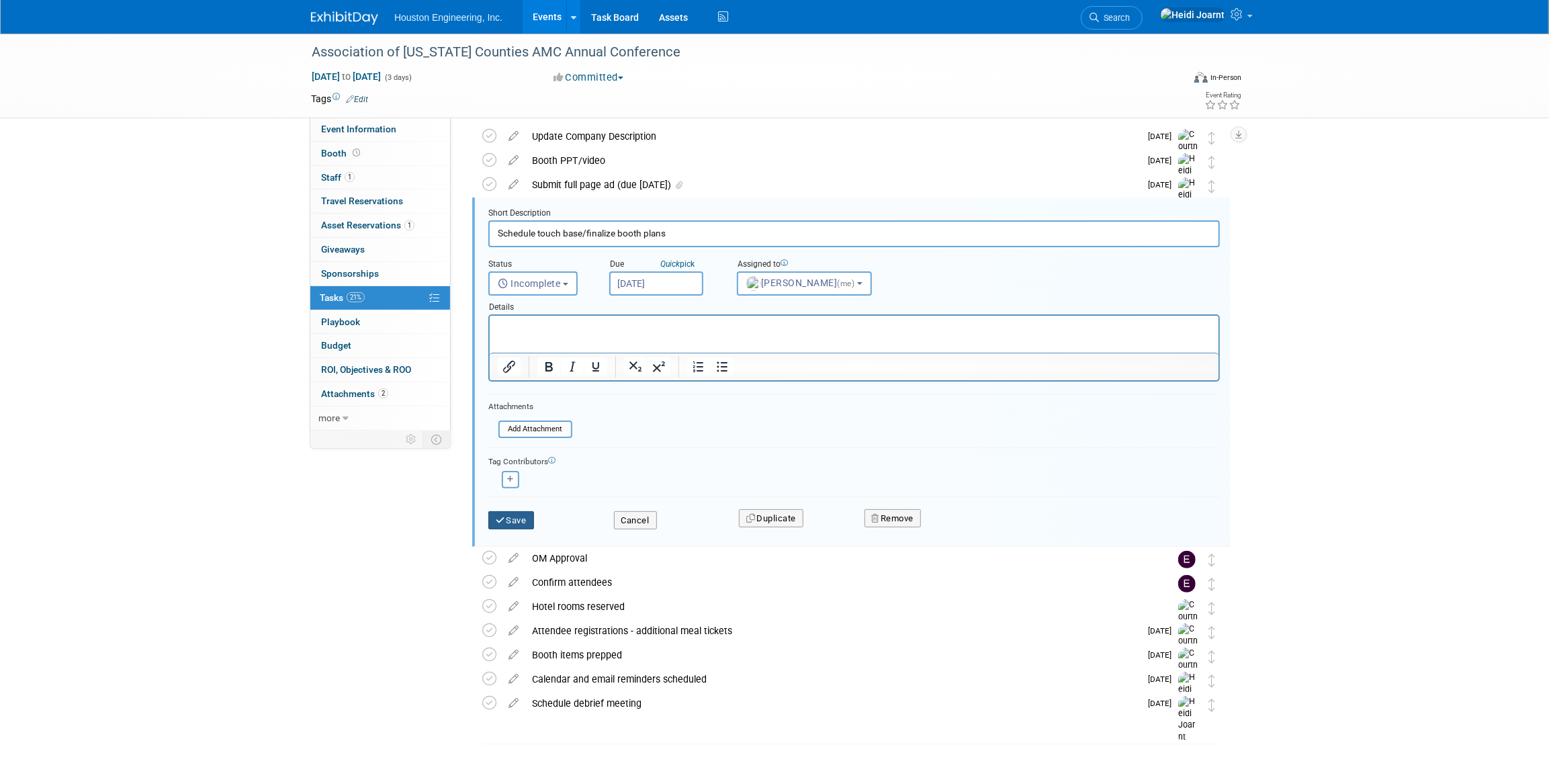
click at [506, 516] on button "Save" at bounding box center [511, 521] width 46 height 19
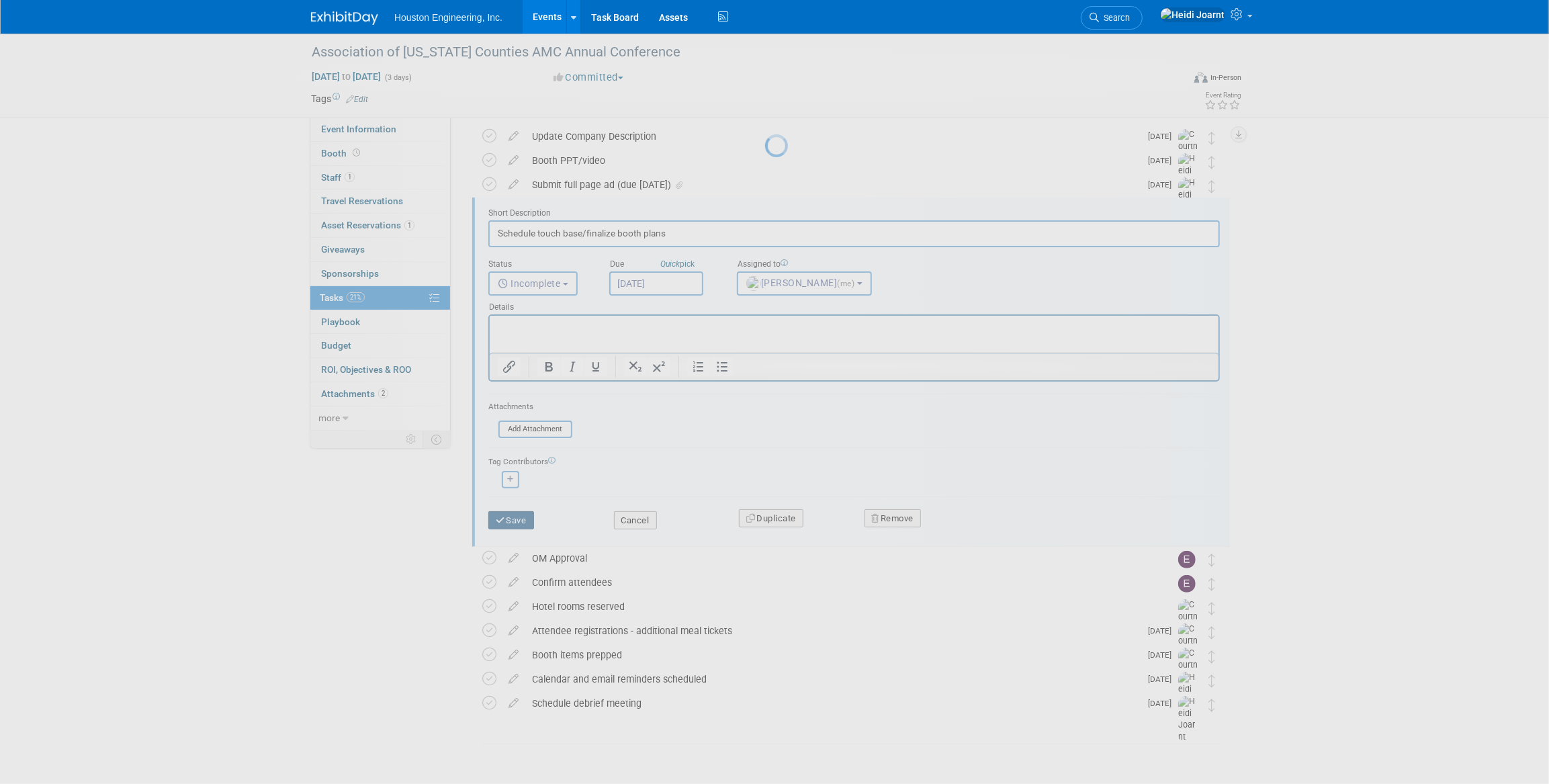
scroll to position [0, 0]
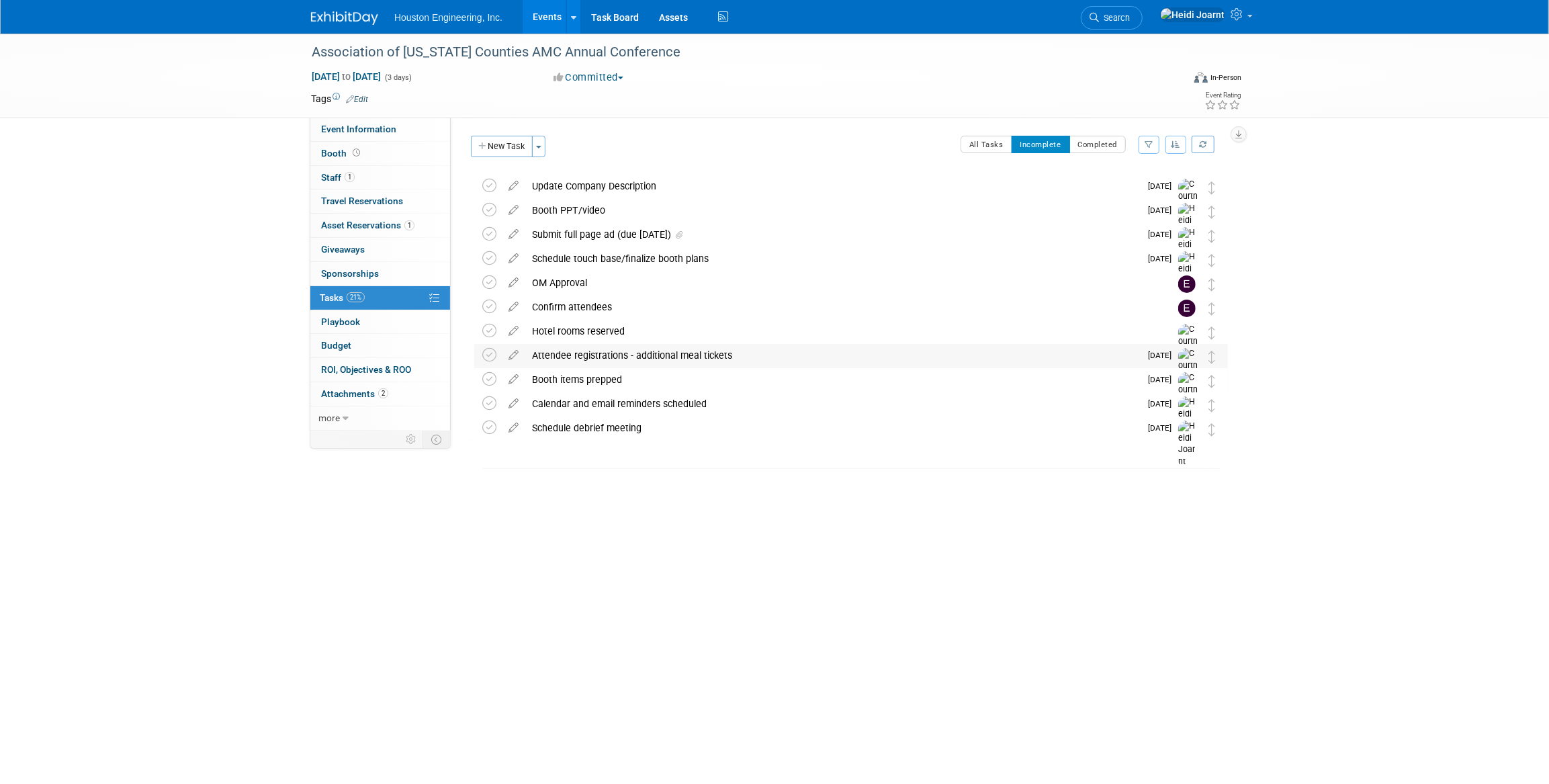
click at [700, 358] on div "Attendee registrations - additional meal tickets" at bounding box center [832, 355] width 614 height 23
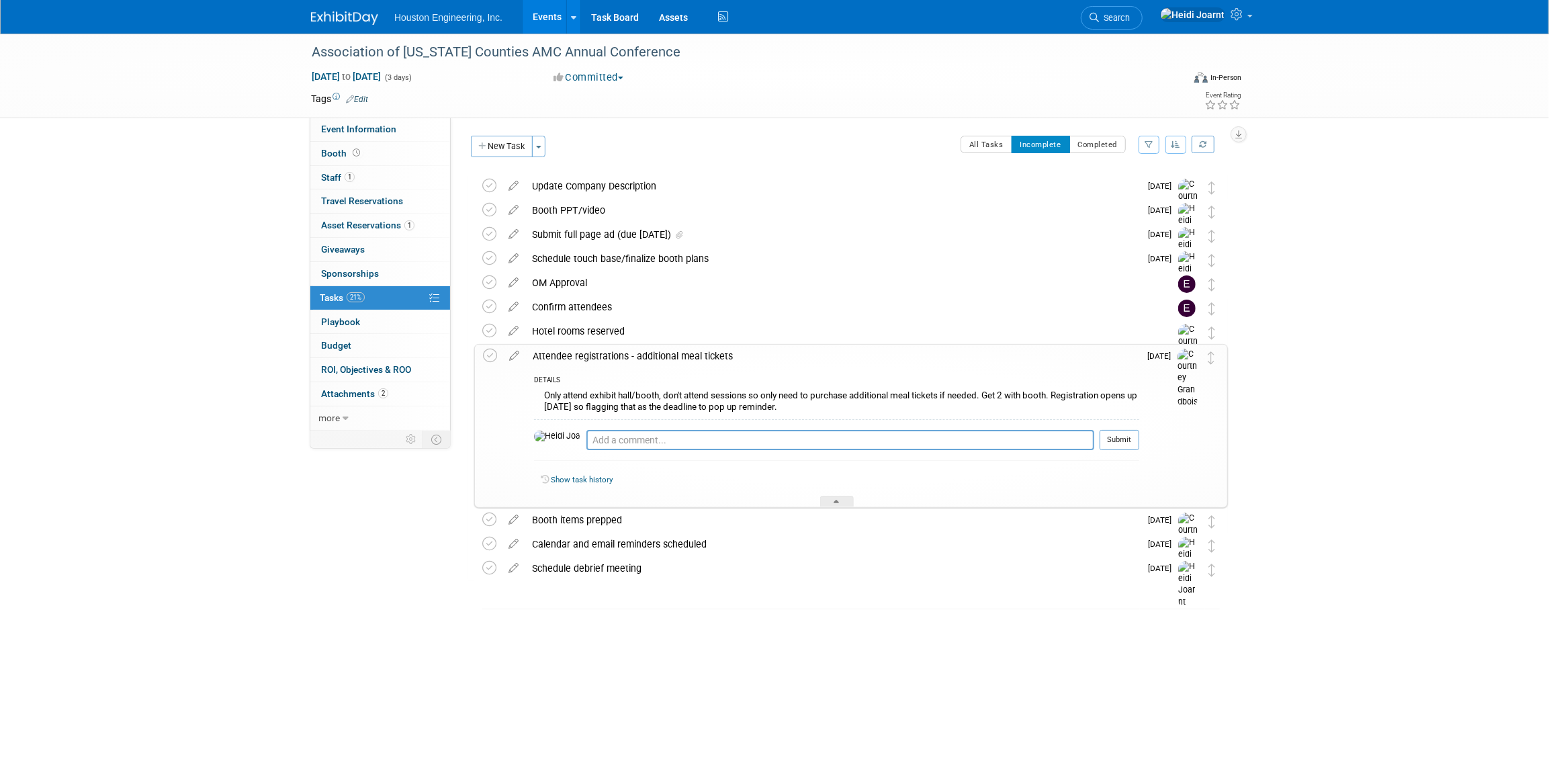
click at [694, 262] on div "Schedule touch base/finalize booth plans" at bounding box center [832, 258] width 614 height 23
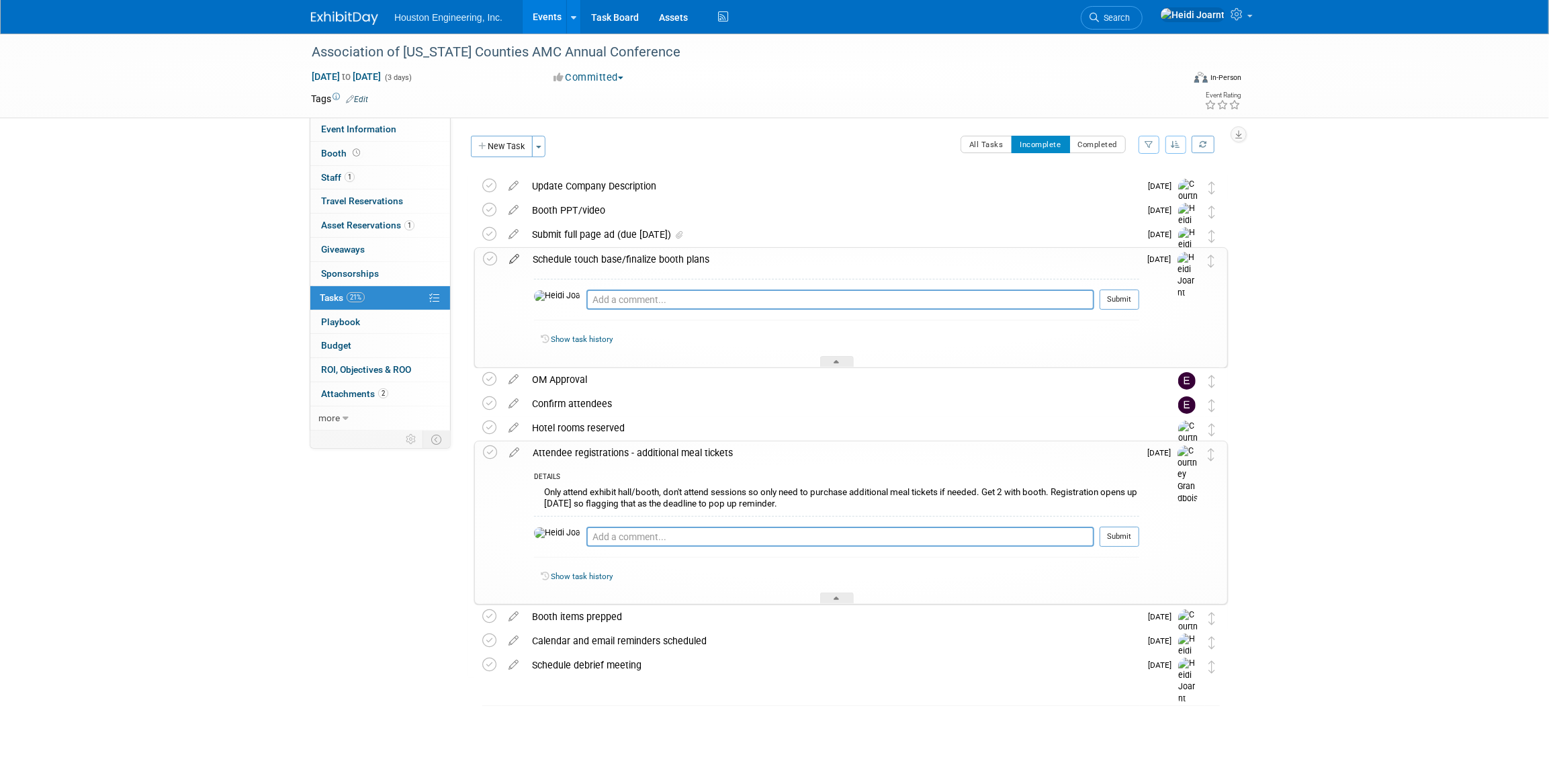
click at [512, 257] on icon at bounding box center [514, 256] width 24 height 16
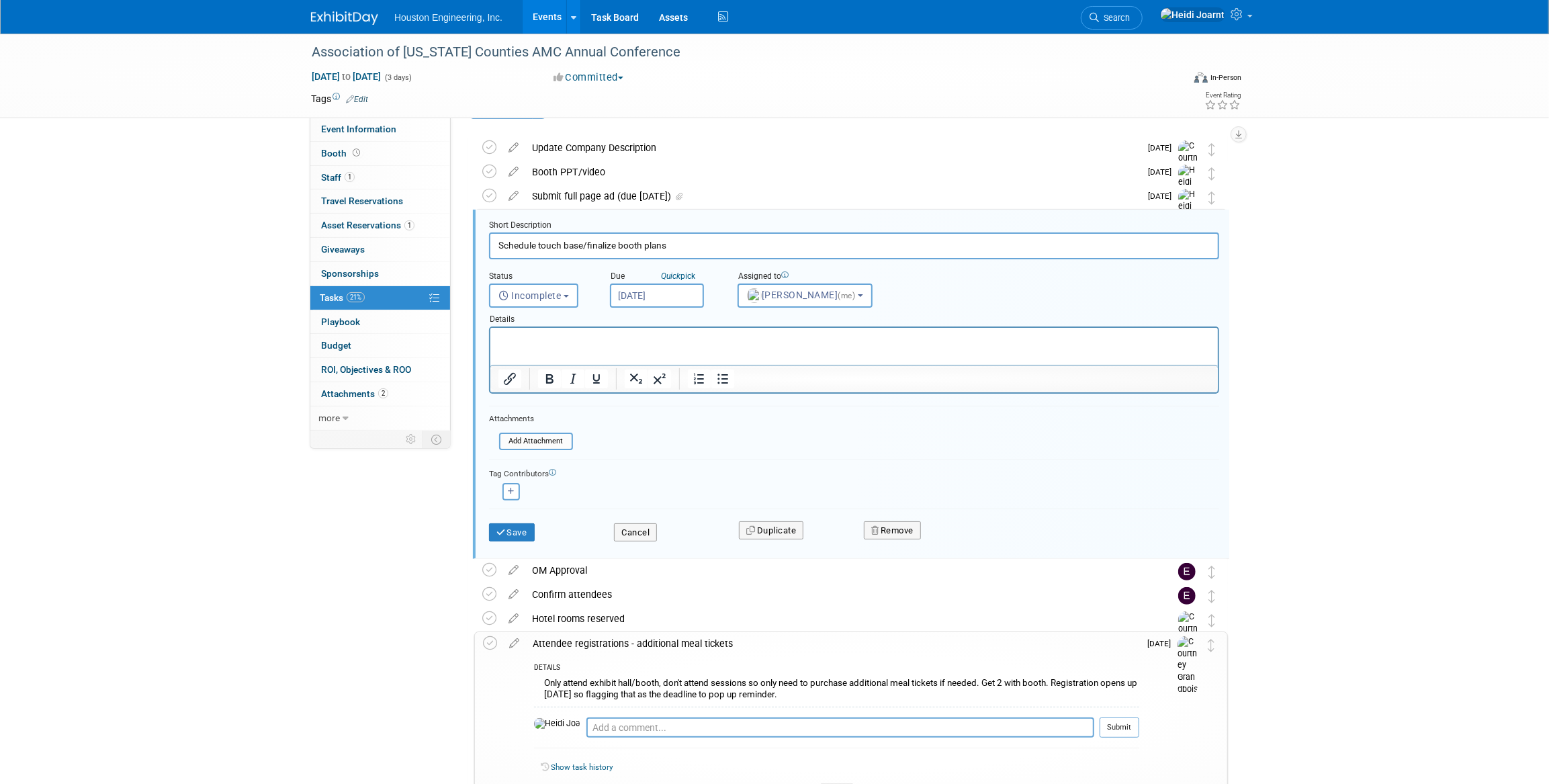
scroll to position [50, 0]
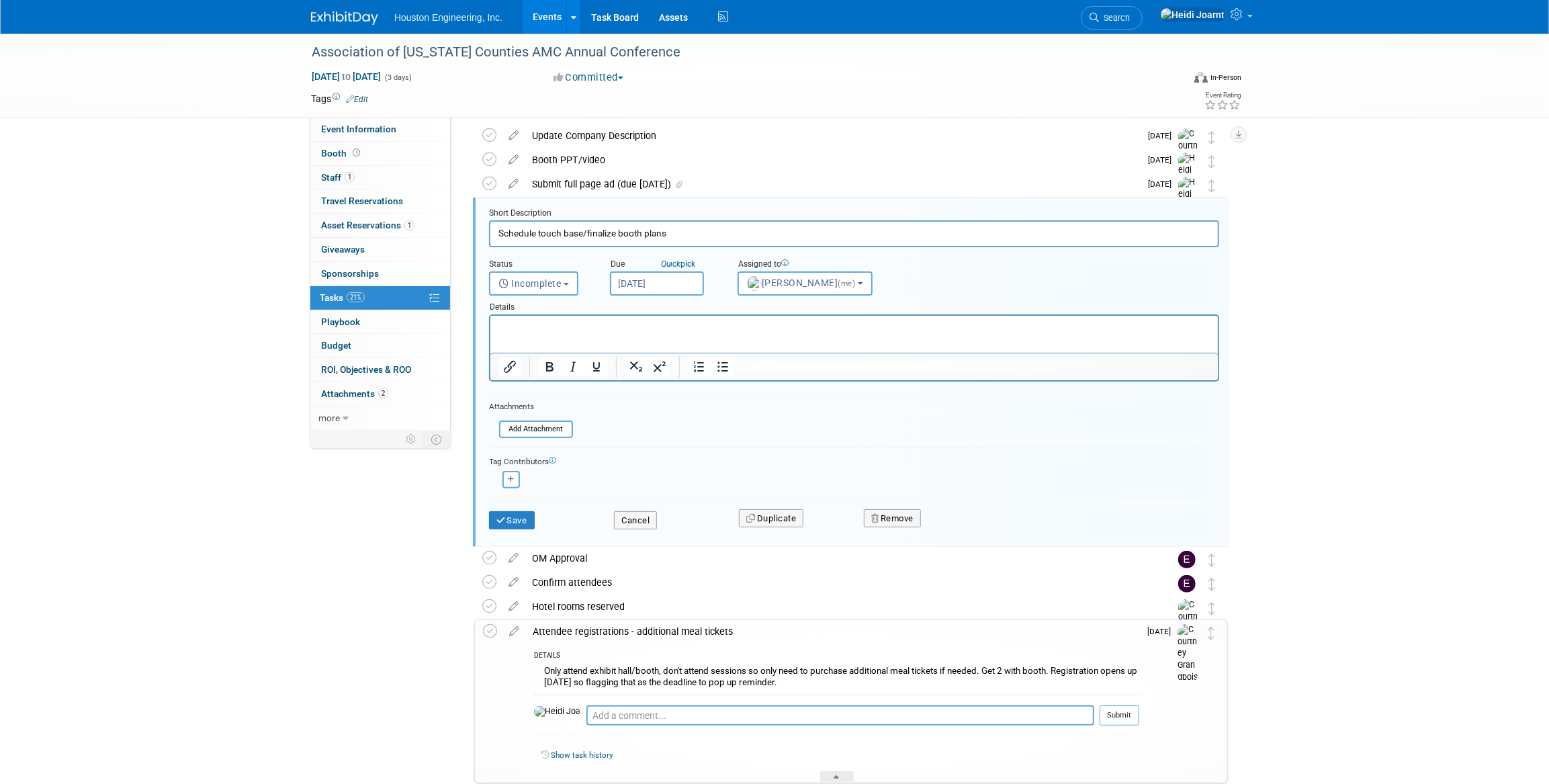
click at [665, 284] on input "[DATE]" at bounding box center [656, 284] width 94 height 25
click at [625, 304] on span at bounding box center [624, 311] width 25 height 23
select select "7"
click at [769, 453] on span "29" at bounding box center [771, 458] width 26 height 26
type input "[DATE]"
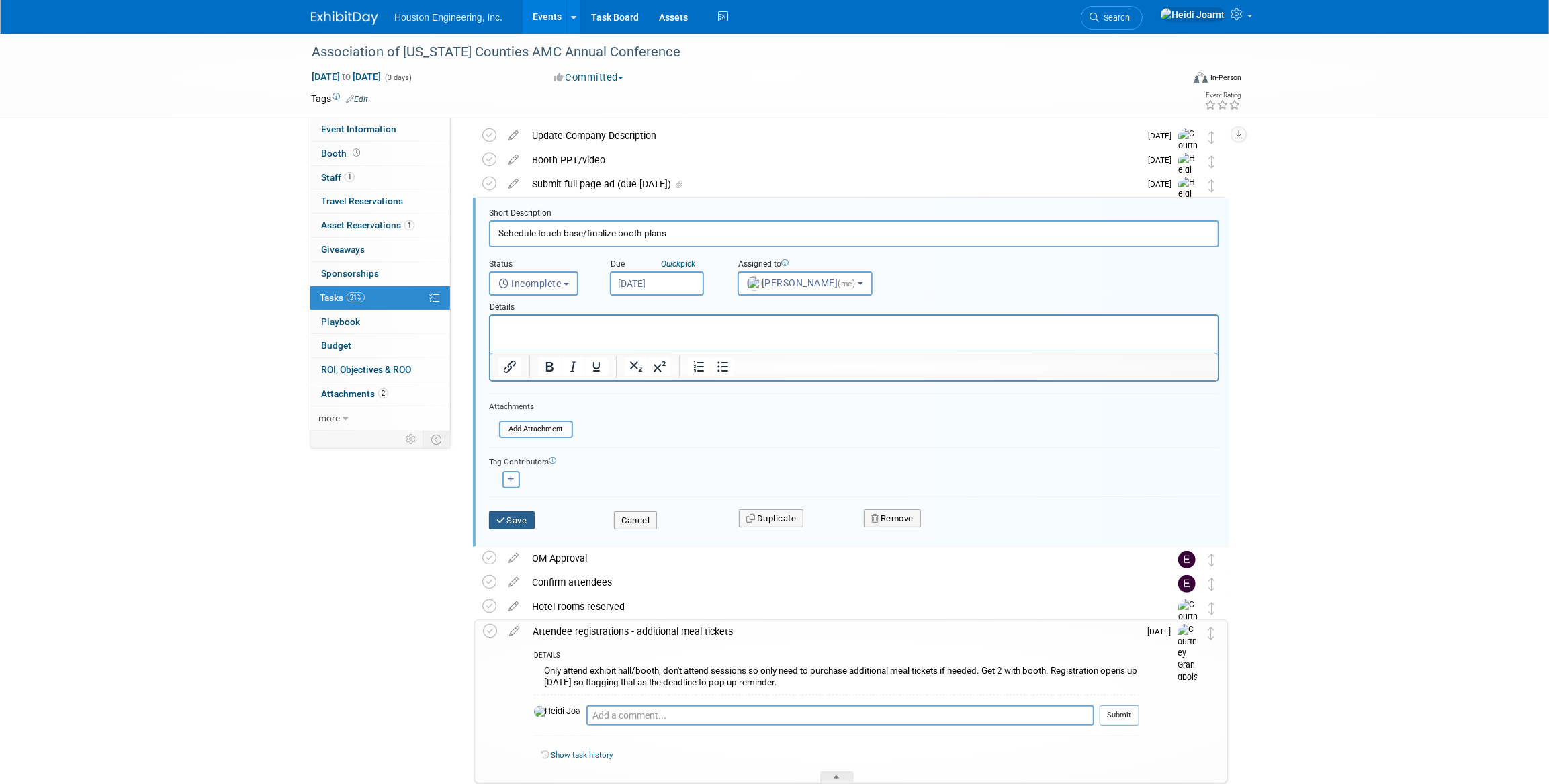
click at [519, 517] on button "Save" at bounding box center [511, 521] width 46 height 19
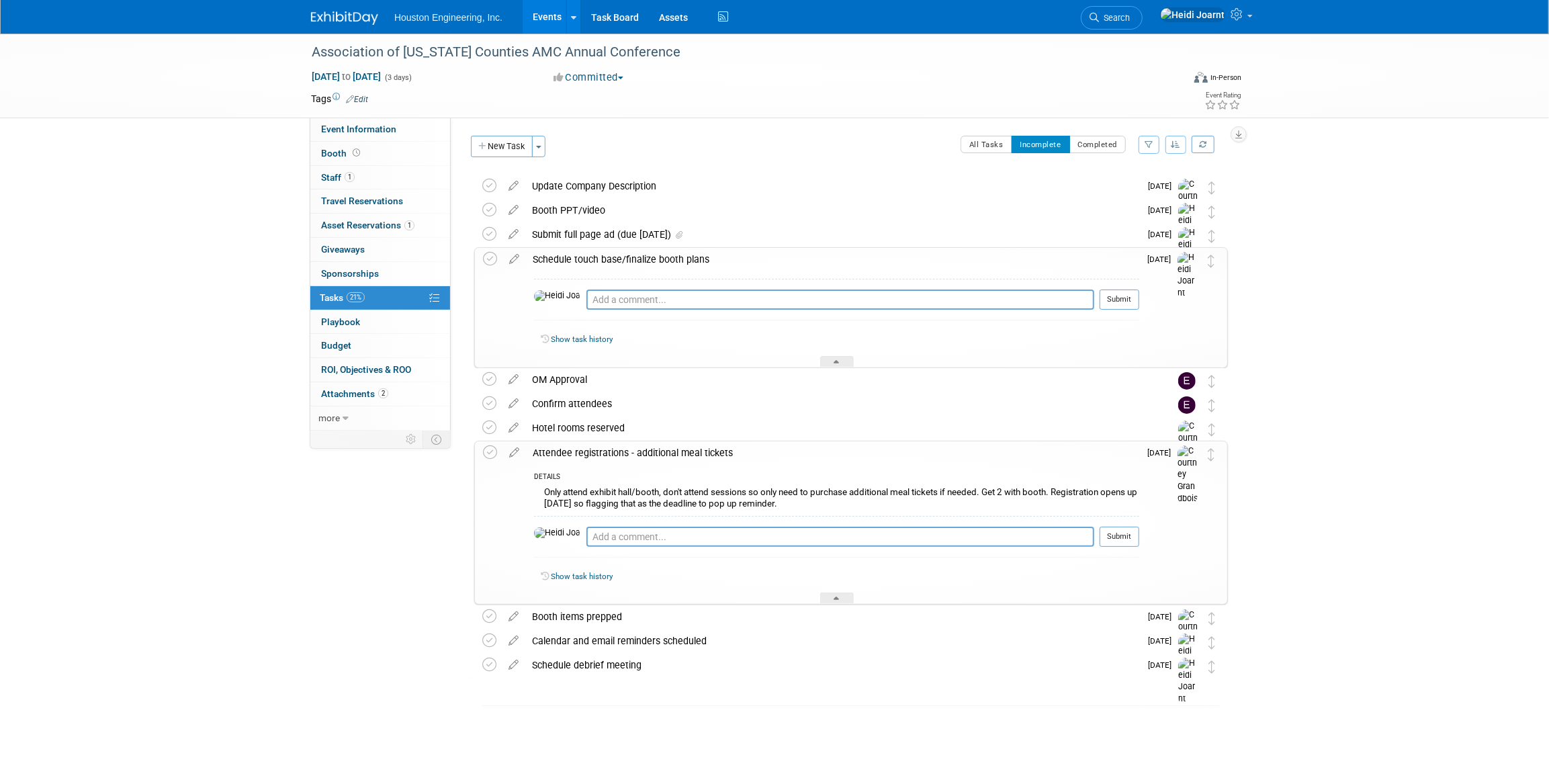
scroll to position [0, 0]
click at [557, 22] on link "Events" at bounding box center [547, 16] width 49 height 34
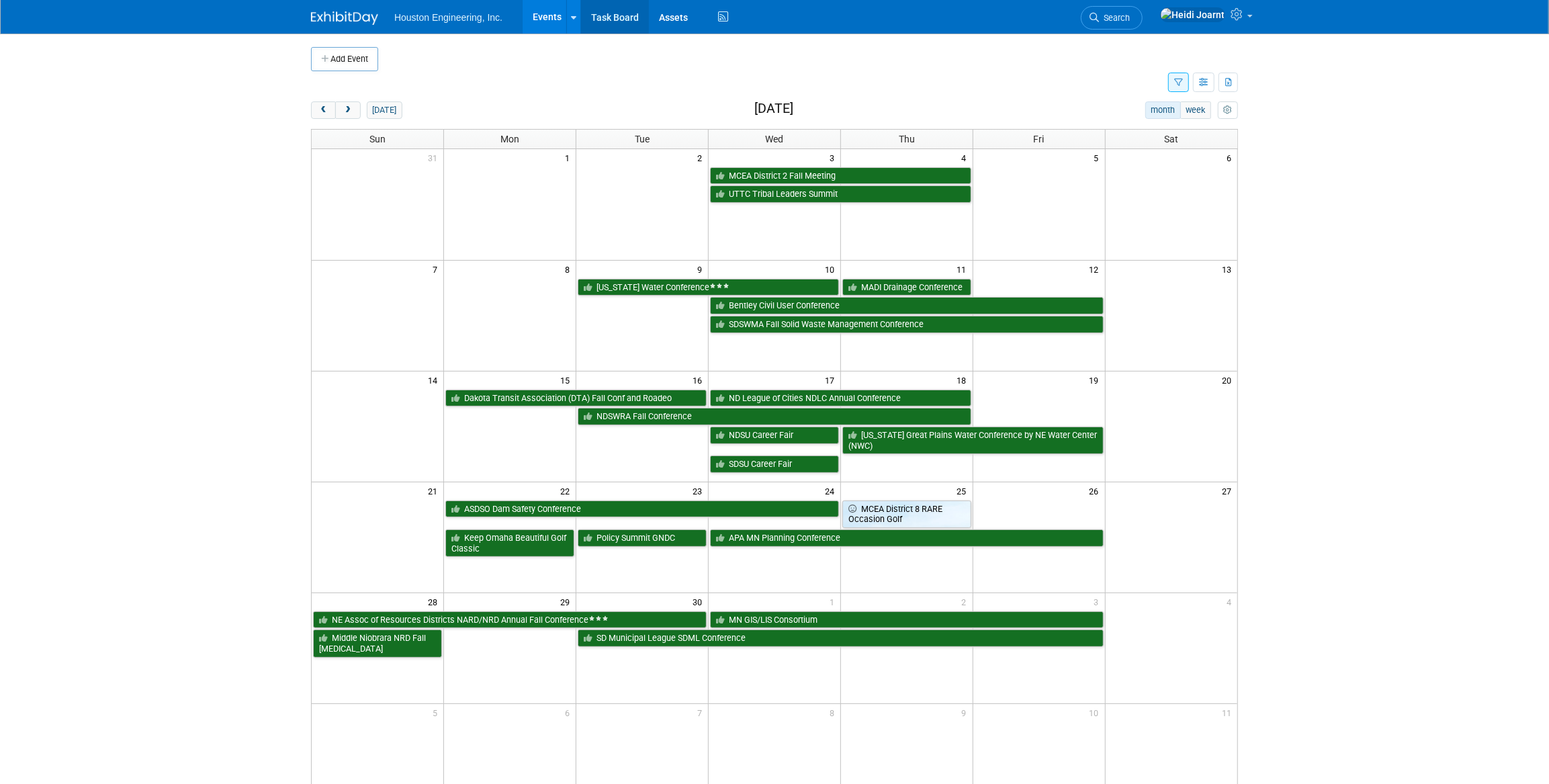
click at [617, 24] on link "Task Board" at bounding box center [614, 16] width 67 height 34
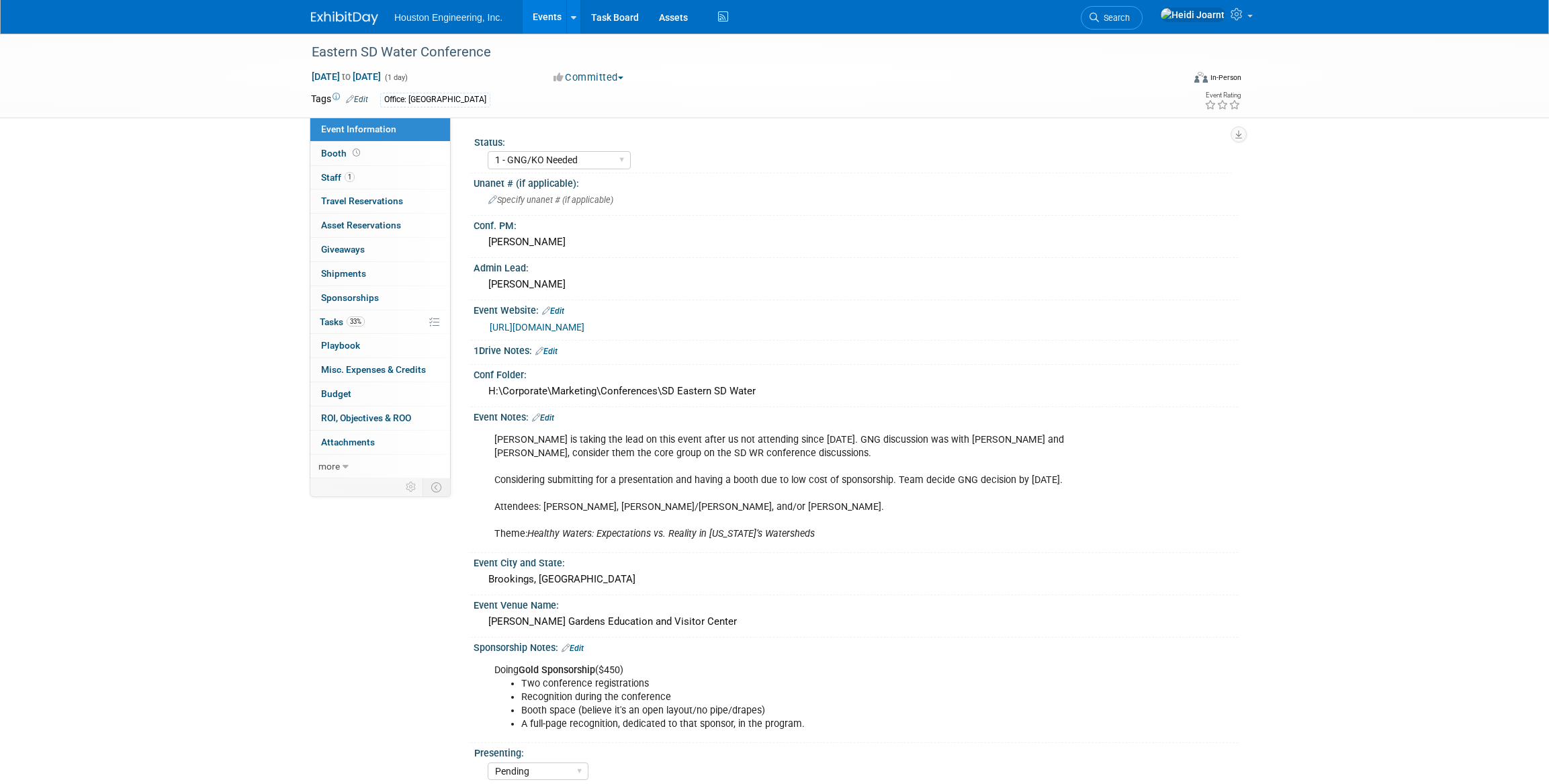
select select "1 - GNG/KO Needed"
select select "Pending"
select select "Water Resources"
click at [369, 325] on link "33% Tasks 33%" at bounding box center [379, 322] width 139 height 24
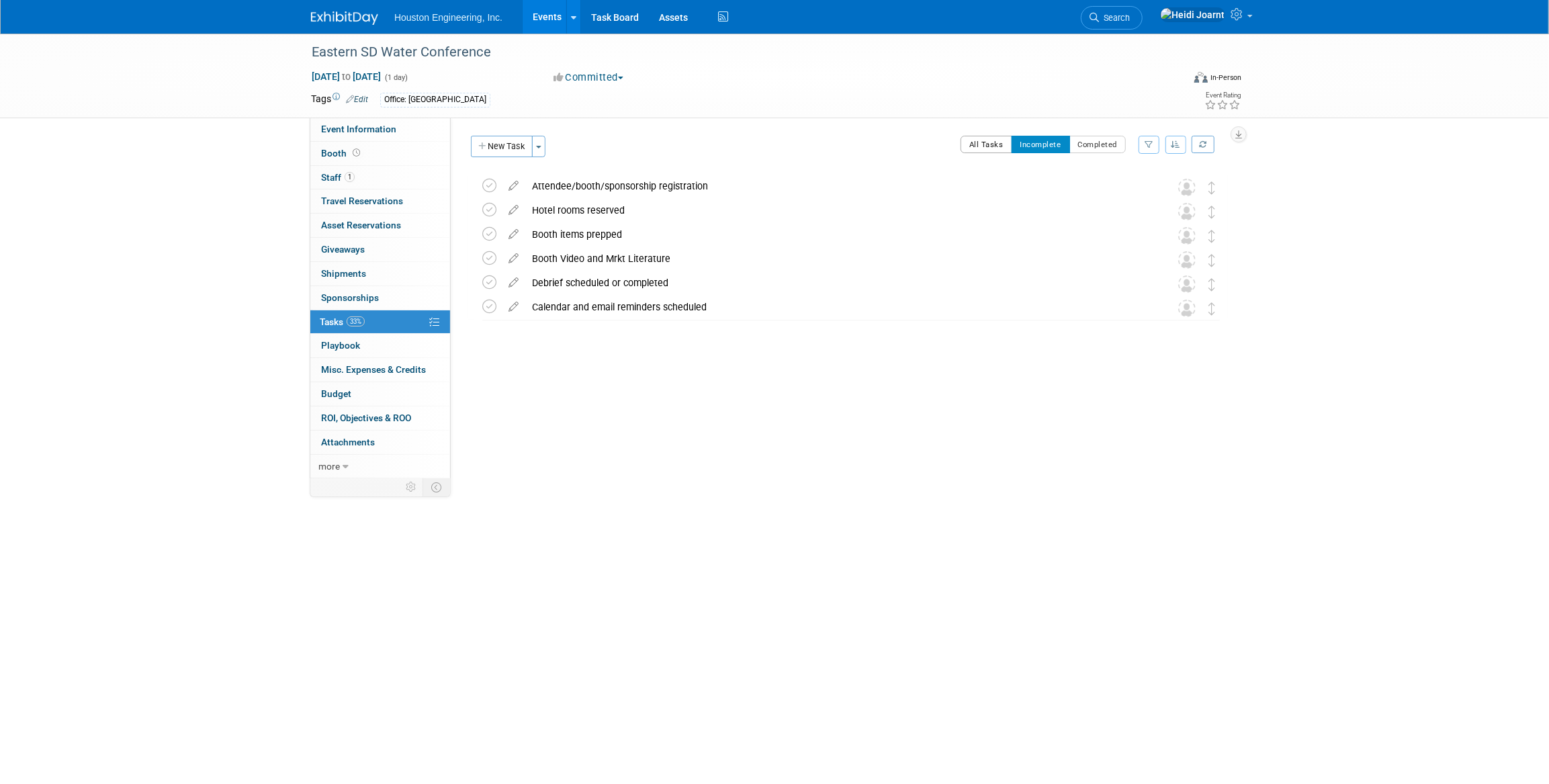
click at [981, 147] on button "All Tasks" at bounding box center [986, 144] width 52 height 17
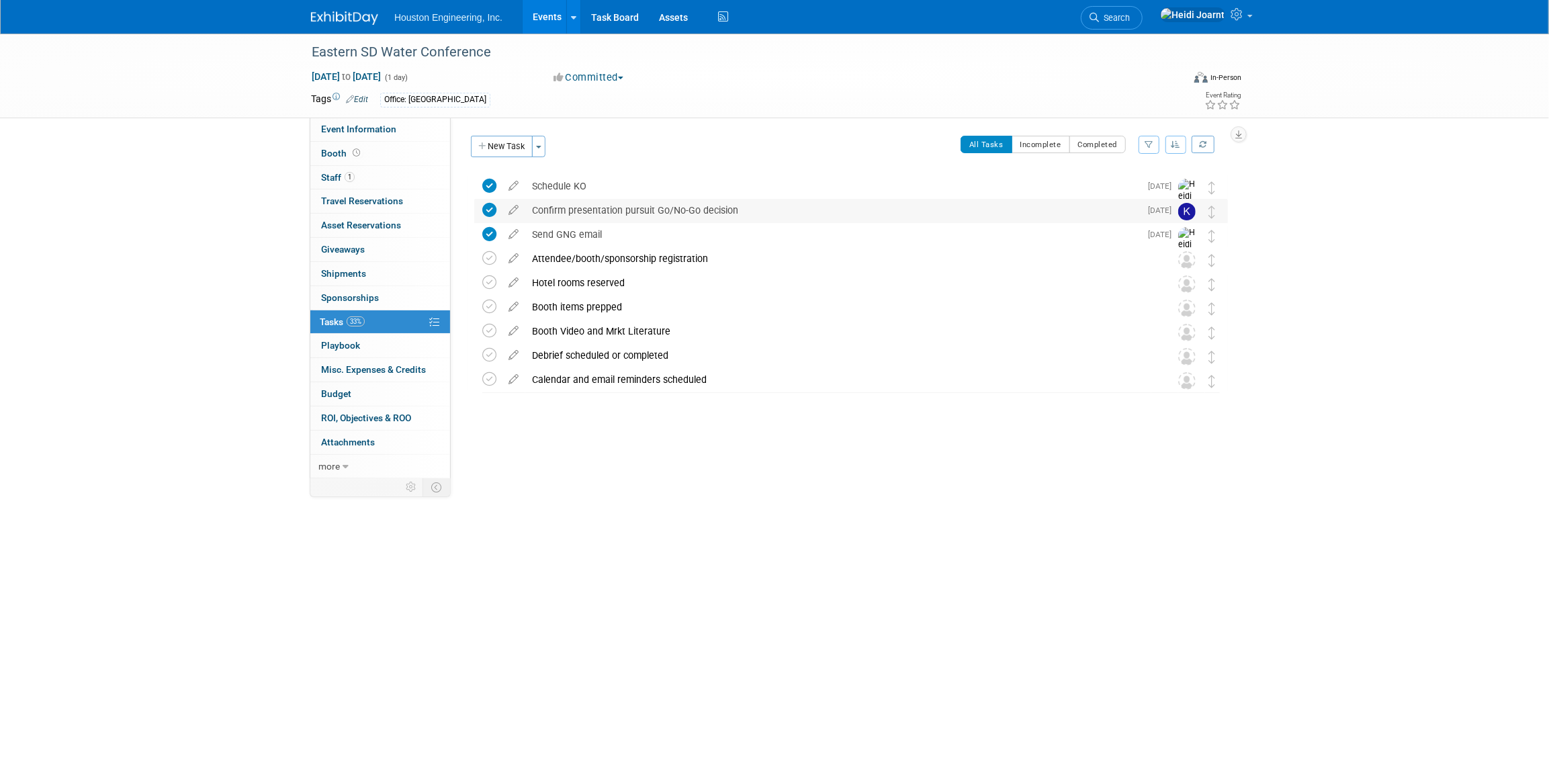
click at [646, 213] on div "Confirm presentation pursuit Go/No-Go decision" at bounding box center [832, 210] width 614 height 23
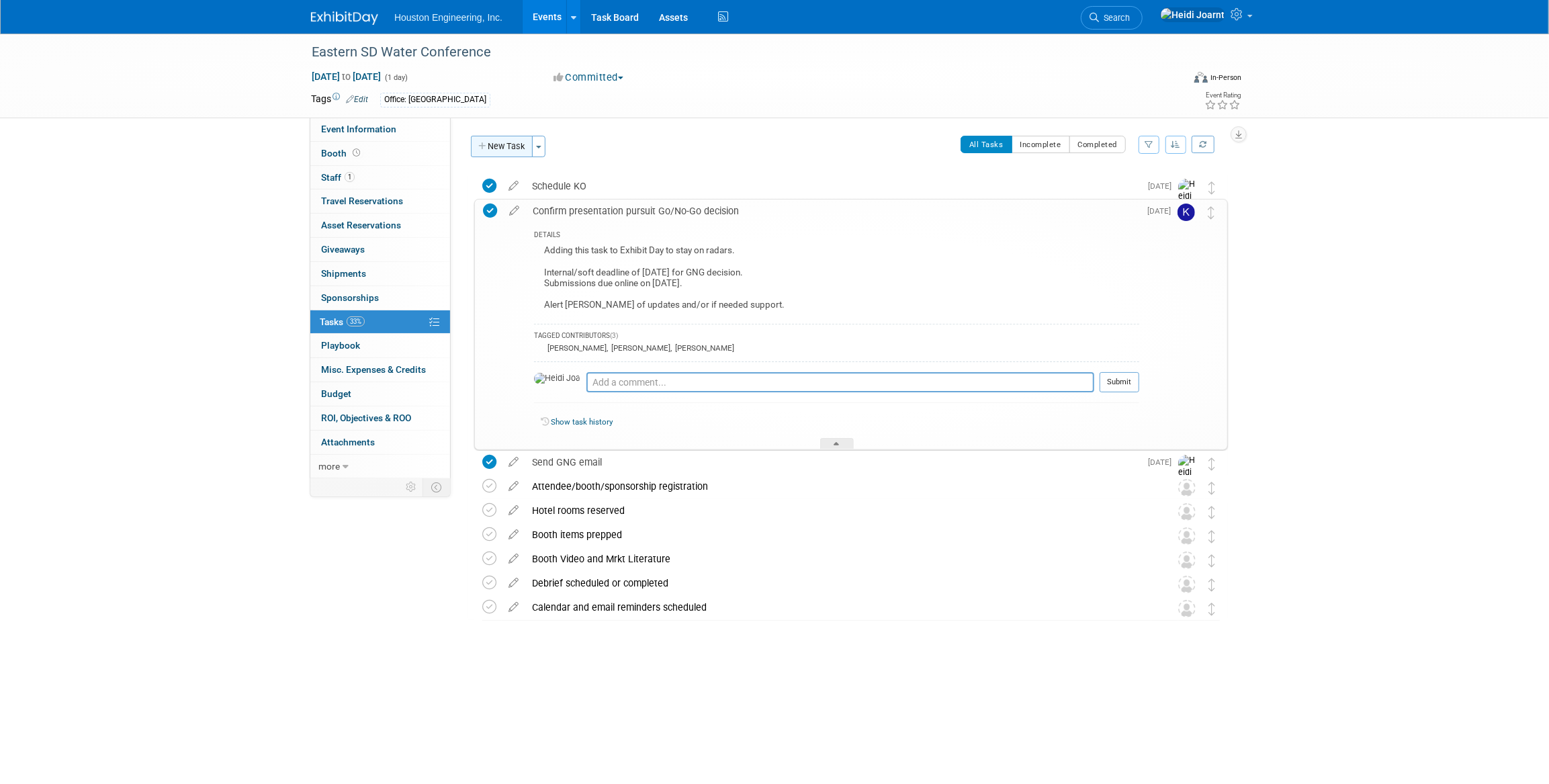
click at [510, 147] on button "New Task" at bounding box center [501, 147] width 62 height 22
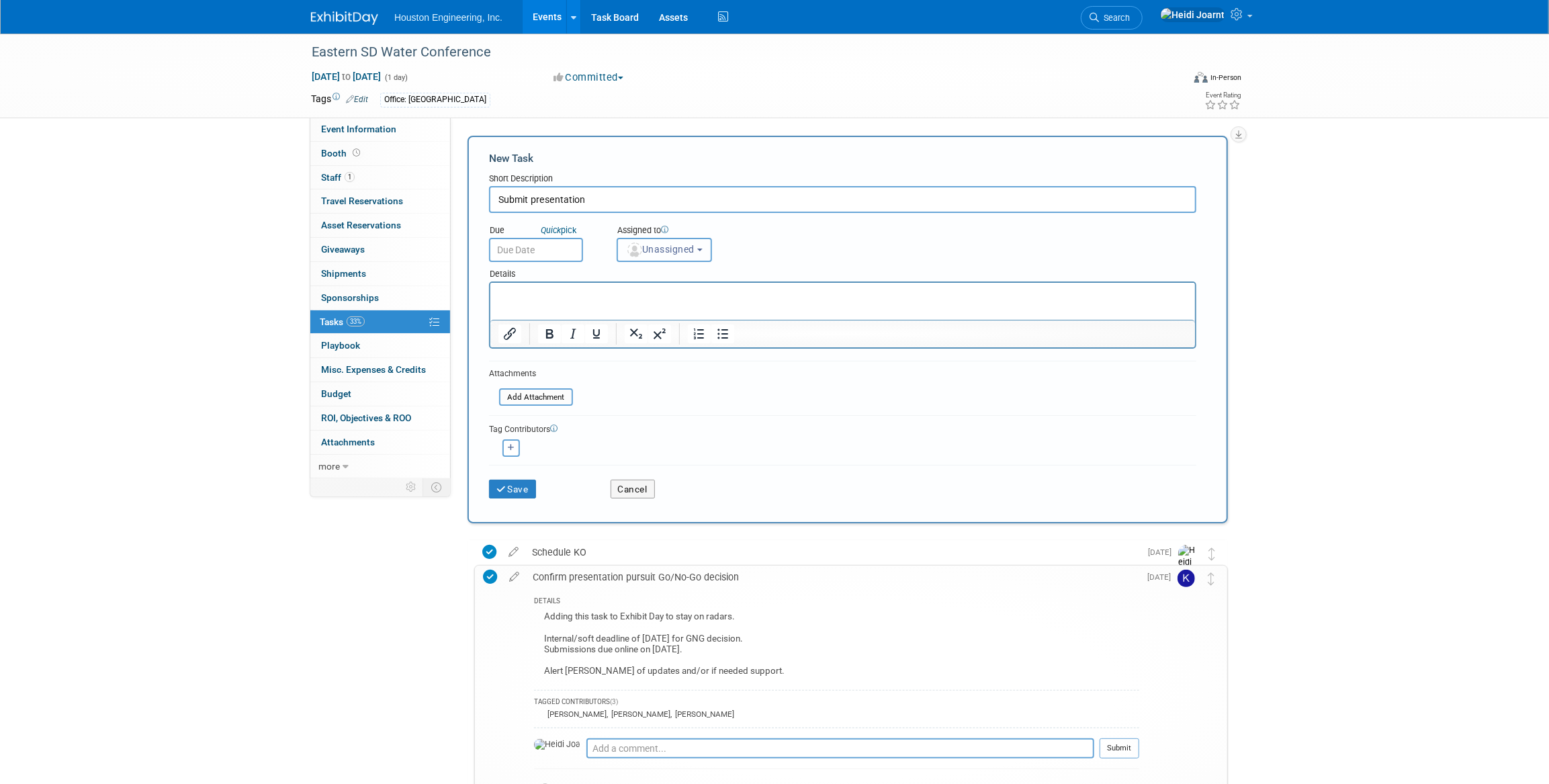
click at [676, 238] on button "Unassigned" at bounding box center [664, 250] width 96 height 25
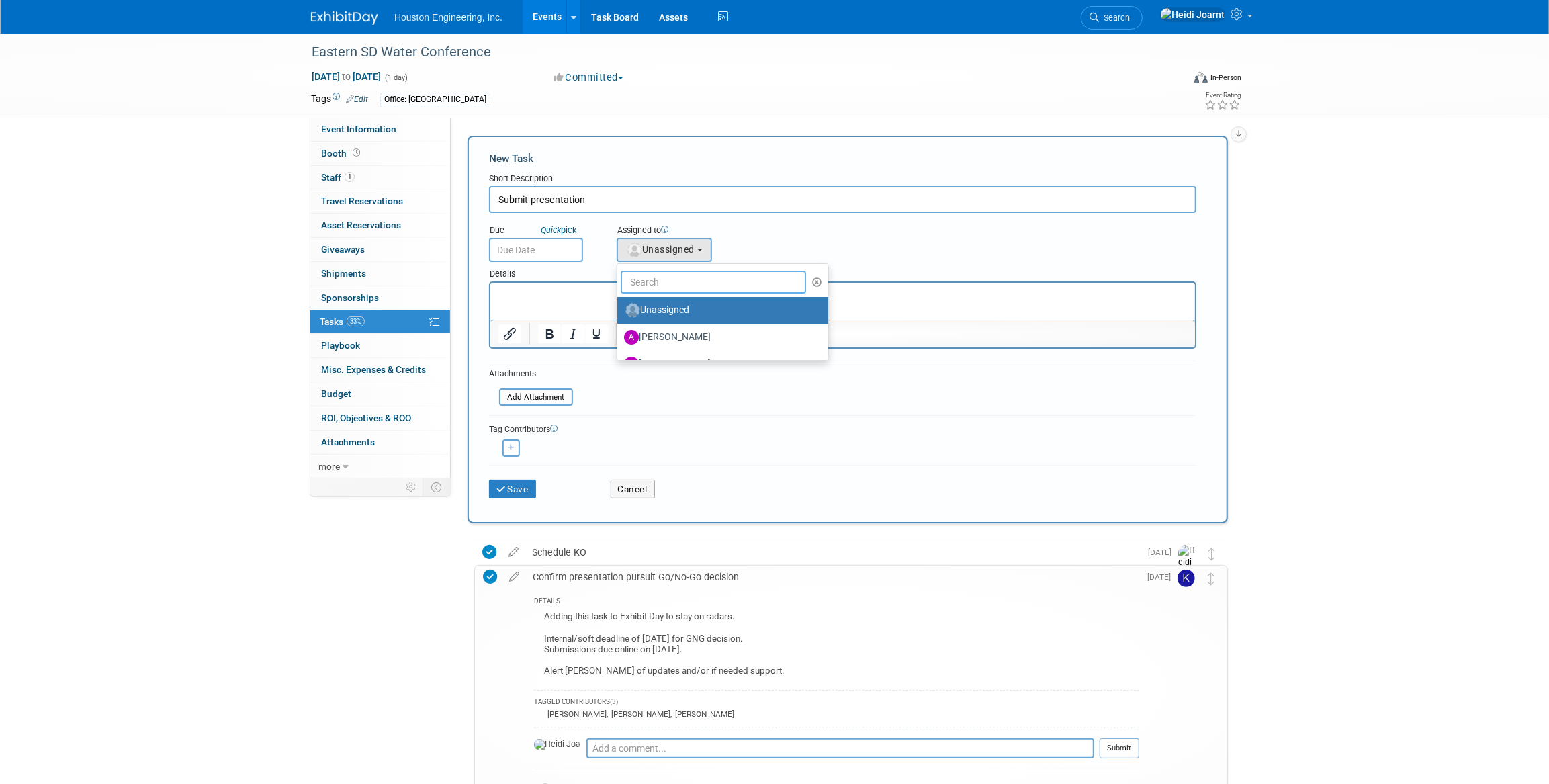
click at [687, 276] on input "text" at bounding box center [713, 282] width 185 height 23
click at [657, 208] on input "Submit presentation" at bounding box center [842, 199] width 707 height 26
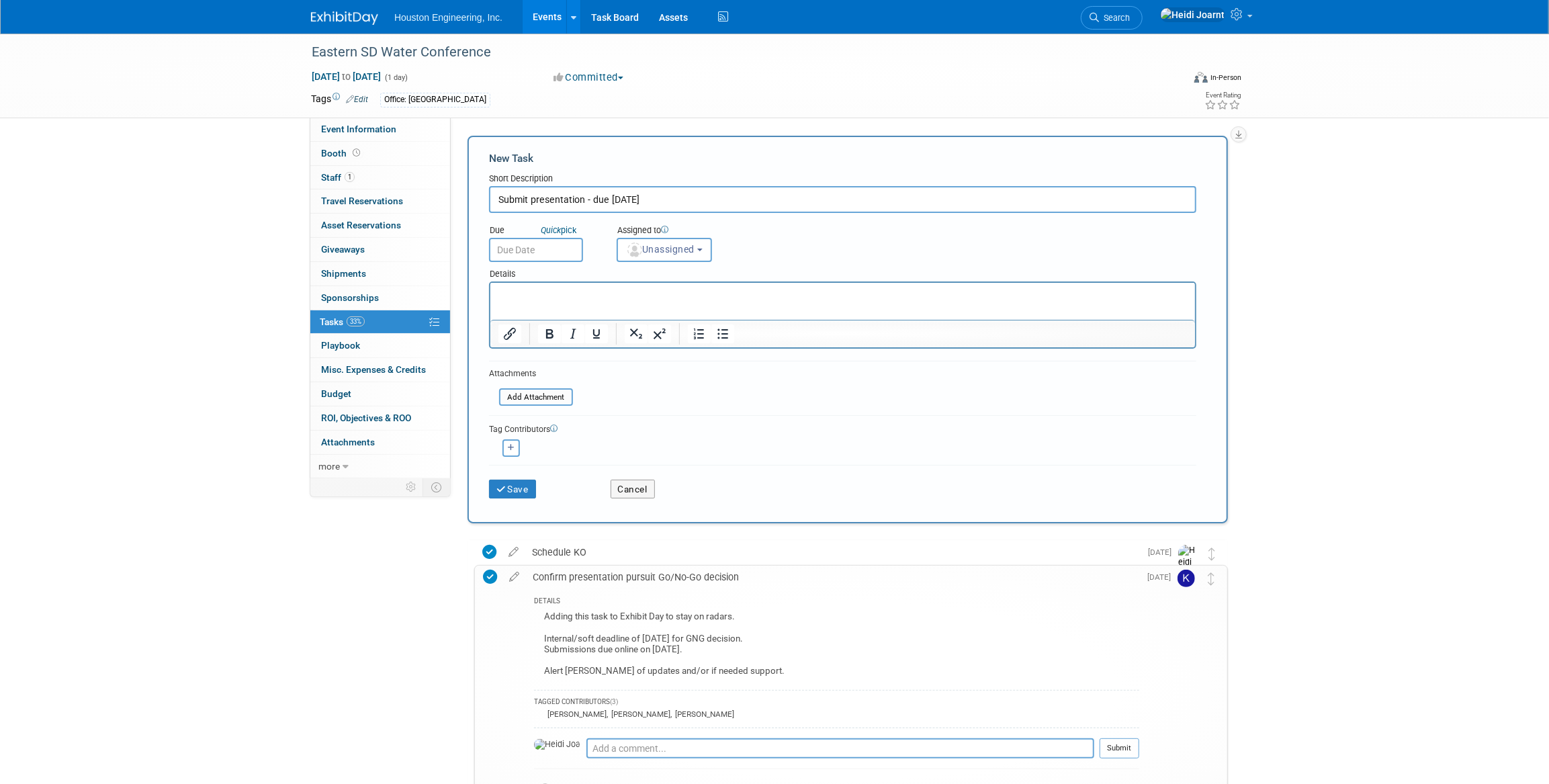
type input "Submit presentation - due Sept 1"
click at [542, 254] on input "text" at bounding box center [535, 250] width 94 height 25
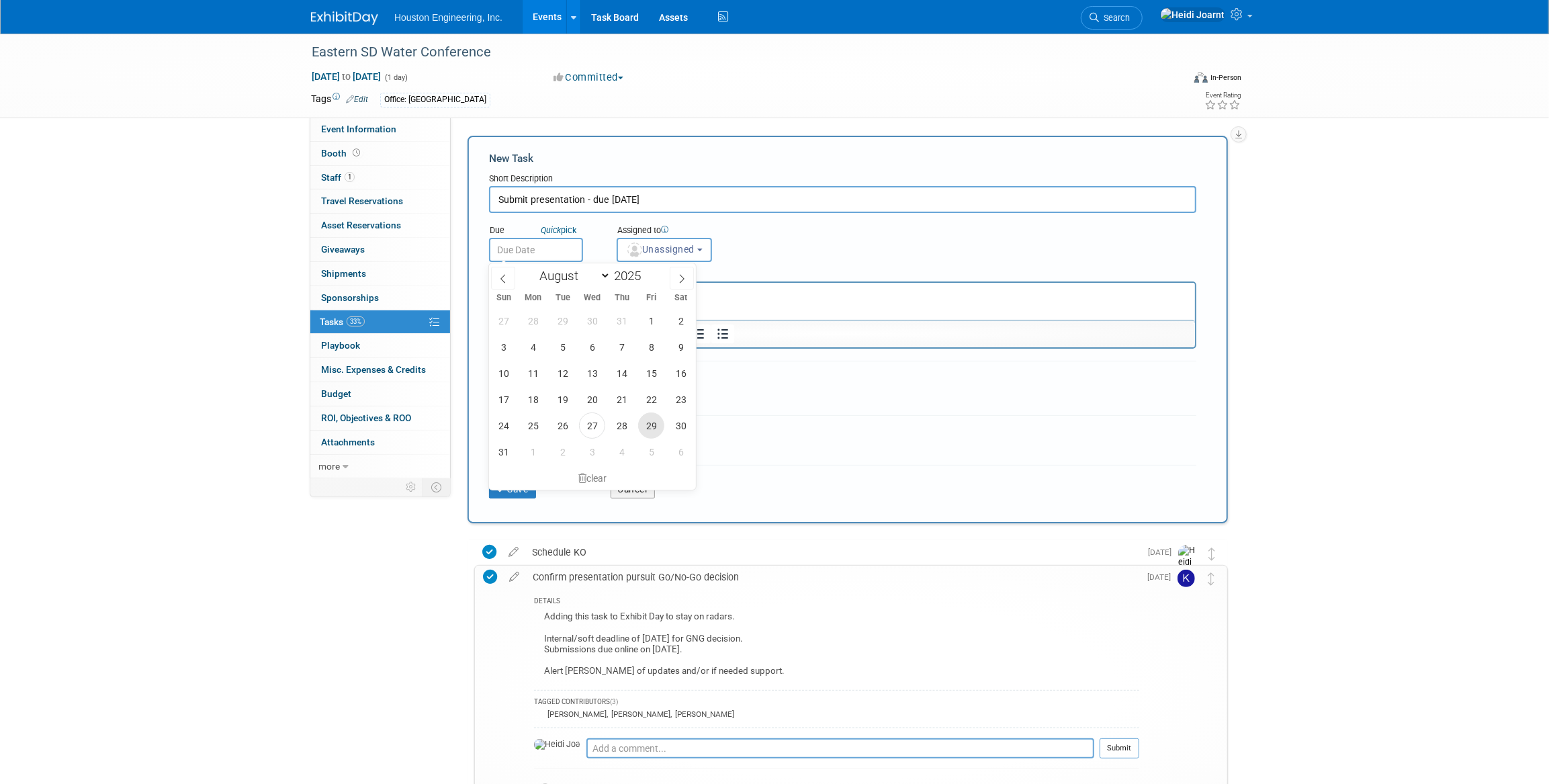
click at [652, 419] on span "29" at bounding box center [651, 425] width 26 height 26
type input "Aug 29, 2025"
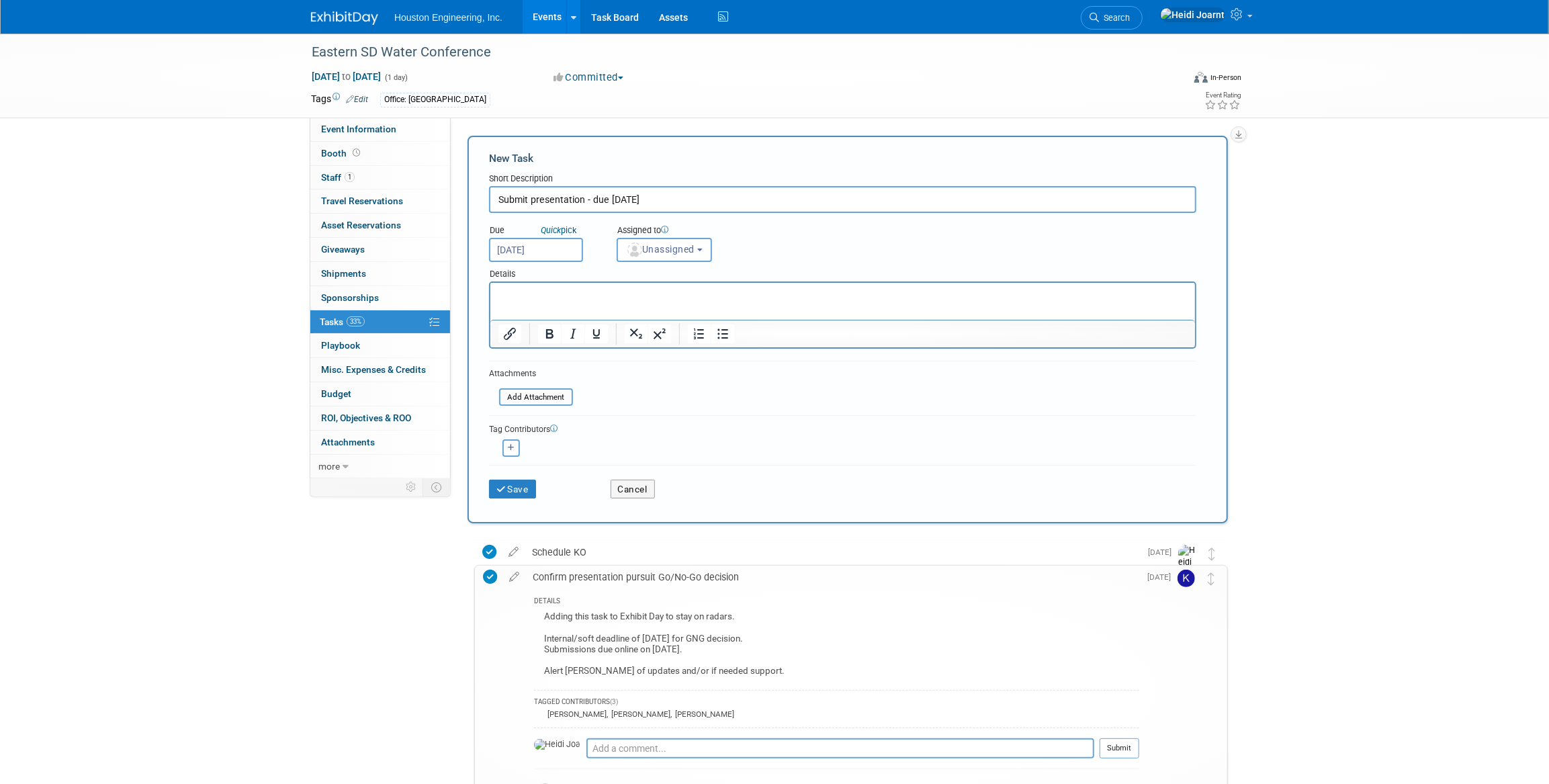
click at [652, 195] on input "Submit presentation - due Sept 1" at bounding box center [842, 199] width 707 height 26
click at [710, 198] on input "Submit presentation - due Sept 1, which is Labor day" at bounding box center [842, 199] width 707 height 26
type input "Submit presentation - due Sept 1, which is Labor Day"
click at [602, 300] on p "Rich Text Area. Press ALT-0 for help." at bounding box center [842, 294] width 689 height 14
click at [676, 243] on span "Unassigned" at bounding box center [660, 249] width 68 height 11
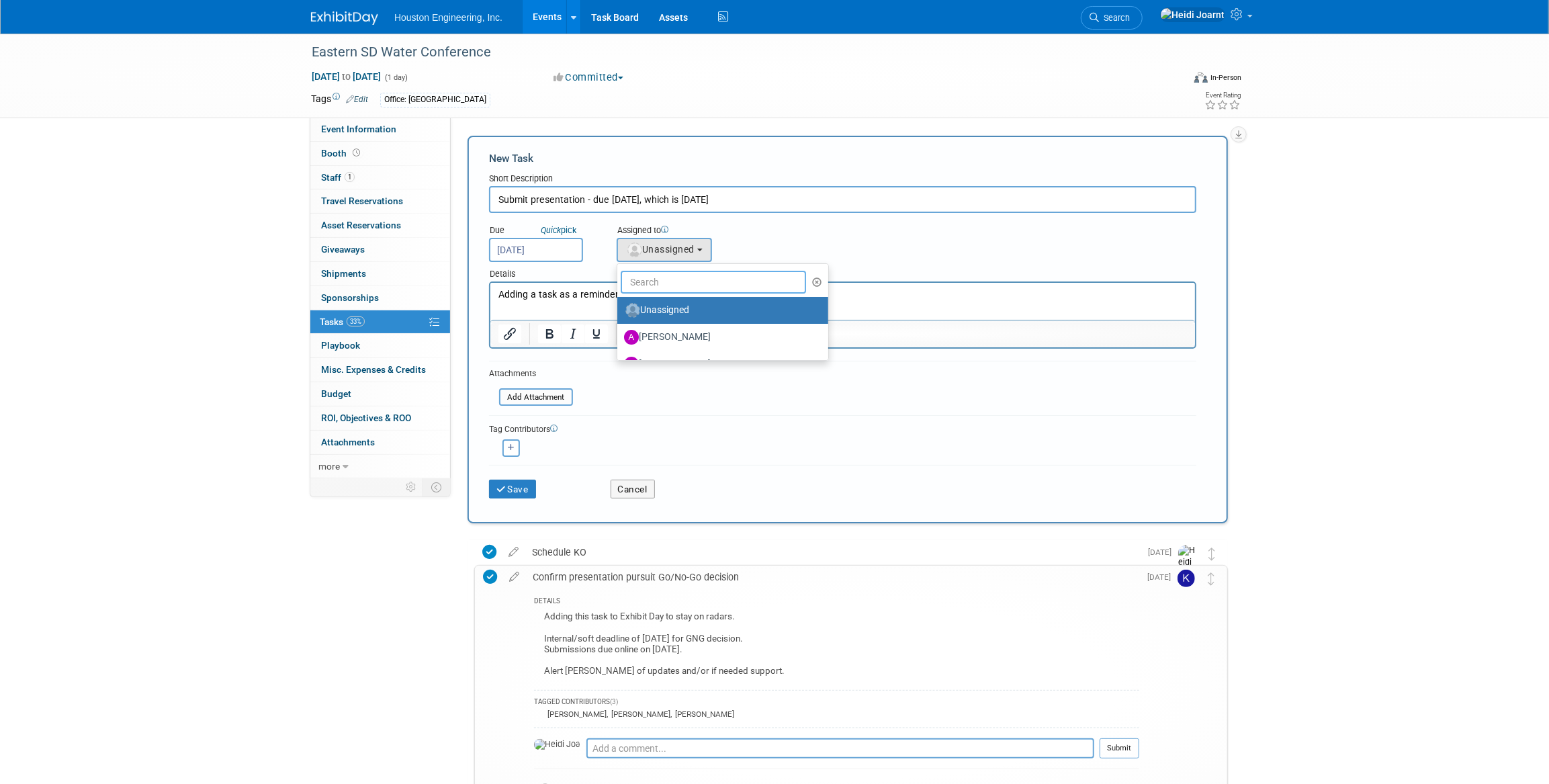
click at [687, 276] on input "text" at bounding box center [713, 282] width 185 height 23
type input "kyl"
click at [691, 342] on label "Kyle Werning" at bounding box center [718, 337] width 191 height 22
click at [619, 340] on input "Kyle Werning" at bounding box center [615, 335] width 9 height 9
select select "743a79fb-790d-4f86-b3ef-1da124fe06a0"
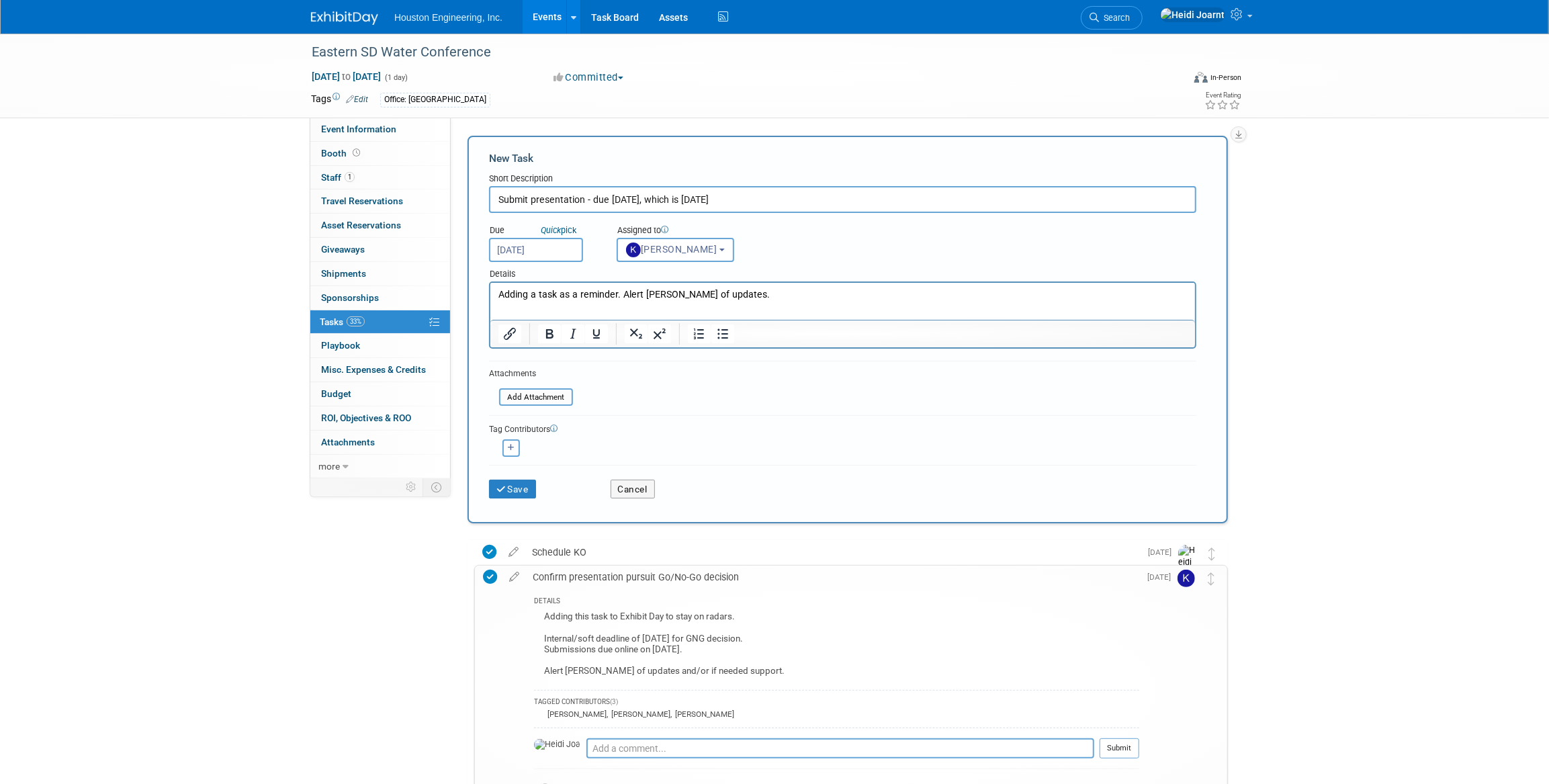
click at [769, 299] on p "Adding a task as a reminder. Alert Heidi of updates." at bounding box center [842, 294] width 689 height 14
click at [523, 480] on button "Save" at bounding box center [512, 489] width 47 height 19
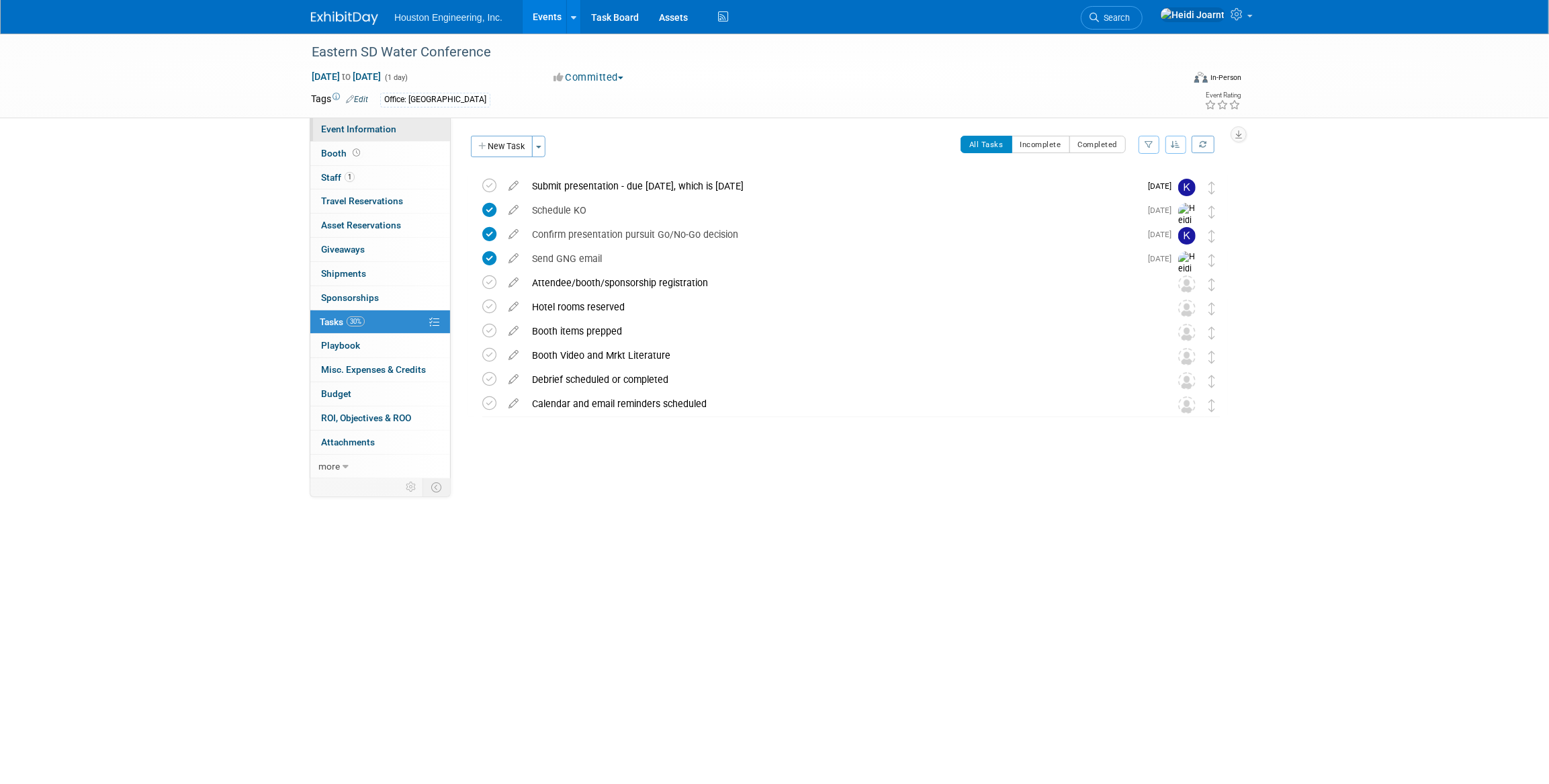
click at [369, 121] on link "Event Information" at bounding box center [379, 129] width 139 height 24
select select "1 - GNG/KO Needed"
select select "Pending"
select select "Water Resources"
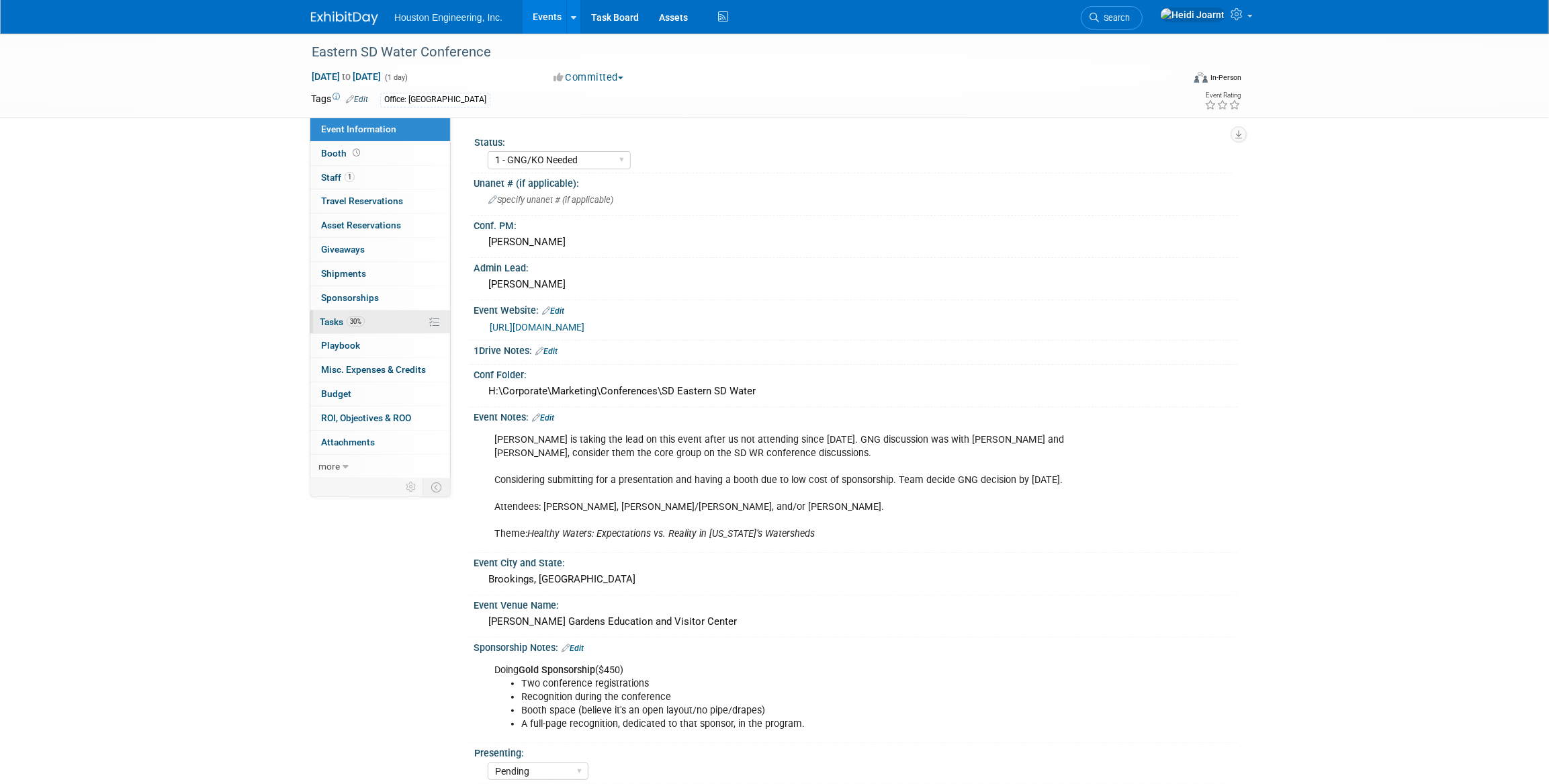
click at [388, 317] on link "30% Tasks 30%" at bounding box center [379, 322] width 139 height 24
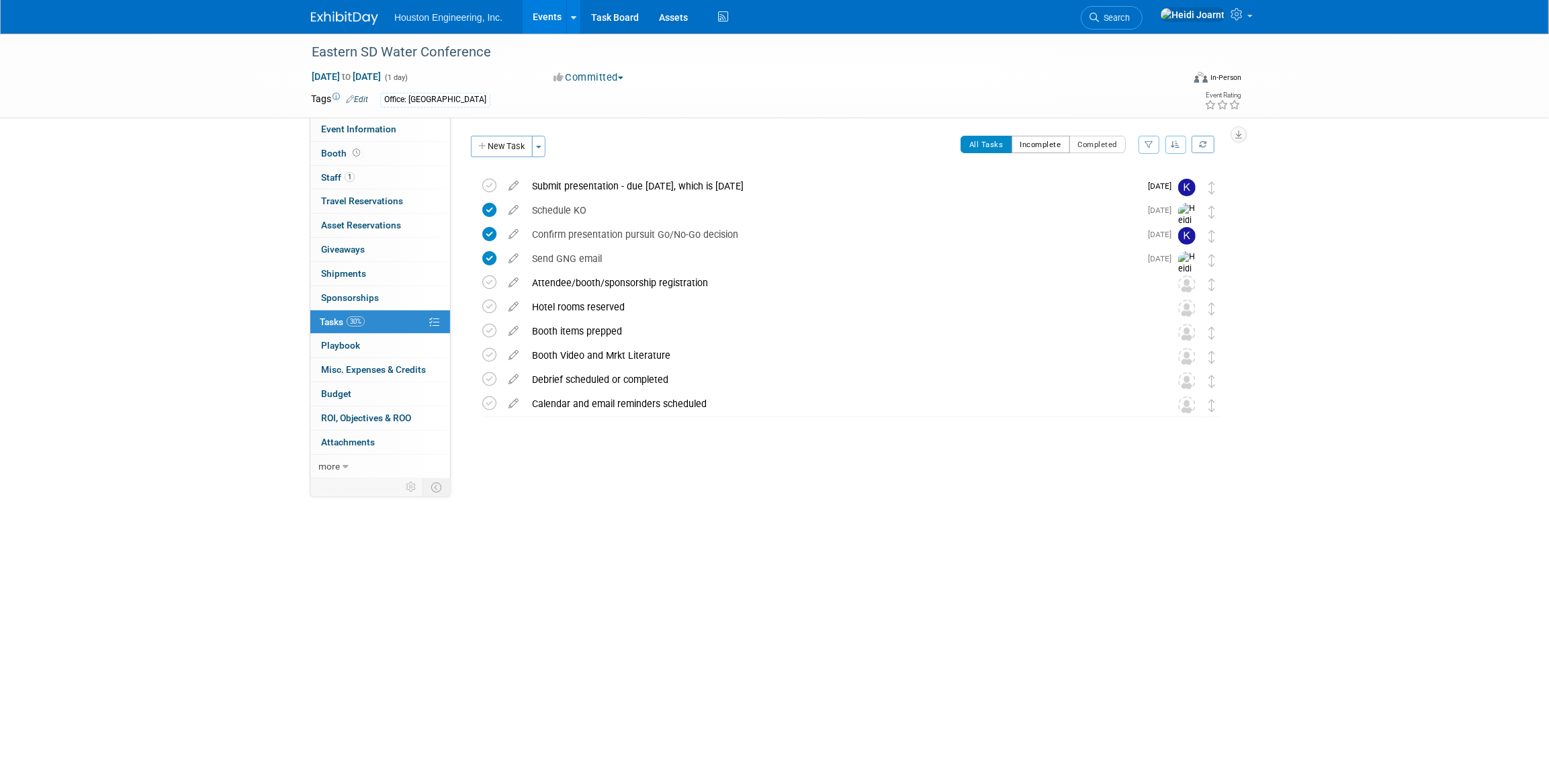
click at [1031, 141] on button "Incomplete" at bounding box center [1040, 144] width 58 height 17
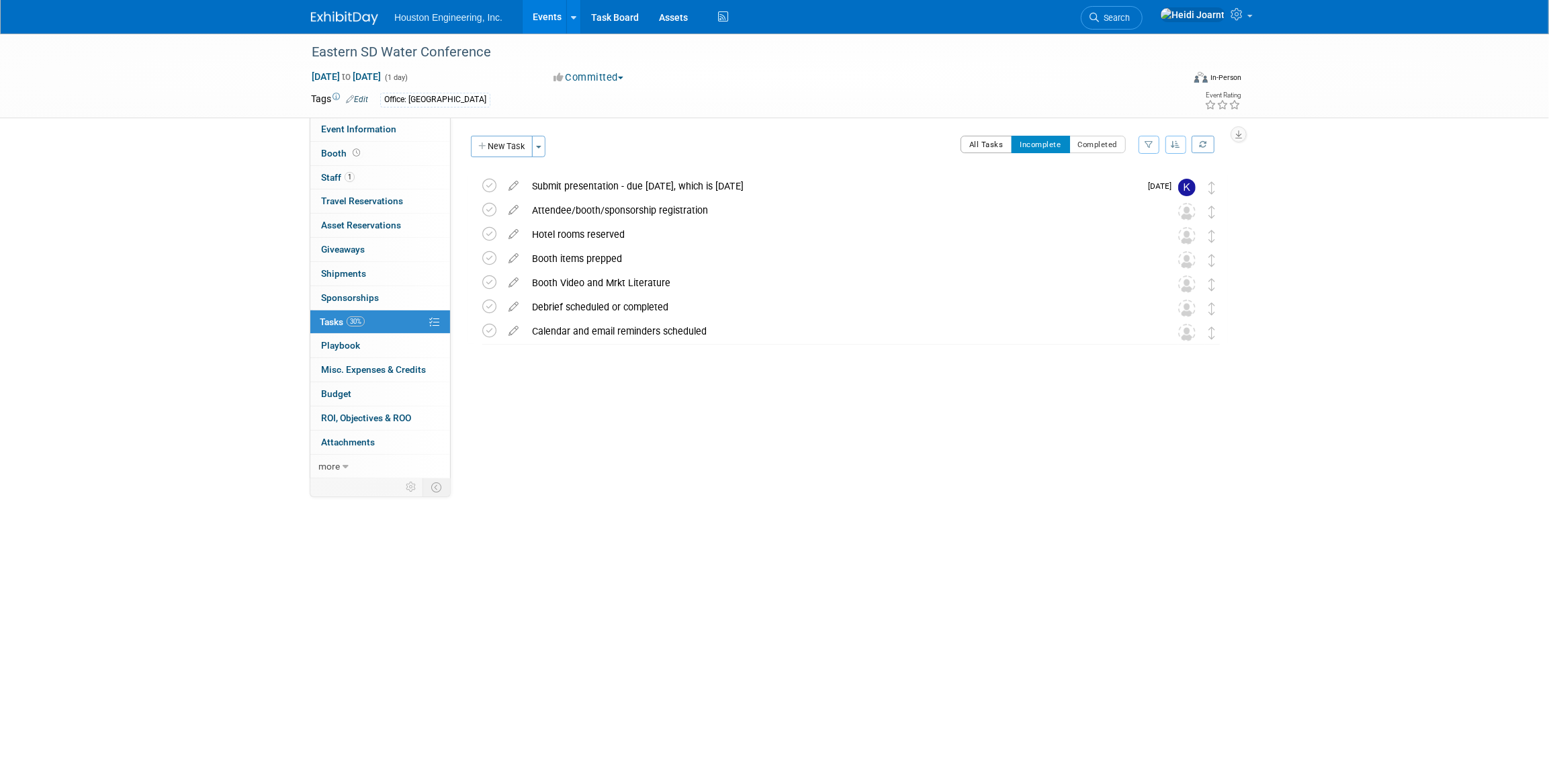
click at [990, 146] on button "All Tasks" at bounding box center [986, 144] width 52 height 17
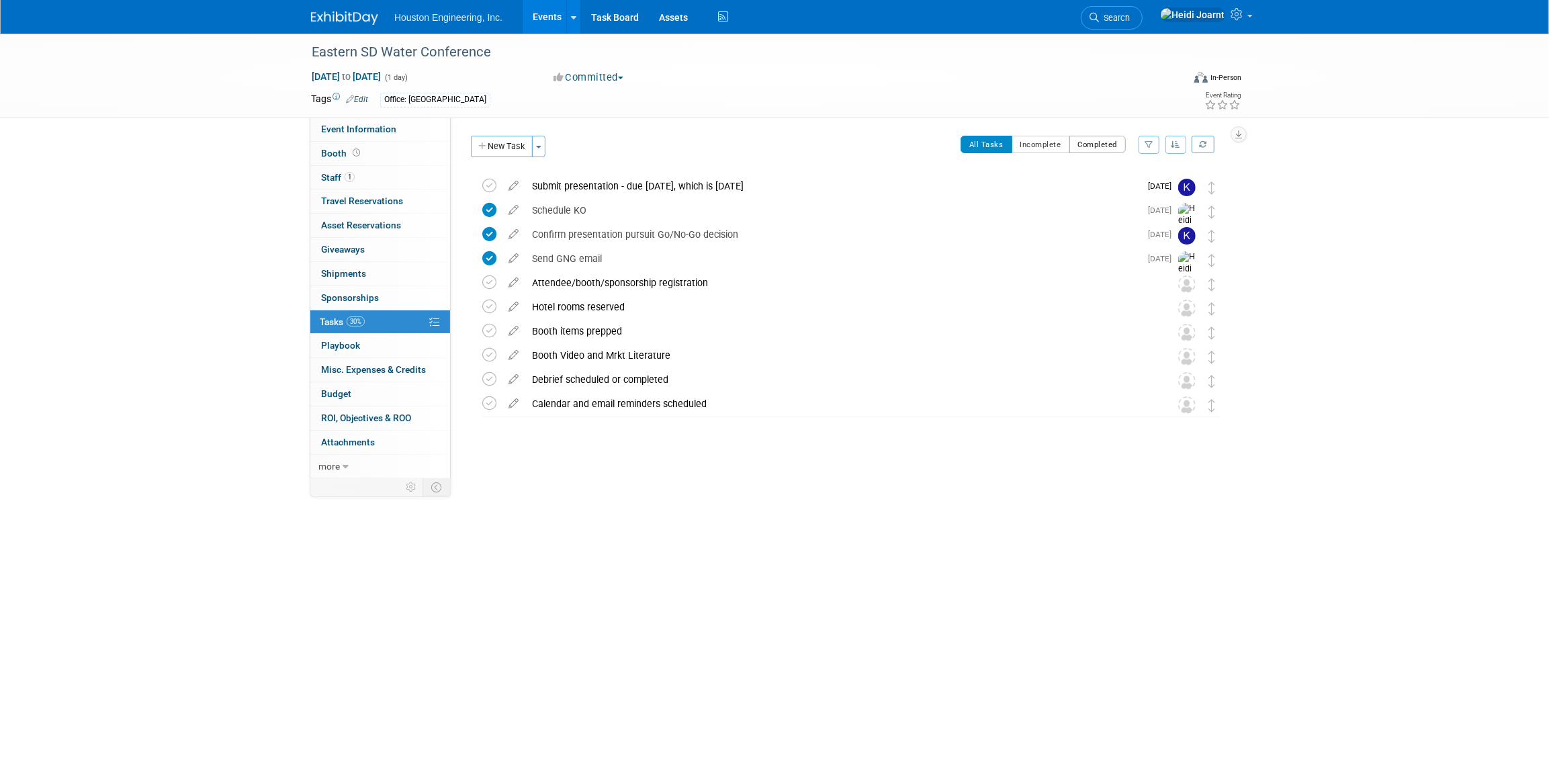
click at [1092, 145] on button "Completed" at bounding box center [1098, 144] width 57 height 17
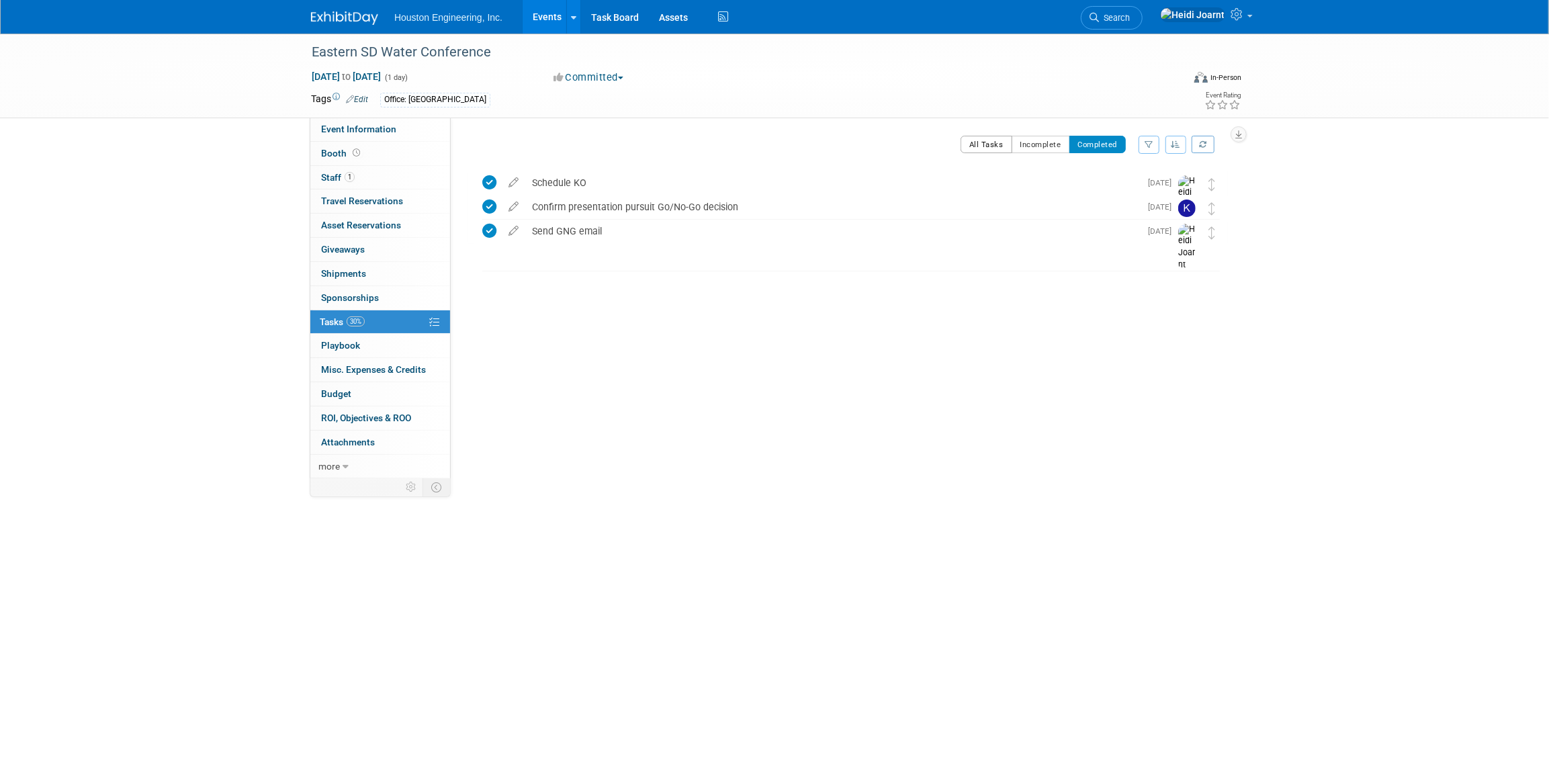
click at [990, 152] on button "All Tasks" at bounding box center [986, 144] width 52 height 17
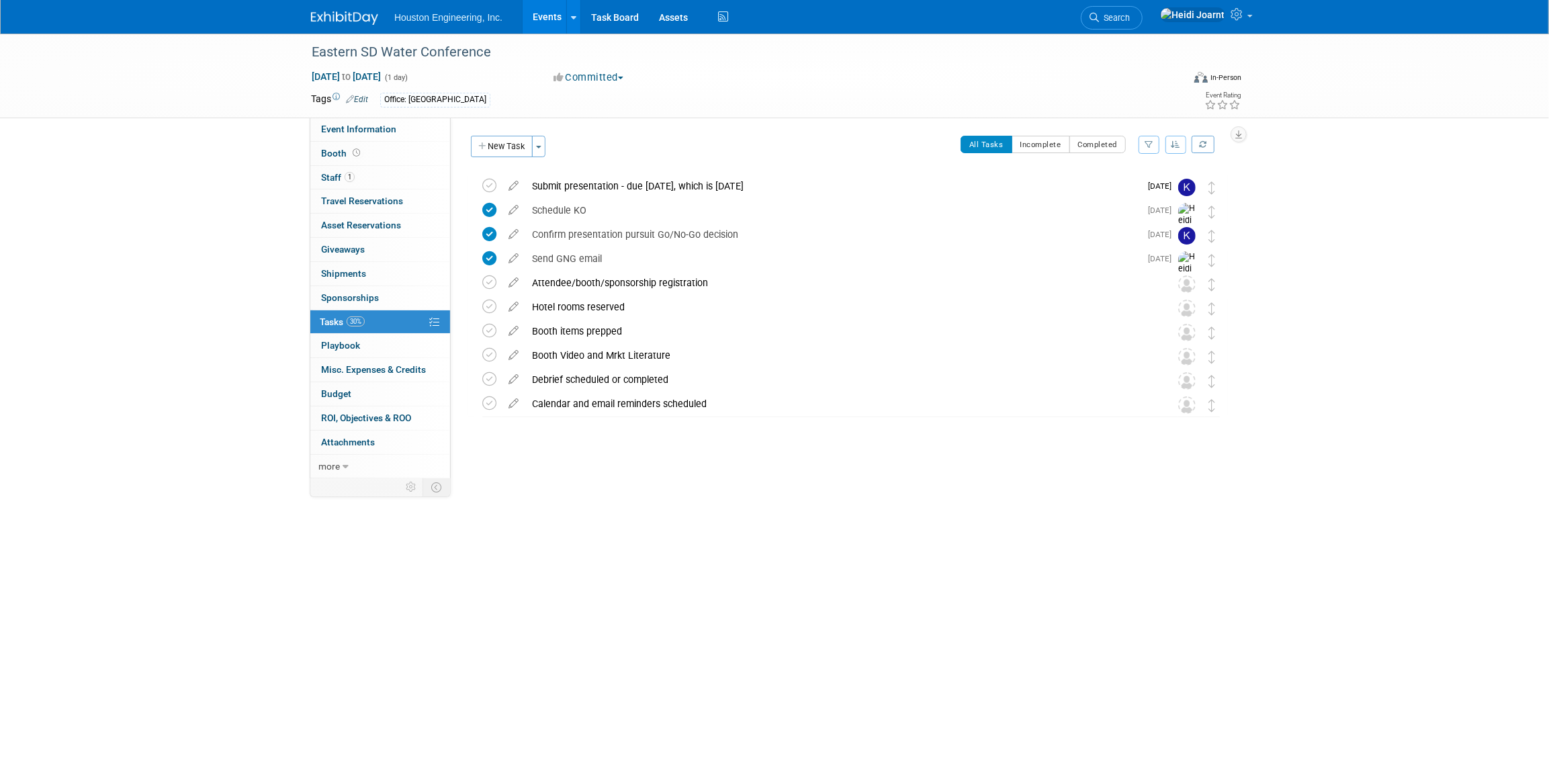
click at [564, 18] on link "Events" at bounding box center [547, 16] width 49 height 34
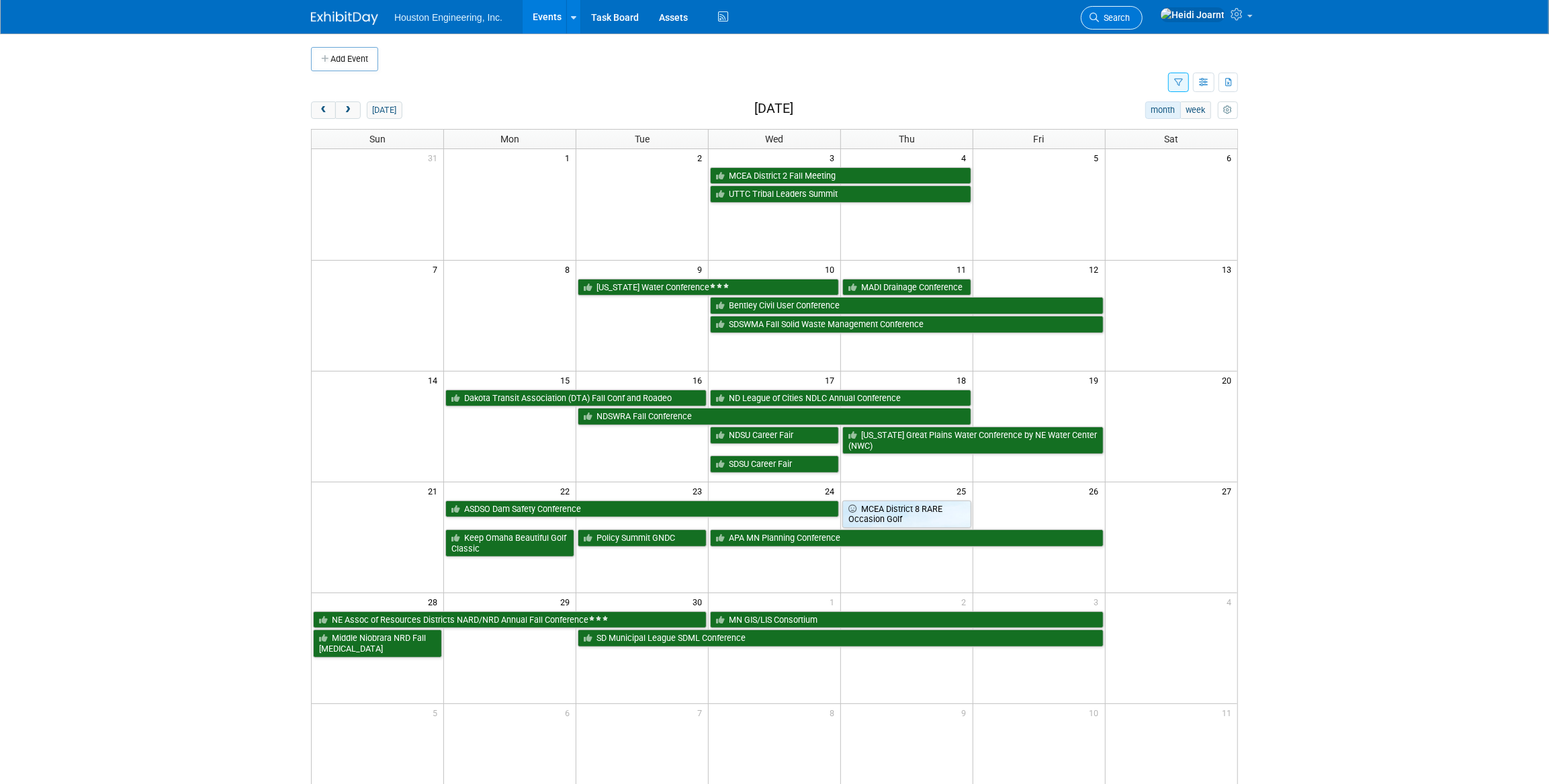
click at [1130, 16] on span "Search" at bounding box center [1114, 17] width 31 height 10
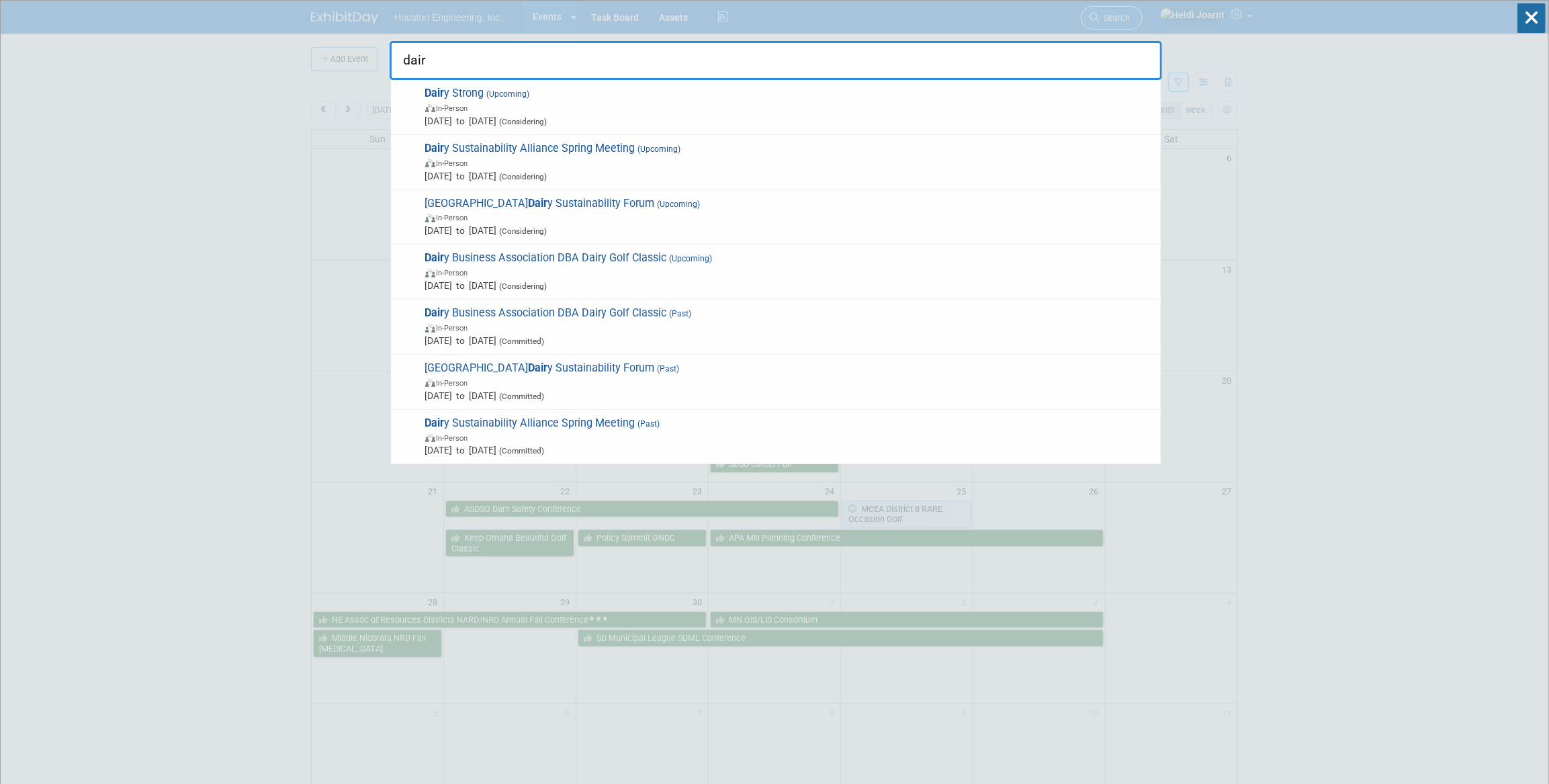
type input "dairy"
drag, startPoint x: 433, startPoint y: 57, endPoint x: 369, endPoint y: 63, distance: 64.3
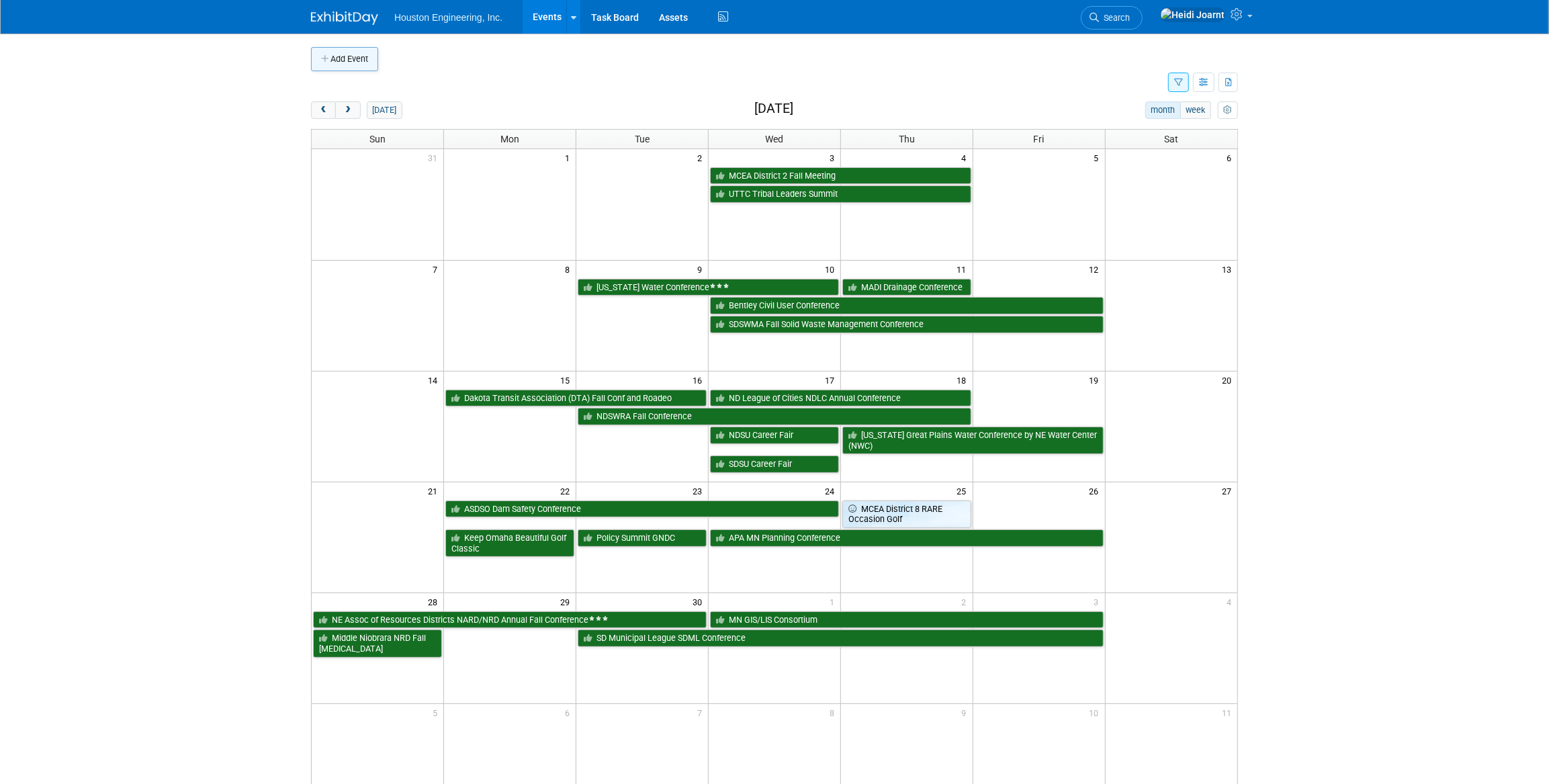
click at [348, 63] on button "Add Event" at bounding box center [345, 59] width 67 height 25
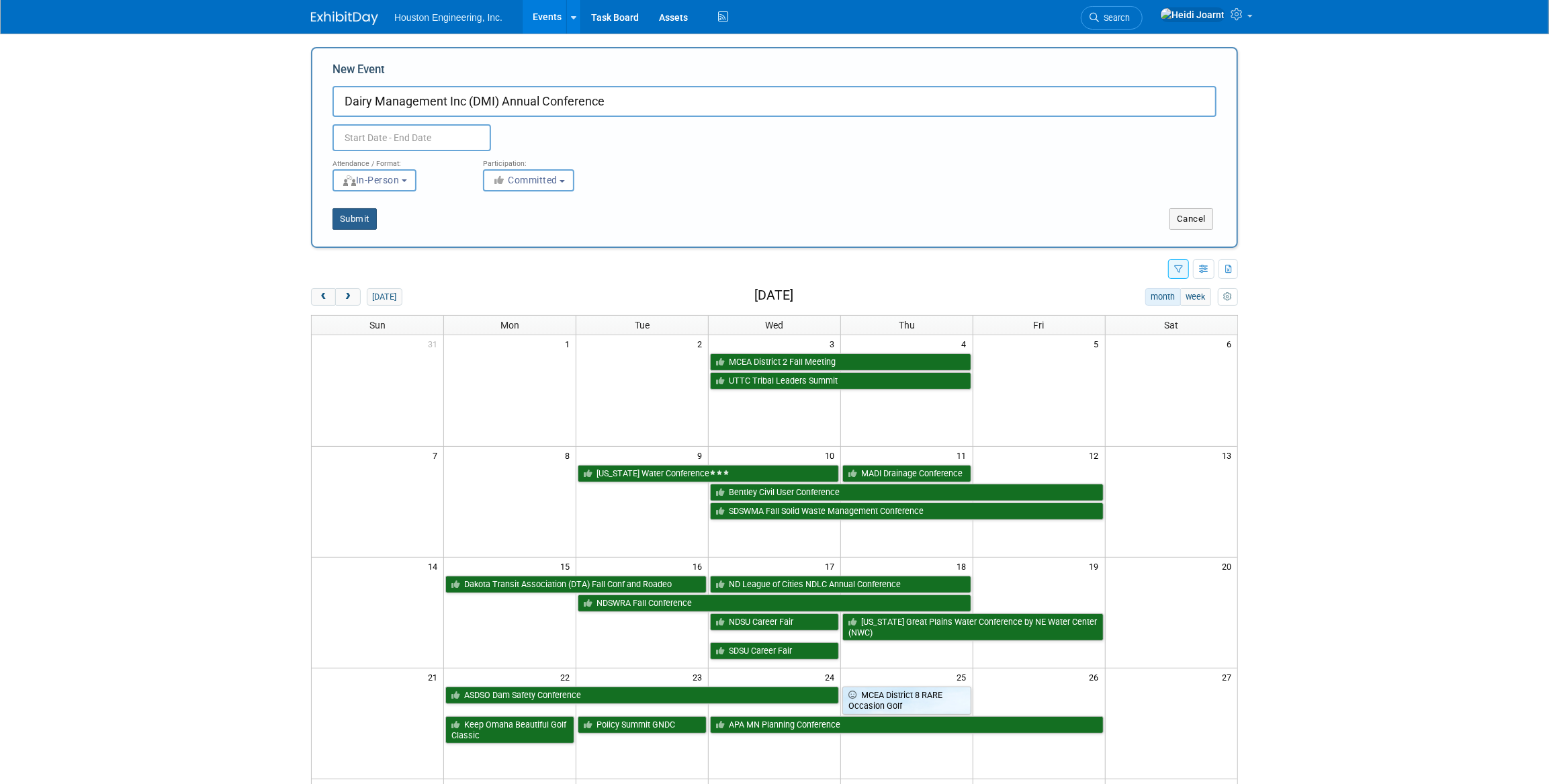
type input "Dairy Management Inc (DMI) Annual Conference"
click at [363, 224] on button "Submit" at bounding box center [355, 219] width 45 height 22
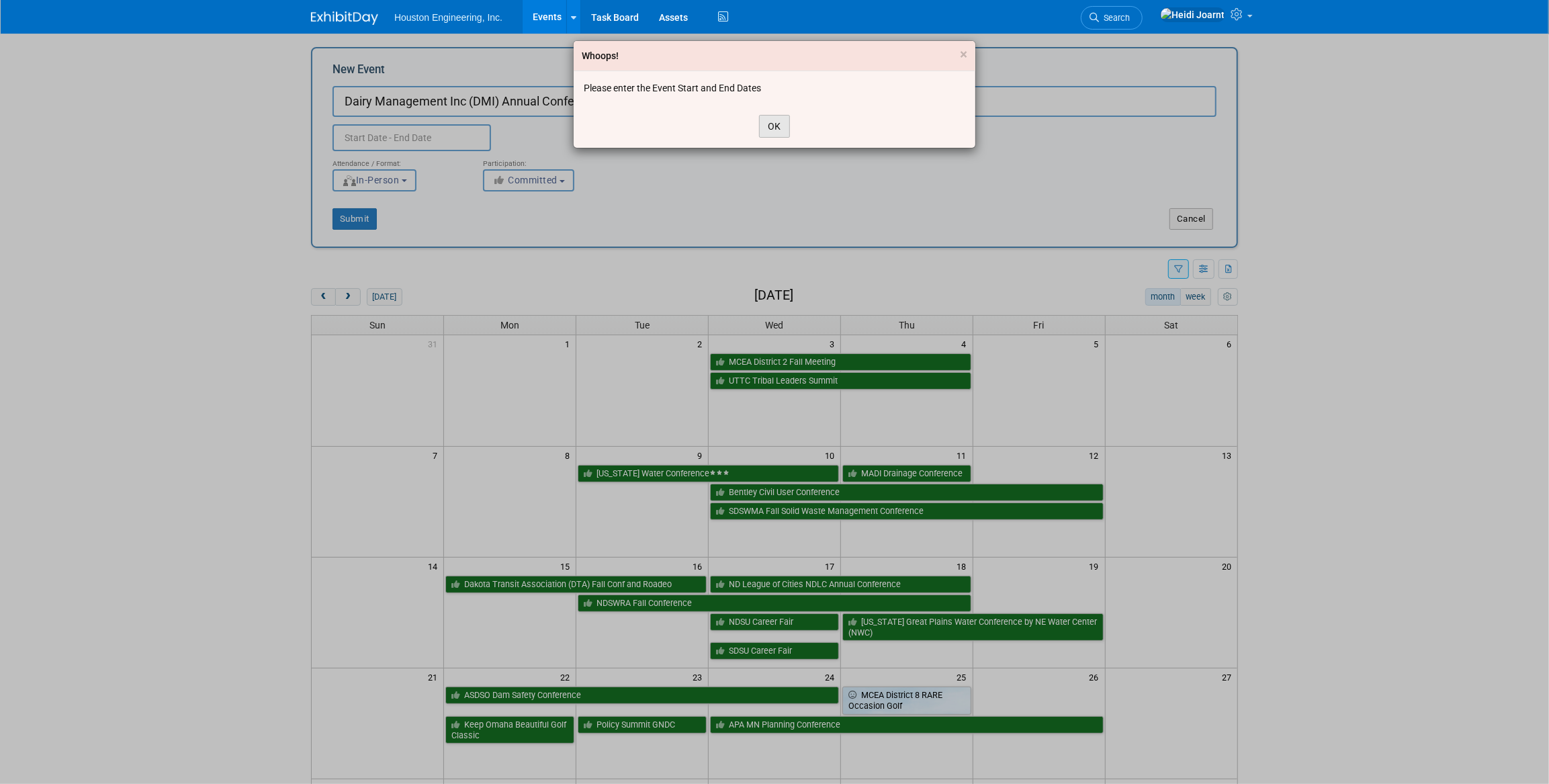
click at [782, 124] on button "OK" at bounding box center [774, 126] width 31 height 23
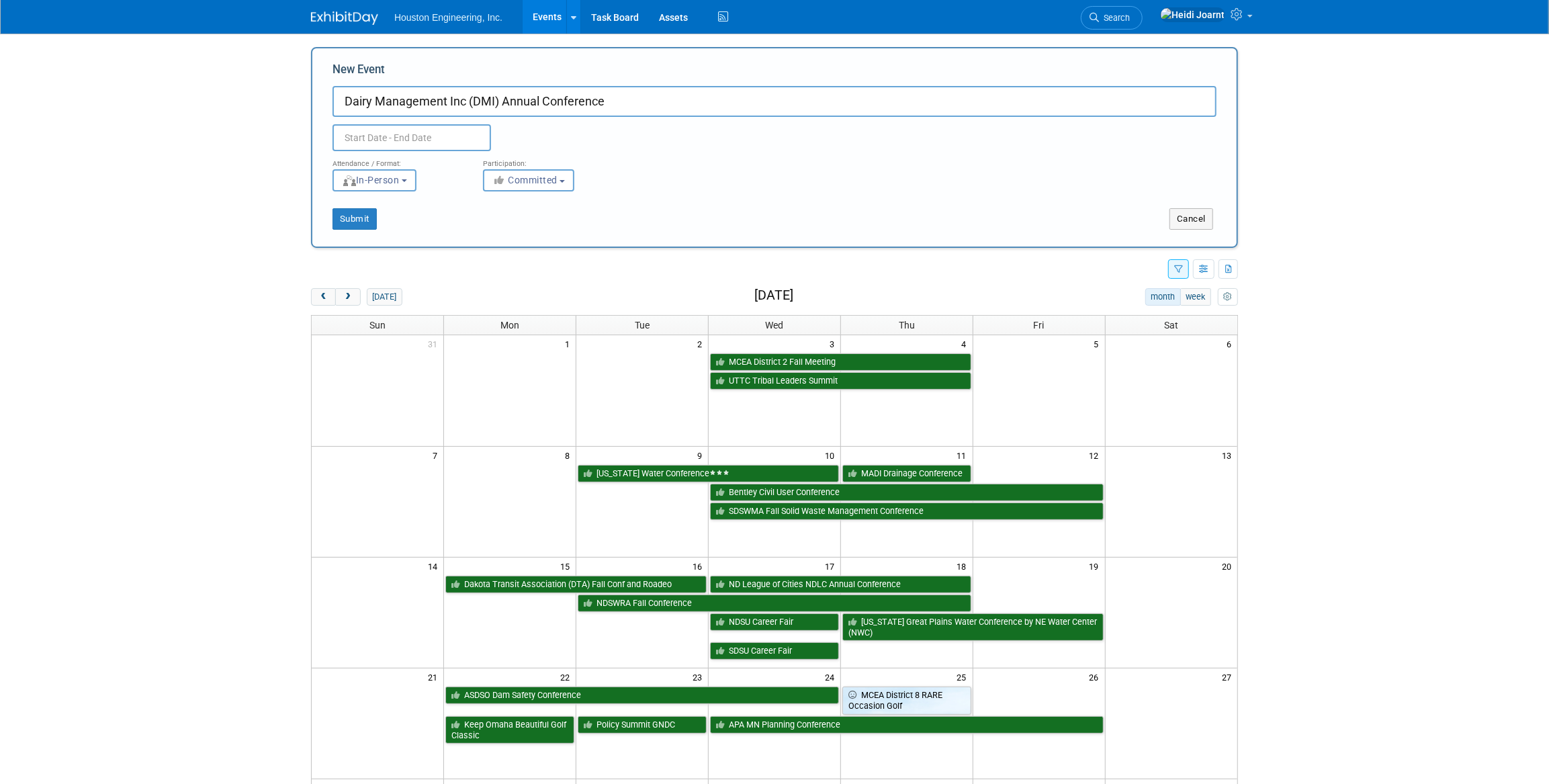
click at [428, 139] on input "text" at bounding box center [412, 137] width 159 height 26
click at [515, 167] on span at bounding box center [525, 167] width 25 height 23
click at [515, 172] on span at bounding box center [525, 167] width 25 height 23
select select "10"
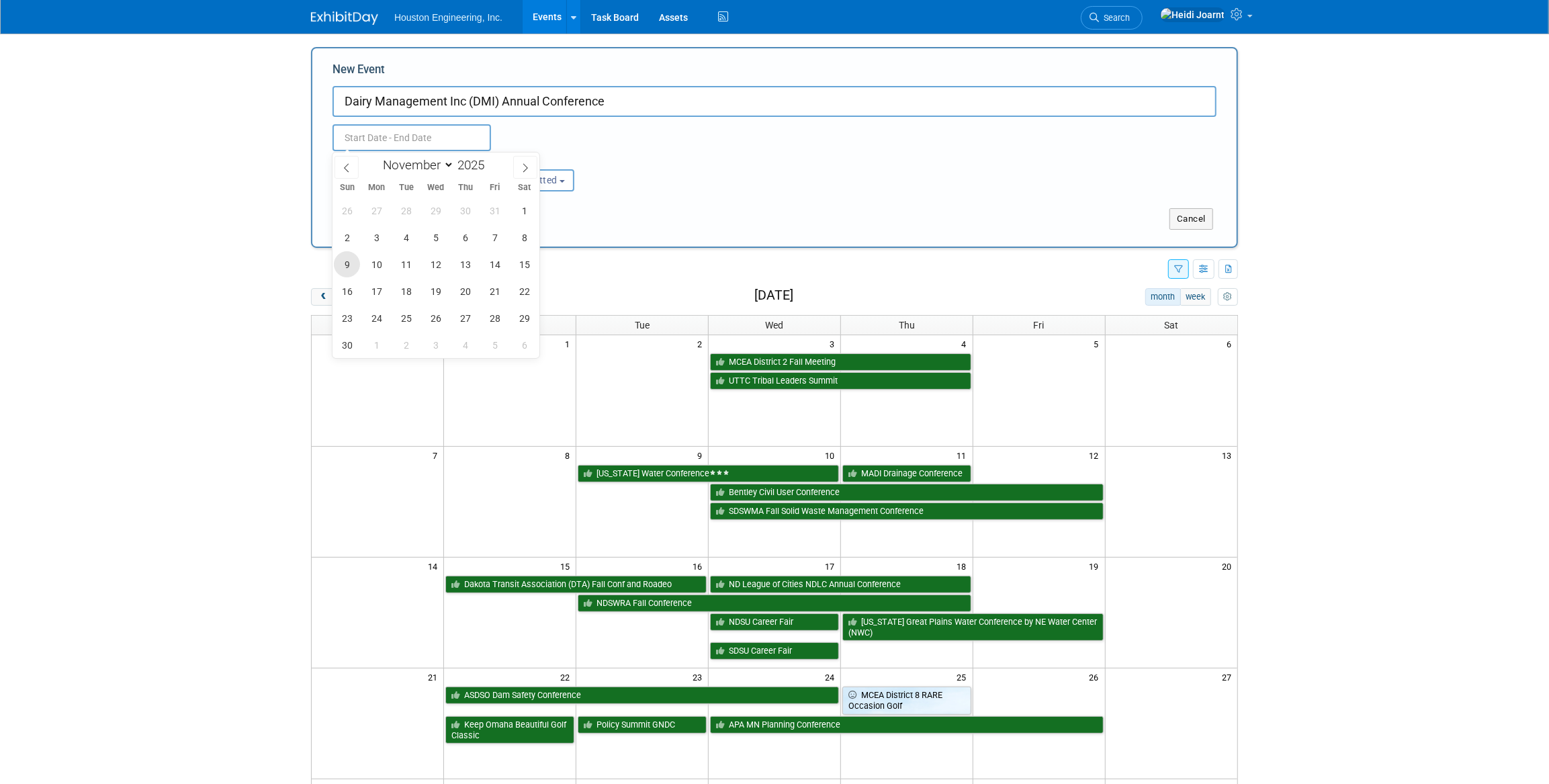
click at [355, 262] on span "9" at bounding box center [346, 263] width 26 height 26
click at [433, 263] on span "12" at bounding box center [435, 263] width 26 height 26
type input "[DATE] to [DATE]"
click at [524, 188] on button "Committed" at bounding box center [529, 181] width 91 height 22
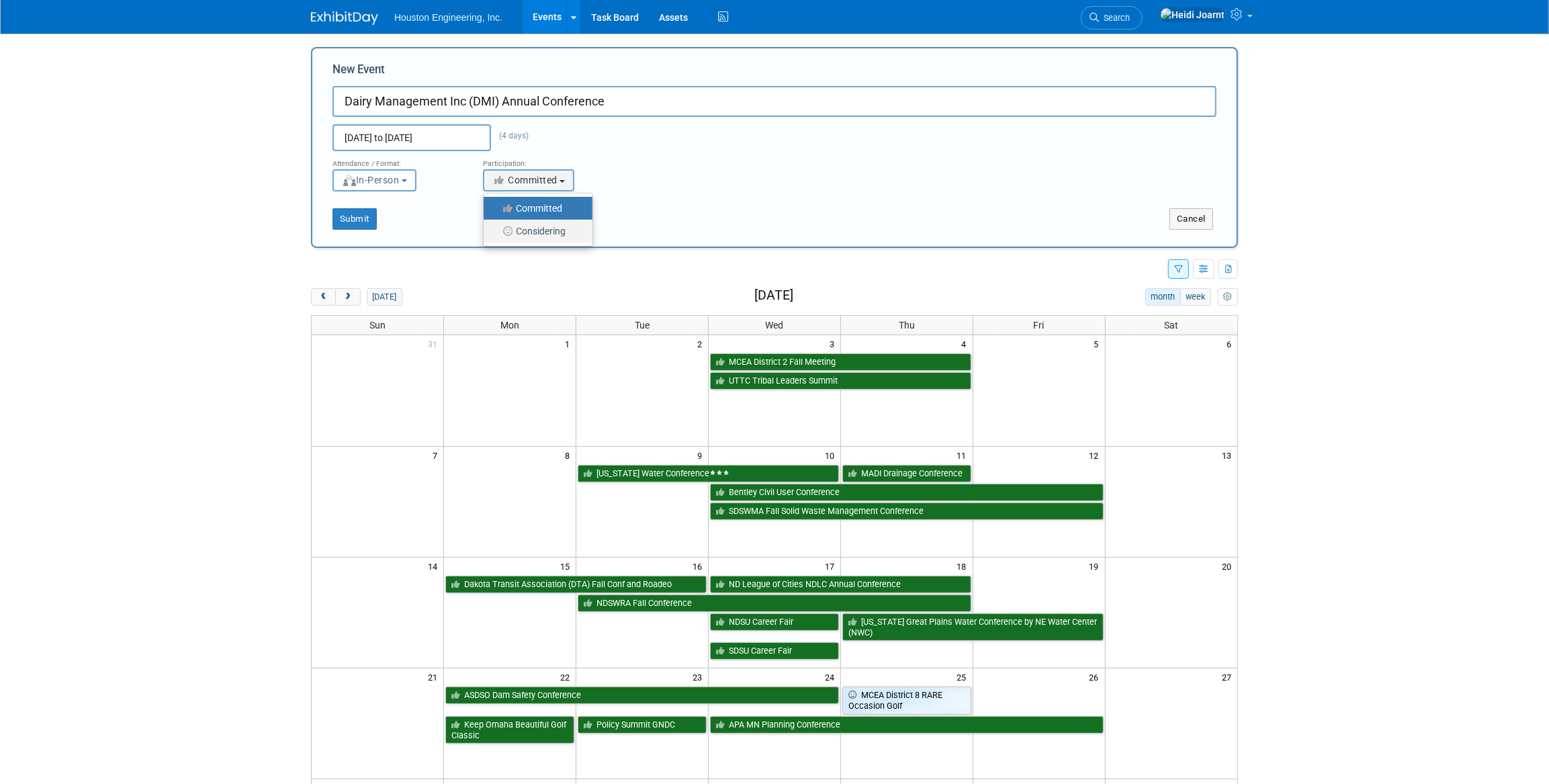
click at [533, 224] on label "Considering" at bounding box center [534, 231] width 88 height 17
click at [496, 227] on input "Considering" at bounding box center [491, 232] width 9 height 9
select select "2"
click at [342, 221] on button "Submit" at bounding box center [355, 219] width 45 height 22
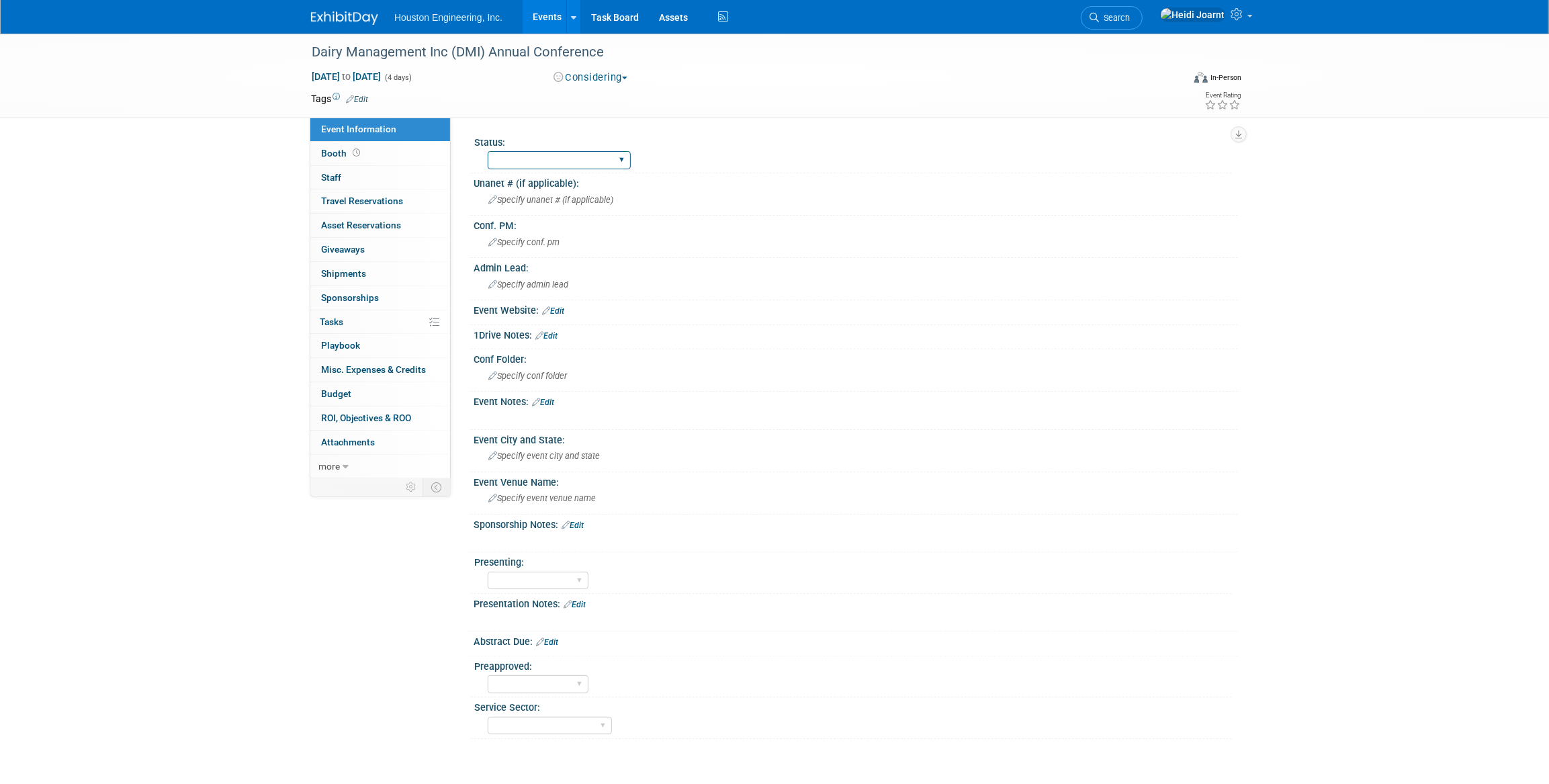
click at [564, 155] on select "1 - GNG/KO Needed 2 - Post KO/Active Planning 3 - Reg/Prep Done" at bounding box center [559, 160] width 143 height 18
select select "1 - GNG/KO Needed"
click at [488, 151] on select "1 - GNG/KO Needed 2 - Post KO/Active Planning 3 - Reg/Prep Done" at bounding box center [559, 160] width 143 height 18
click at [1239, 19] on icon at bounding box center [1237, 14] width 15 height 12
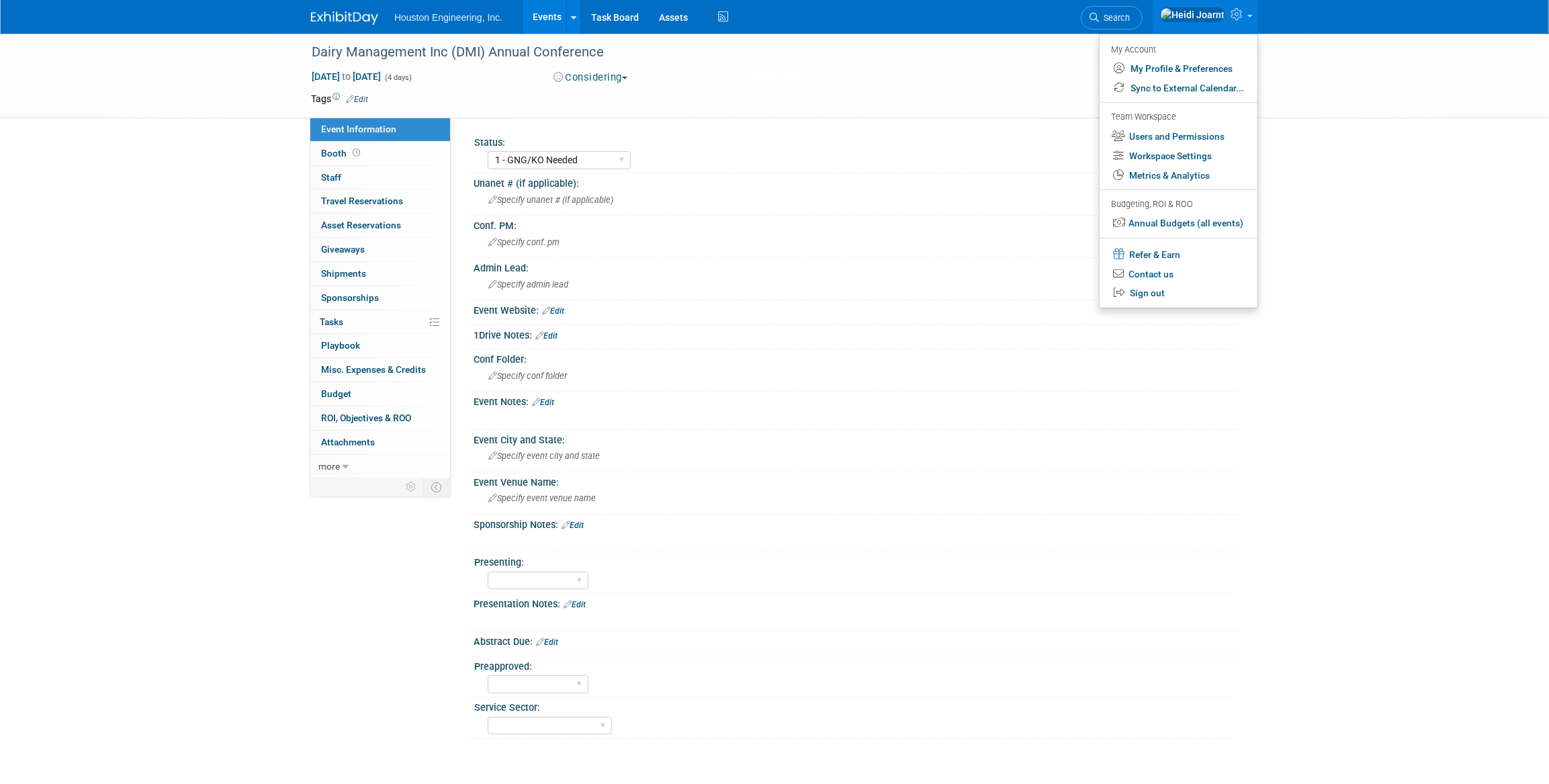
click at [865, 92] on td at bounding box center [726, 98] width 715 height 14
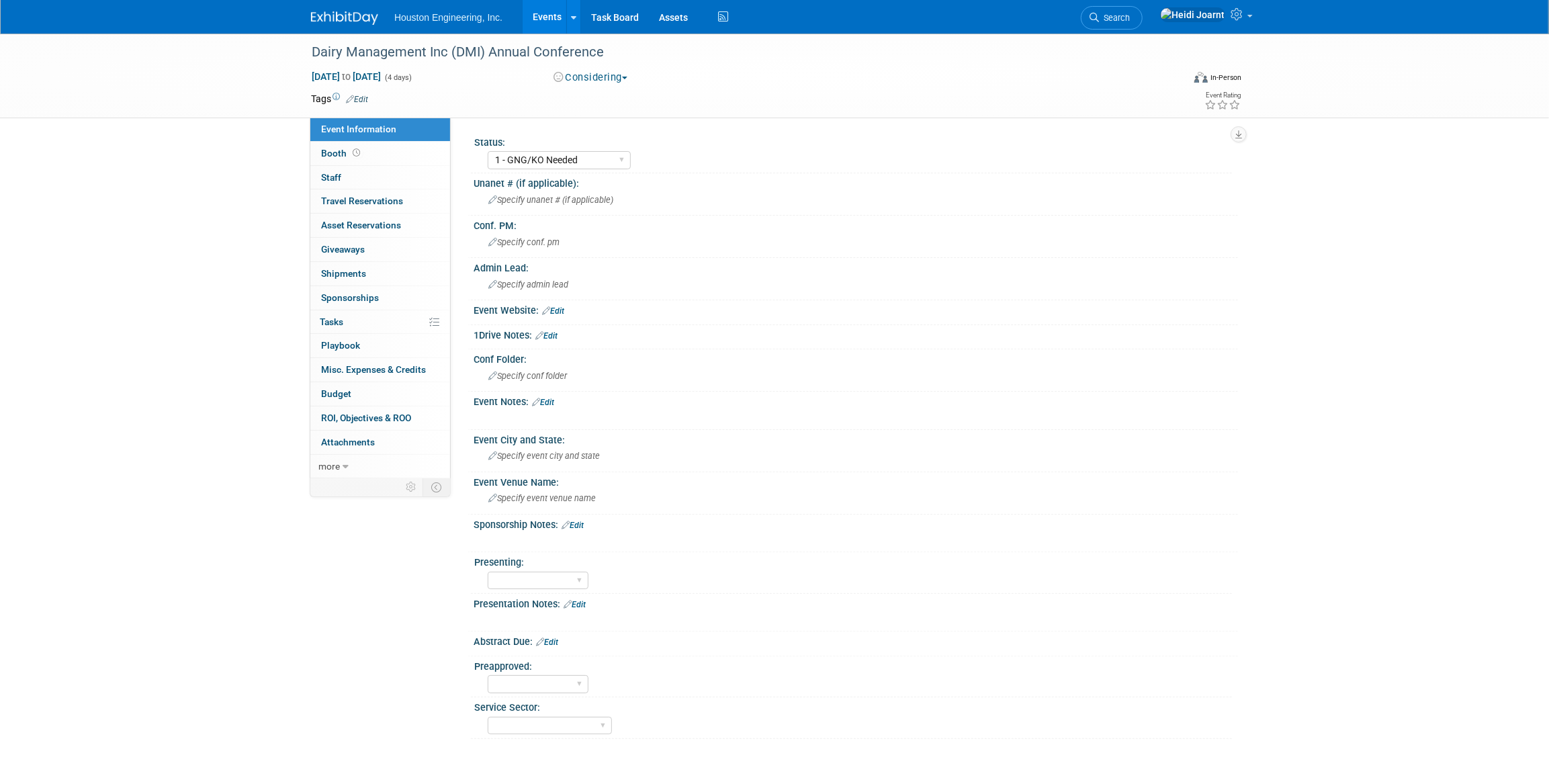
click at [1258, 21] on div "Houston Engineering, Inc. Events Add Event Bulk Upload Events Shareable Event B…" at bounding box center [774, 17] width 1549 height 35
click at [1248, 21] on link at bounding box center [1205, 16] width 106 height 34
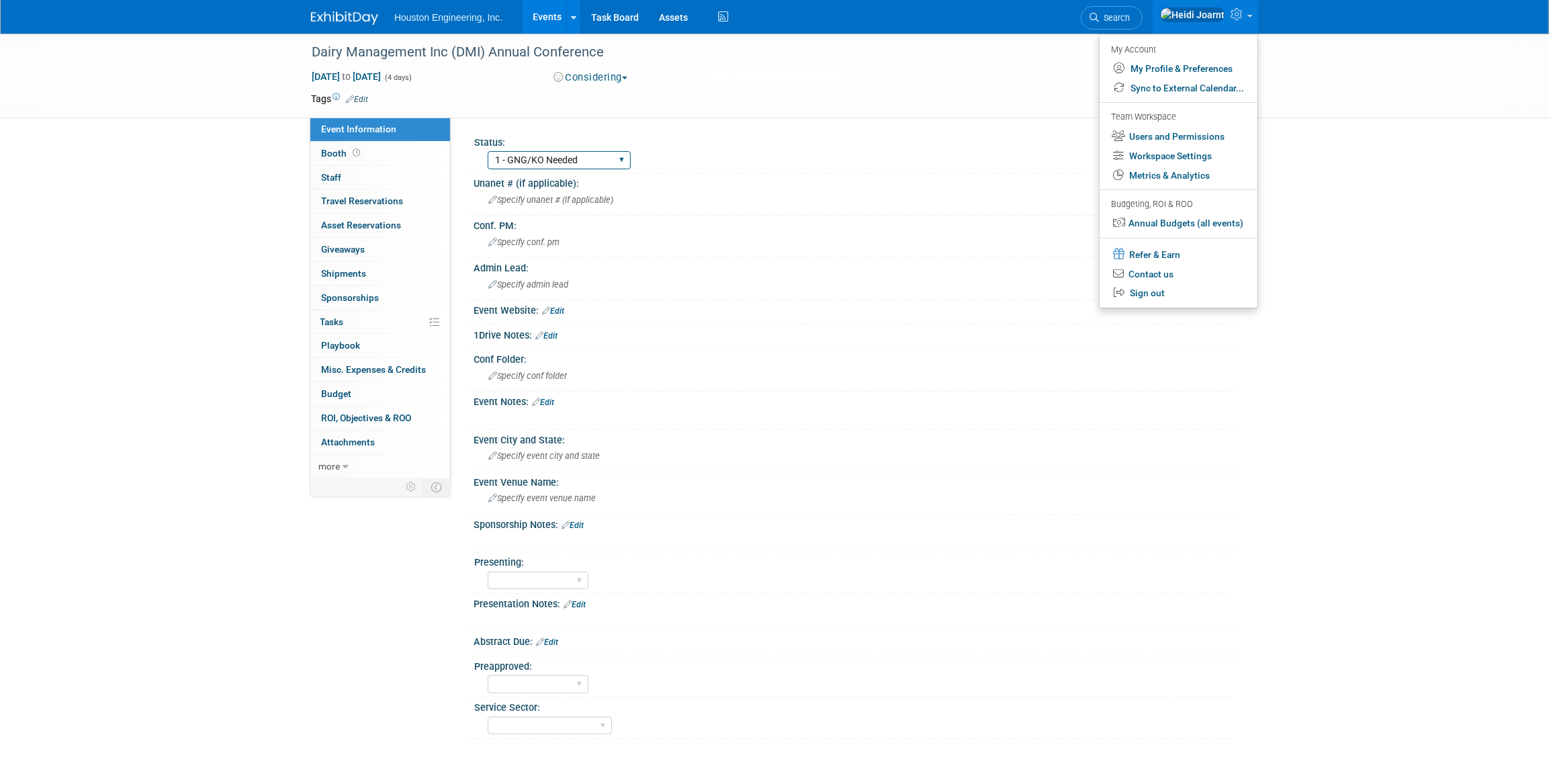
click at [614, 160] on select "1 - GNG/KO Needed 2 - Post KO/Active Planning 3 - Reg/Prep Done" at bounding box center [559, 160] width 143 height 18
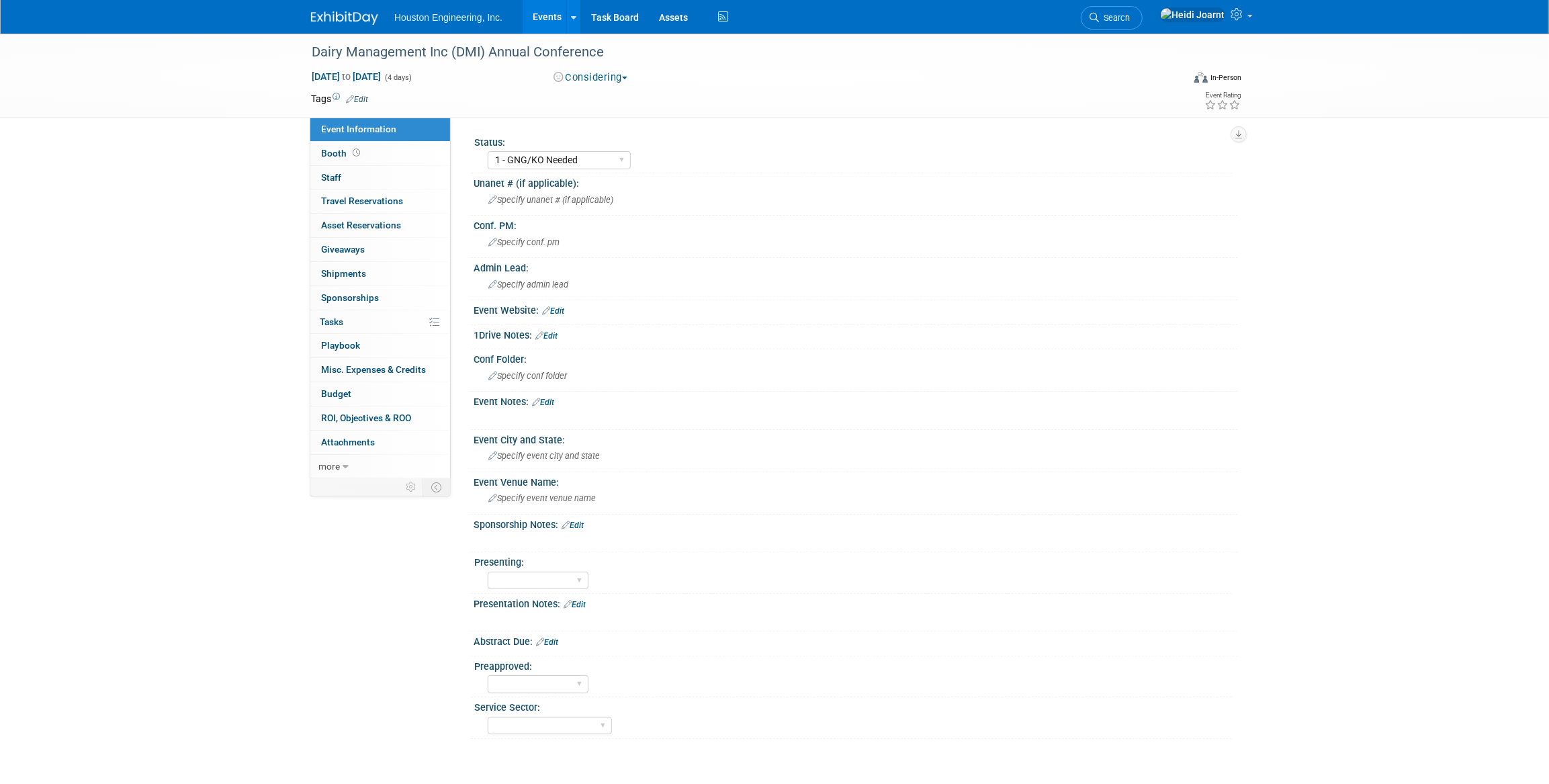
click at [710, 113] on div "Dairy Management Inc (DMI) Annual Conference [DATE] to [DATE] (4 days) [DATE] t…" at bounding box center [774, 76] width 947 height 84
click at [587, 201] on span "Specify unanet # (if applicable)" at bounding box center [551, 200] width 125 height 10
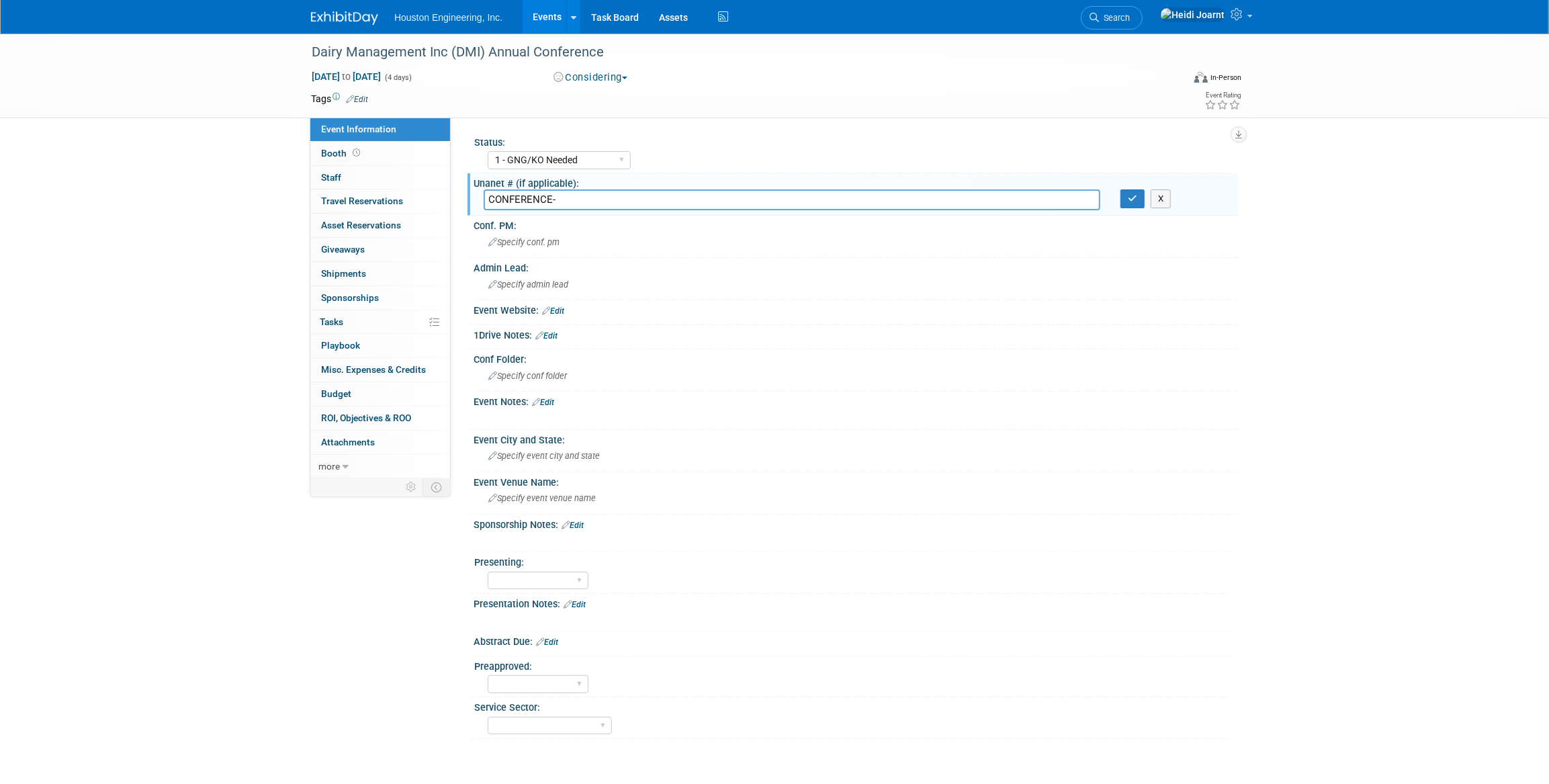
click at [614, 196] on input "CONFERENCE-" at bounding box center [791, 200] width 616 height 21
type input "CONFERENCE-0034"
click at [1140, 197] on button "button" at bounding box center [1132, 199] width 25 height 19
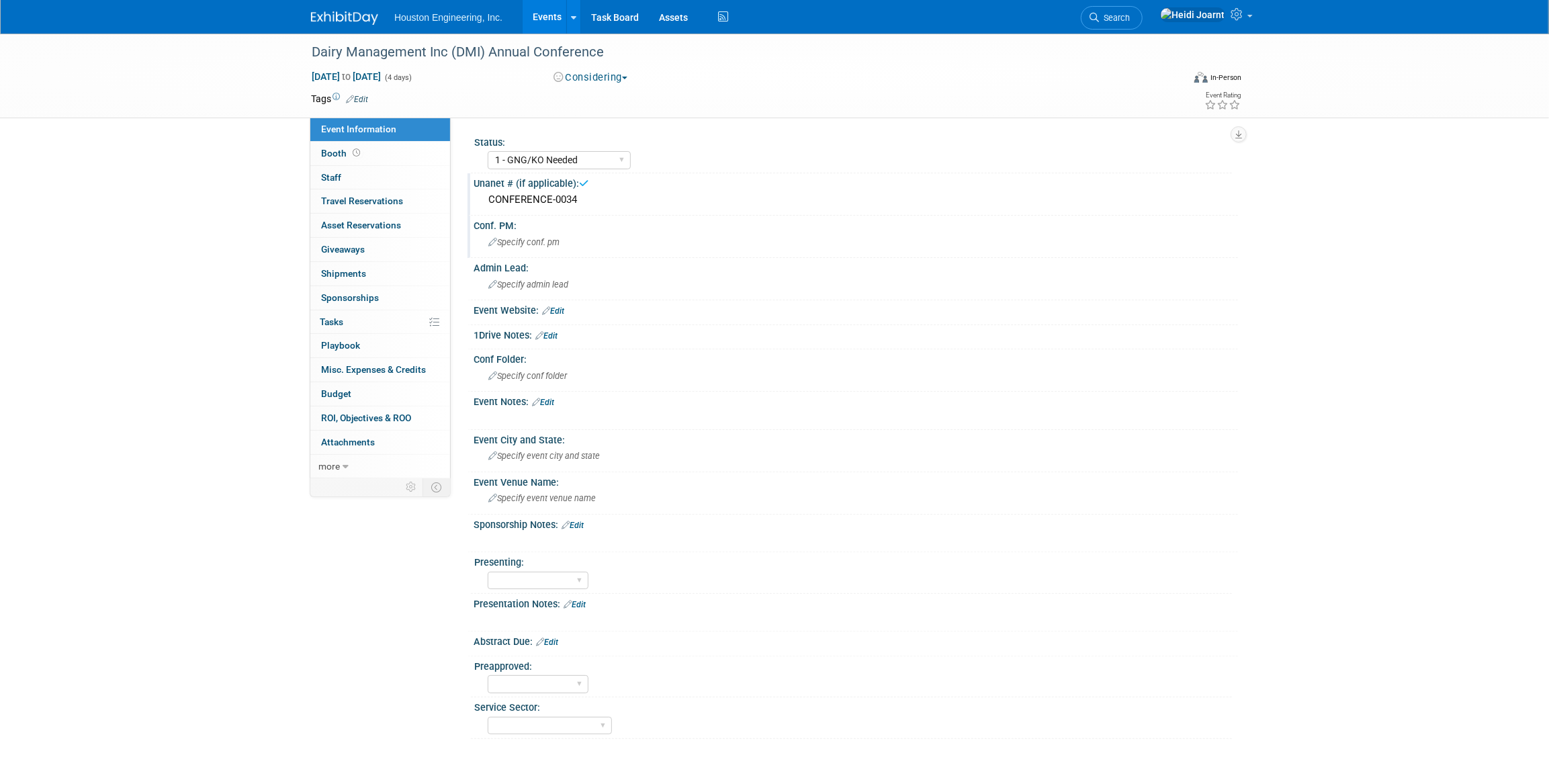
click at [527, 237] on span "Specify conf. pm" at bounding box center [524, 242] width 71 height 10
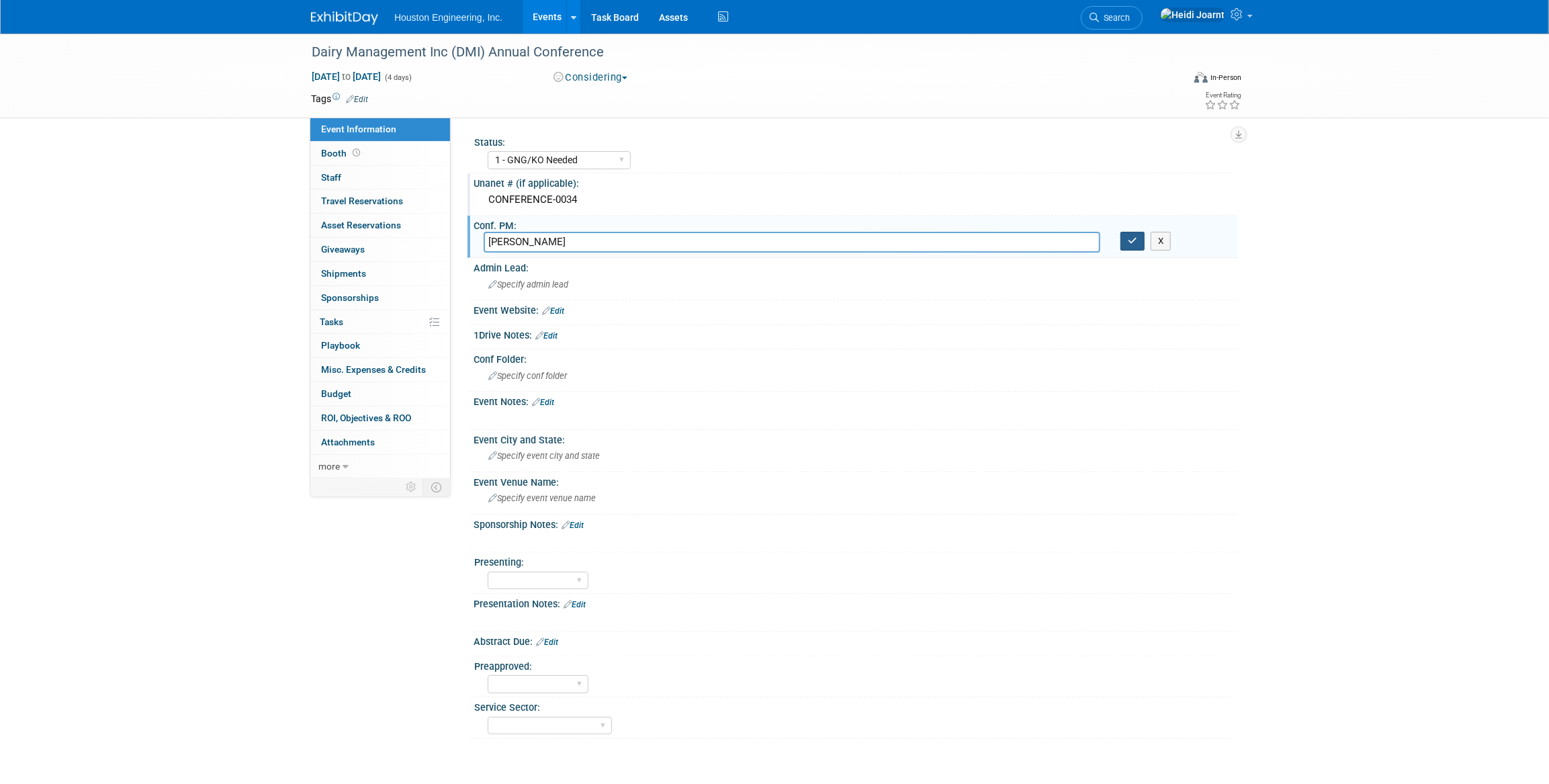
type input "Drew Kessler"
click at [1139, 241] on button "button" at bounding box center [1132, 241] width 25 height 19
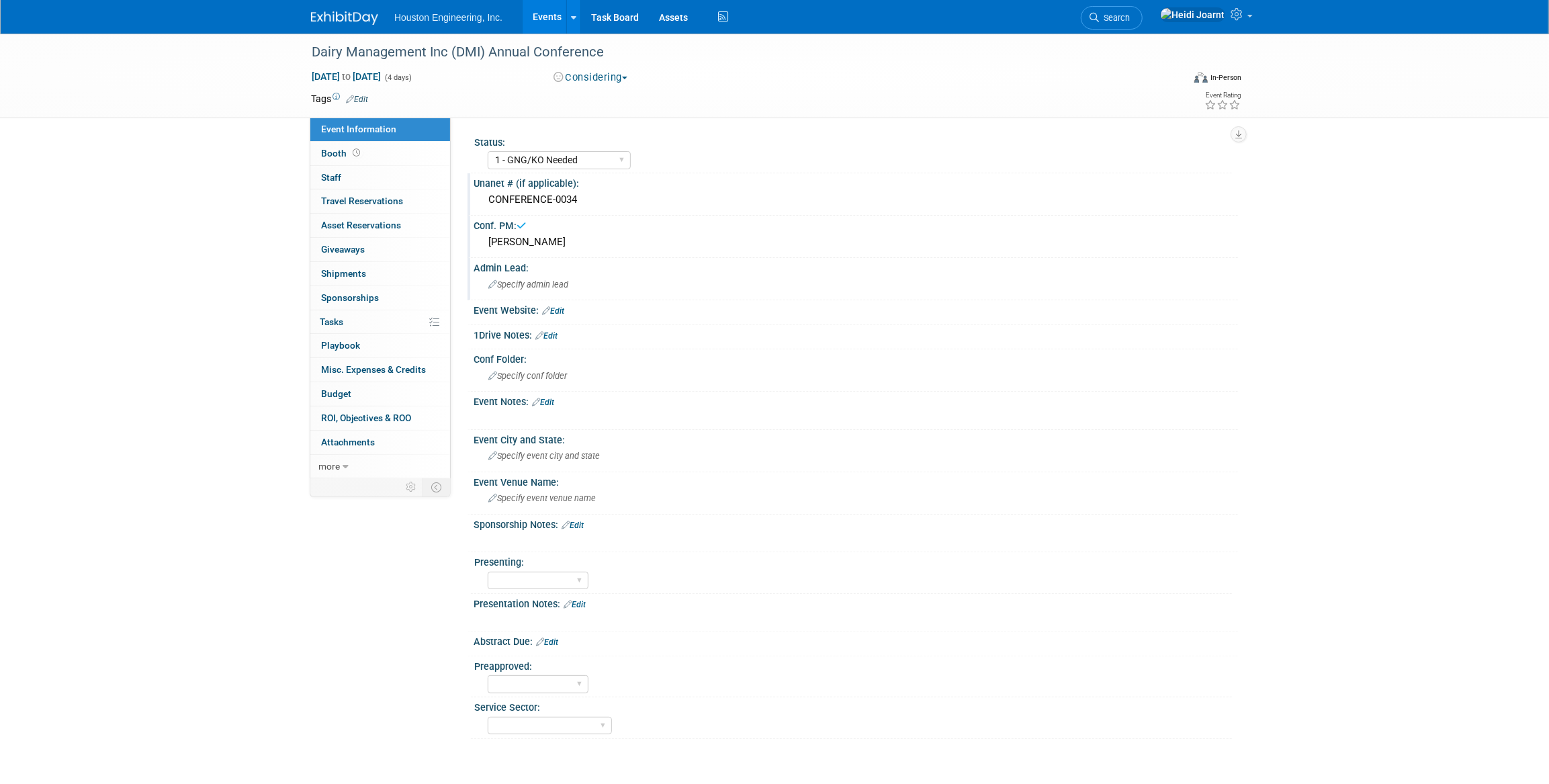
click at [613, 292] on div "Specify admin lead" at bounding box center [855, 284] width 744 height 21
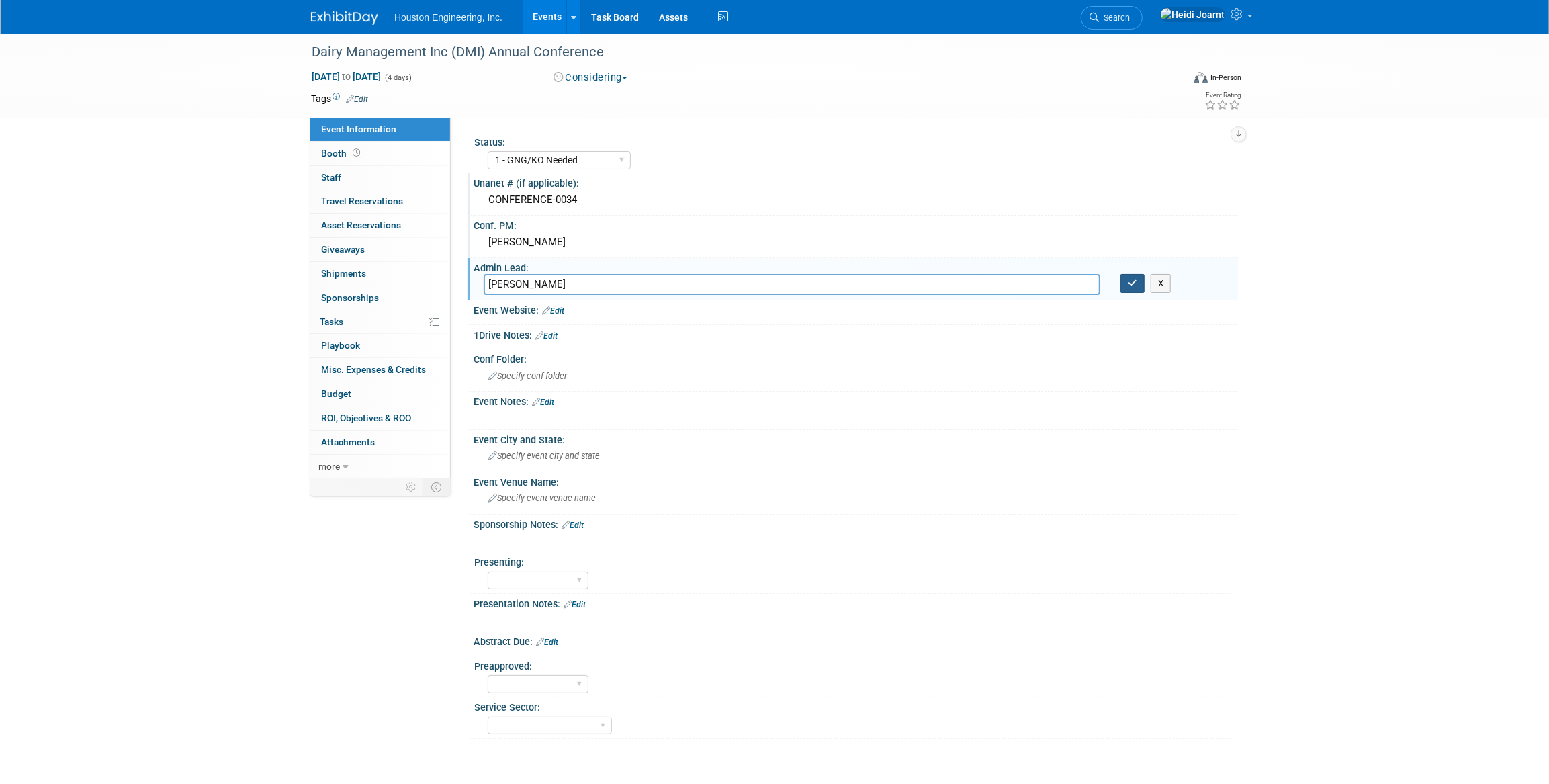
type input "Courtney"
click at [1127, 282] on button "button" at bounding box center [1132, 284] width 25 height 19
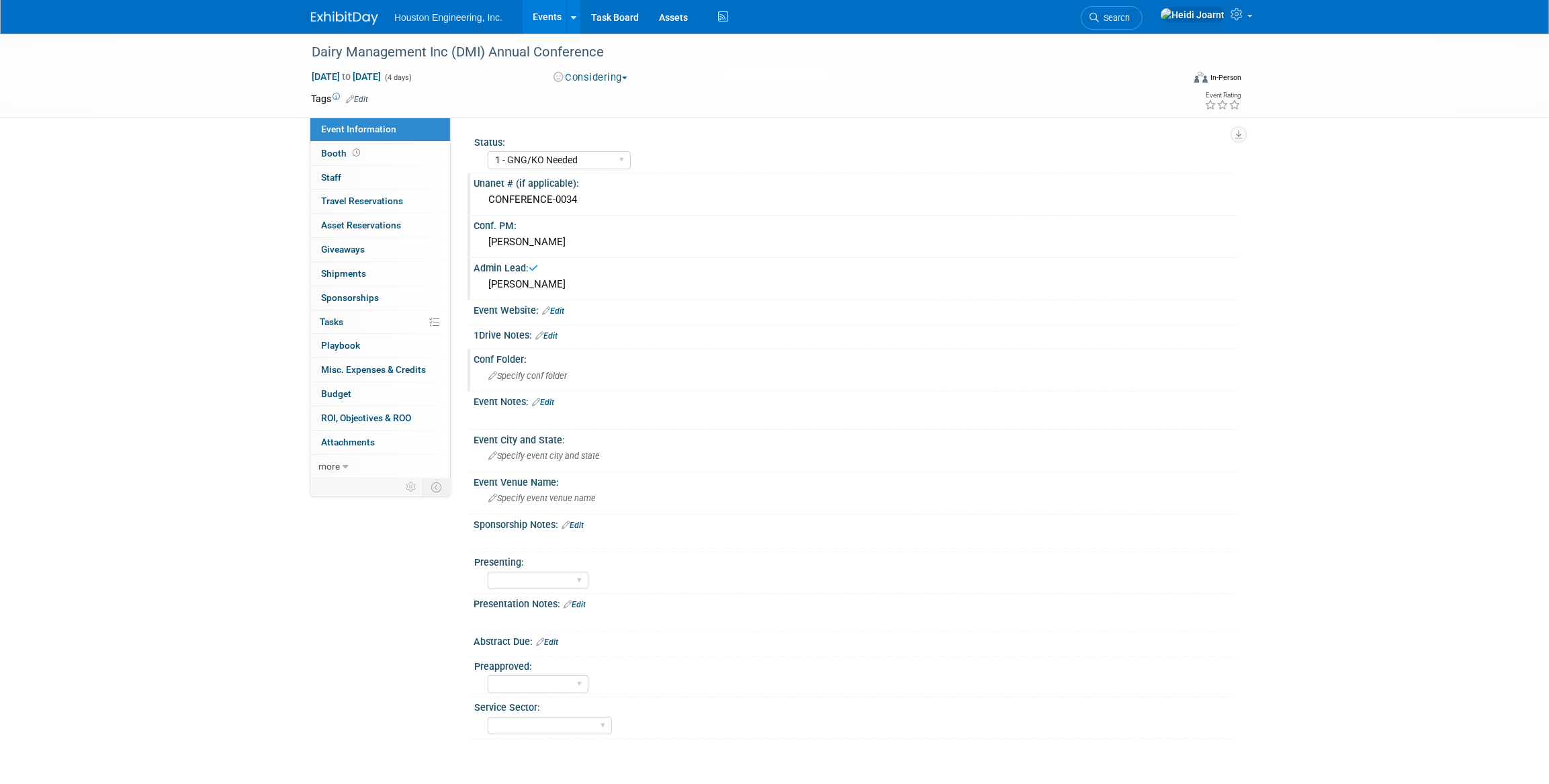
click at [513, 377] on span "Specify conf folder" at bounding box center [528, 376] width 78 height 10
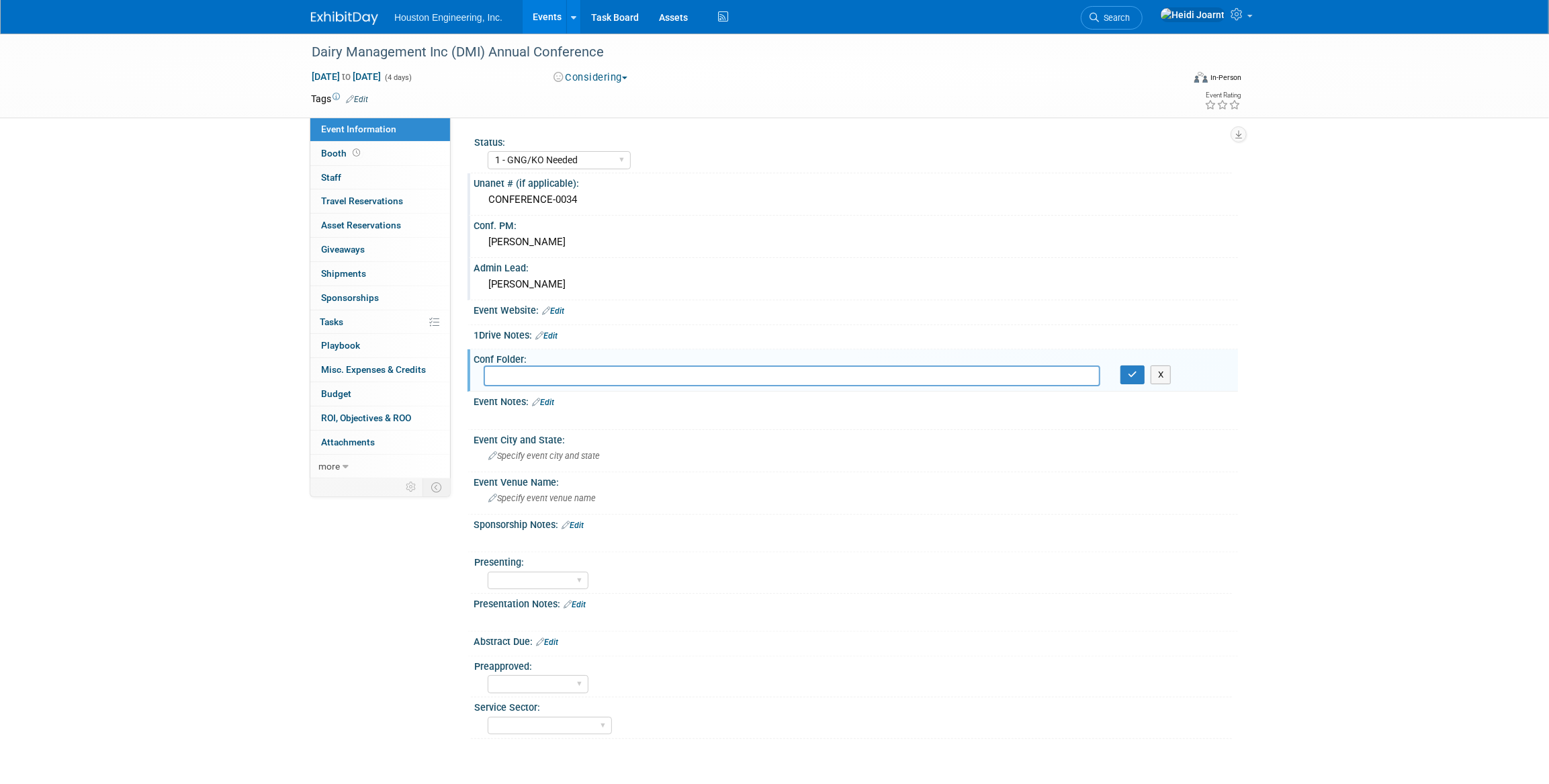
paste input "H:\Corporate\Marketing\Conferences\Dairy Management Inc-DMI"
type input "H:\Corporate\Marketing\Conferences\Dairy Management Inc-DMI"
click at [1140, 374] on button "button" at bounding box center [1132, 375] width 25 height 19
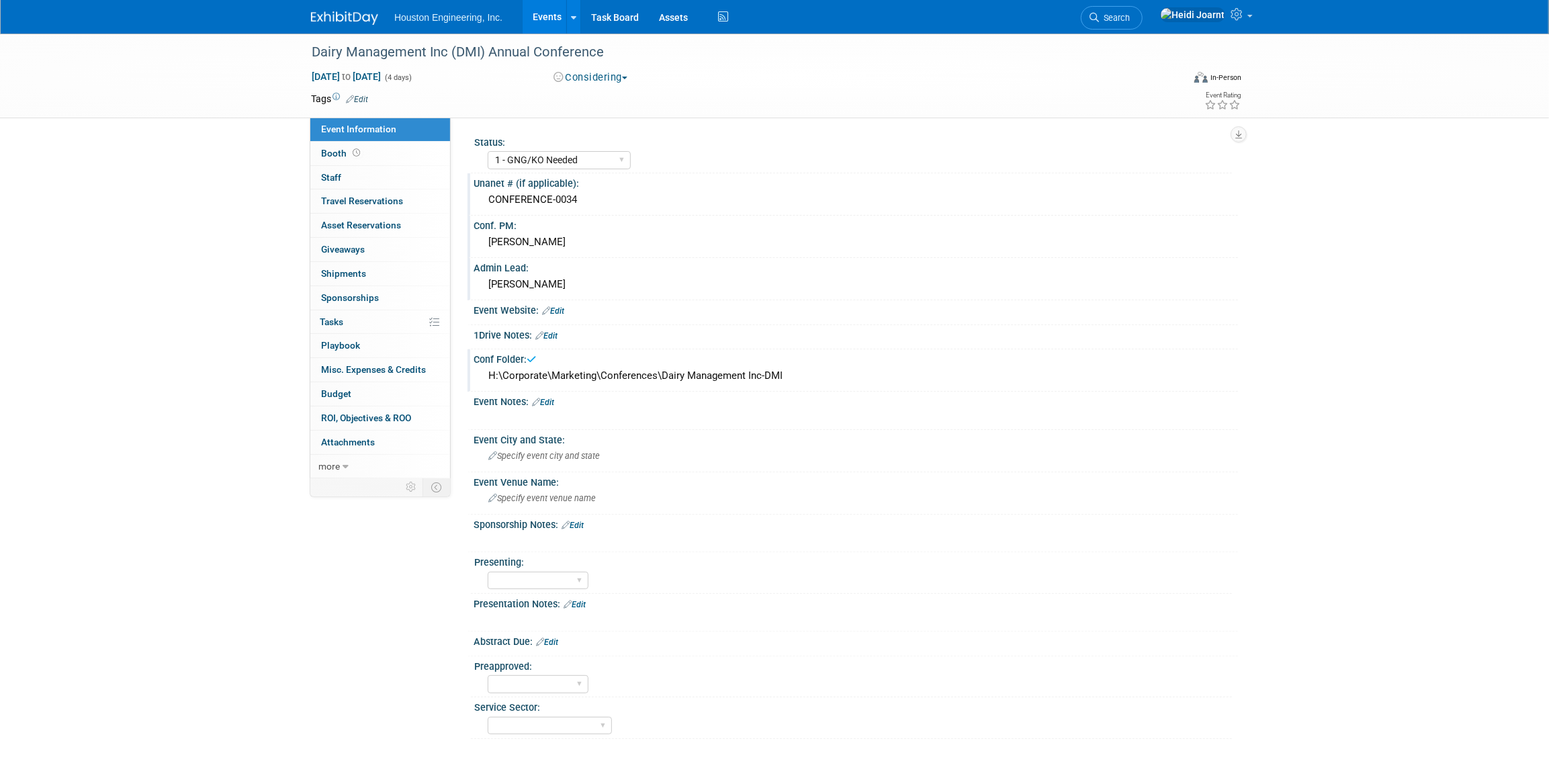
click at [539, 400] on icon at bounding box center [535, 402] width 8 height 9
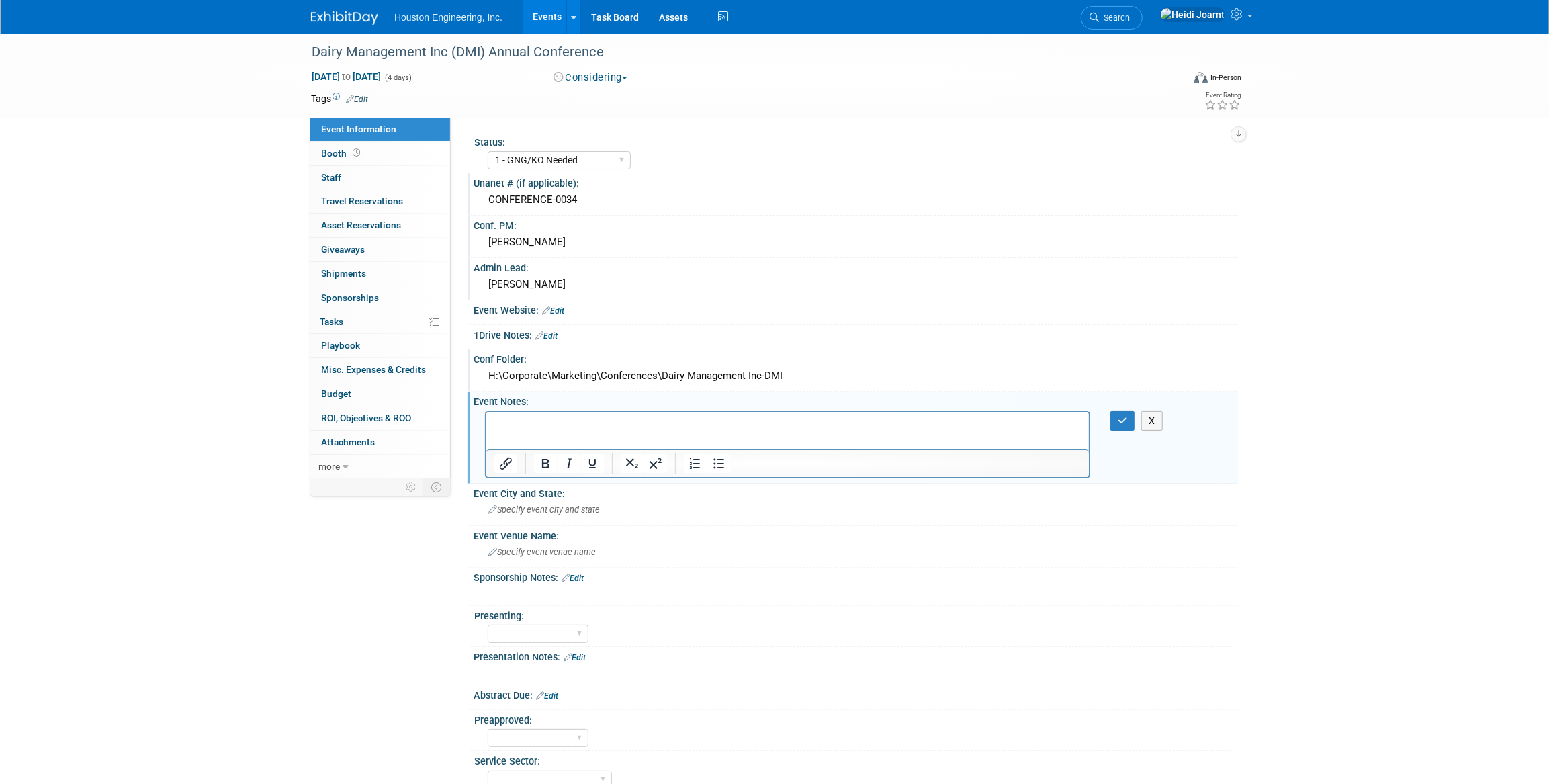
click at [623, 430] on html at bounding box center [787, 421] width 603 height 19
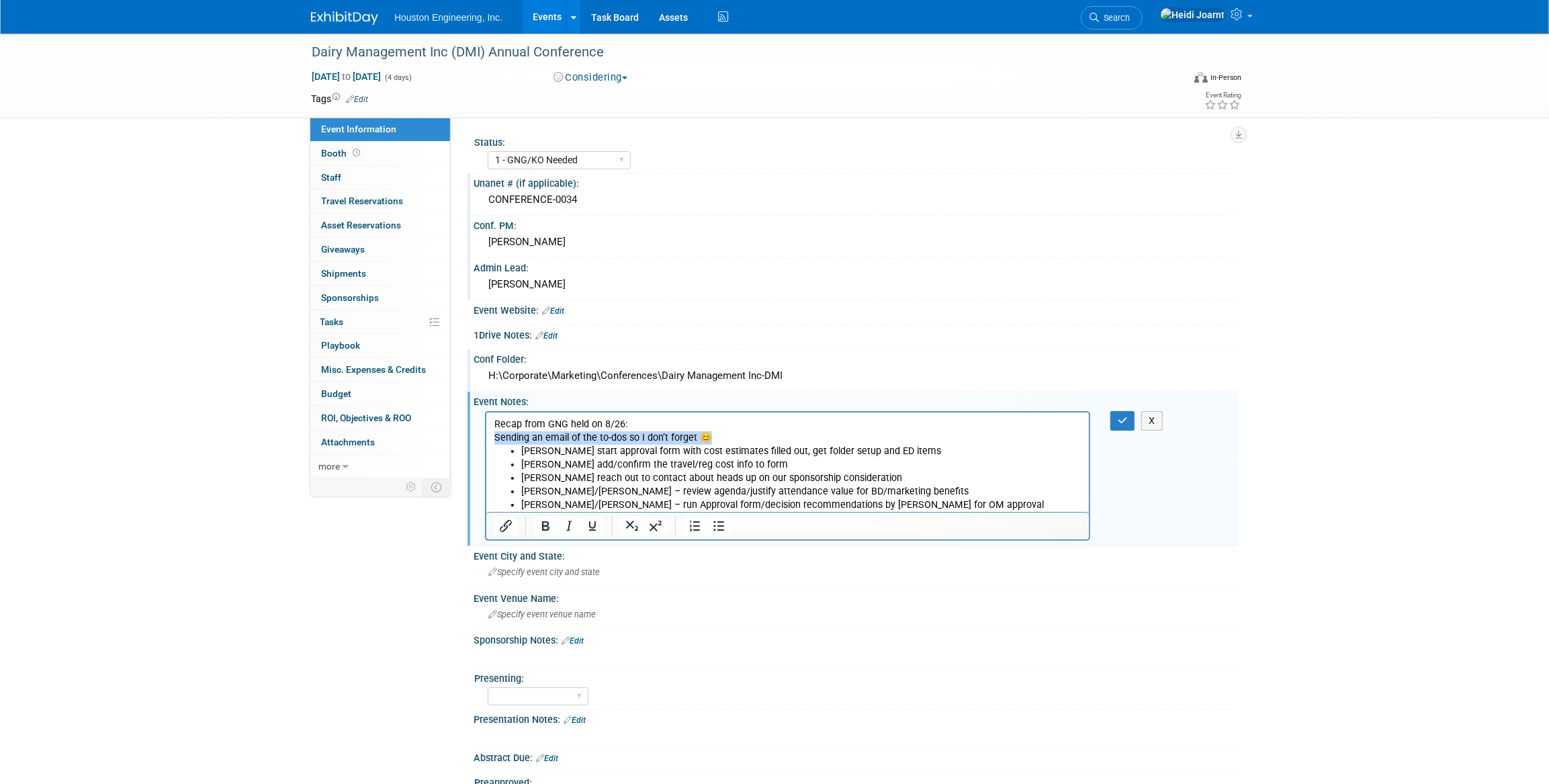
drag, startPoint x: 728, startPoint y: 438, endPoint x: 465, endPoint y: 432, distance: 263.1
click at [486, 432] on html "Recap from GNG held on 8/26: Sending an email of the to-dos so I don’t forget 😊…" at bounding box center [787, 462] width 603 height 100
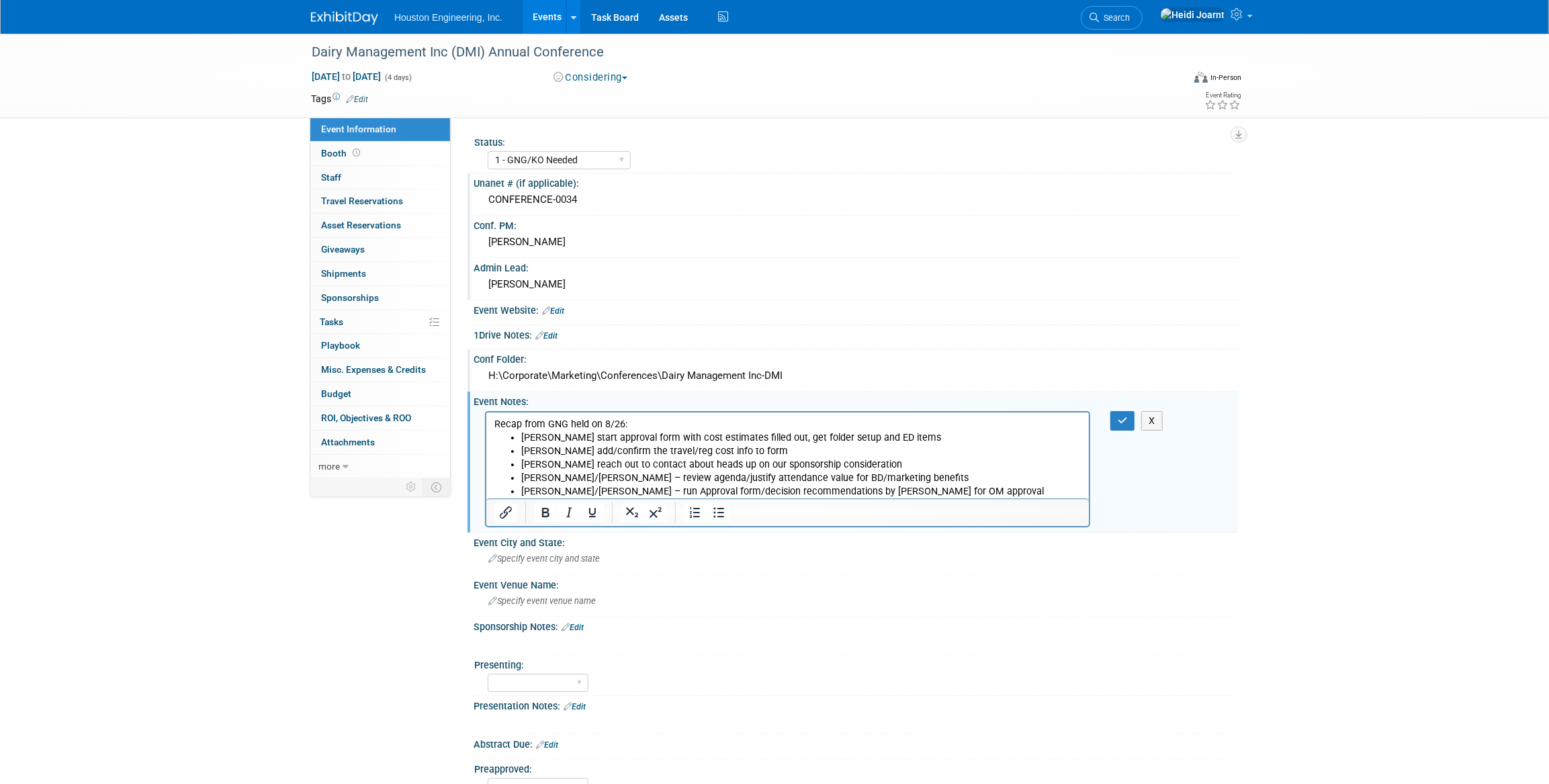
click at [493, 423] on p "Recap from GNG held on 8/26:" at bounding box center [787, 423] width 587 height 14
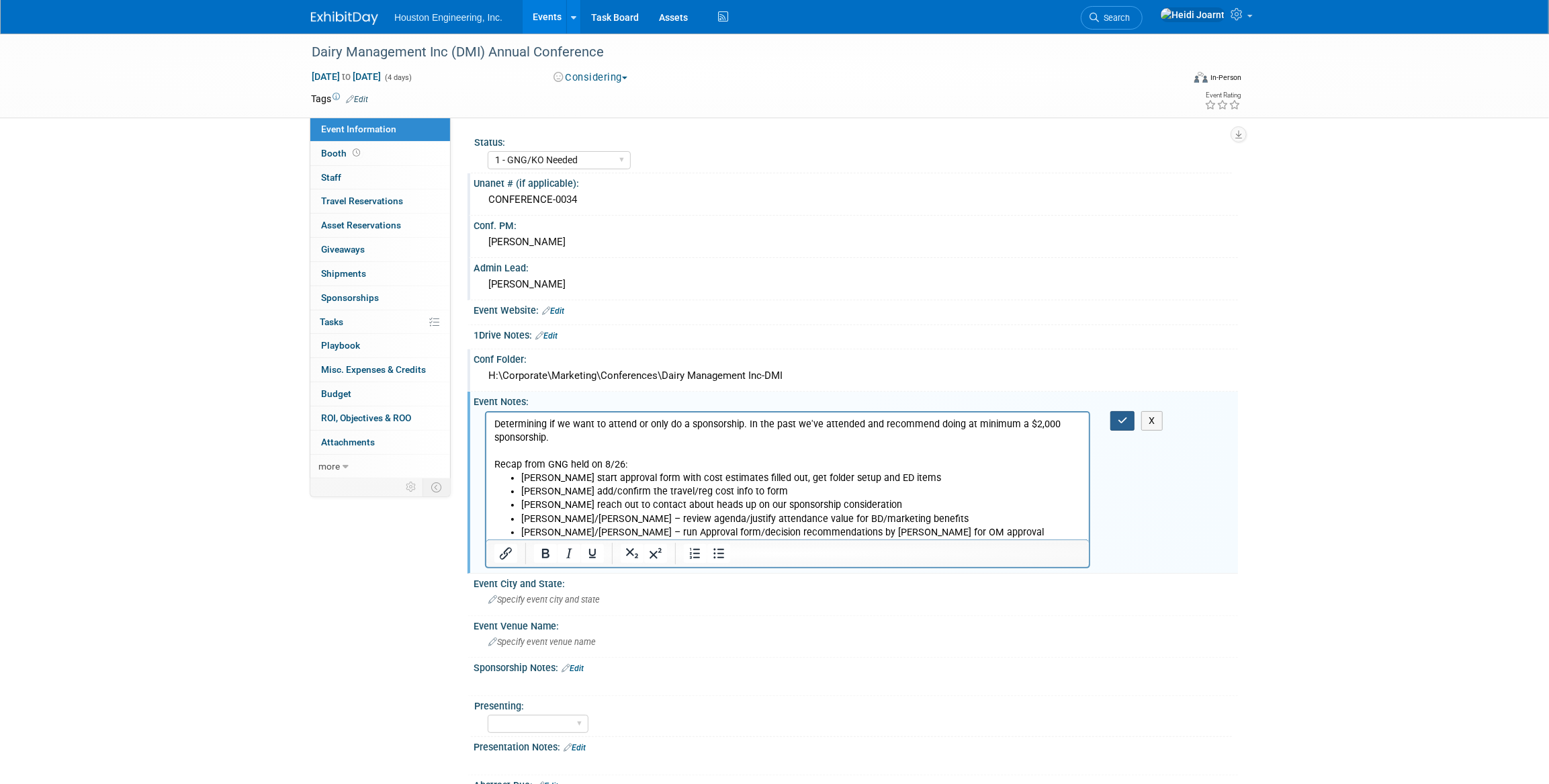
click at [1116, 428] on button "button" at bounding box center [1122, 420] width 25 height 19
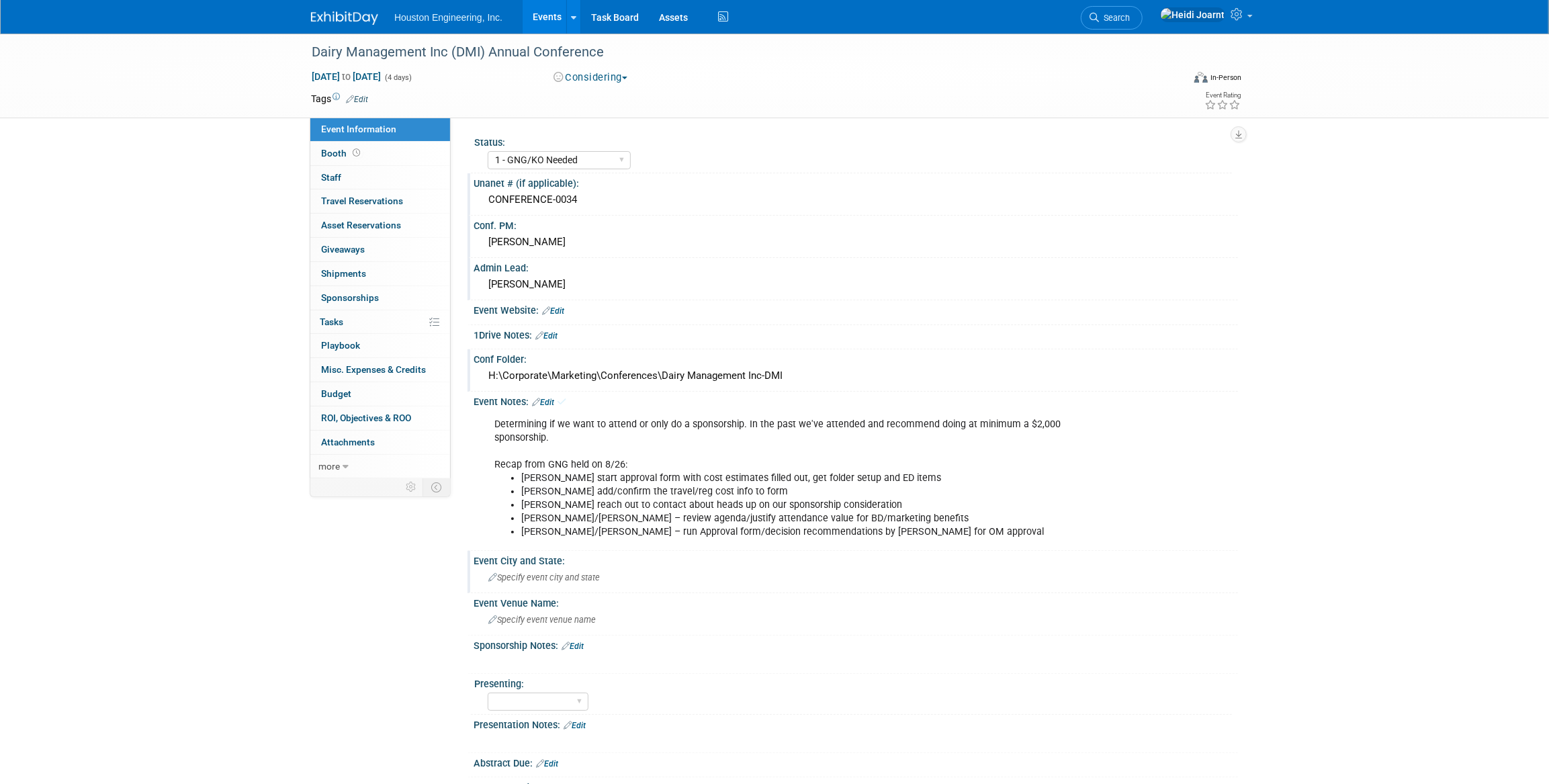
click at [577, 583] on div "Specify event city and state" at bounding box center [855, 577] width 744 height 21
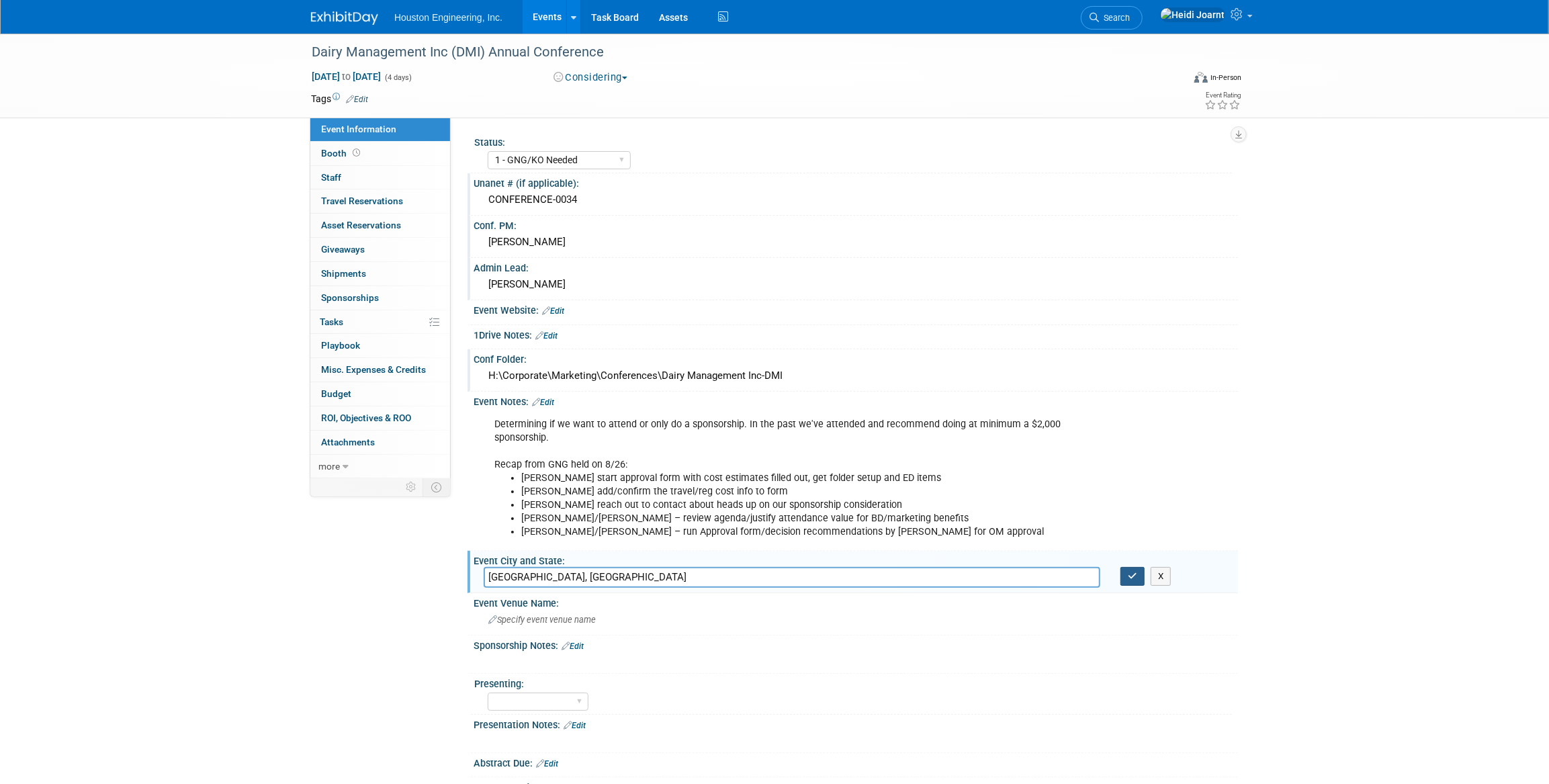
type input "Arlington, TX"
click at [1131, 576] on icon "button" at bounding box center [1132, 576] width 9 height 9
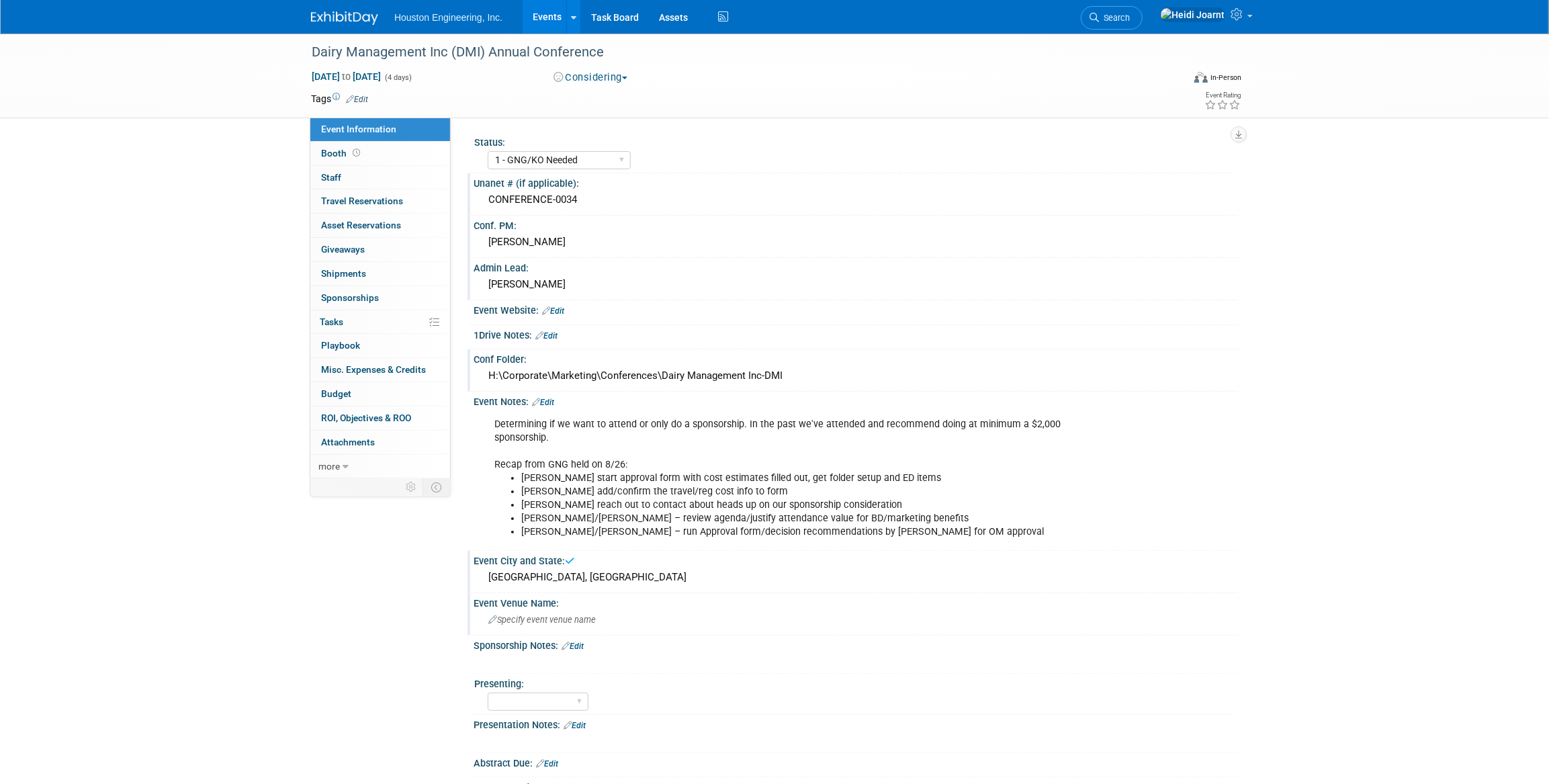
click at [542, 618] on span "Specify event venue name" at bounding box center [542, 619] width 108 height 10
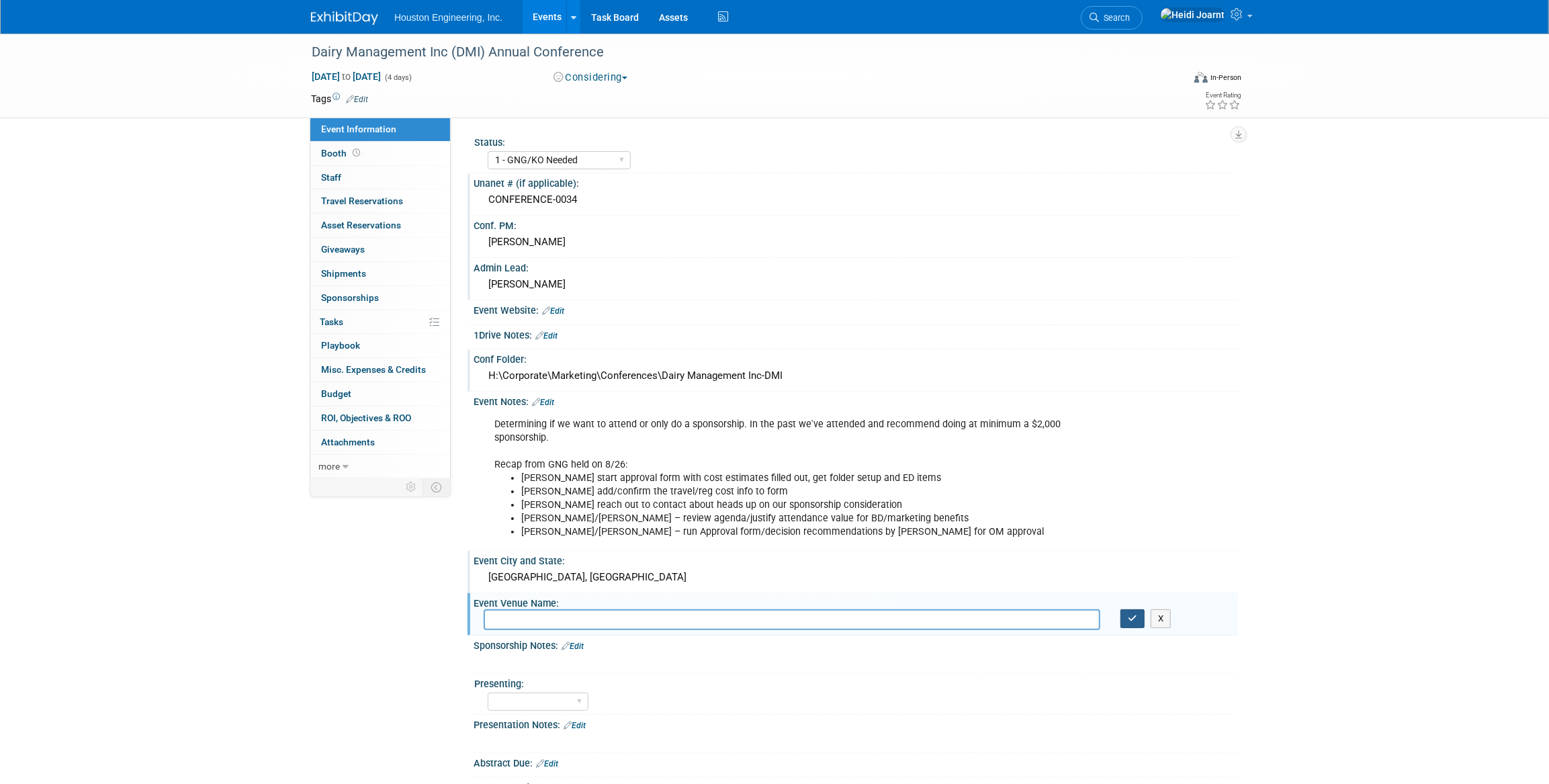
click at [1133, 617] on icon "button" at bounding box center [1132, 618] width 9 height 9
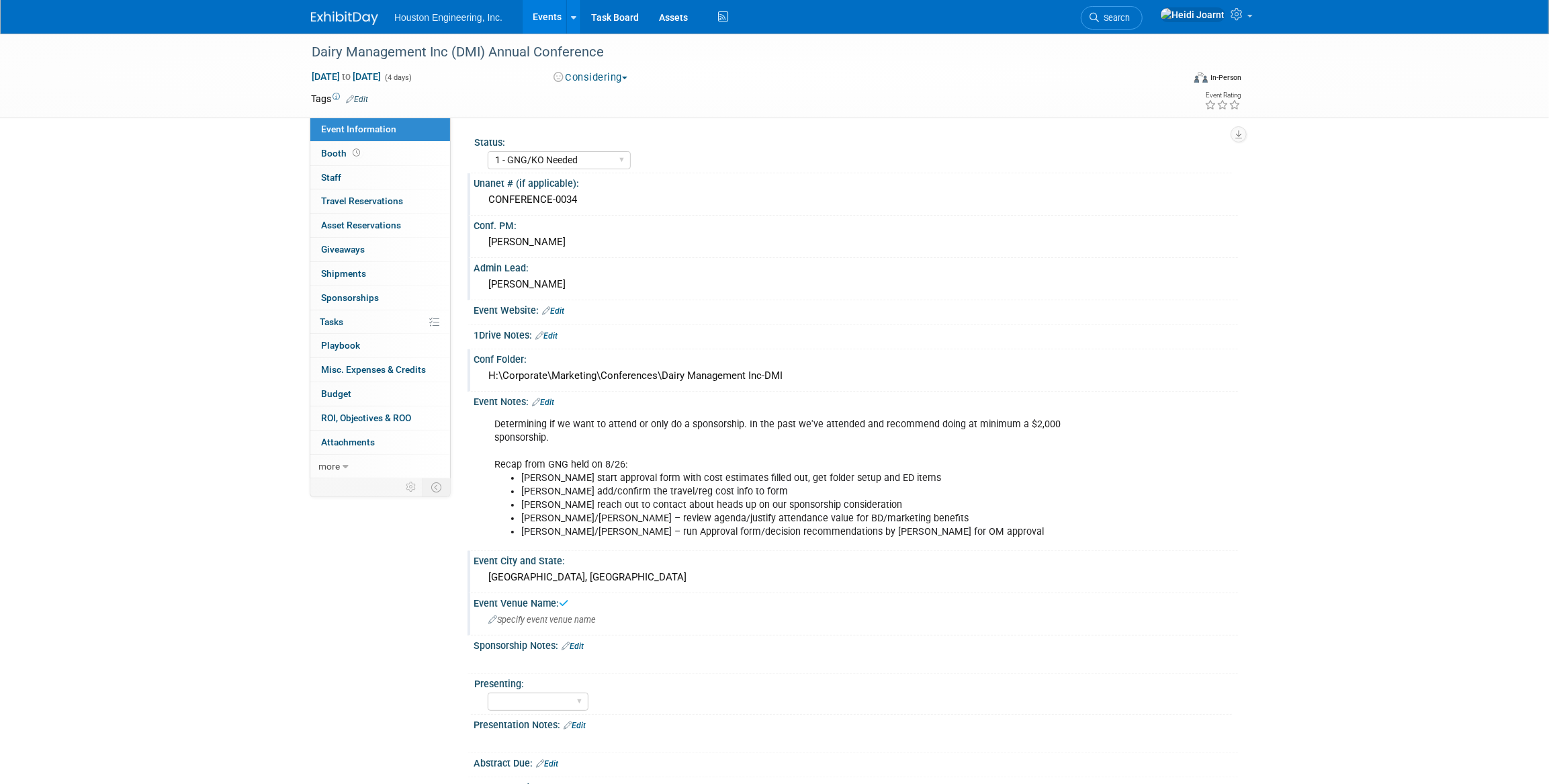
click at [578, 641] on link "Edit" at bounding box center [573, 645] width 22 height 9
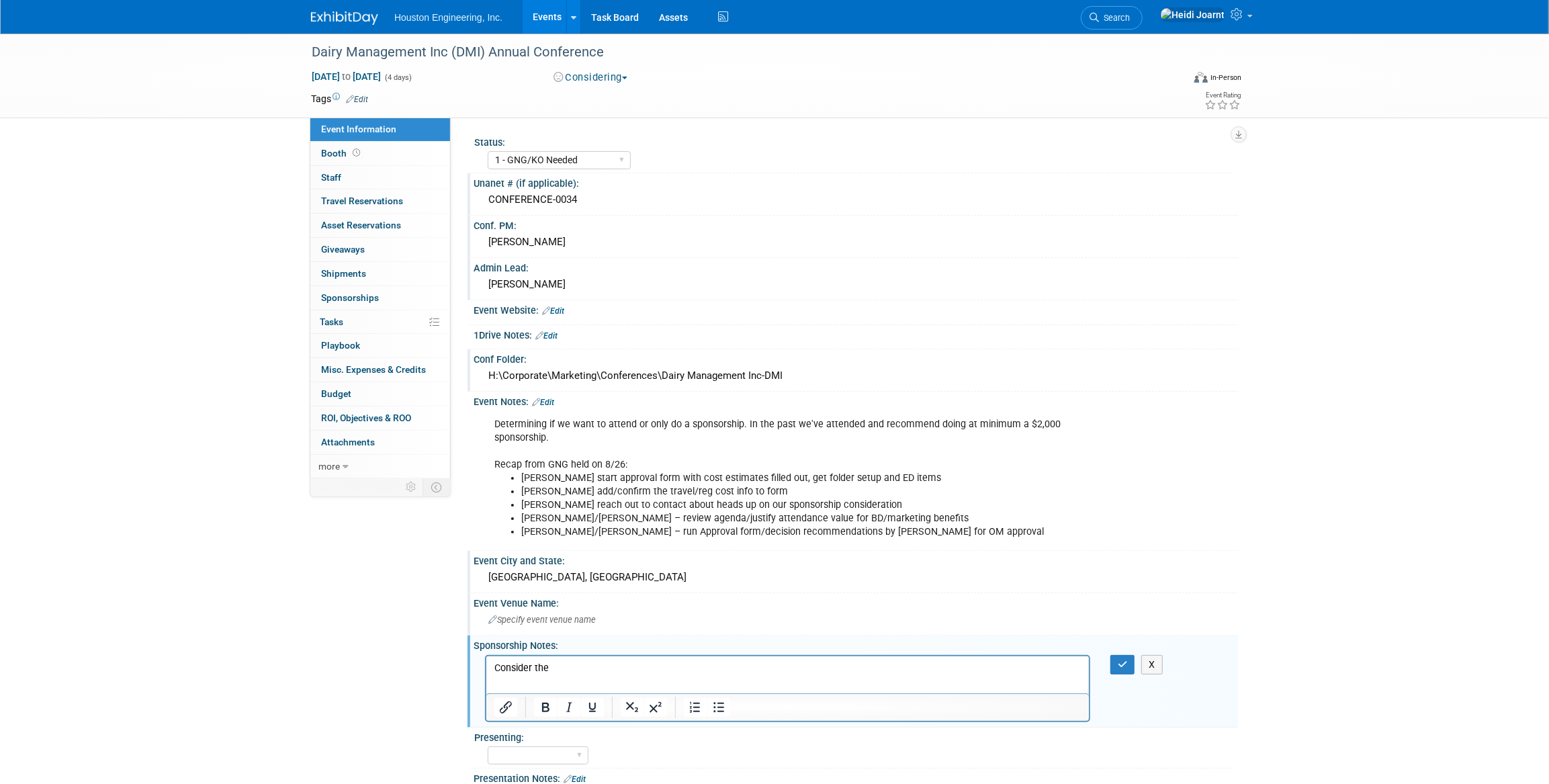
drag, startPoint x: 553, startPoint y: 665, endPoint x: 942, endPoint y: 1320, distance: 761.8
click at [486, 667] on html "Consider the" at bounding box center [787, 665] width 603 height 19
click at [636, 667] on p "Recommend Partner sponsorship to show our support for the DMI client." at bounding box center [787, 667] width 587 height 14
click at [870, 668] on p "Recommend Partner sponsorship ($2,000) to show our support for the DMI client." at bounding box center [787, 667] width 587 height 14
click at [904, 669] on p "Recommend Partner sponsorship ($2,000) to show our support for the DMI client. …" at bounding box center [787, 667] width 587 height 14
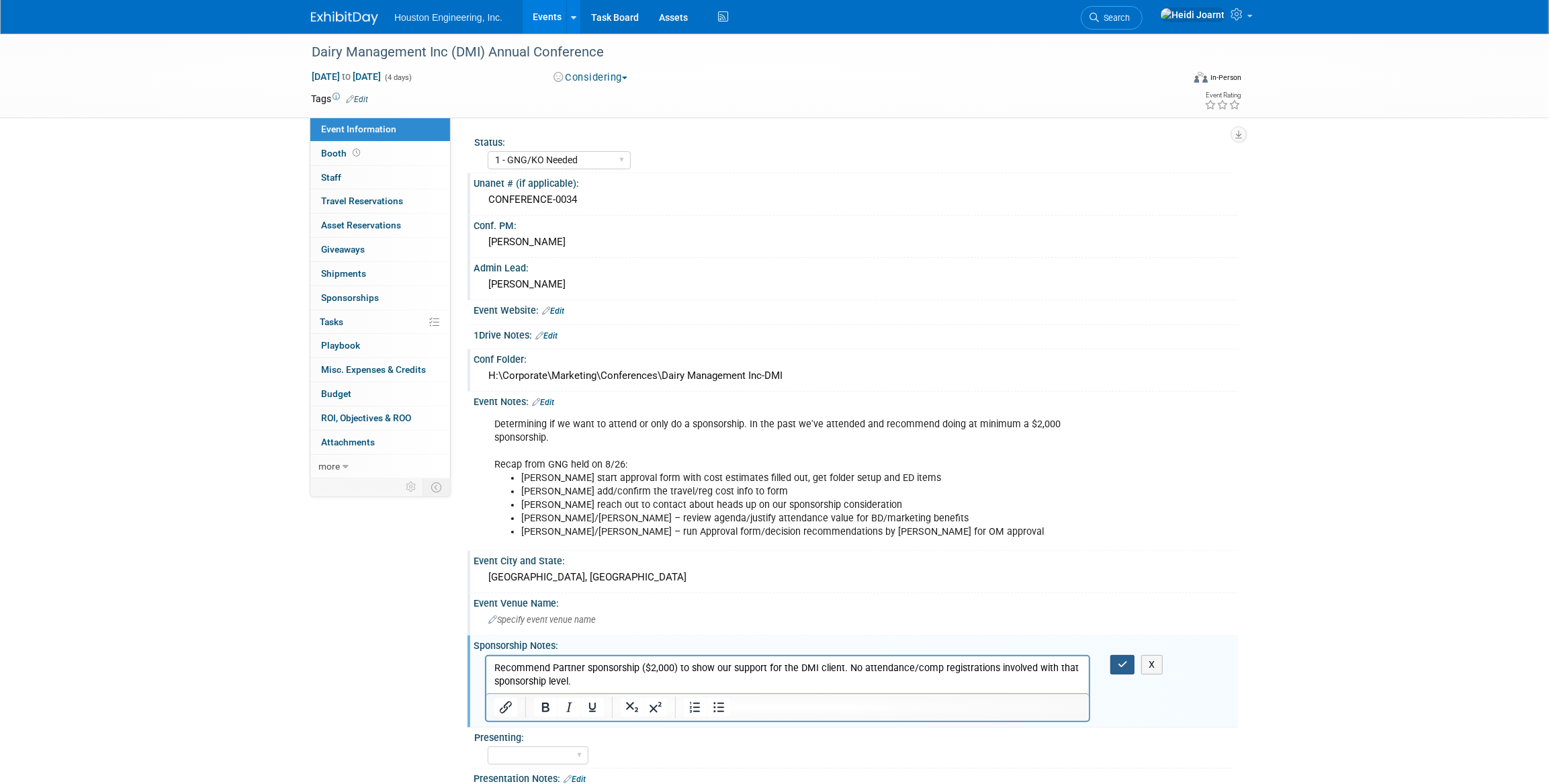
click at [1118, 662] on icon "button" at bounding box center [1122, 664] width 10 height 9
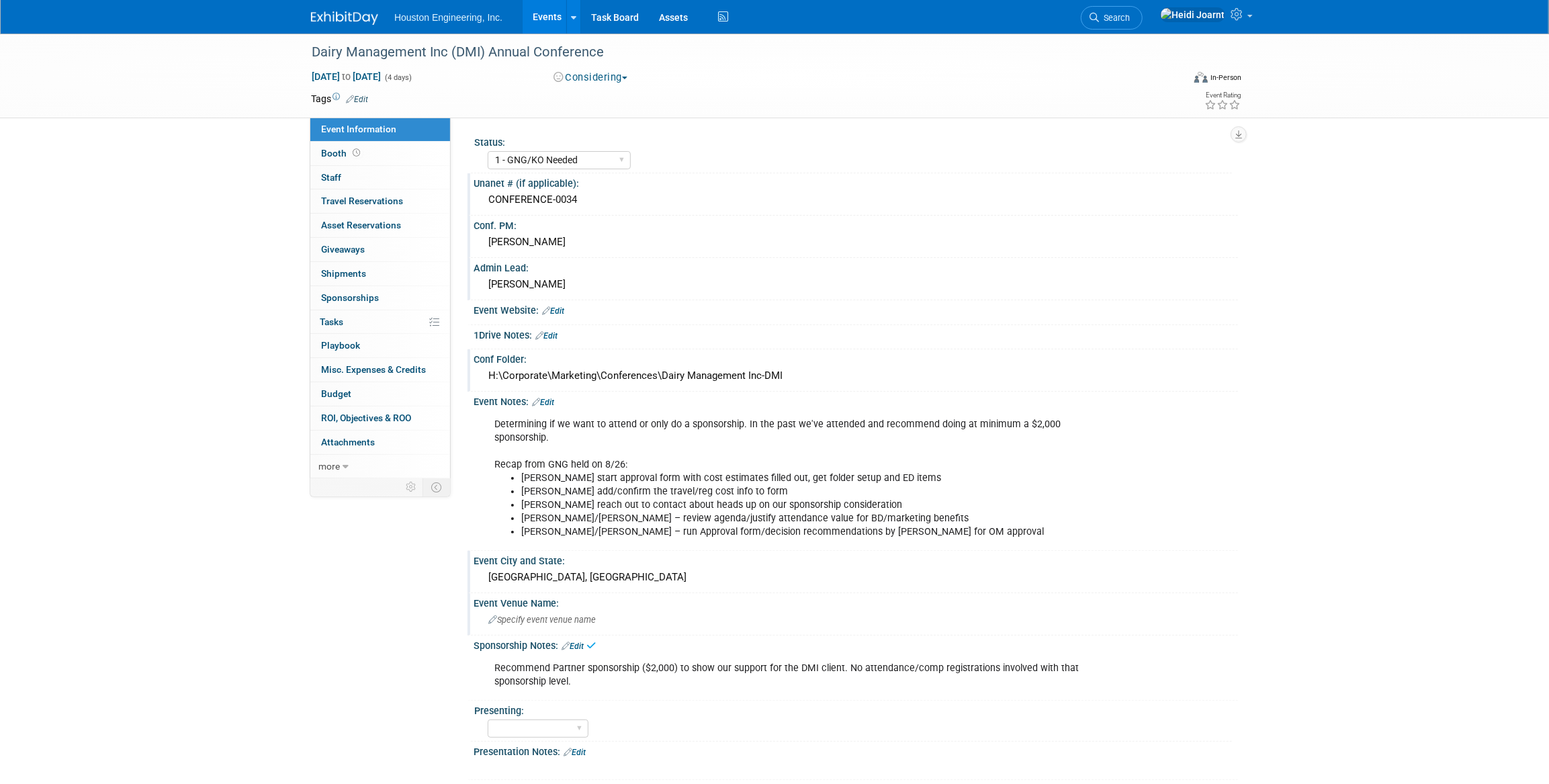
click at [546, 400] on link "Edit" at bounding box center [542, 402] width 22 height 9
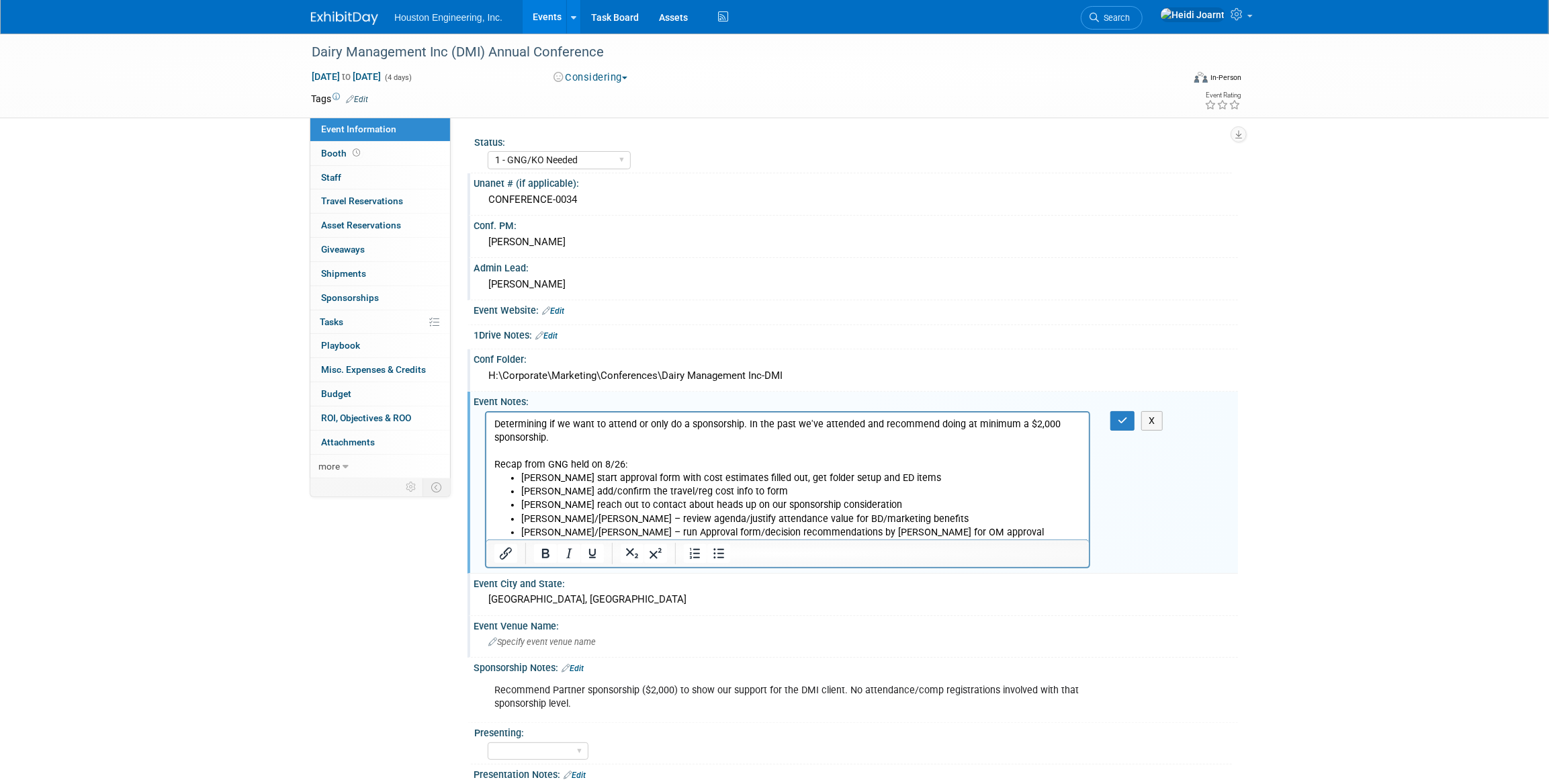
click at [572, 439] on p "Determining if we want to attend or only do a sponsorship. In the past we've at…" at bounding box center [787, 443] width 587 height 54
click at [1132, 416] on button "button" at bounding box center [1122, 420] width 25 height 19
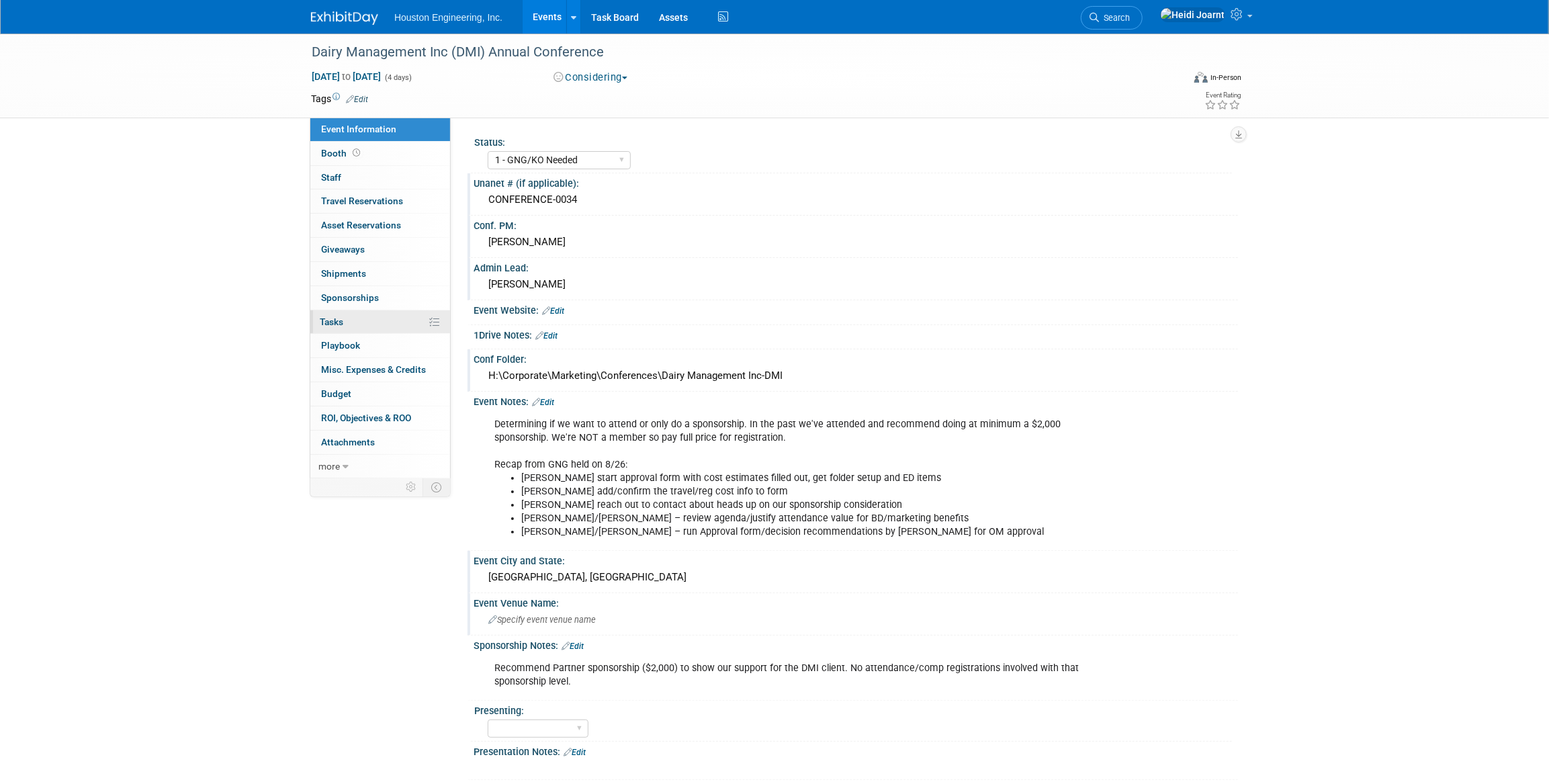
click at [367, 318] on link "0% Tasks 0%" at bounding box center [379, 322] width 139 height 24
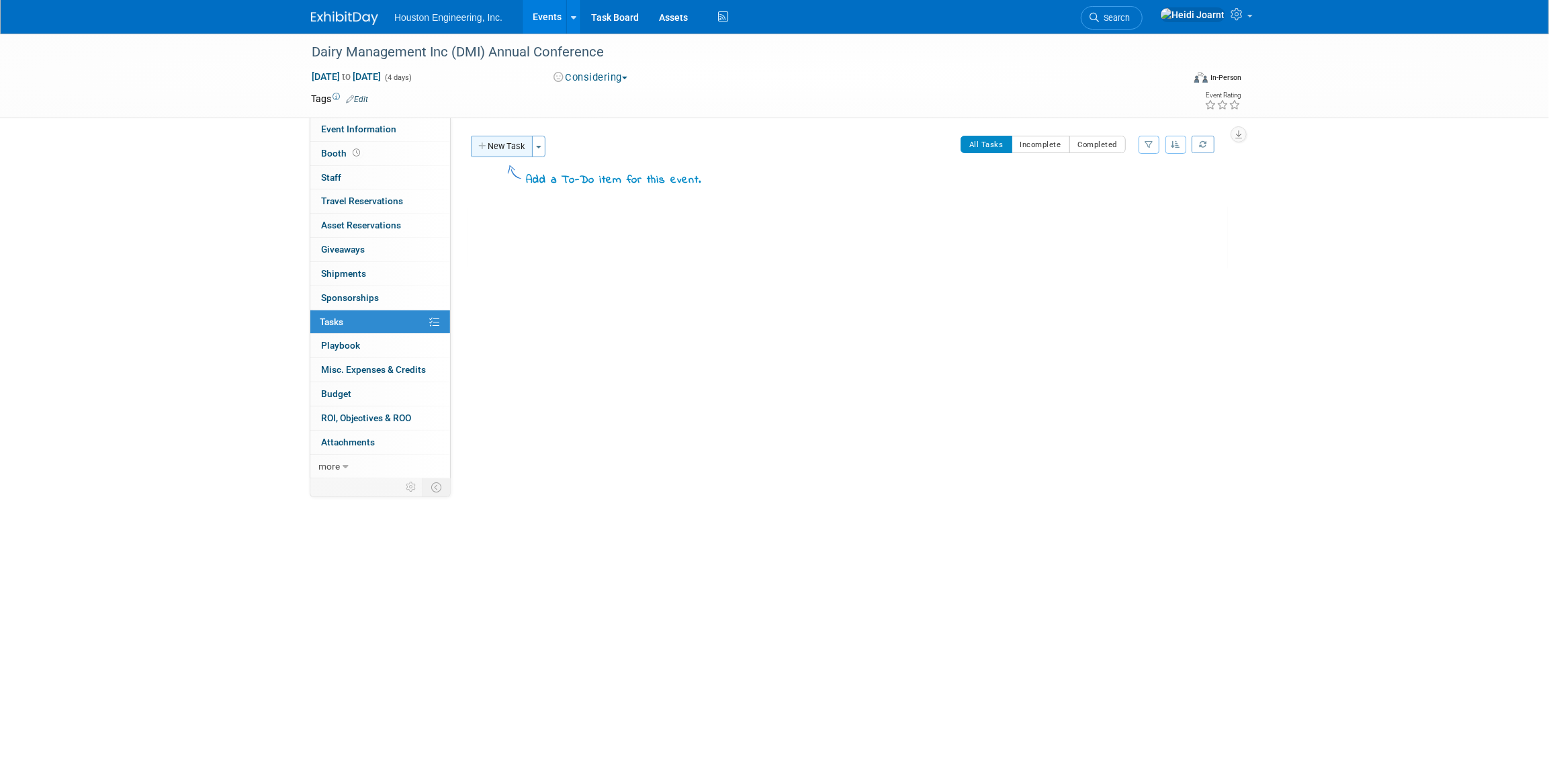
click at [484, 141] on button "New Task" at bounding box center [501, 147] width 62 height 22
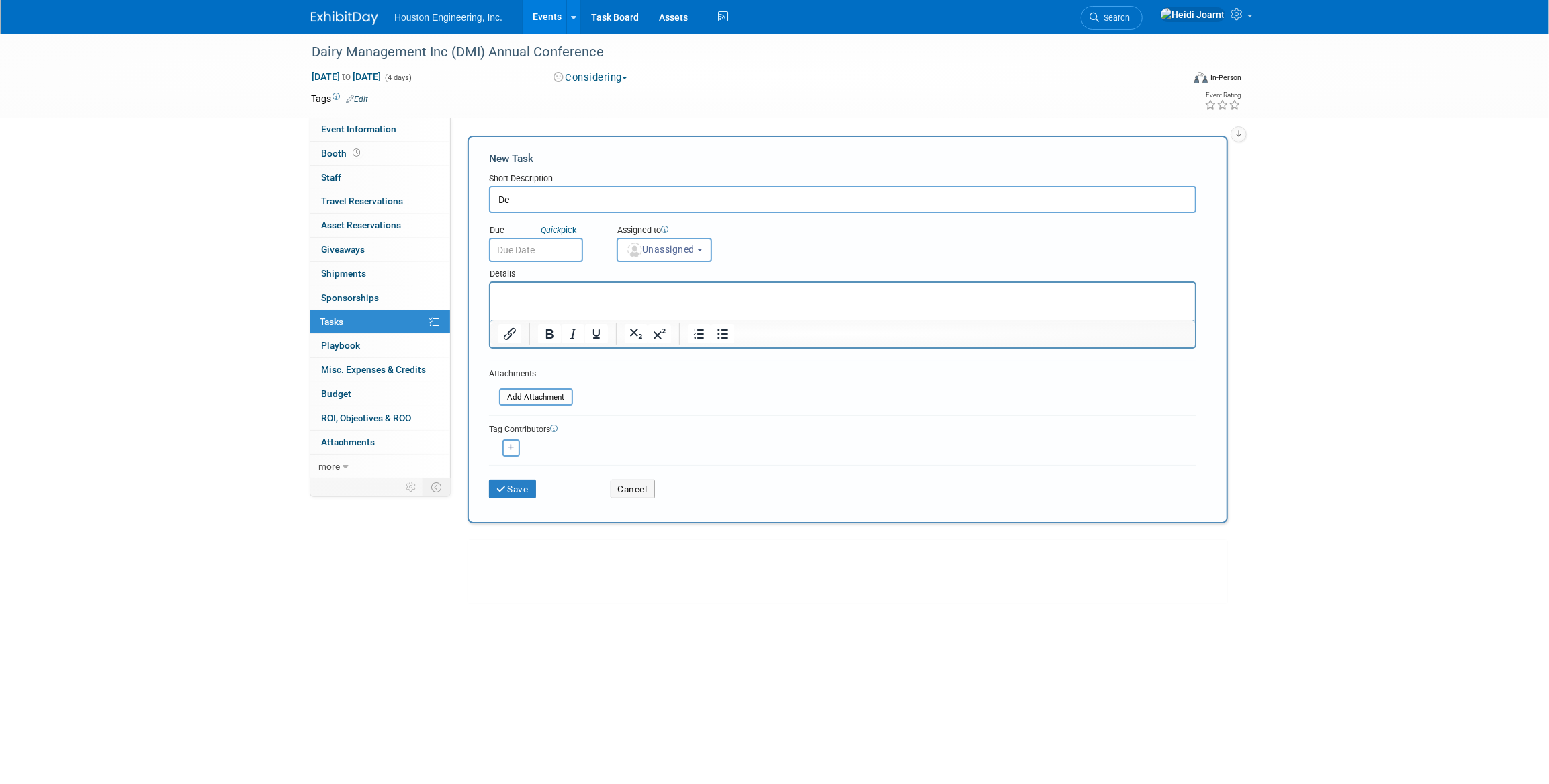
type input "D"
drag, startPoint x: 636, startPoint y: 201, endPoint x: 596, endPoint y: 201, distance: 40.0
click at [596, 201] on input "Registration deadline - SEpt 19" at bounding box center [842, 199] width 707 height 26
click at [588, 198] on input "Partner Sponsorship due Sept 19" at bounding box center [842, 199] width 707 height 26
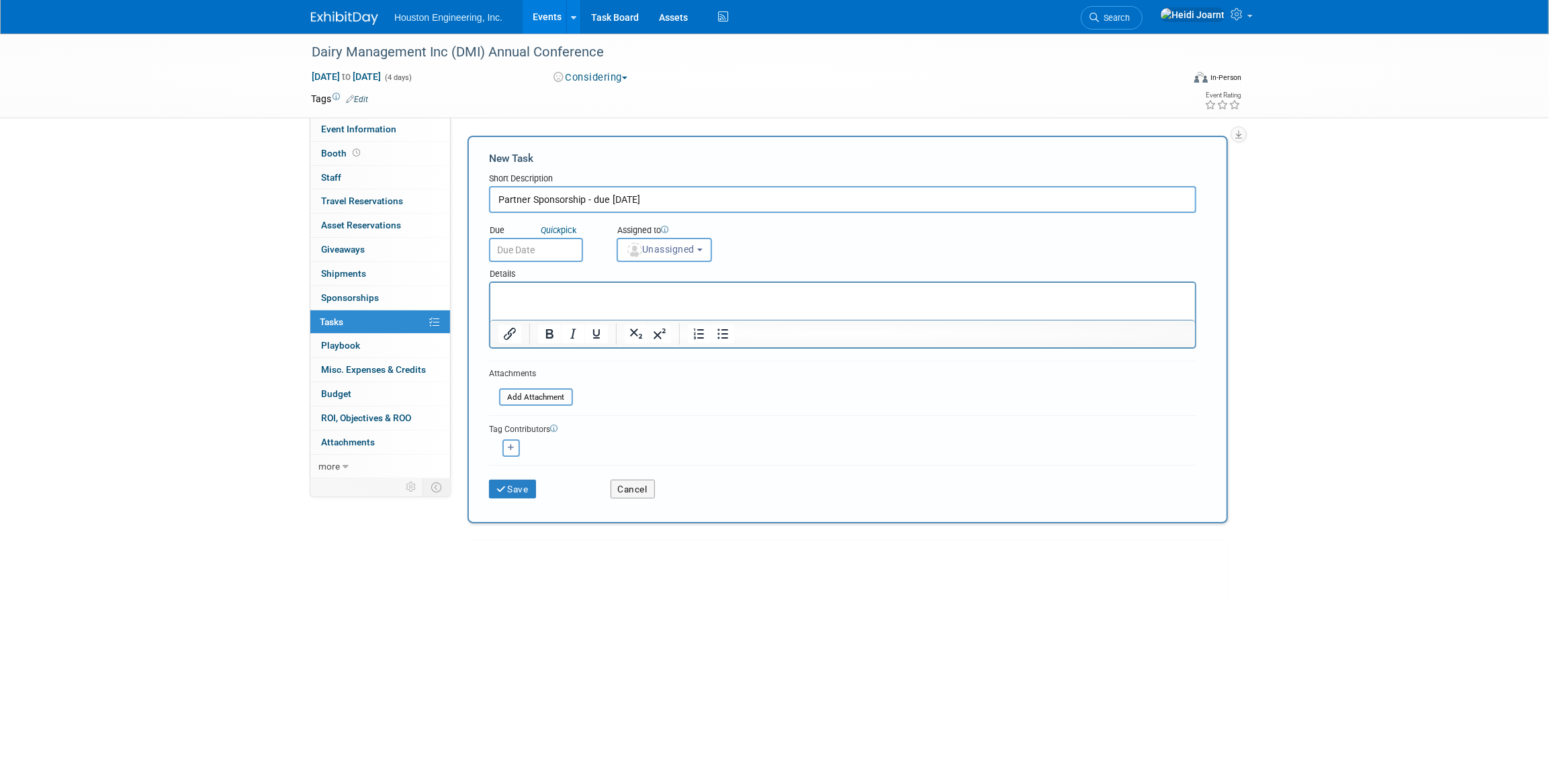
type input "Partner Sponsorship - due Sept 19"
click at [595, 292] on p "Rich Text Area. Press ALT-0 for help." at bounding box center [842, 294] width 689 height 14
click at [575, 293] on p "$2,000" at bounding box center [842, 294] width 689 height 14
click at [390, 131] on span "Event Information" at bounding box center [358, 129] width 76 height 11
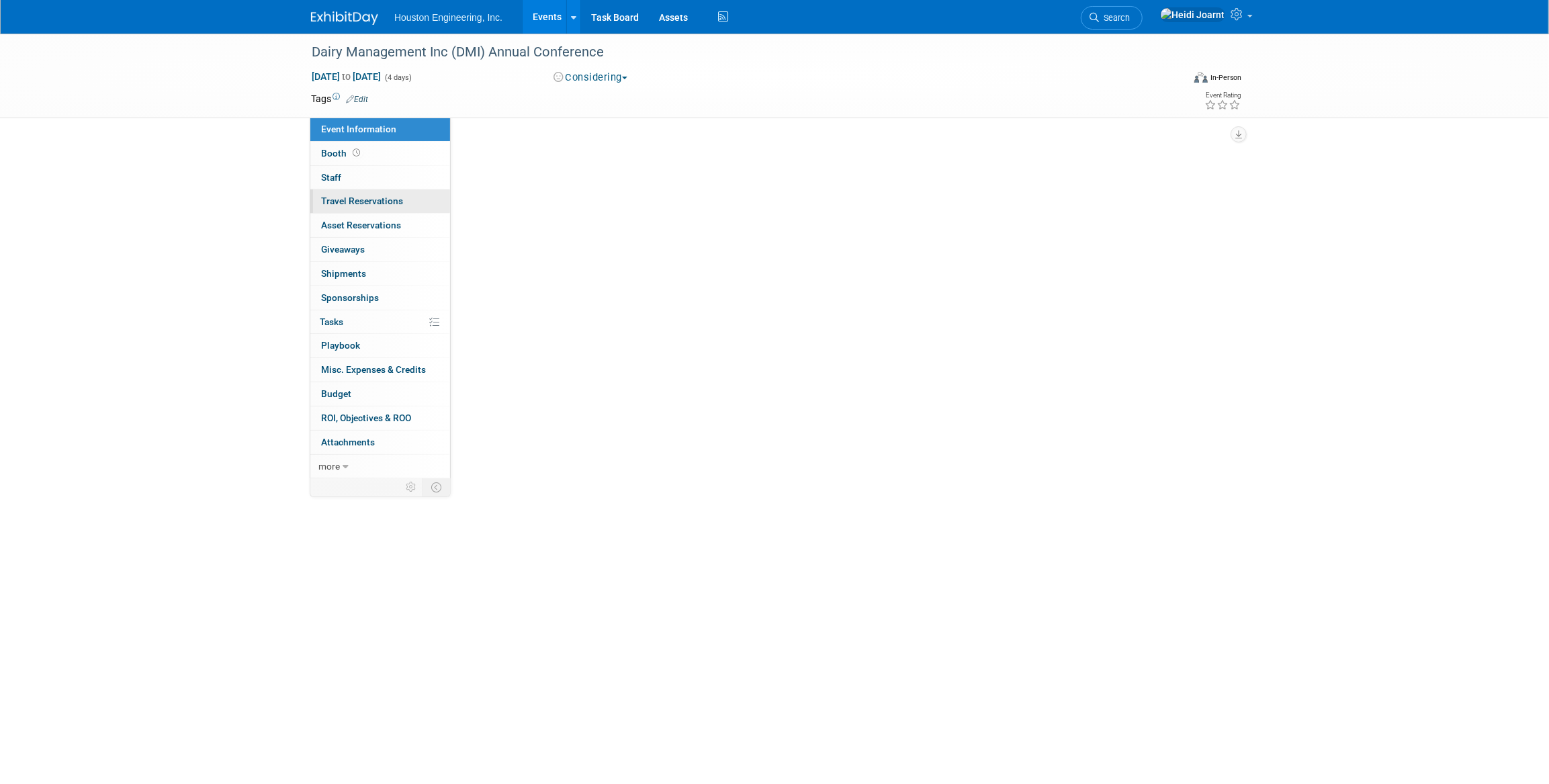
select select "1 - GNG/KO Needed"
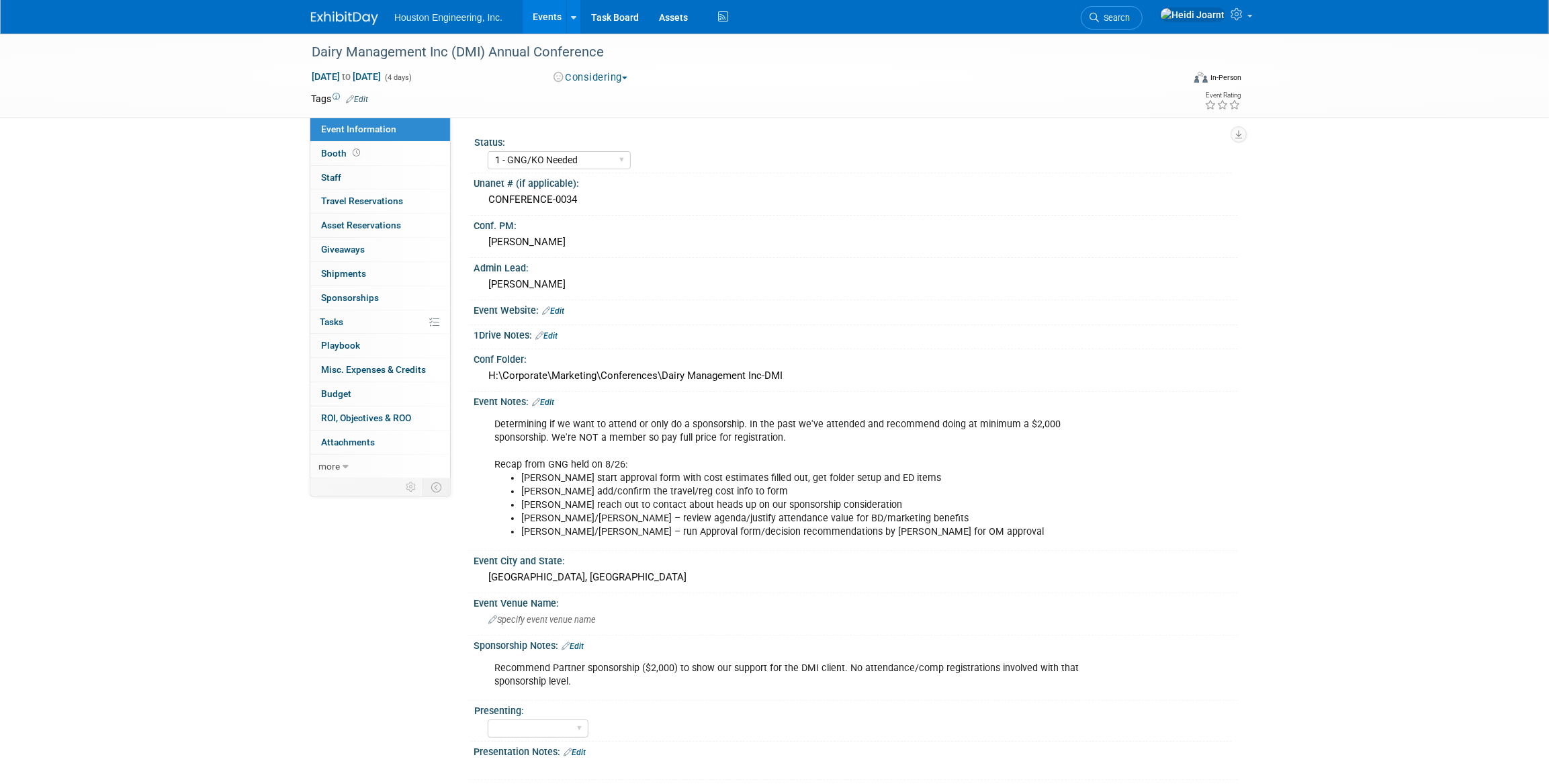
click at [575, 641] on link "Edit" at bounding box center [573, 645] width 22 height 9
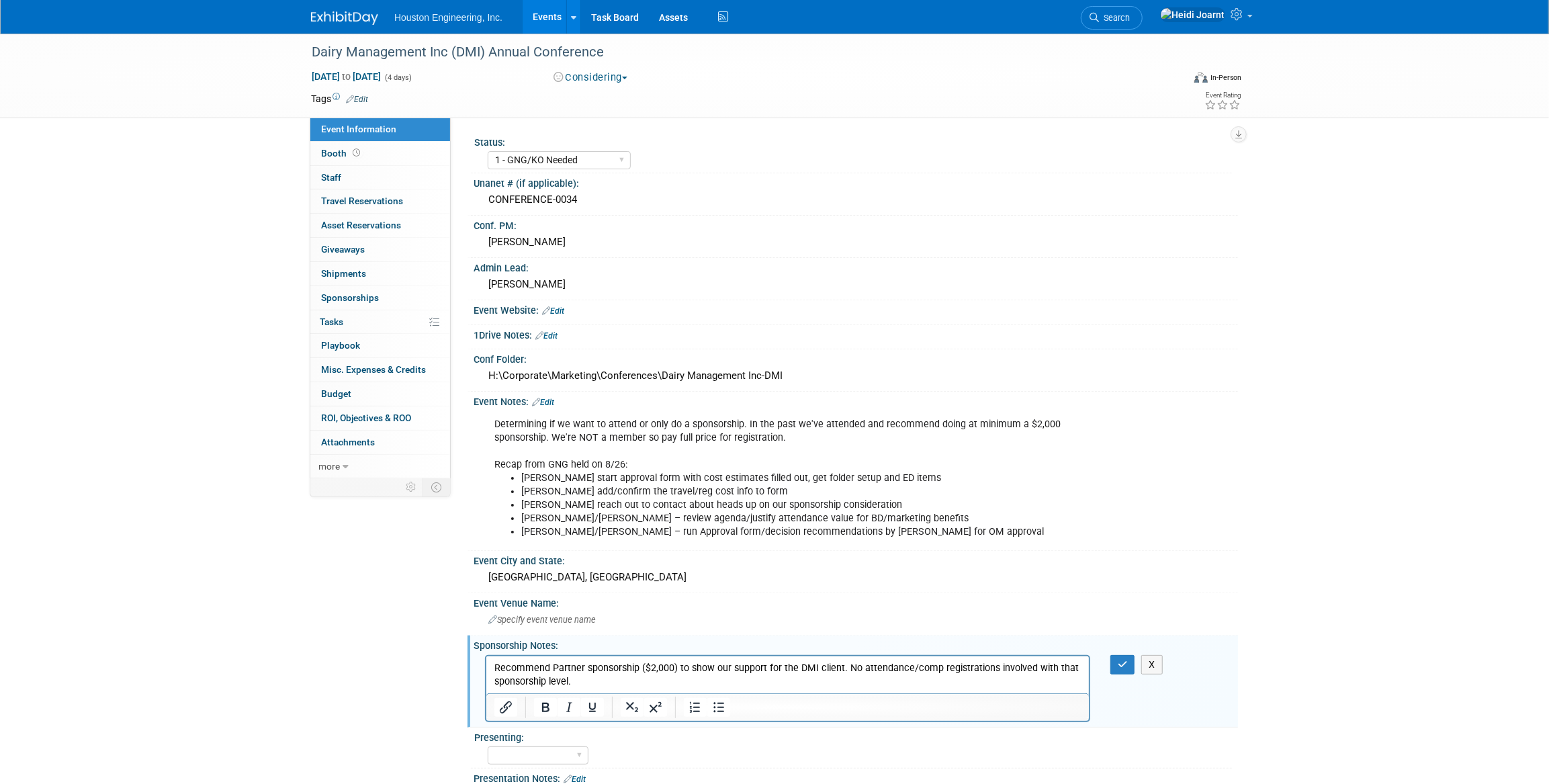
click at [579, 681] on p "Recommend Partner sponsorship ($2,000) to show our support for the DMI client. …" at bounding box center [787, 674] width 587 height 26
click at [873, 680] on p "Recommend Partner sponsorship ($2,000) to show our support for the DMI client. …" at bounding box center [787, 674] width 587 height 26
drag, startPoint x: 932, startPoint y: 682, endPoint x: 967, endPoint y: 682, distance: 35.0
click at [967, 682] on p "Recommend Partner sponsorship ($2,000) to show our support for the DMI client. …" at bounding box center [787, 681] width 587 height 40
click at [1123, 663] on icon "button" at bounding box center [1122, 664] width 10 height 9
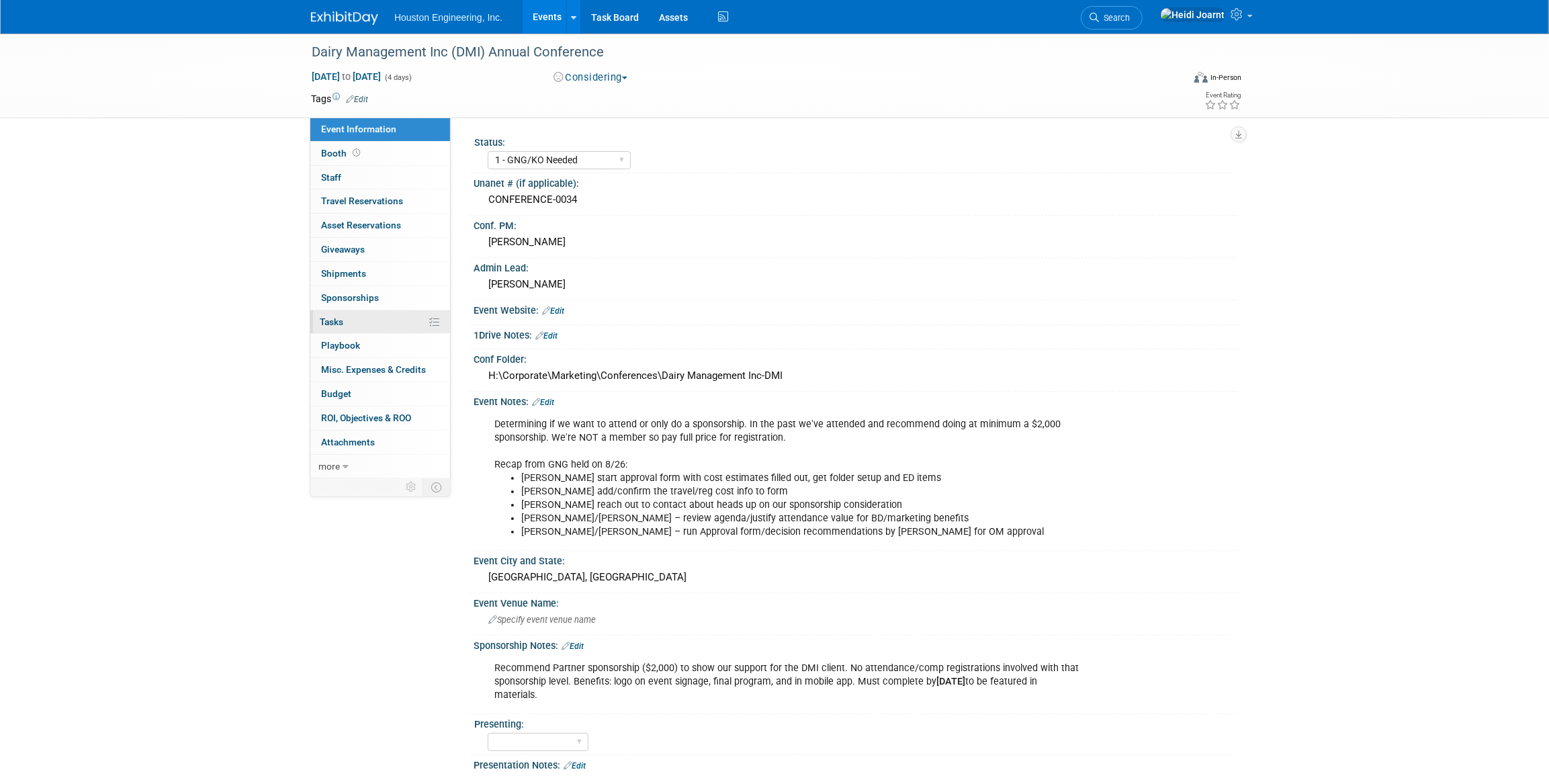
click at [346, 325] on link "0% Tasks 0%" at bounding box center [379, 322] width 139 height 24
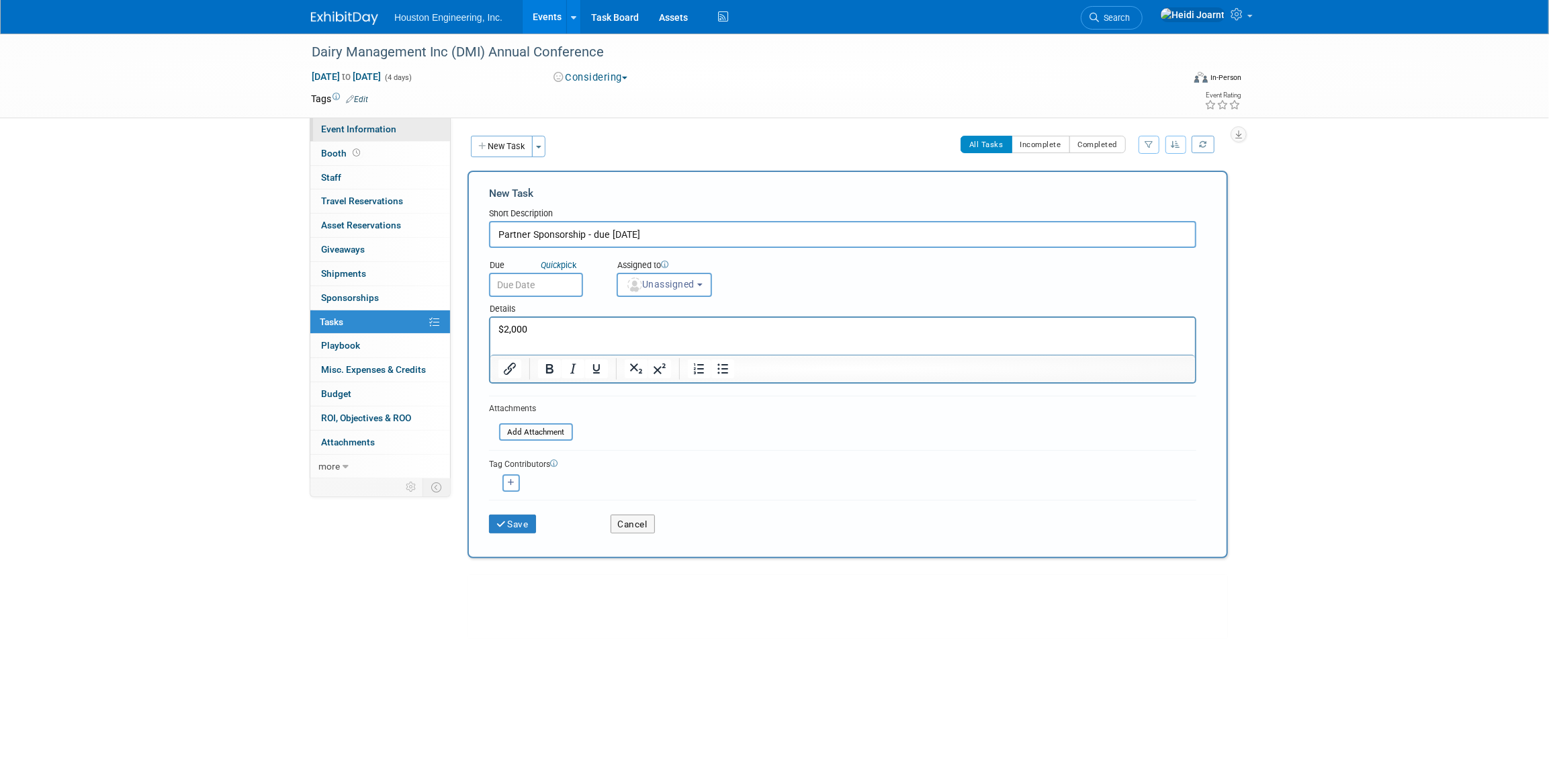
click at [387, 137] on link "Event Information" at bounding box center [379, 129] width 139 height 24
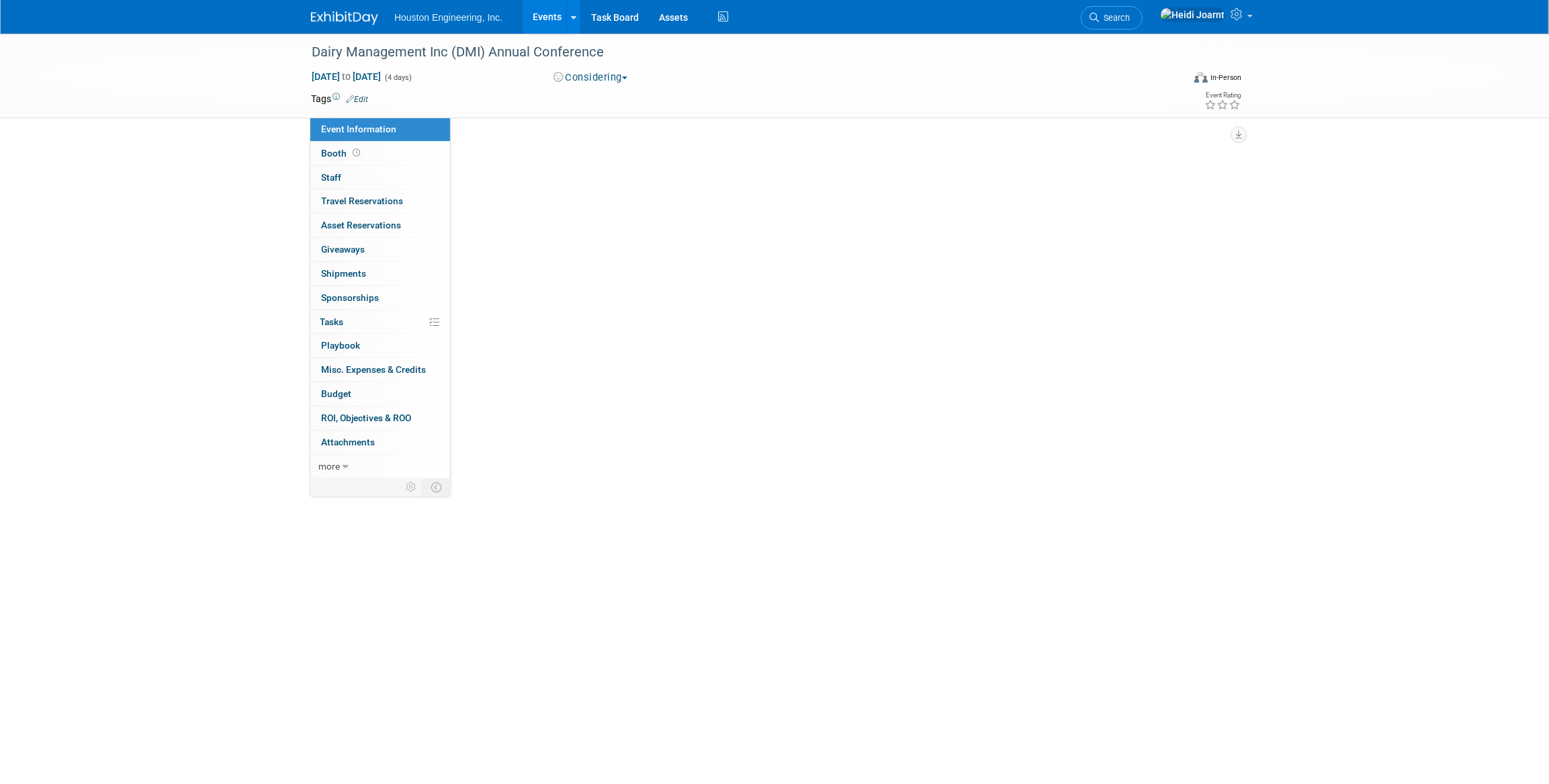
select select "1 - GNG/KO Needed"
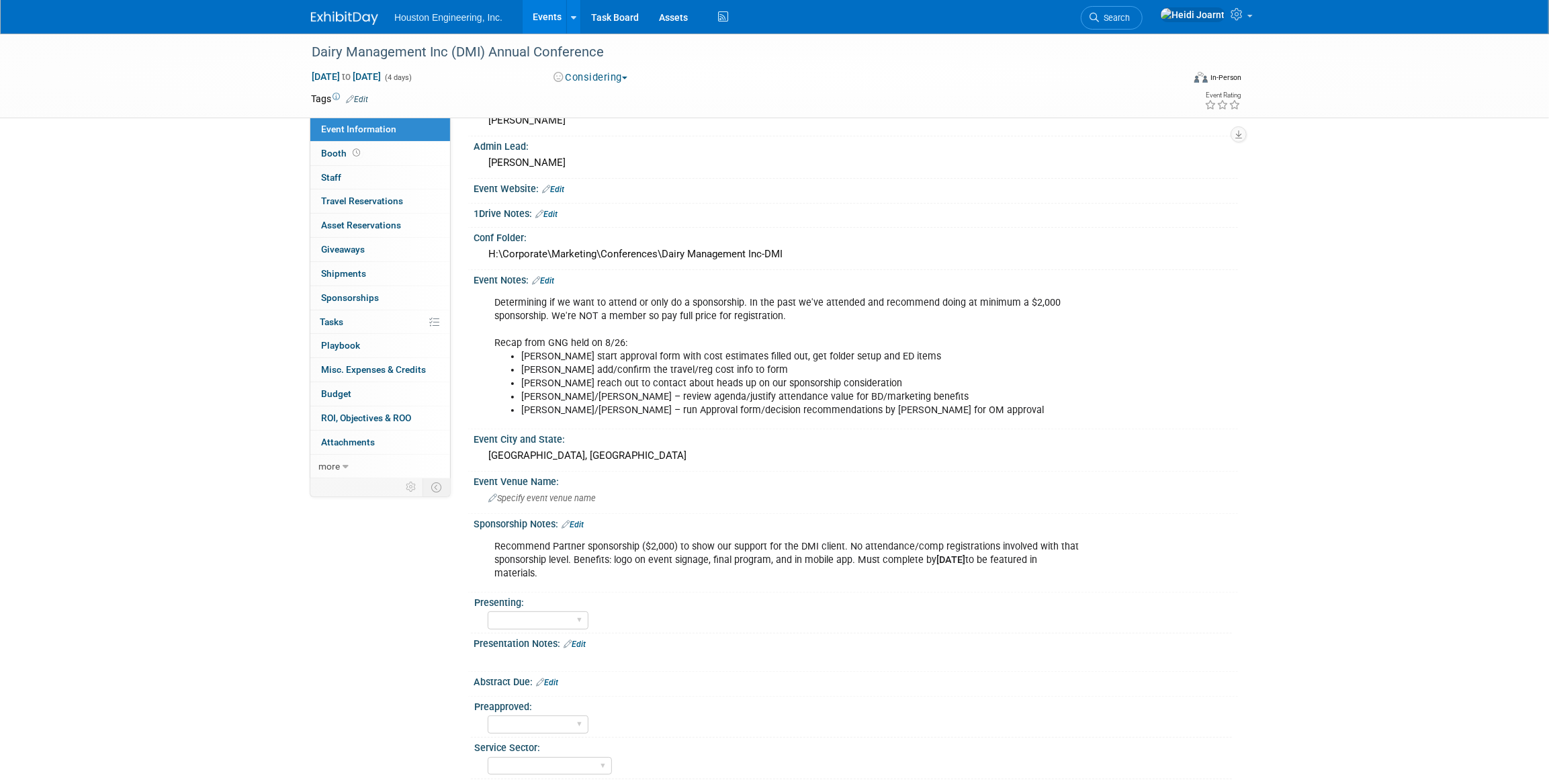
scroll to position [139, 0]
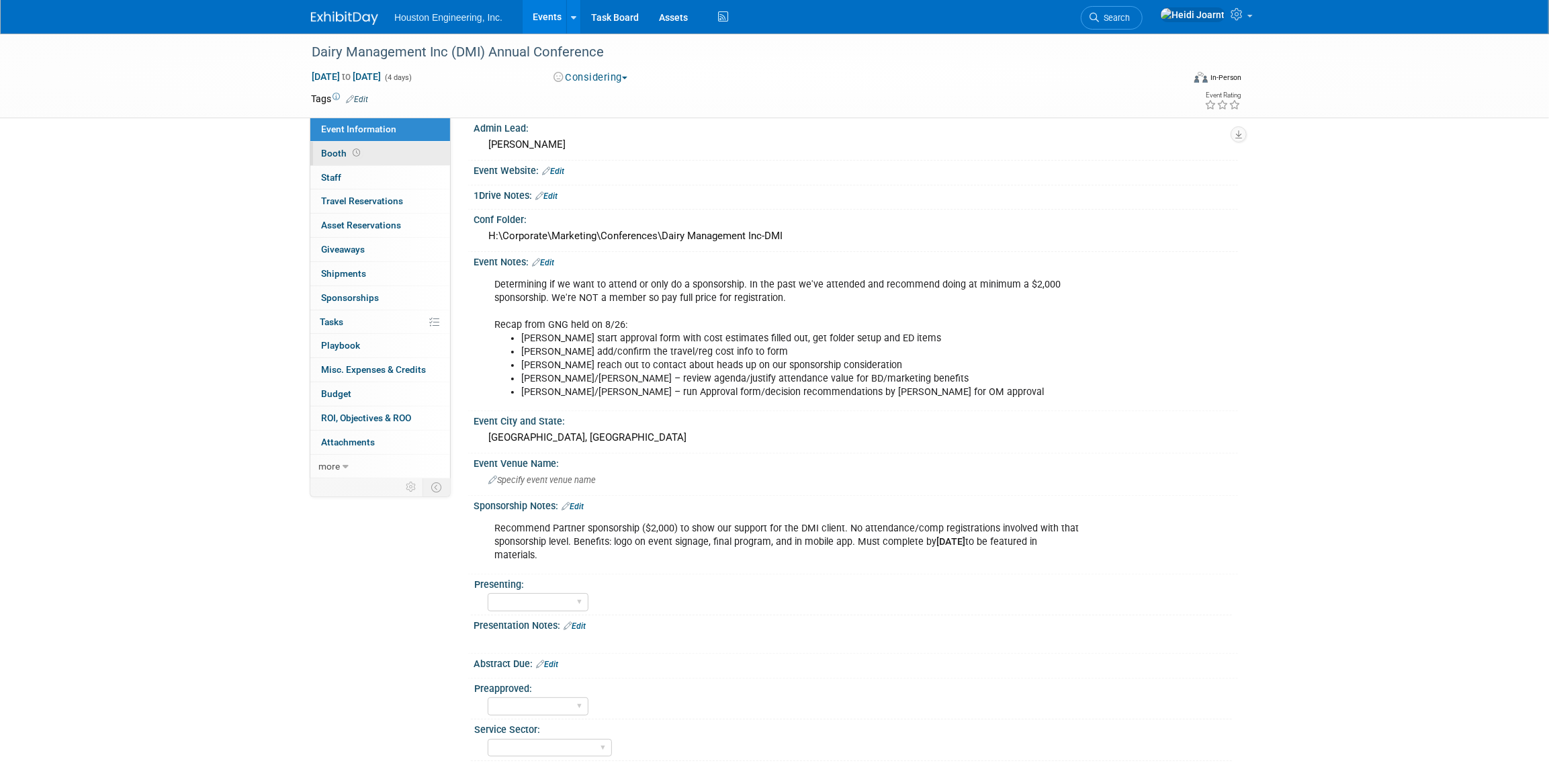
click at [393, 152] on link "Booth" at bounding box center [379, 153] width 139 height 24
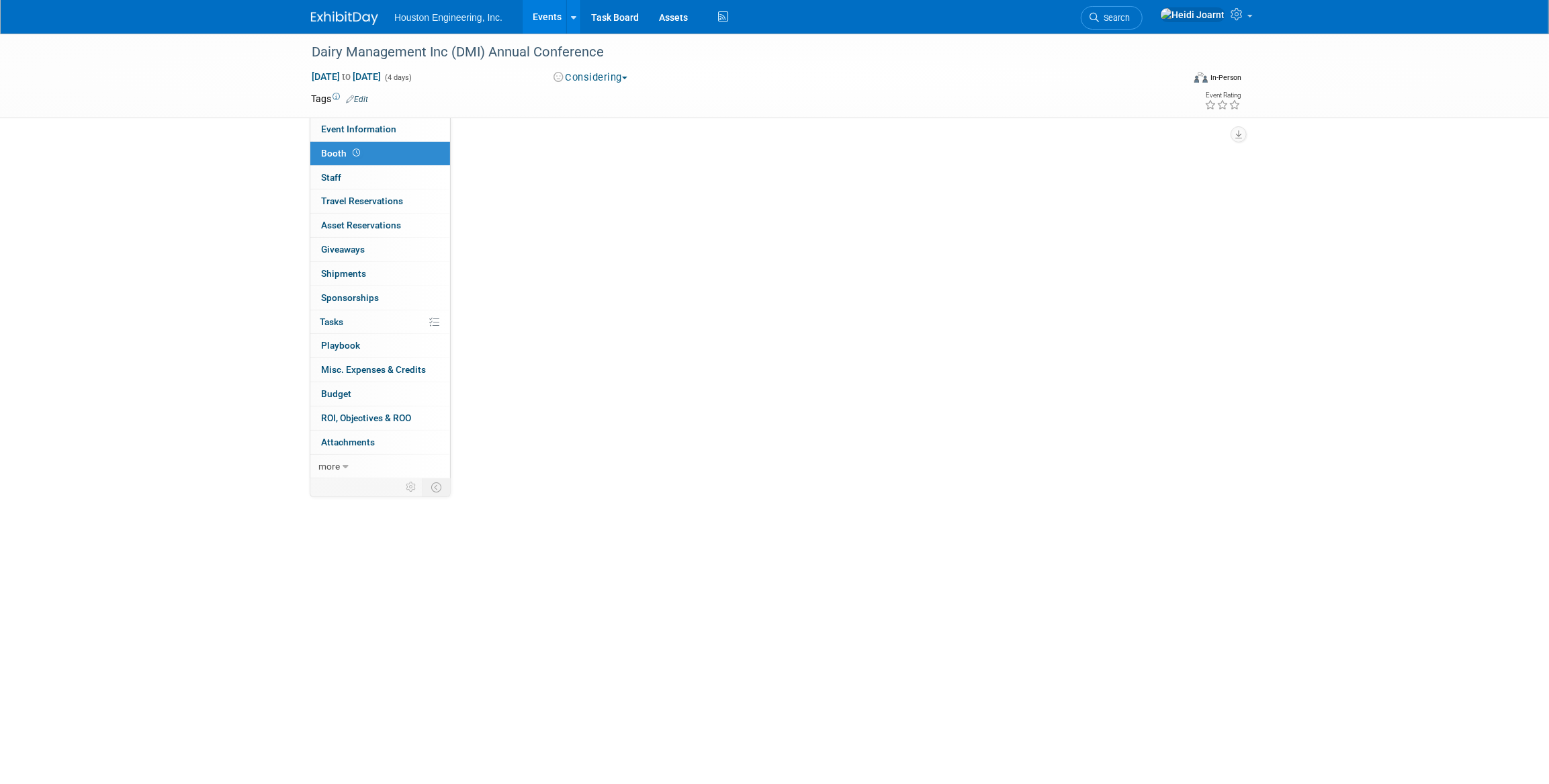
scroll to position [0, 0]
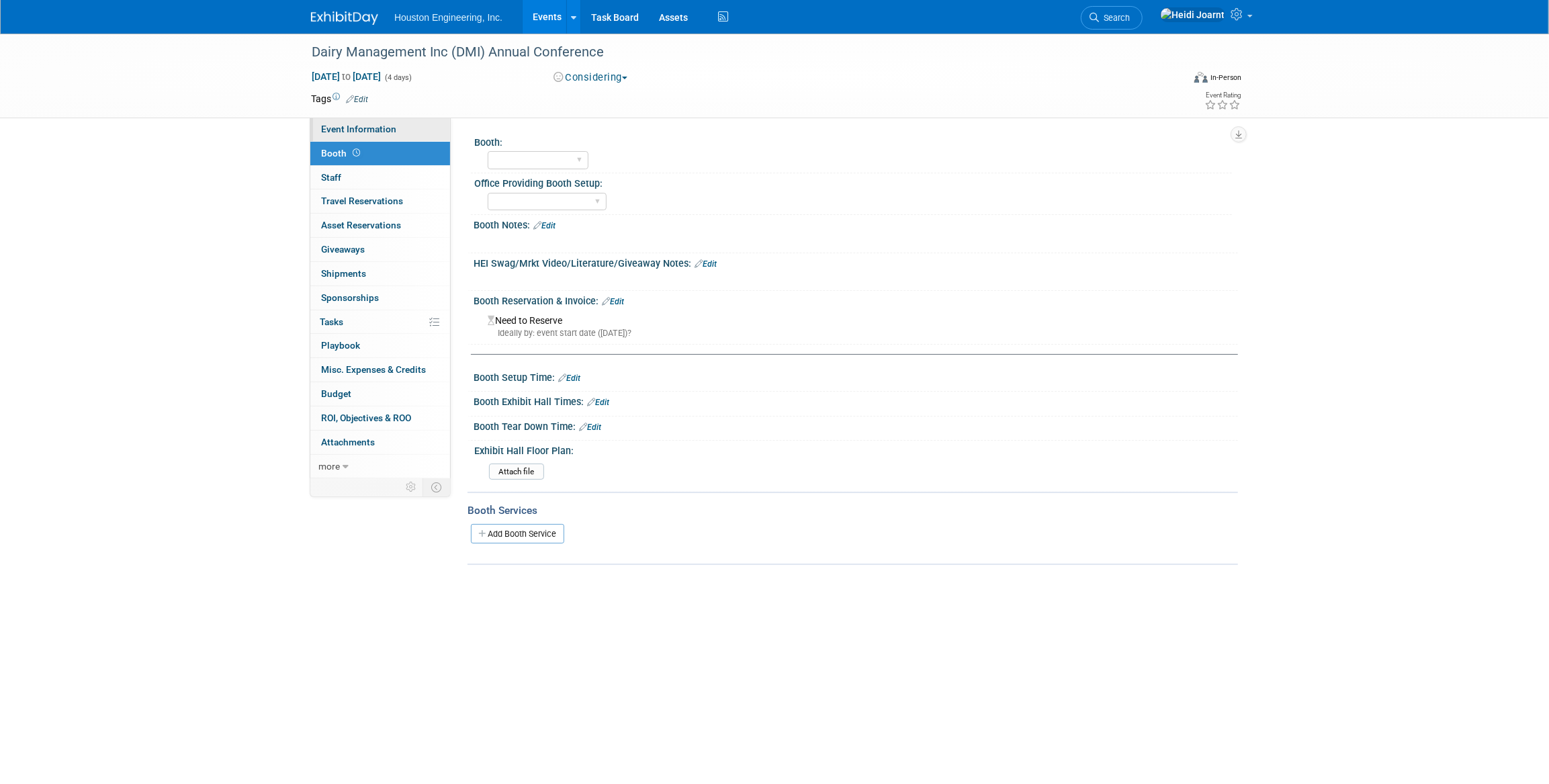
click at [377, 130] on span "Event Information" at bounding box center [358, 129] width 76 height 11
select select "1 - GNG/KO Needed"
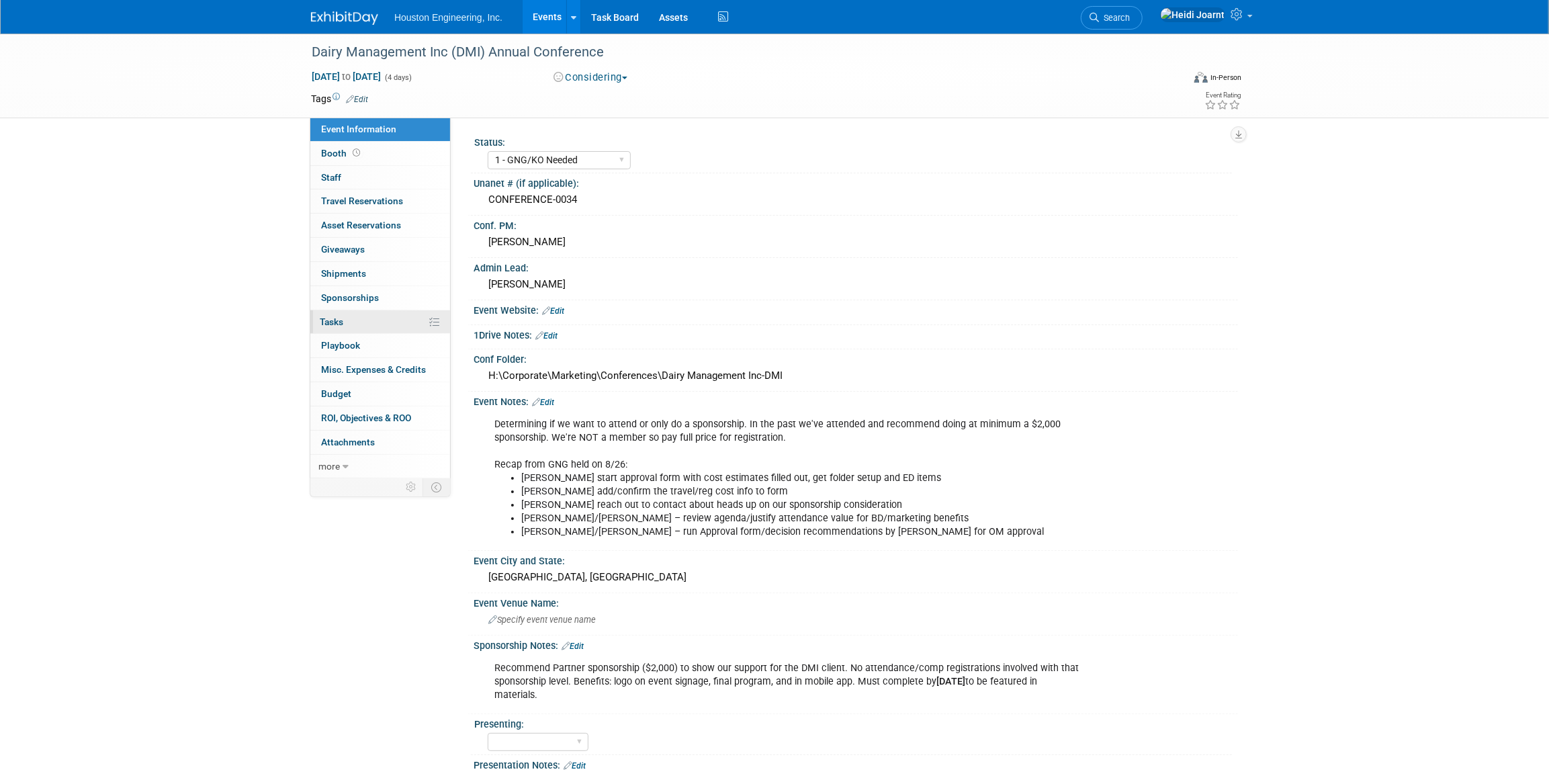
click at [364, 327] on link "0% Tasks 0%" at bounding box center [379, 322] width 139 height 24
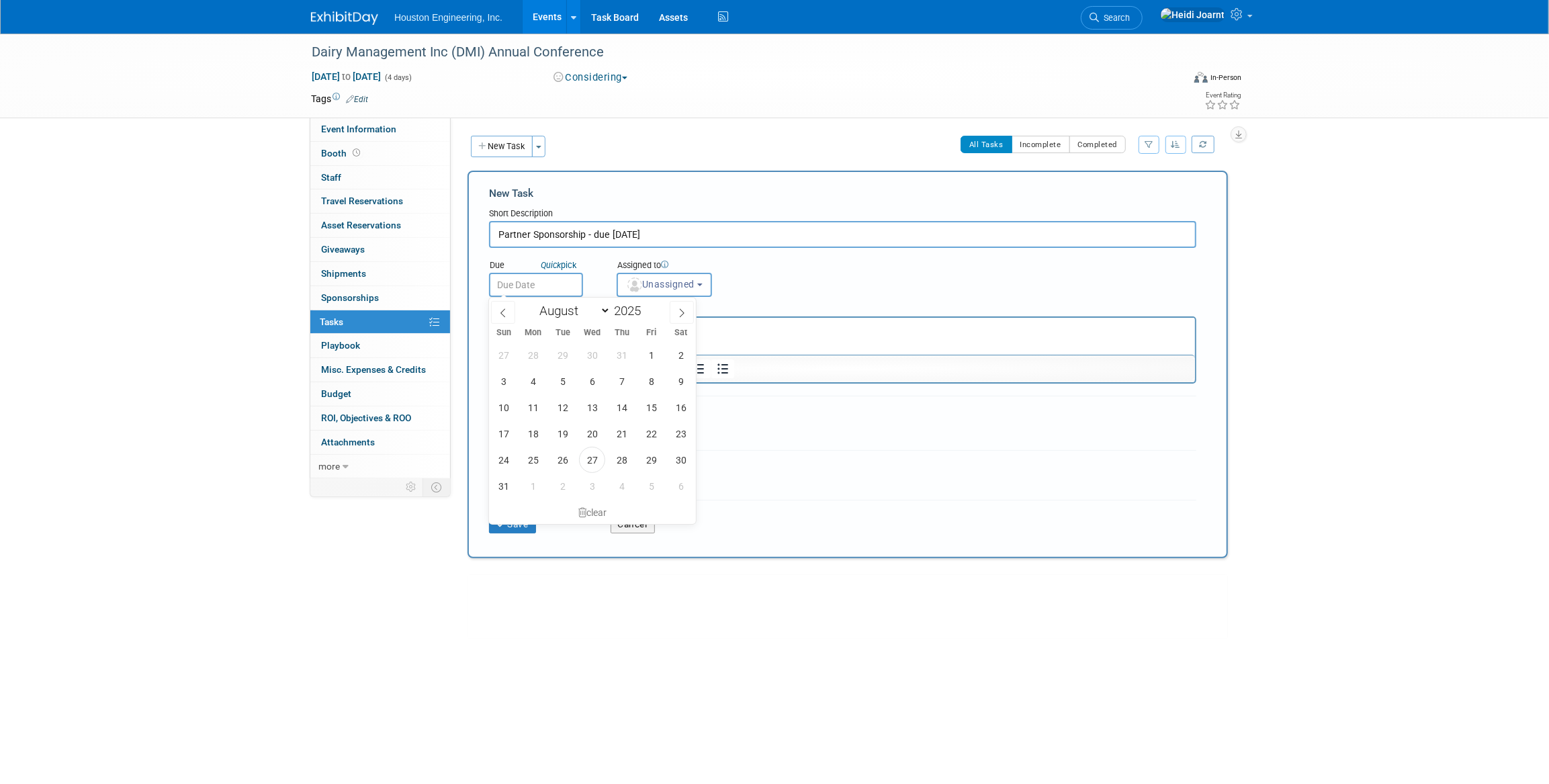
click at [558, 284] on input "text" at bounding box center [535, 284] width 94 height 25
click at [672, 310] on span at bounding box center [681, 312] width 25 height 23
select select "8"
drag, startPoint x: 739, startPoint y: 343, endPoint x: 1178, endPoint y: 687, distance: 557.7
click at [739, 336] on html "$2,000" at bounding box center [842, 326] width 705 height 19
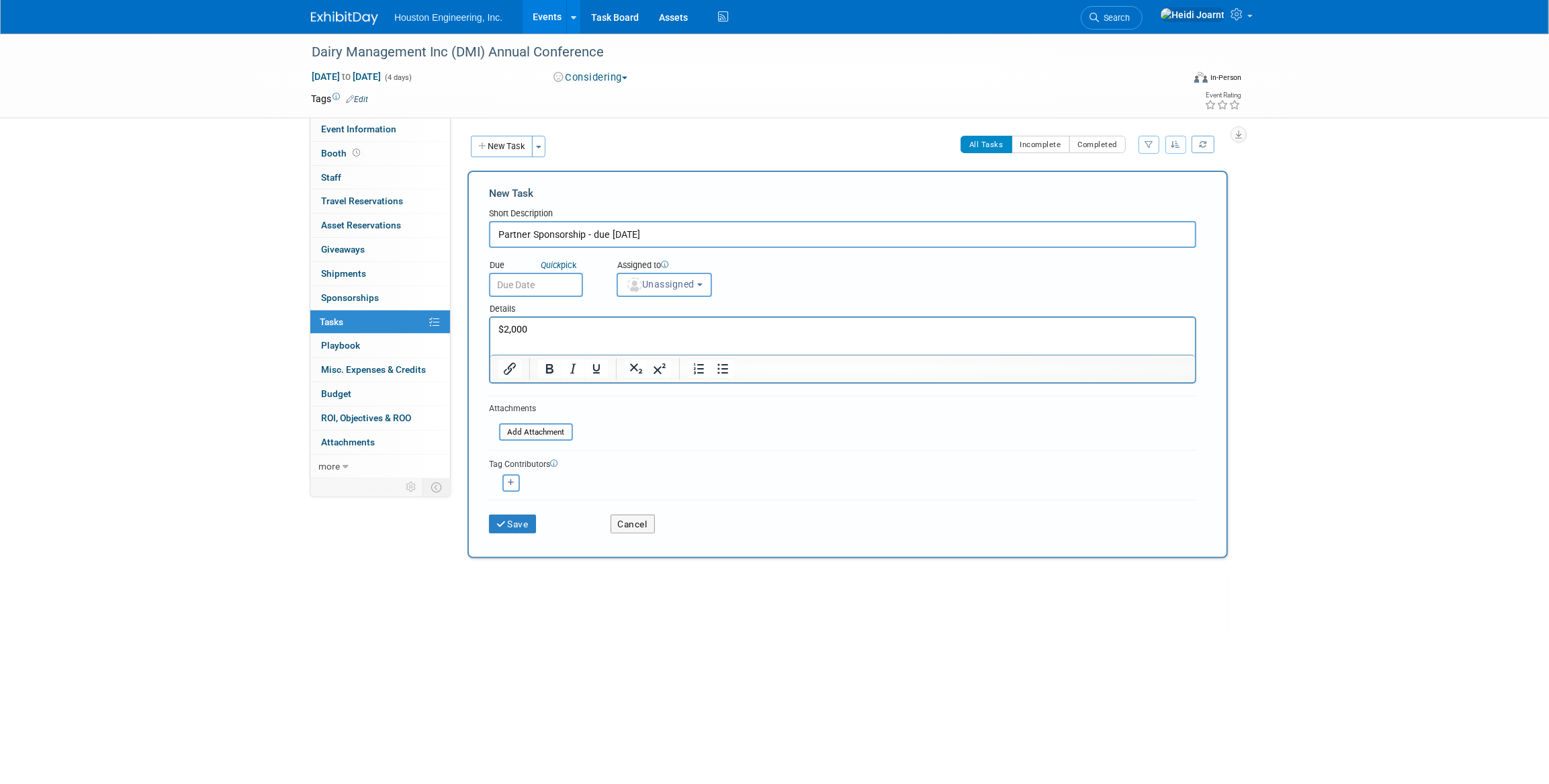
click at [511, 557] on div "New Task Toggle Dropdown Create a new task for this event Copy tasks from anoth…" at bounding box center [843, 415] width 767 height 558
click at [512, 514] on button "Save" at bounding box center [512, 523] width 47 height 19
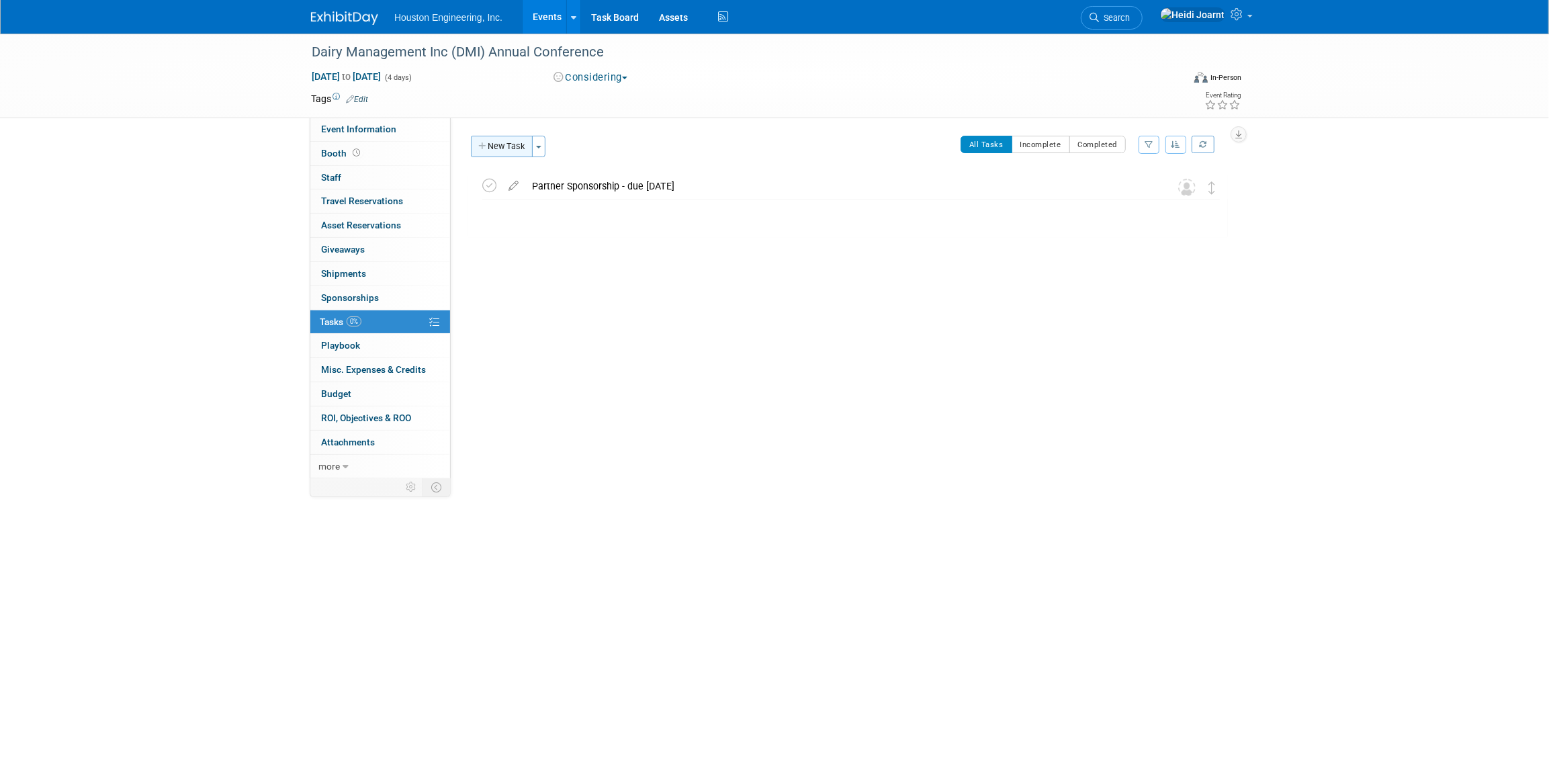
click at [506, 150] on button "New Task" at bounding box center [501, 147] width 62 height 22
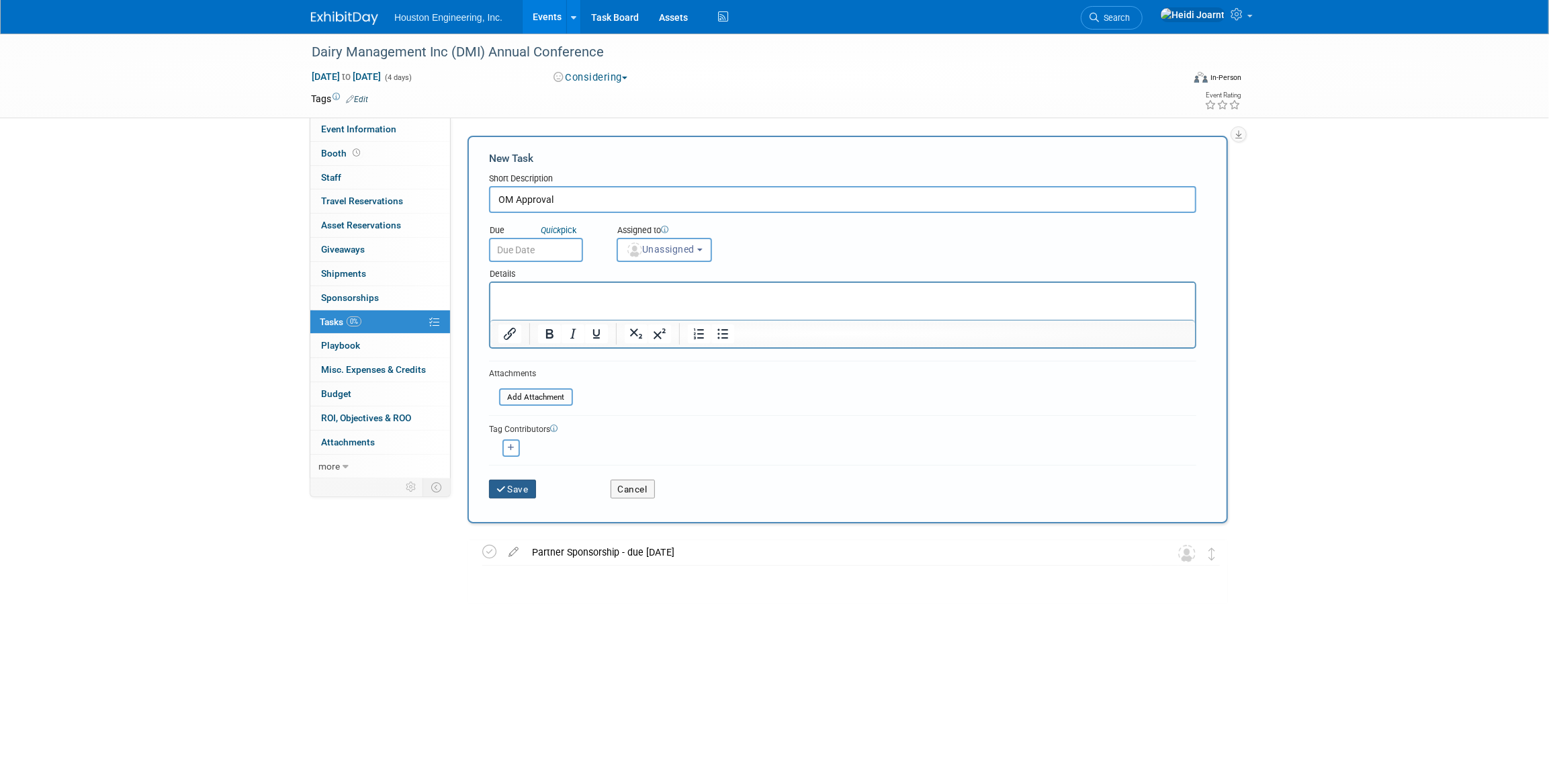
type input "OM Approval"
click at [520, 483] on button "Save" at bounding box center [512, 489] width 47 height 19
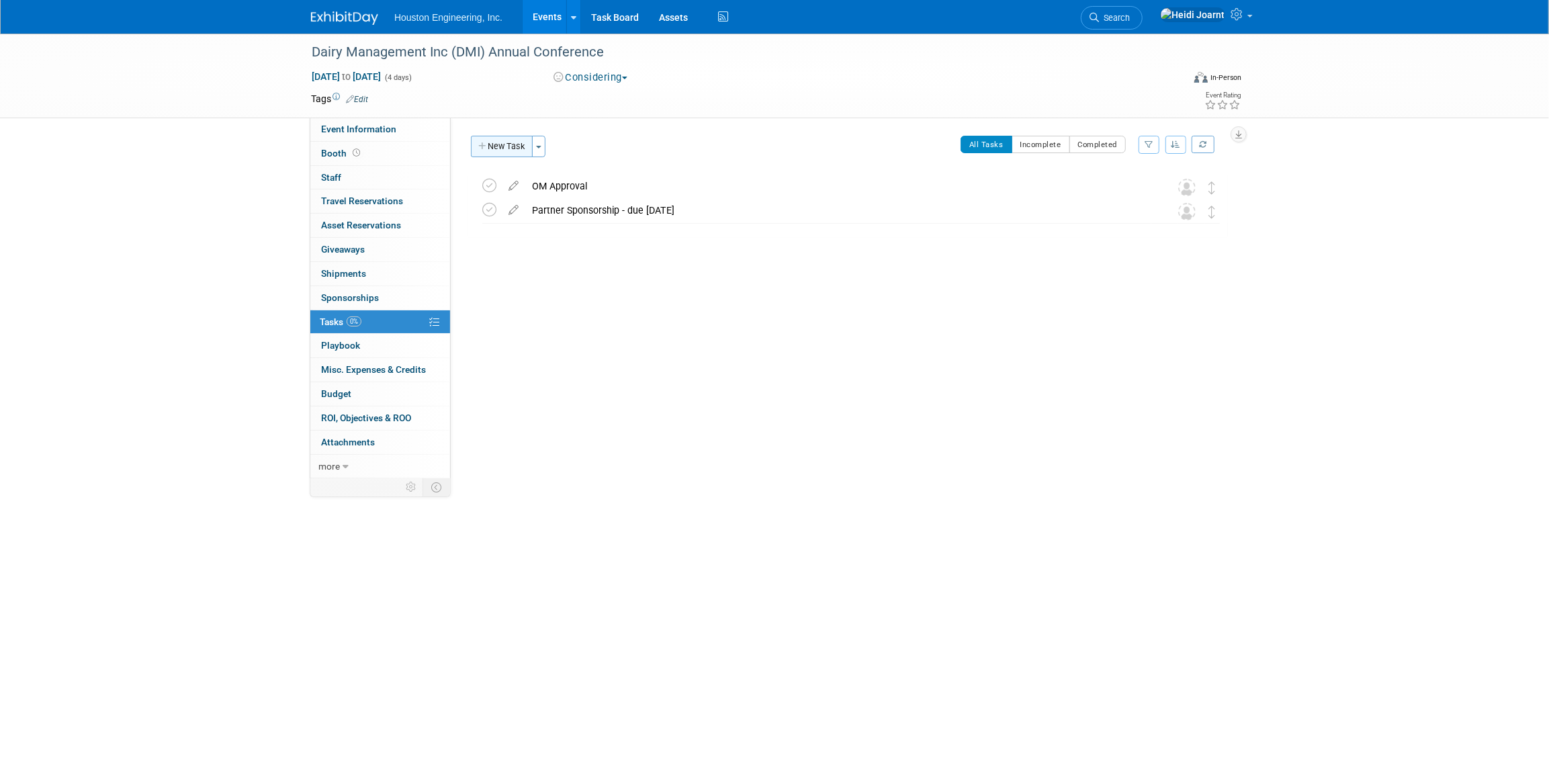
click at [496, 145] on button "New Task" at bounding box center [501, 147] width 62 height 22
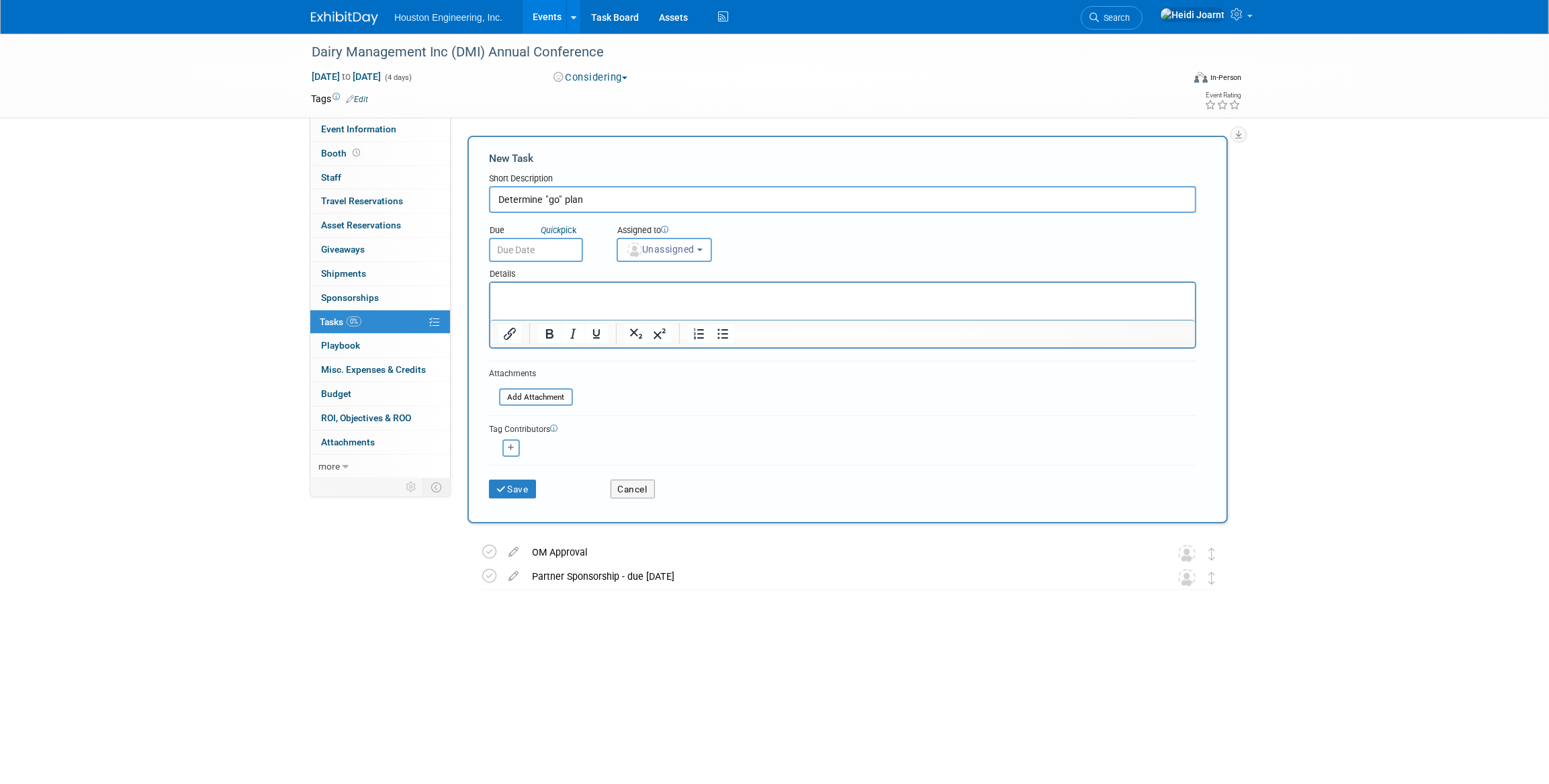
type input "Determine "go" plan"
click at [582, 295] on p "Rich Text Area. Press ALT-0 for help." at bounding box center [842, 294] width 689 height 14
click at [601, 302] on html at bounding box center [842, 292] width 705 height 19
click at [856, 306] on p "Drew’s recommendation: At minimum, do $2,000 Partner sponsorship to show suppor…" at bounding box center [842, 301] width 689 height 26
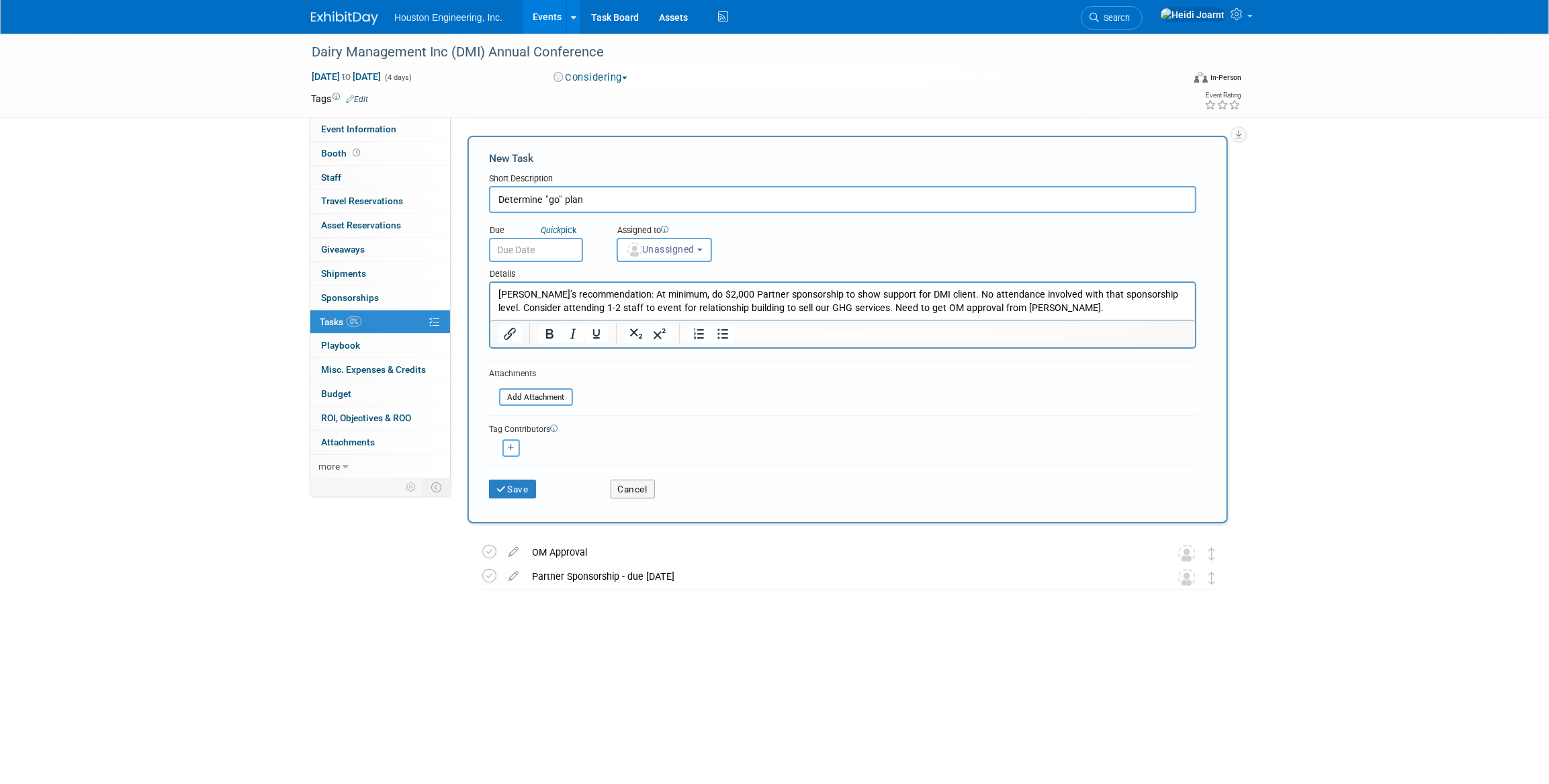
click at [720, 202] on input "Determine "go" plan" at bounding box center [842, 199] width 707 height 26
click at [652, 242] on button "Unassigned" at bounding box center [664, 250] width 96 height 25
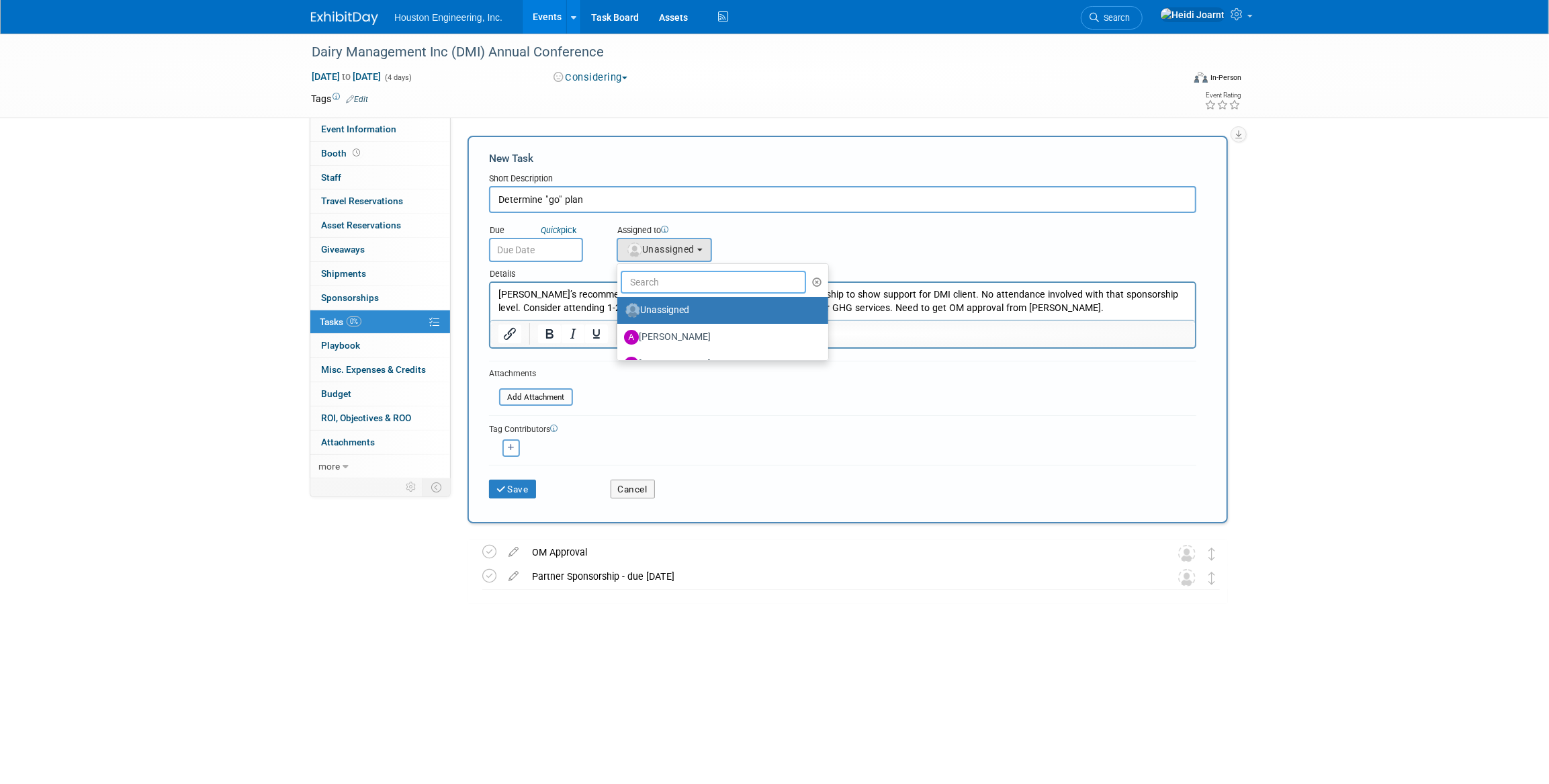
click at [685, 274] on input "text" at bounding box center [713, 282] width 185 height 23
type input "drew"
click at [684, 310] on label "Drew Kessler" at bounding box center [694, 311] width 140 height 22
click at [619, 310] on input "Drew Kessler" at bounding box center [615, 309] width 9 height 9
select select "bb0727bc-6446-448b-b395-5b64e9587ce5"
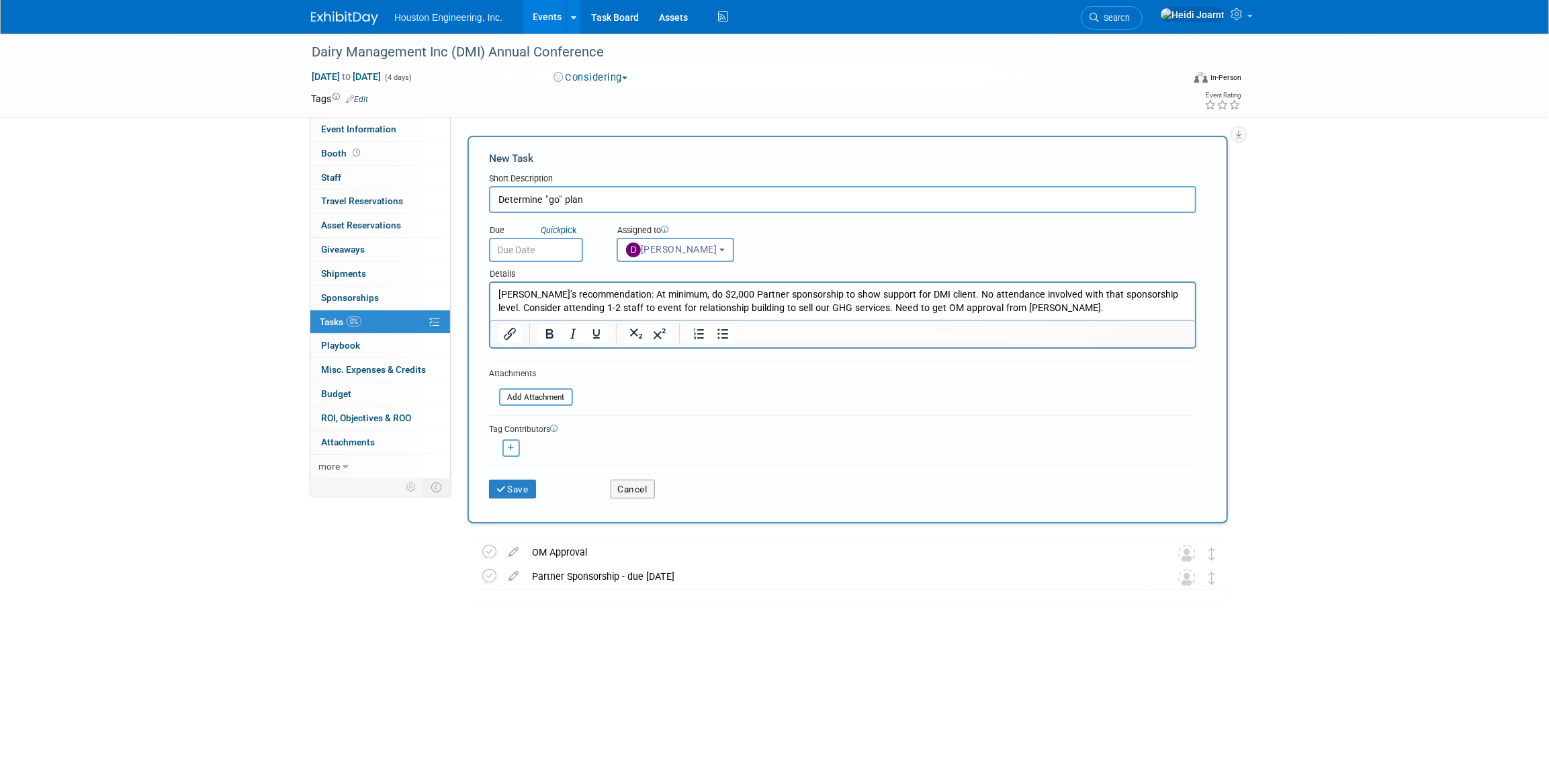
click at [518, 449] on button "button" at bounding box center [511, 448] width 17 height 17
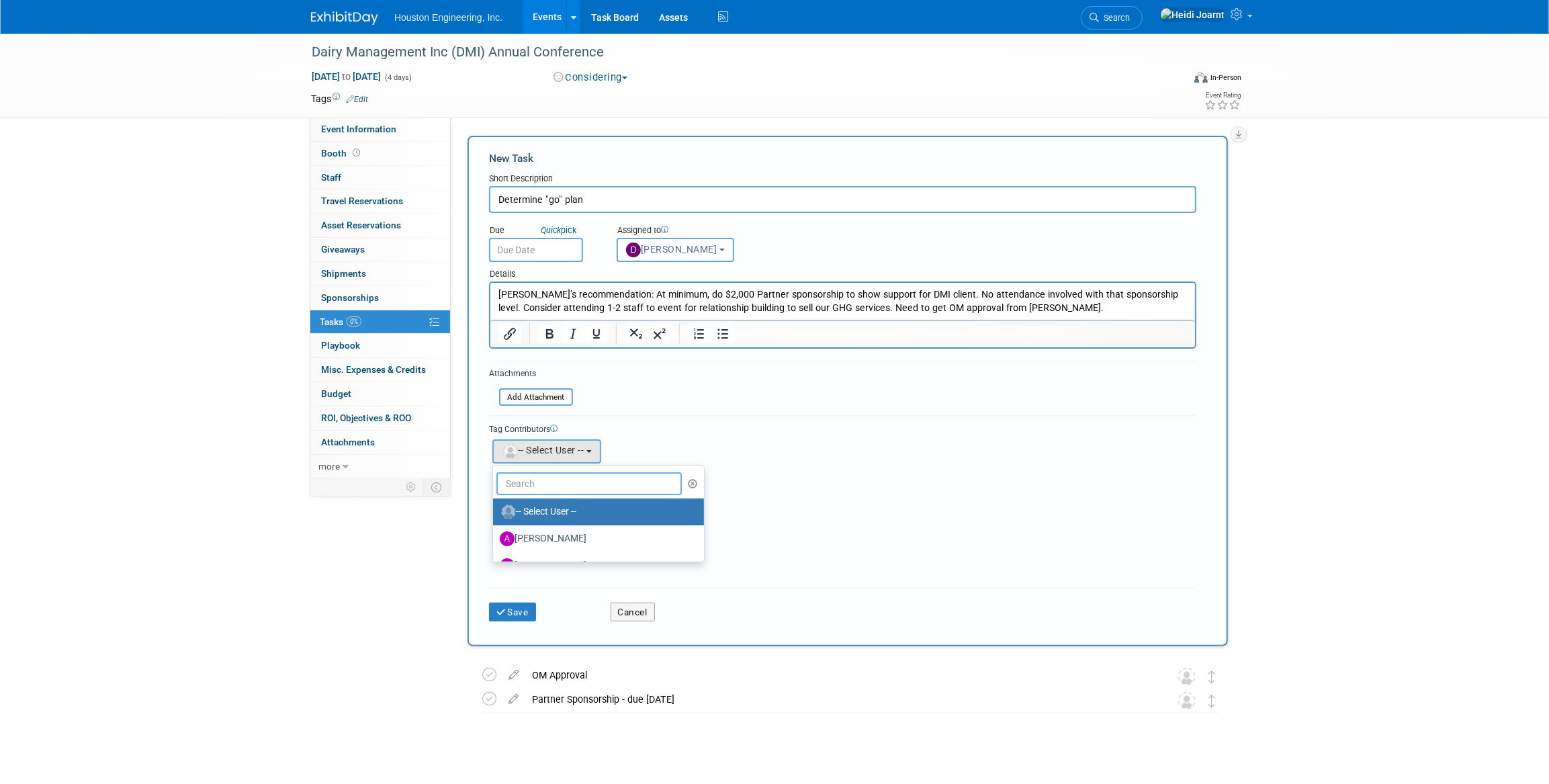
click at [567, 483] on input "text" at bounding box center [588, 483] width 185 height 23
type input "court"
click at [564, 506] on label "Courtney Grandbois" at bounding box center [570, 512] width 140 height 22
click at [495, 506] on input "Courtney Grandbois" at bounding box center [491, 511] width 9 height 9
select select "60f40a7f-77ae-4a37-bf03-cdfd13c17c6d"
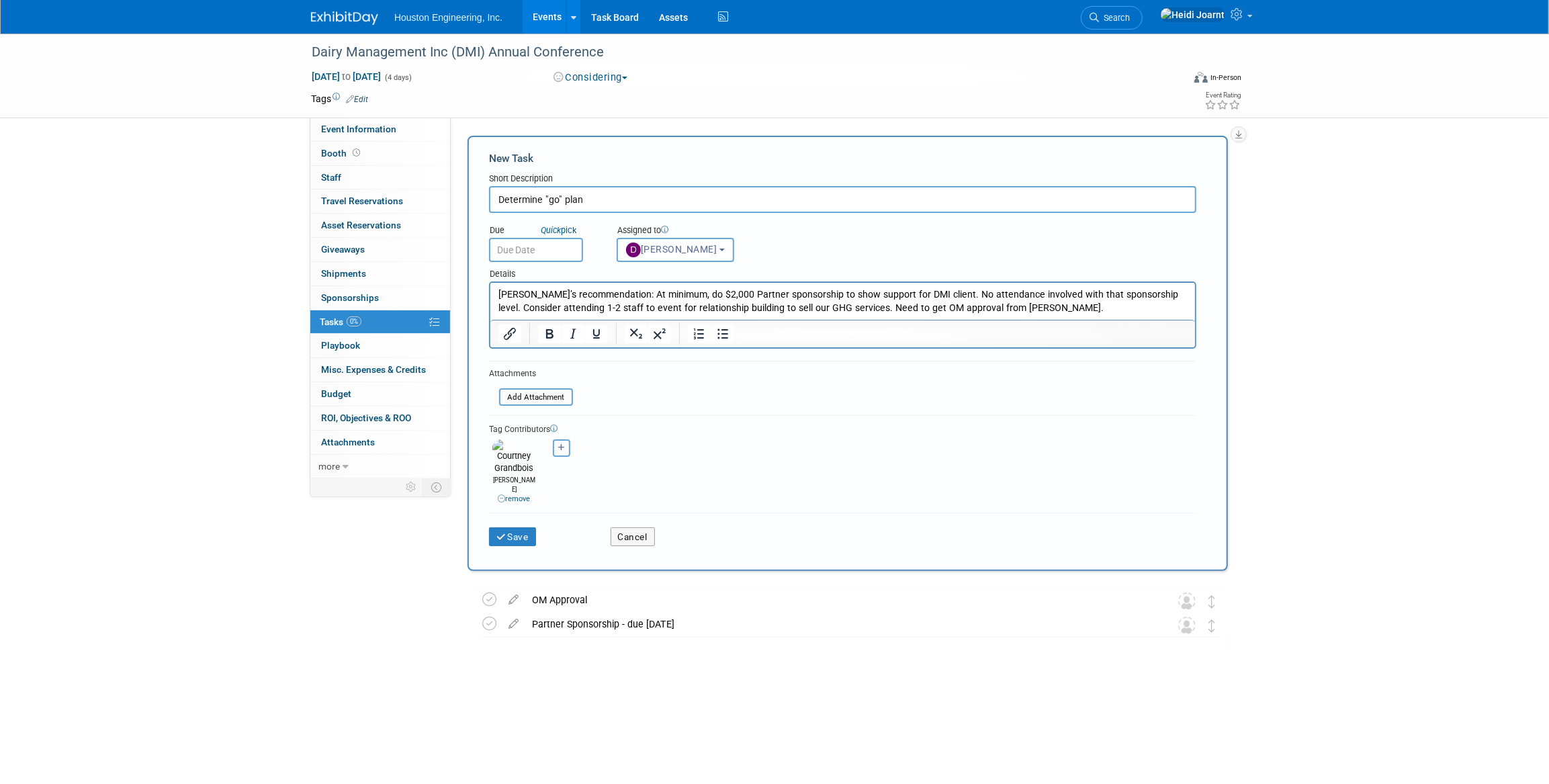
click at [560, 449] on icon "button" at bounding box center [561, 448] width 6 height 7
select select
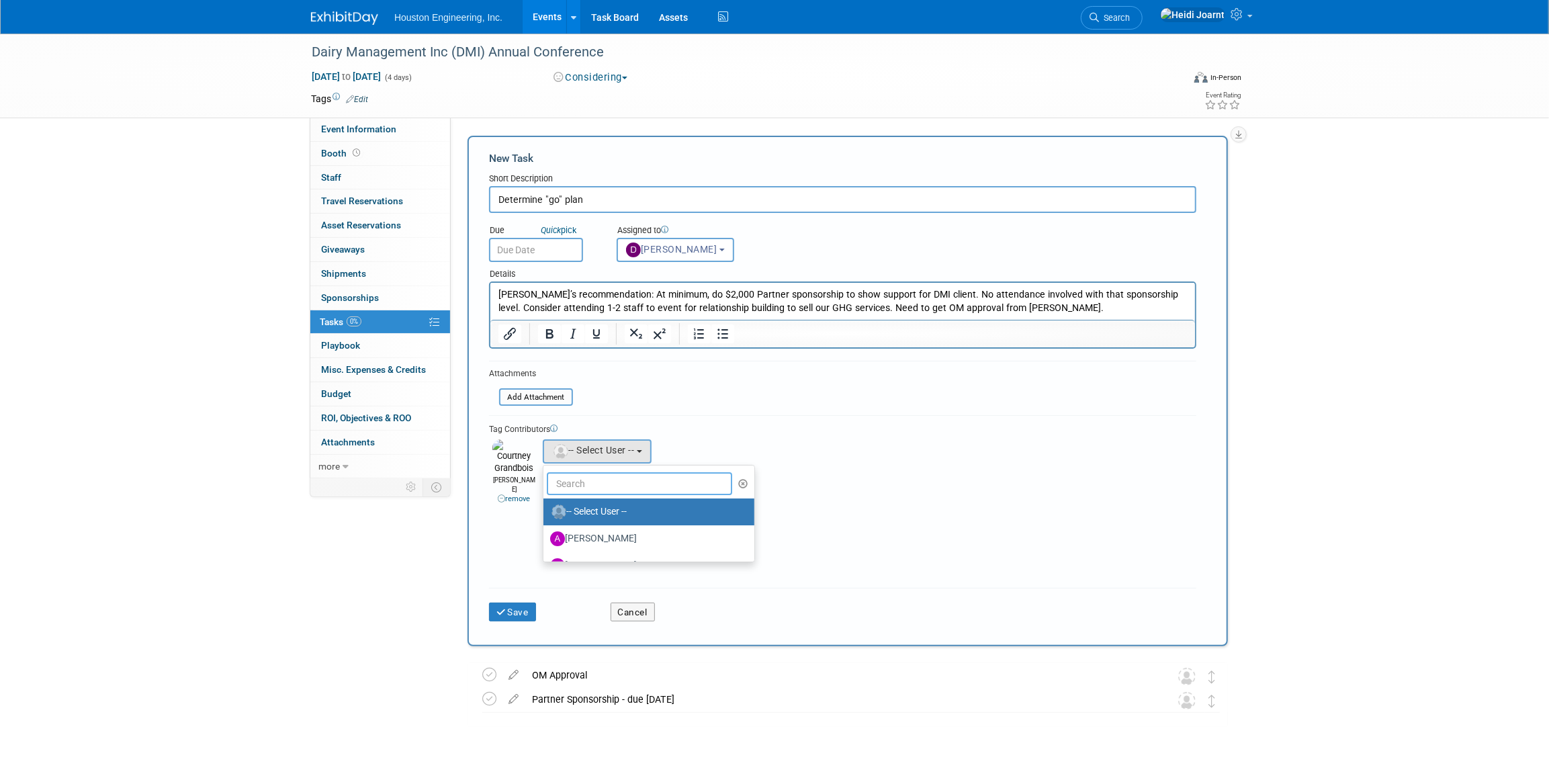
click at [590, 481] on input "text" at bounding box center [639, 483] width 185 height 23
type input "sia"
click at [595, 508] on label "Siane Chirpich" at bounding box center [620, 512] width 140 height 22
click at [545, 508] on input "Siane Chirpich" at bounding box center [542, 511] width 9 height 9
select select "5dd15589-2937-48fd-86ff-aa9ff0d907a5"
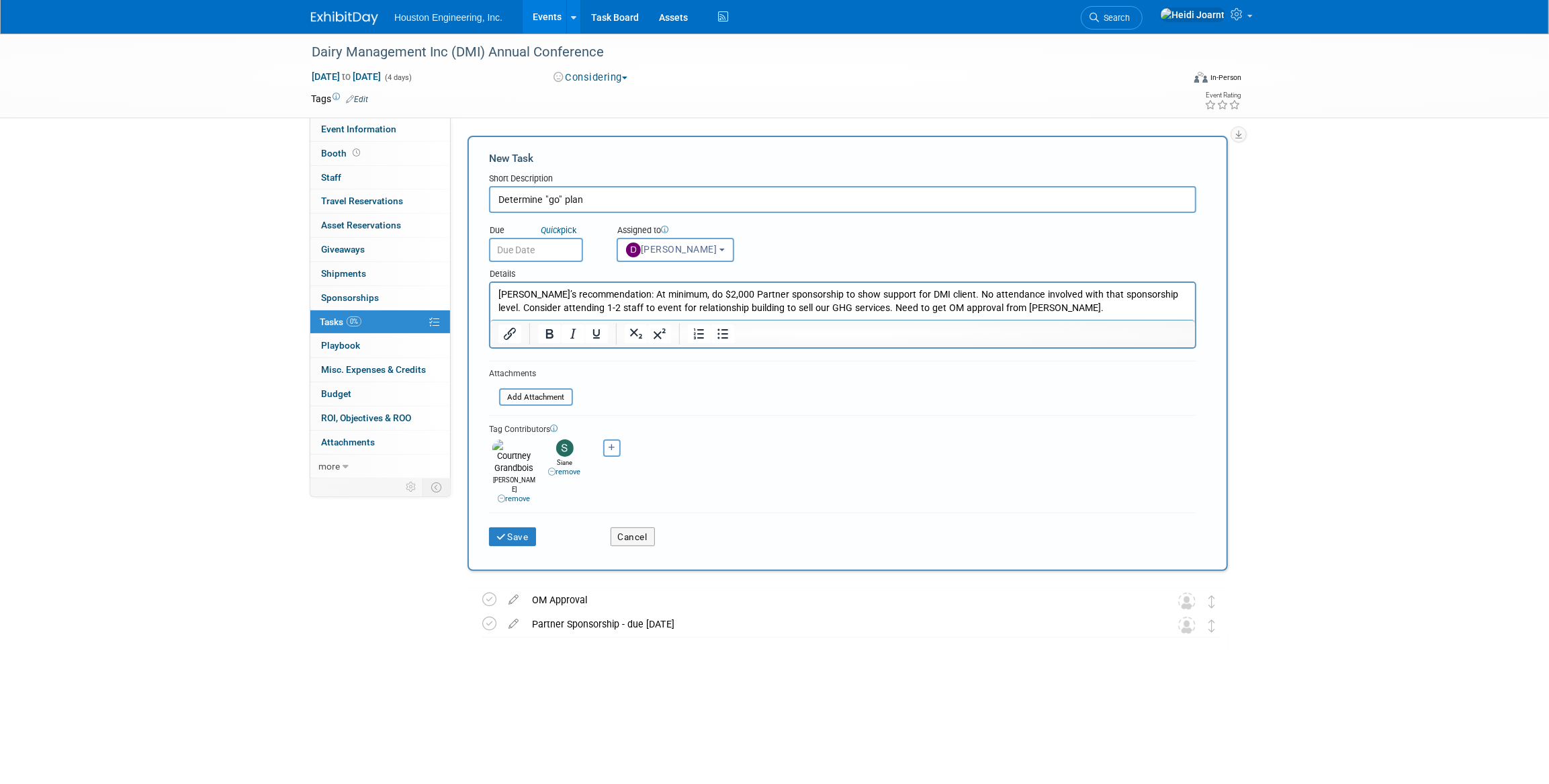
click at [604, 449] on button "button" at bounding box center [611, 448] width 17 height 17
select select
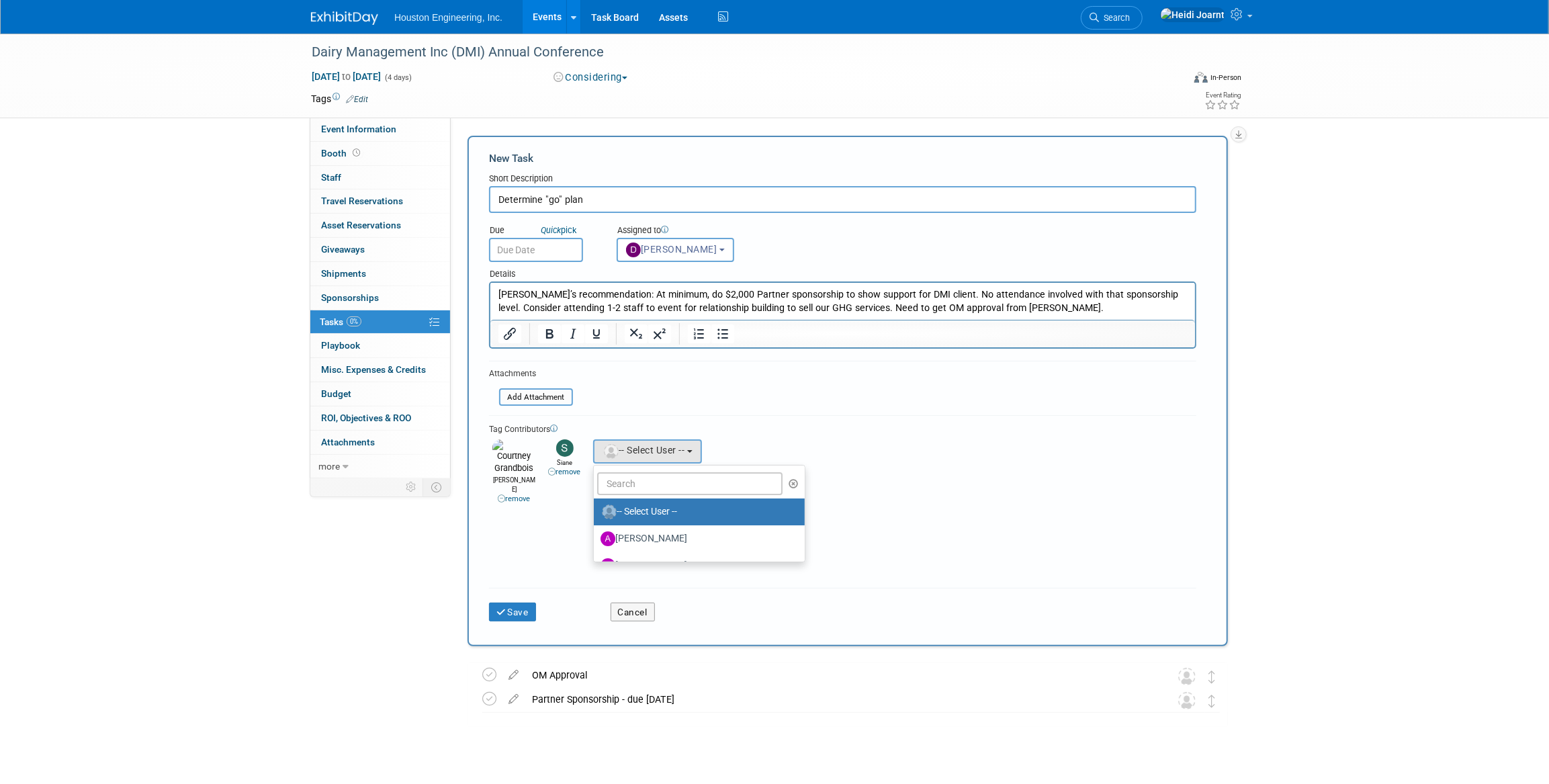
drag, startPoint x: 630, startPoint y: 466, endPoint x: 628, endPoint y: 477, distance: 11.2
click at [629, 473] on ul "-- Select User -- Aaron Carrell Aaron Frankl Adam Pawelk Adam Ruud Adam Walker …" at bounding box center [698, 513] width 212 height 98
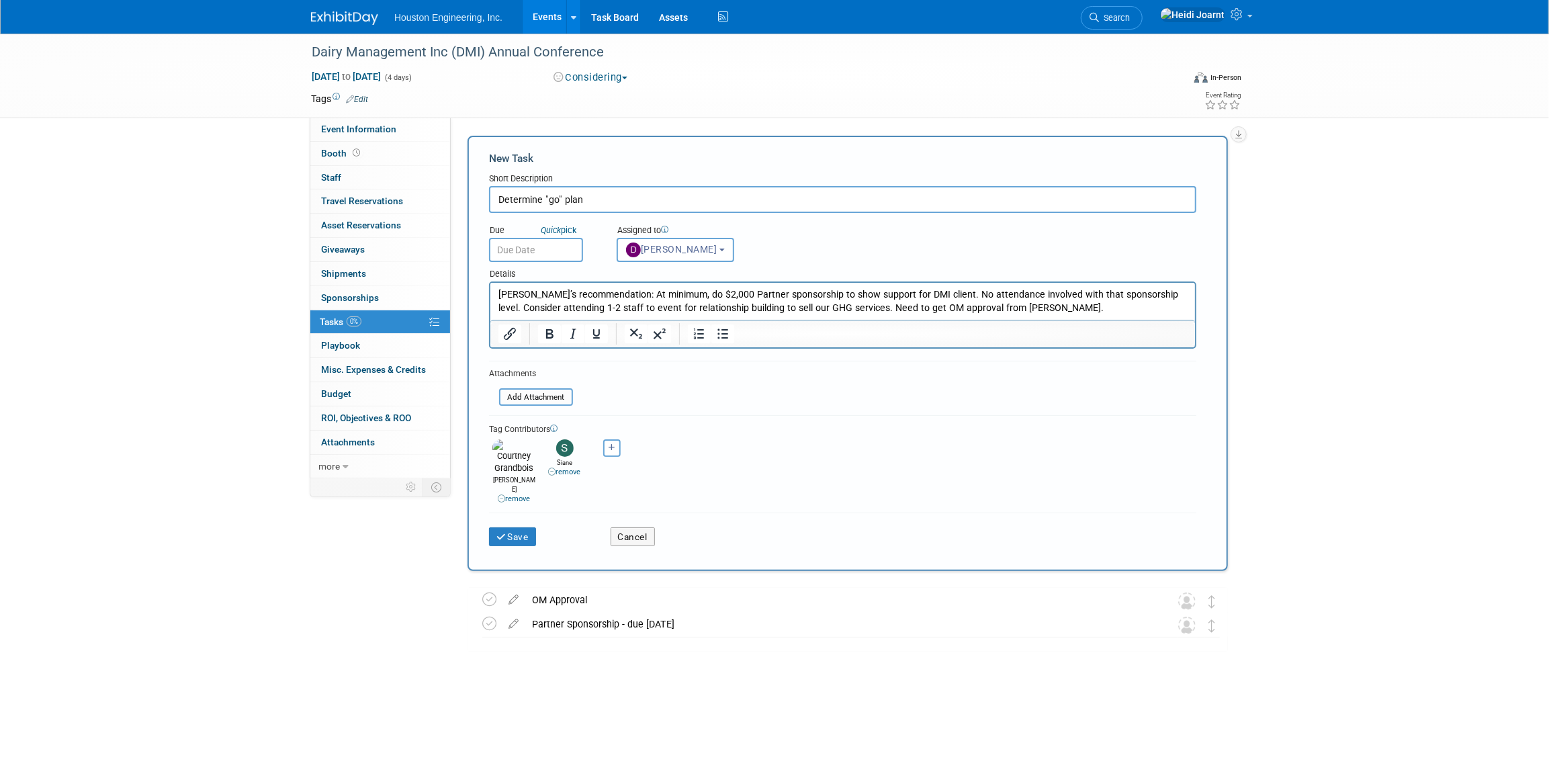
click at [628, 483] on form "New Task Short Description Determine "go" plan Due Quick pick drew Unassigned (…" at bounding box center [847, 353] width 718 height 404
click at [611, 439] on button "button" at bounding box center [611, 448] width 17 height 17
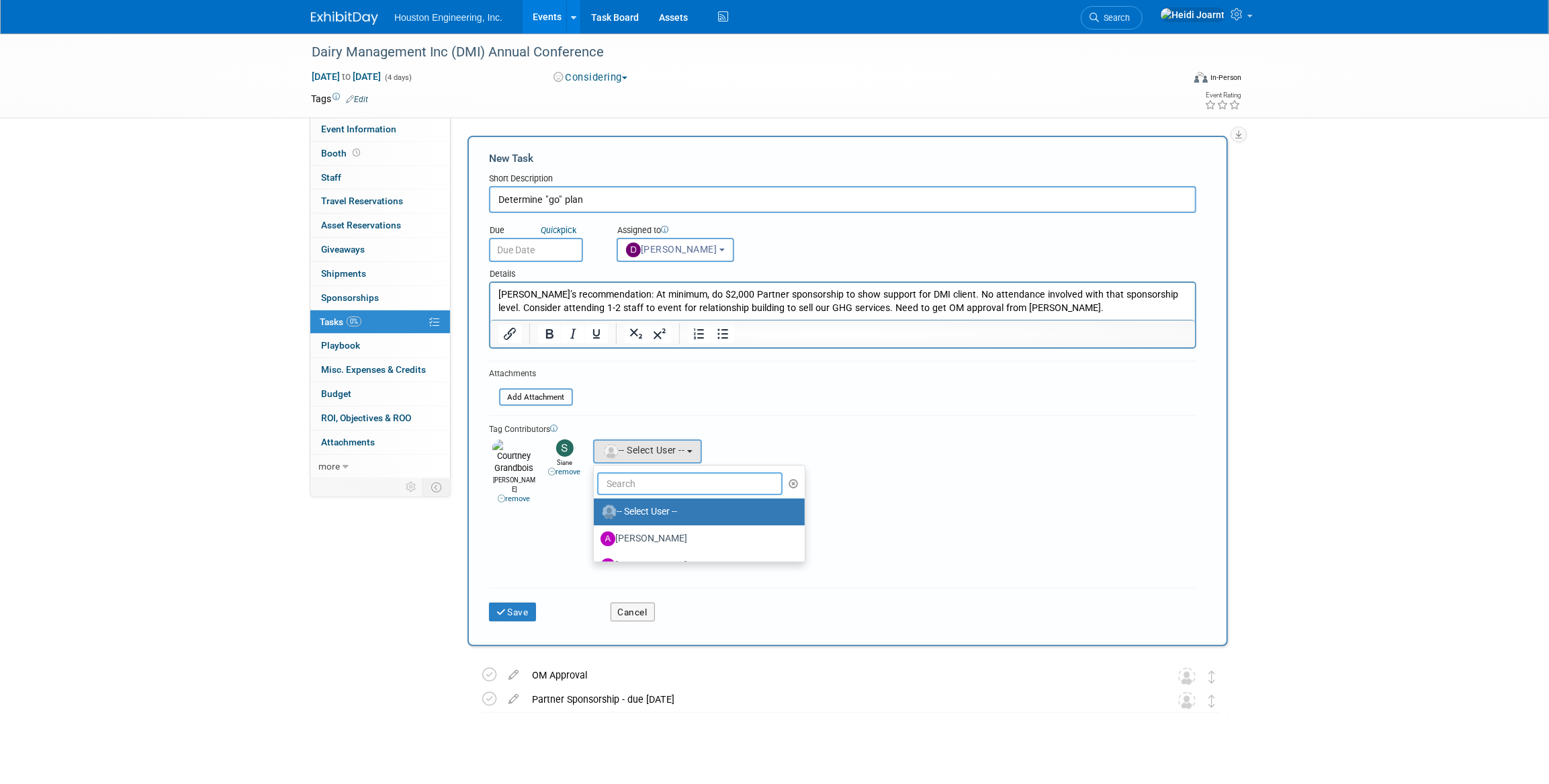
click at [625, 479] on input "text" at bounding box center [689, 483] width 185 height 23
type input "nath"
click at [676, 515] on label "Nathaniel Baeumler" at bounding box center [671, 512] width 140 height 22
click at [595, 514] on input "Nathaniel Baeumler" at bounding box center [592, 511] width 9 height 9
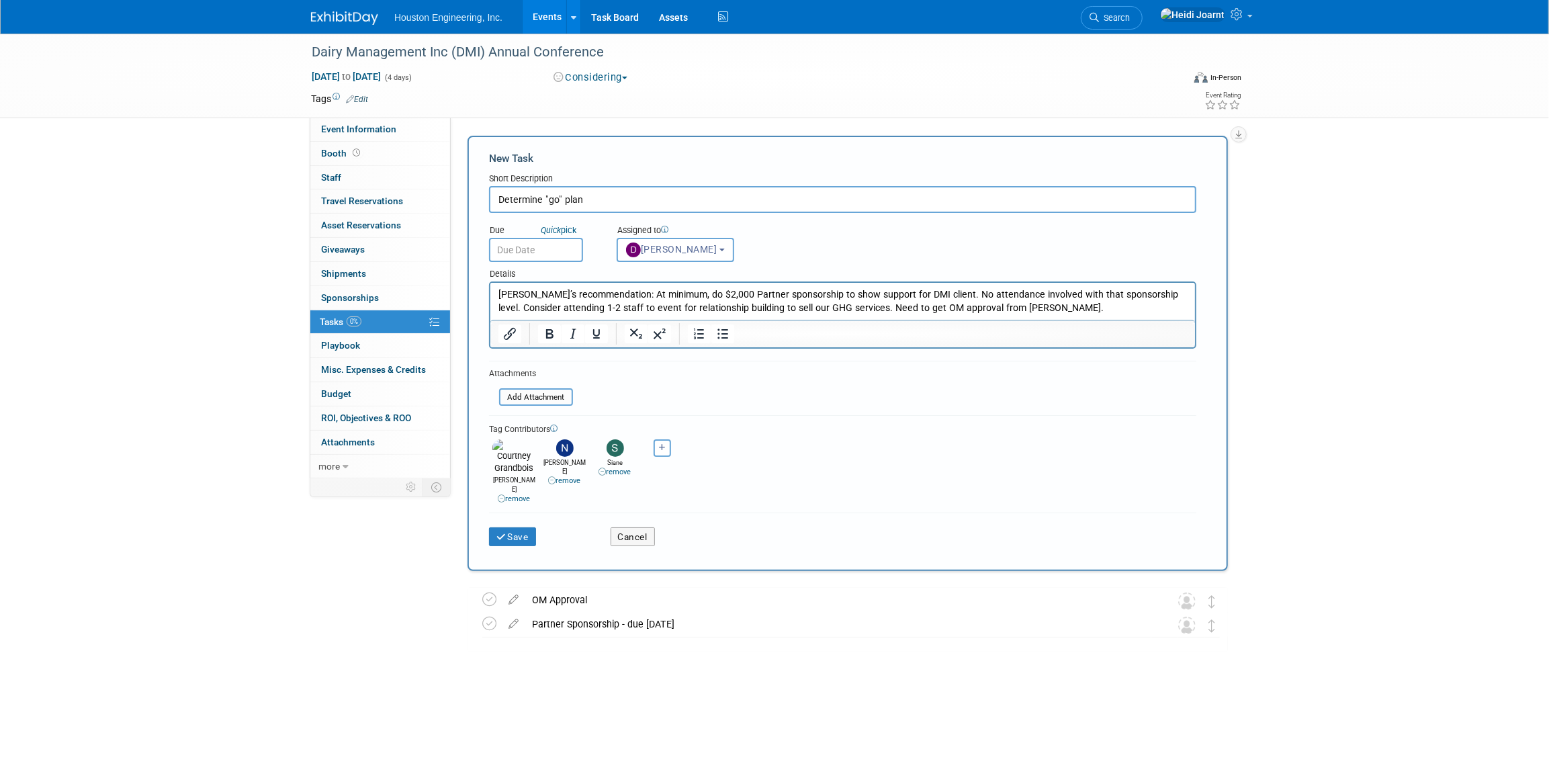
click at [537, 254] on input "text" at bounding box center [535, 250] width 94 height 25
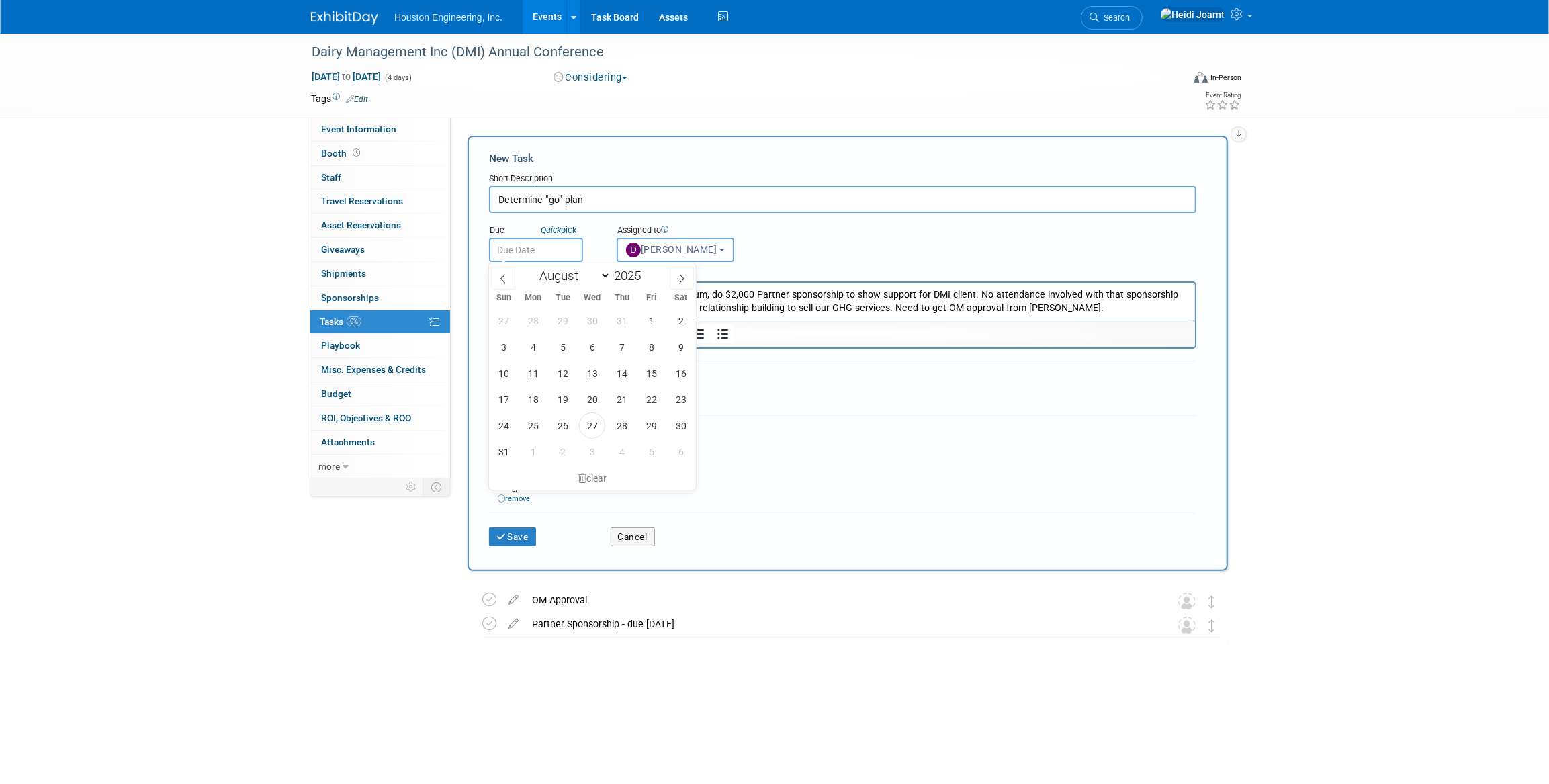
click at [787, 312] on p "Drew’s recommendation: At minimum, do $2,000 Partner sponsorship to show suppor…" at bounding box center [842, 301] width 689 height 26
click at [687, 276] on span at bounding box center [681, 277] width 25 height 23
select select "8"
click at [651, 325] on span "5" at bounding box center [651, 320] width 26 height 26
type input "Sep 5, 2025"
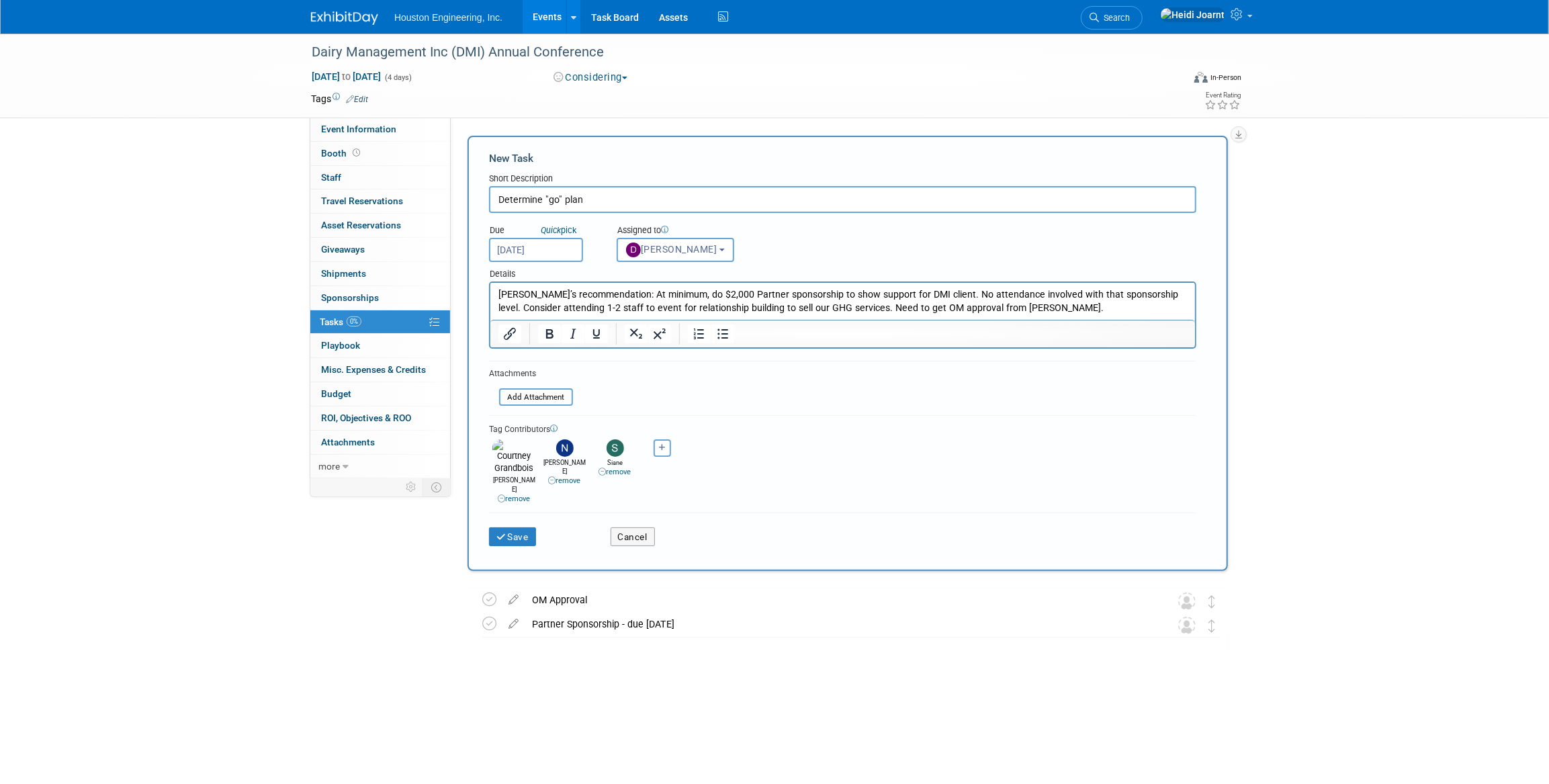
click at [1058, 306] on p "Drew’s recommendation: At minimum, do $2,000 Partner sponsorship to show suppor…" at bounding box center [842, 301] width 689 height 26
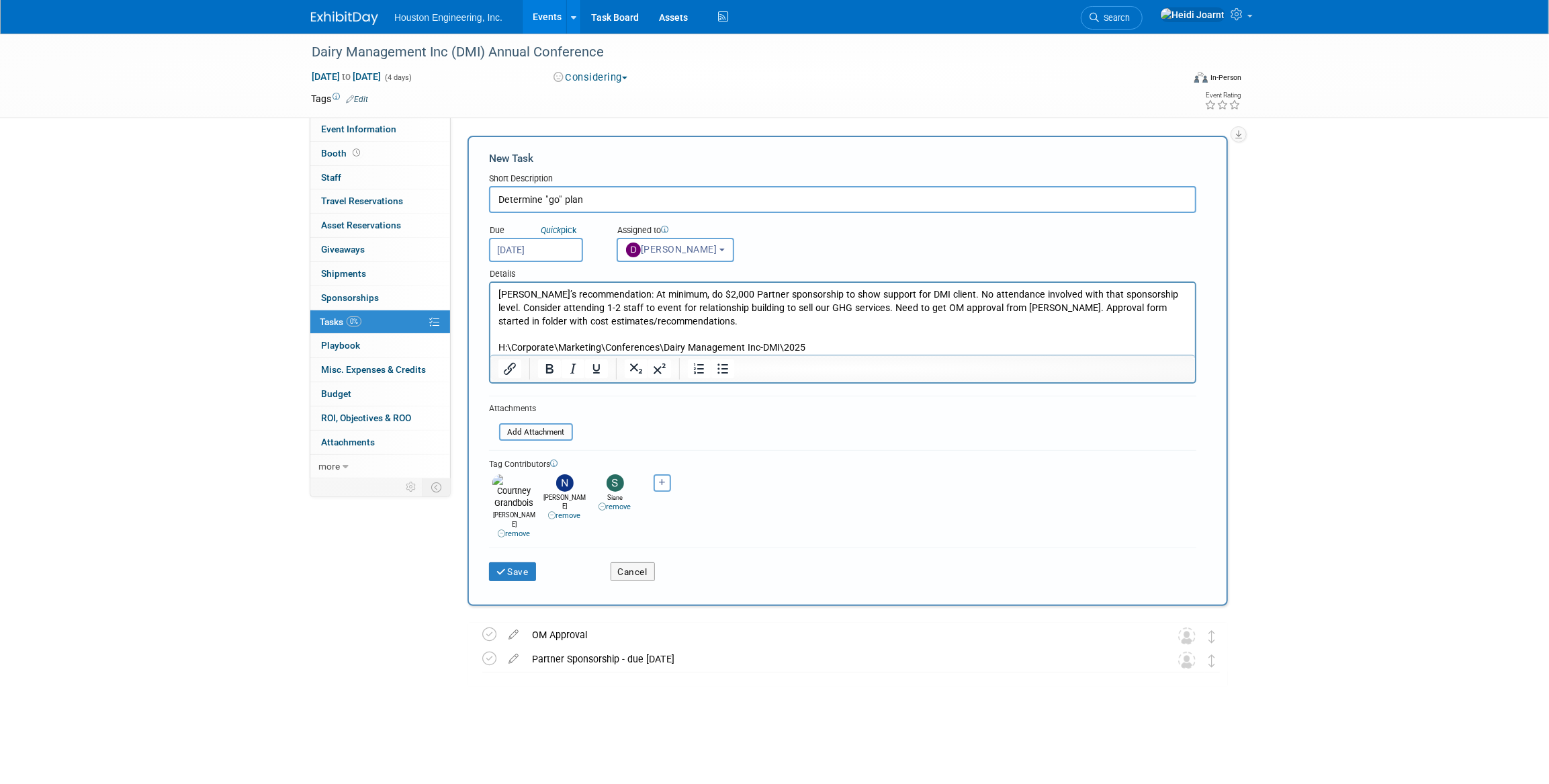
click at [666, 492] on div "Aaron remove Aaron remove" at bounding box center [842, 504] width 707 height 68
click at [664, 485] on button "button" at bounding box center [662, 482] width 17 height 17
select select
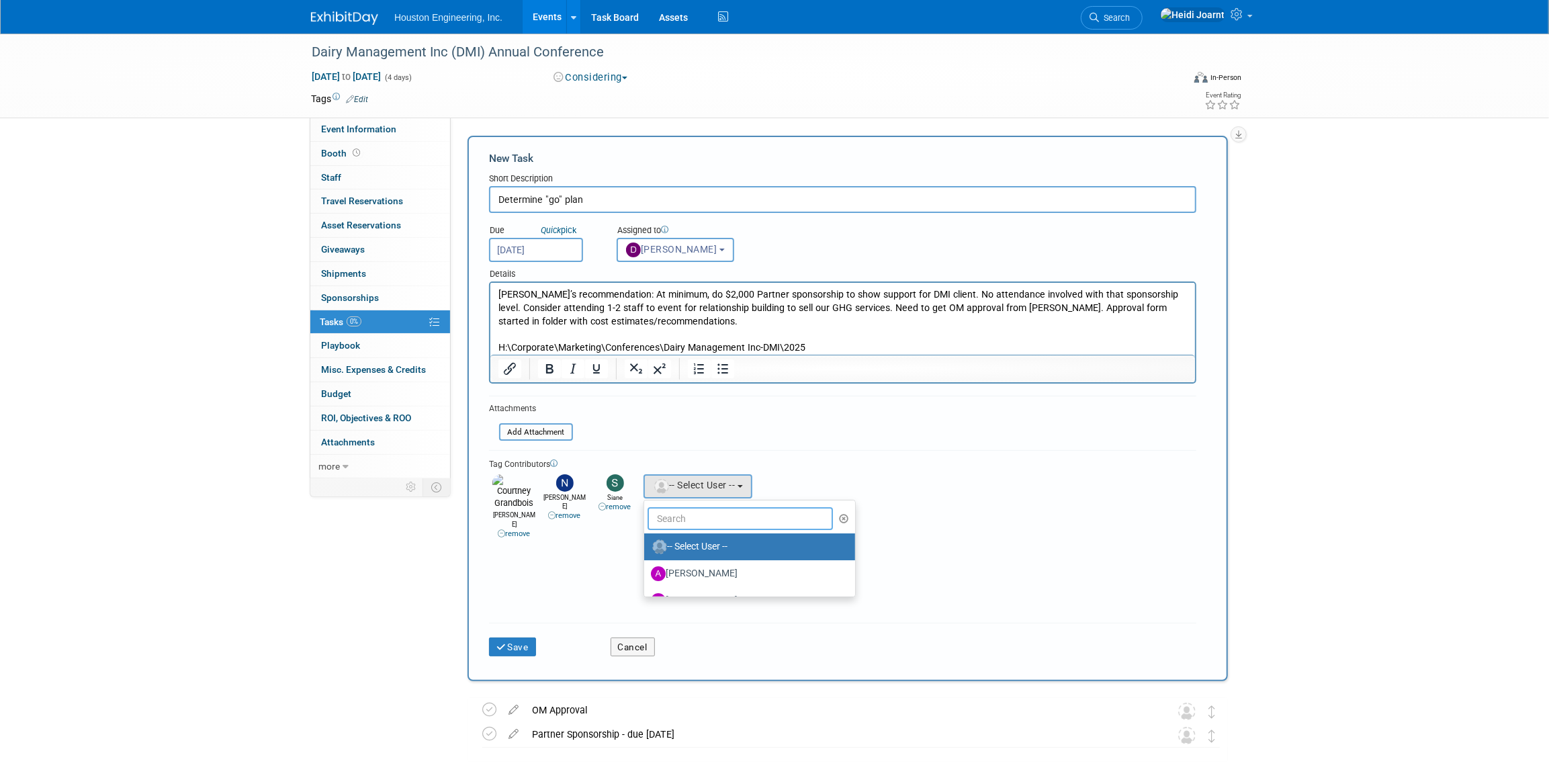
click at [666, 514] on input "text" at bounding box center [739, 518] width 185 height 23
type input "heidi"
click at [686, 533] on link "Heidi Joarnt (me)" at bounding box center [724, 546] width 160 height 26
click at [679, 547] on label "Heidi Joarnt (me)" at bounding box center [721, 547] width 140 height 22
click at [646, 547] on input "Heidi Joarnt (me)" at bounding box center [642, 545] width 9 height 9
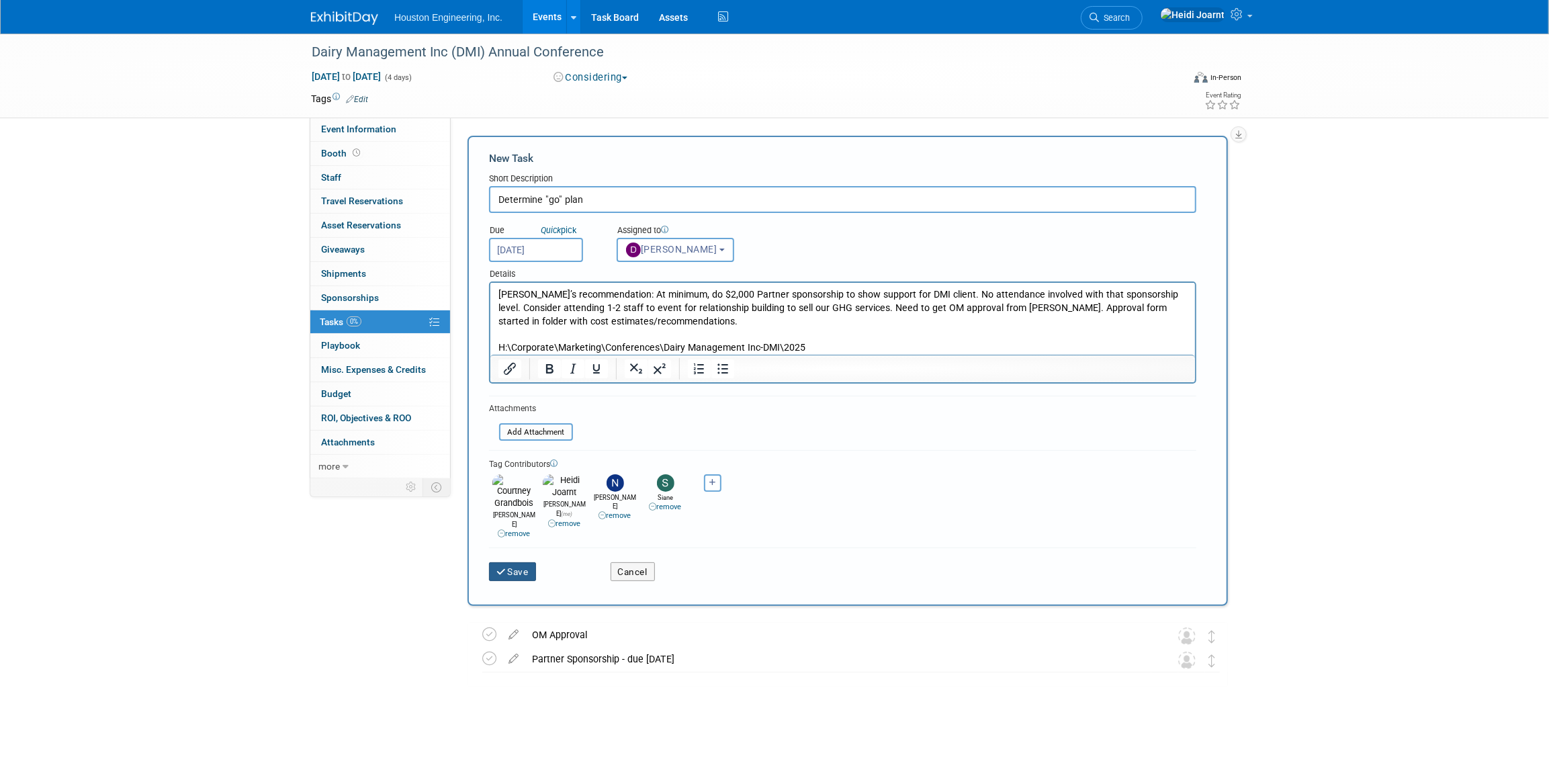
click at [516, 562] on button "Save" at bounding box center [512, 572] width 47 height 19
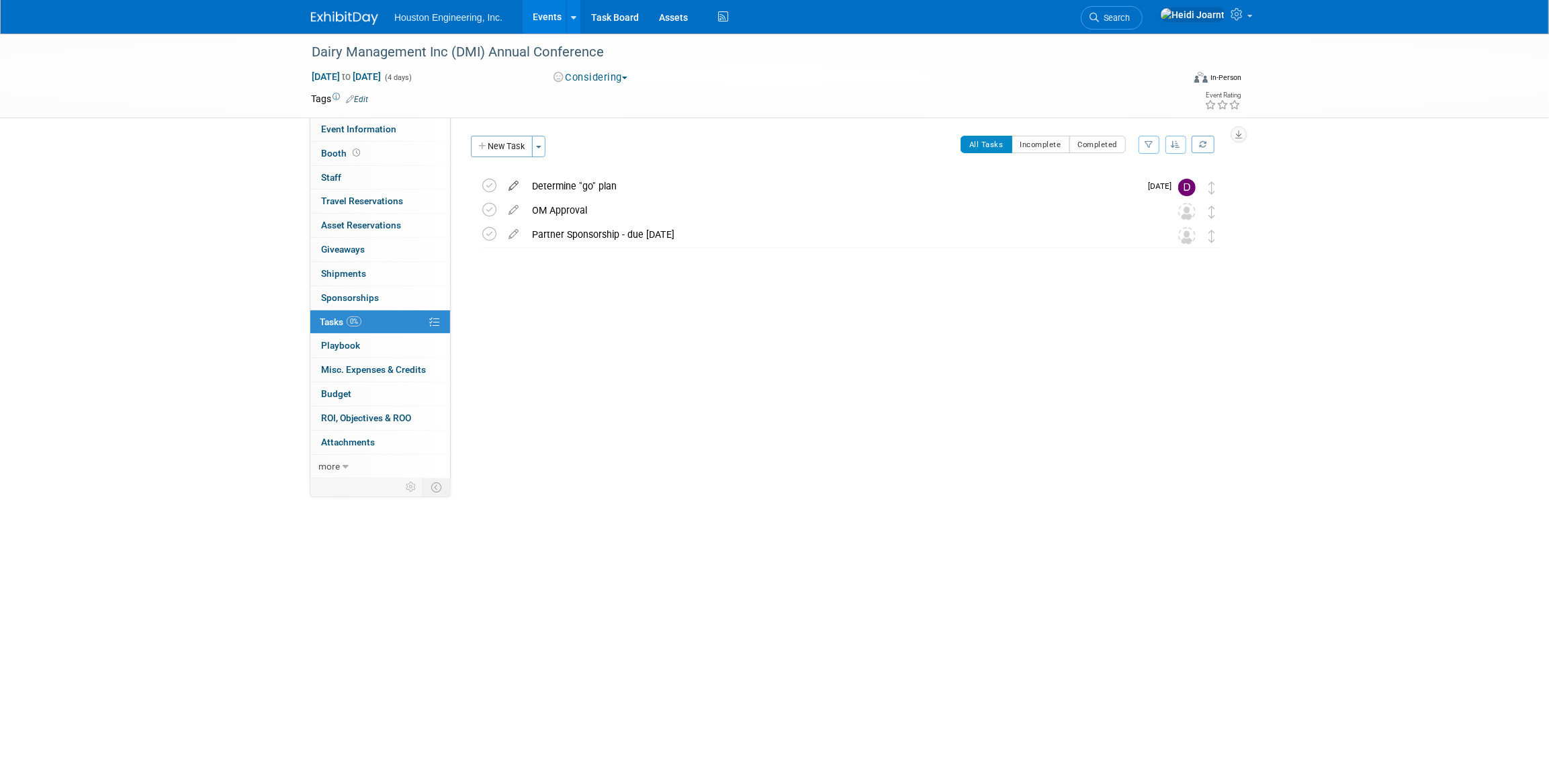
click at [514, 188] on icon at bounding box center [513, 183] width 24 height 16
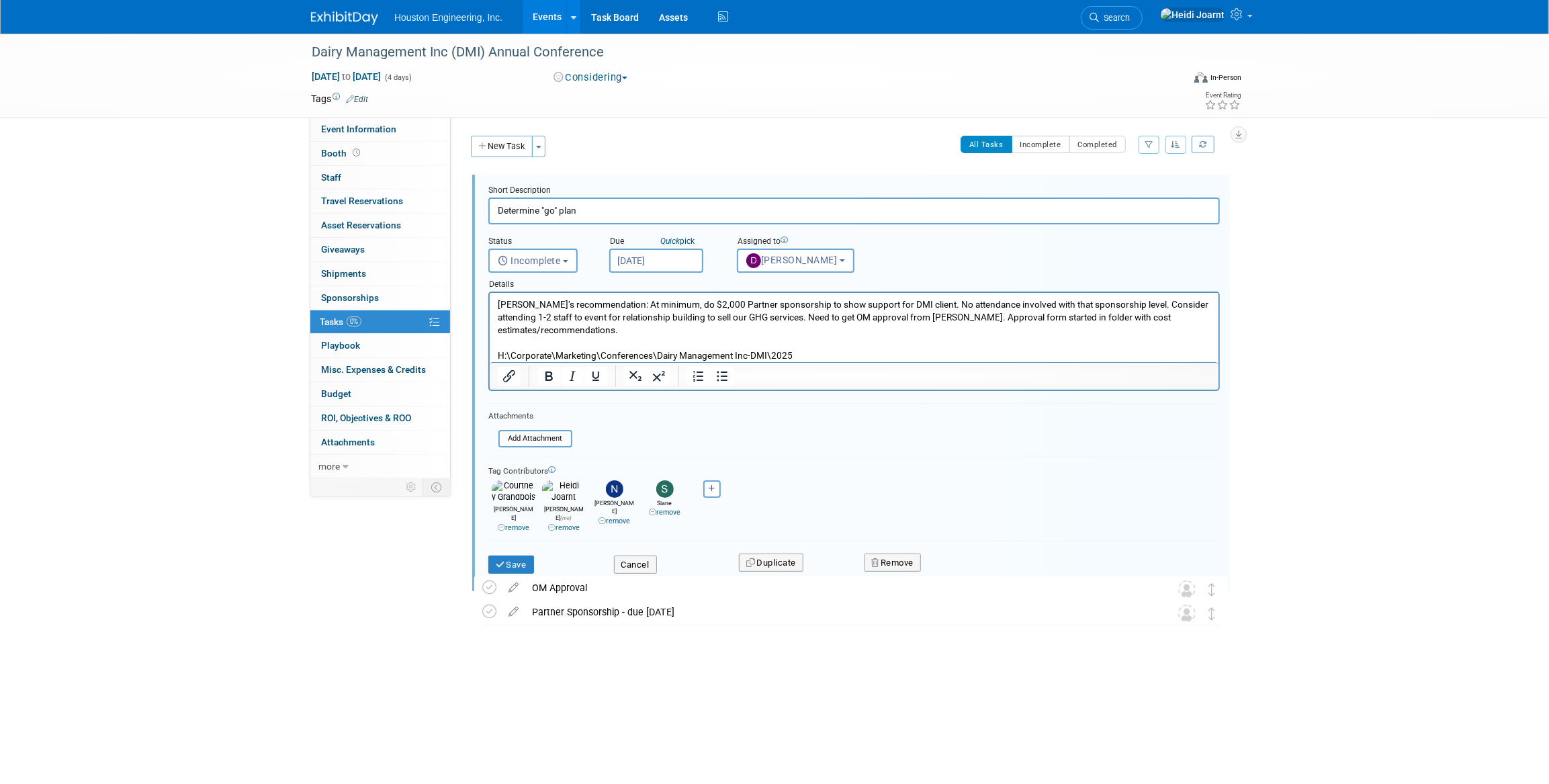
click at [632, 330] on p "Drew’s recommendation: At minimum, do $2,000 Partner sponsorship to show suppor…" at bounding box center [853, 330] width 713 height 64
click at [645, 555] on button "Cancel" at bounding box center [635, 564] width 43 height 19
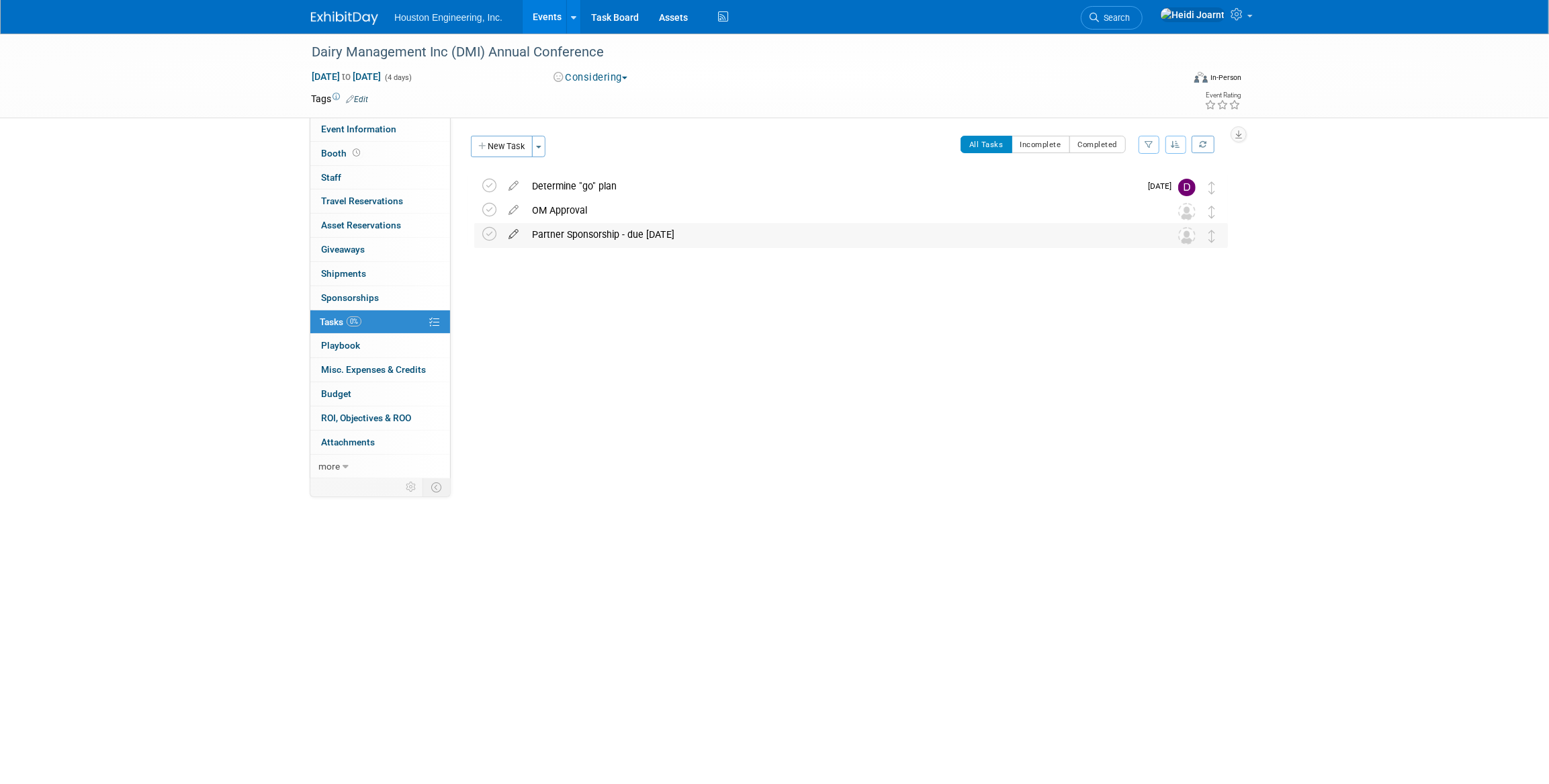
click at [509, 236] on icon at bounding box center [513, 232] width 24 height 16
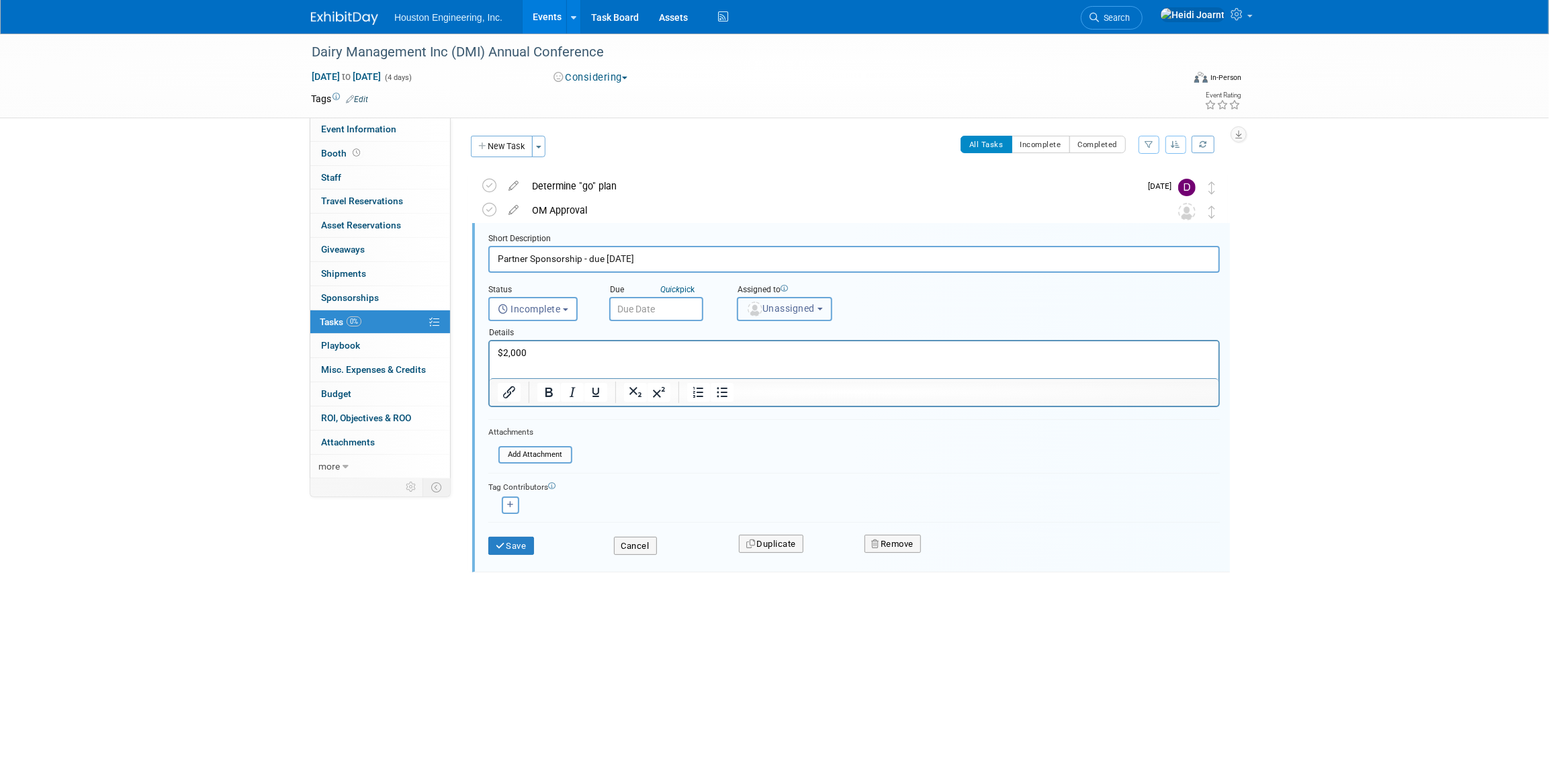
click at [771, 303] on span "Unassigned" at bounding box center [780, 308] width 68 height 11
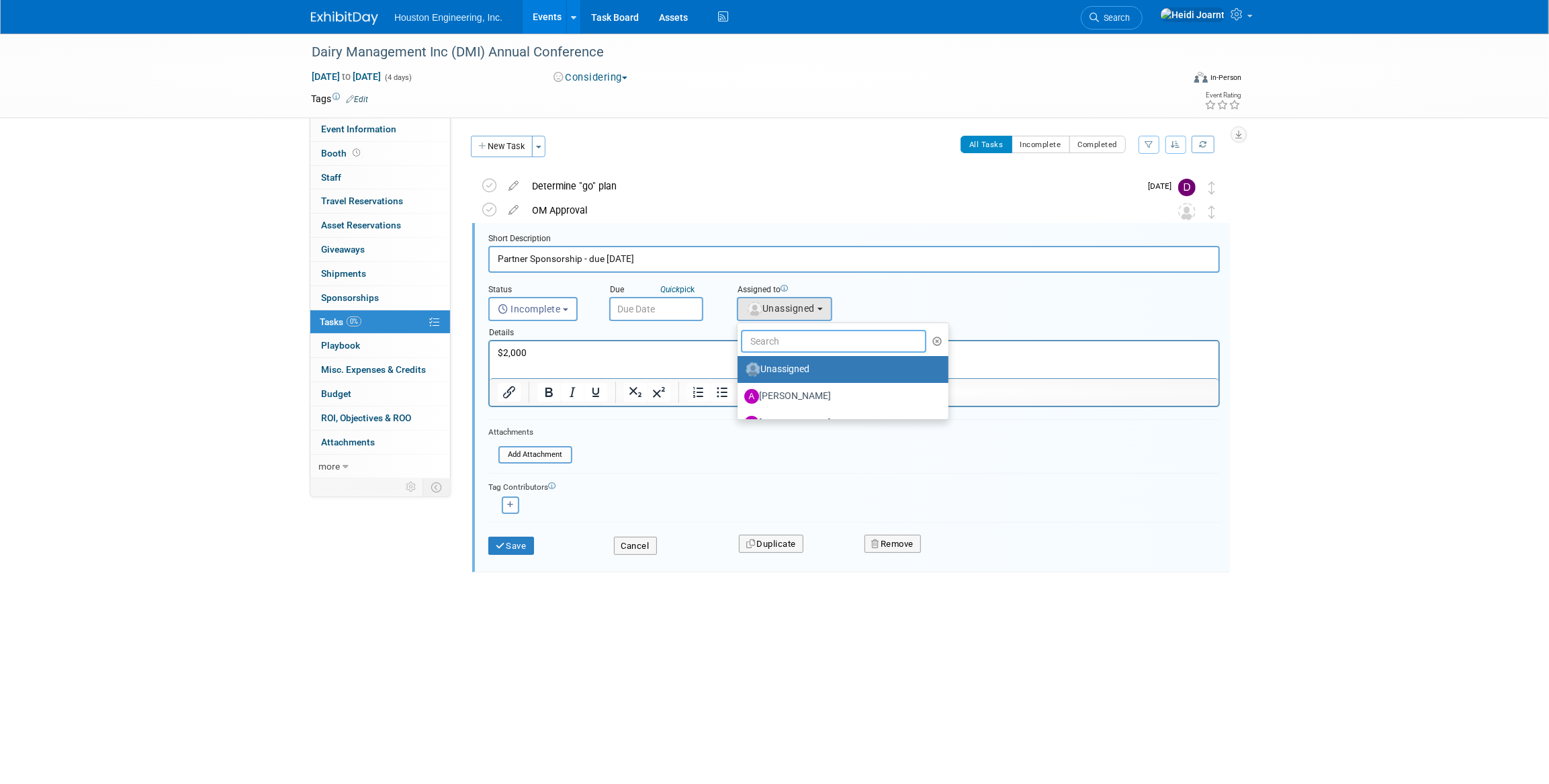
click at [788, 338] on input "text" at bounding box center [832, 341] width 185 height 23
type input "court"
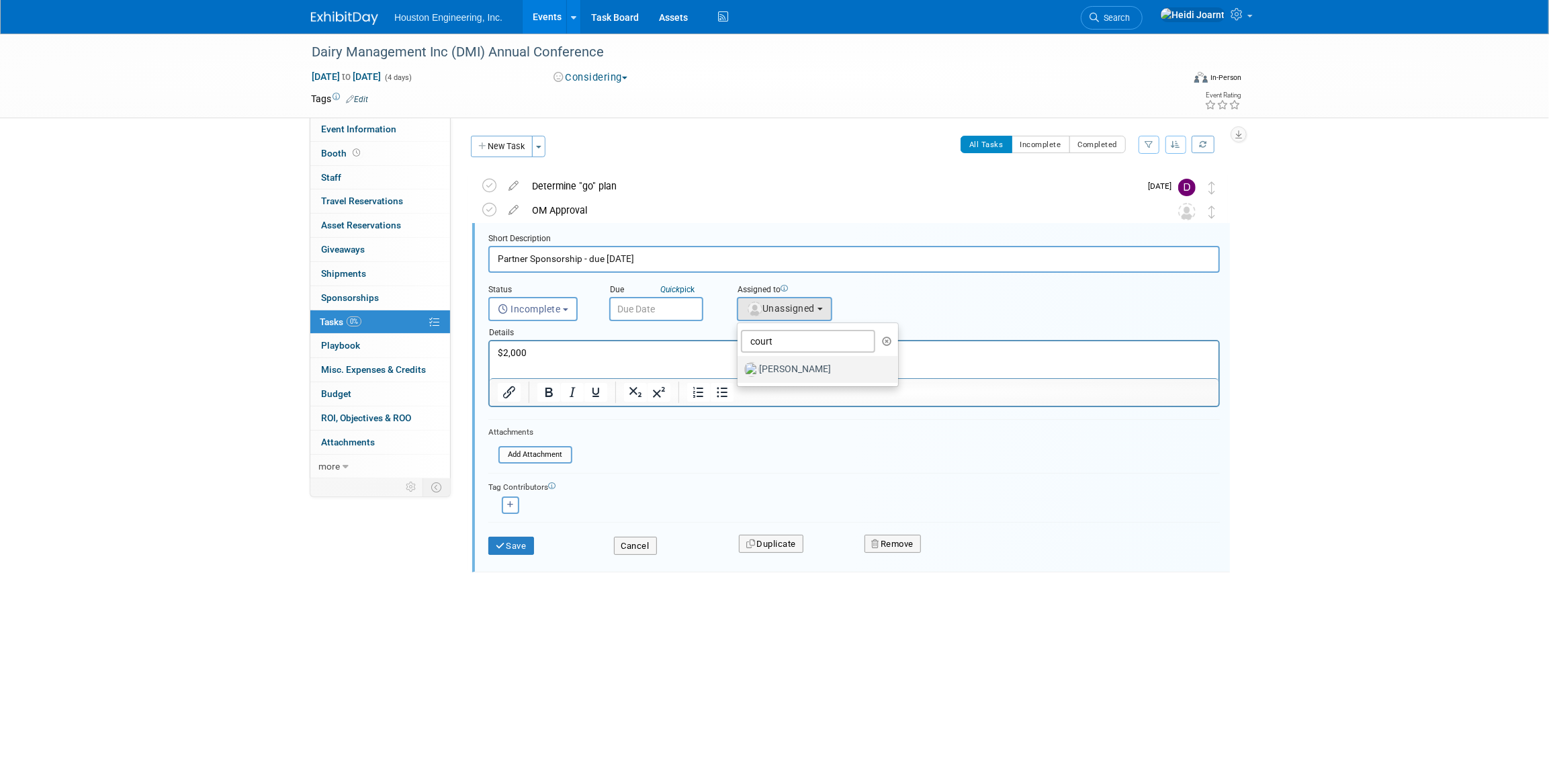
click at [794, 374] on label "Courtney Grandbois" at bounding box center [814, 369] width 140 height 22
click at [739, 372] on input "Courtney Grandbois" at bounding box center [735, 368] width 9 height 9
select select "60f40a7f-77ae-4a37-bf03-cdfd13c17c6d"
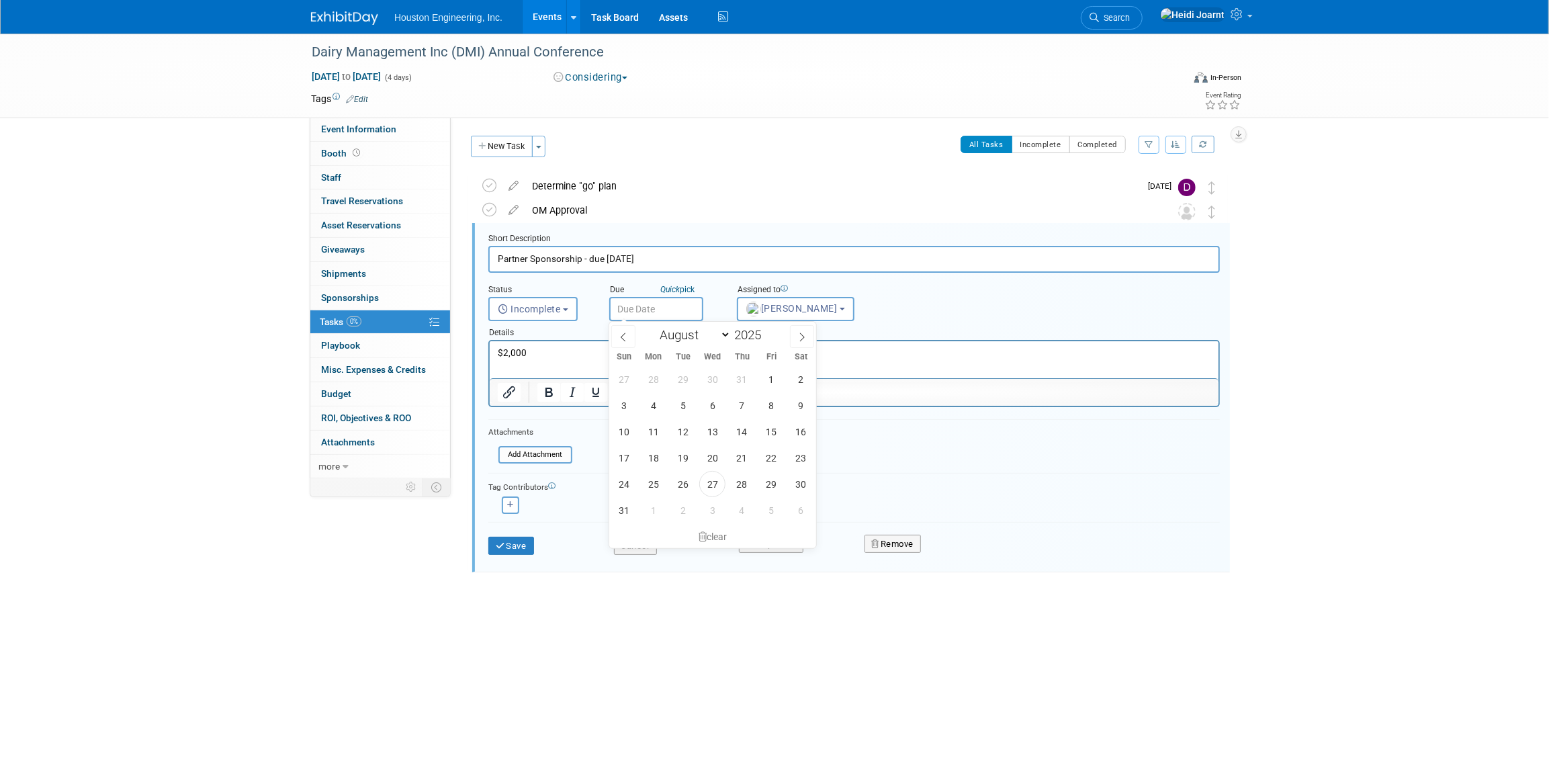
click at [651, 314] on input "text" at bounding box center [656, 309] width 94 height 25
click at [792, 335] on span at bounding box center [801, 336] width 25 height 23
select select "8"
click at [747, 429] on span "18" at bounding box center [741, 431] width 26 height 26
type input "Sep 18, 2025"
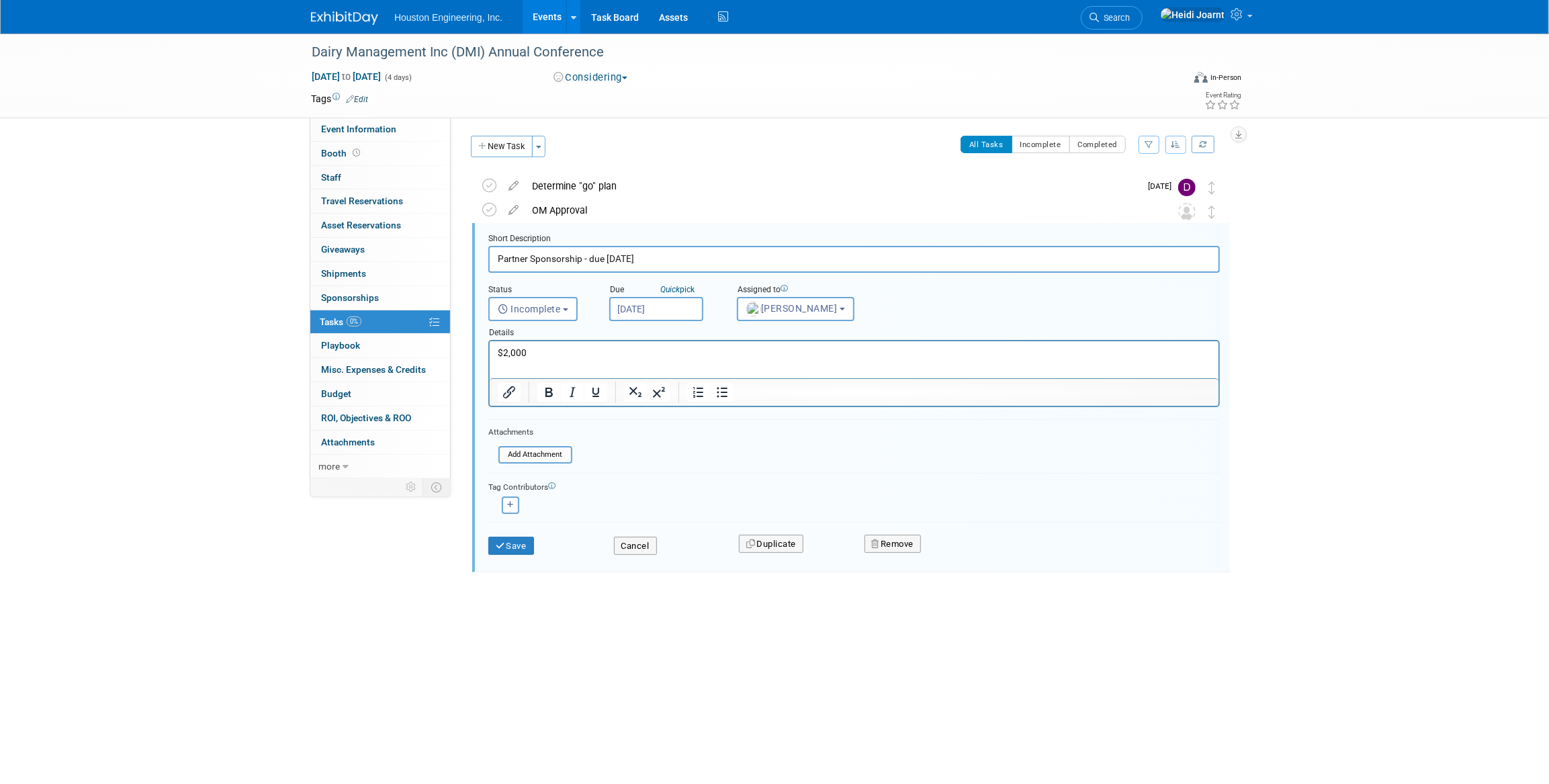
click at [583, 359] on html "$2,000" at bounding box center [852, 350] width 728 height 18
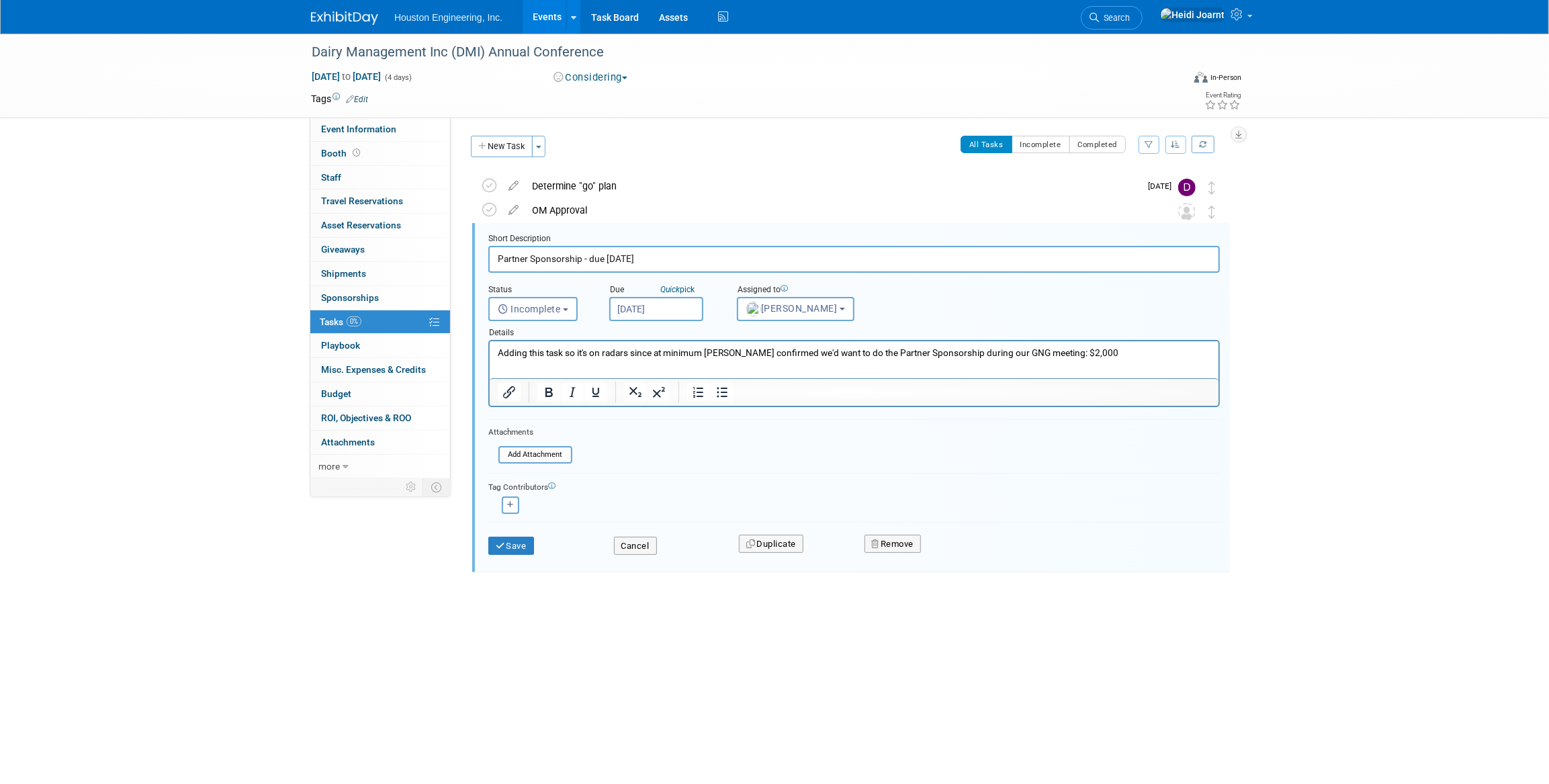
click at [743, 350] on p "Adding this task so it's on radars since at minimum Drew confirmed we'd want to…" at bounding box center [853, 353] width 713 height 13
click at [506, 543] on button "Save" at bounding box center [511, 546] width 46 height 19
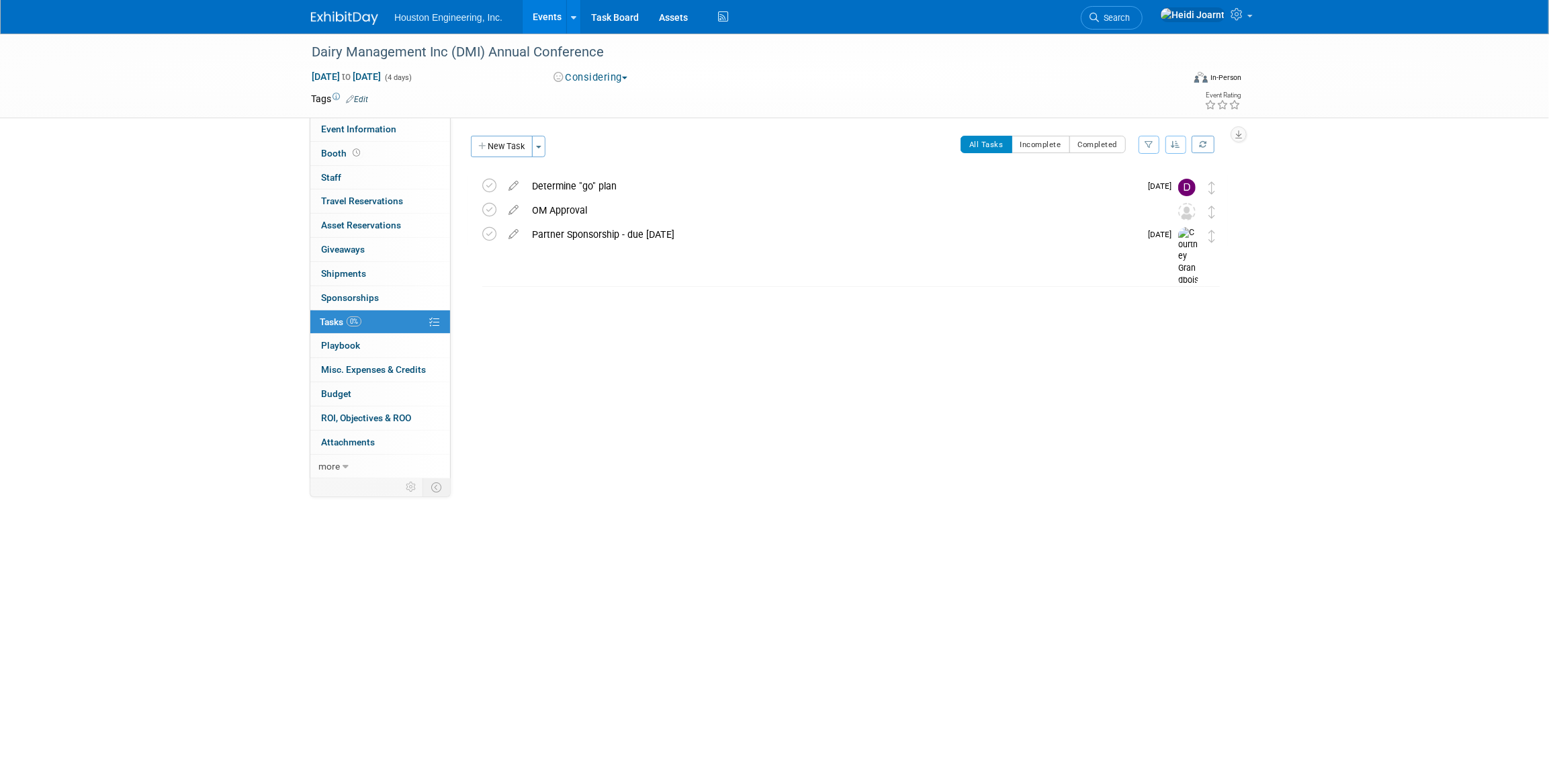
click at [366, 103] on span "Edit" at bounding box center [355, 98] width 26 height 11
click at [364, 102] on link "Edit" at bounding box center [356, 99] width 22 height 9
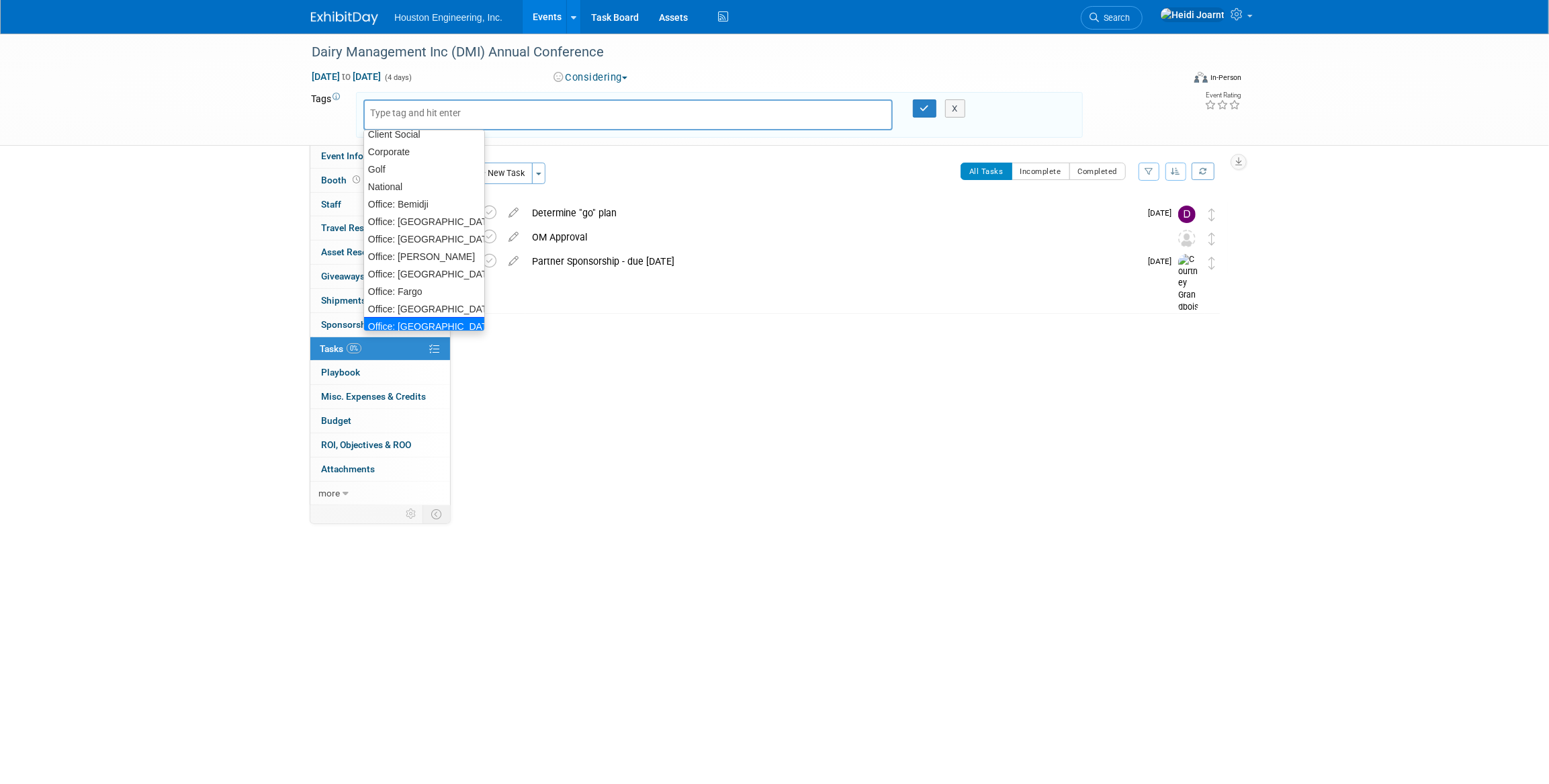
scroll to position [67, 0]
click at [434, 321] on div "Office: Maple Grove" at bounding box center [424, 319] width 121 height 19
type input "Office: Maple Grove"
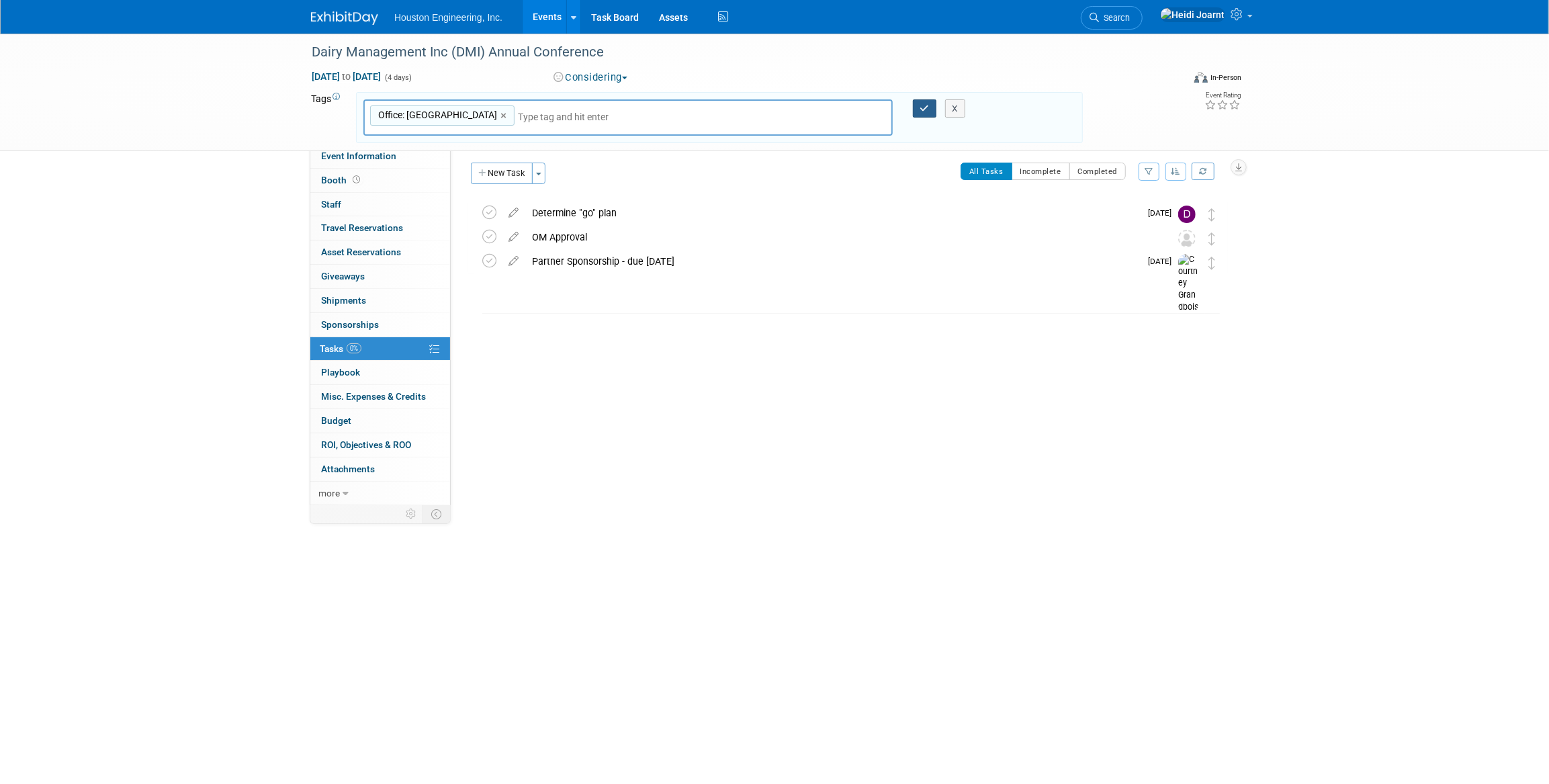
click at [916, 113] on button "button" at bounding box center [924, 108] width 25 height 19
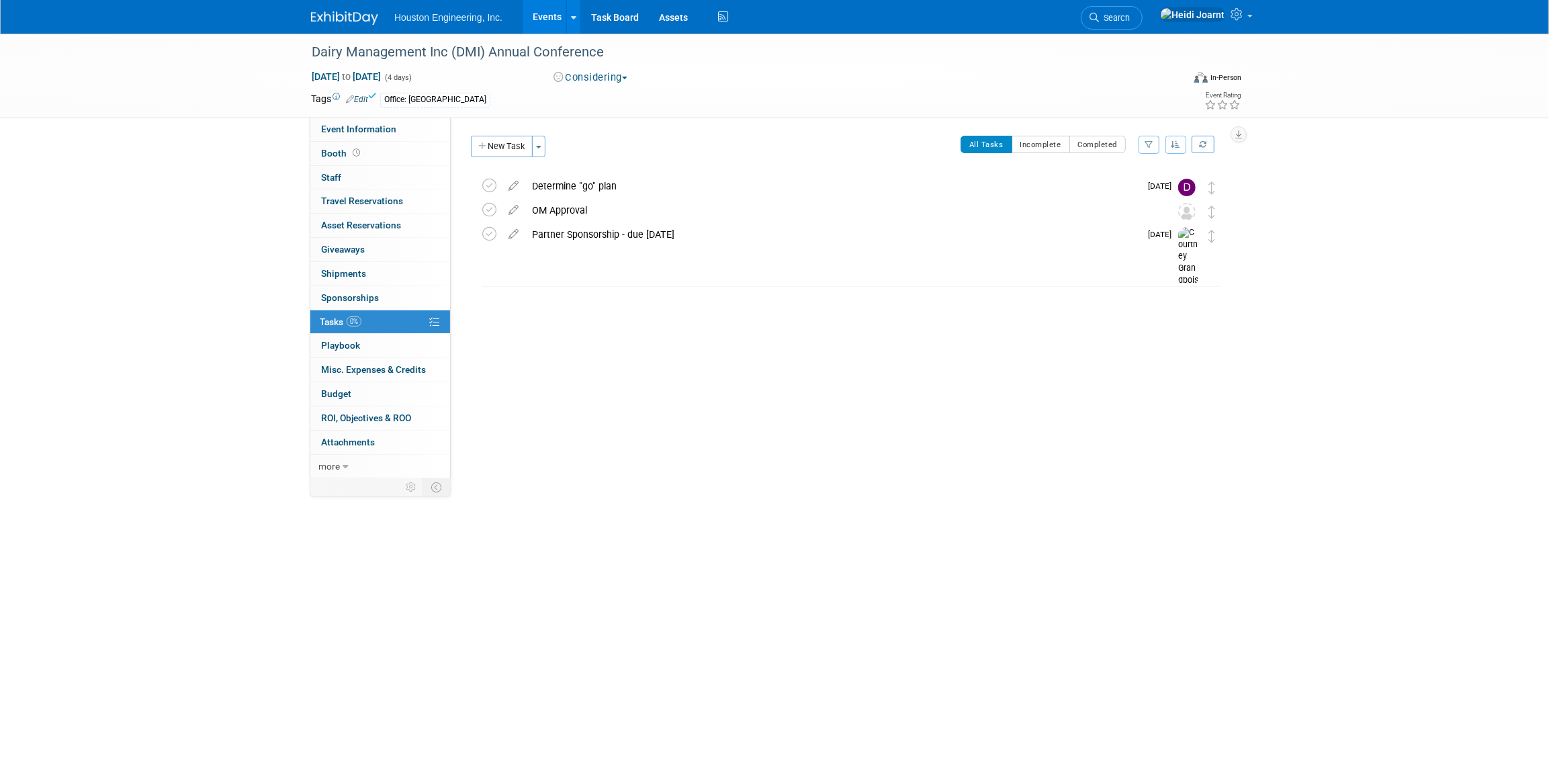
click at [367, 98] on link "Edit" at bounding box center [356, 99] width 22 height 9
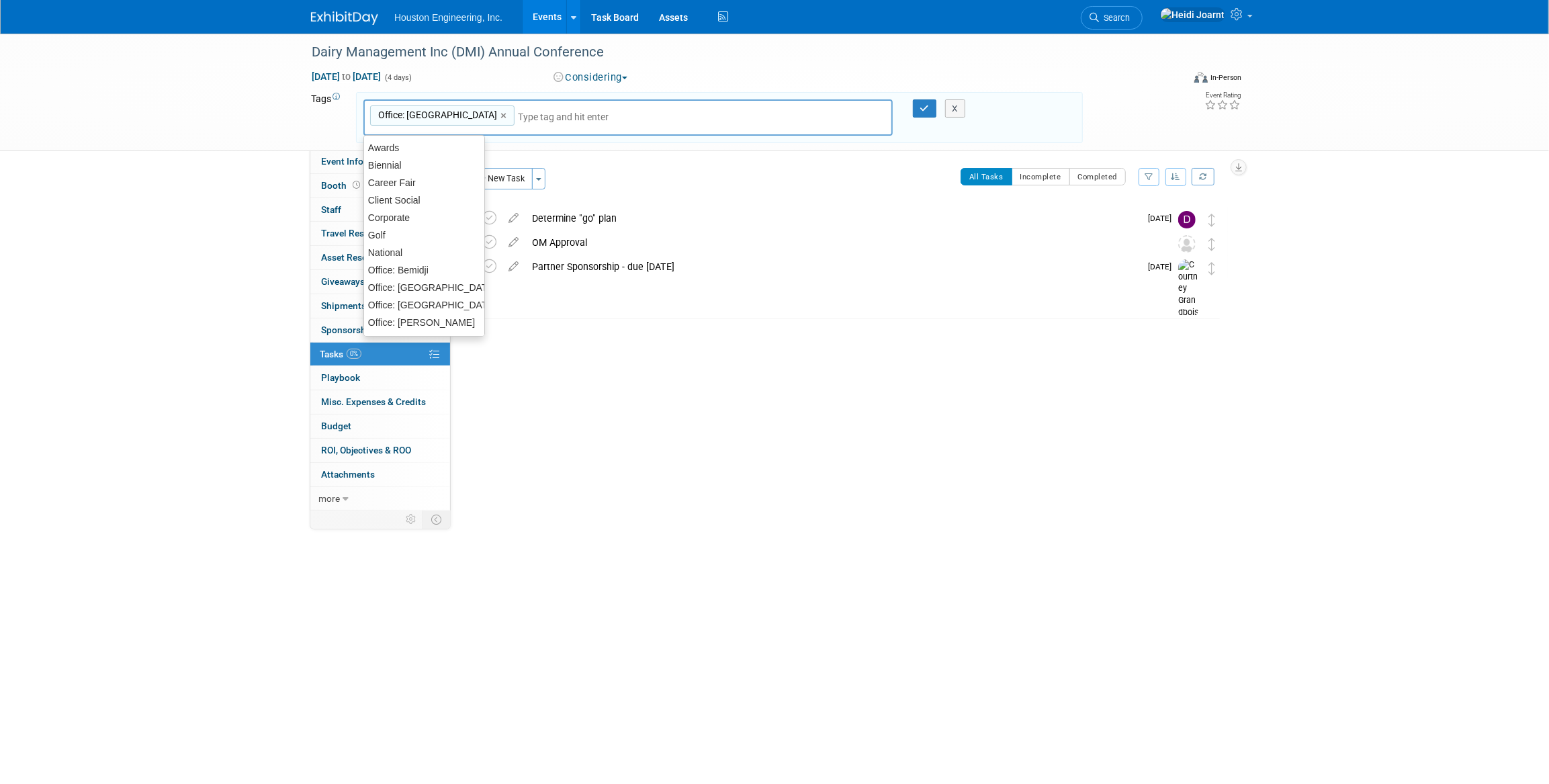
click at [570, 116] on input "text" at bounding box center [572, 117] width 108 height 14
type input "nati"
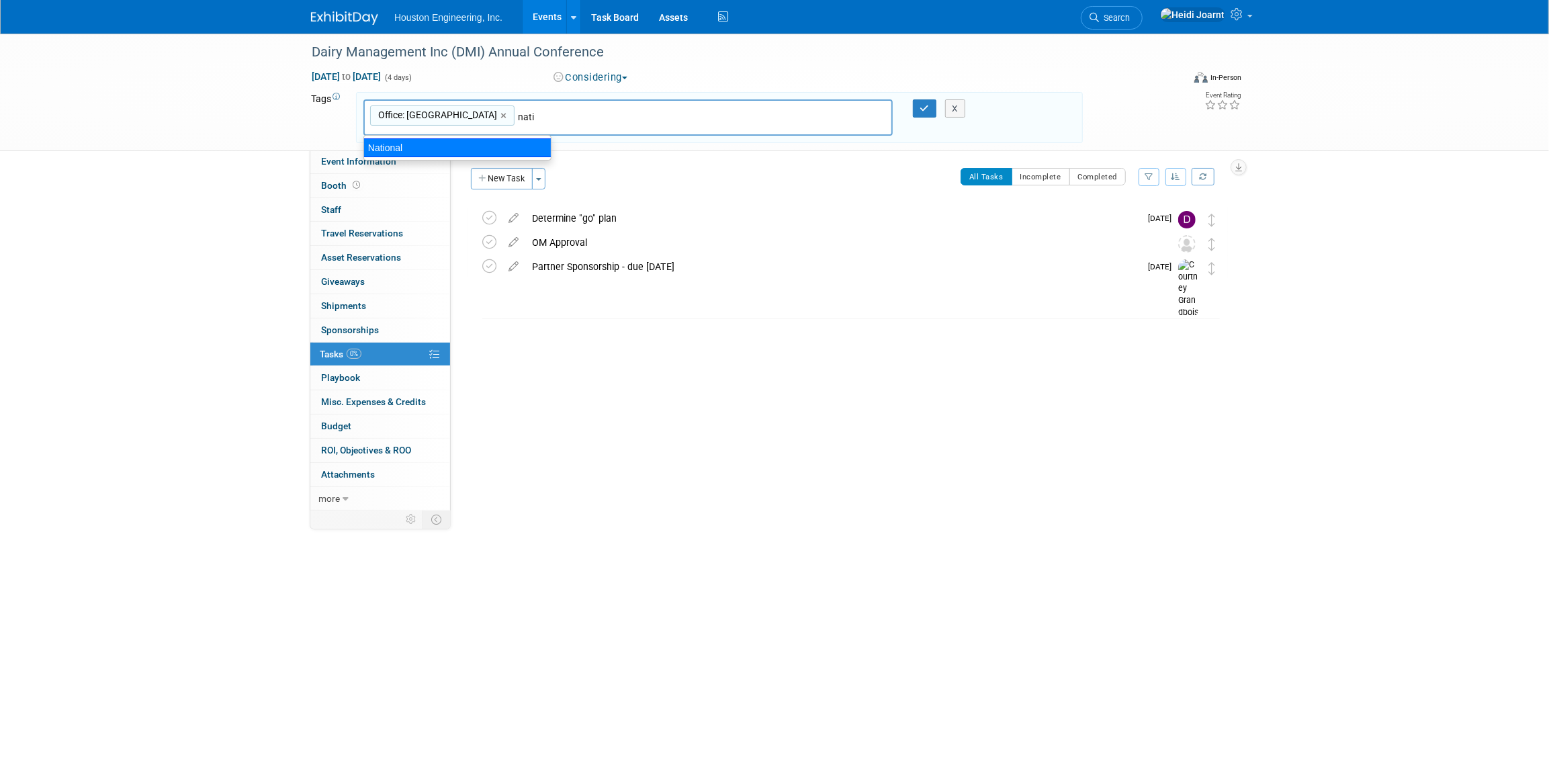
click at [459, 144] on div "National" at bounding box center [458, 148] width 188 height 19
type input "Office: Maple Grove, National"
click at [931, 108] on div "X" at bounding box center [961, 108] width 61 height 19
click at [925, 108] on icon "button" at bounding box center [924, 108] width 9 height 9
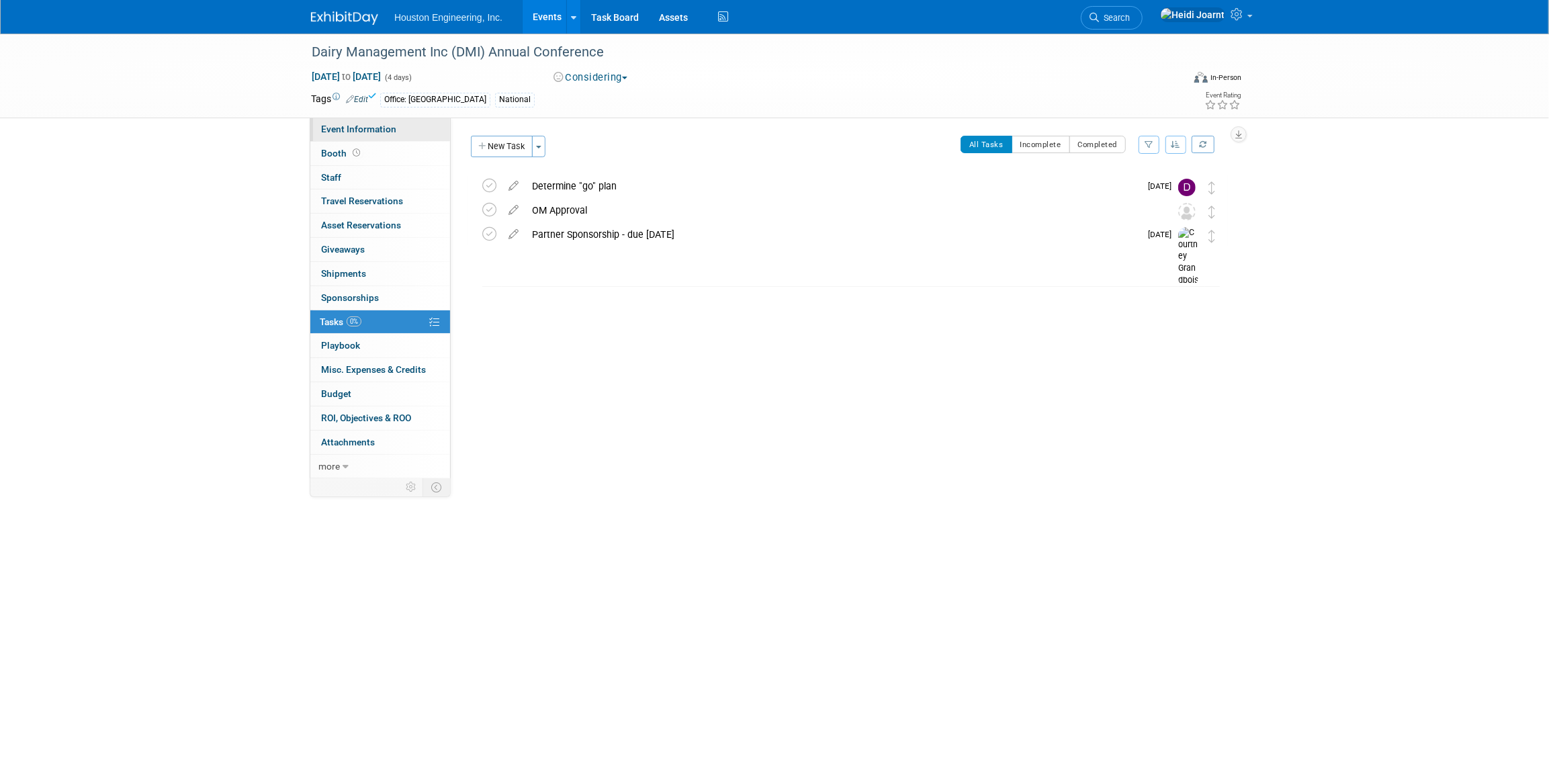
click at [368, 135] on link "Event Information" at bounding box center [379, 129] width 139 height 24
select select "1 - GNG/KO Needed"
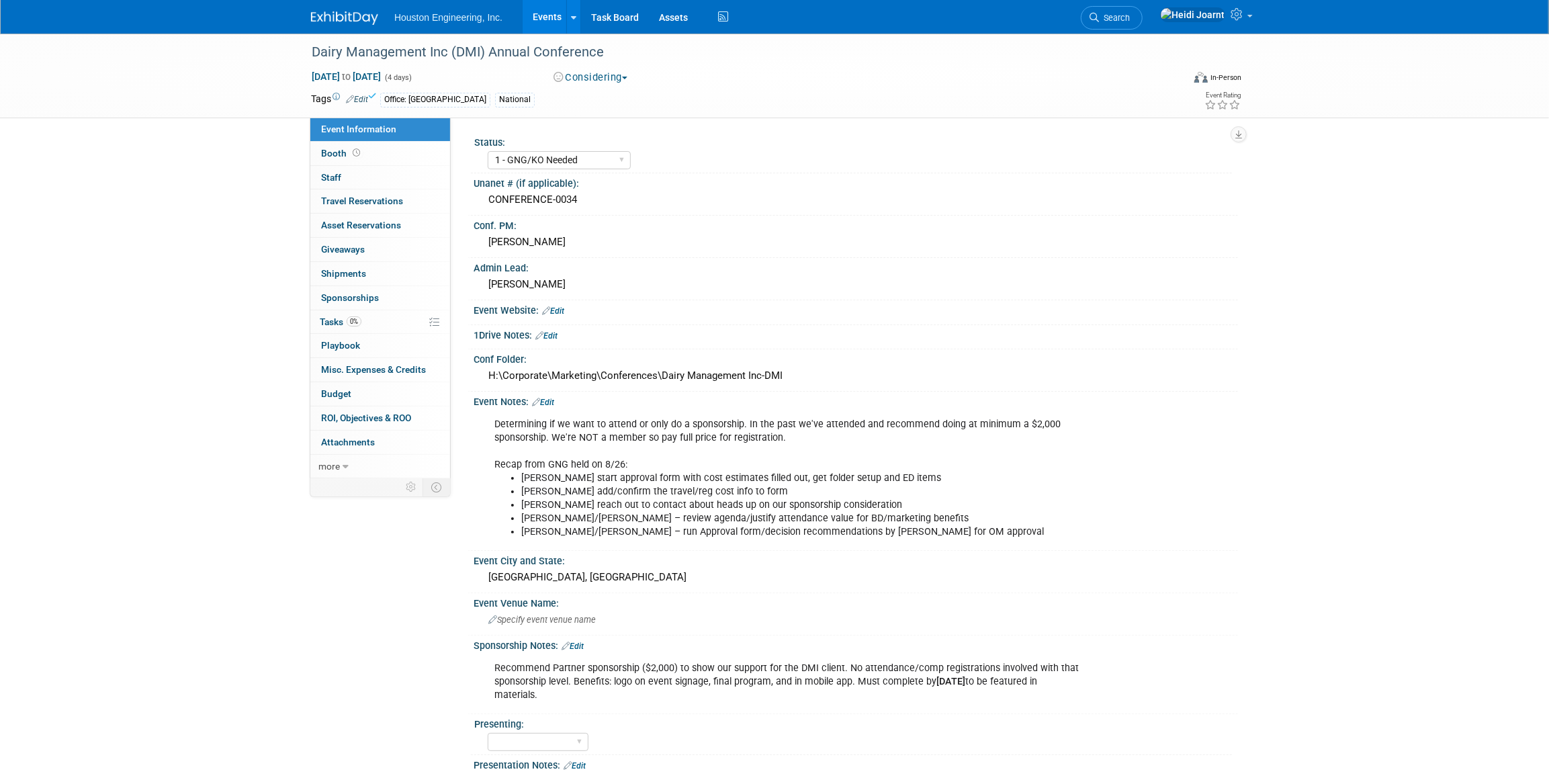
click at [495, 96] on div "National" at bounding box center [514, 99] width 39 height 14
click at [551, 402] on link "Edit" at bounding box center [542, 402] width 22 height 9
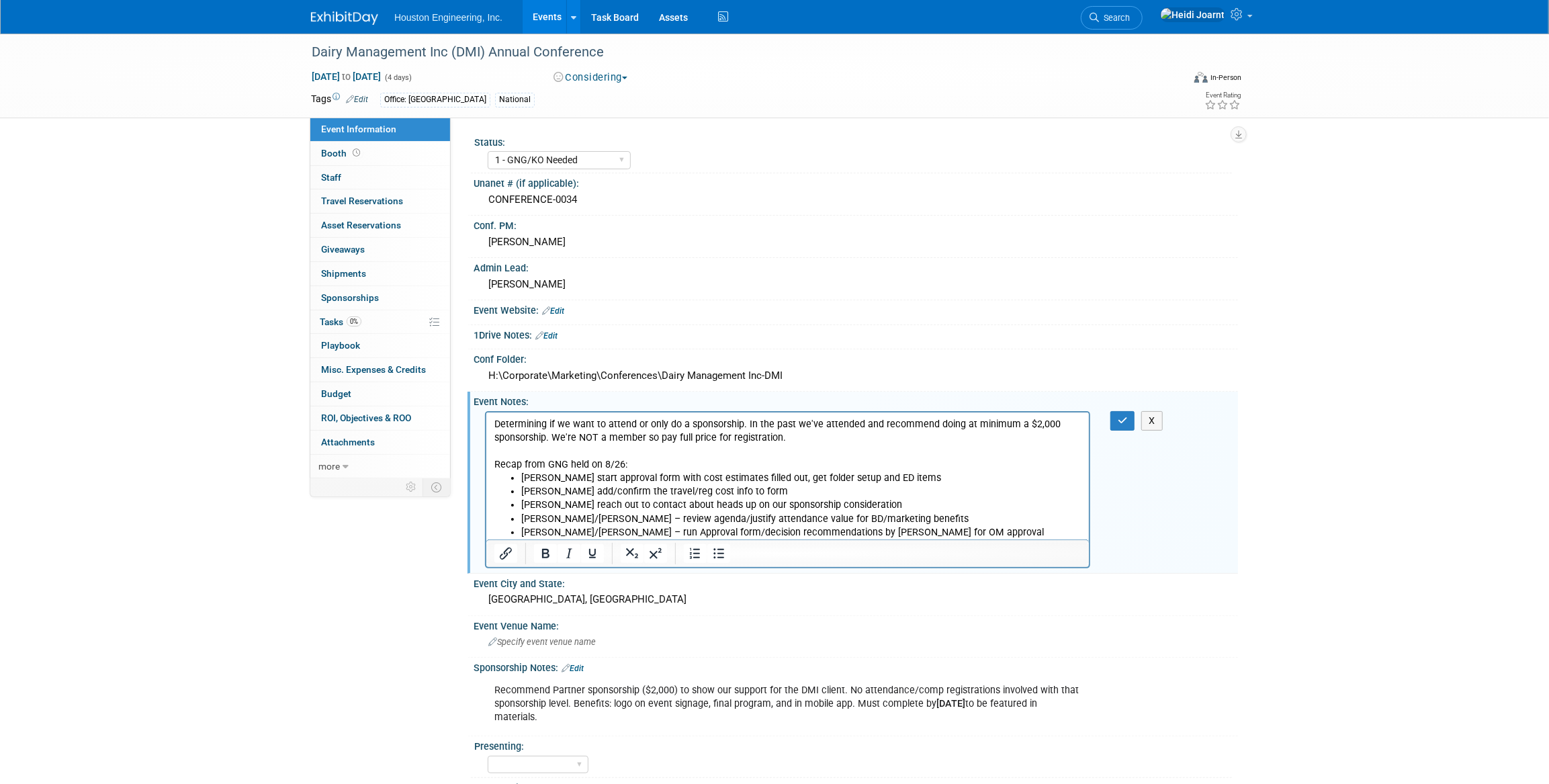
scroll to position [0, 0]
click at [547, 439] on p "Determining if we want to attend or only do a sponsorship. In the past we've at…" at bounding box center [787, 443] width 587 height 54
drag, startPoint x: 624, startPoint y: 438, endPoint x: 552, endPoint y: 435, distance: 72.1
click at [552, 435] on p "Determining if we want to attend or only do a sponsorship. In the past we've at…" at bounding box center [787, 443] width 587 height 54
click at [1126, 421] on icon "button" at bounding box center [1122, 420] width 10 height 9
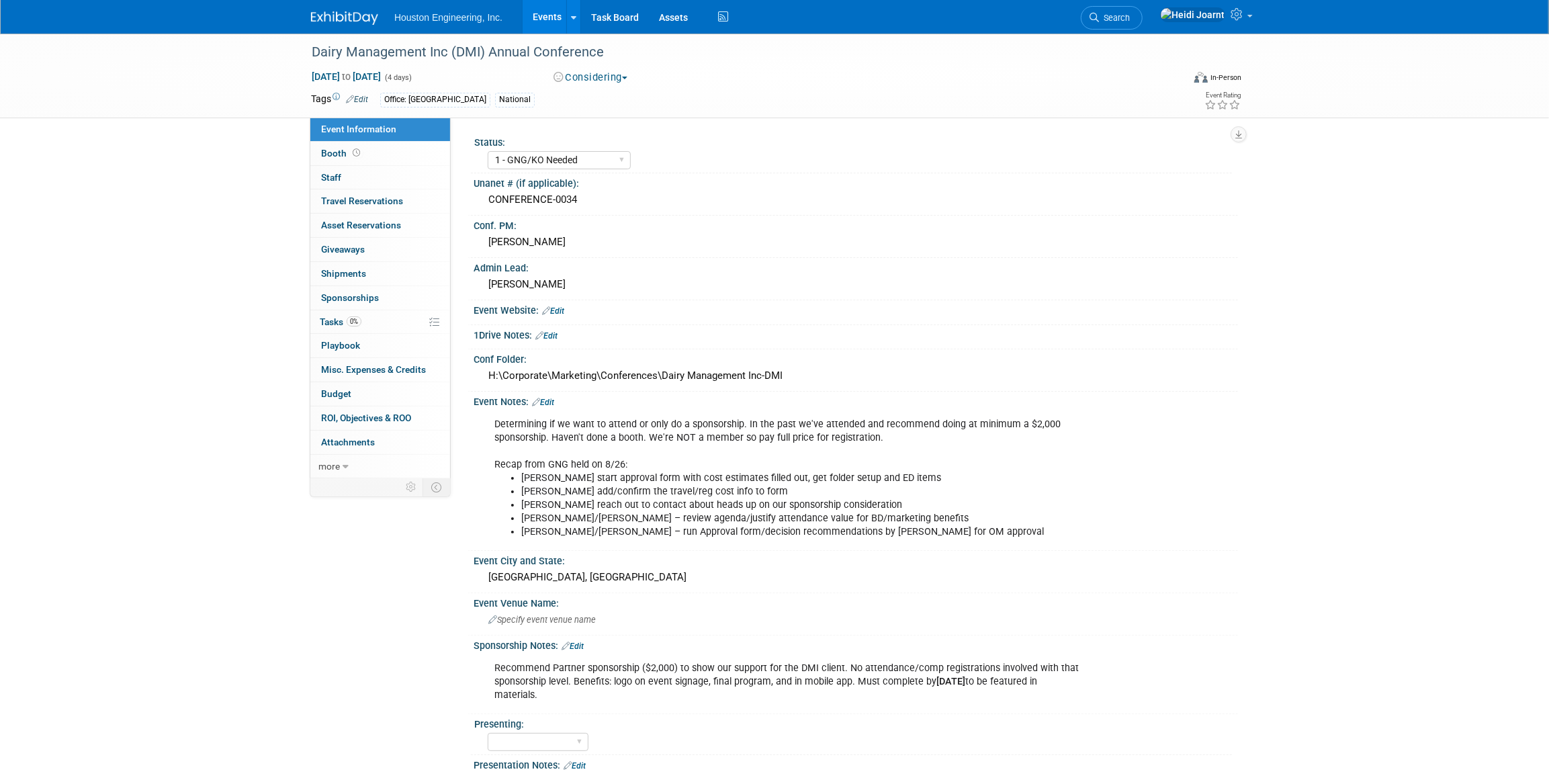
click at [551, 16] on link "Events" at bounding box center [547, 16] width 49 height 34
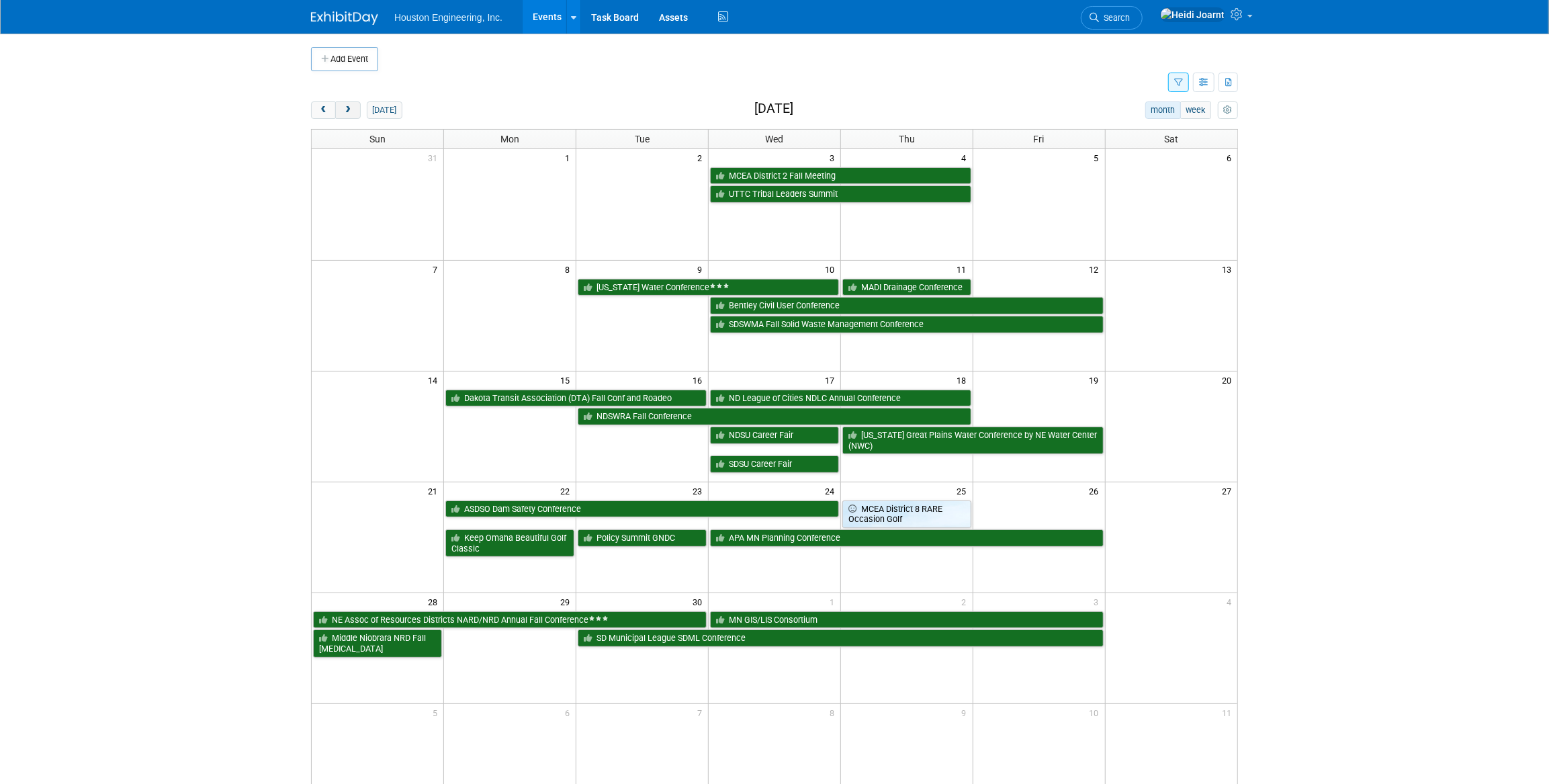
click at [346, 110] on span "next" at bounding box center [347, 110] width 10 height 9
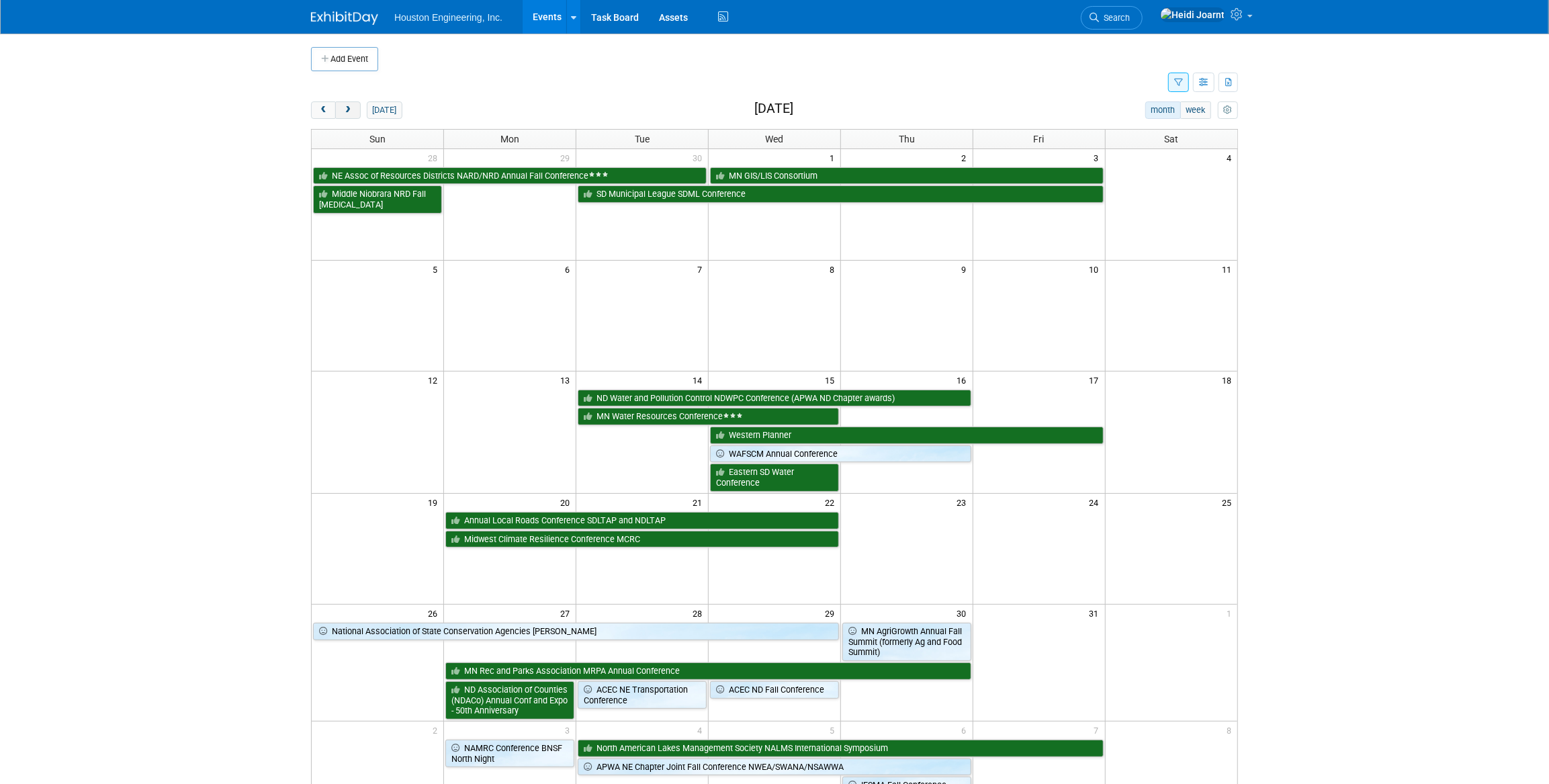
click at [346, 110] on span "next" at bounding box center [347, 110] width 10 height 9
